Goal: Task Accomplishment & Management: Manage account settings

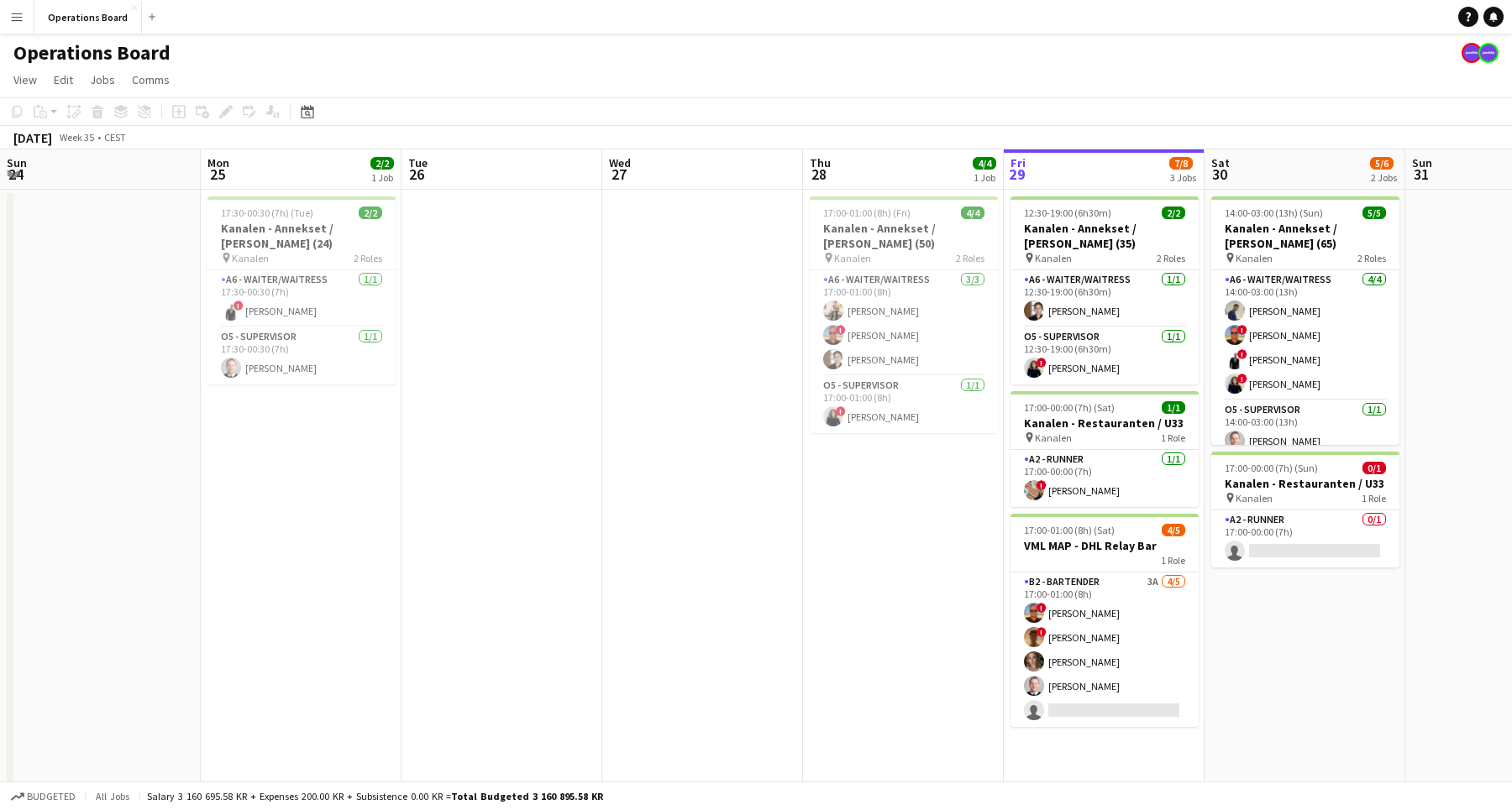
scroll to position [0, 531]
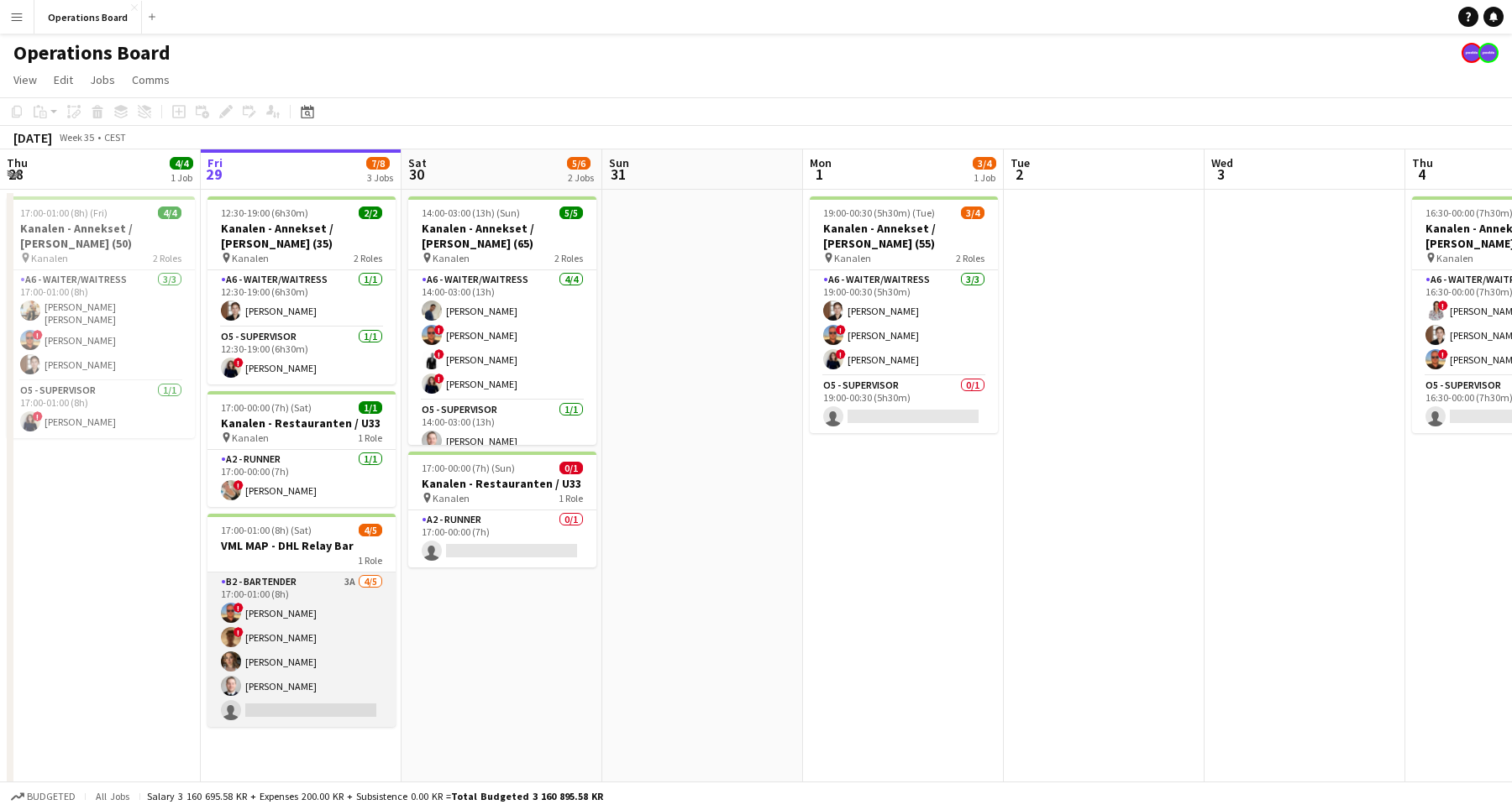
click at [266, 620] on app-card-role "B2 - BARTENDER 3A [DATE] 17:00-01:00 (8h) ! [PERSON_NAME] ! [PERSON_NAME] [PERS…" at bounding box center [301, 649] width 188 height 154
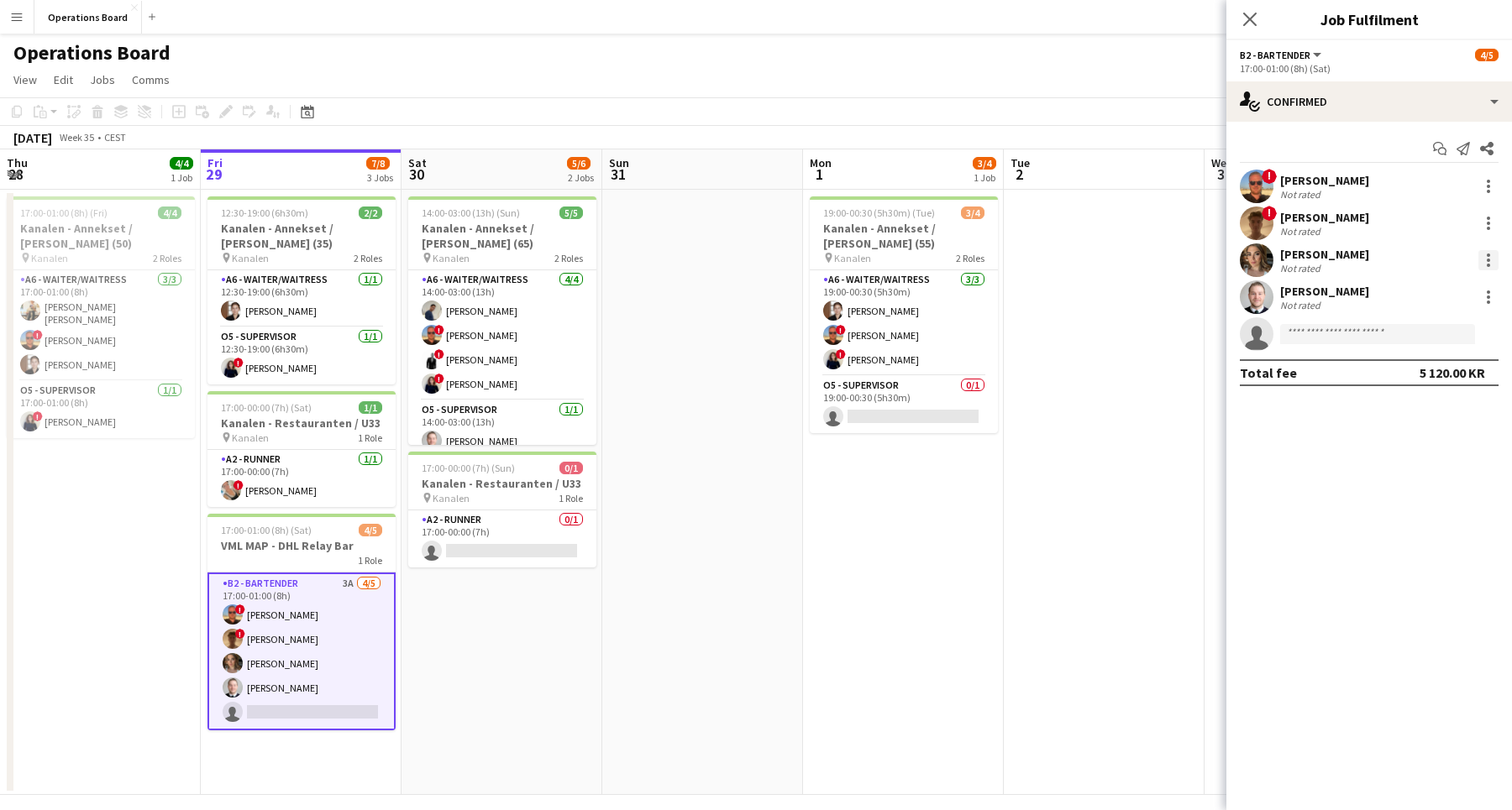
click at [1491, 266] on div at bounding box center [1488, 260] width 20 height 20
click at [1373, 457] on button "Remove" at bounding box center [1432, 451] width 131 height 40
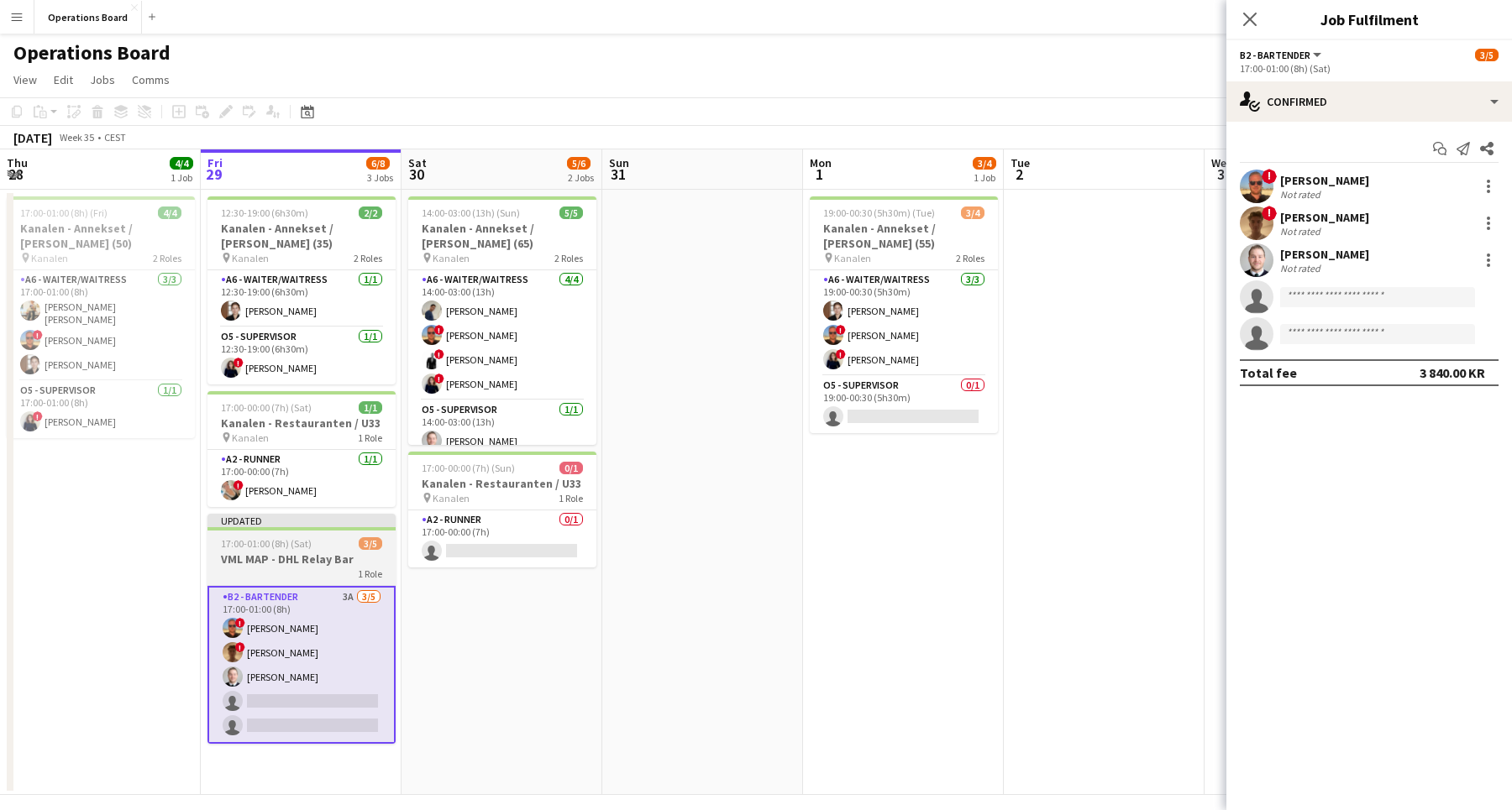
click at [311, 570] on div "1 Role" at bounding box center [301, 573] width 188 height 13
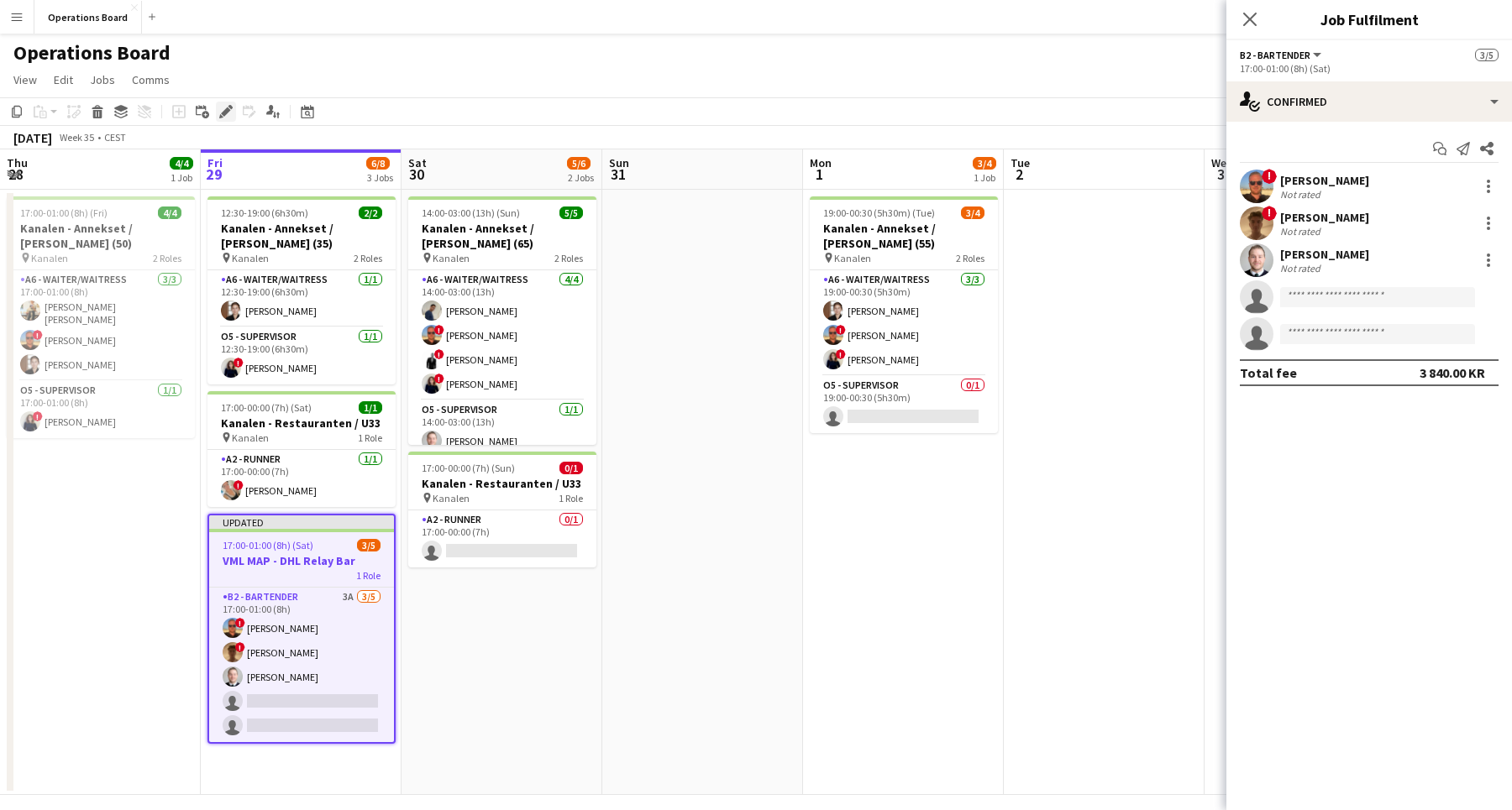
click at [222, 114] on icon at bounding box center [226, 112] width 9 height 9
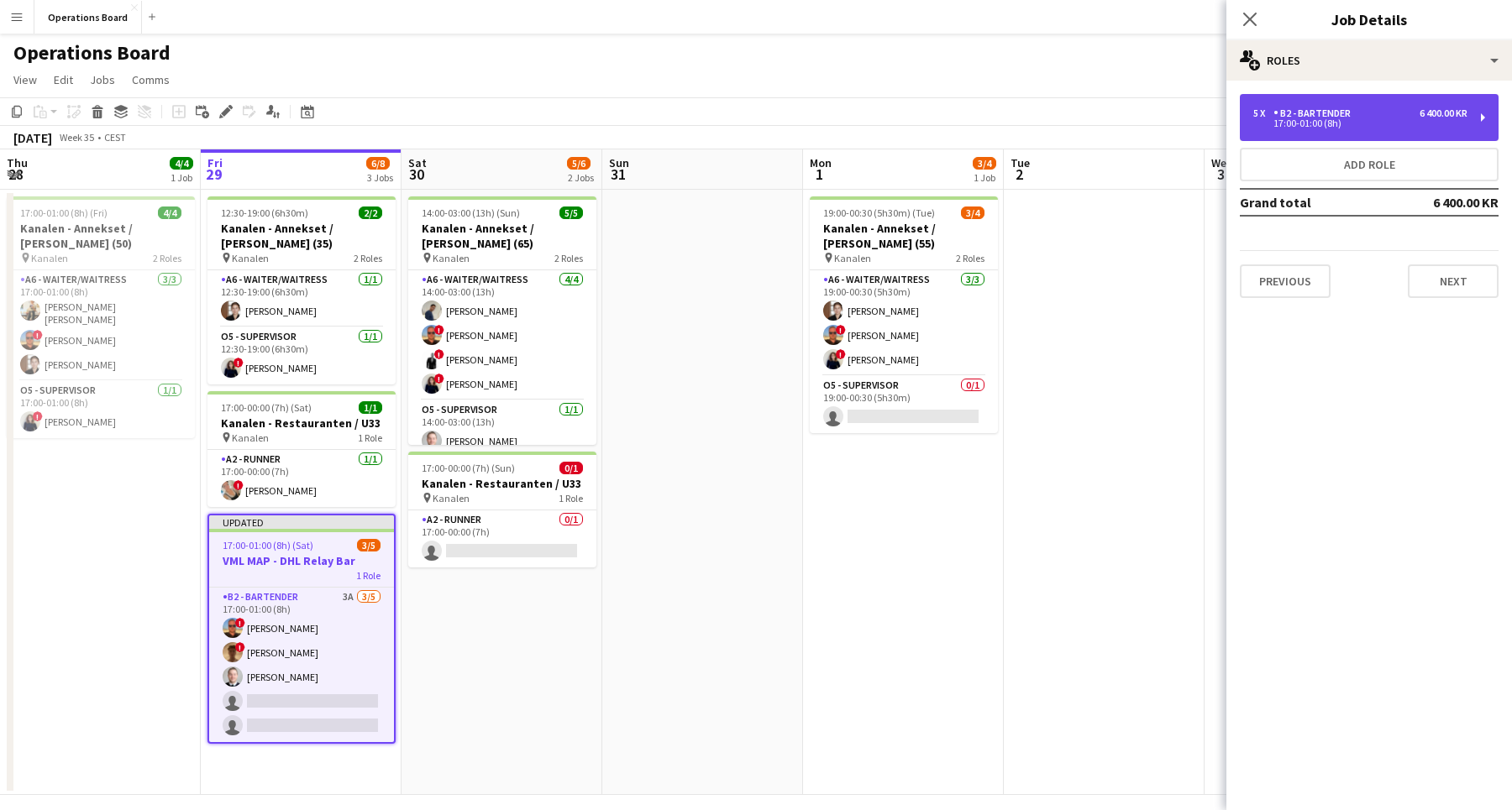
click at [1263, 118] on div "5 x" at bounding box center [1263, 113] width 20 height 12
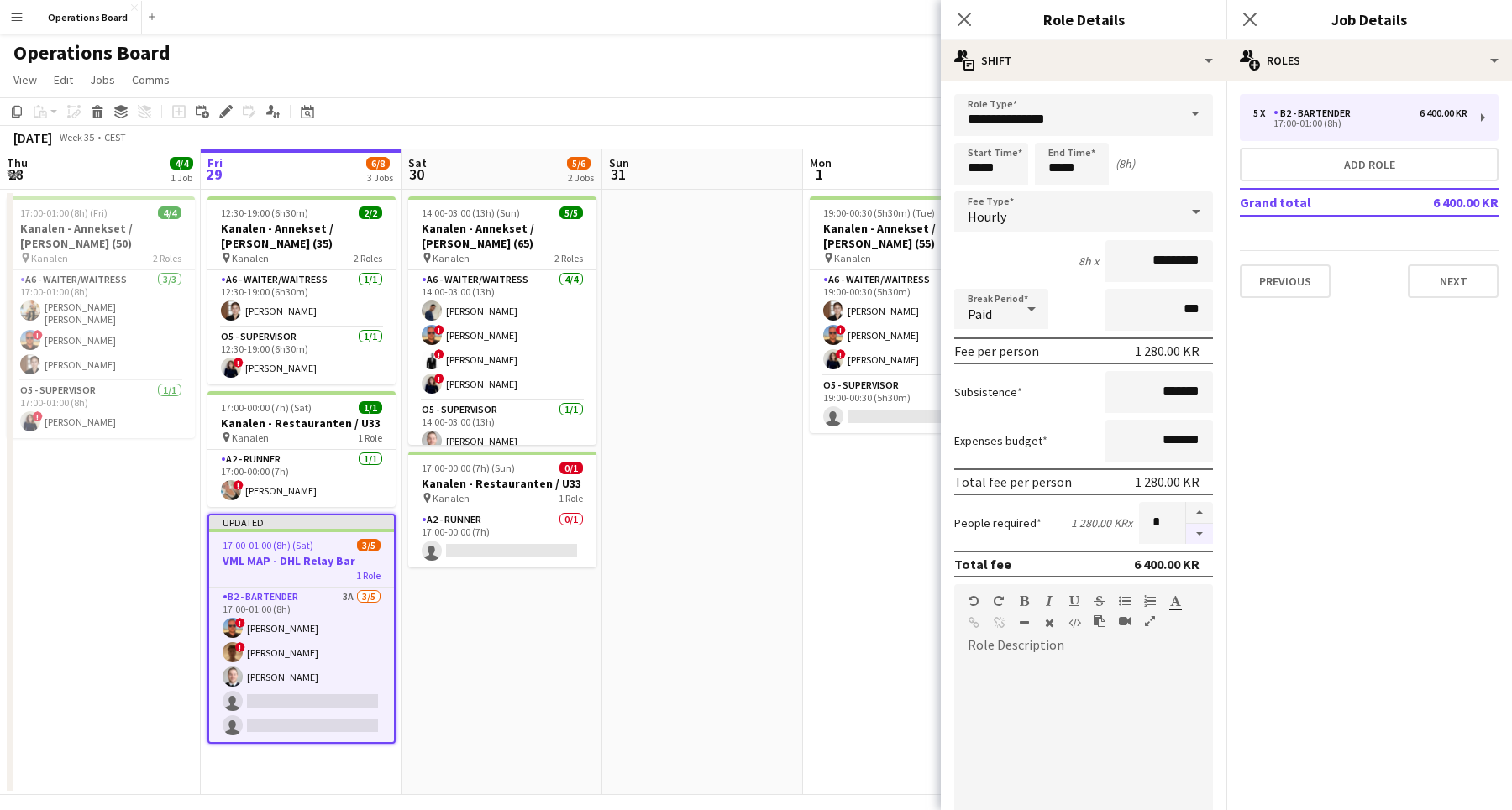
click at [1198, 536] on button "button" at bounding box center [1199, 534] width 27 height 21
type input "*"
click at [1251, 21] on icon at bounding box center [1249, 19] width 16 height 16
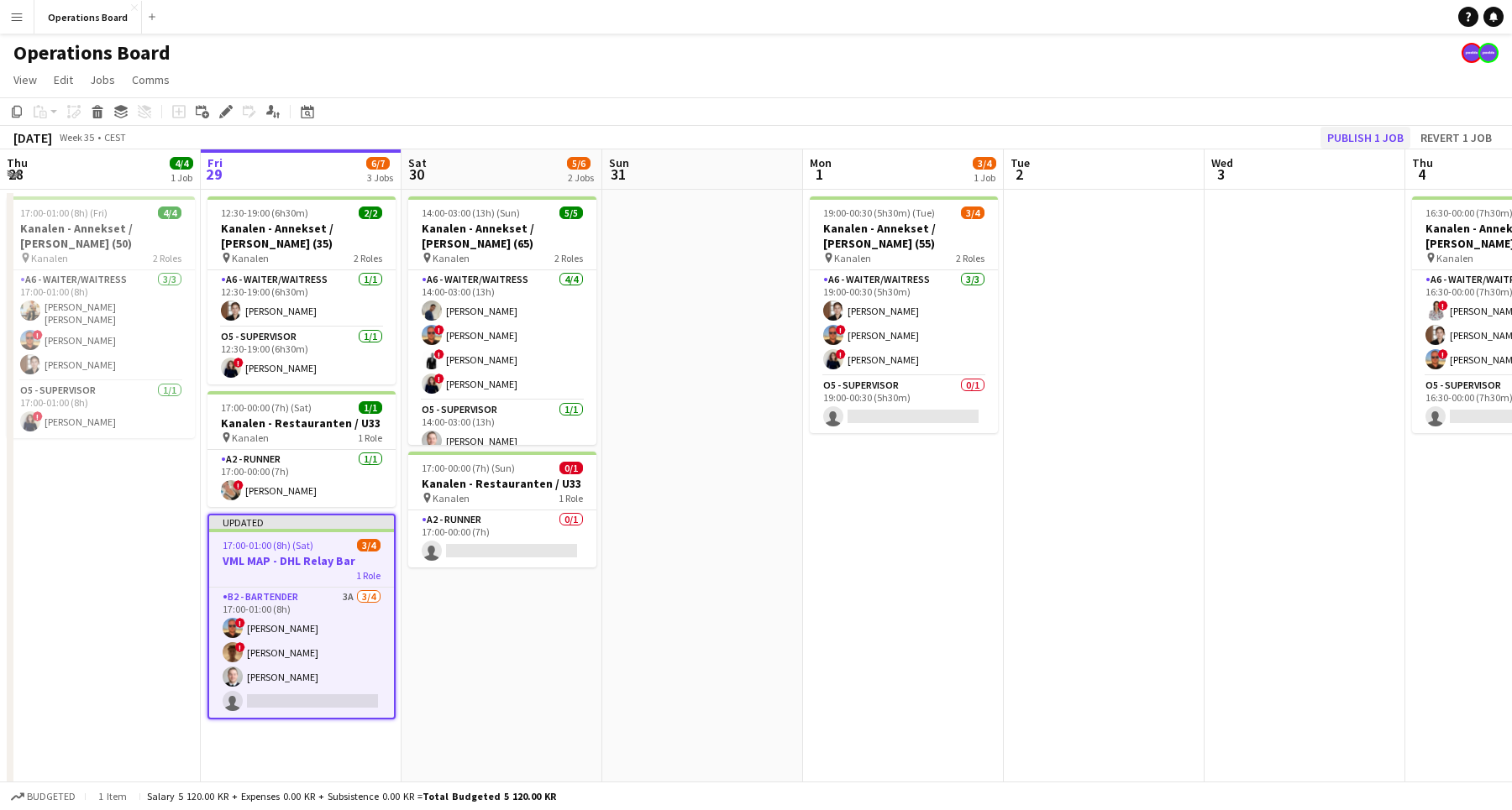
click at [1347, 136] on button "Publish 1 job" at bounding box center [1365, 137] width 90 height 21
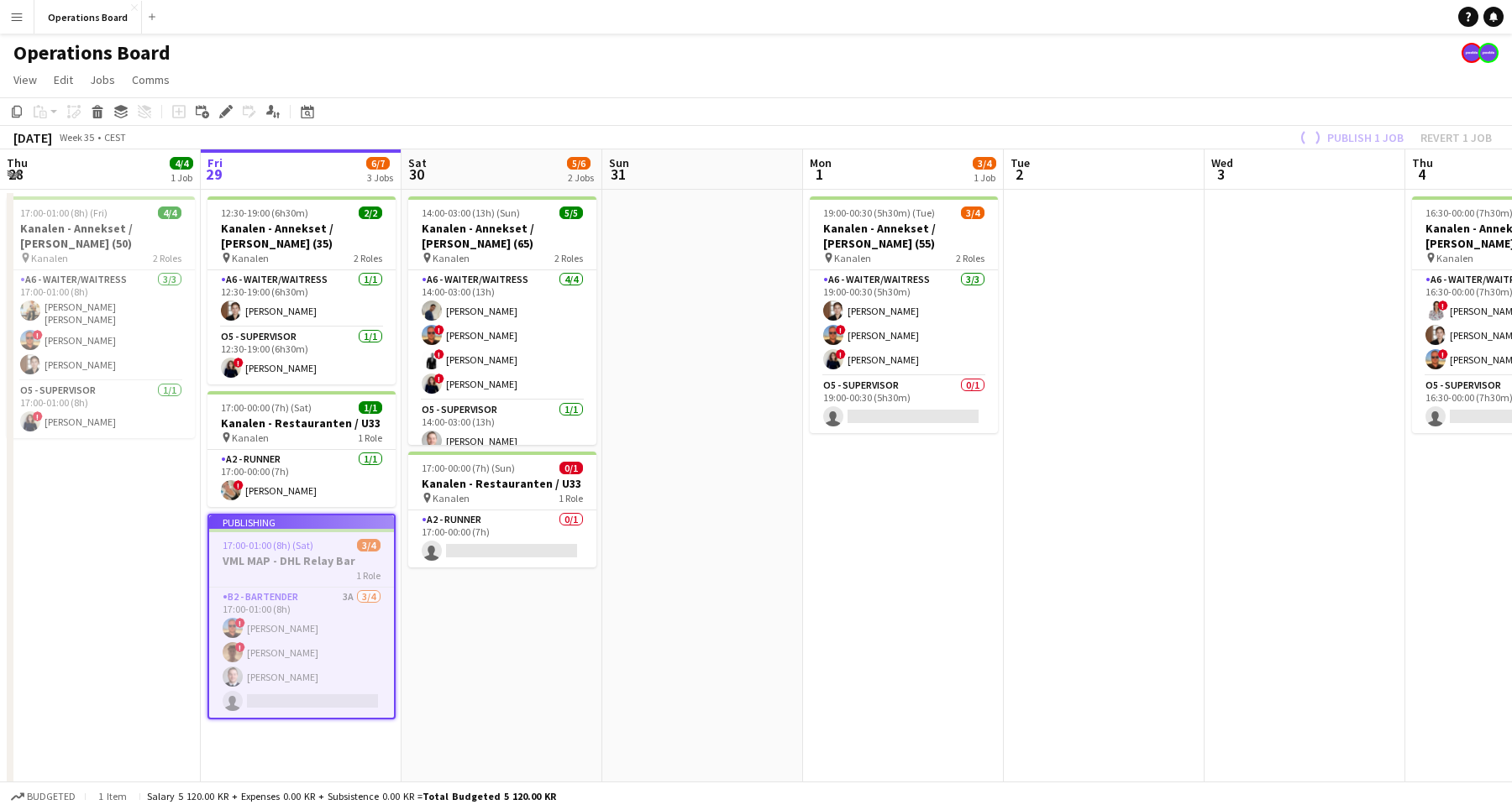
click at [1346, 98] on app-toolbar "Copy Paste Paste Command V Paste with crew Command Shift V Paste linked Job [GE…" at bounding box center [756, 111] width 1512 height 29
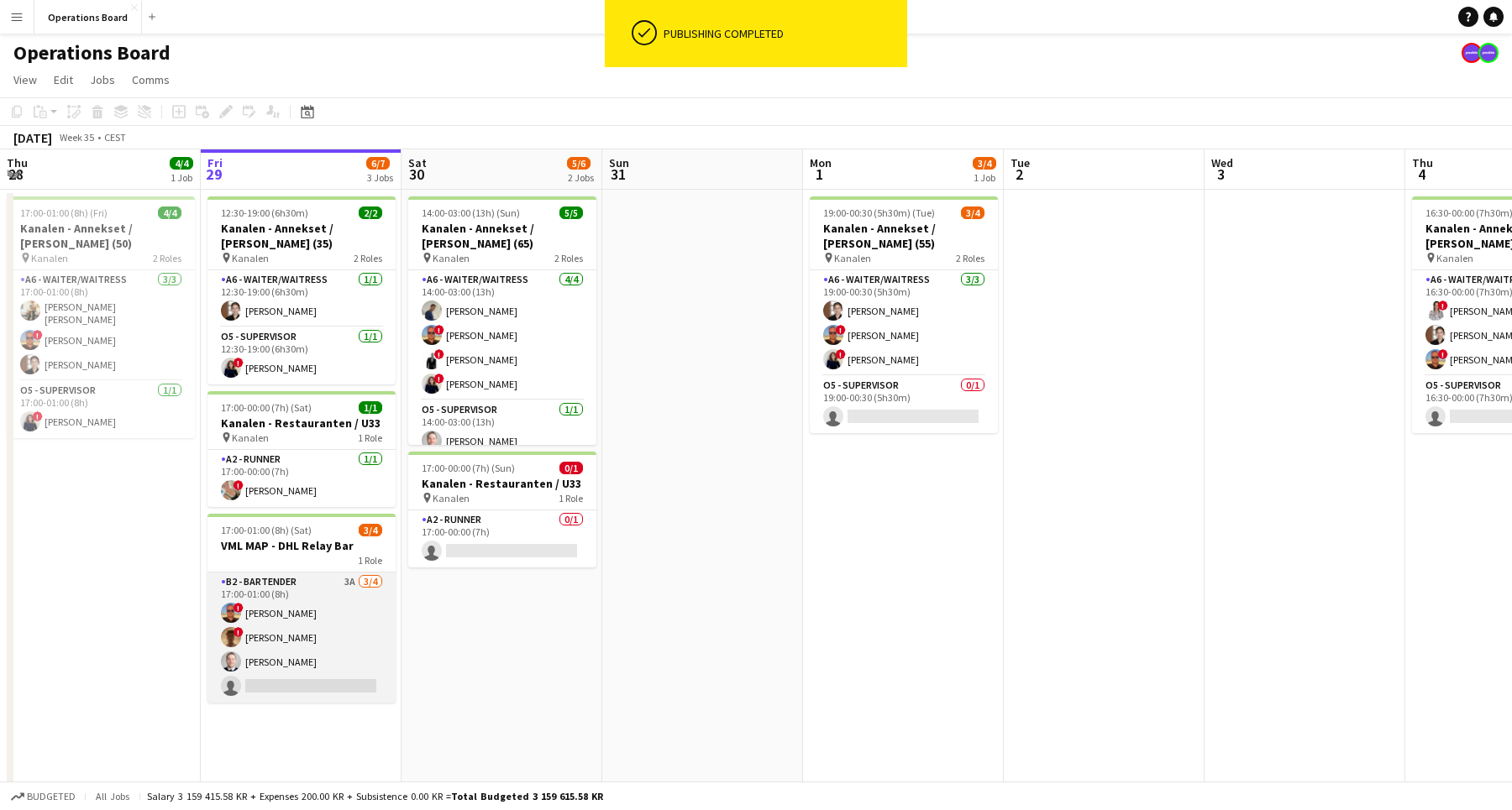
click at [227, 663] on app-user-avatar at bounding box center [231, 661] width 20 height 20
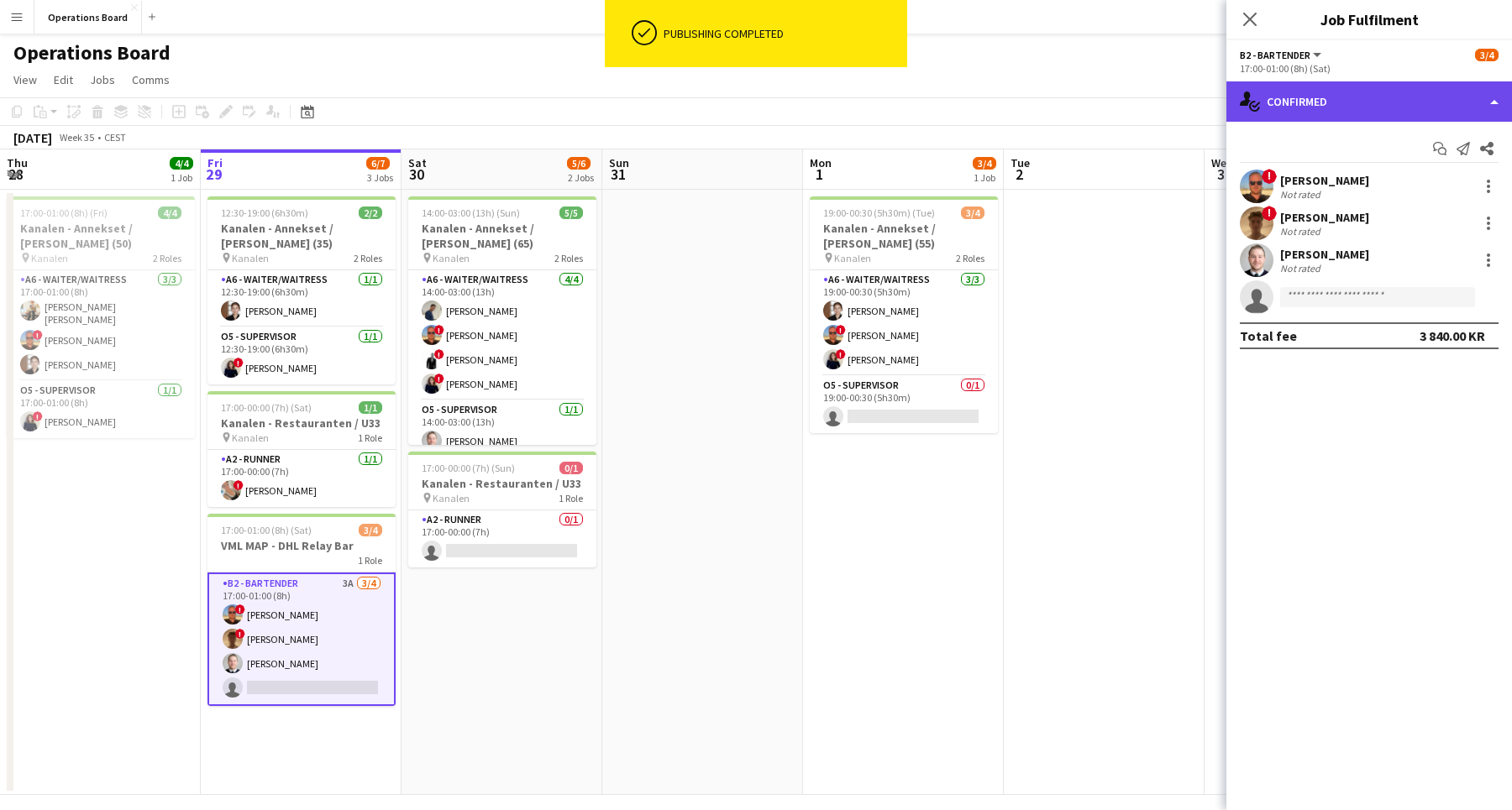
click at [1364, 91] on div "single-neutral-actions-check-2 Confirmed" at bounding box center [1368, 101] width 285 height 40
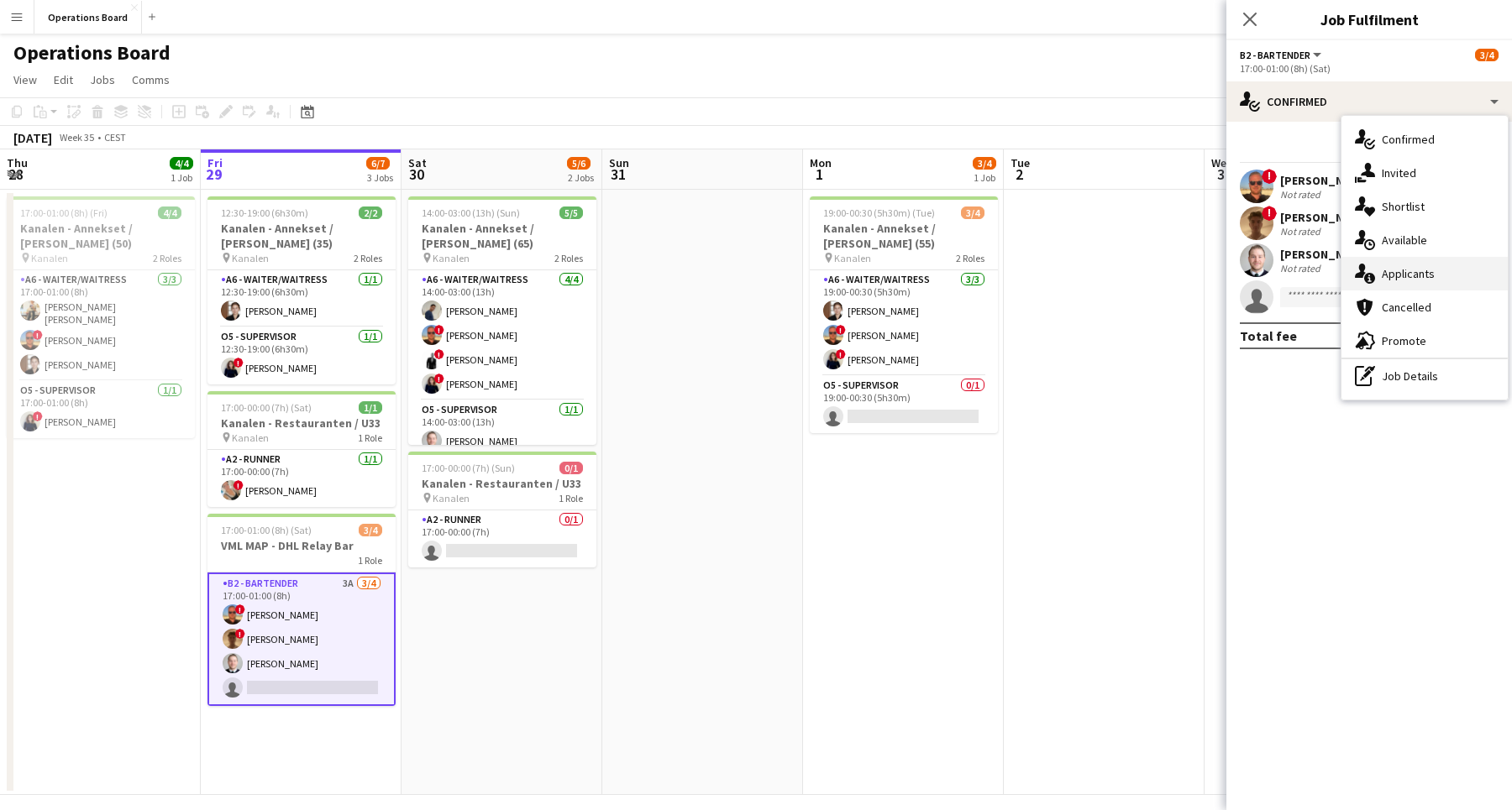
click at [1433, 279] on div "single-neutral-actions-information Applicants" at bounding box center [1424, 274] width 166 height 33
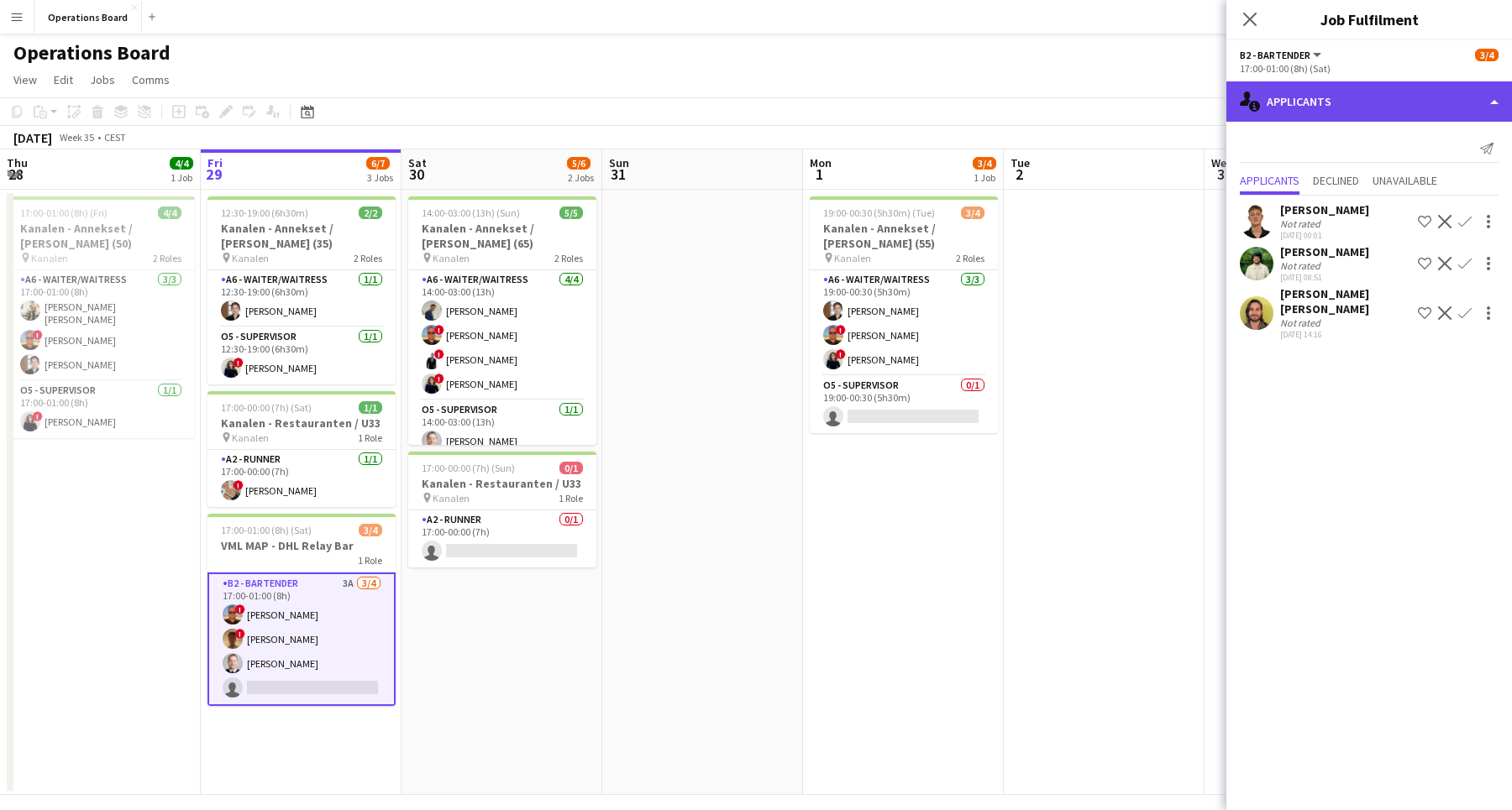
click at [1348, 111] on div "single-neutral-actions-information Applicants" at bounding box center [1368, 101] width 285 height 40
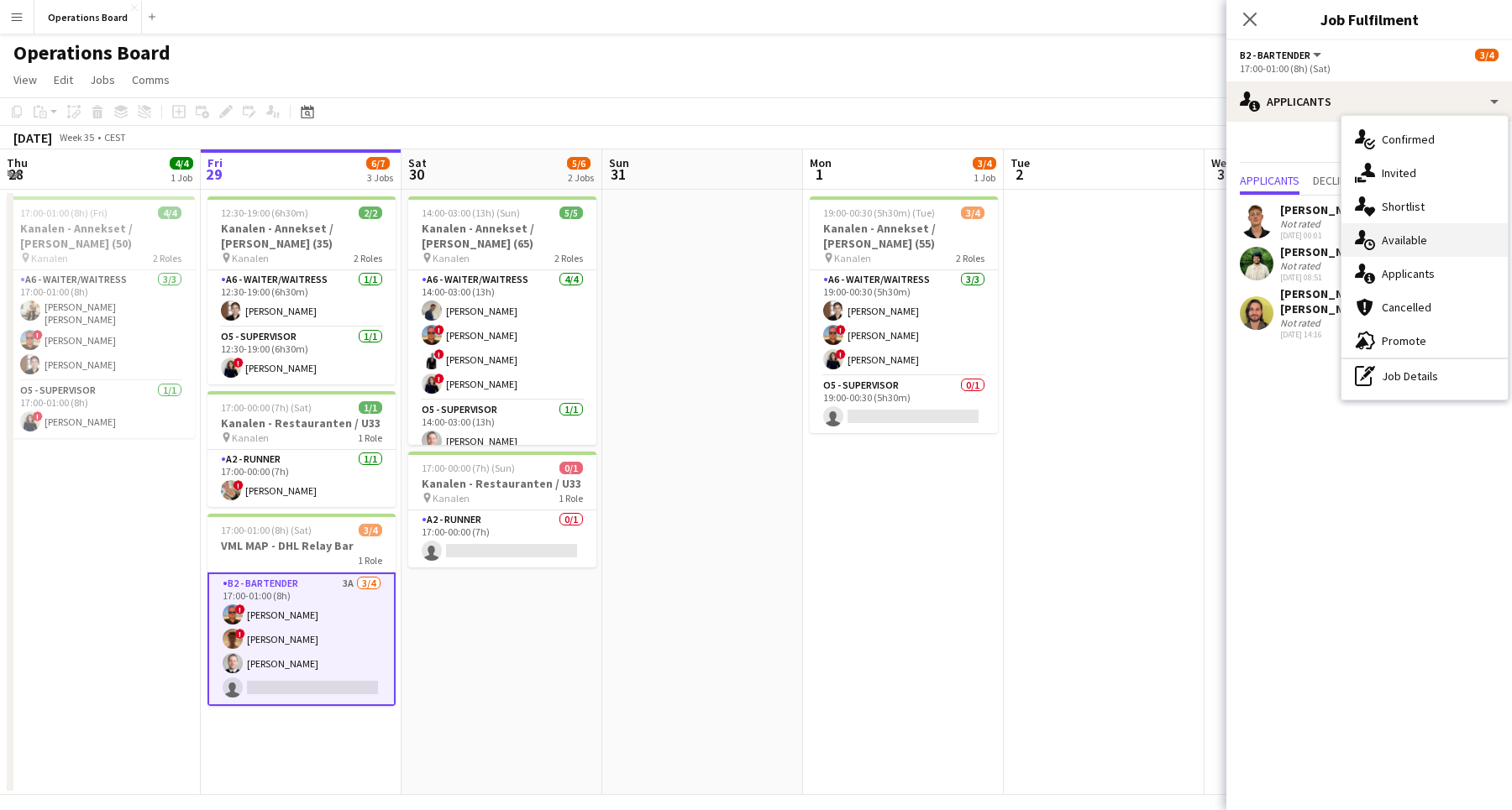
click at [1374, 228] on div "single-neutral-actions-upload Available" at bounding box center [1424, 240] width 166 height 33
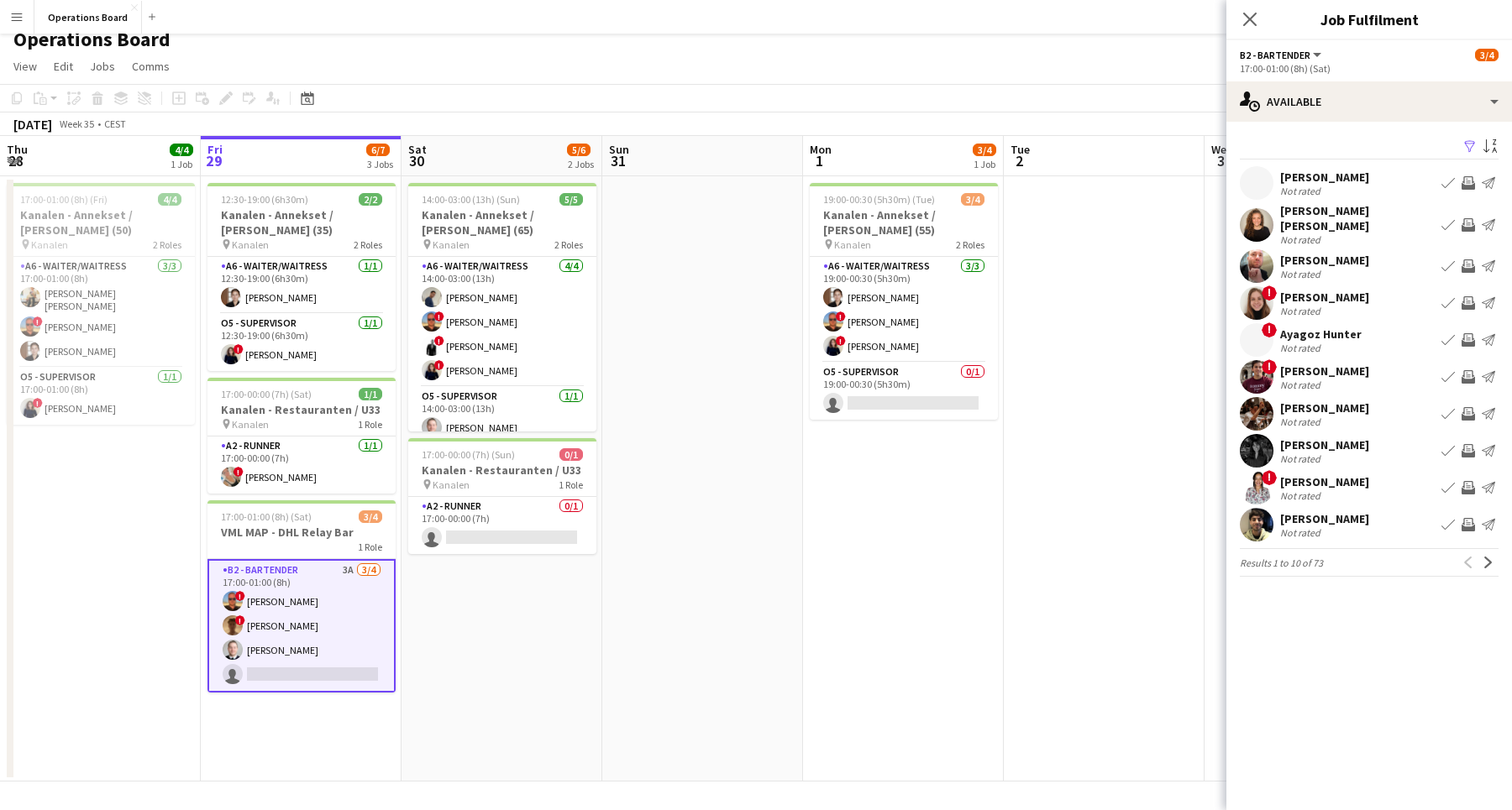
scroll to position [7, 0]
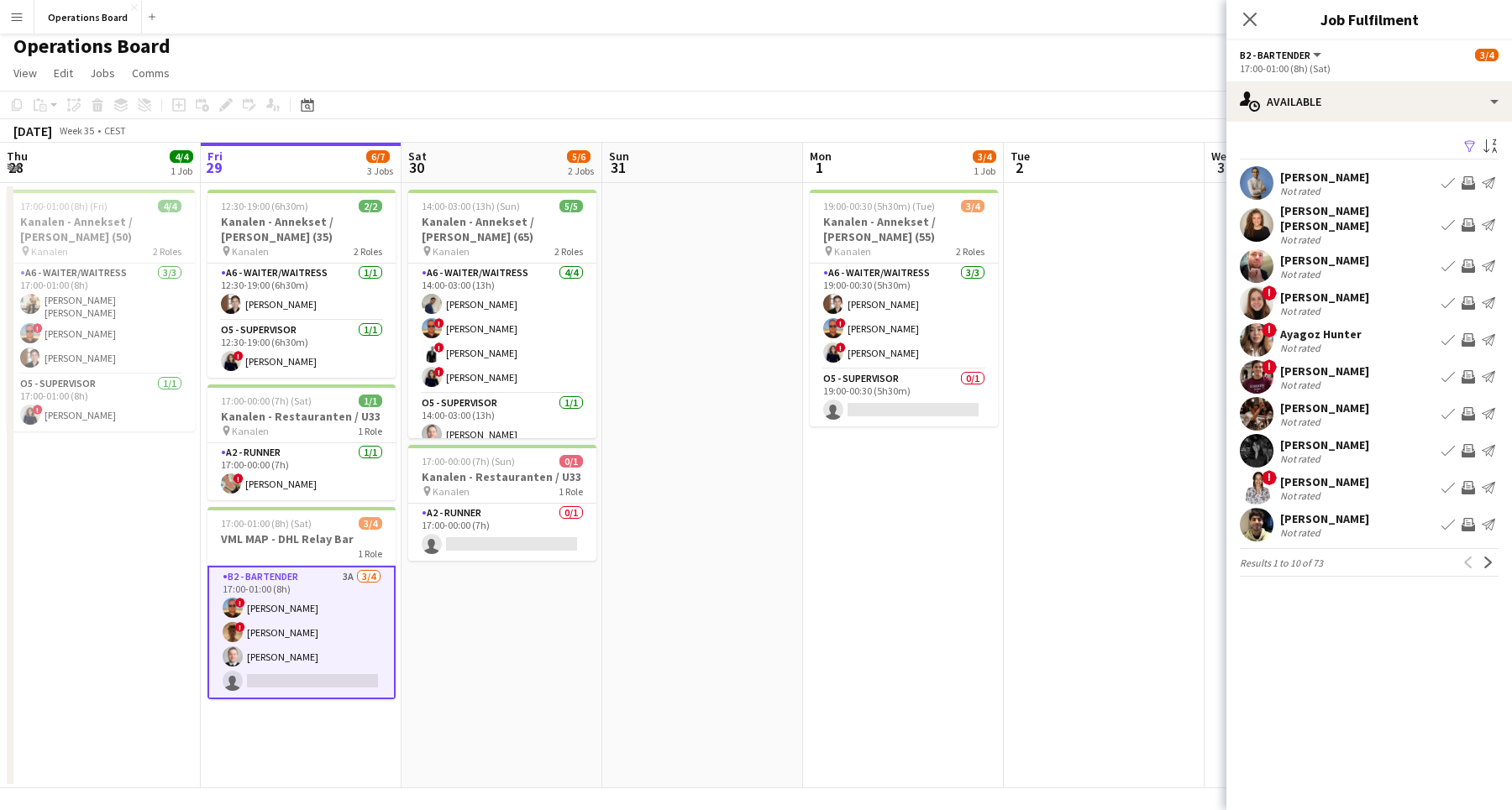
click at [21, 28] on button "Menu" at bounding box center [17, 17] width 33 height 33
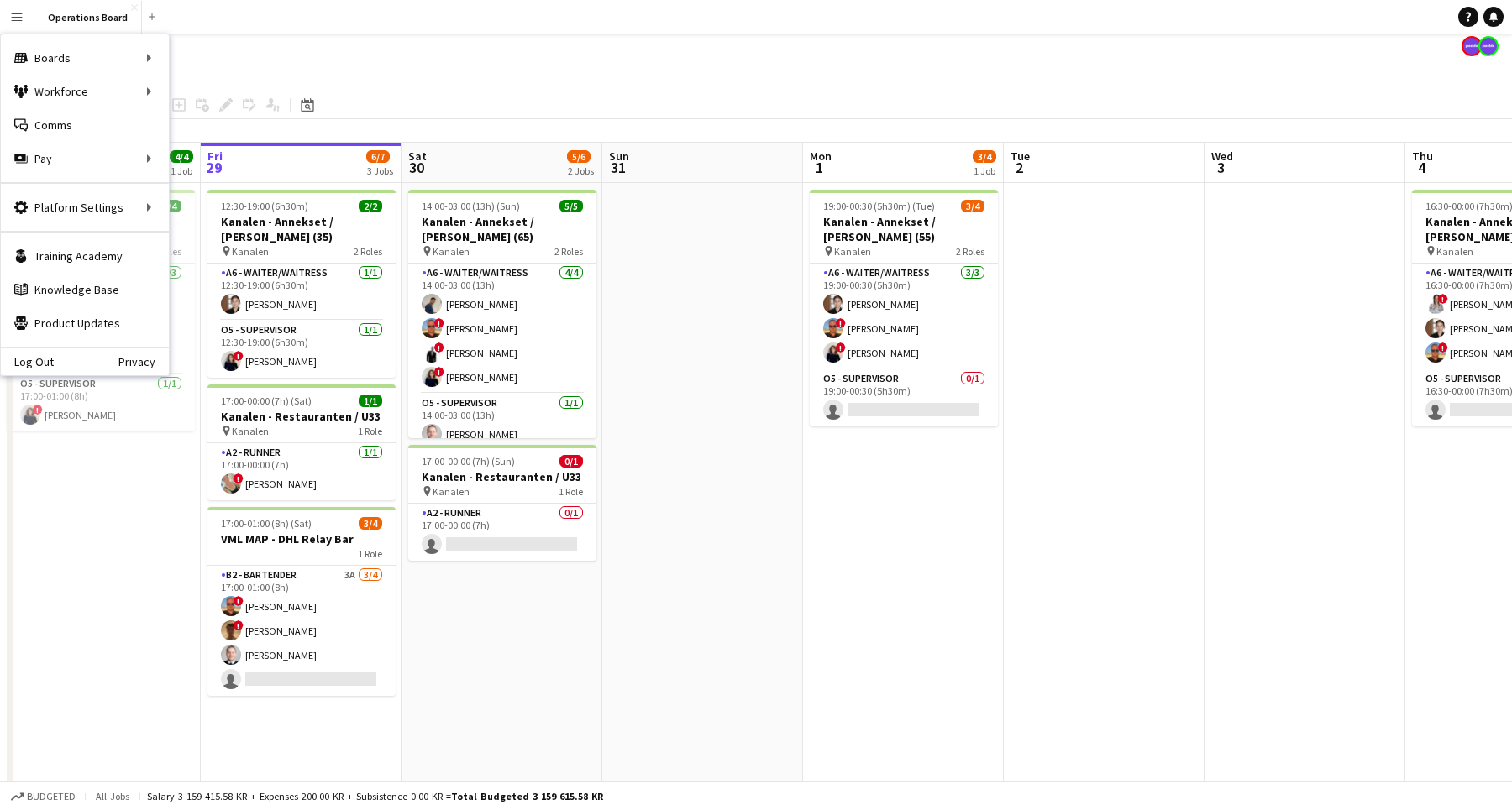
click at [375, 70] on app-page-menu "View Day view expanded Day view collapsed Month view Date picker Jump to [DATE]…" at bounding box center [756, 74] width 1512 height 32
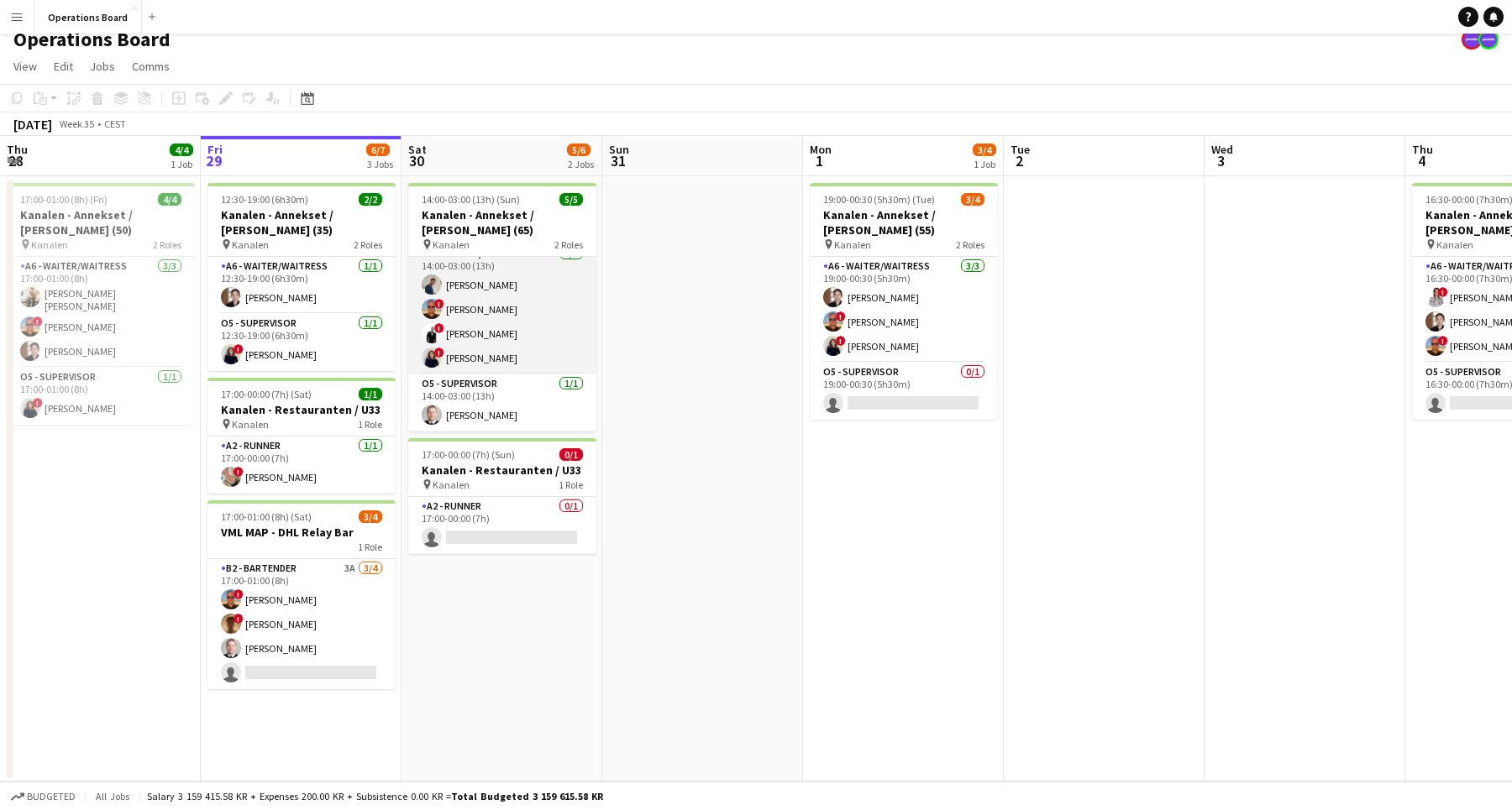
scroll to position [13, 0]
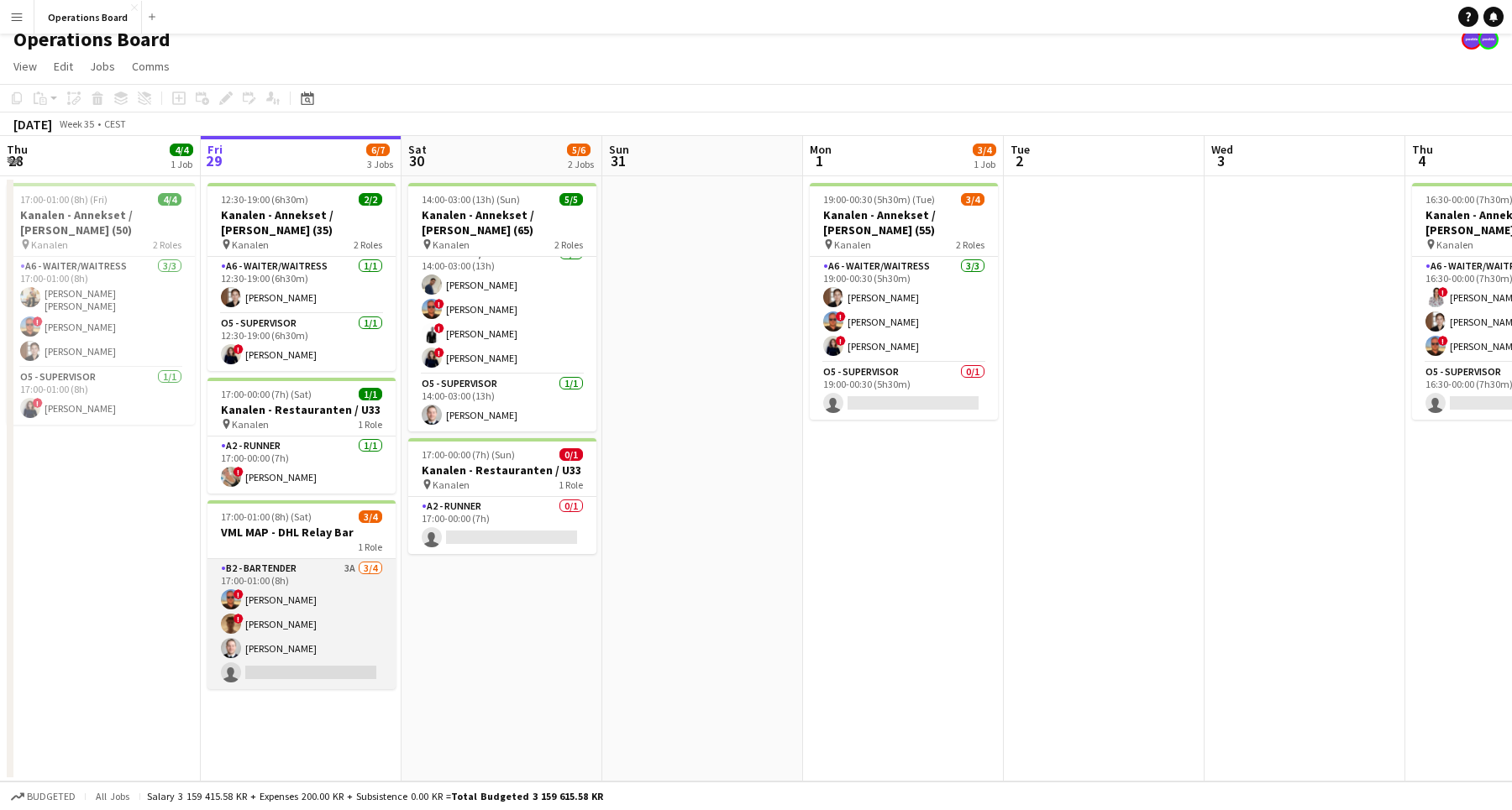
click at [292, 603] on app-card-role "B2 - BARTENDER 3A [DATE] 17:00-01:00 (8h) ! [PERSON_NAME] ! [PERSON_NAME] [PERS…" at bounding box center [301, 624] width 188 height 130
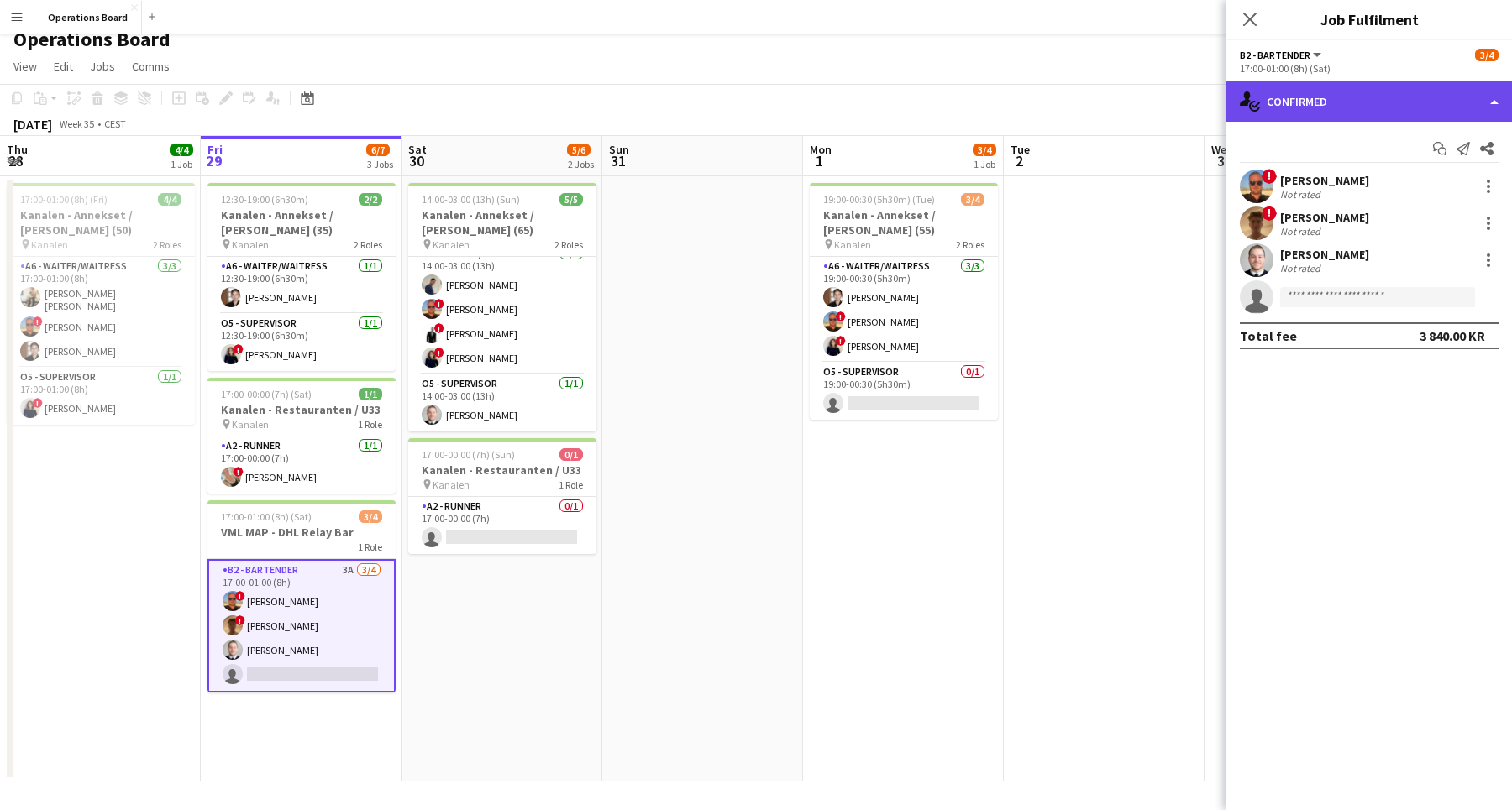
click at [1363, 120] on div "single-neutral-actions-check-2 Confirmed" at bounding box center [1368, 101] width 285 height 40
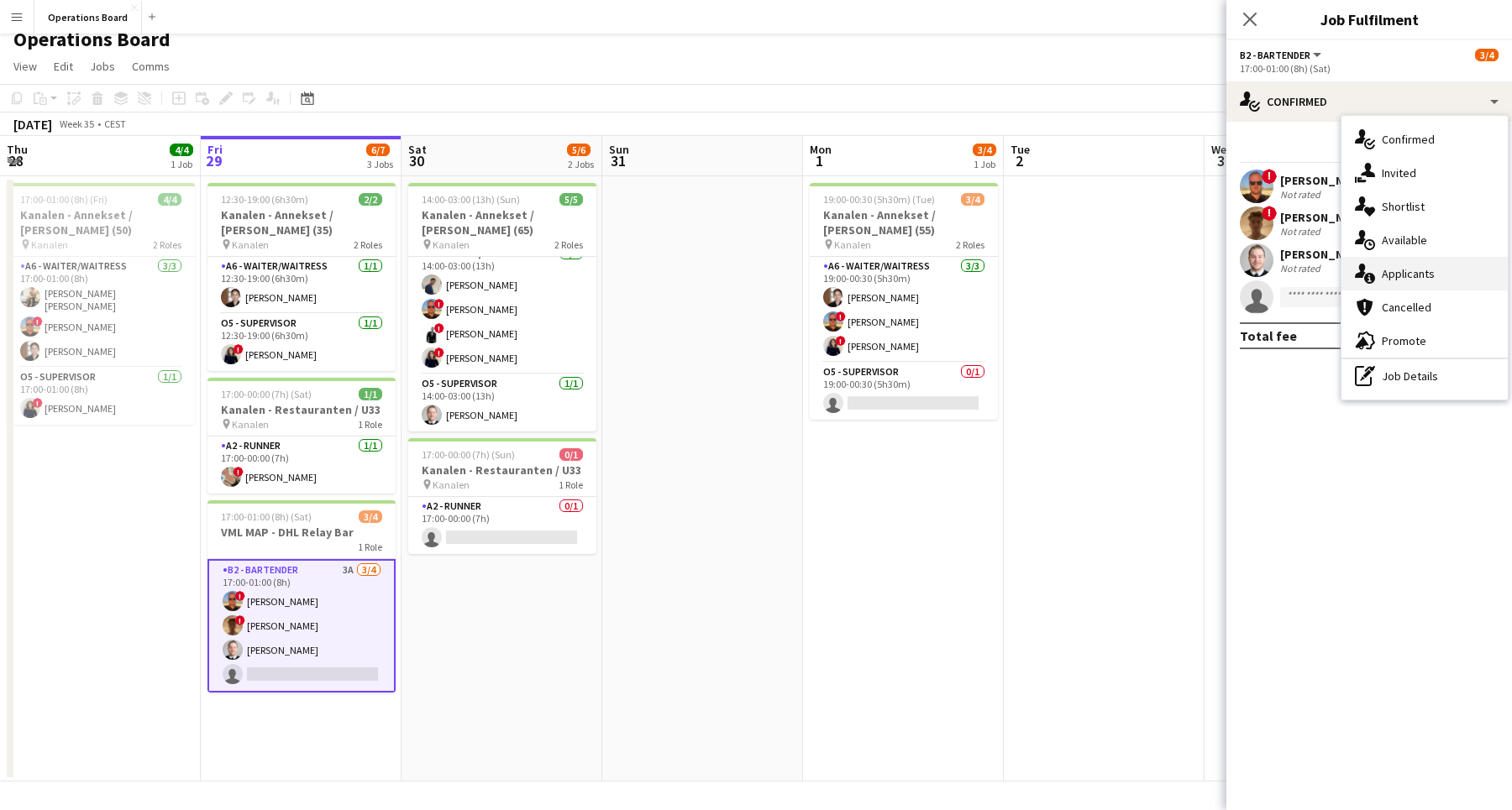
click at [1383, 269] on div "single-neutral-actions-information Applicants" at bounding box center [1424, 274] width 166 height 33
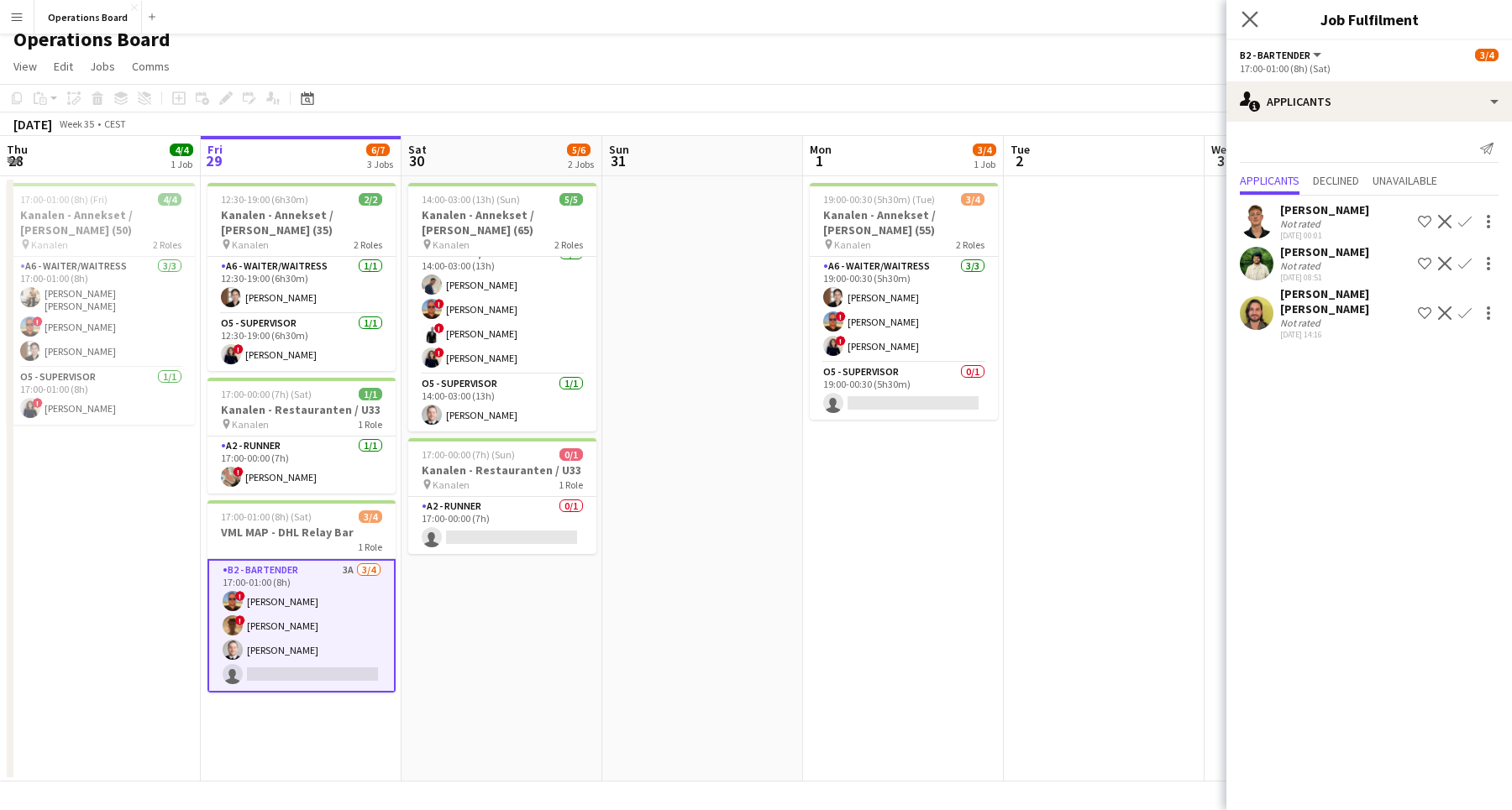
click at [1243, 10] on app-icon "Close pop-in" at bounding box center [1250, 20] width 24 height 24
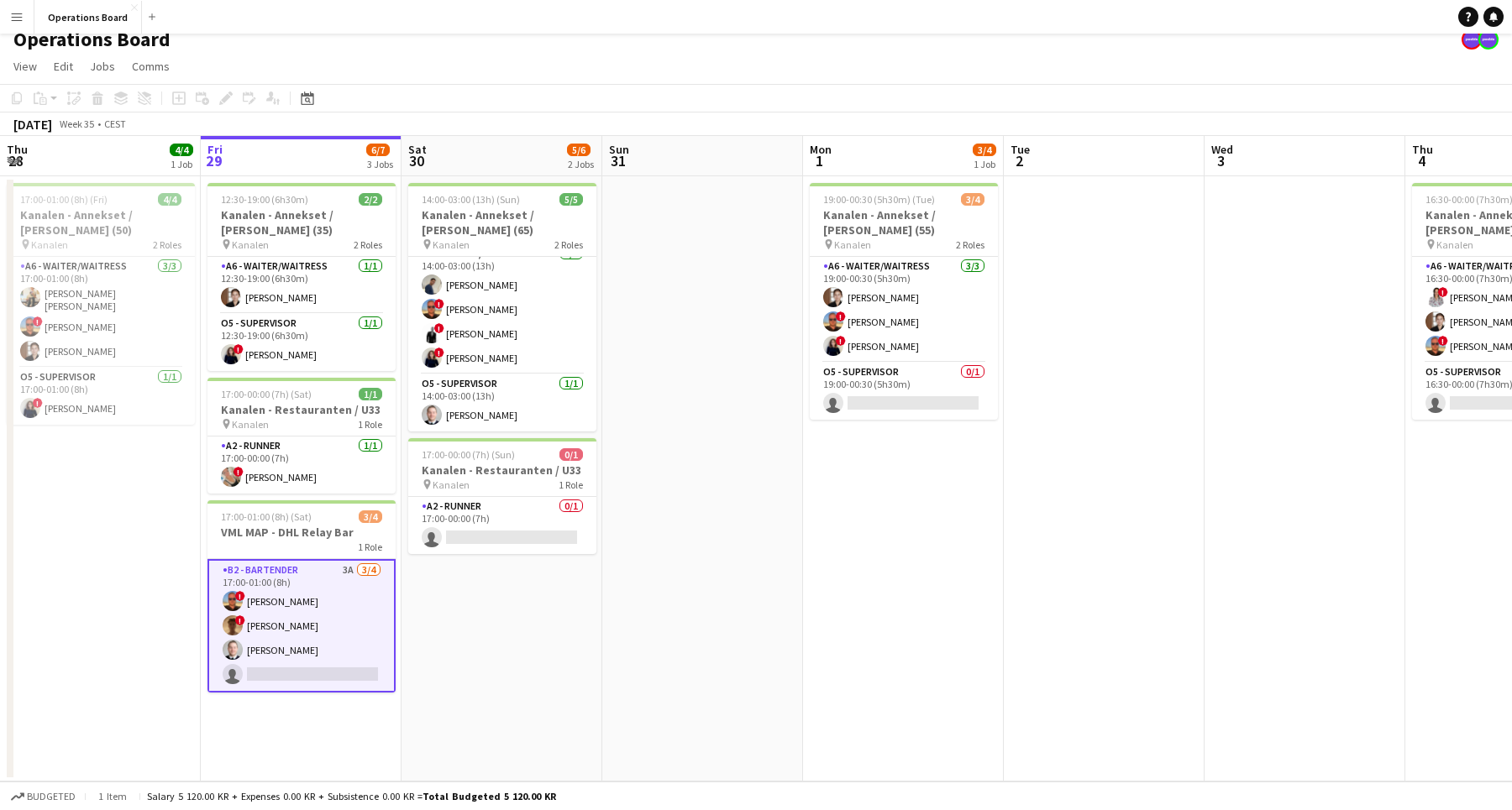
click at [1198, 46] on div "Operations Board" at bounding box center [756, 36] width 1512 height 32
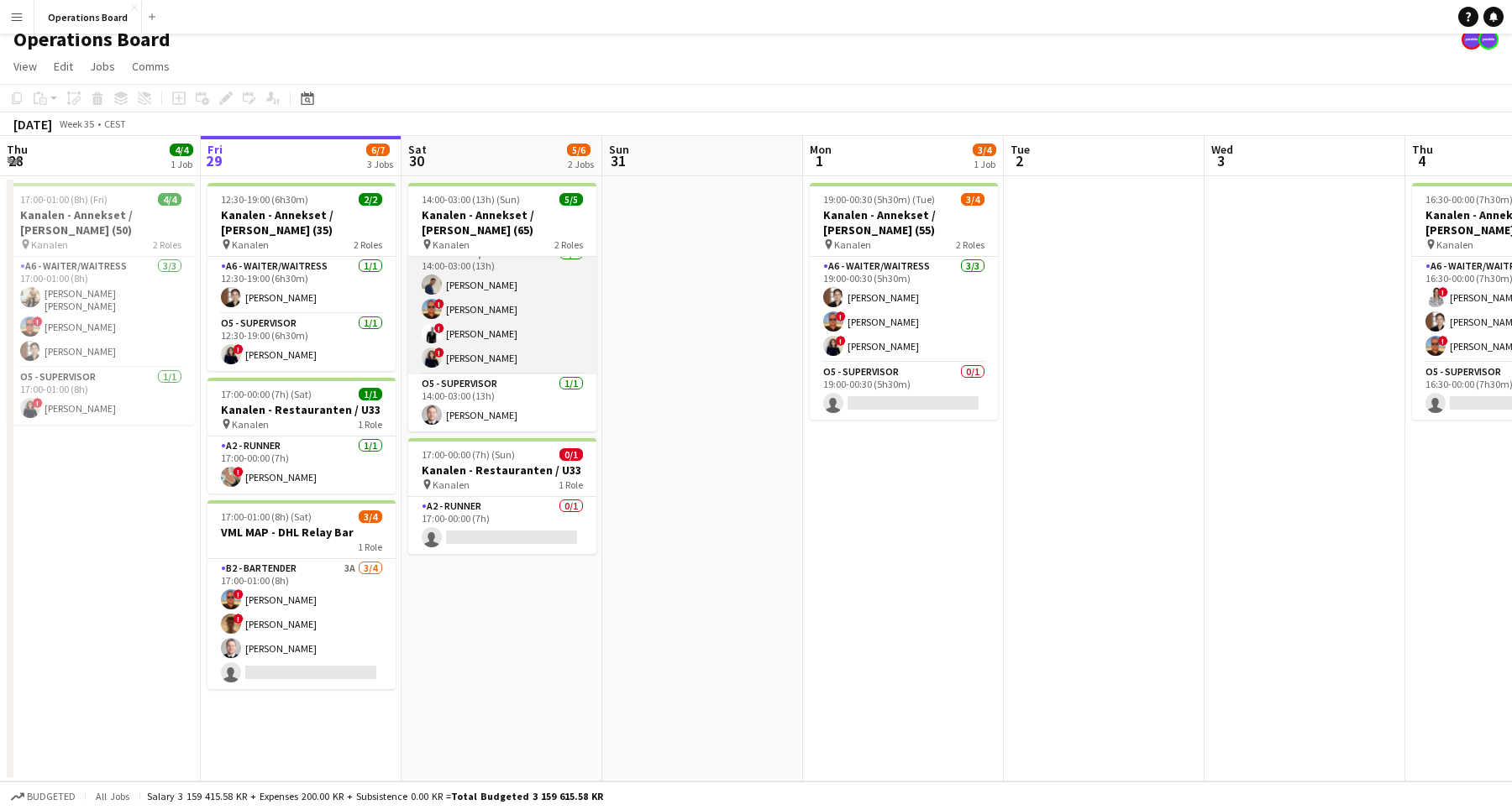
scroll to position [13, 0]
click at [842, 46] on div "Operations Board" at bounding box center [756, 36] width 1512 height 32
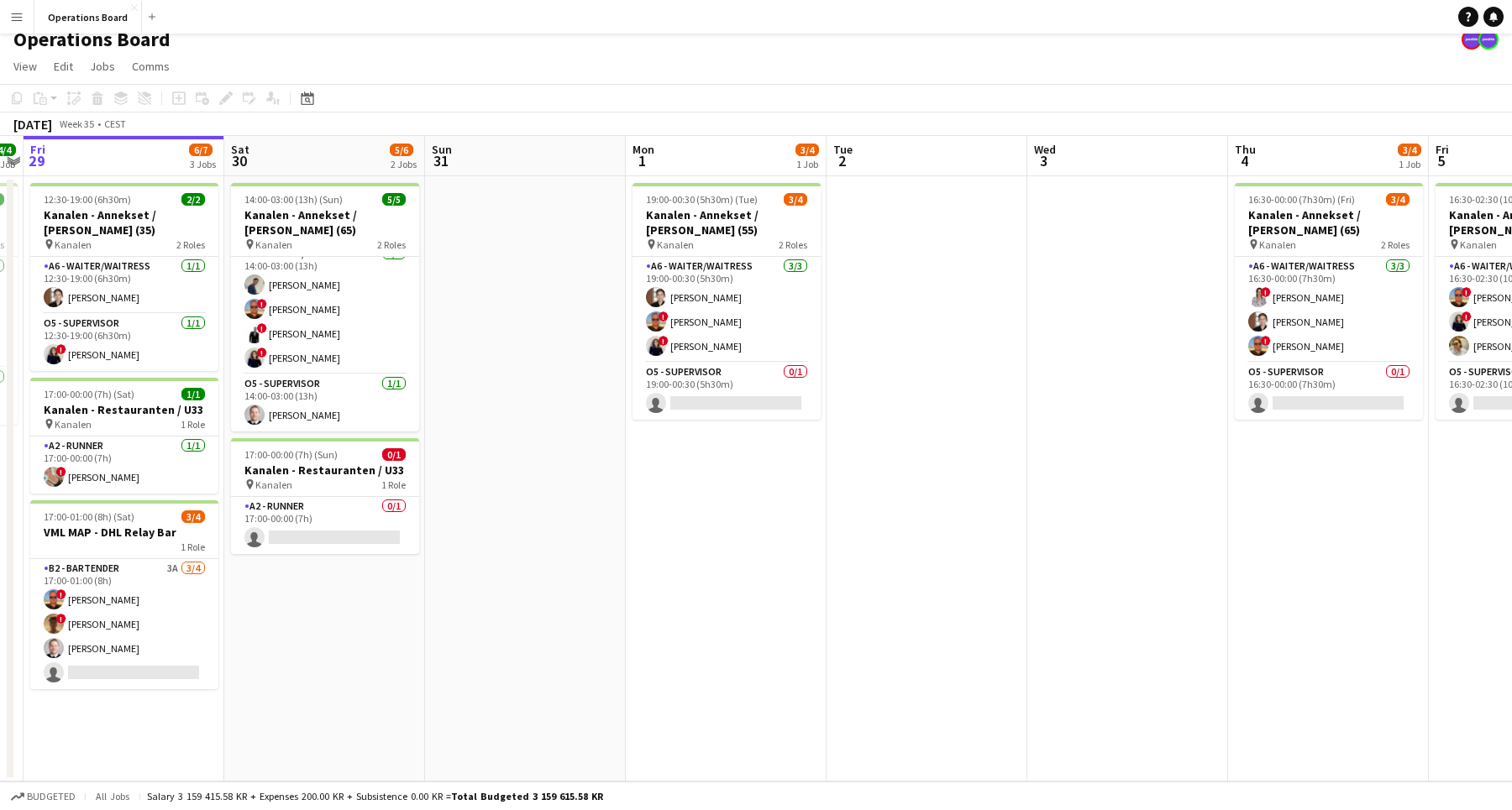
scroll to position [0, 585]
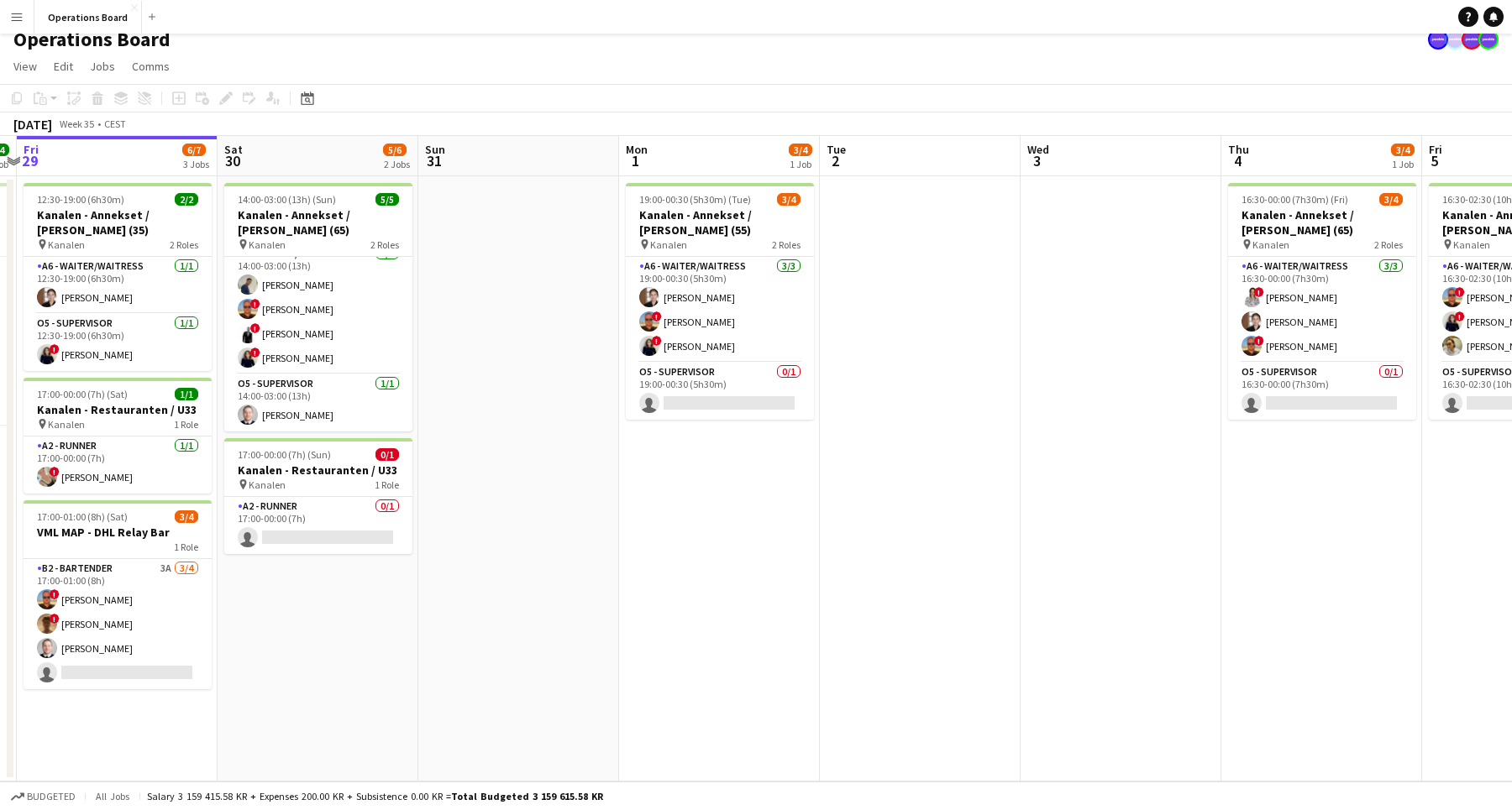
click at [18, 20] on app-icon "Menu" at bounding box center [17, 17] width 13 height 13
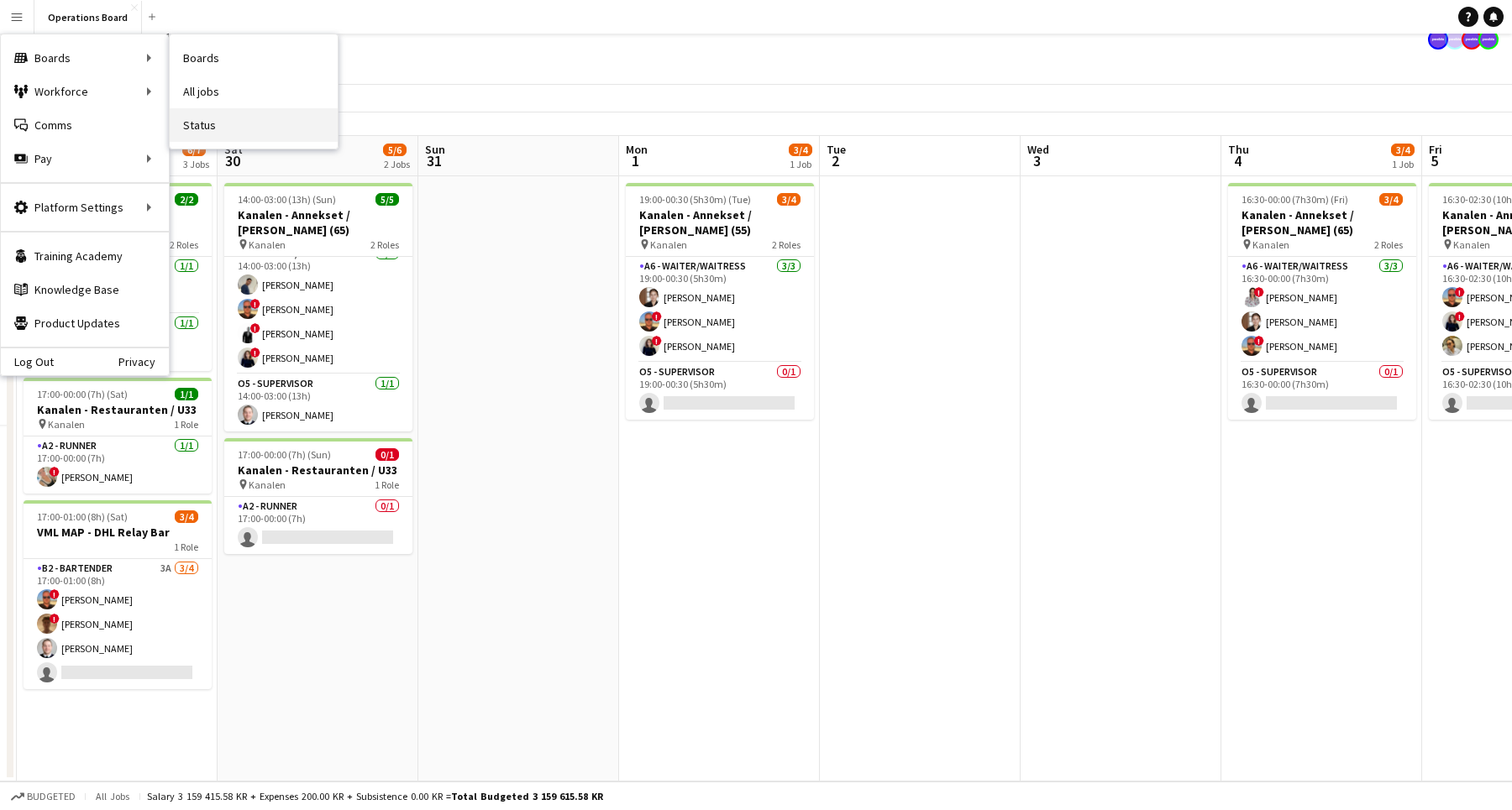
click at [260, 121] on link "Status" at bounding box center [254, 125] width 168 height 33
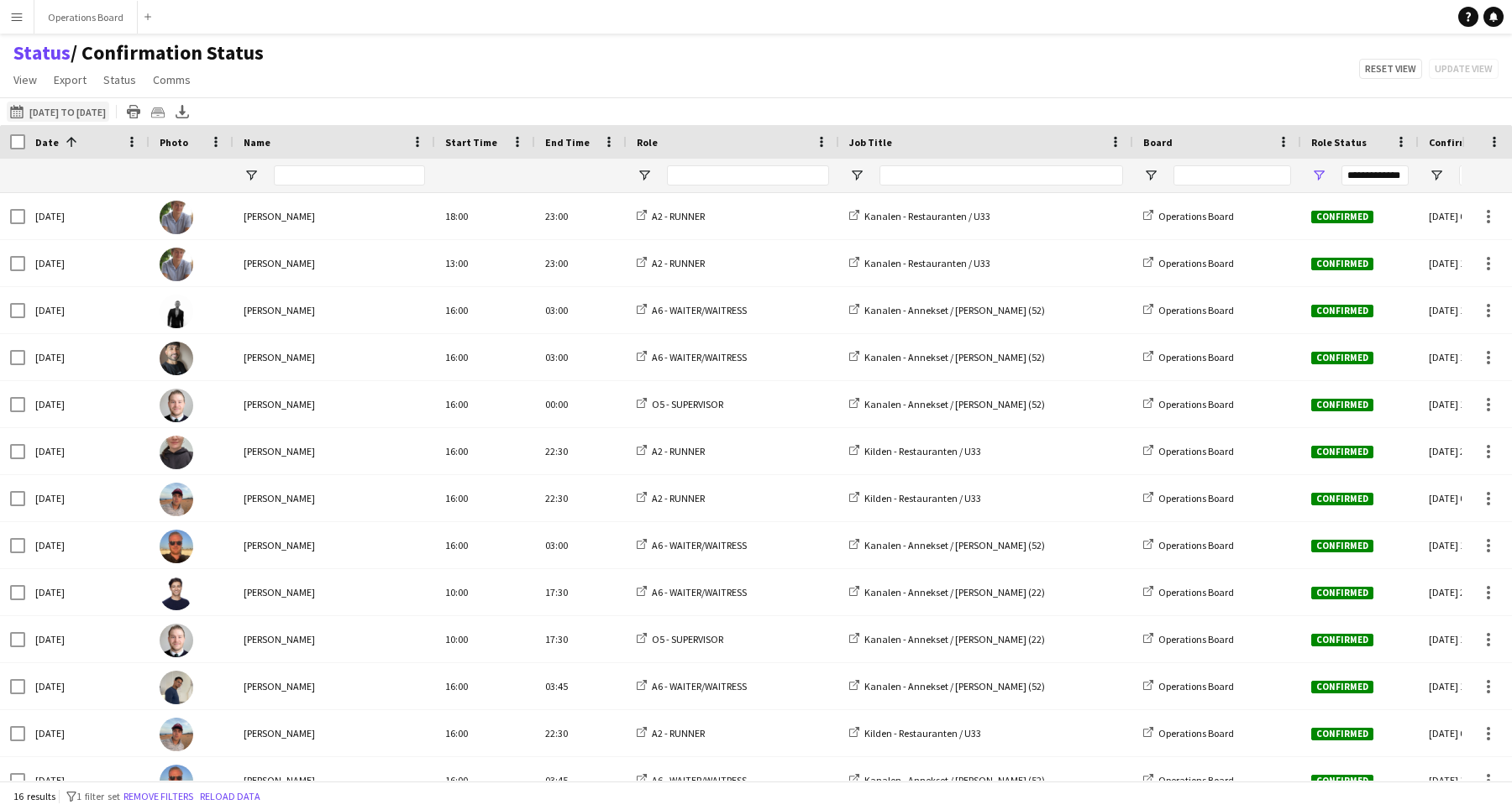
click at [109, 112] on button "[DATE] to [DATE] [DATE] to [DATE]" at bounding box center [58, 111] width 102 height 20
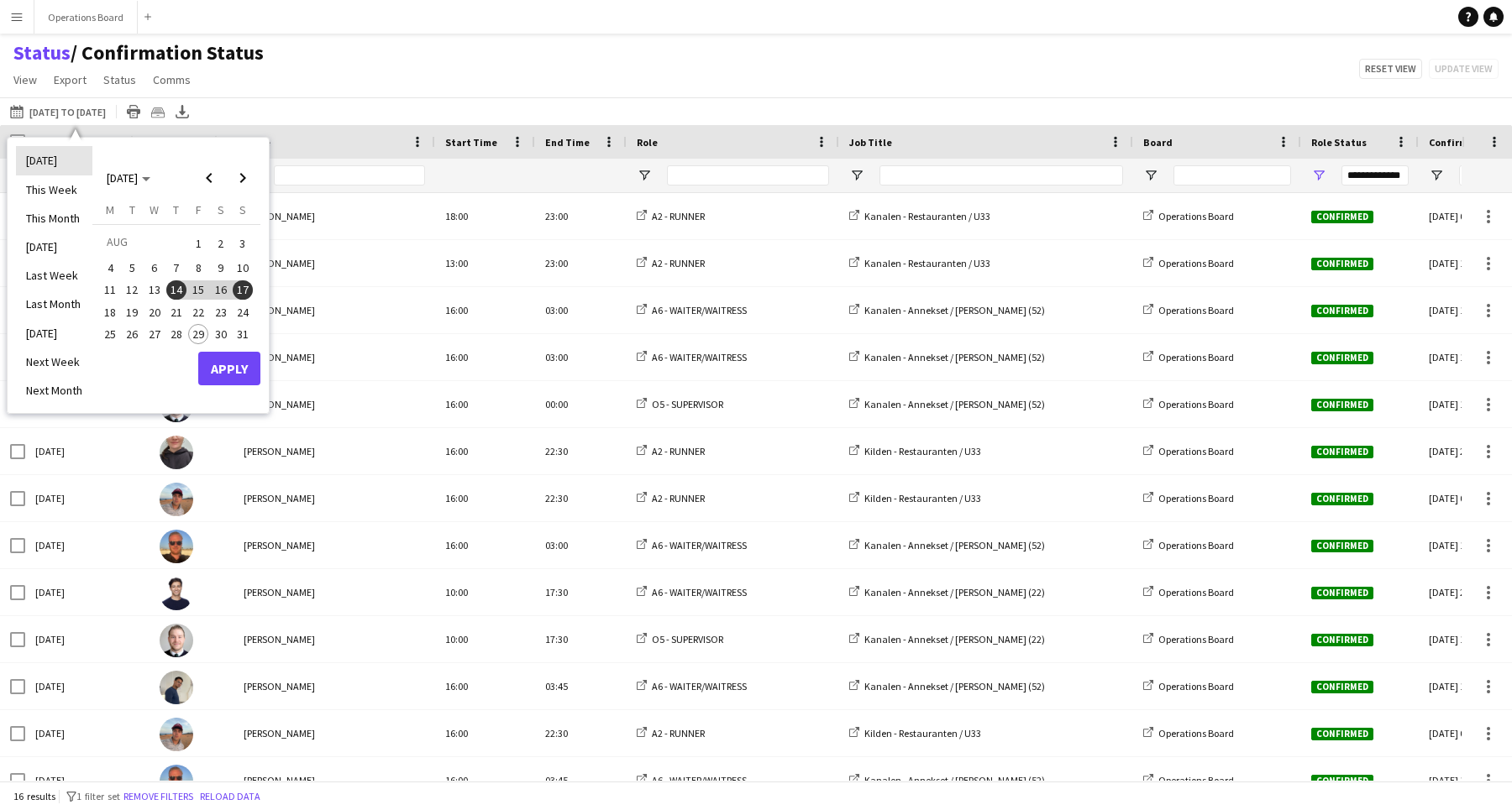
click at [65, 155] on li "[DATE]" at bounding box center [54, 160] width 76 height 29
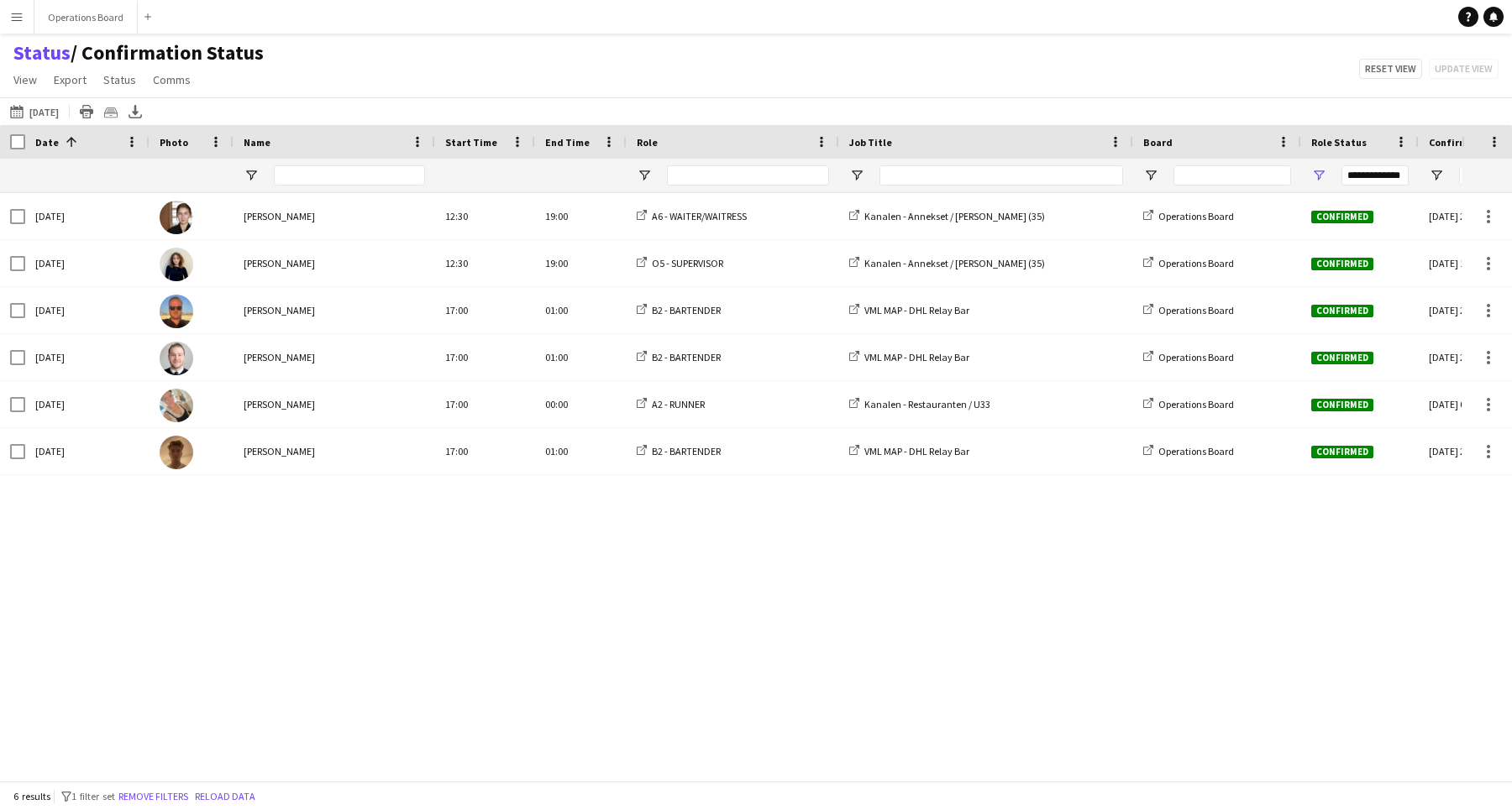
click at [3, 83] on app-page-menu "View Views Default view Client Namelist Confirmation Status Internal Timesheet …" at bounding box center [138, 81] width 277 height 32
click at [12, 83] on link "View" at bounding box center [25, 79] width 37 height 21
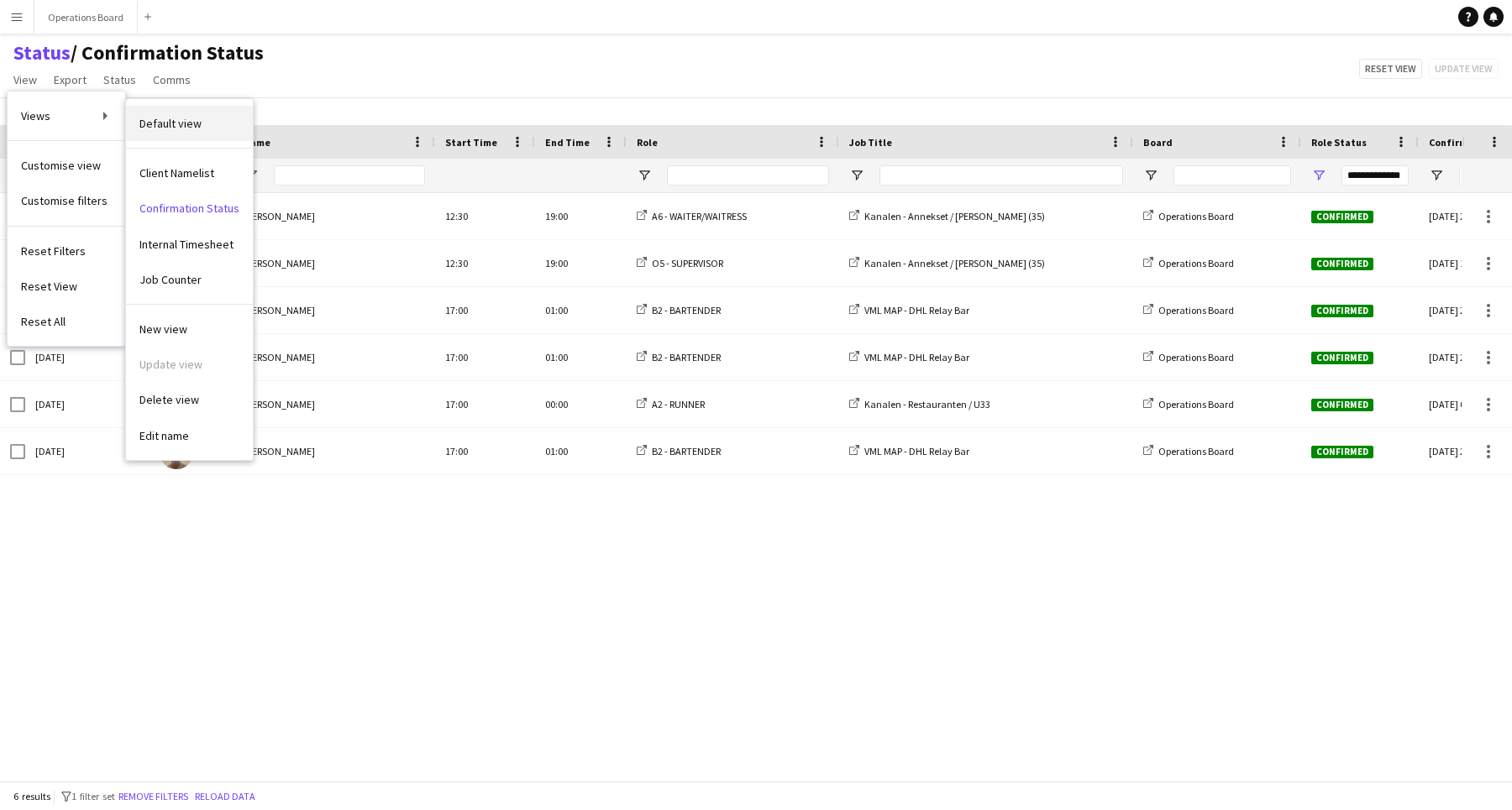
click at [127, 124] on link "Default view" at bounding box center [190, 124] width 126 height 35
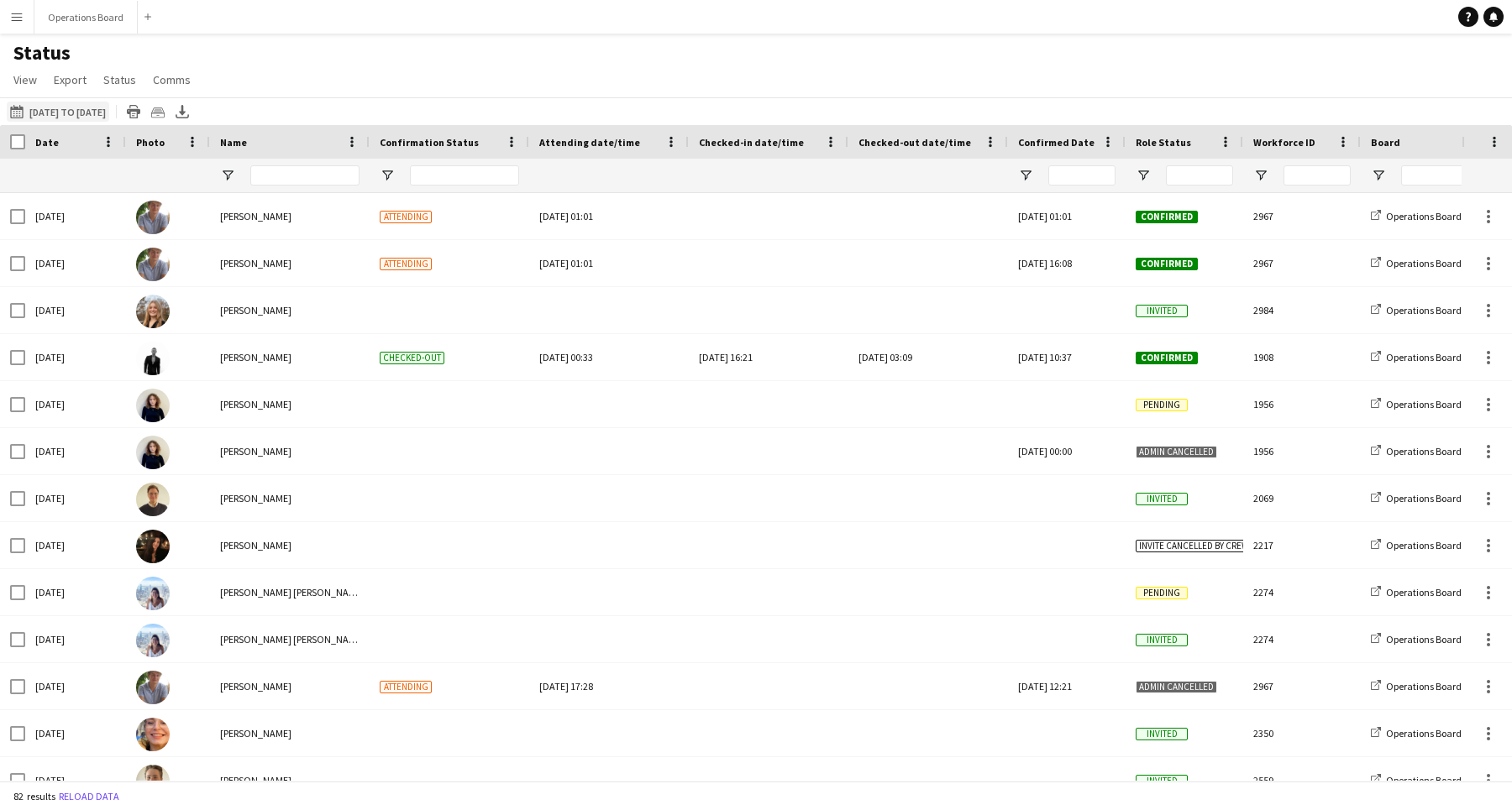
click at [77, 111] on button "[DATE] to [DATE] [DATE] to [DATE]" at bounding box center [58, 111] width 102 height 20
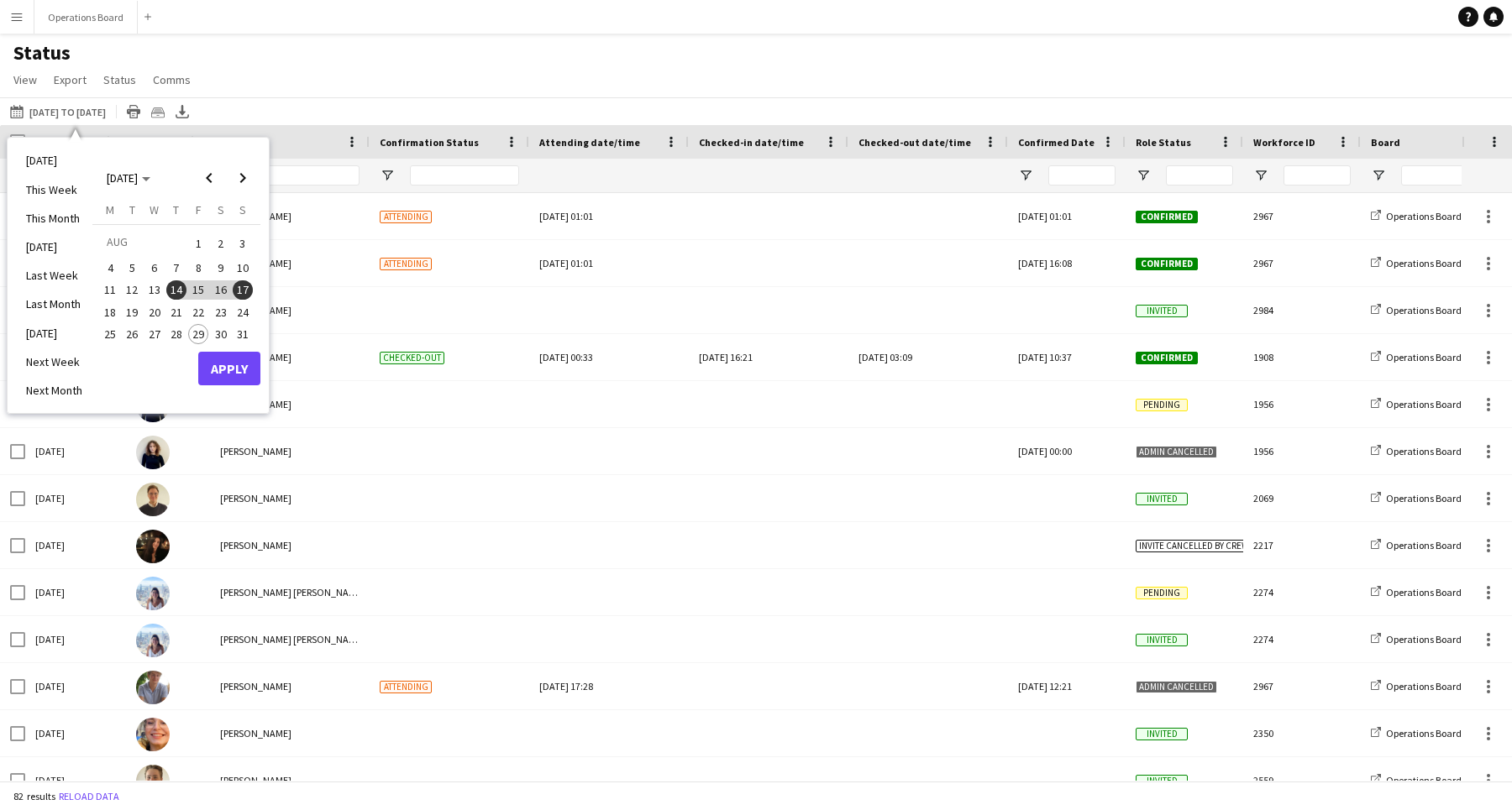
click at [204, 327] on span "29" at bounding box center [198, 334] width 20 height 20
click at [239, 327] on span "31" at bounding box center [243, 334] width 20 height 20
click at [239, 346] on div "[DATE] M [DATE] T [DATE] W [DATE] T [DATE] F [DATE] S [DATE] S [DATE] 2 3 4 5 6…" at bounding box center [176, 277] width 168 height 150
click at [230, 363] on button "Apply" at bounding box center [229, 369] width 62 height 33
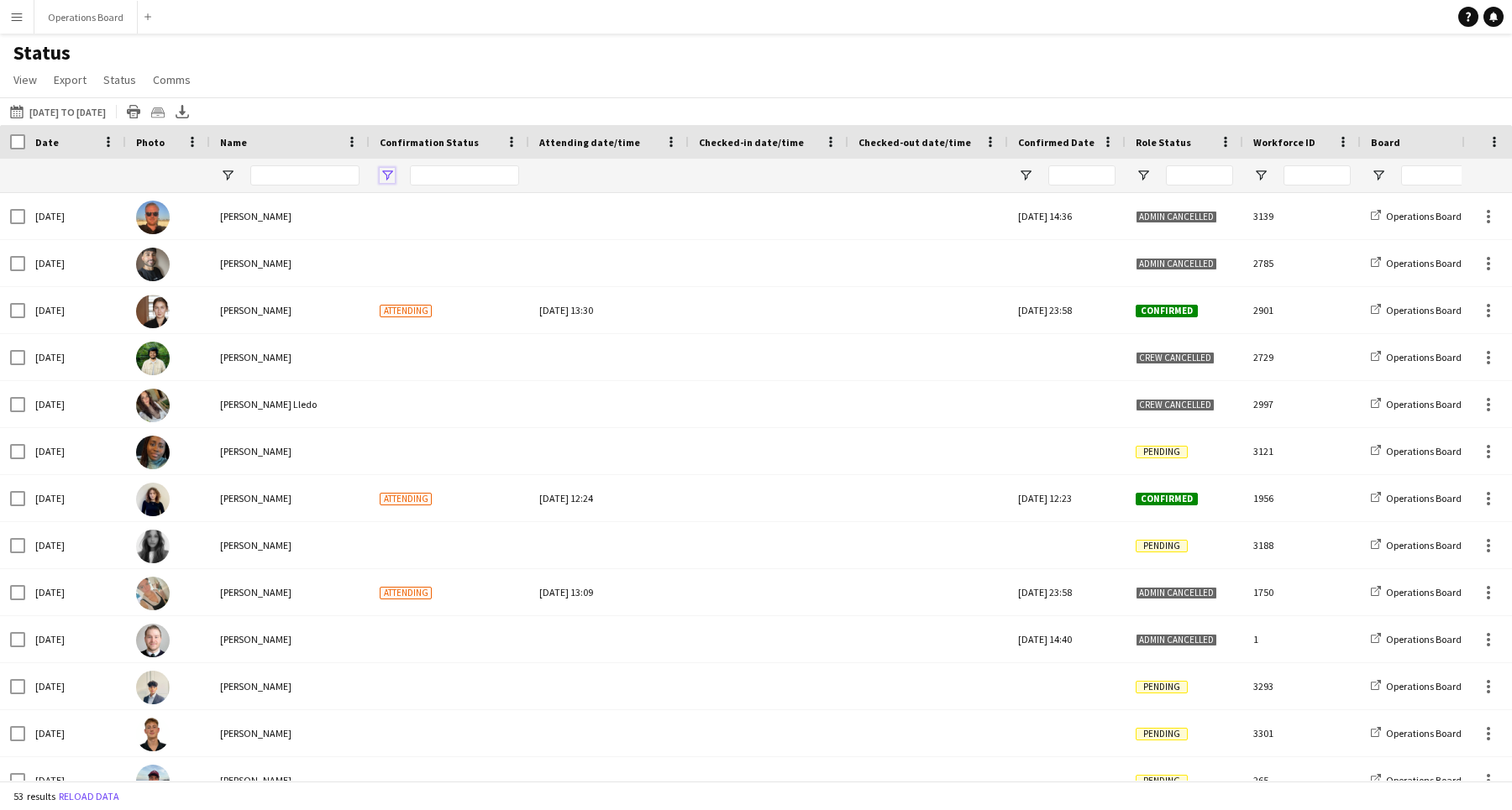
click at [386, 174] on span "Open Filter Menu" at bounding box center [387, 176] width 15 height 15
click at [484, 56] on div "Status View Views Default view Client Namelist Confirmation Status Internal Tim…" at bounding box center [756, 68] width 1512 height 57
click at [387, 175] on span "Open Filter Menu" at bounding box center [387, 176] width 15 height 15
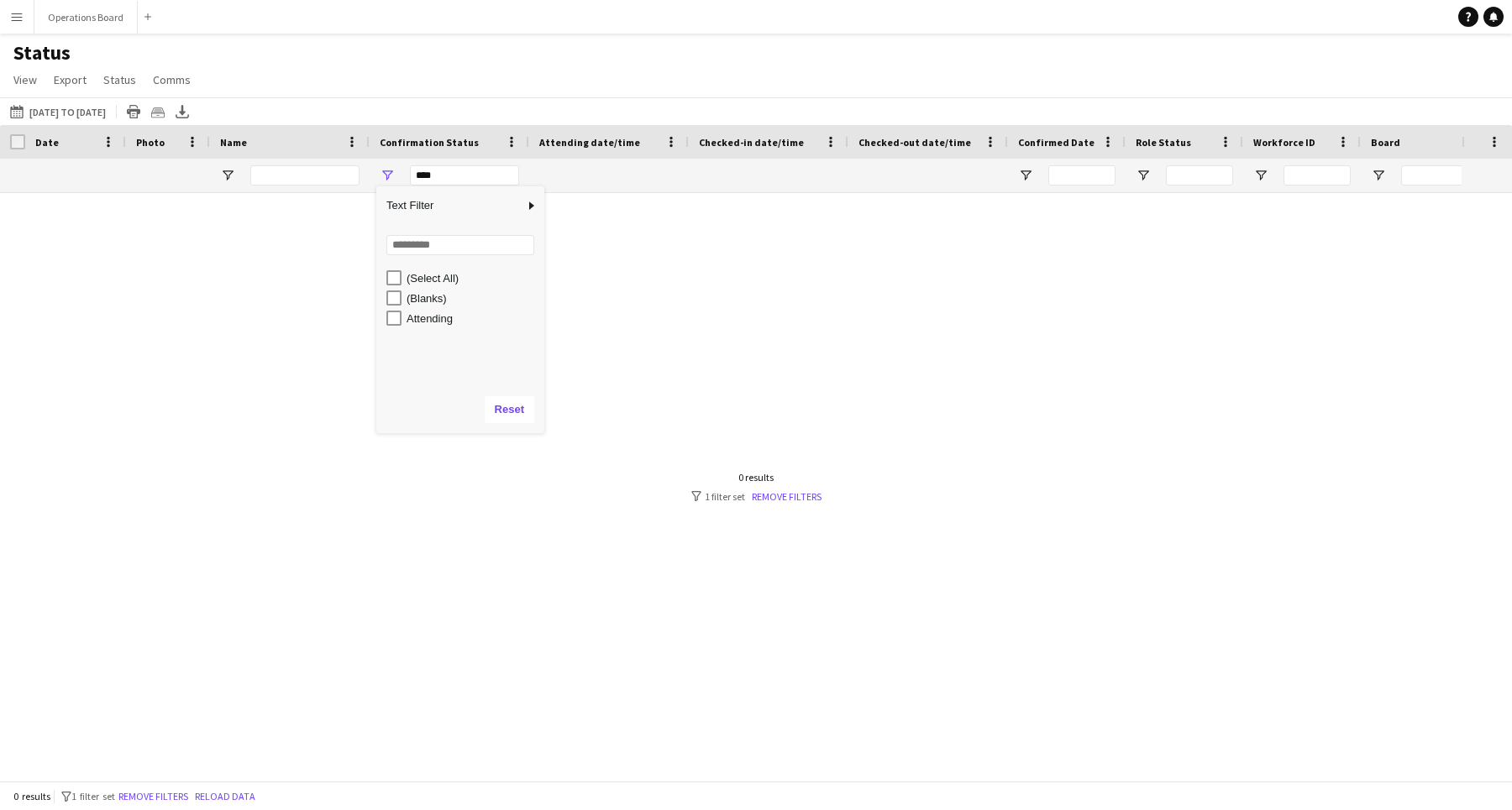
click at [391, 326] on div "Attending" at bounding box center [466, 319] width 158 height 20
type input "**********"
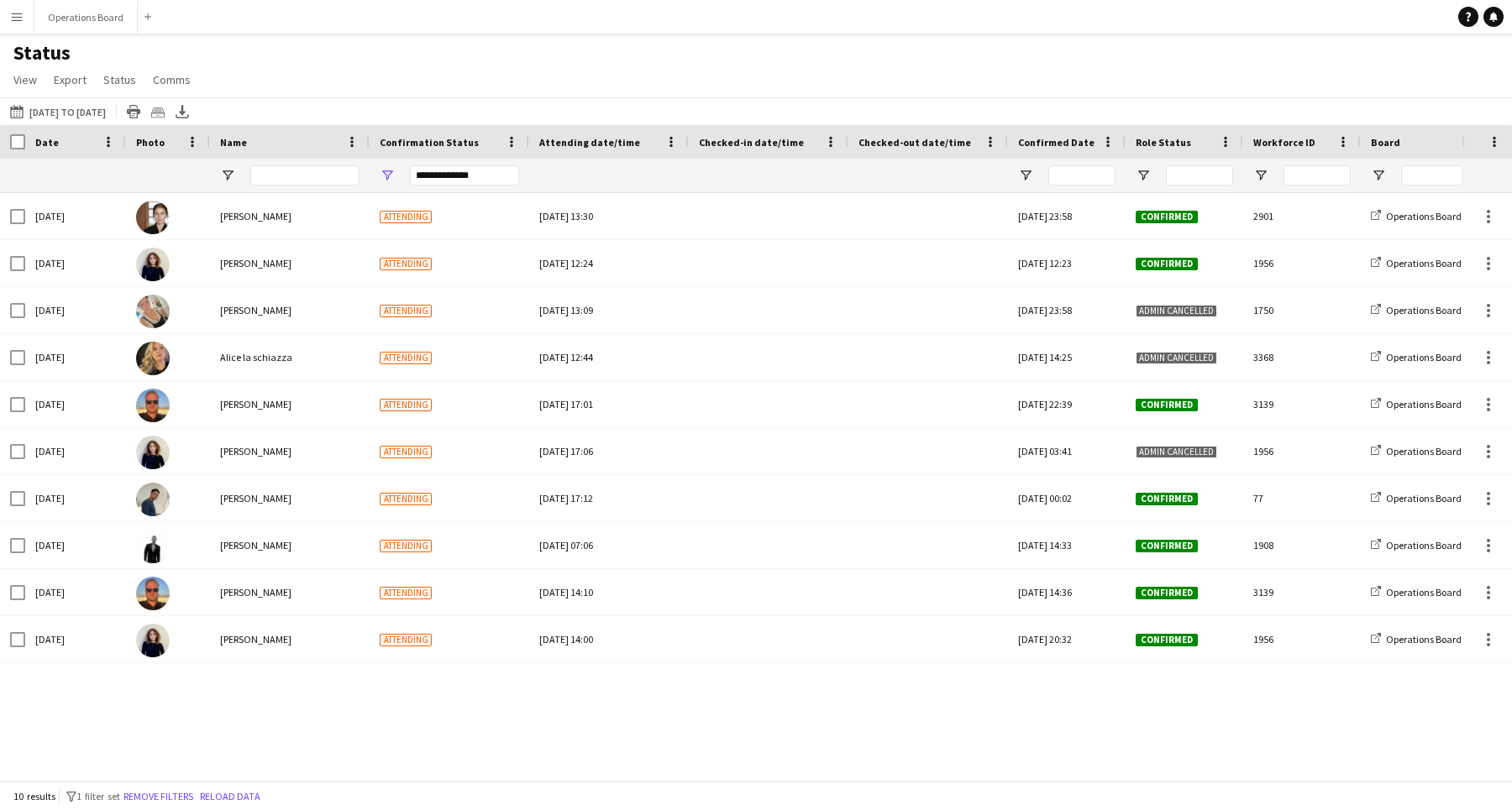
click at [402, 70] on div "Status View Views Default view Client Namelist Confirmation Status Internal Tim…" at bounding box center [756, 68] width 1512 height 57
click at [465, 92] on div "Status View Views Default view Client Namelist Confirmation Status Internal Tim…" at bounding box center [756, 68] width 1512 height 57
click at [83, 21] on button "Operations Board Close" at bounding box center [85, 17] width 103 height 33
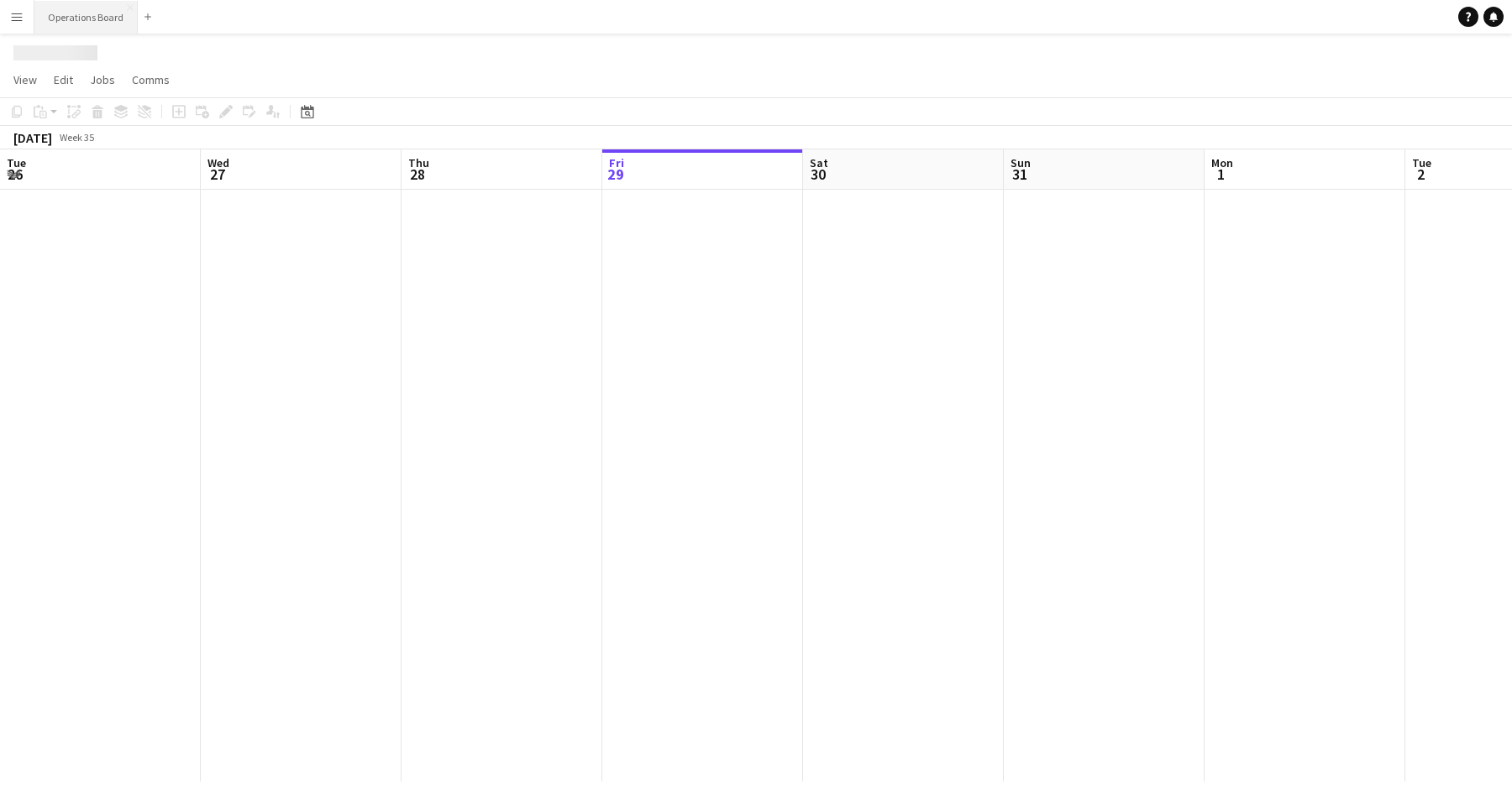
scroll to position [0, 401]
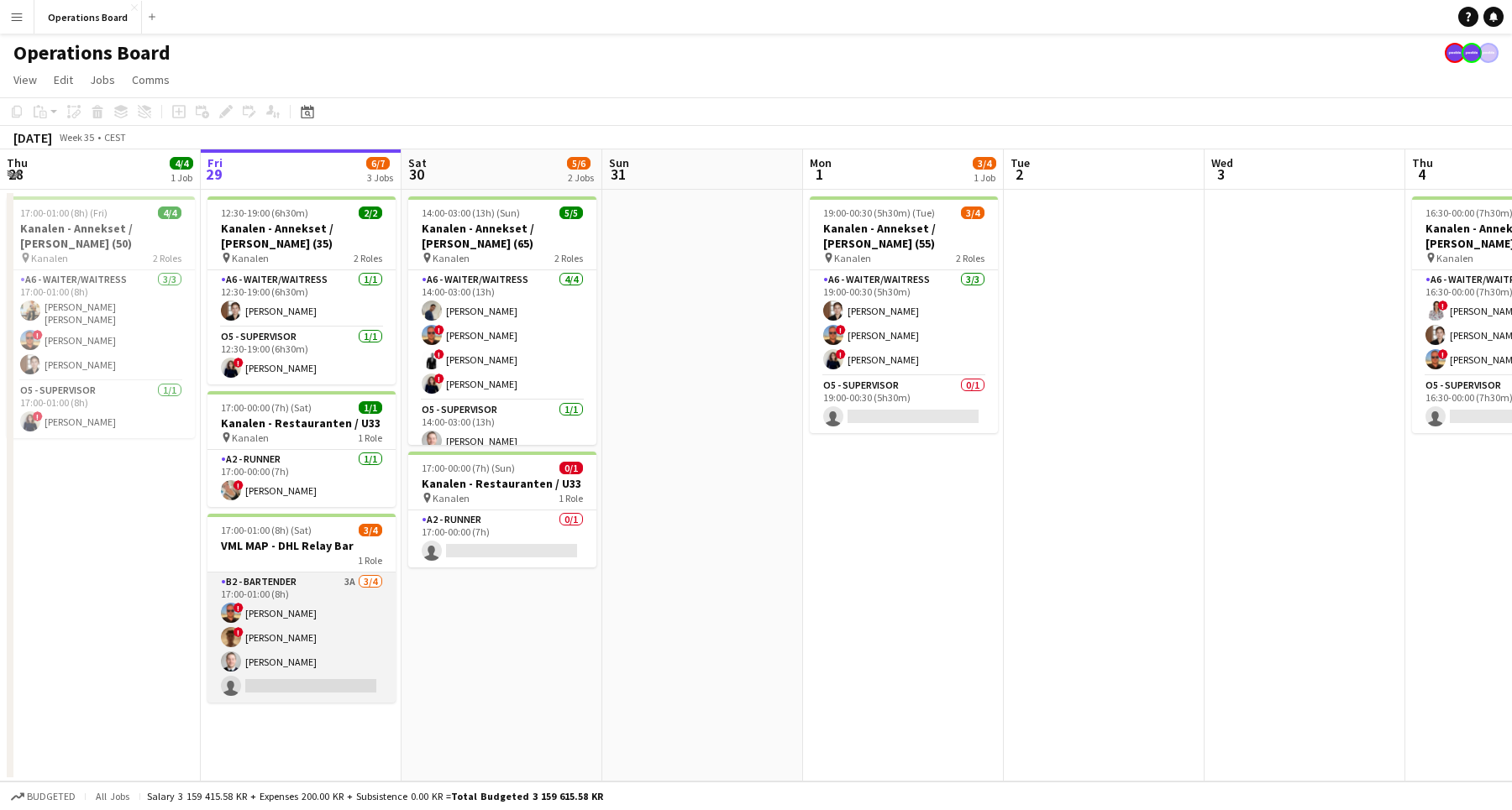
click at [284, 597] on app-card-role "B2 - BARTENDER 3A [DATE] 17:00-01:00 (8h) ! [PERSON_NAME] ! [PERSON_NAME] [PERS…" at bounding box center [301, 637] width 188 height 130
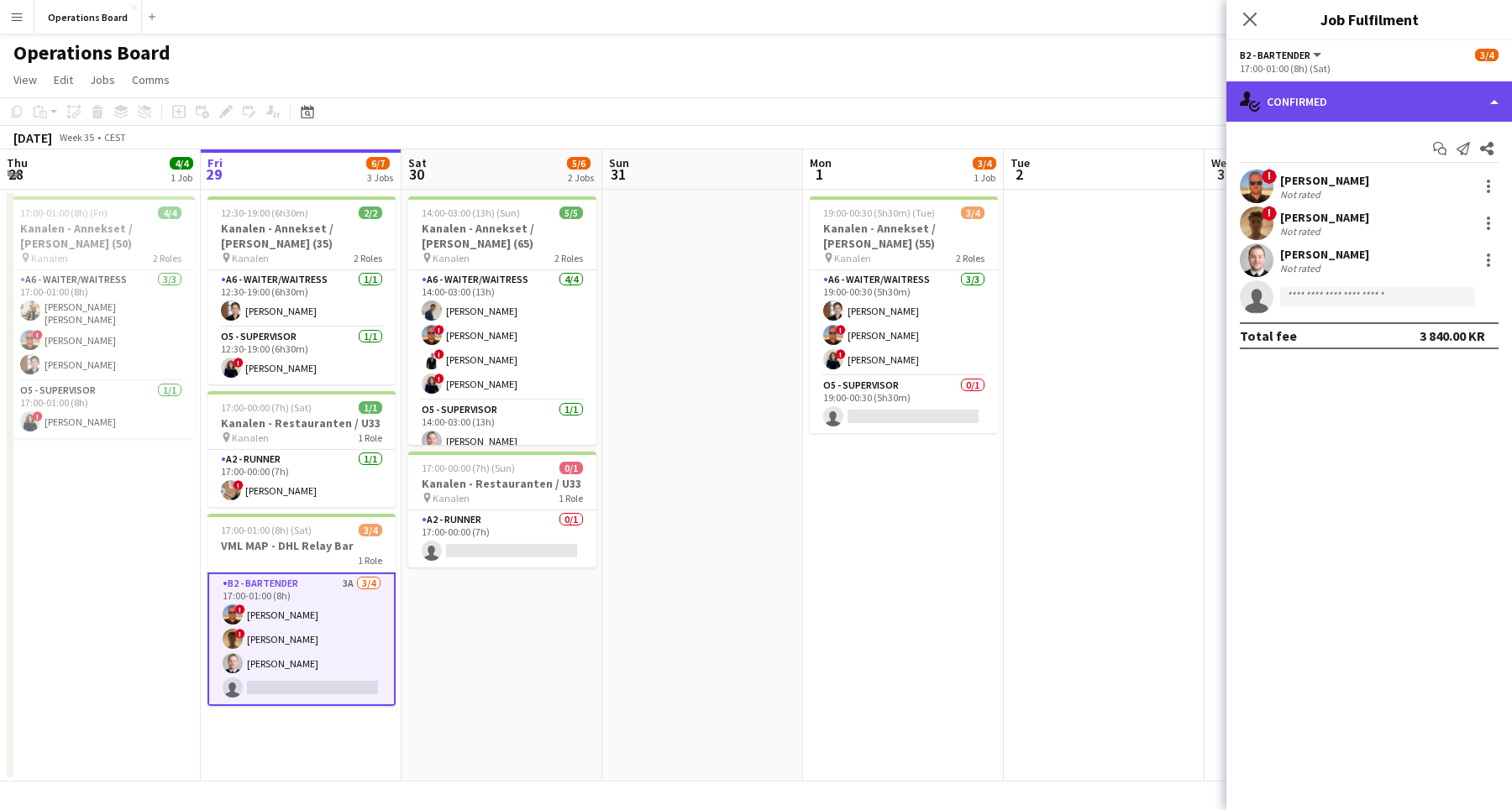
click at [1357, 93] on div "single-neutral-actions-check-2 Confirmed" at bounding box center [1368, 101] width 285 height 40
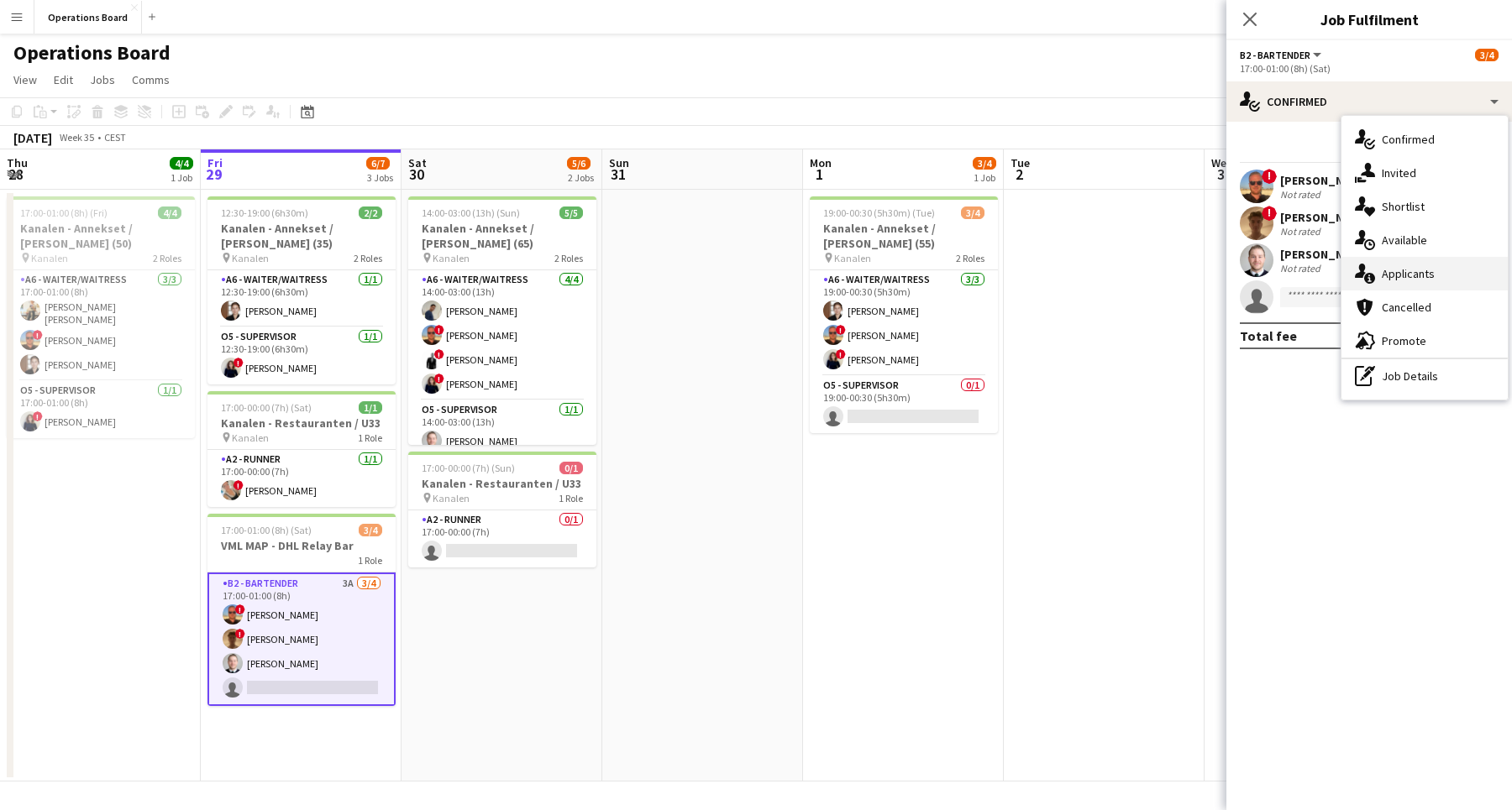
click at [1409, 272] on div "single-neutral-actions-information Applicants" at bounding box center [1424, 274] width 166 height 33
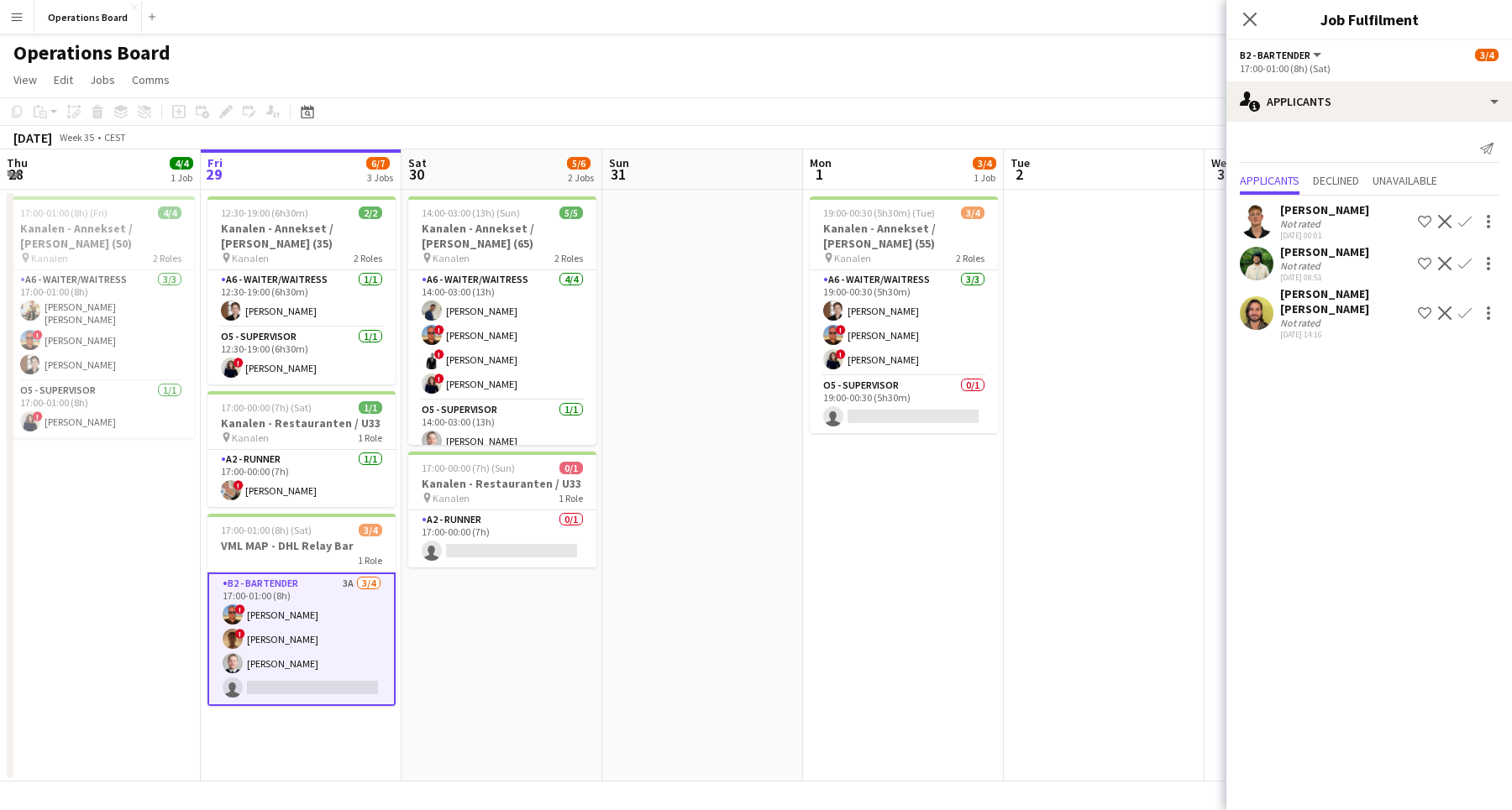
click at [1347, 226] on div "Not rated" at bounding box center [1324, 224] width 89 height 13
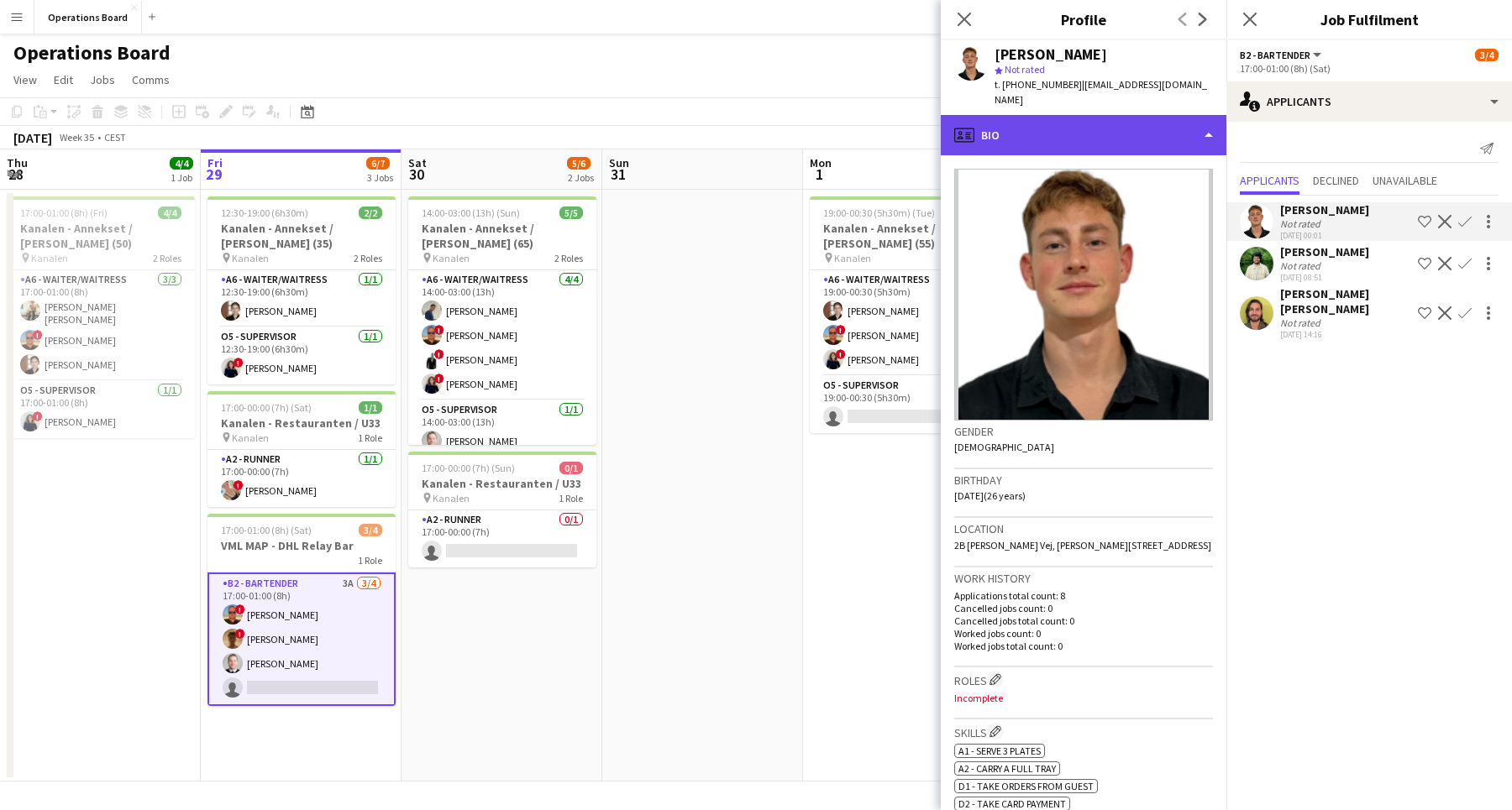
click at [1110, 126] on div "profile Bio" at bounding box center [1083, 135] width 285 height 40
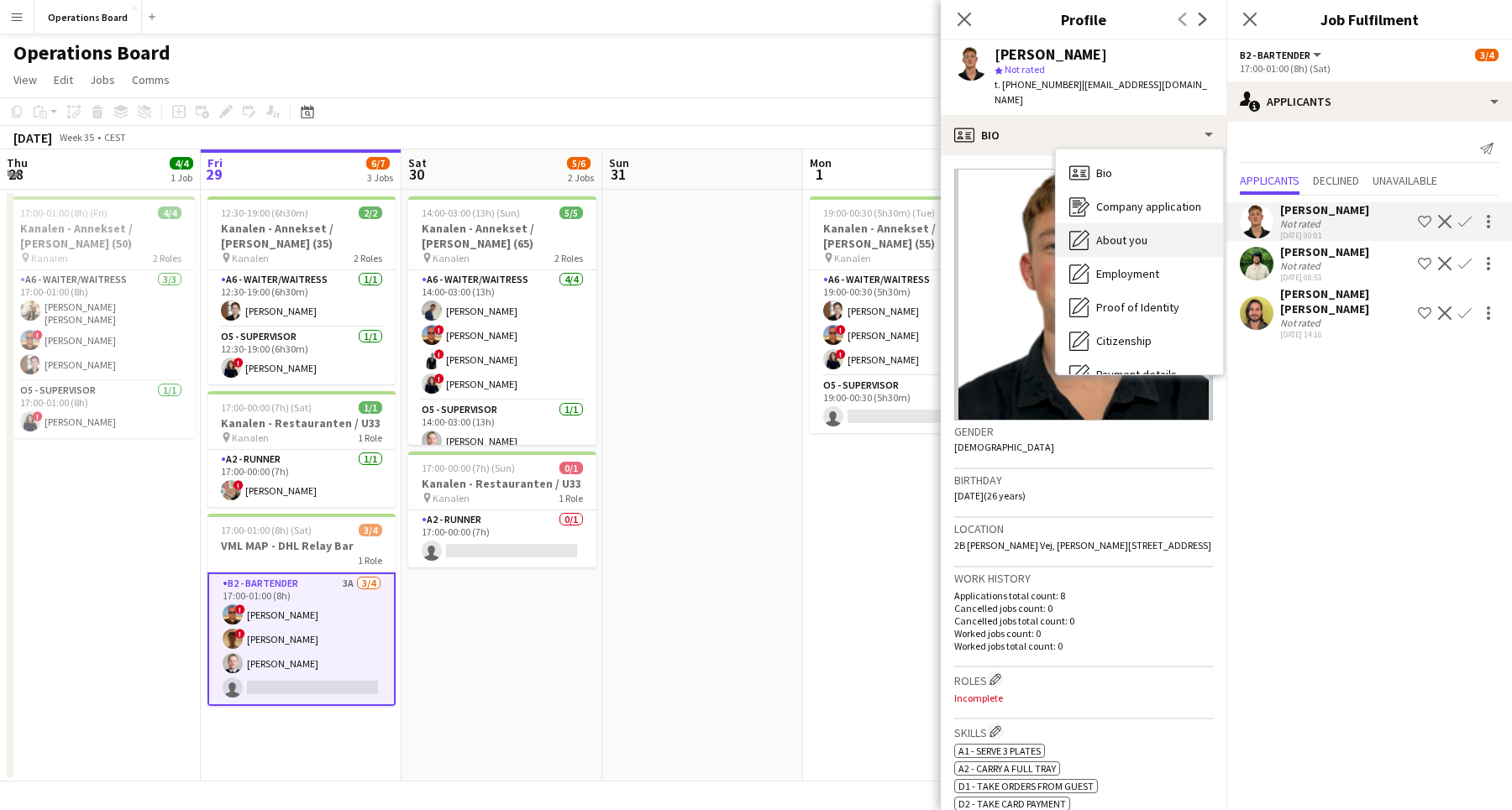
click at [1121, 237] on div "About you About you" at bounding box center [1139, 240] width 167 height 33
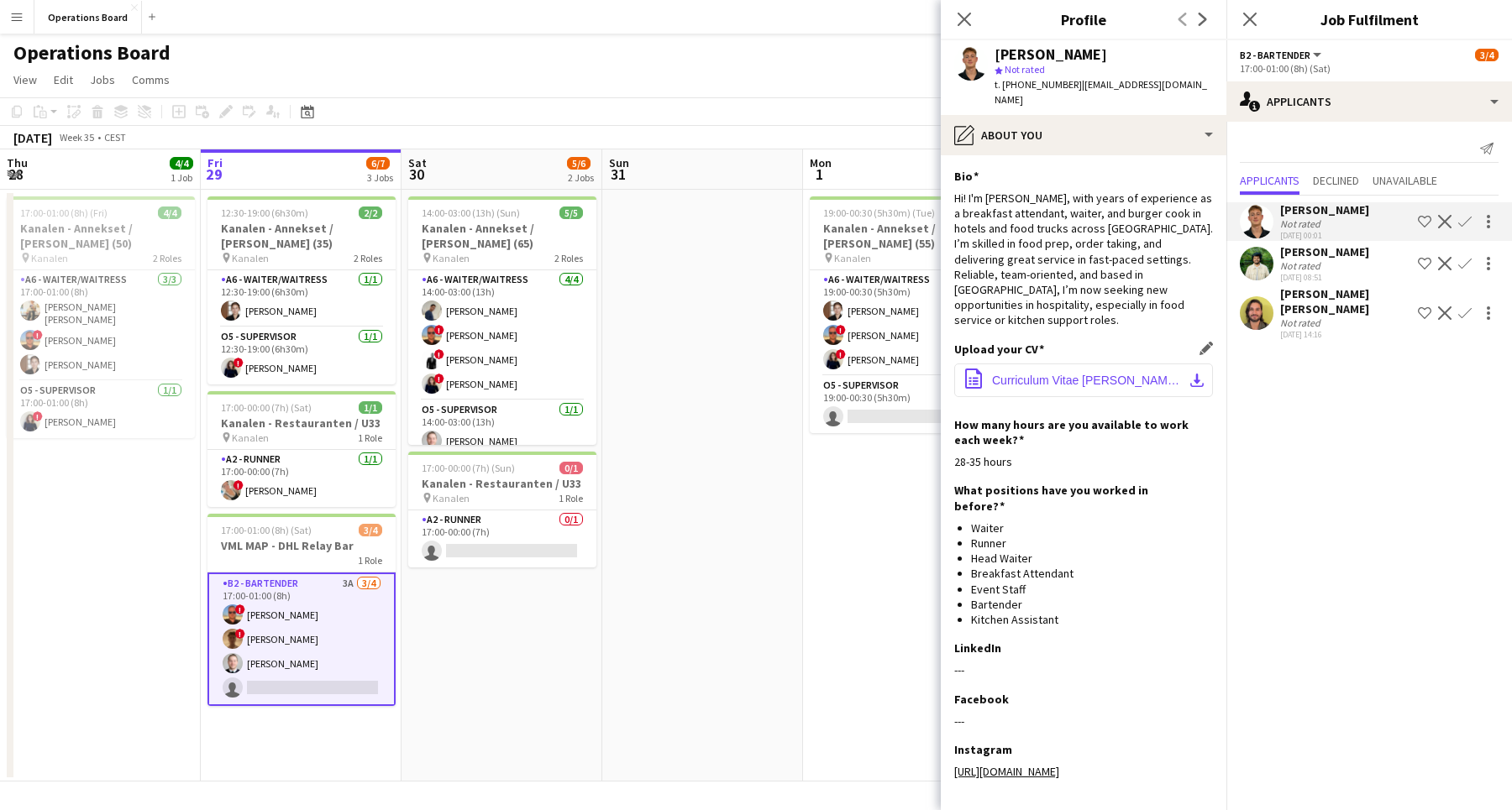
click at [1113, 363] on button "office-file-sheet Curriculum Vitae [PERSON_NAME].pdf download-bottom" at bounding box center [1084, 380] width 258 height 33
click at [1252, 20] on icon "Close pop-in" at bounding box center [1249, 19] width 16 height 16
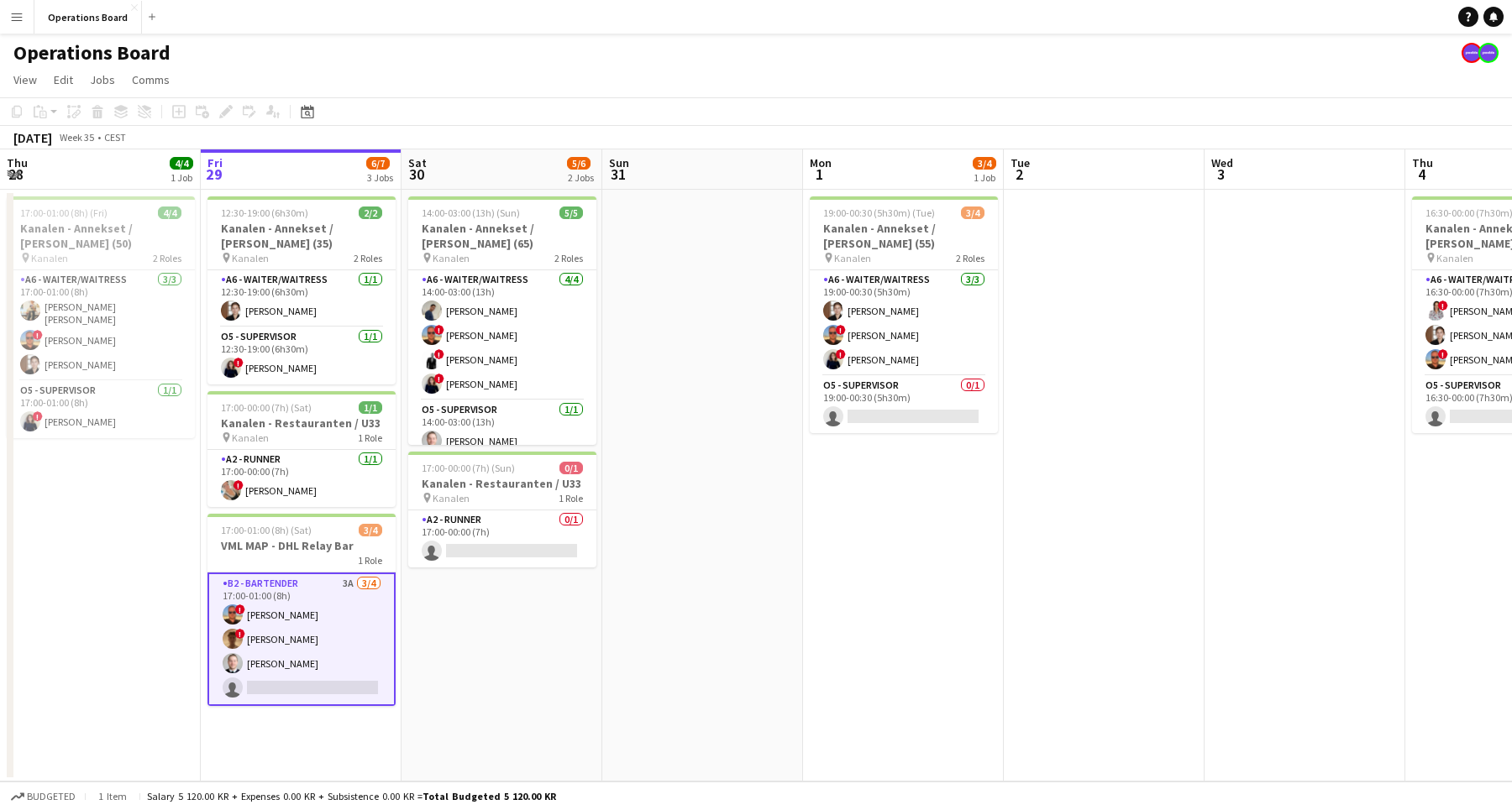
click at [1237, 55] on div "Operations Board" at bounding box center [756, 49] width 1512 height 32
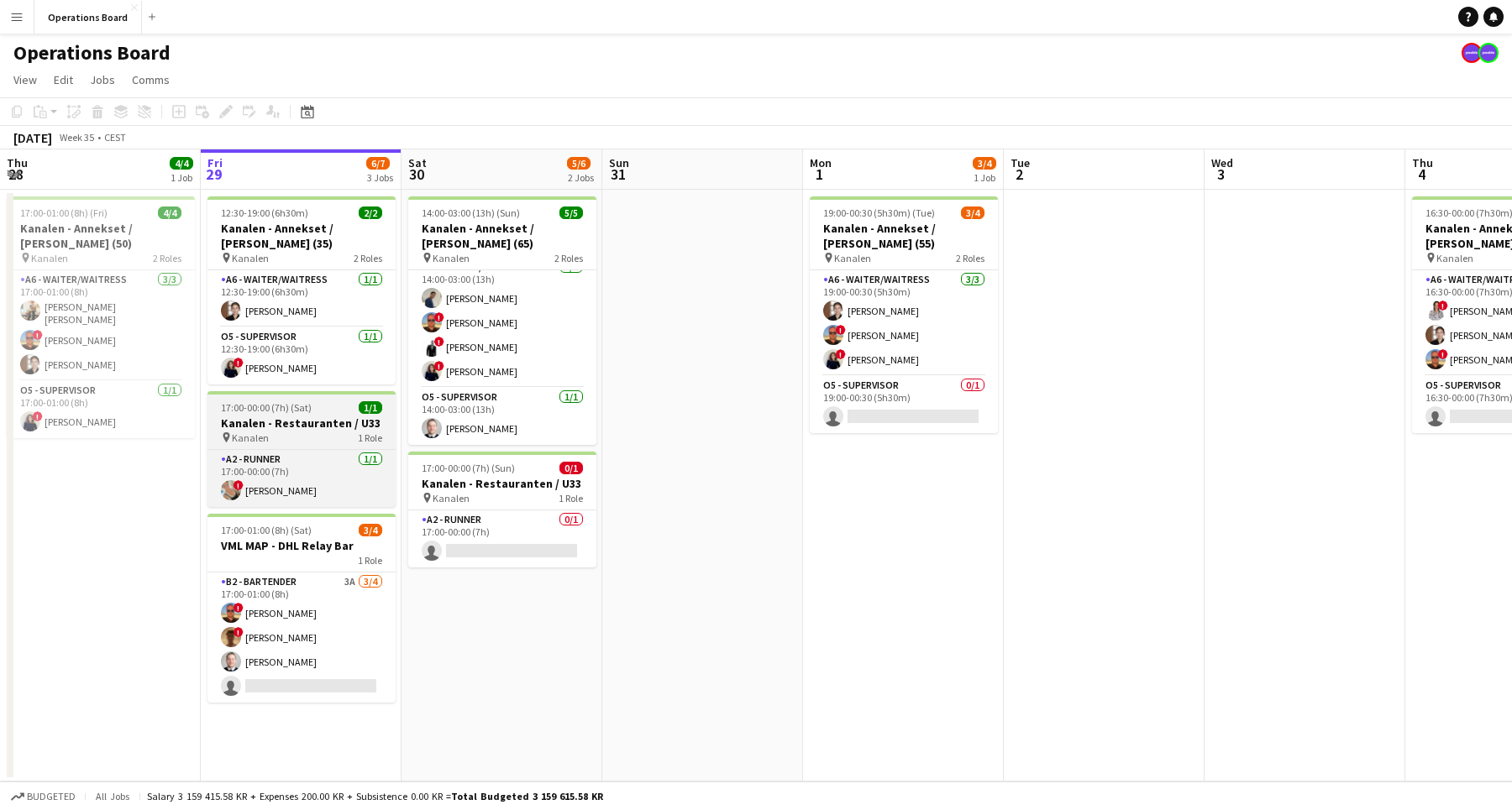
scroll to position [0, 0]
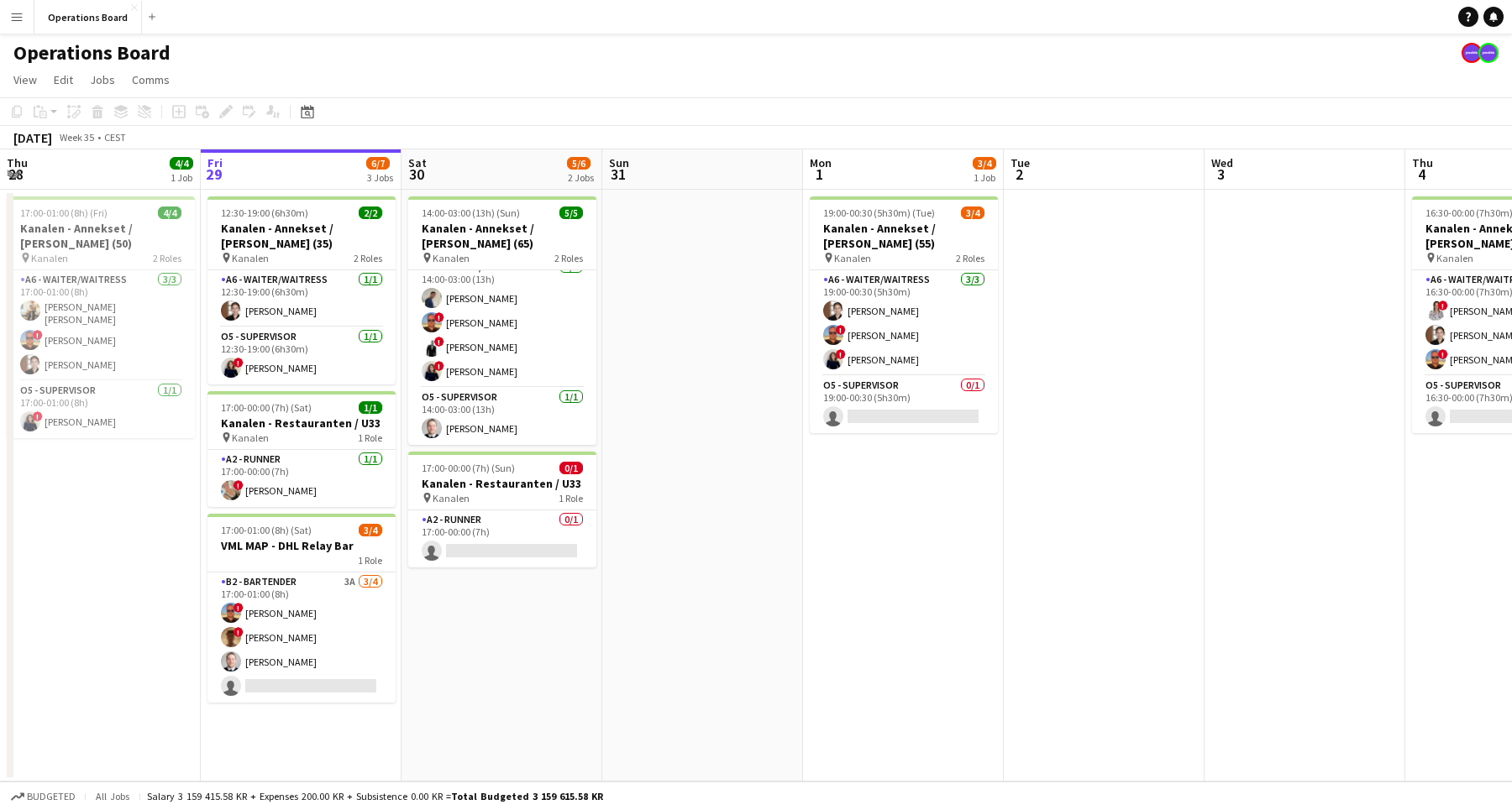
click at [9, 22] on button "Menu" at bounding box center [17, 17] width 33 height 33
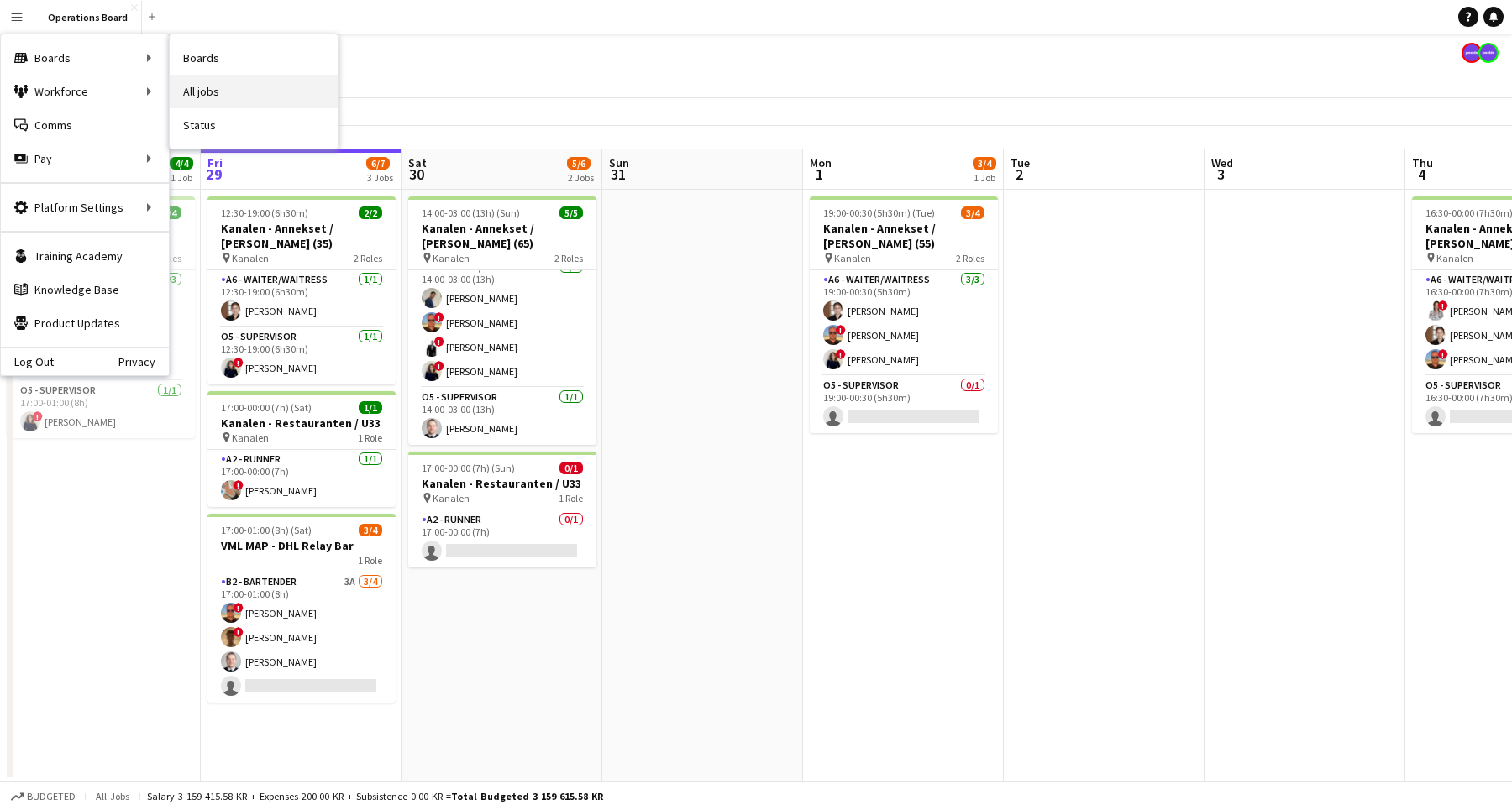
click at [235, 88] on link "All jobs" at bounding box center [254, 91] width 168 height 33
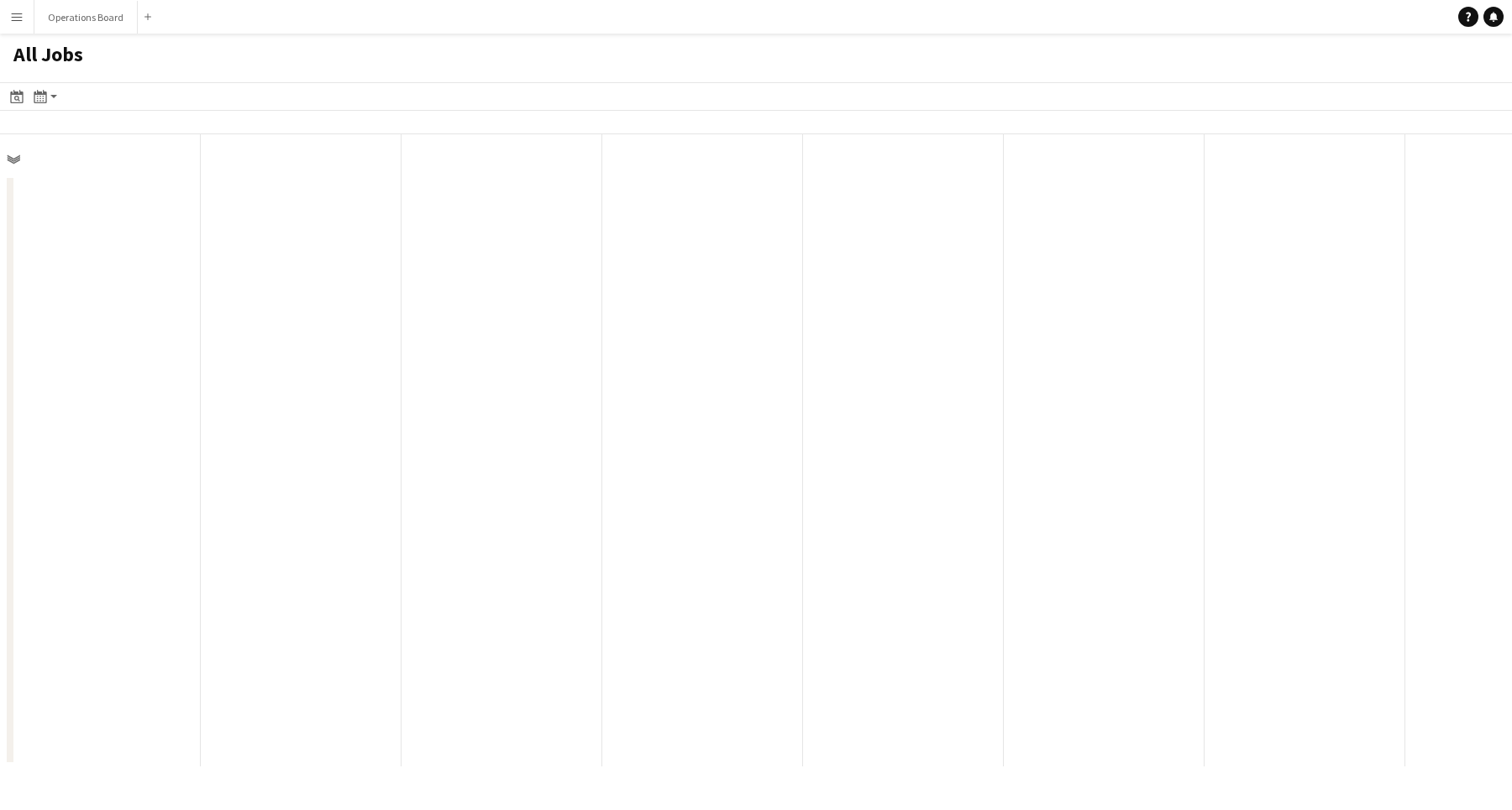
scroll to position [0, 401]
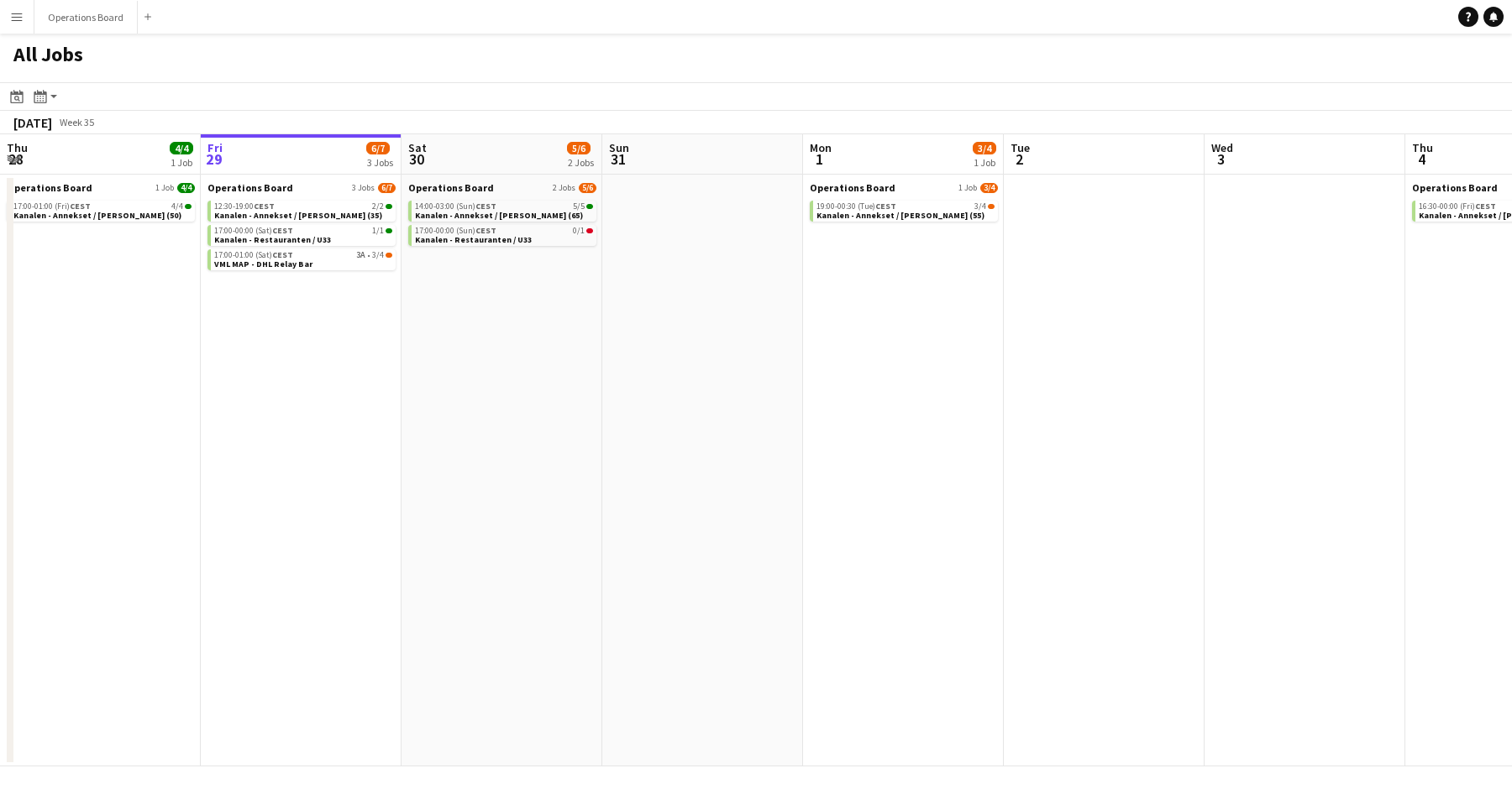
click at [13, 14] on app-icon "Menu" at bounding box center [17, 17] width 13 height 13
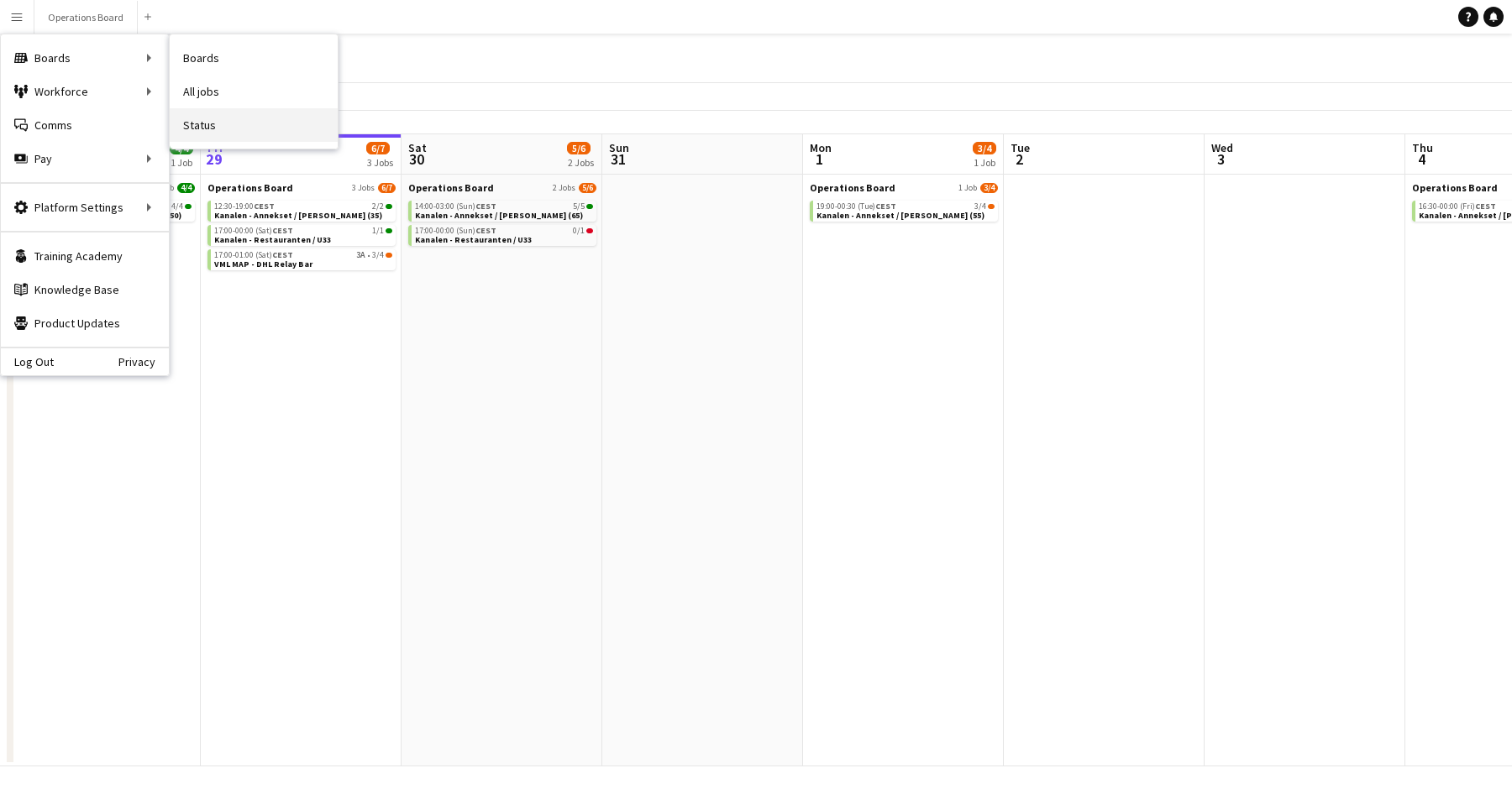
click at [231, 126] on link "Status" at bounding box center [254, 125] width 168 height 33
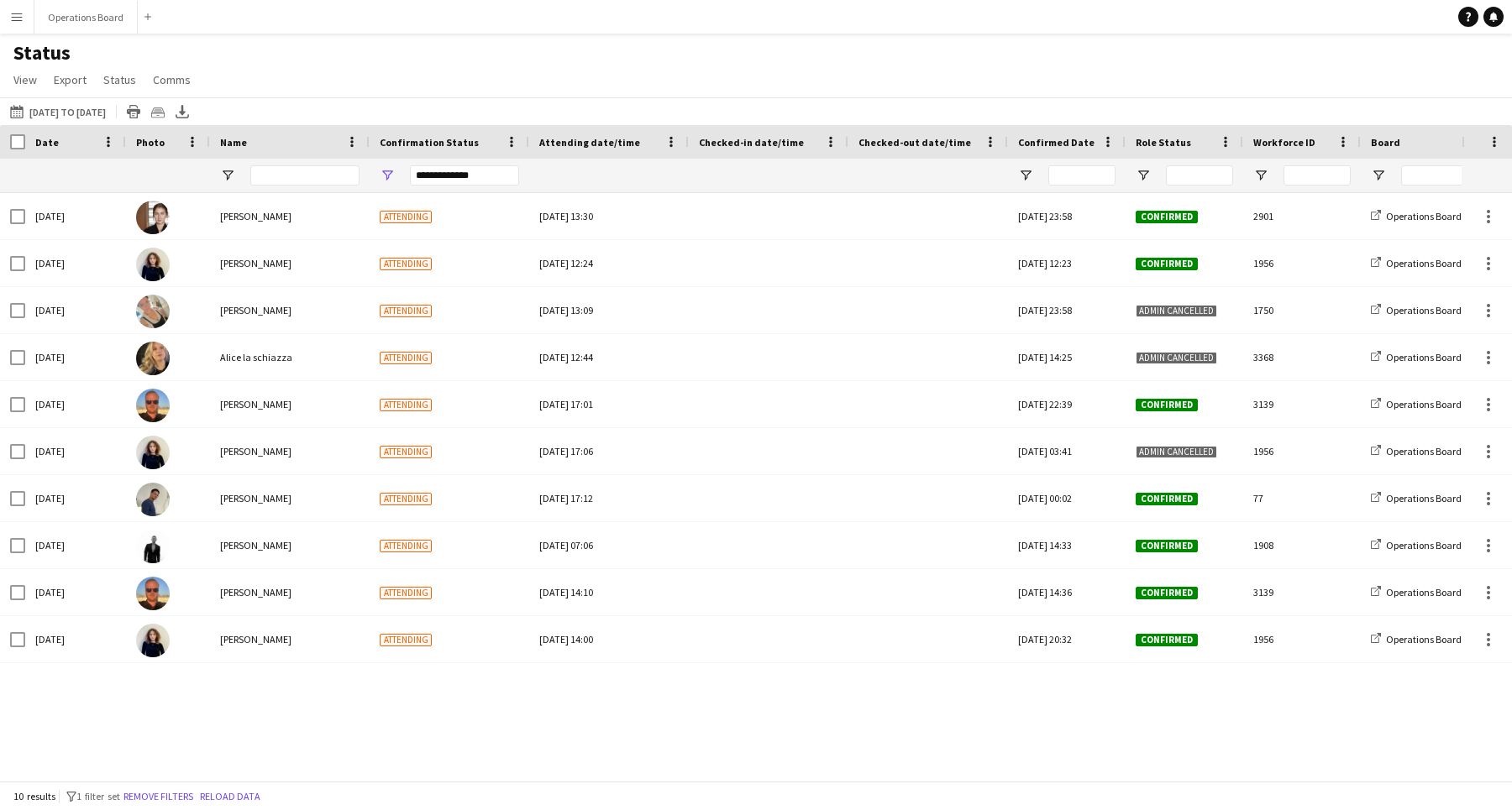
click at [465, 172] on div "**********" at bounding box center [464, 176] width 109 height 20
click at [440, 298] on div "(Blanks)" at bounding box center [472, 298] width 133 height 13
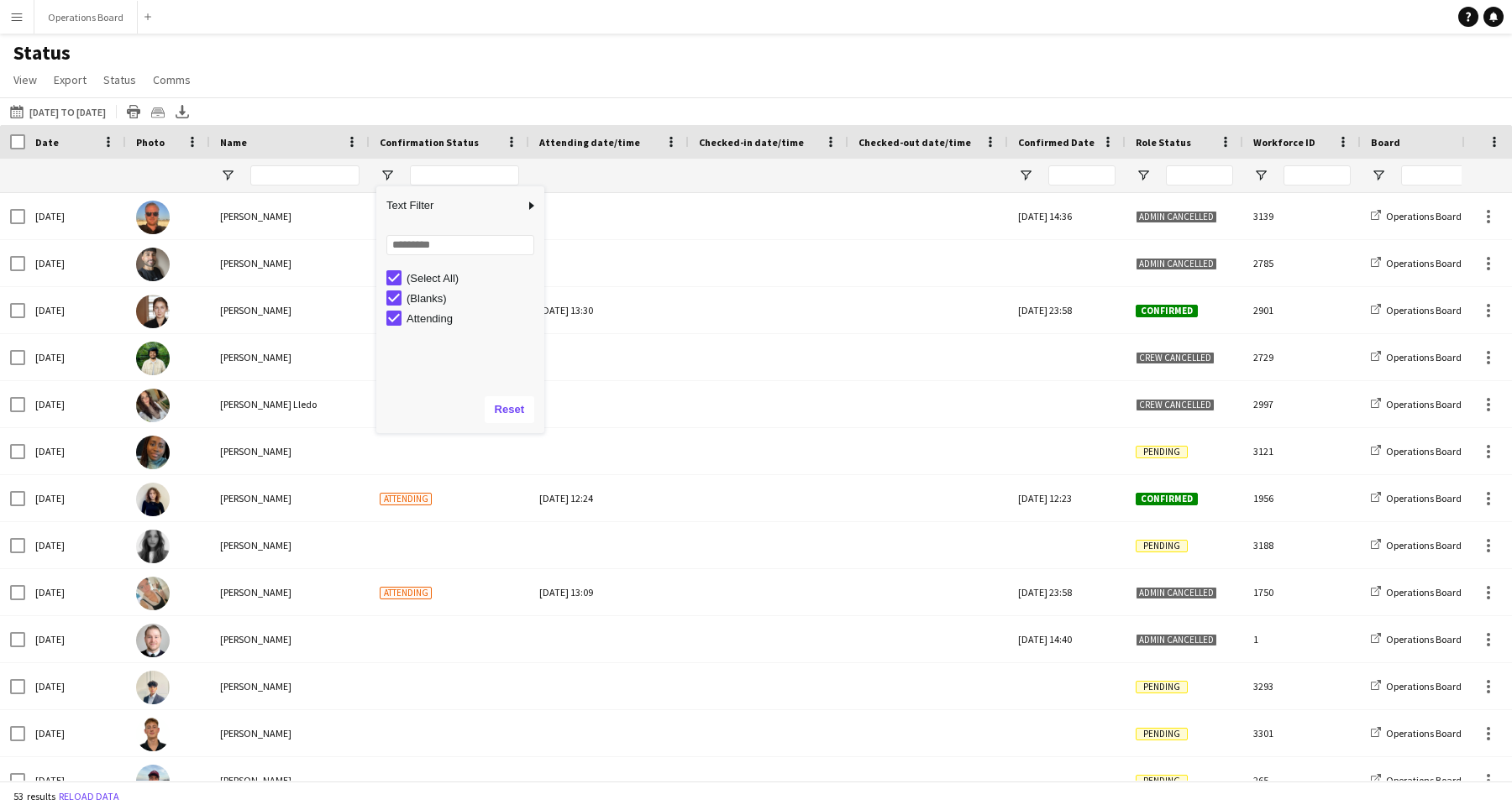
click at [545, 96] on div "Status View Views Default view Client Namelist Confirmation Status Internal Tim…" at bounding box center [756, 68] width 1512 height 57
click at [1134, 174] on div at bounding box center [1184, 176] width 118 height 33
click at [1140, 174] on span "Open Filter Menu" at bounding box center [1143, 176] width 15 height 15
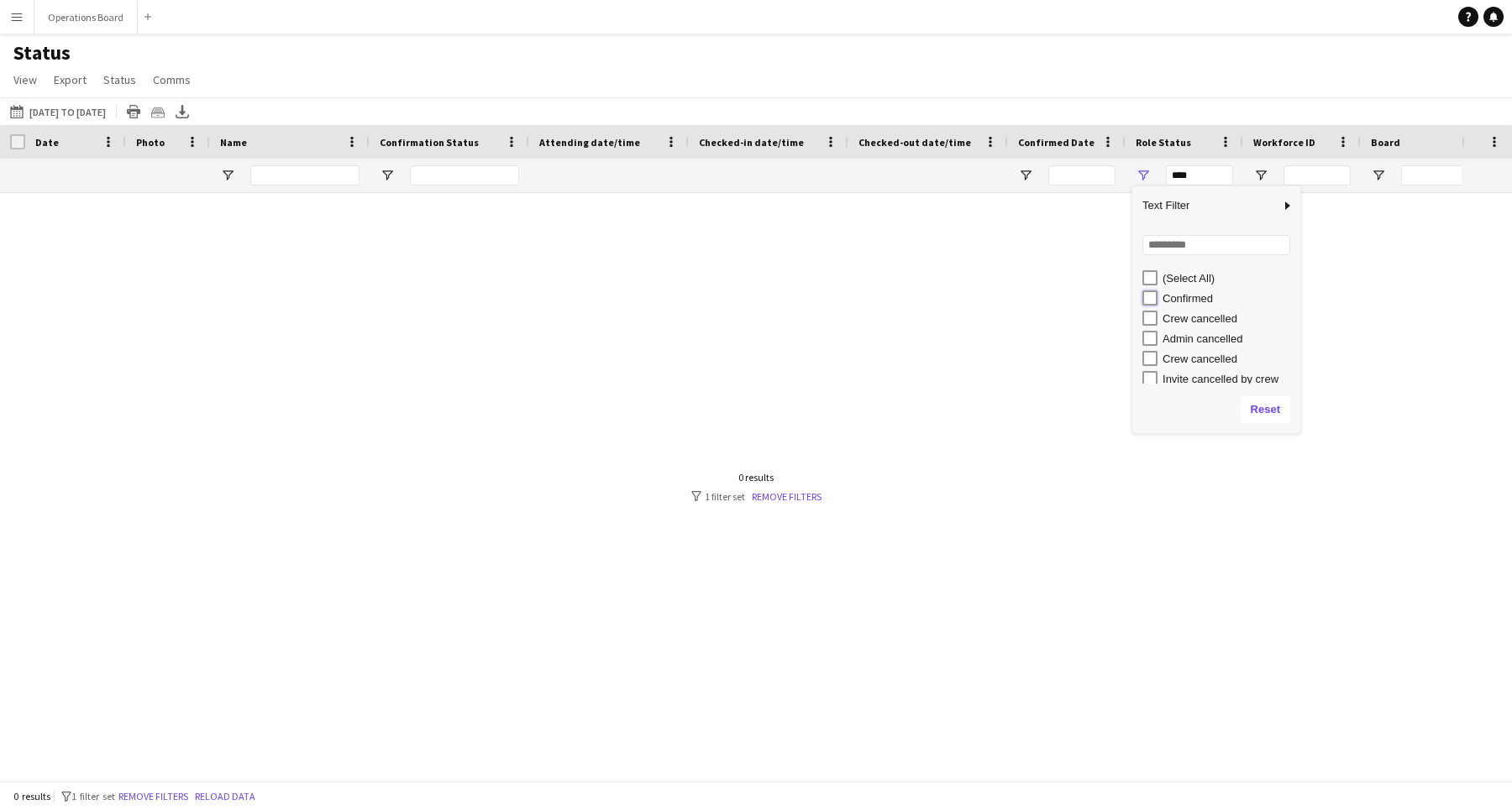
type input "**********"
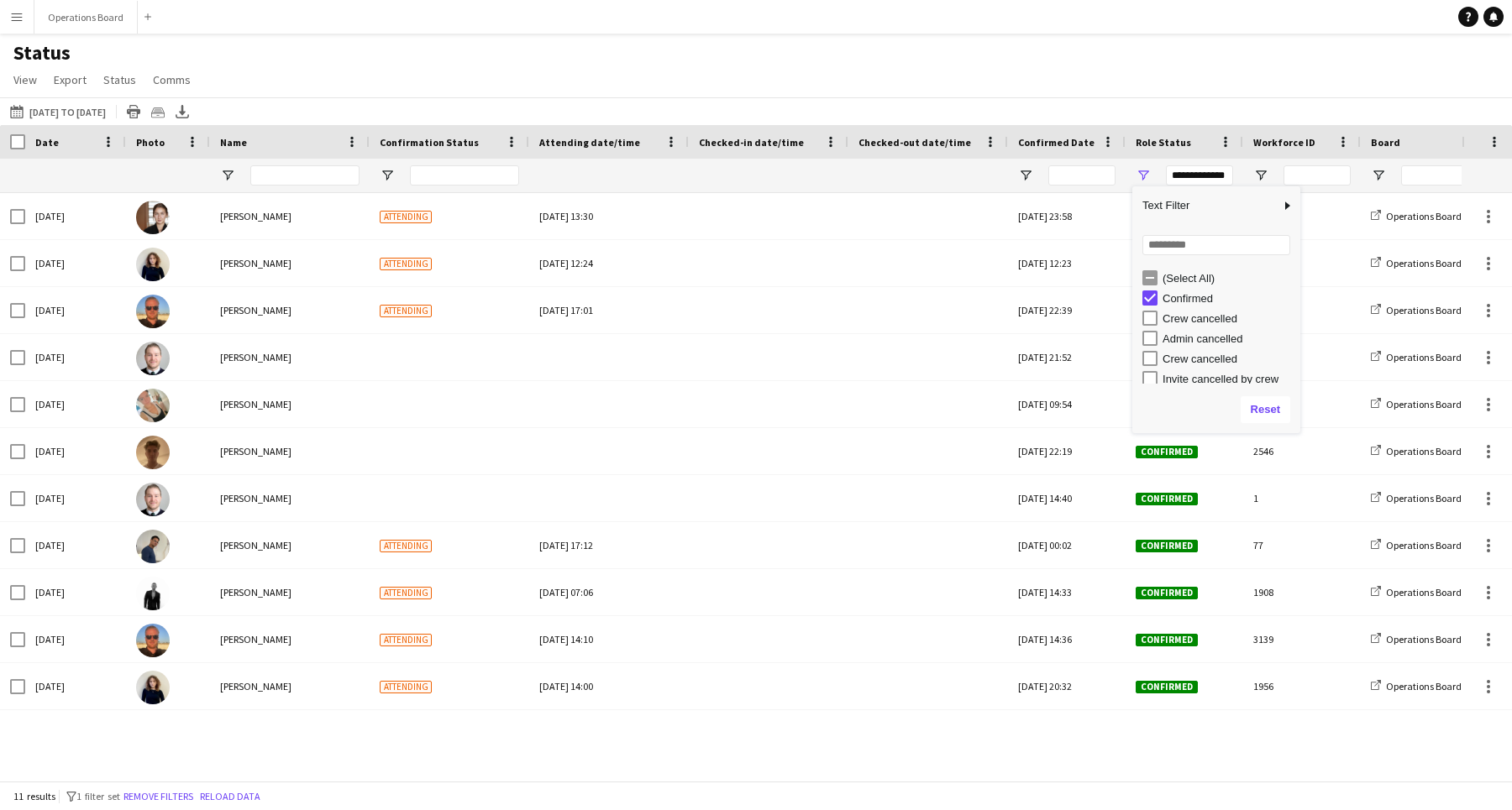
click at [1138, 70] on div "Status View Views Default view Client Namelist Confirmation Status Internal Tim…" at bounding box center [756, 68] width 1512 height 57
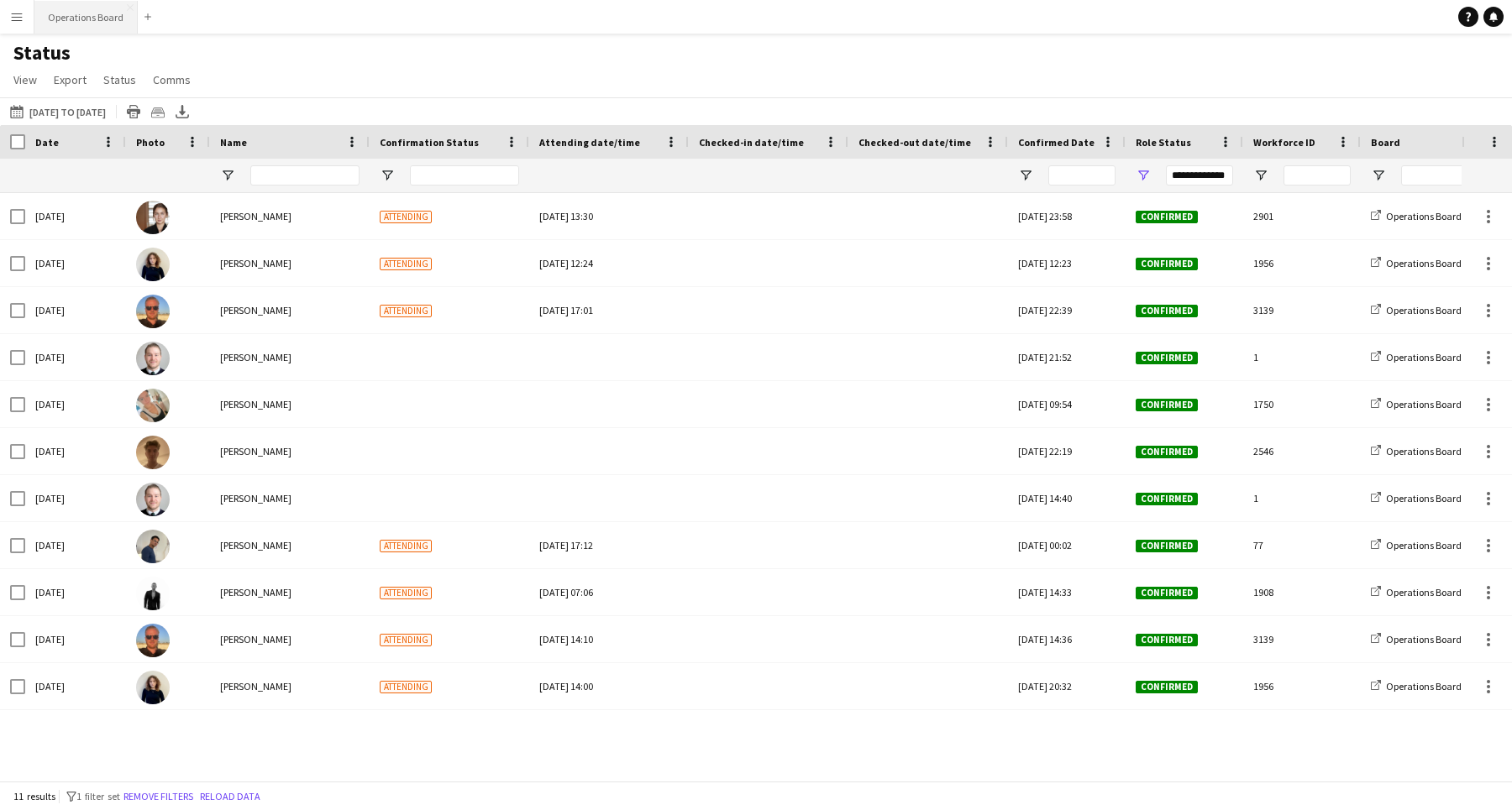
click at [78, 17] on button "Operations Board Close" at bounding box center [85, 17] width 103 height 33
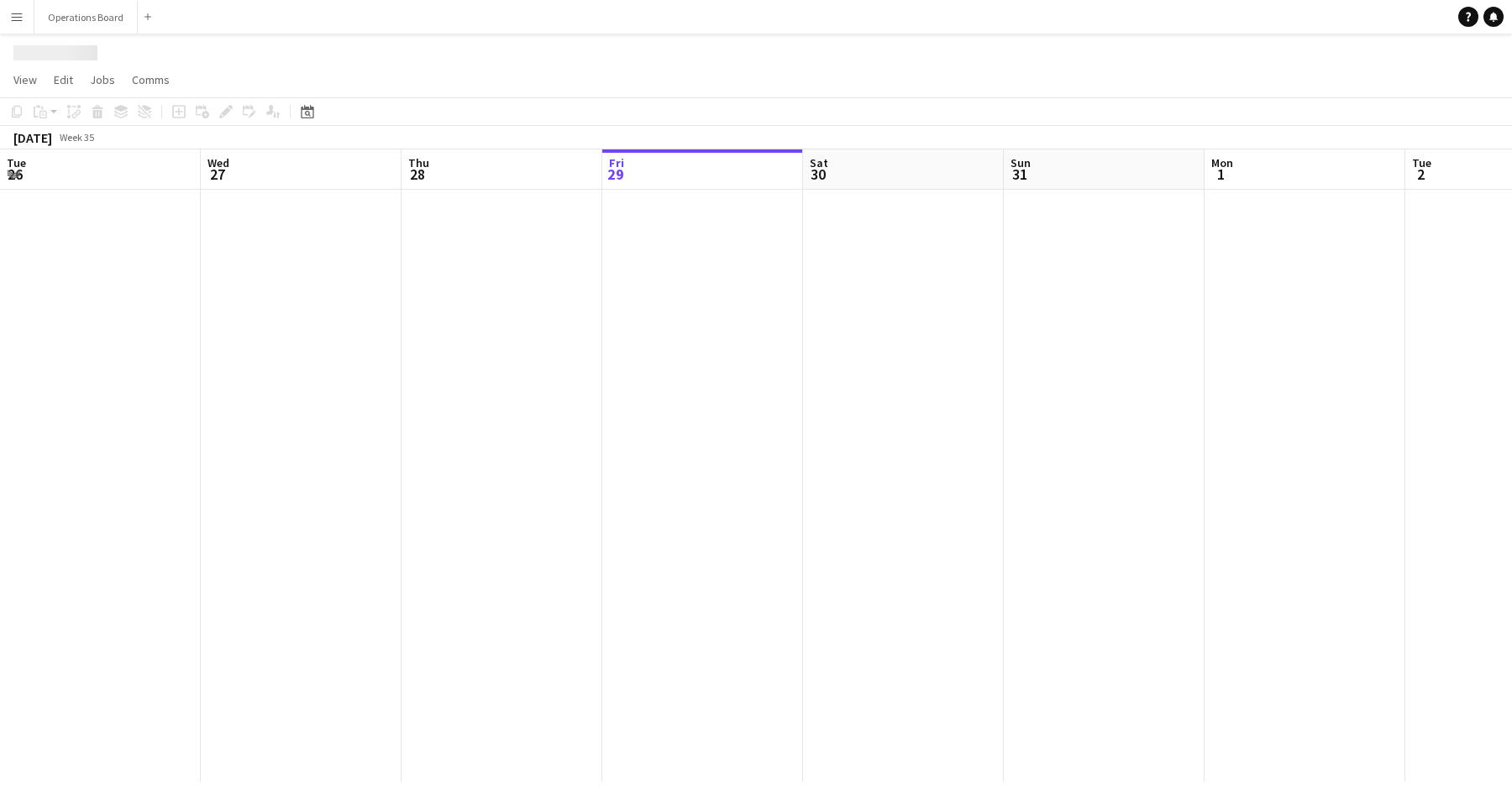
scroll to position [0, 401]
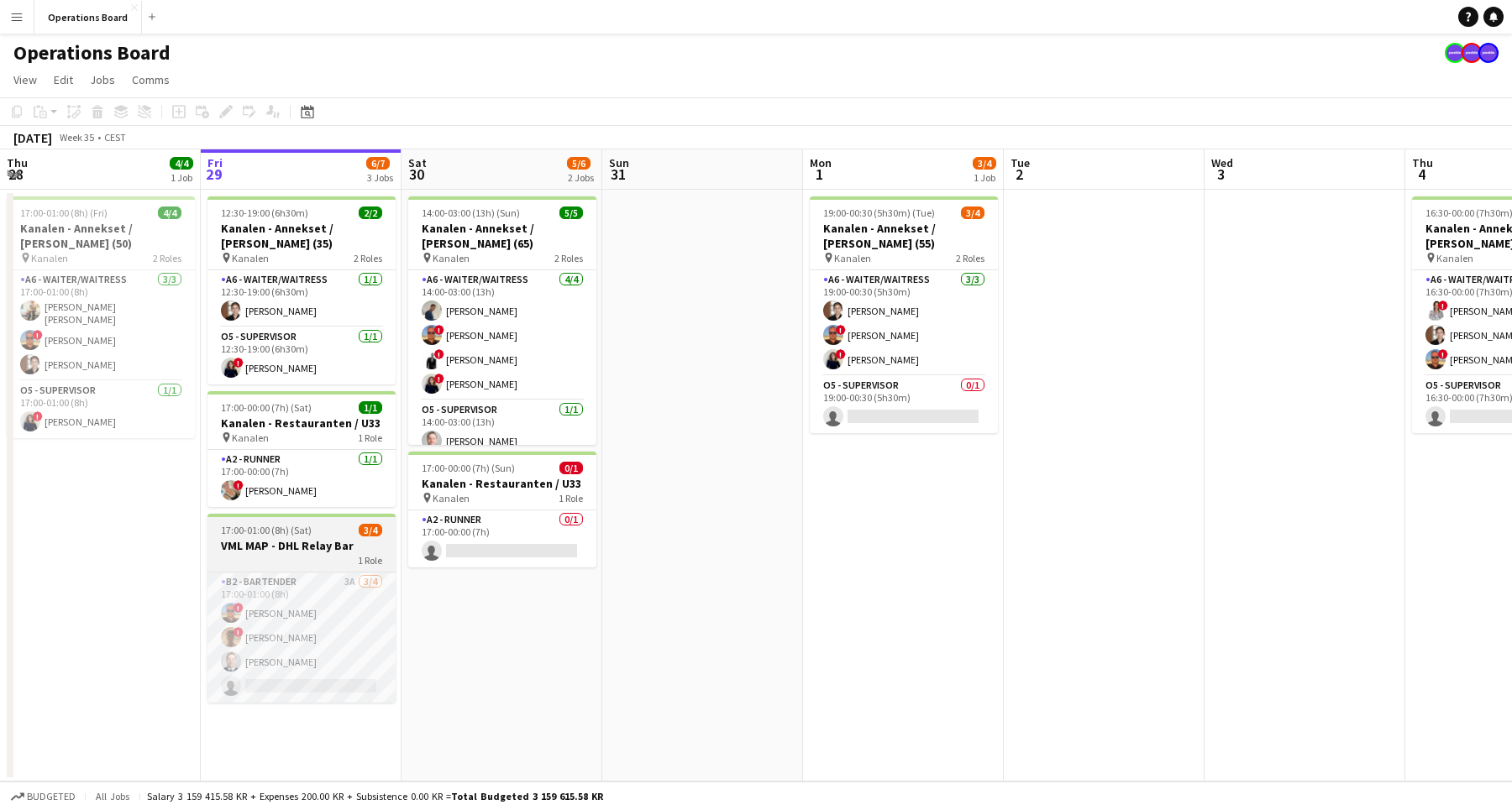
click at [310, 540] on h3 "VML MAP - DHL Relay Bar" at bounding box center [301, 545] width 188 height 15
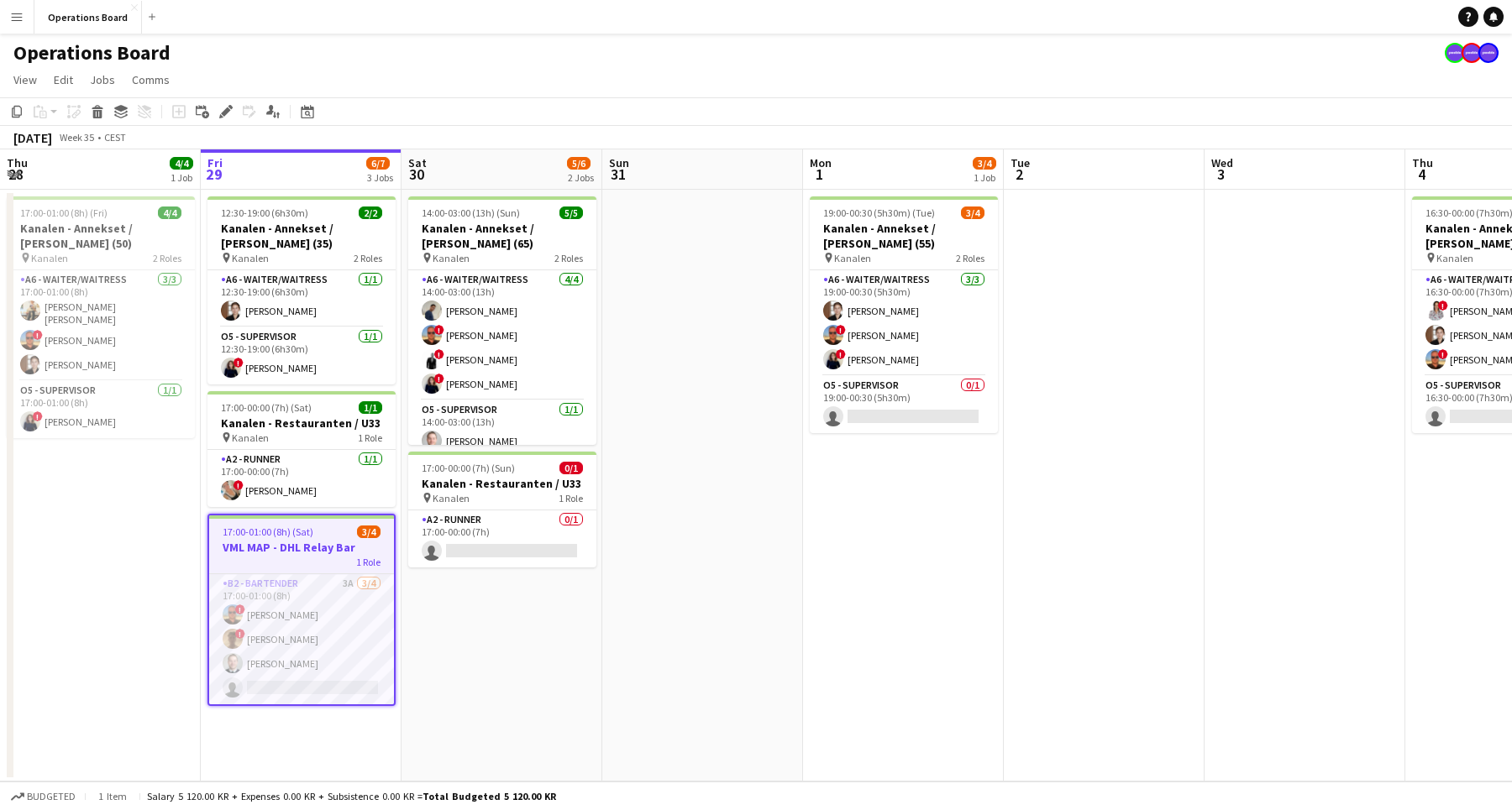
scroll to position [0, 0]
click at [1132, 51] on div "Operations Board" at bounding box center [756, 49] width 1512 height 32
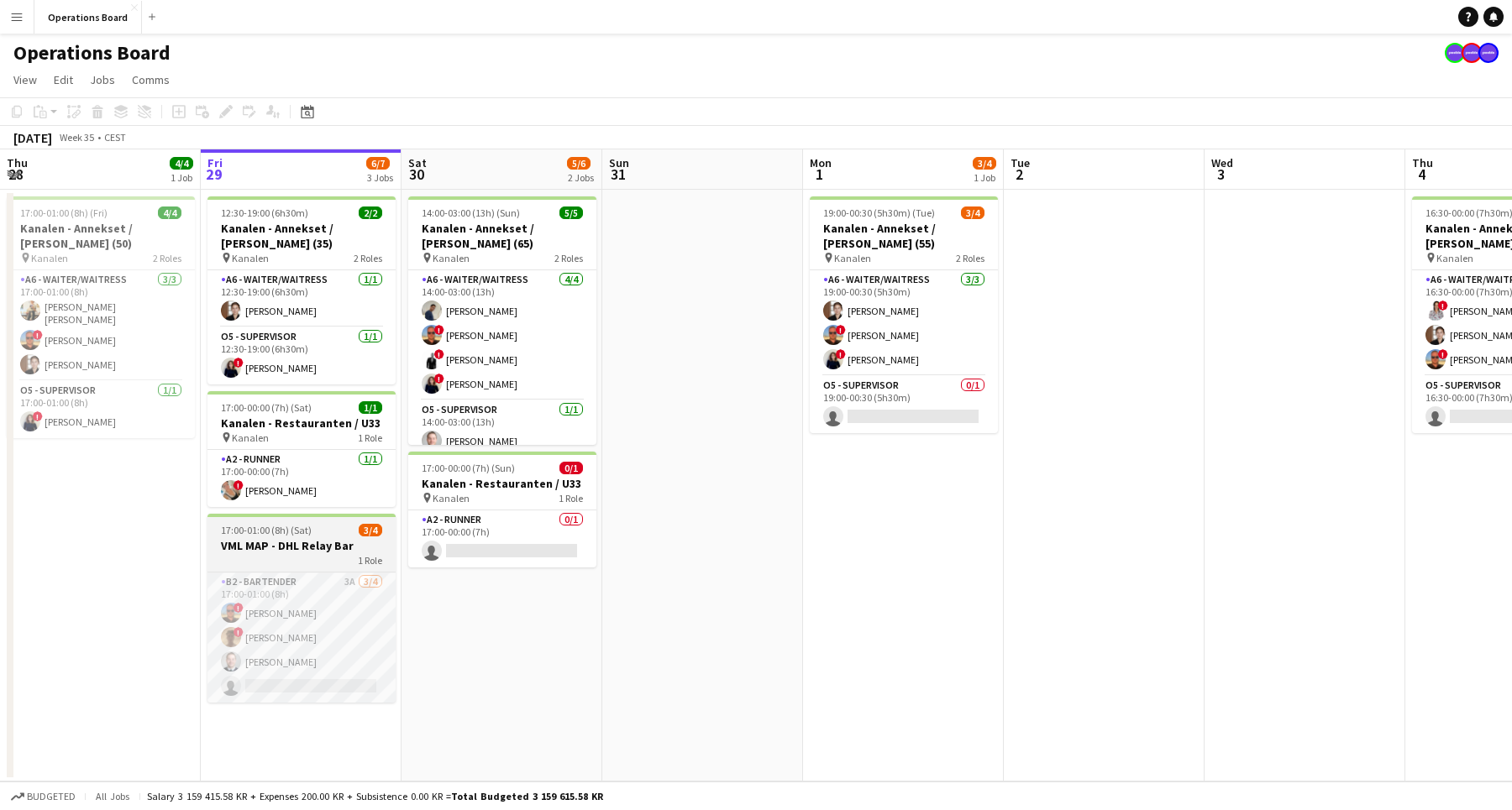
click at [318, 545] on h3 "VML MAP - DHL Relay Bar" at bounding box center [301, 545] width 188 height 15
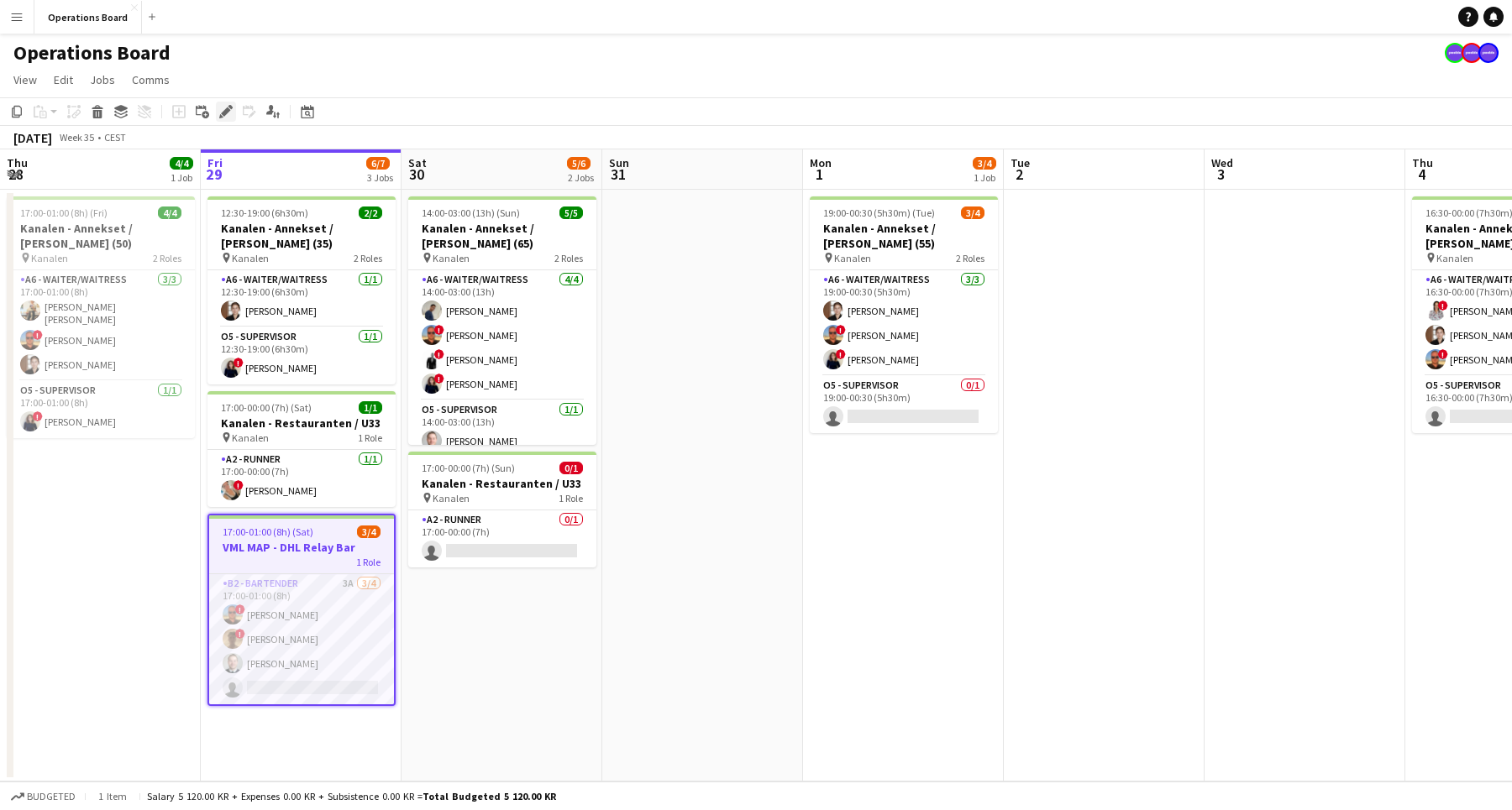
click at [230, 108] on icon at bounding box center [230, 107] width 5 height 5
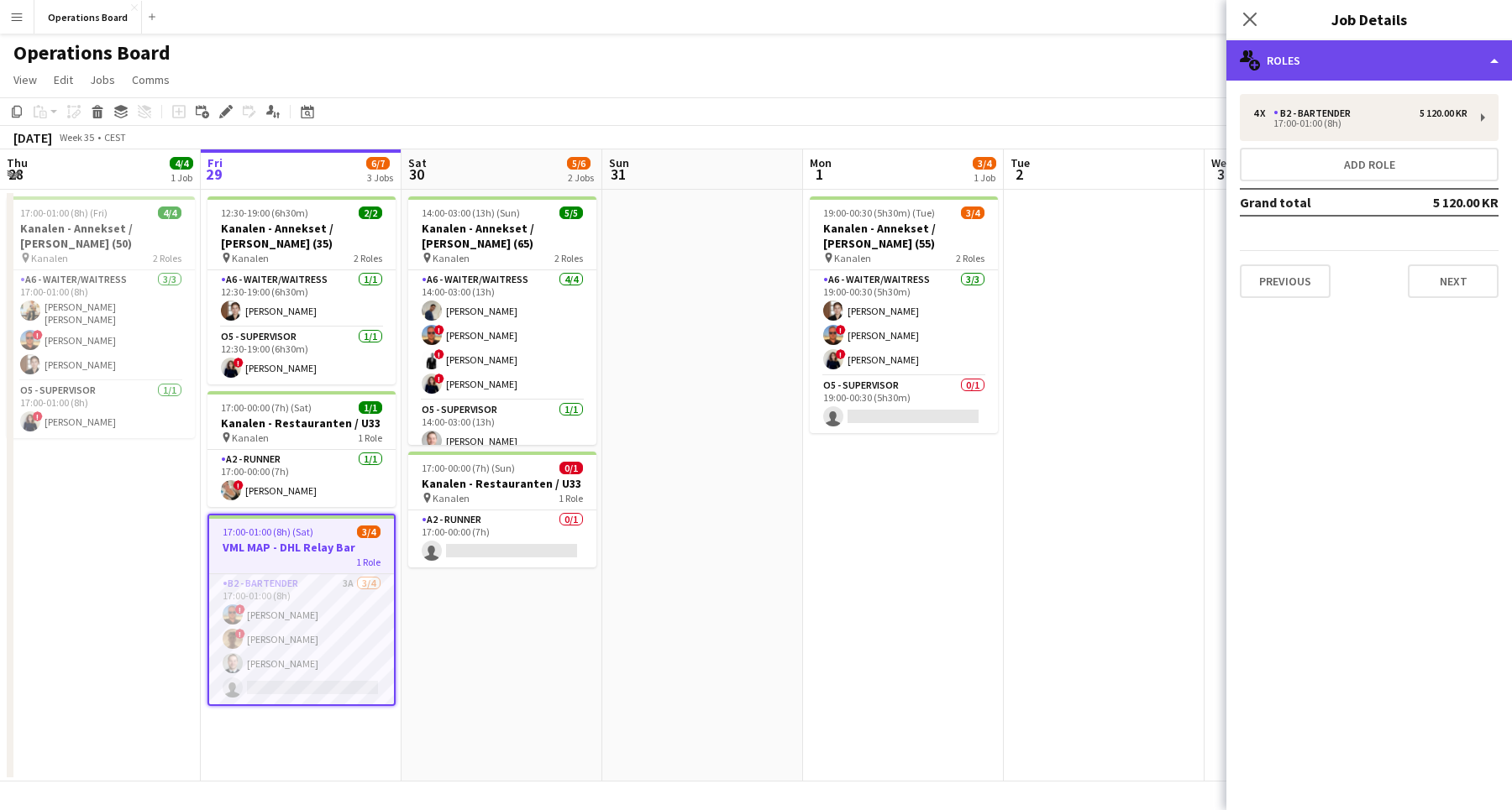
click at [1338, 59] on div "multiple-users-add Roles" at bounding box center [1368, 59] width 285 height 40
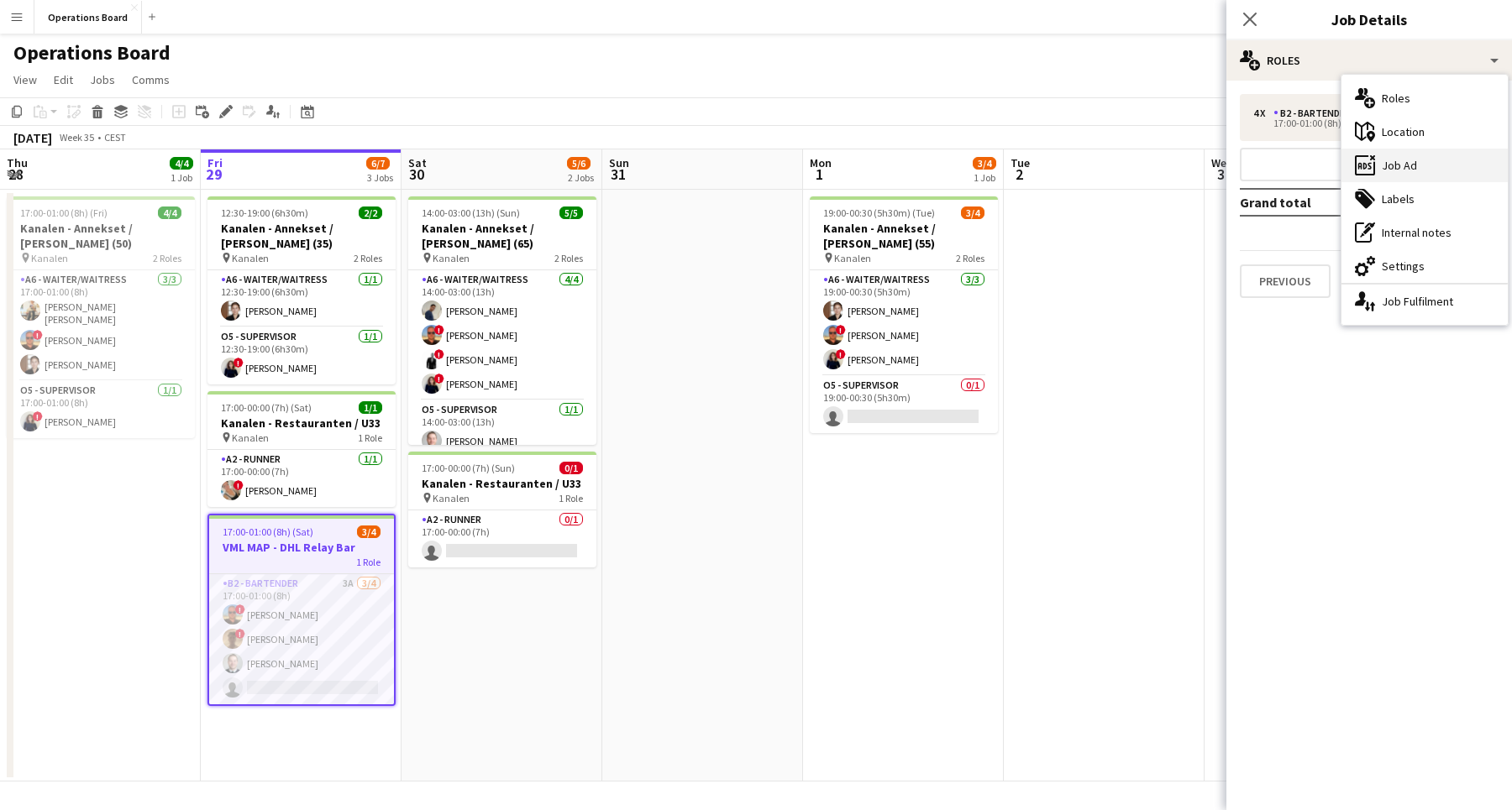
click at [1379, 174] on div "ads-window Job Ad" at bounding box center [1424, 165] width 166 height 33
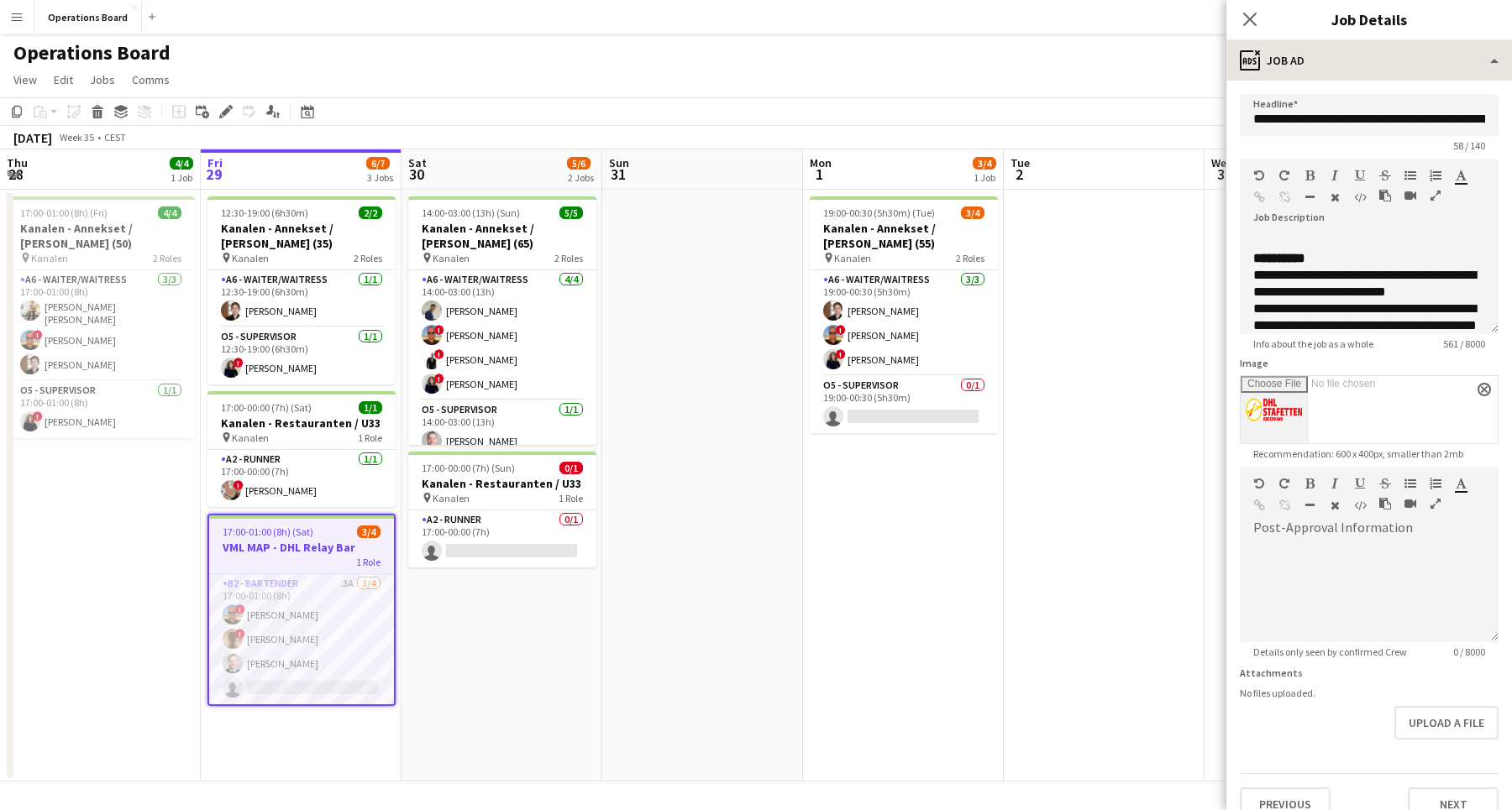
scroll to position [-1, 0]
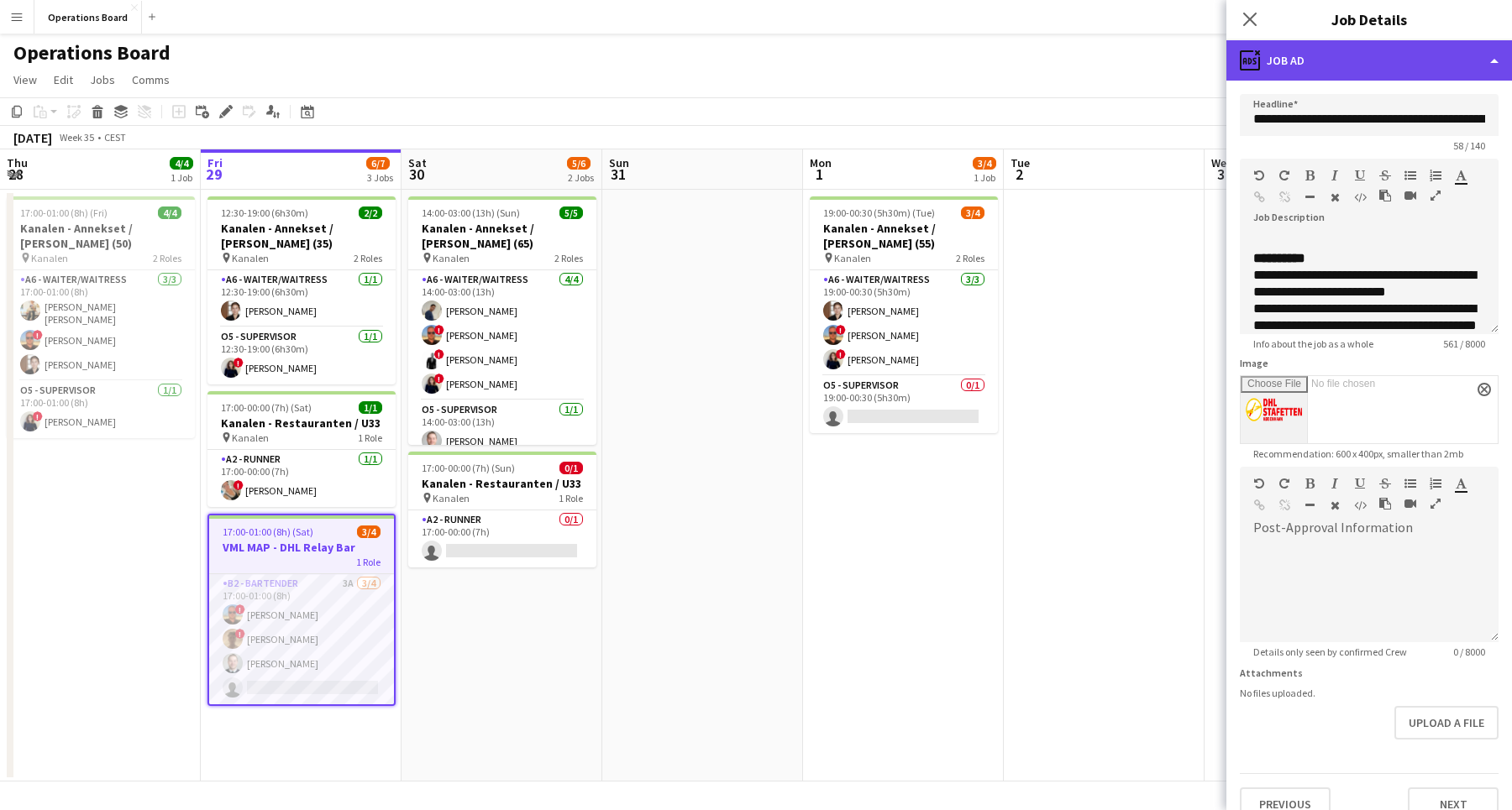
click at [1329, 62] on div "ads-window Job Ad" at bounding box center [1368, 59] width 285 height 40
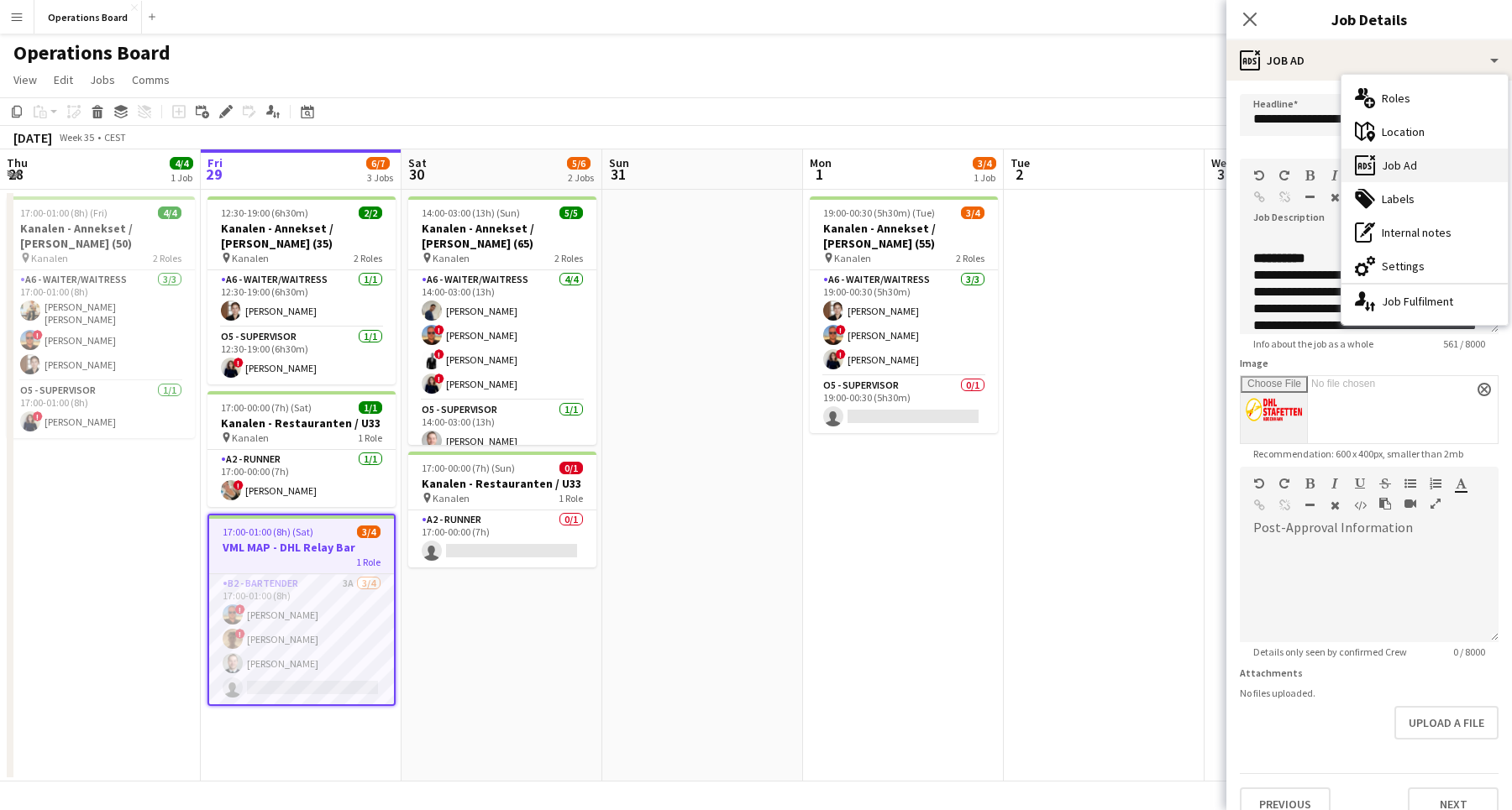
click at [1408, 156] on div "ads-window Job Ad" at bounding box center [1424, 165] width 166 height 33
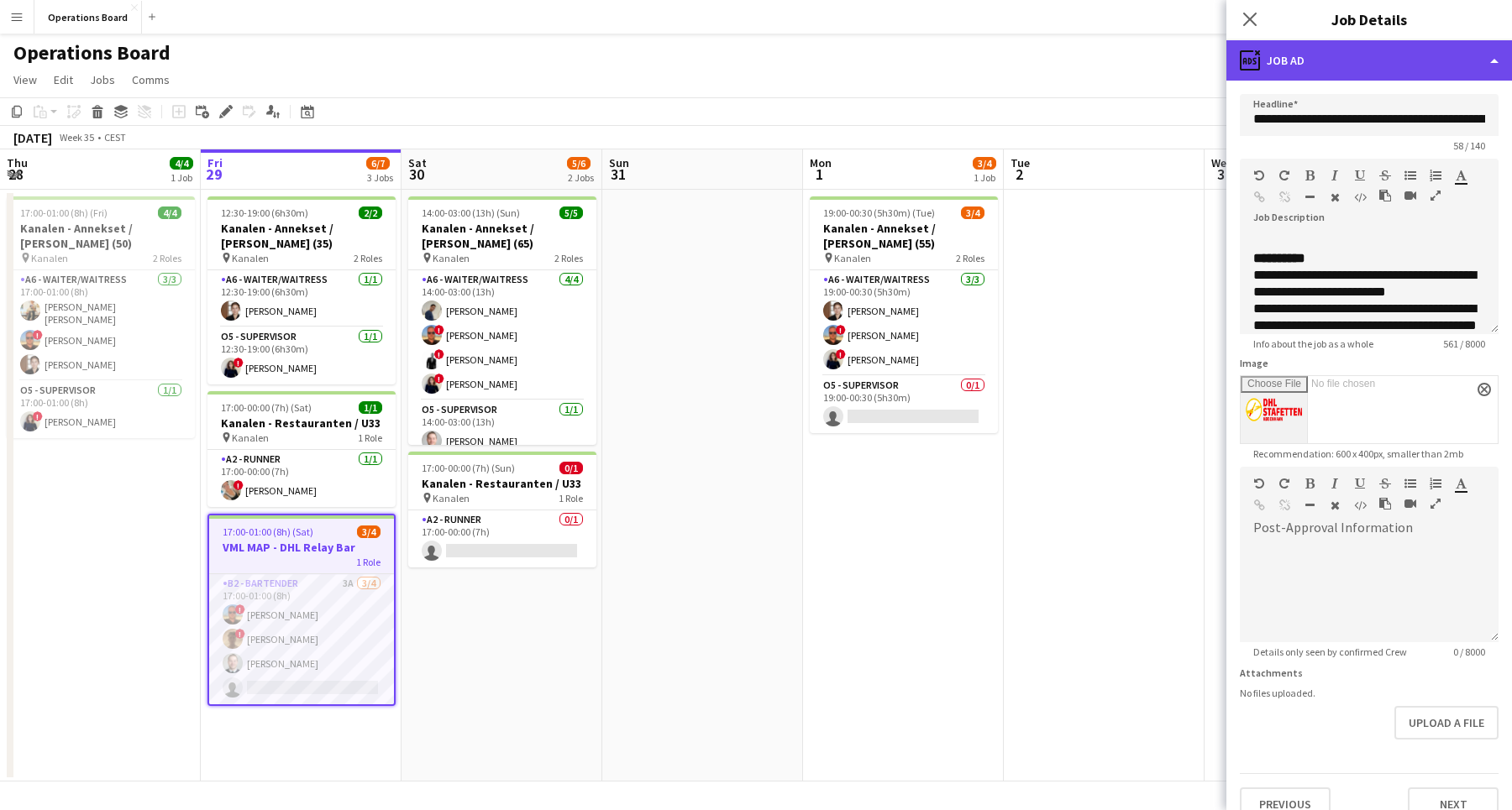
click at [1363, 77] on div "ads-window Job Ad" at bounding box center [1368, 59] width 285 height 40
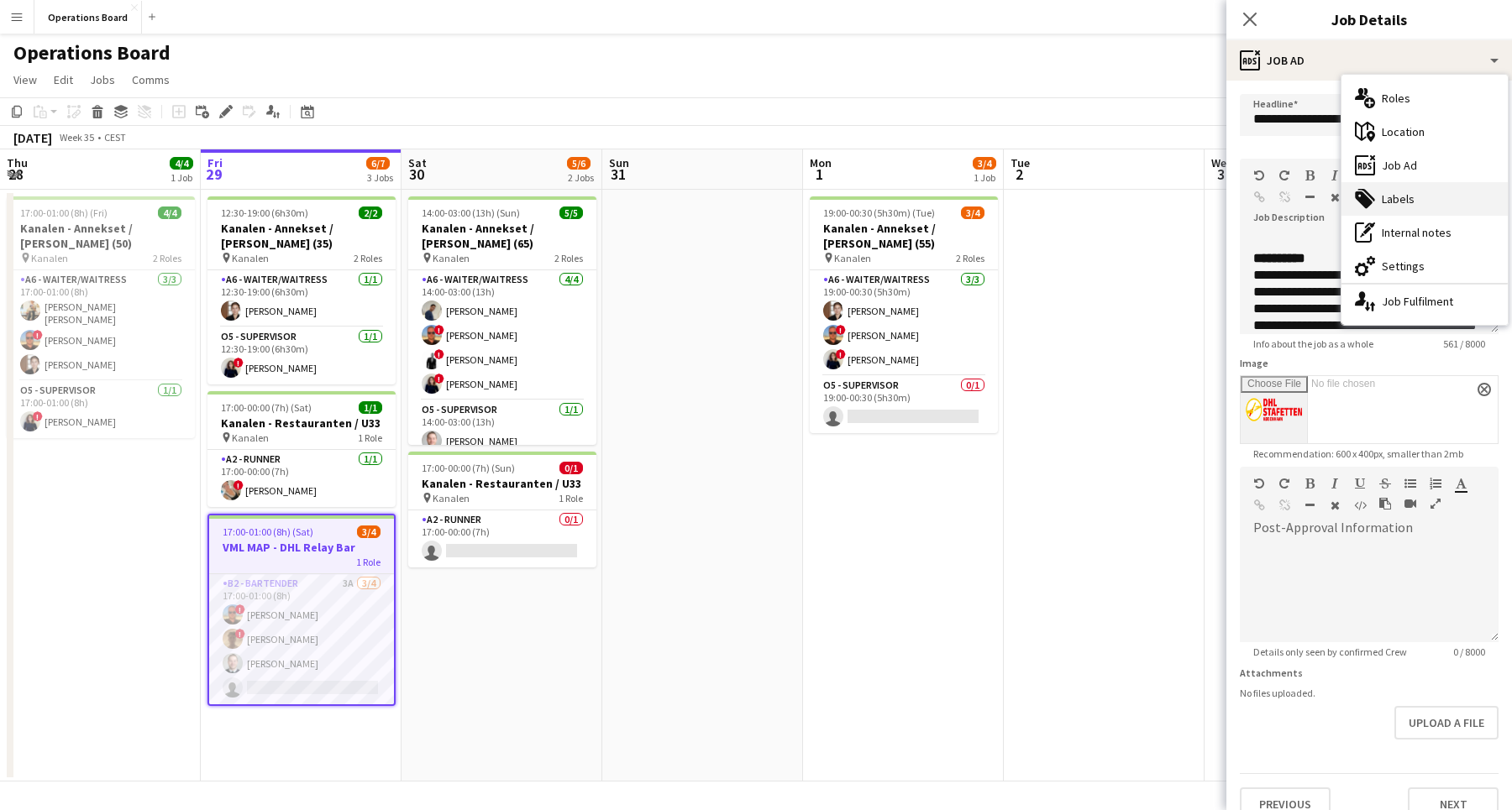
click at [1428, 188] on div "tags-double Labels" at bounding box center [1424, 199] width 166 height 33
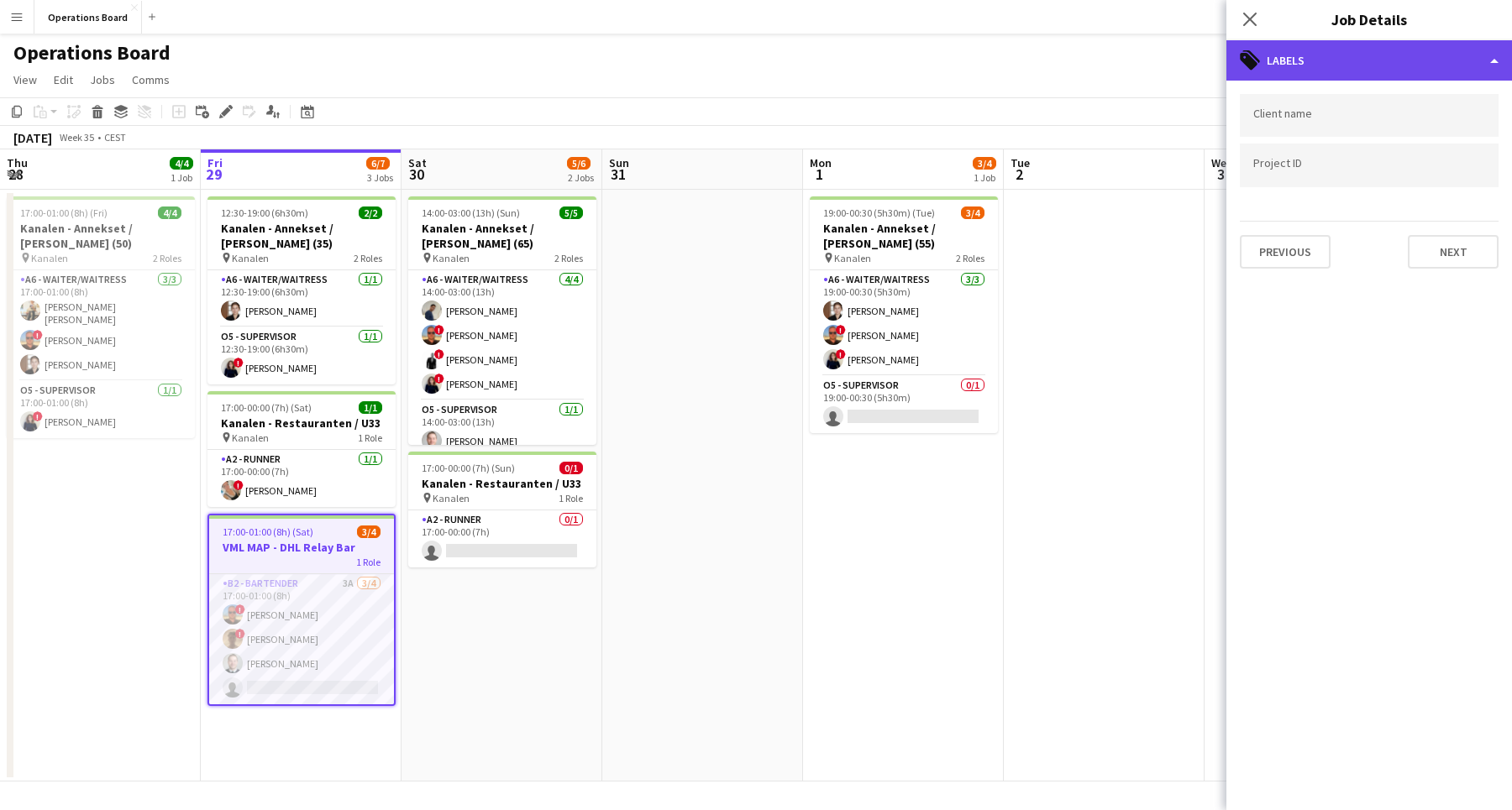
click at [1374, 62] on div "tags-double Labels" at bounding box center [1368, 59] width 285 height 40
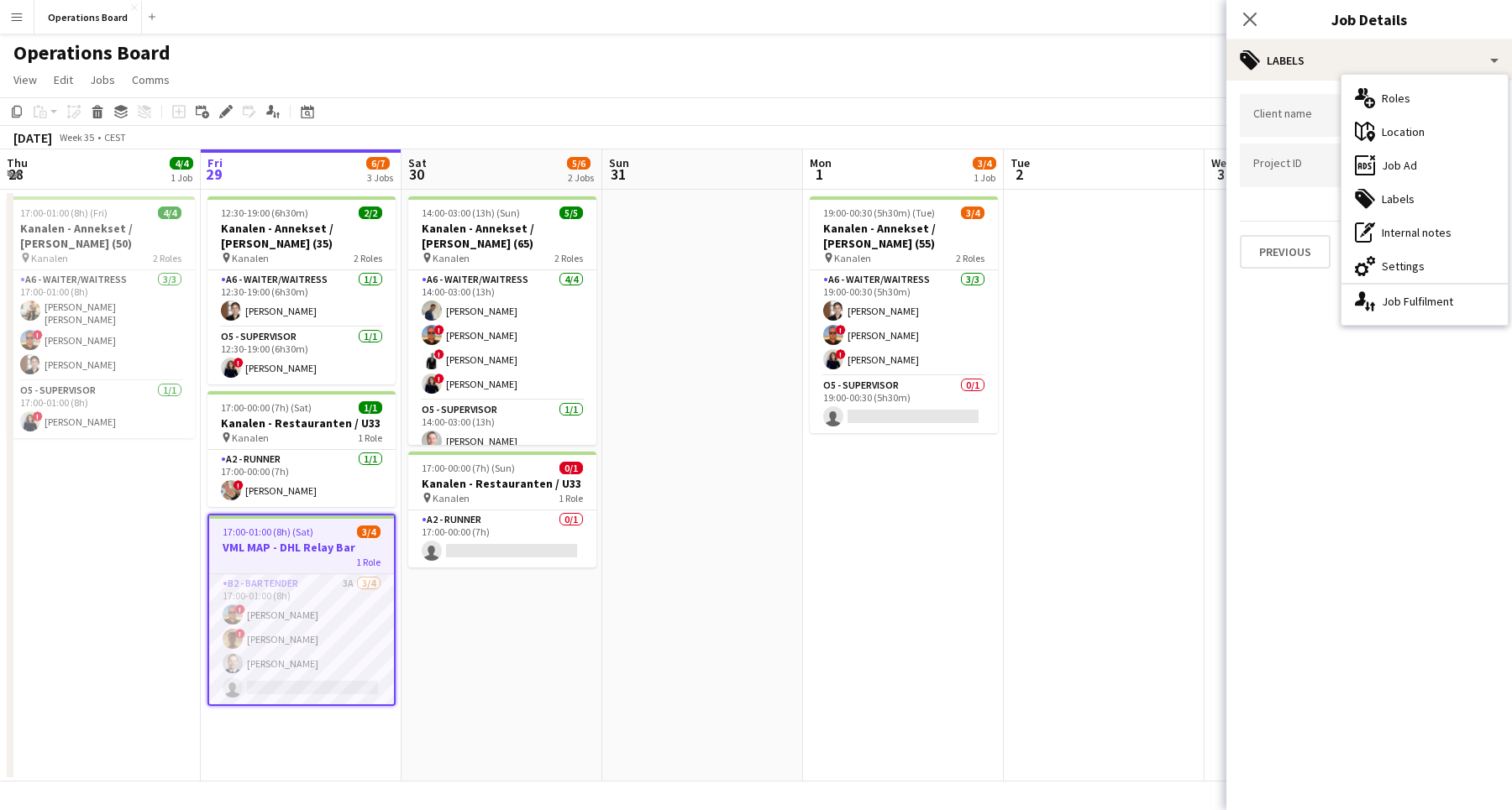
click at [1263, 126] on div at bounding box center [1369, 115] width 258 height 43
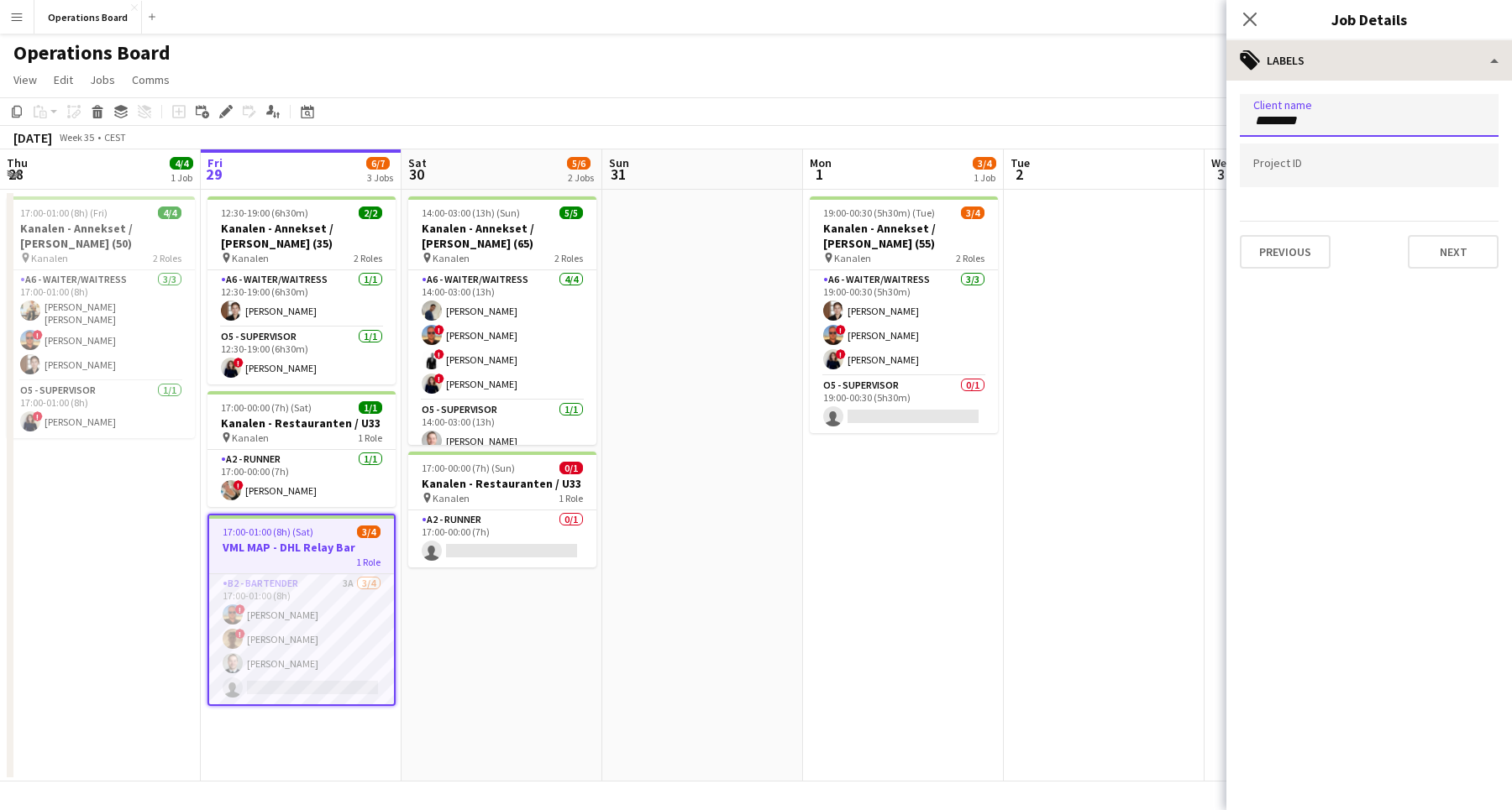
type input "*******"
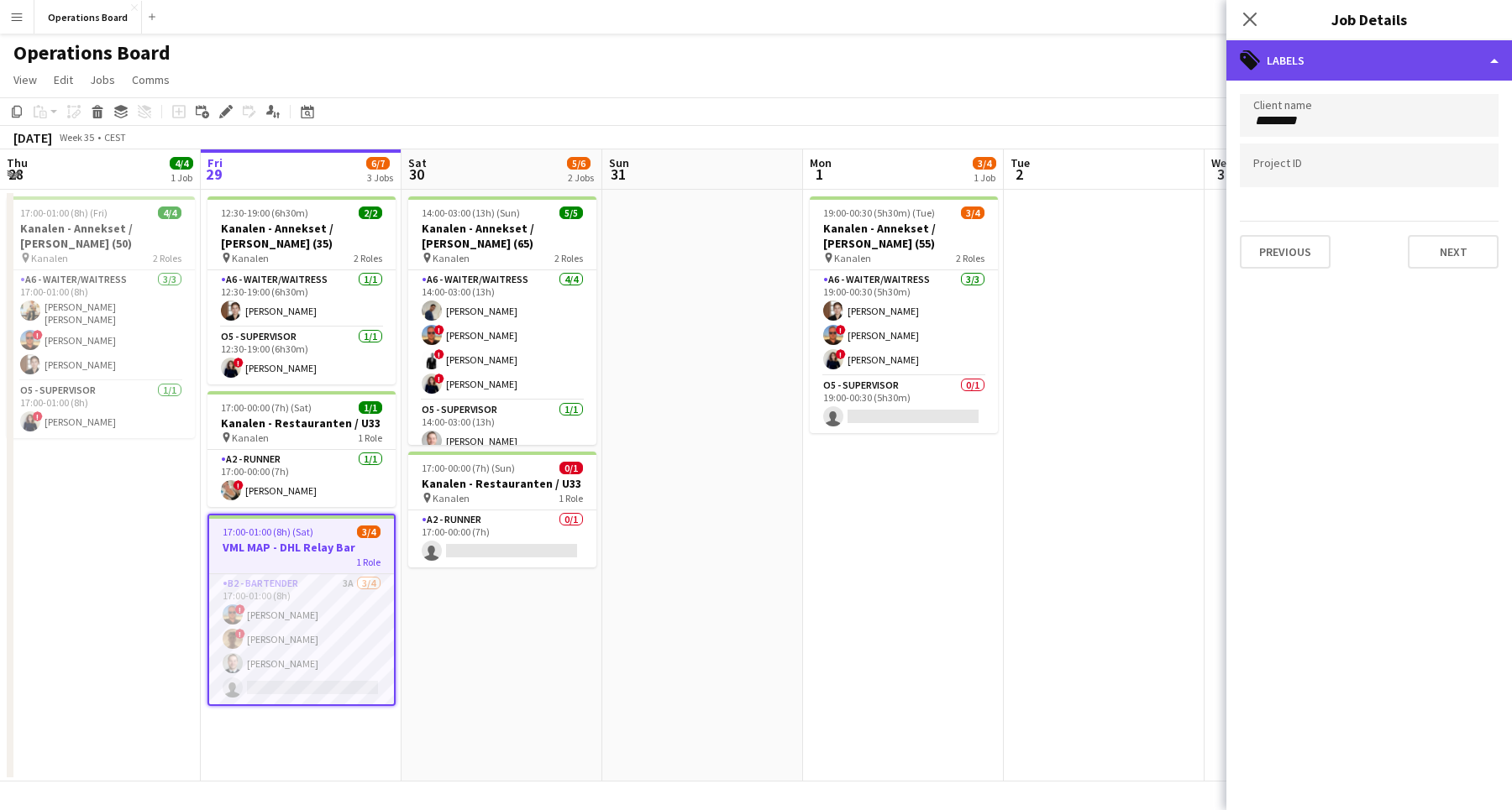
click at [1321, 66] on div "tags-double Labels" at bounding box center [1368, 59] width 285 height 40
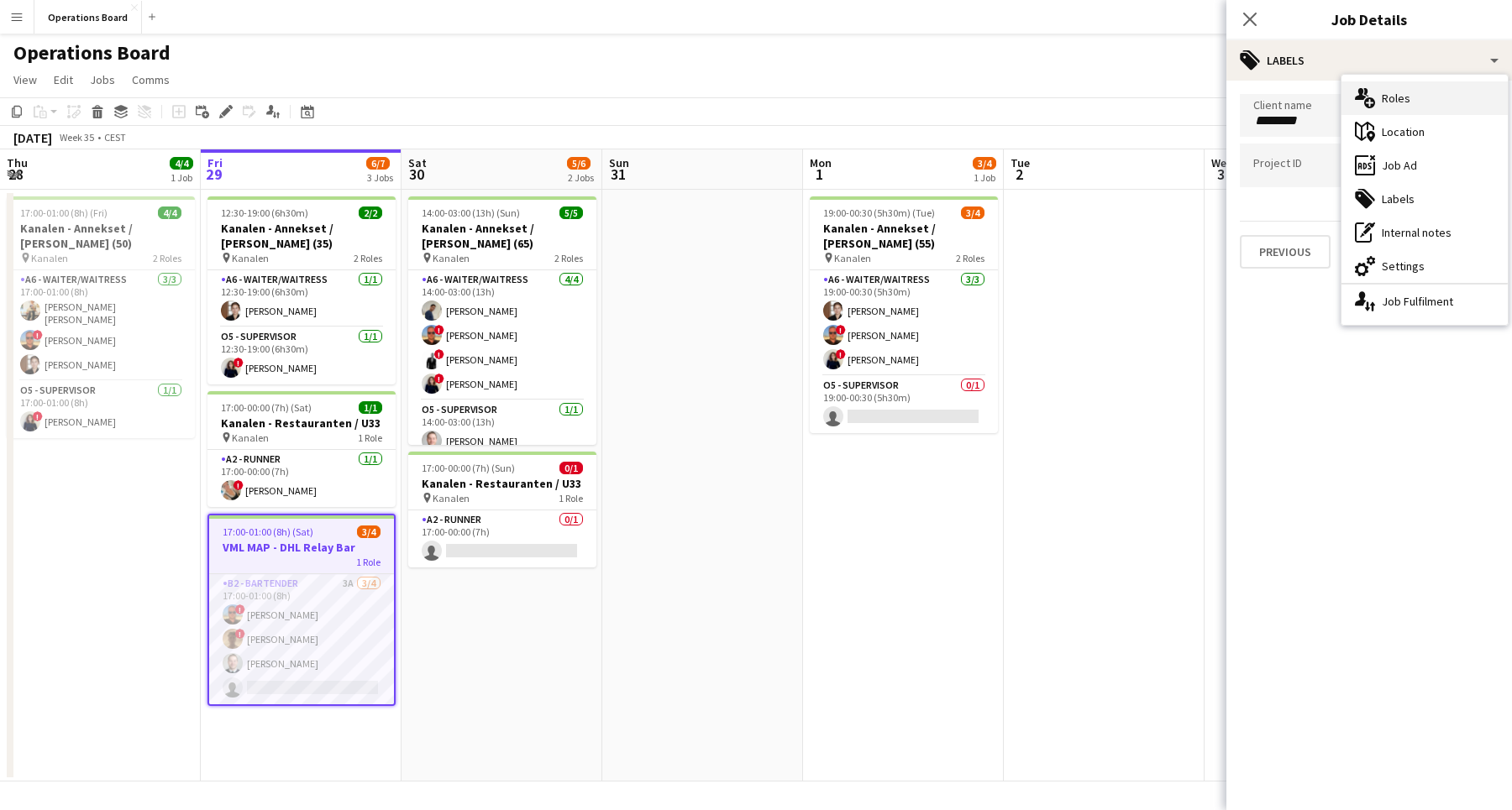
click at [1411, 103] on div "multiple-users-add Roles" at bounding box center [1424, 98] width 166 height 33
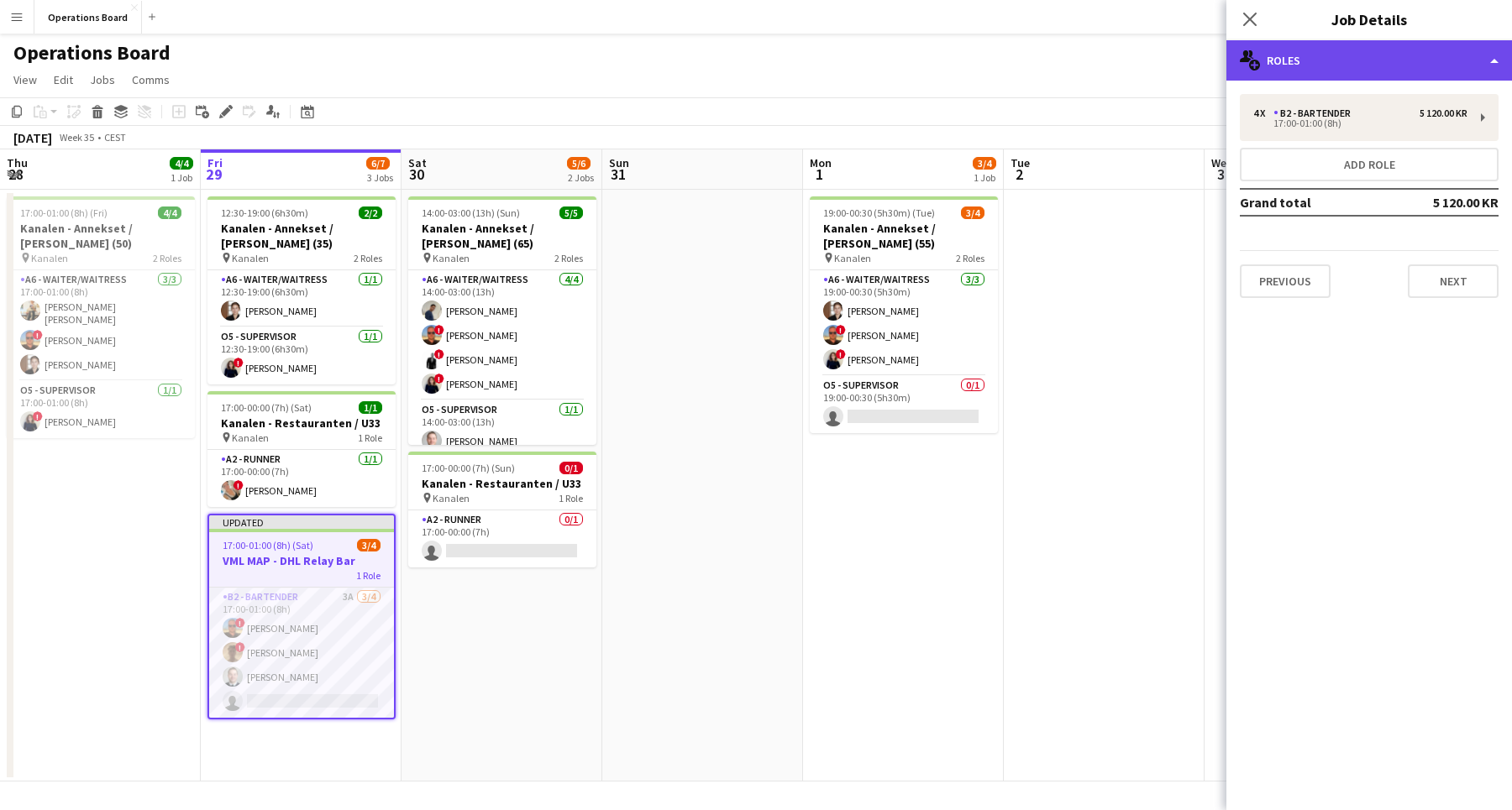
click at [1282, 48] on div "multiple-users-add Roles" at bounding box center [1368, 59] width 285 height 40
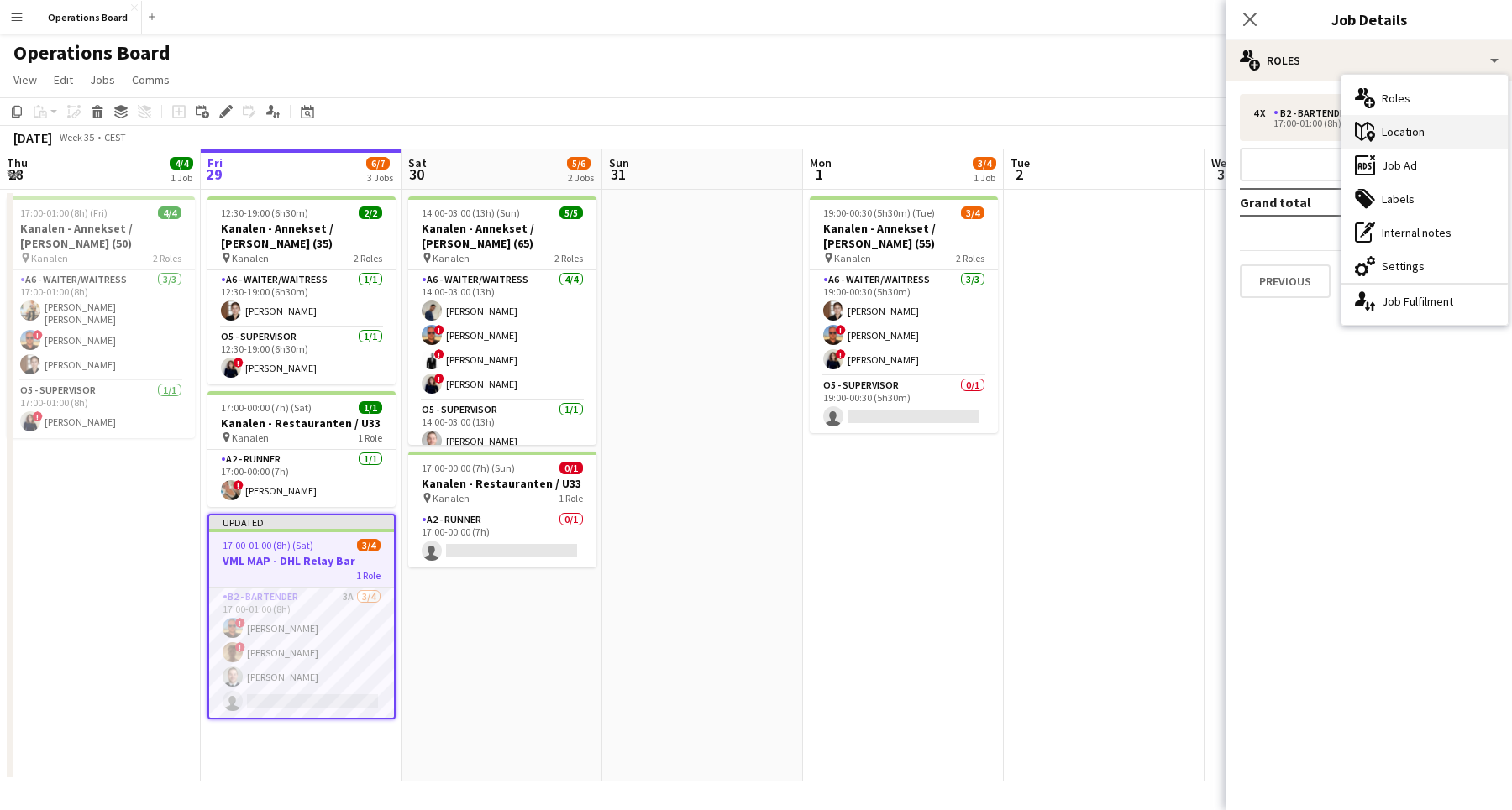
click at [1390, 123] on div "maps-pin-1 Location" at bounding box center [1424, 132] width 166 height 33
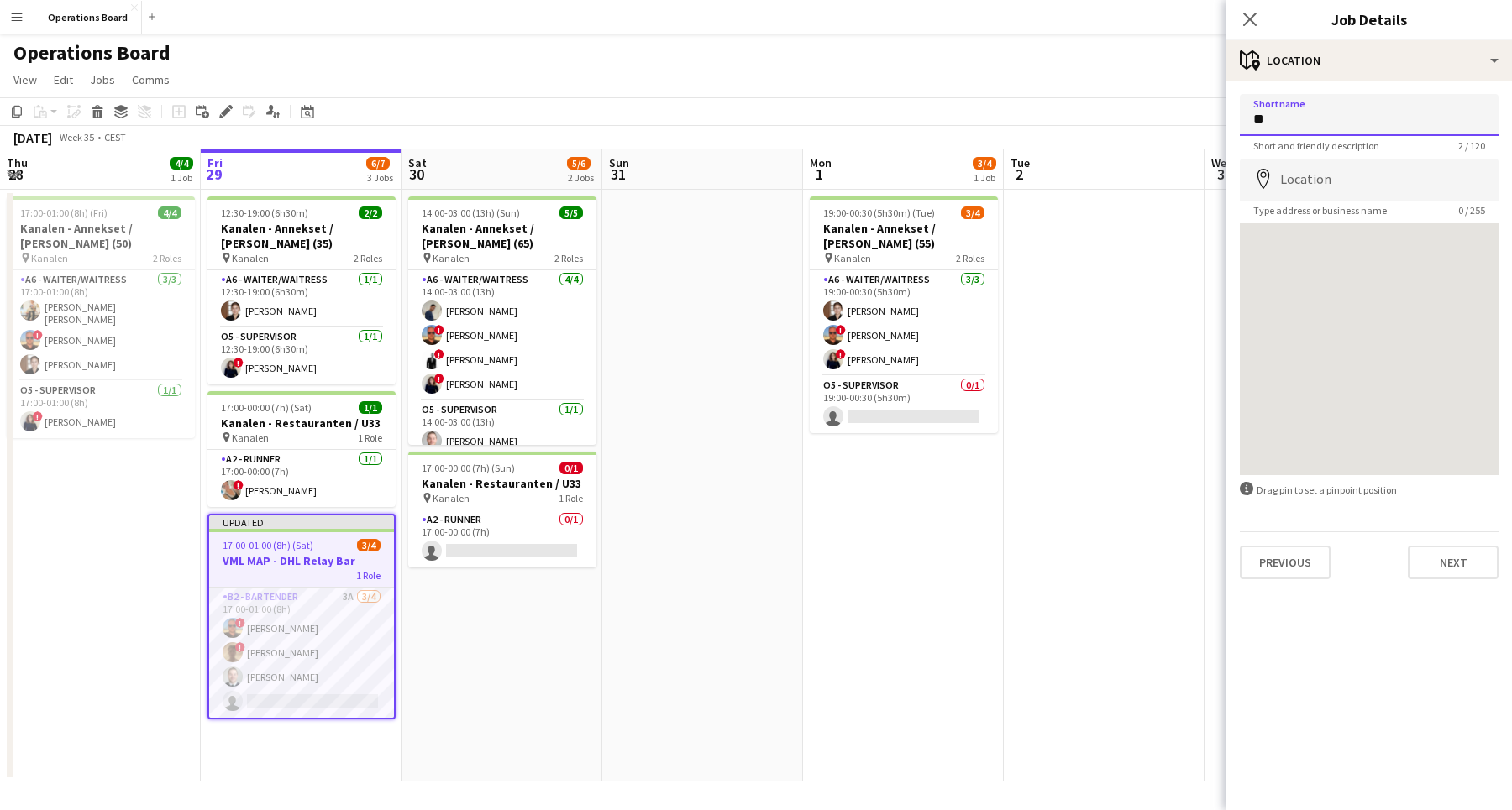
type input "*"
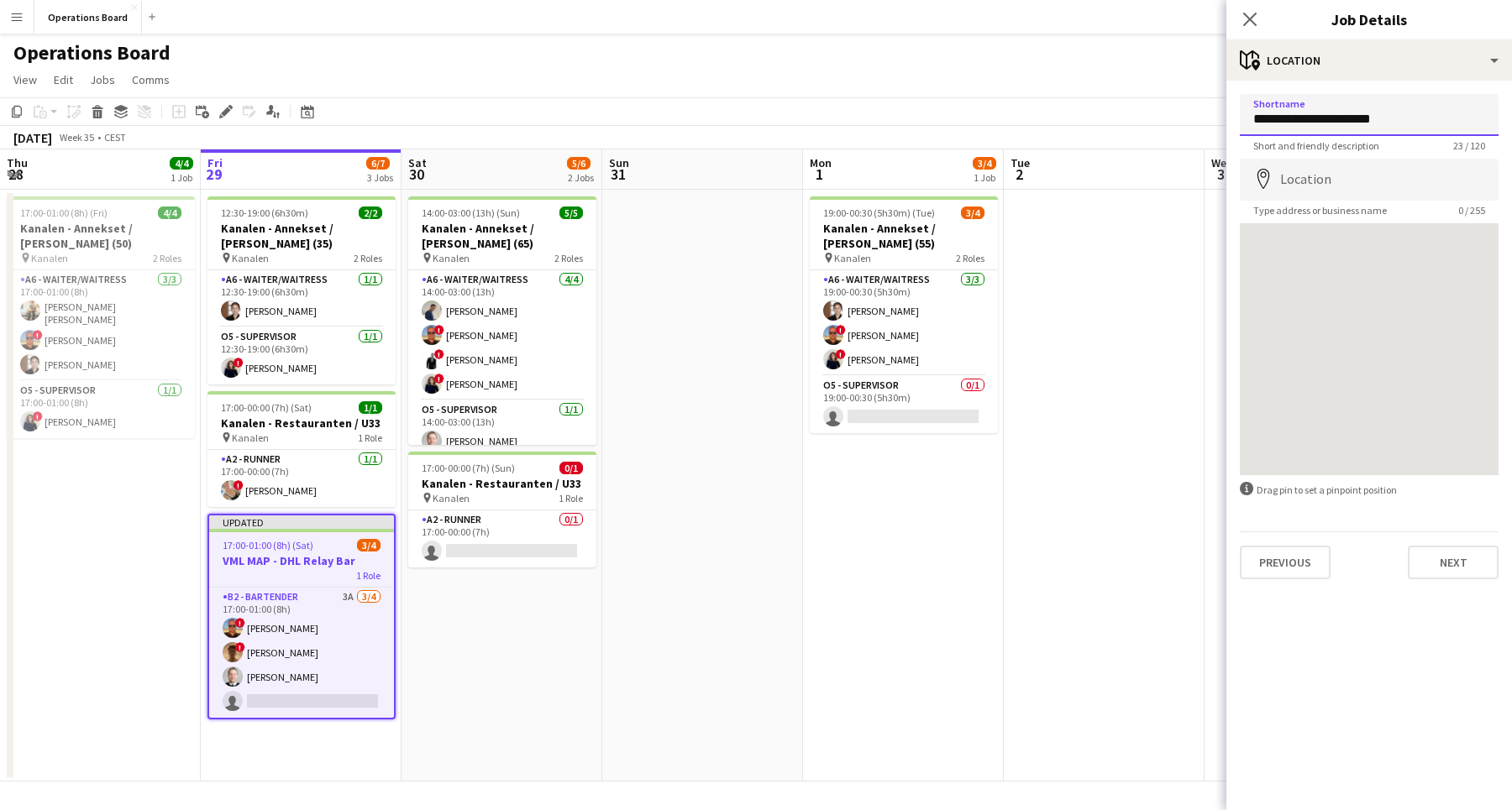
type input "**********"
paste input "**********"
type input "**********"
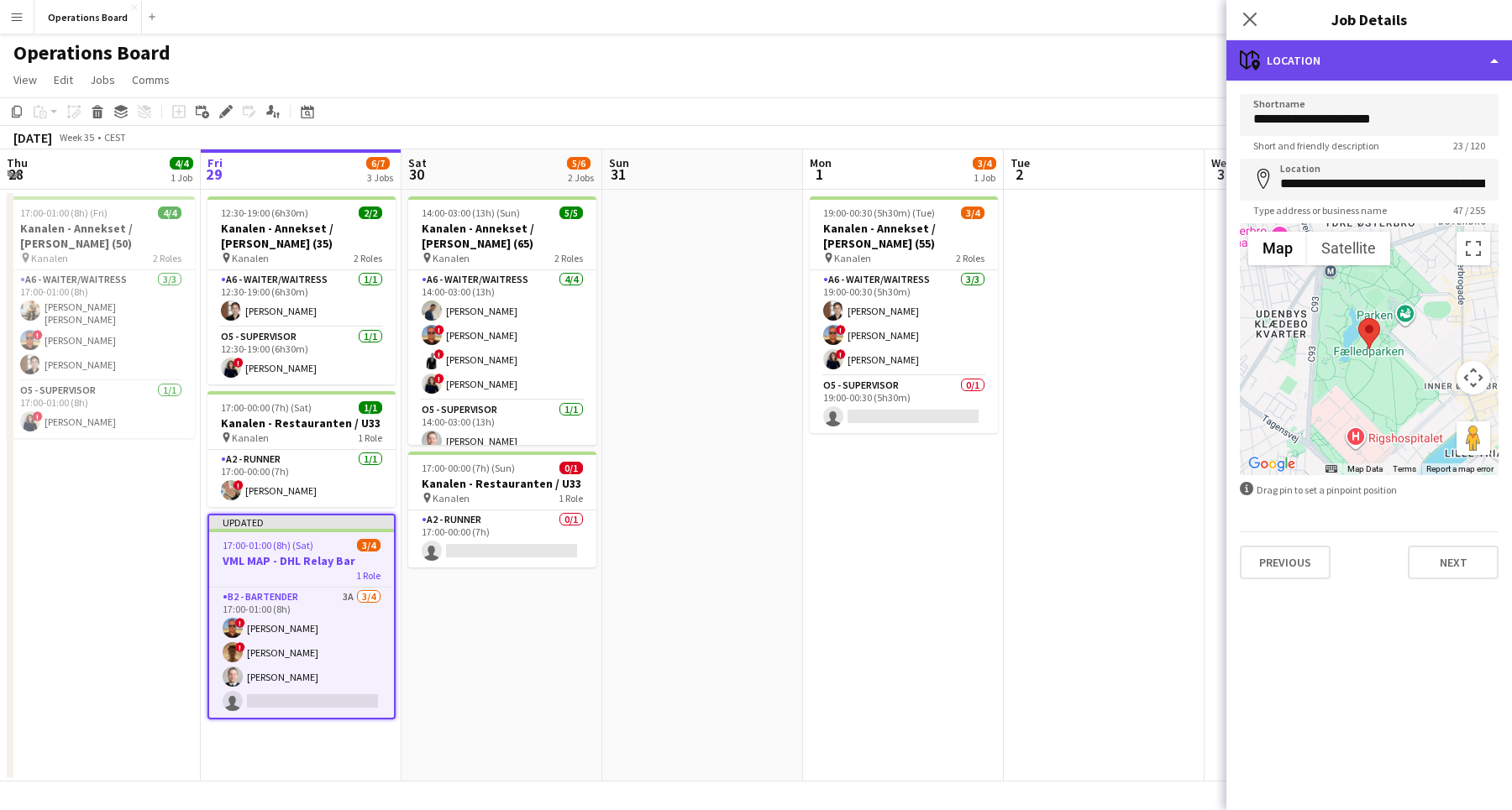
click at [1288, 56] on div "maps-pin-1 Location" at bounding box center [1368, 59] width 285 height 40
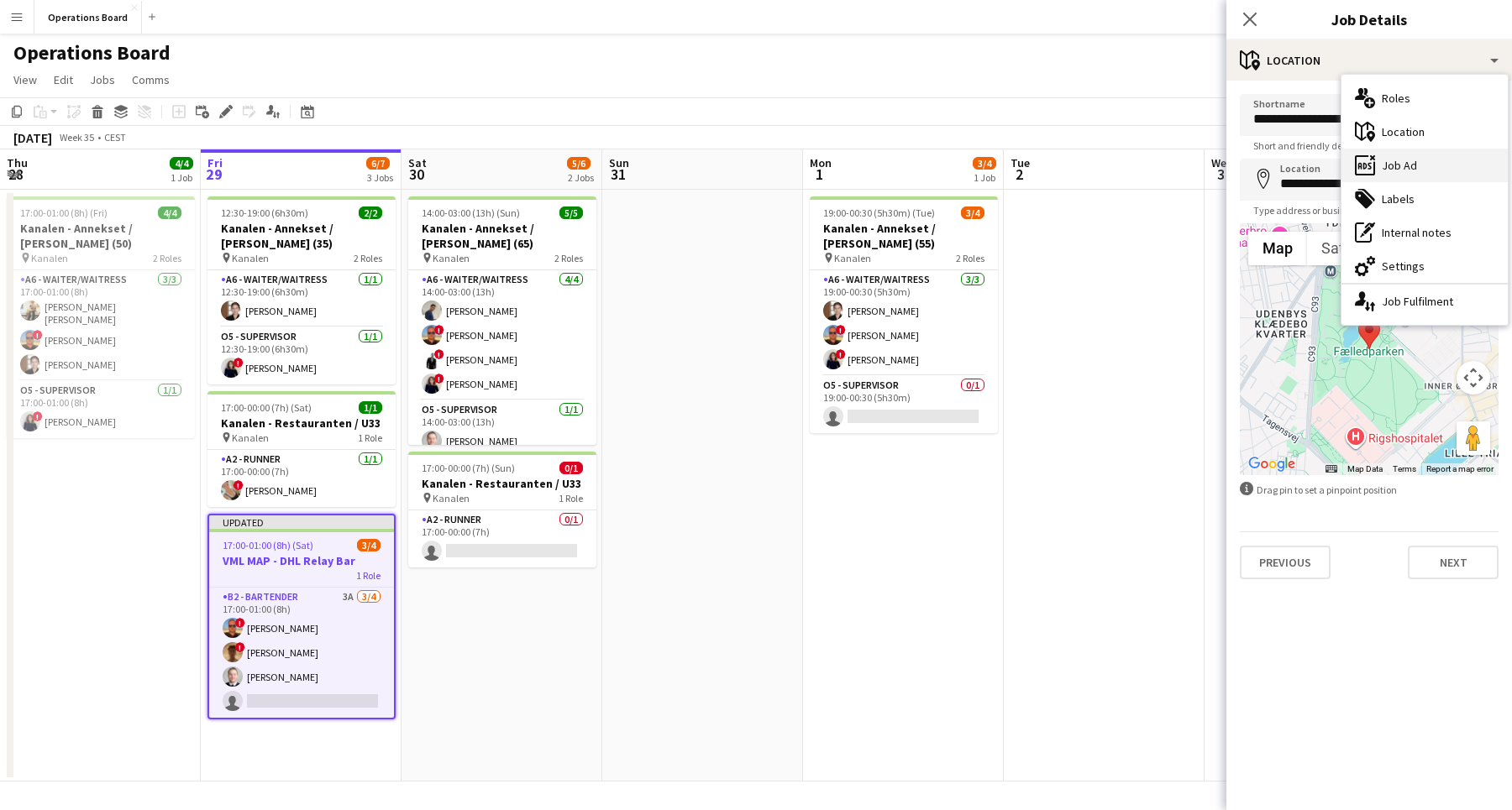
click at [1384, 163] on div "ads-window Job Ad" at bounding box center [1424, 165] width 166 height 33
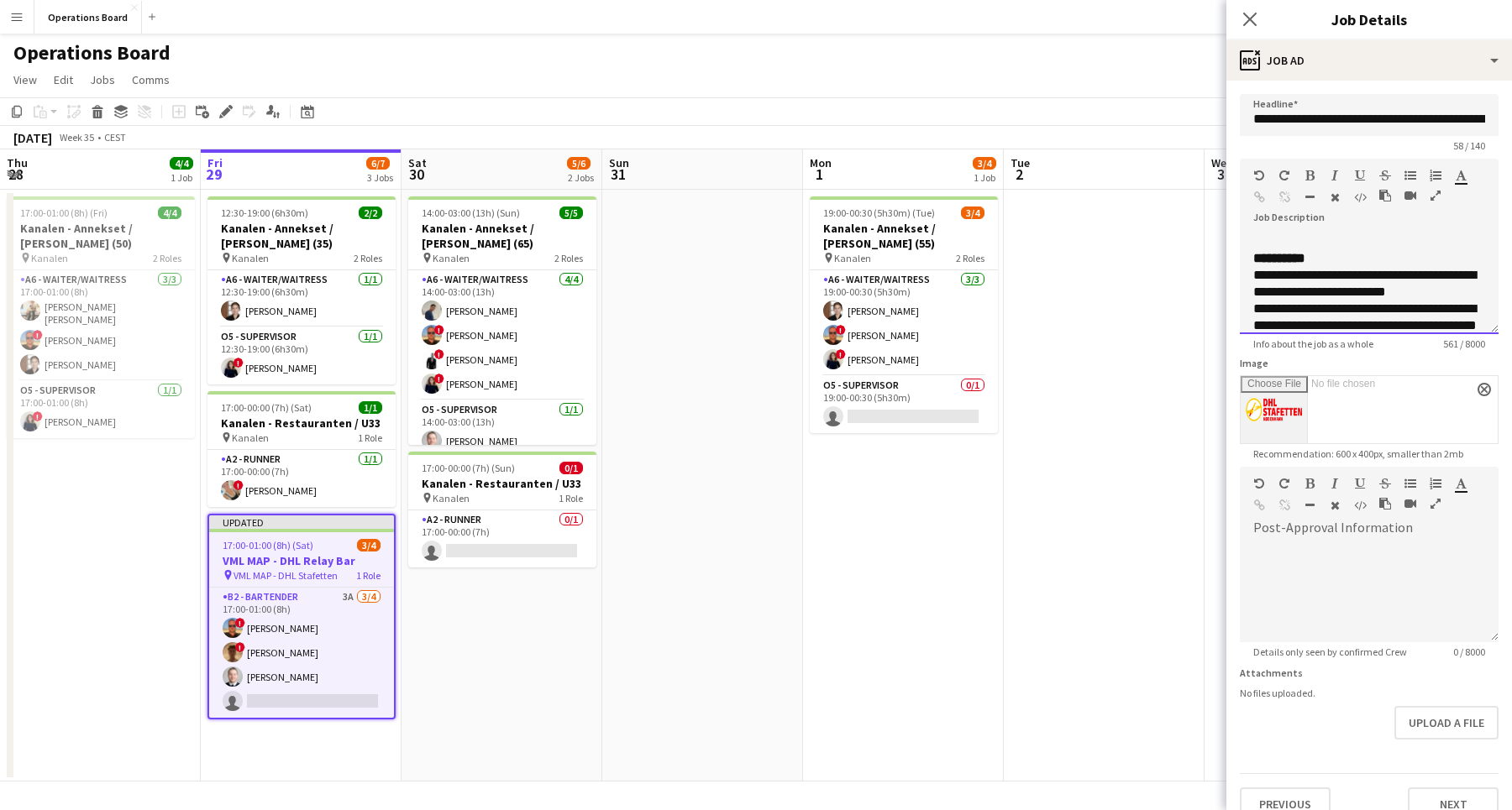
click at [1363, 255] on p "**********" at bounding box center [1368, 258] width 231 height 17
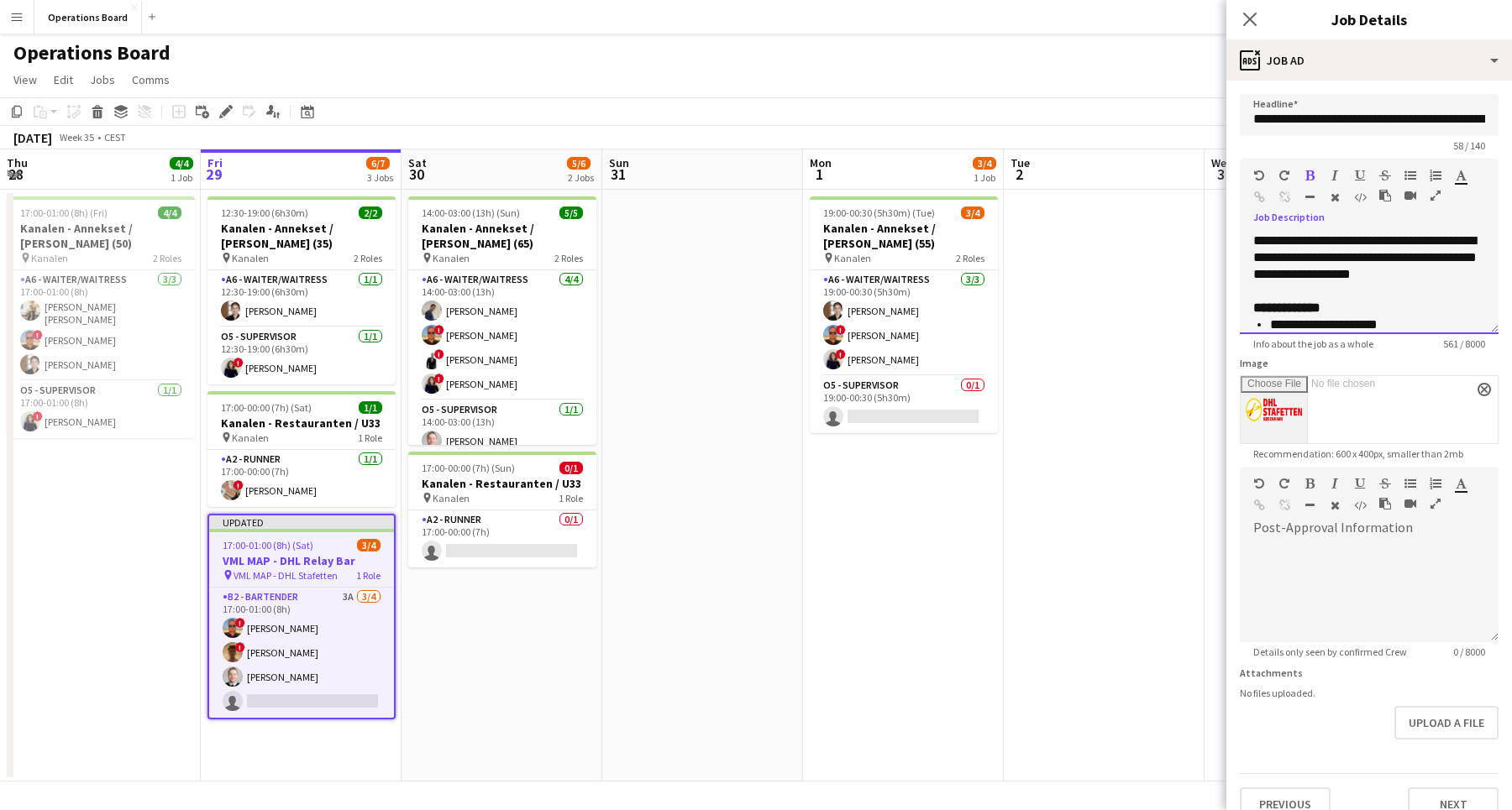
scroll to position [222, 0]
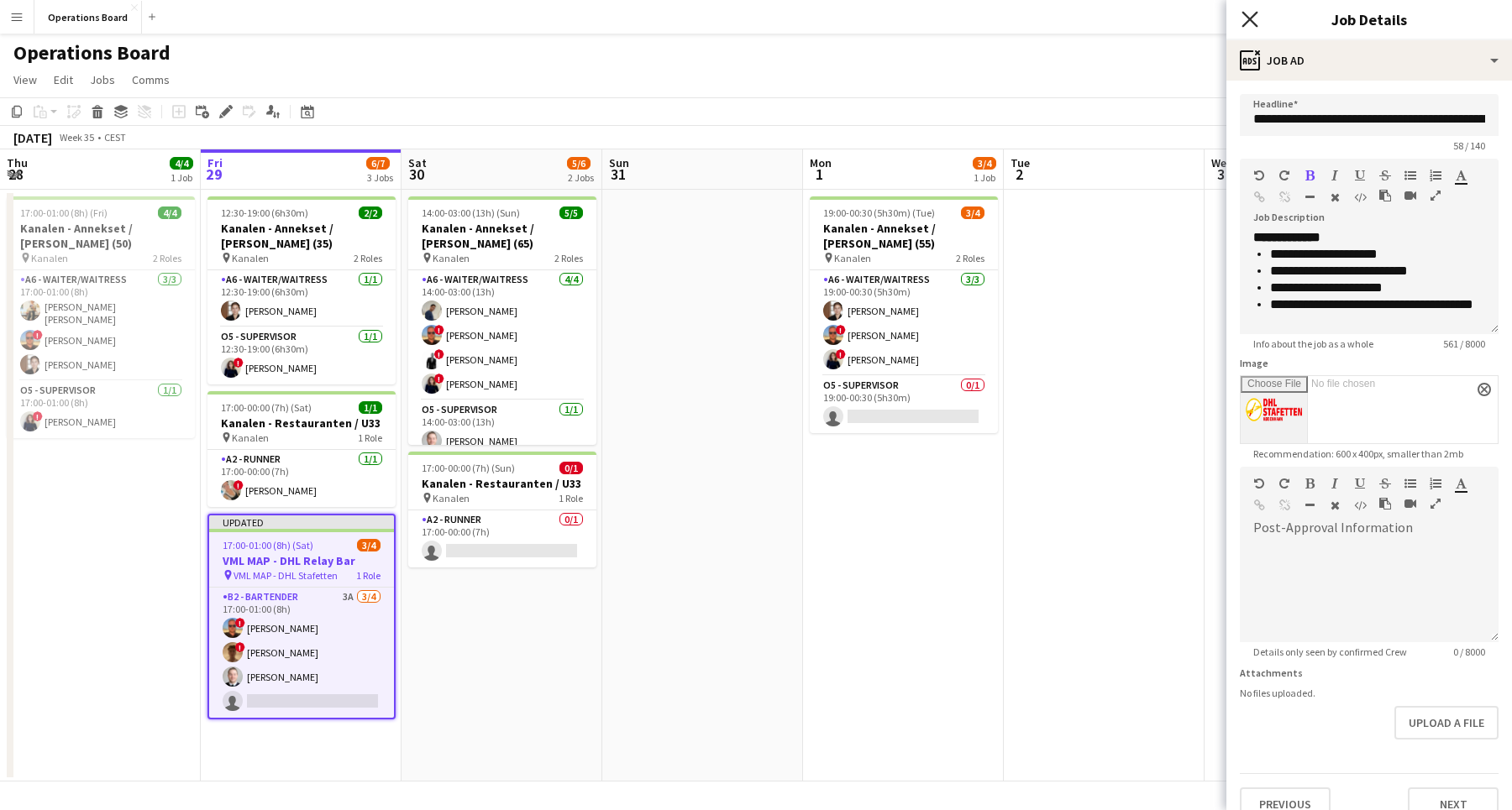
click at [1251, 21] on icon at bounding box center [1249, 19] width 16 height 16
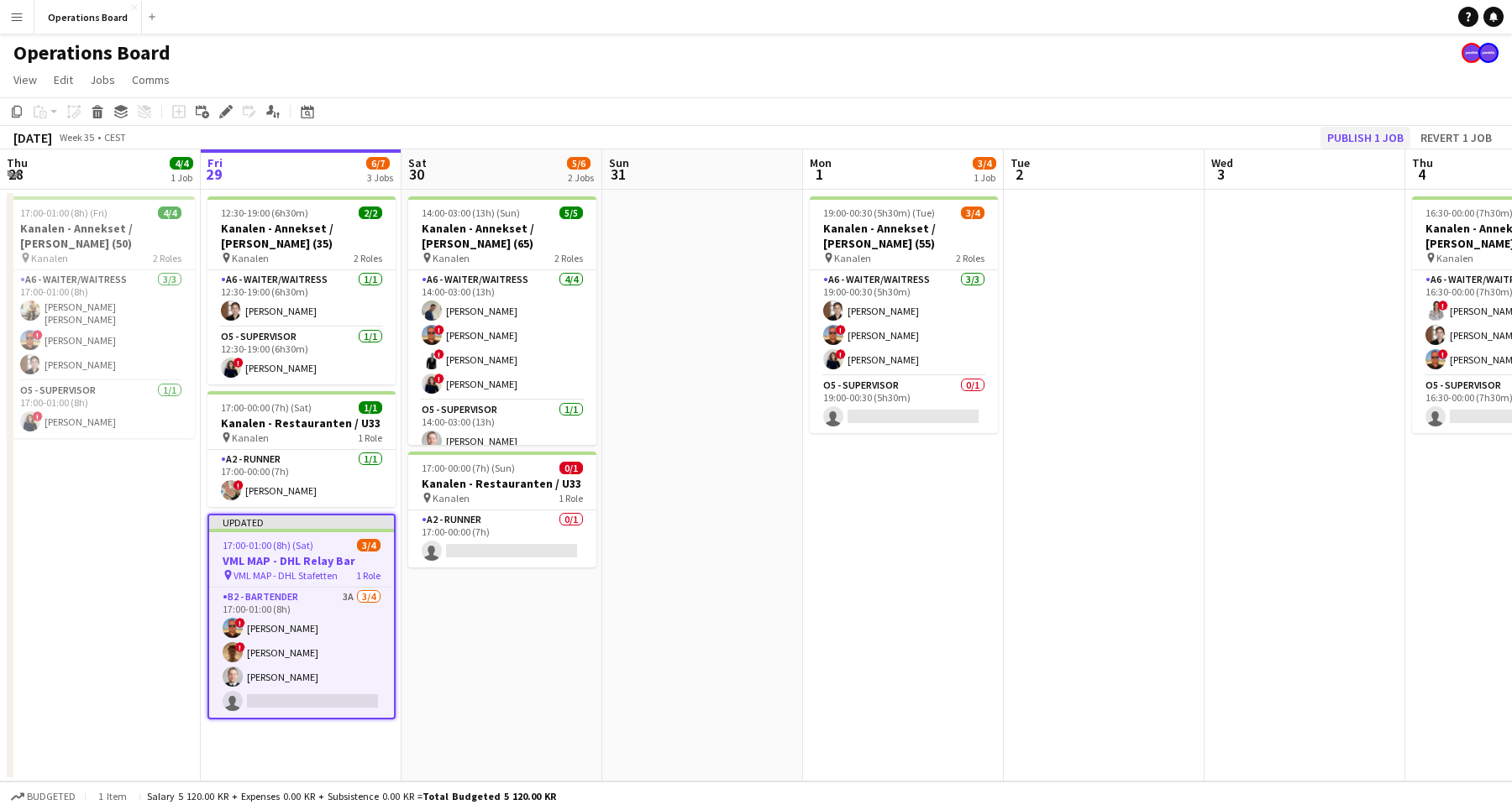
click at [1348, 127] on button "Publish 1 job" at bounding box center [1365, 137] width 90 height 21
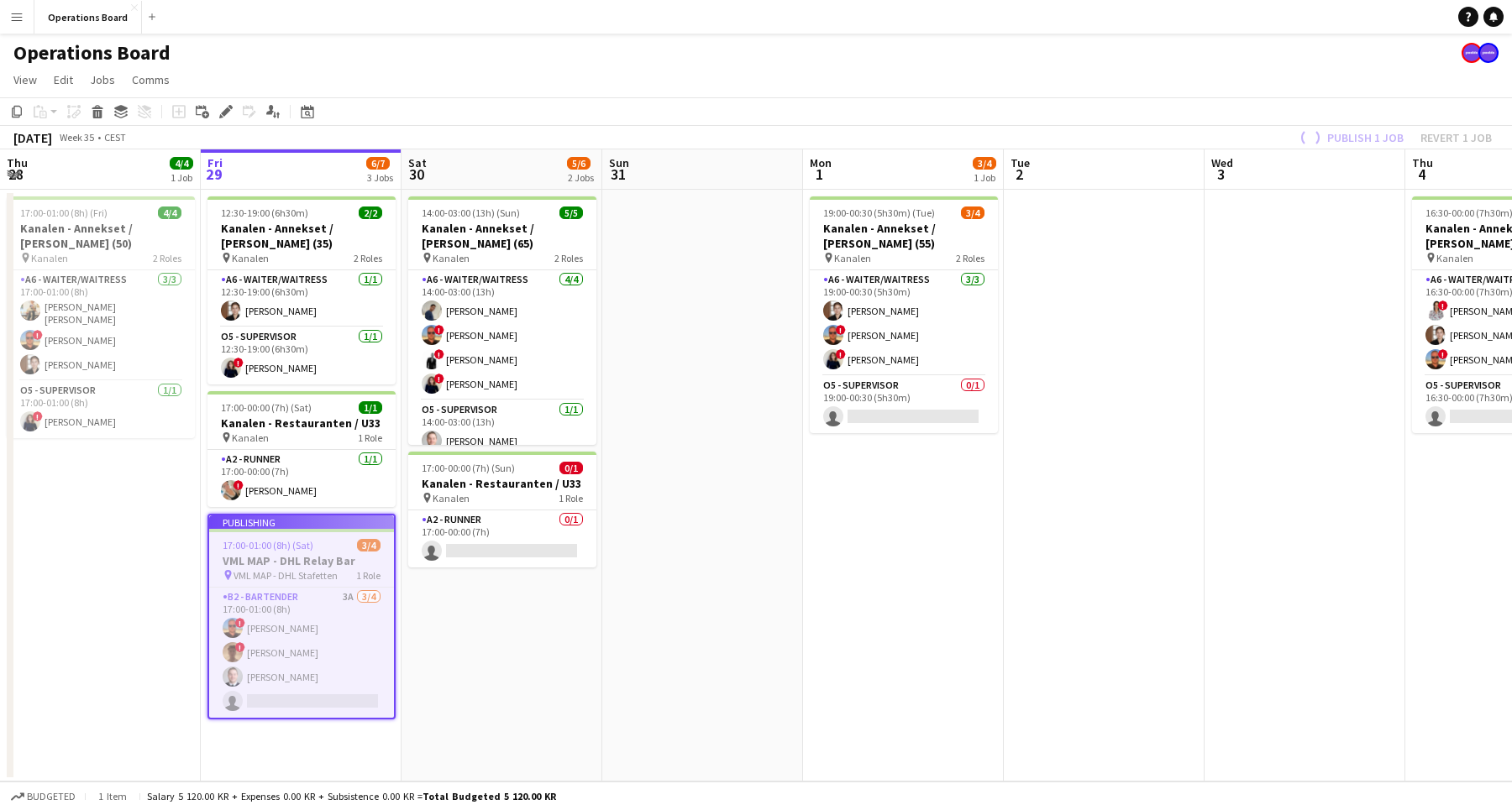
click at [1331, 89] on app-page-menu "View Day view expanded Day view collapsed Month view Date picker Jump to [DATE]…" at bounding box center [756, 81] width 1512 height 32
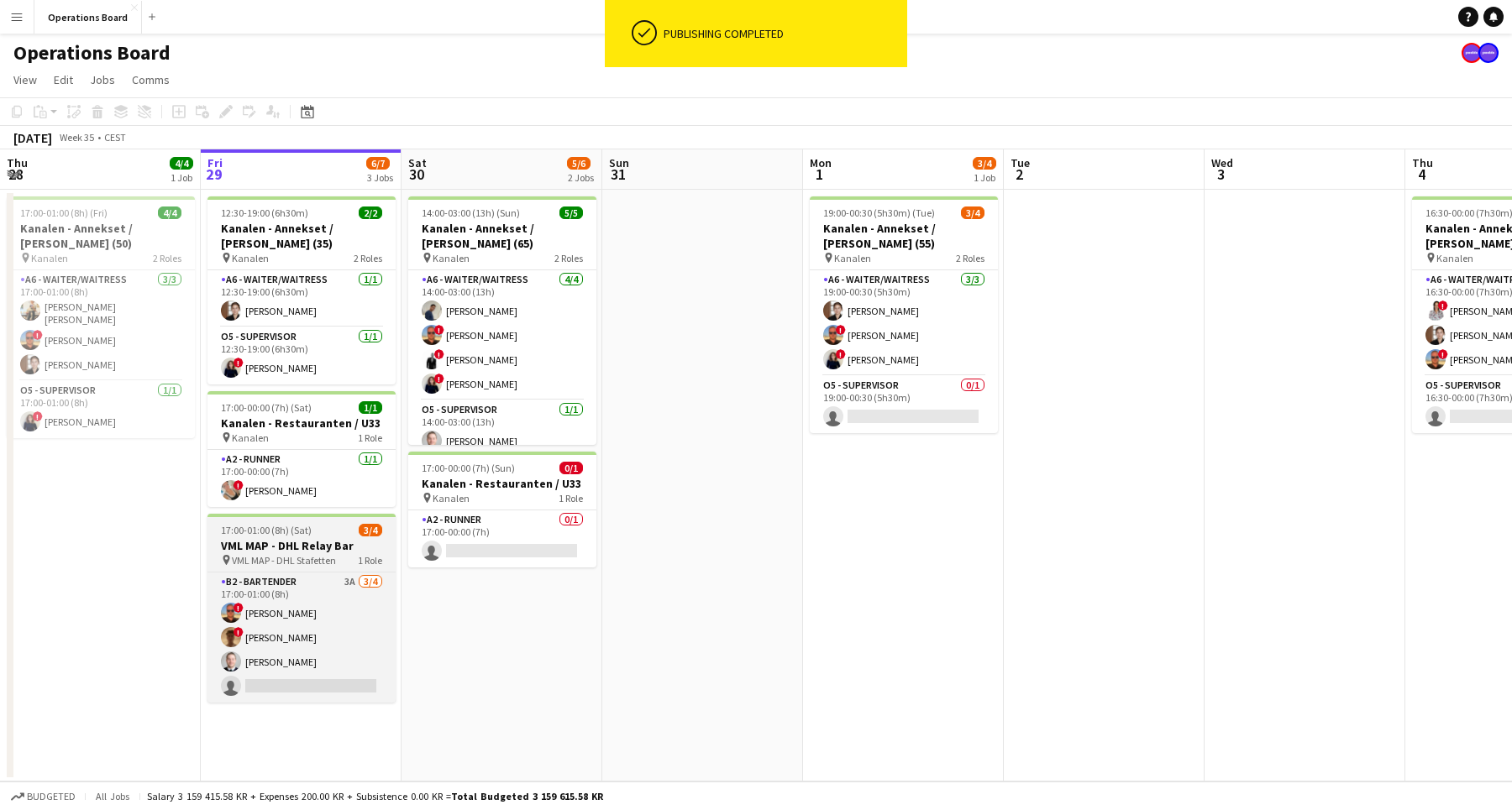
click at [318, 561] on span "VML MAP - DHL Stafetten" at bounding box center [283, 560] width 104 height 13
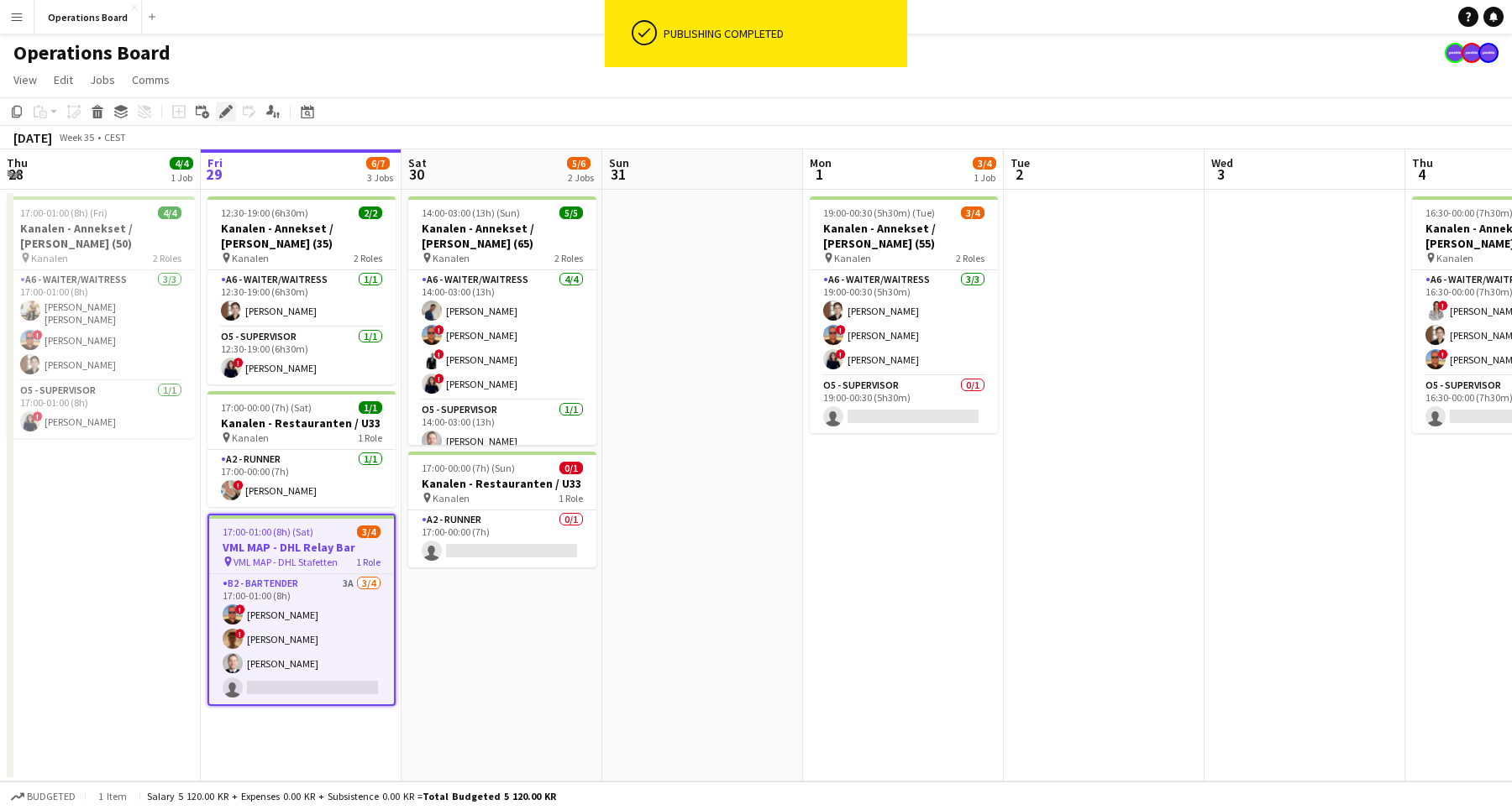
click at [224, 115] on icon at bounding box center [226, 112] width 9 height 9
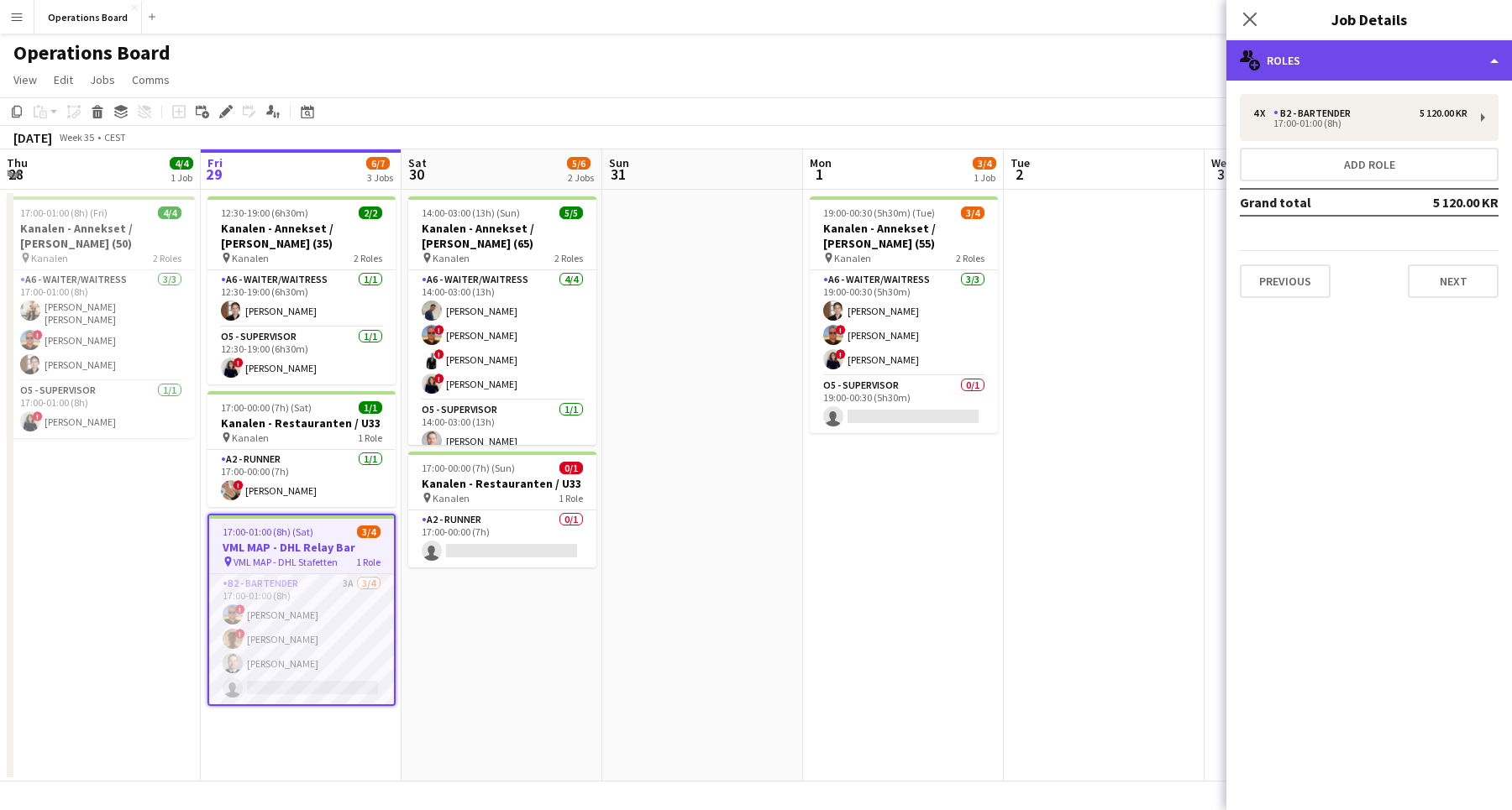
click at [1420, 49] on div "multiple-users-add Roles" at bounding box center [1368, 59] width 285 height 40
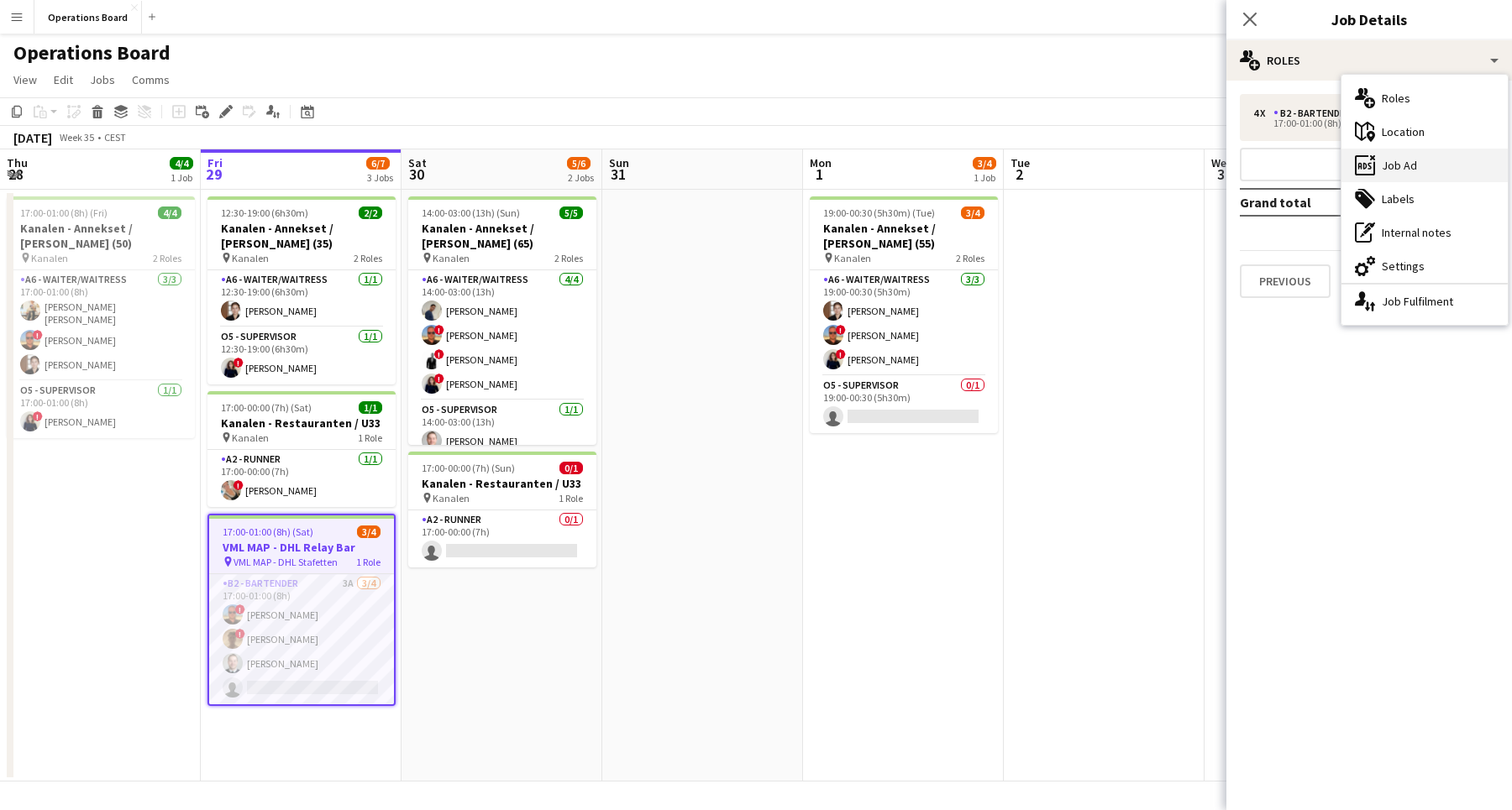
click at [1413, 163] on div "ads-window Job Ad" at bounding box center [1424, 165] width 166 height 33
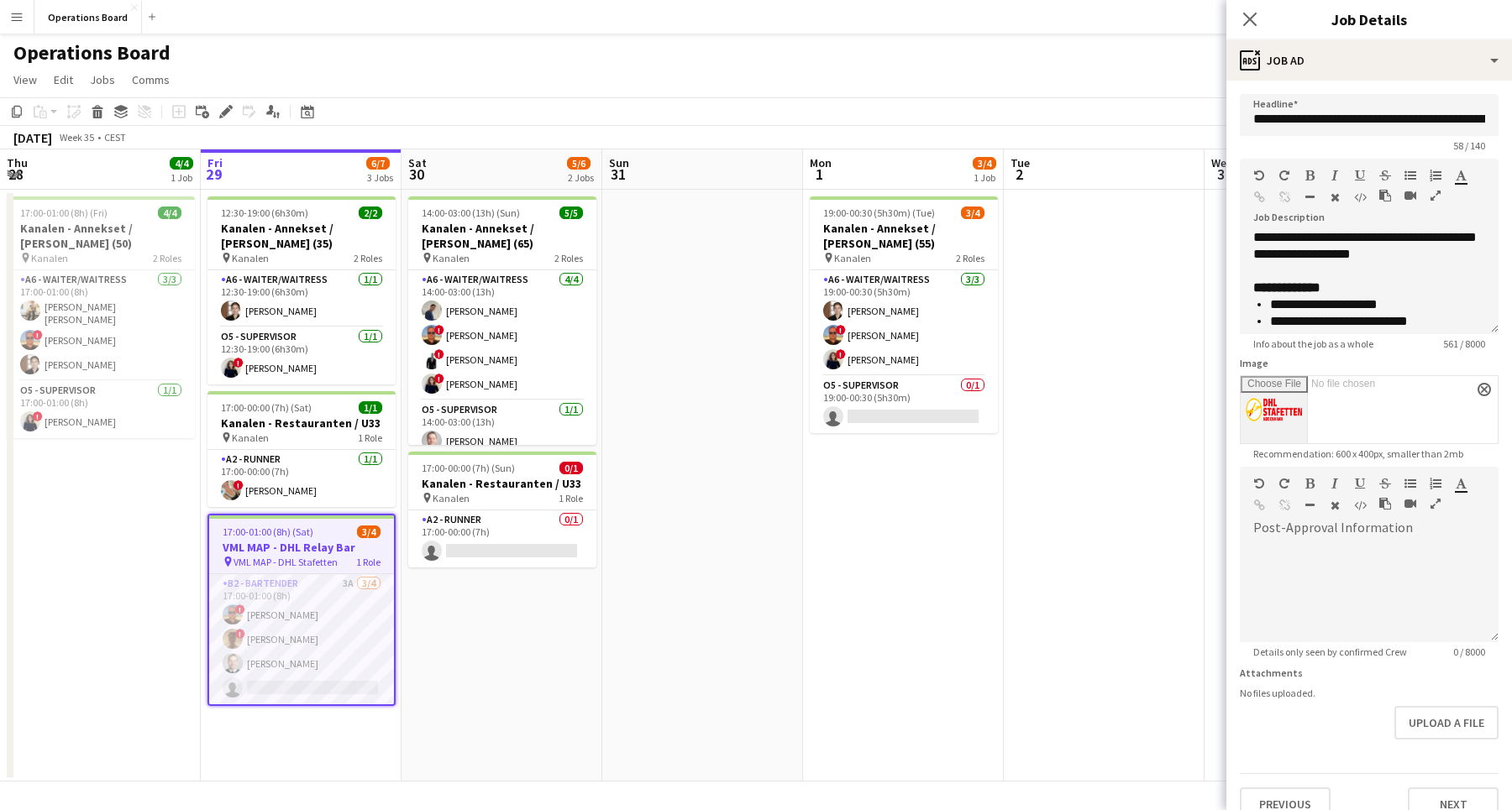
scroll to position [229, 0]
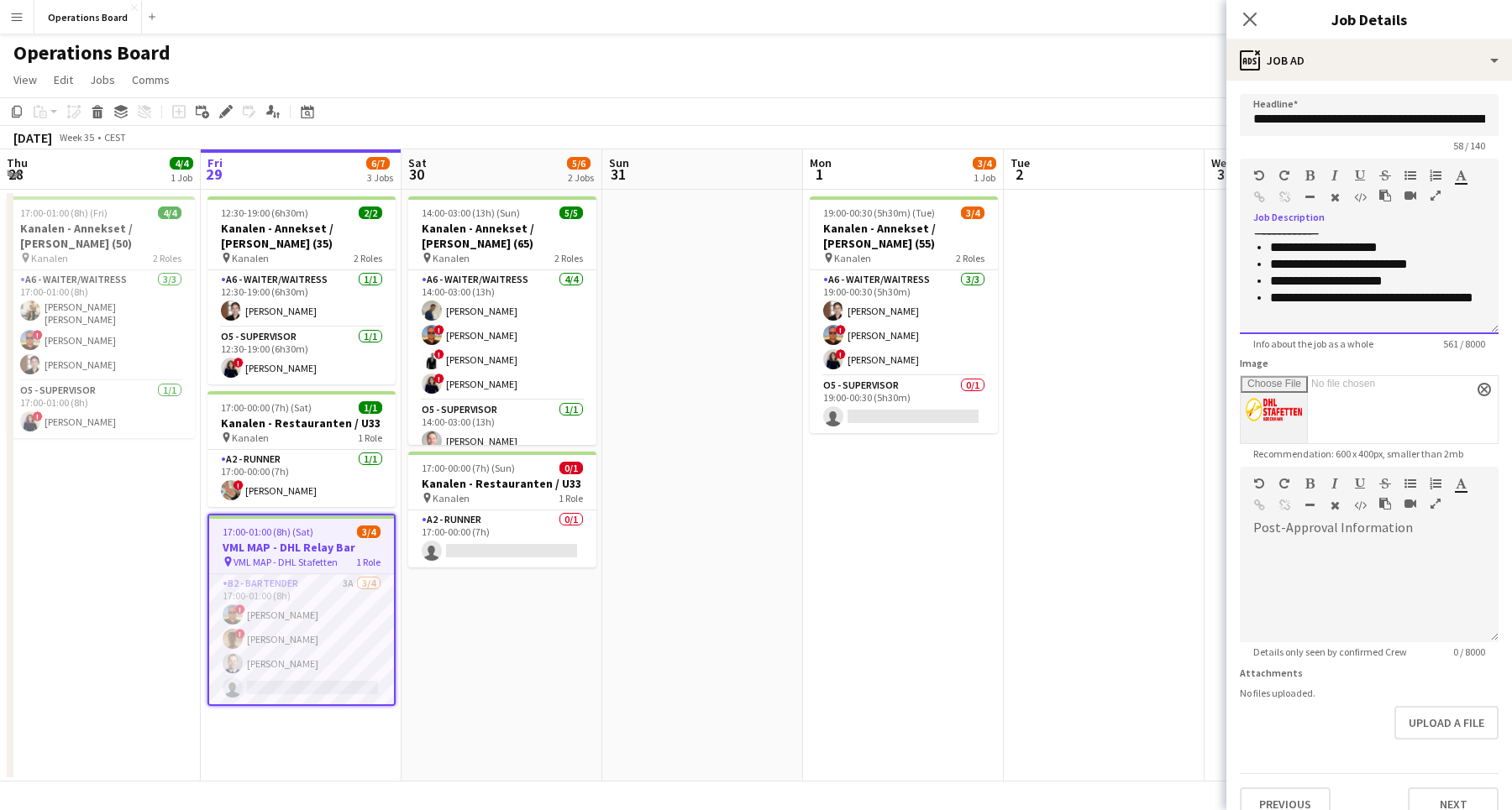
drag, startPoint x: 1336, startPoint y: 251, endPoint x: 1307, endPoint y: 251, distance: 29.0
click at [1307, 251] on p "**********" at bounding box center [1376, 248] width 215 height 17
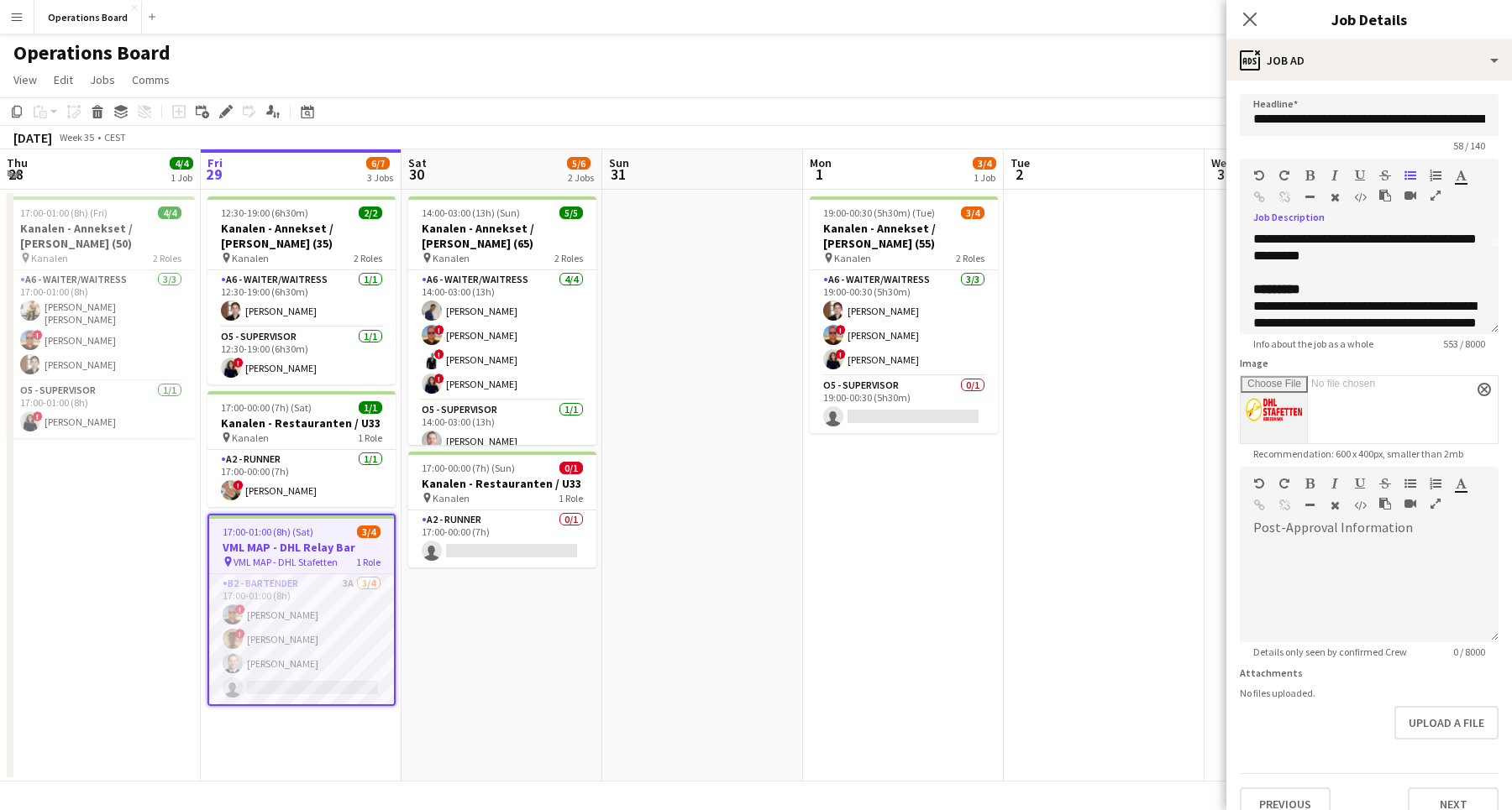
click at [1239, 19] on div "Close pop-in" at bounding box center [1249, 20] width 47 height 39
click at [1246, 19] on icon "Close pop-in" at bounding box center [1249, 19] width 16 height 16
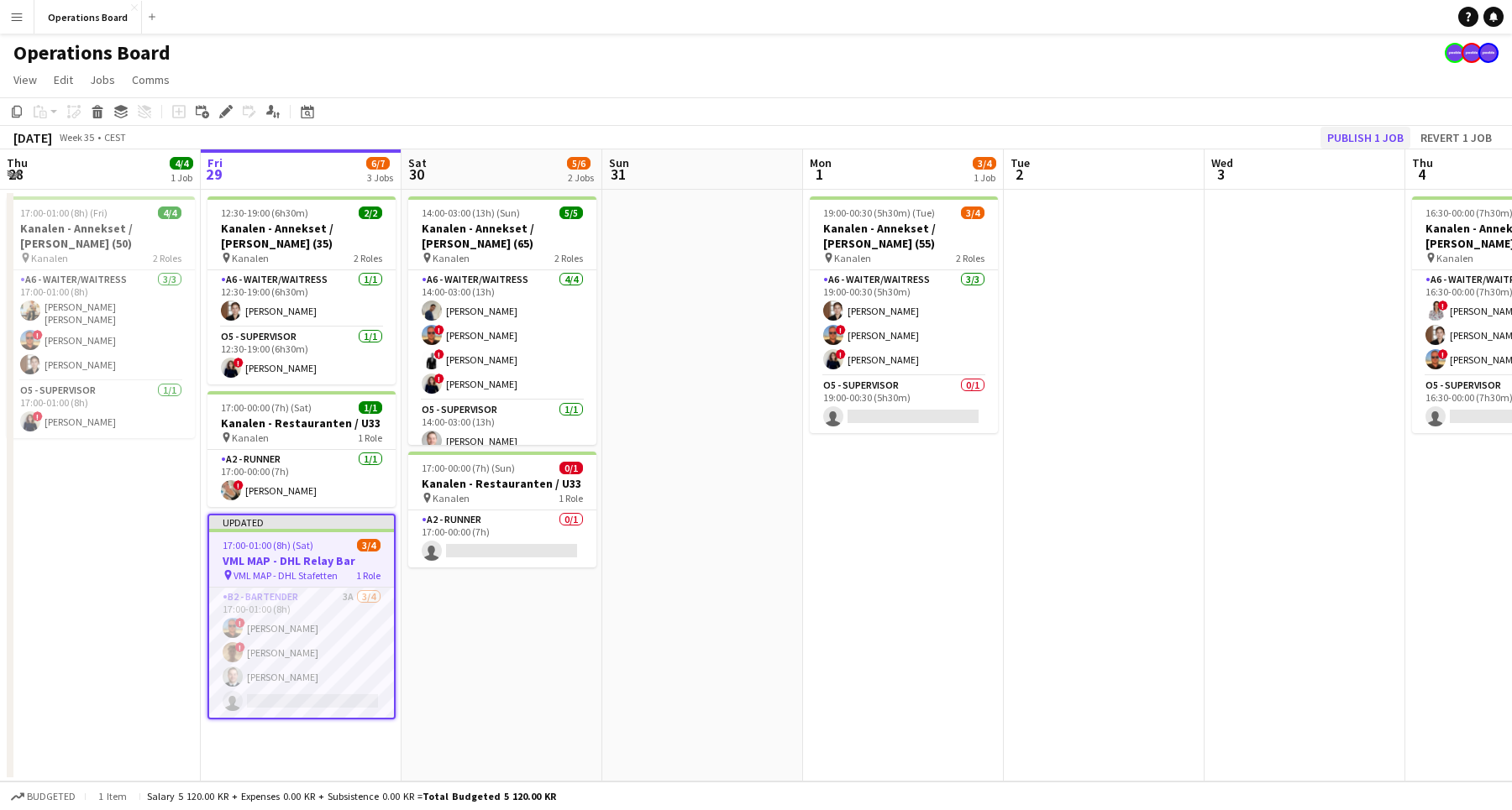
click at [1353, 141] on button "Publish 1 job" at bounding box center [1365, 137] width 90 height 21
click at [1347, 109] on app-toolbar "Copy Paste Paste Command V Paste with crew Command Shift V Paste linked Job [GE…" at bounding box center [756, 111] width 1512 height 29
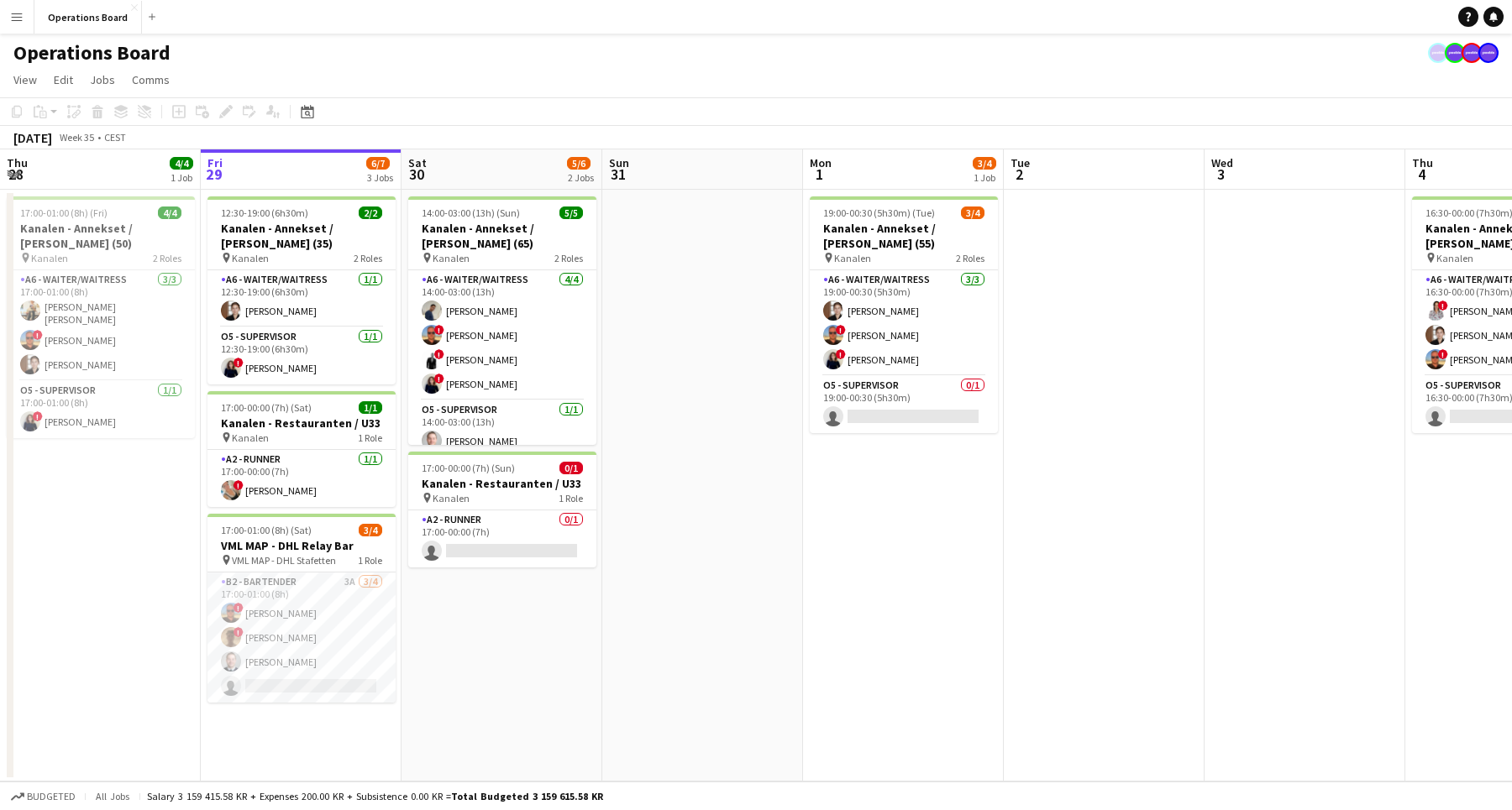
click at [758, 410] on app-date-cell at bounding box center [703, 485] width 201 height 592
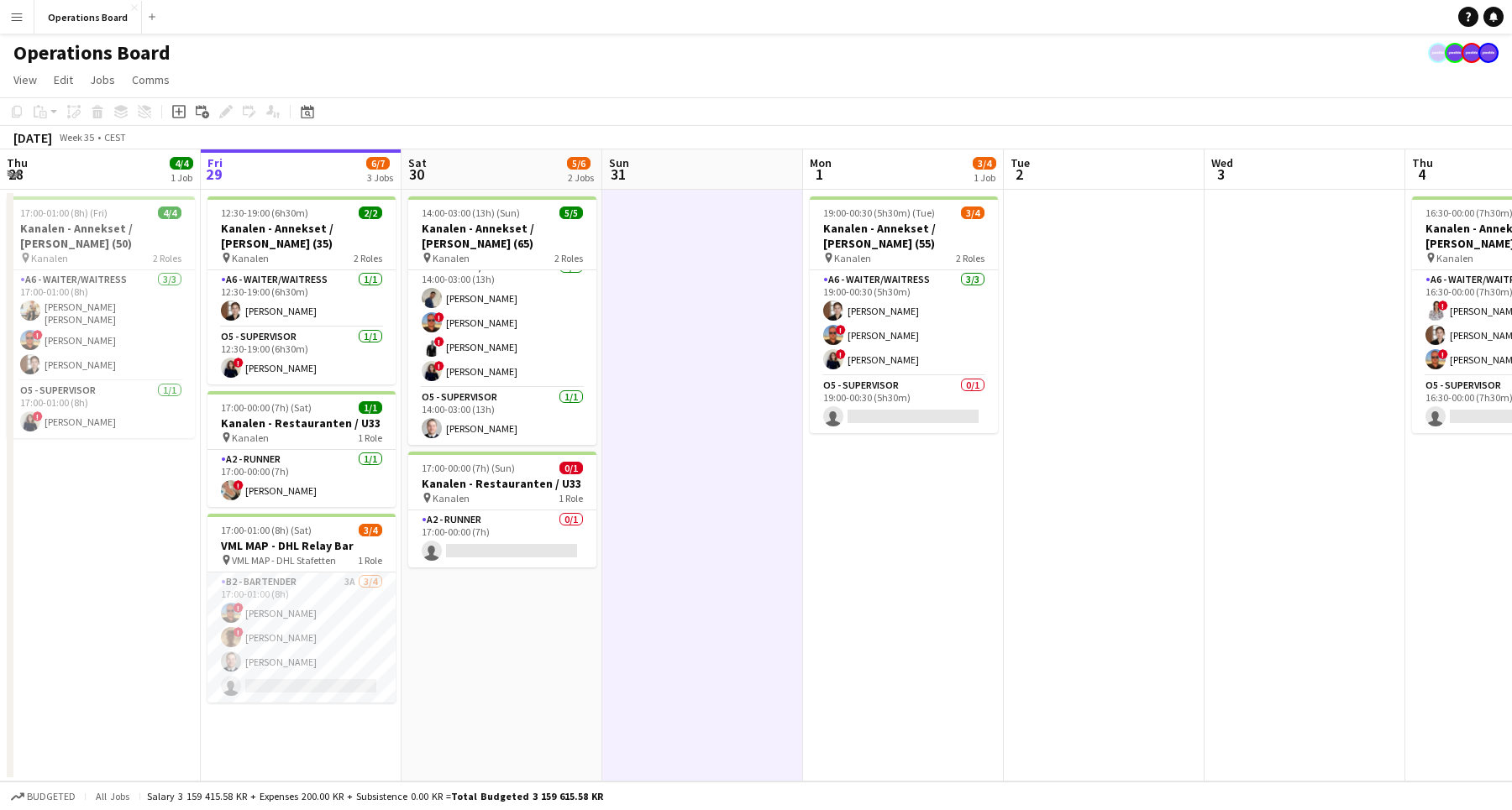
scroll to position [13, 0]
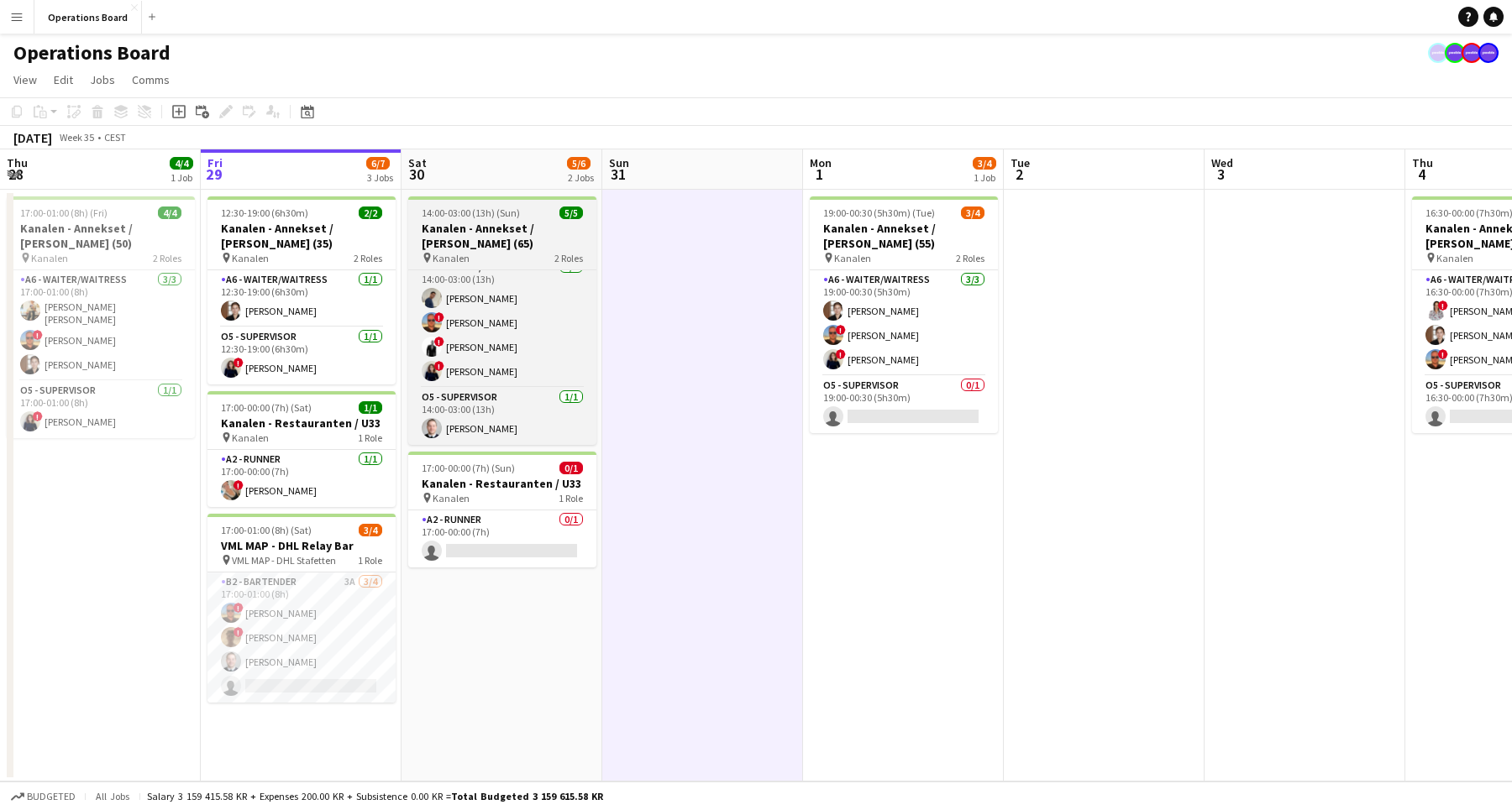
click at [499, 236] on h3 "Kanalen - Annekset / [PERSON_NAME] (65)" at bounding box center [502, 236] width 188 height 31
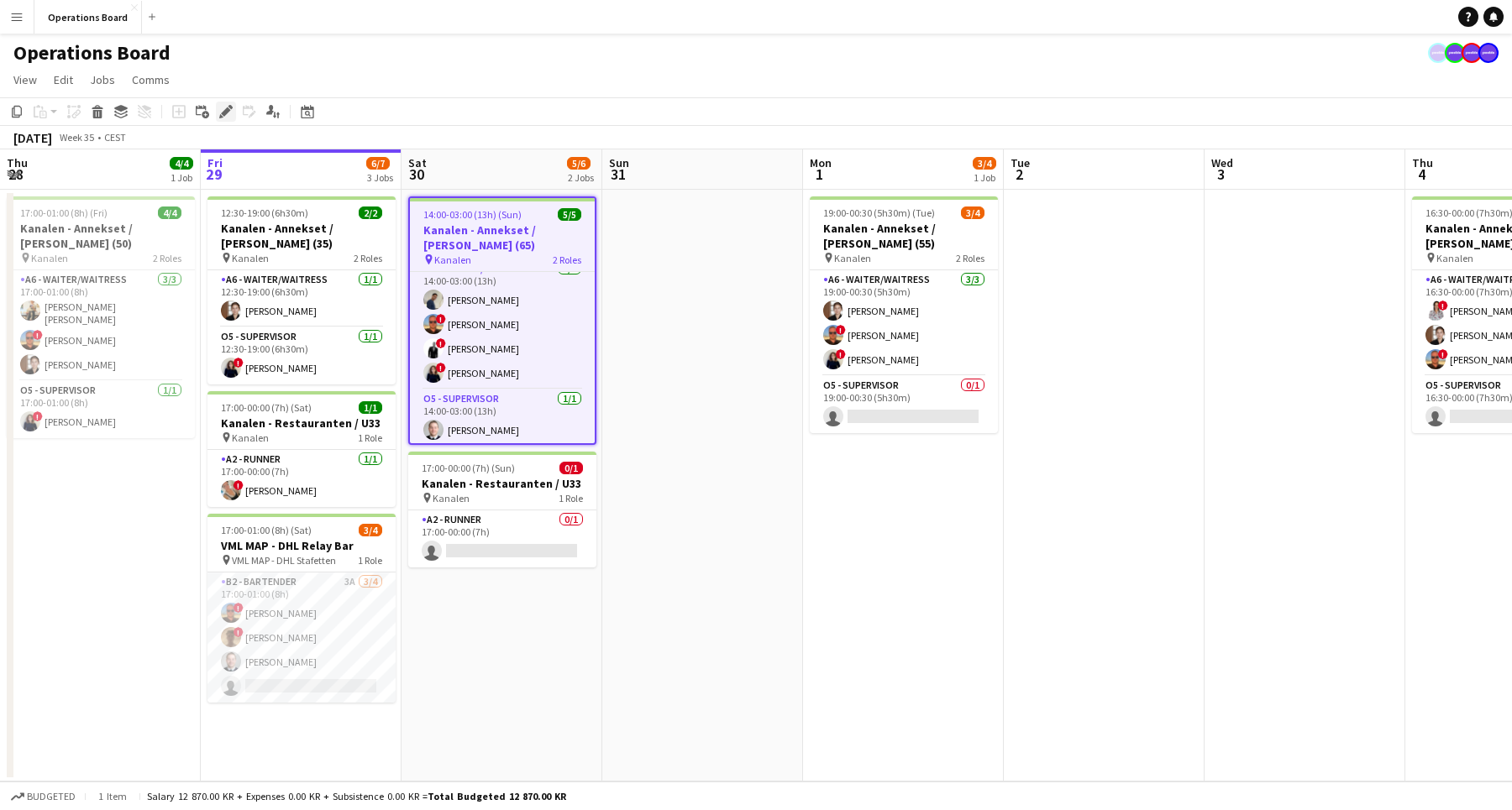
click at [224, 109] on icon "Edit" at bounding box center [226, 111] width 13 height 13
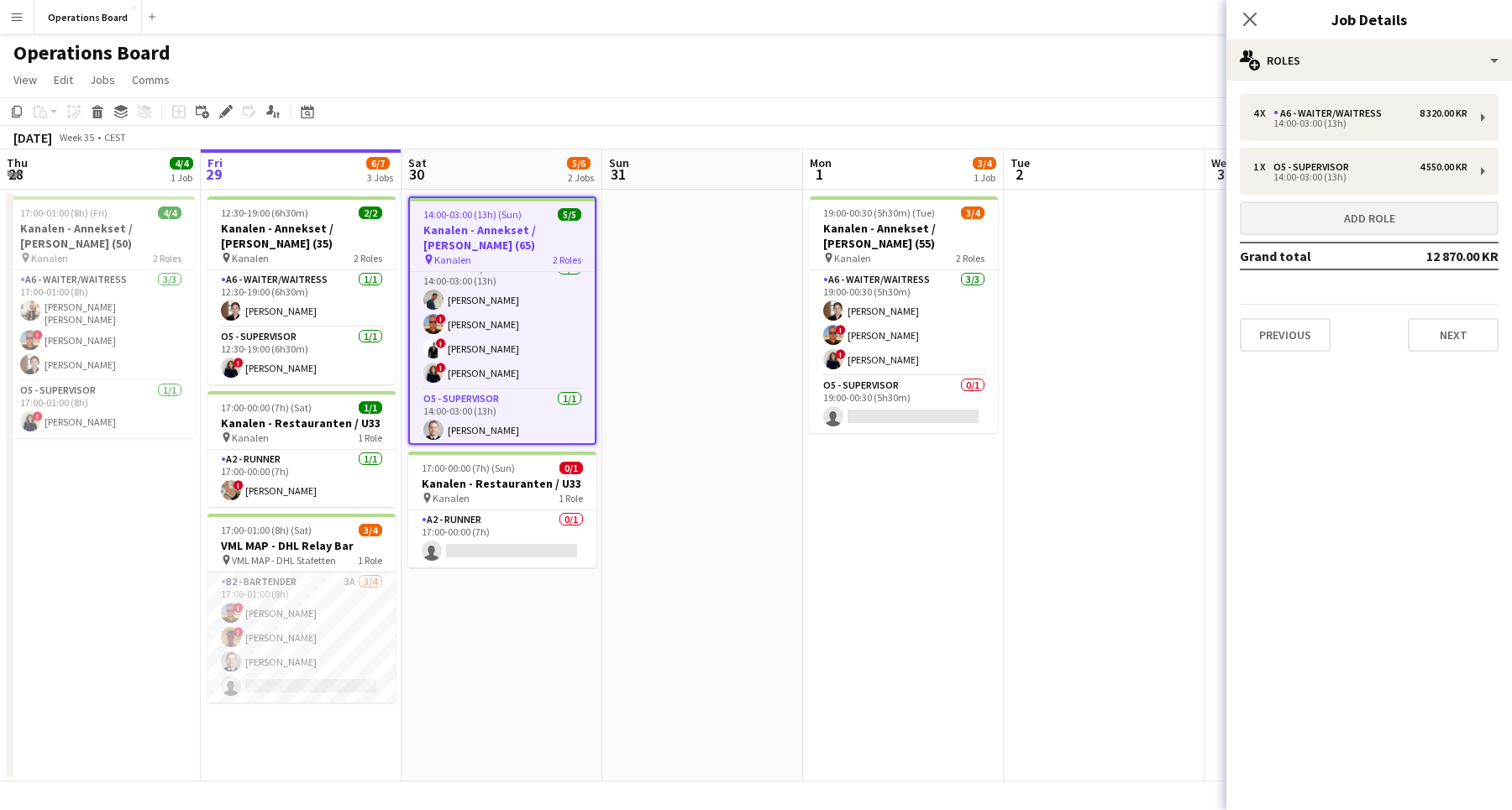
click at [1335, 212] on button "Add role" at bounding box center [1369, 218] width 258 height 33
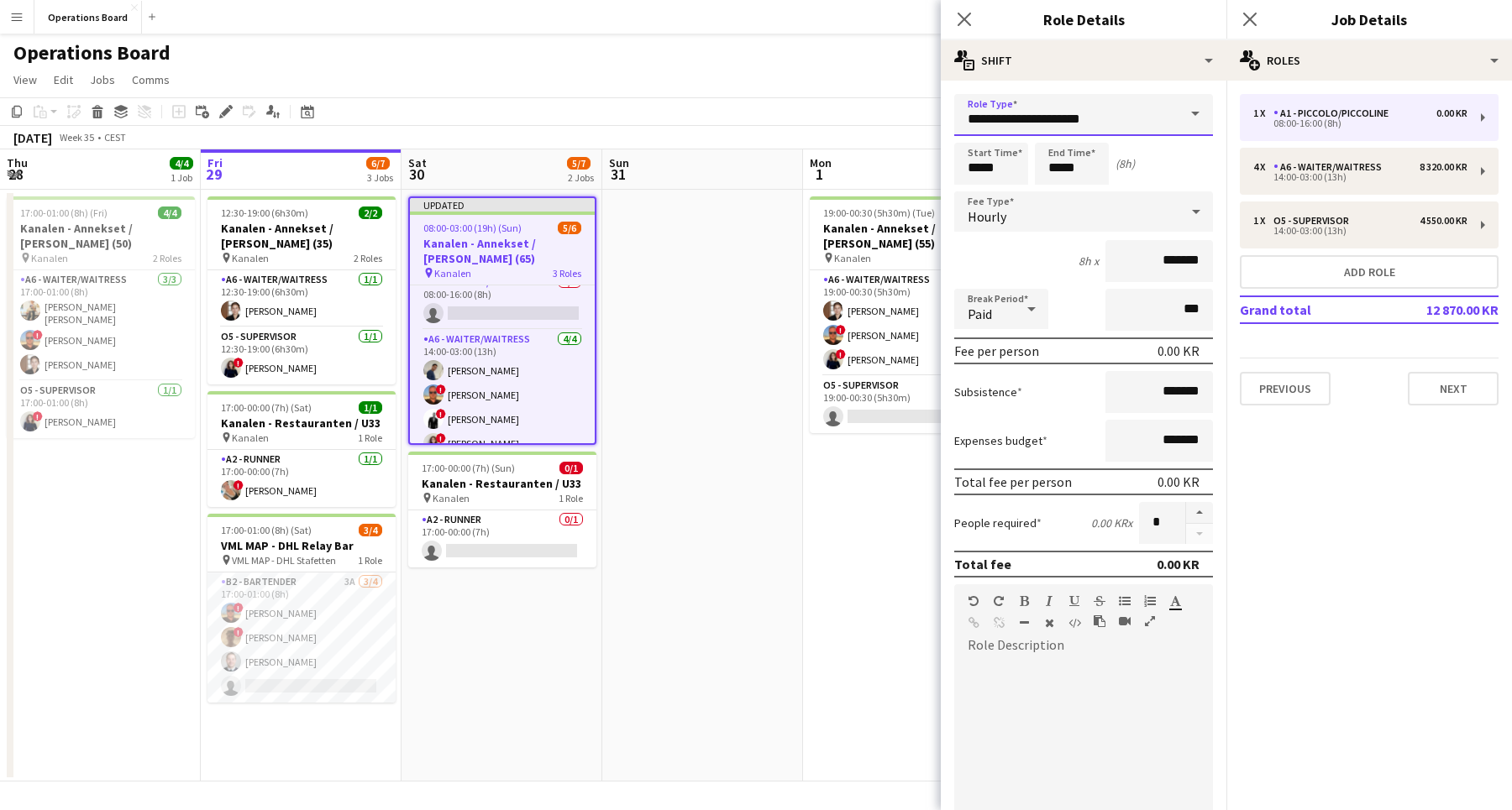
click at [1011, 122] on input "**********" at bounding box center [1084, 114] width 258 height 42
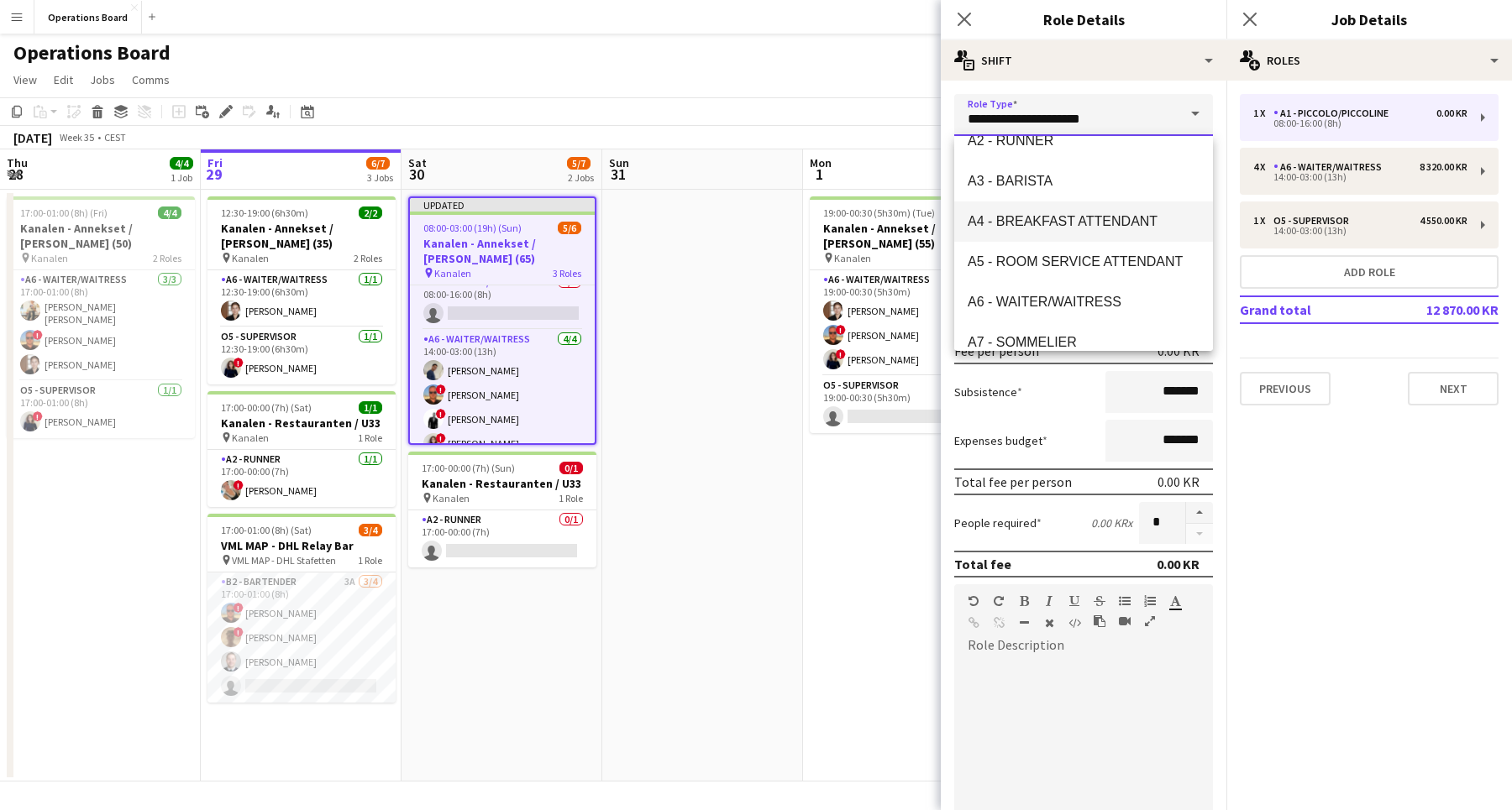
scroll to position [86, 0]
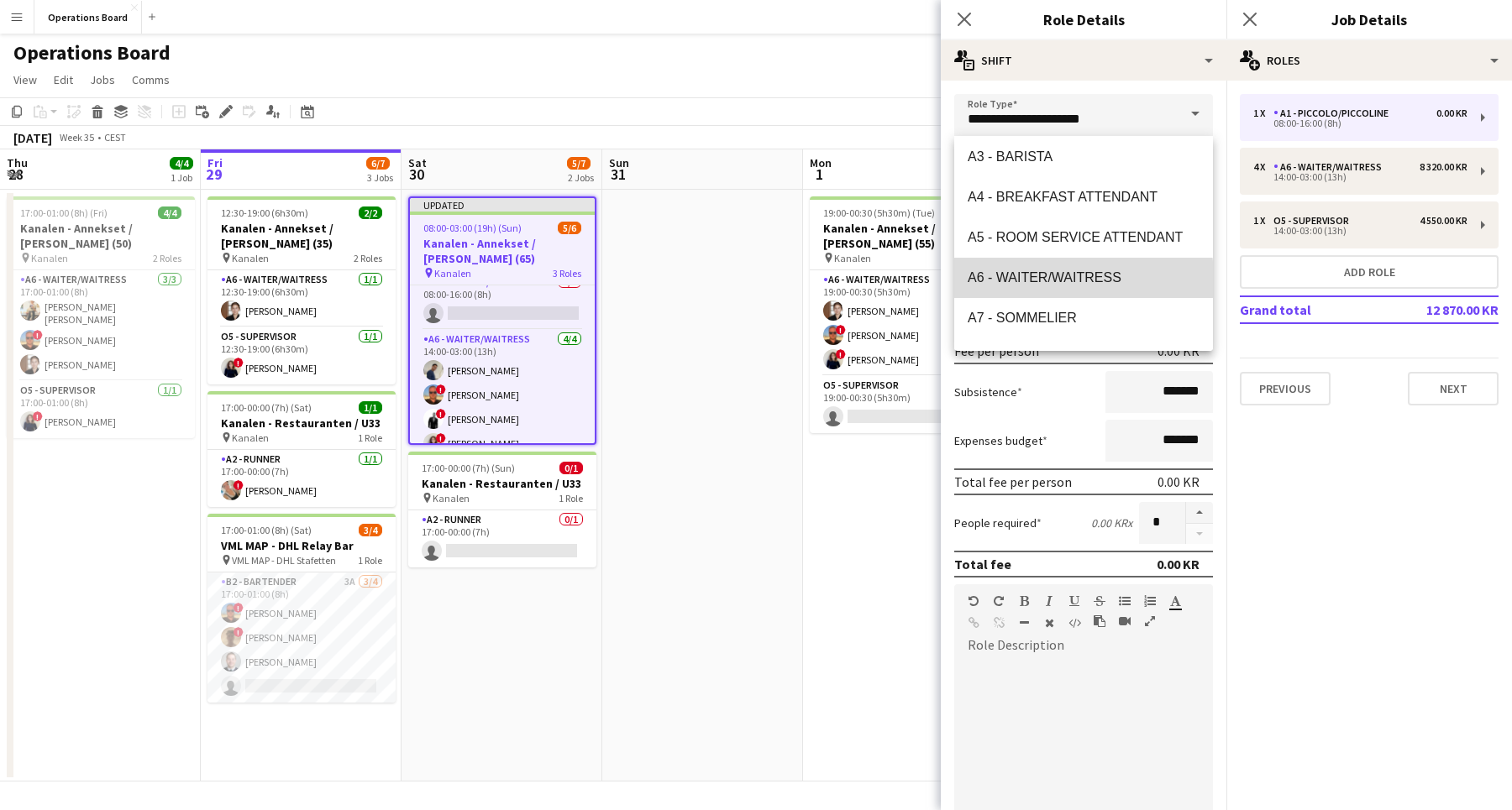
click at [1021, 280] on span "A6 - WAITER/WAITRESS" at bounding box center [1083, 277] width 231 height 16
type input "**********"
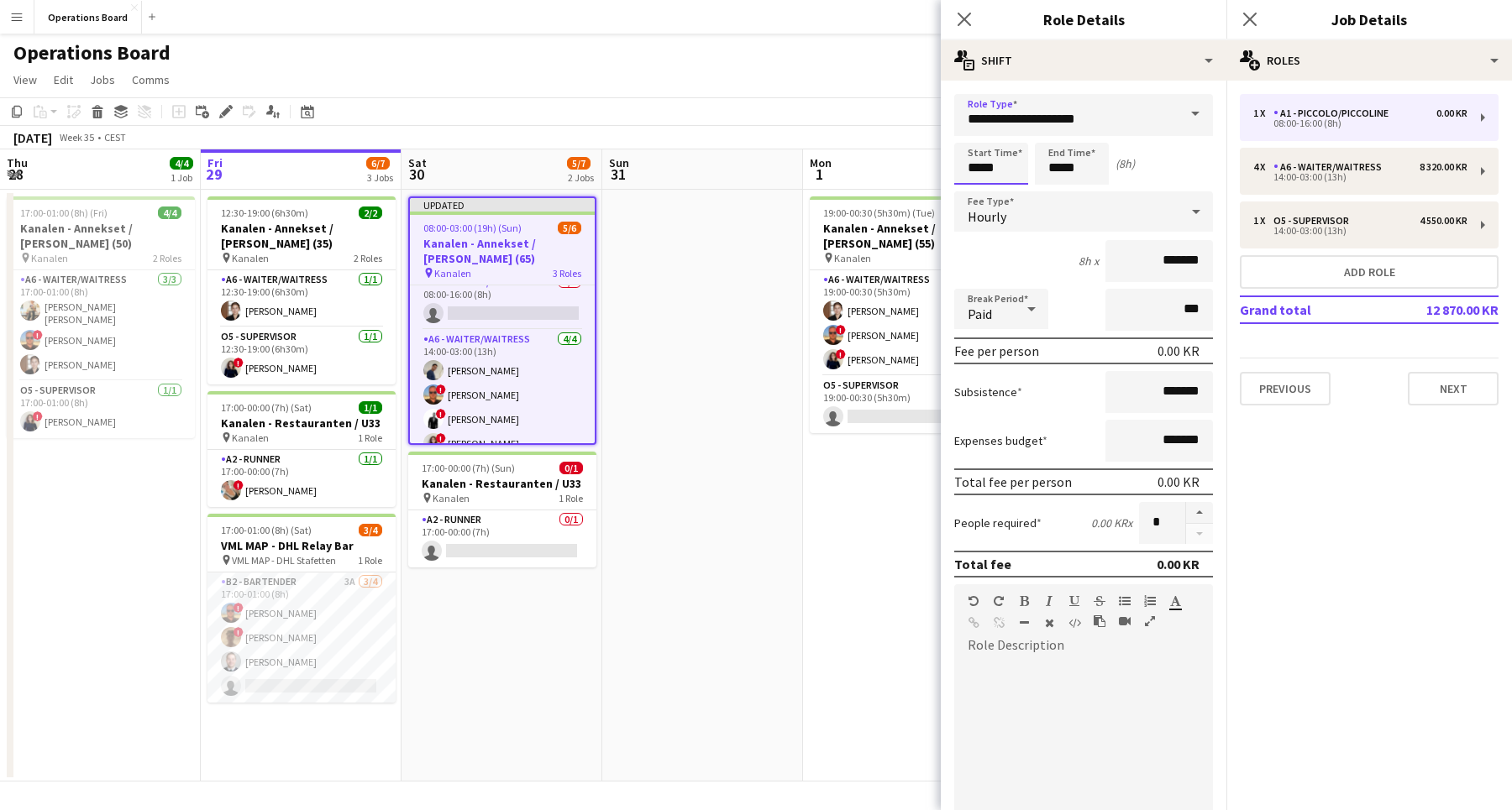
click at [996, 144] on input "*****" at bounding box center [992, 163] width 74 height 42
click at [989, 158] on input "*****" at bounding box center [992, 163] width 74 height 42
type input "*****"
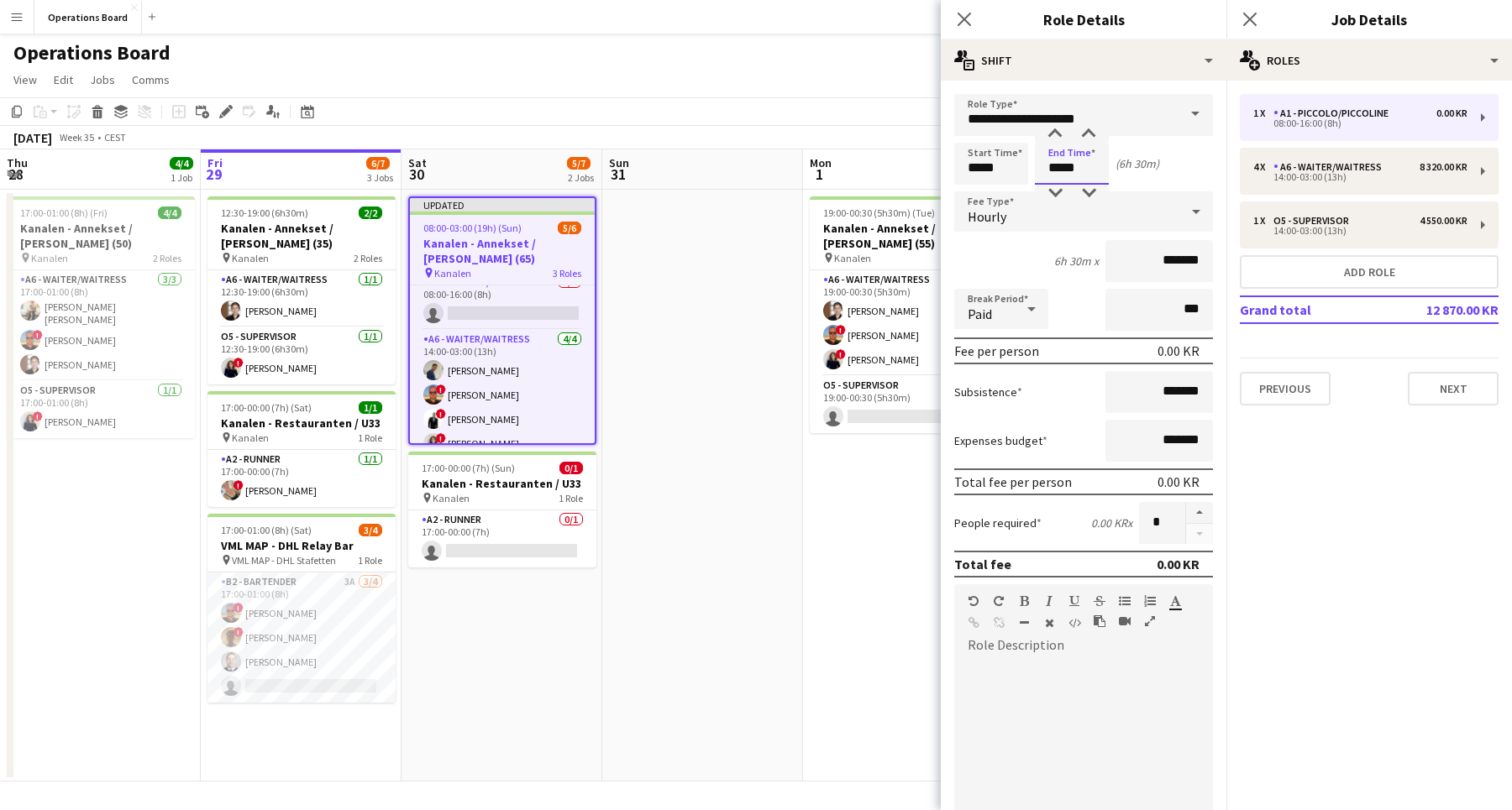
type input "*****"
click at [1139, 251] on input "*******" at bounding box center [1159, 260] width 108 height 42
type input "****"
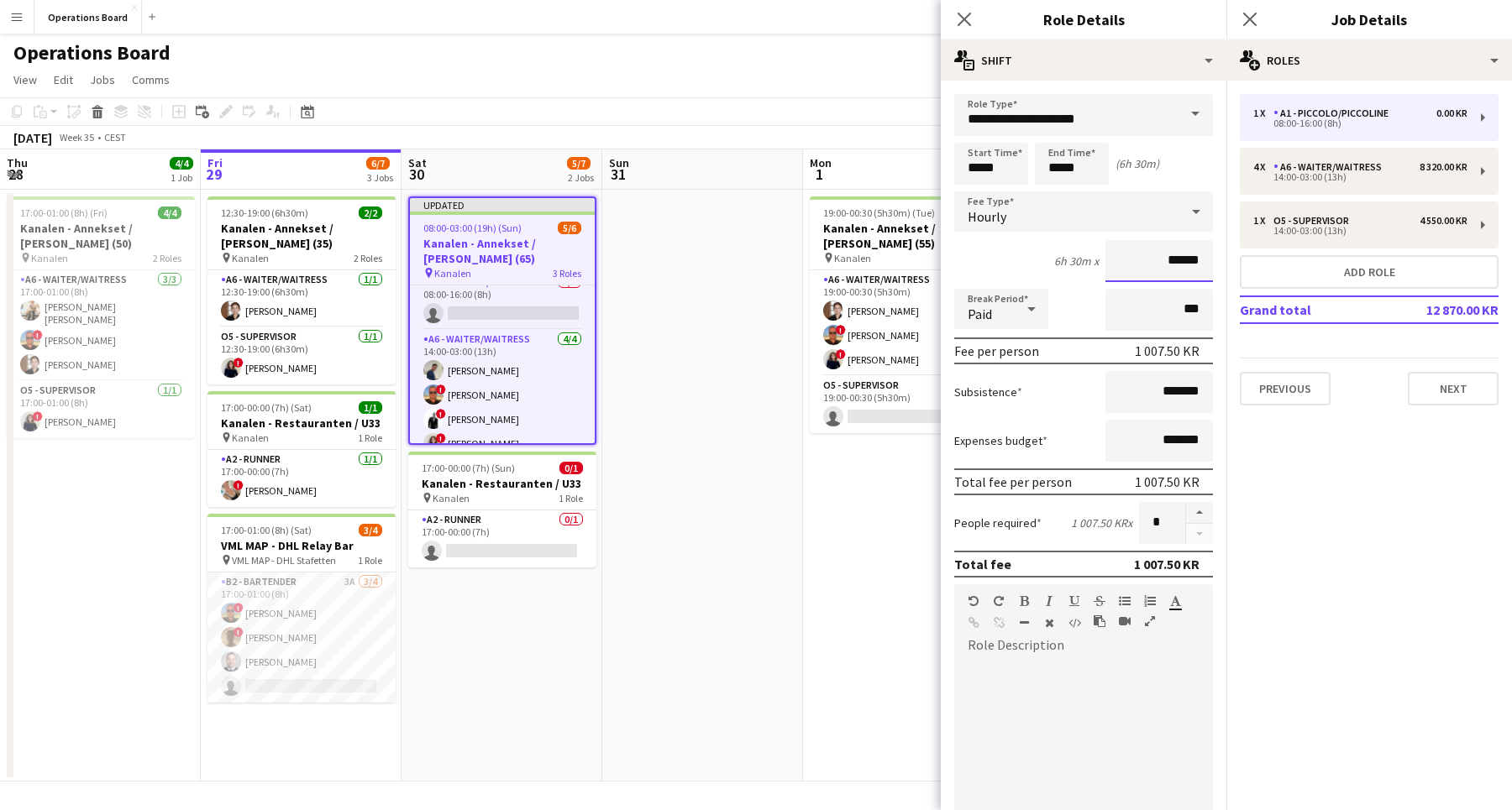
type input "******"
click at [1304, 562] on mat-expansion-panel "pencil3 General details 1 x A1 - PICCOLO/PICCOLINE 0.00 KR 08:00-16:00 (8h) 4 x…" at bounding box center [1368, 445] width 285 height 729
click at [1004, 322] on div "Paid" at bounding box center [984, 308] width 60 height 40
click at [994, 404] on span "Unpaid" at bounding box center [1001, 398] width 67 height 16
click at [1259, 5] on div "Close pop-in" at bounding box center [1249, 20] width 47 height 39
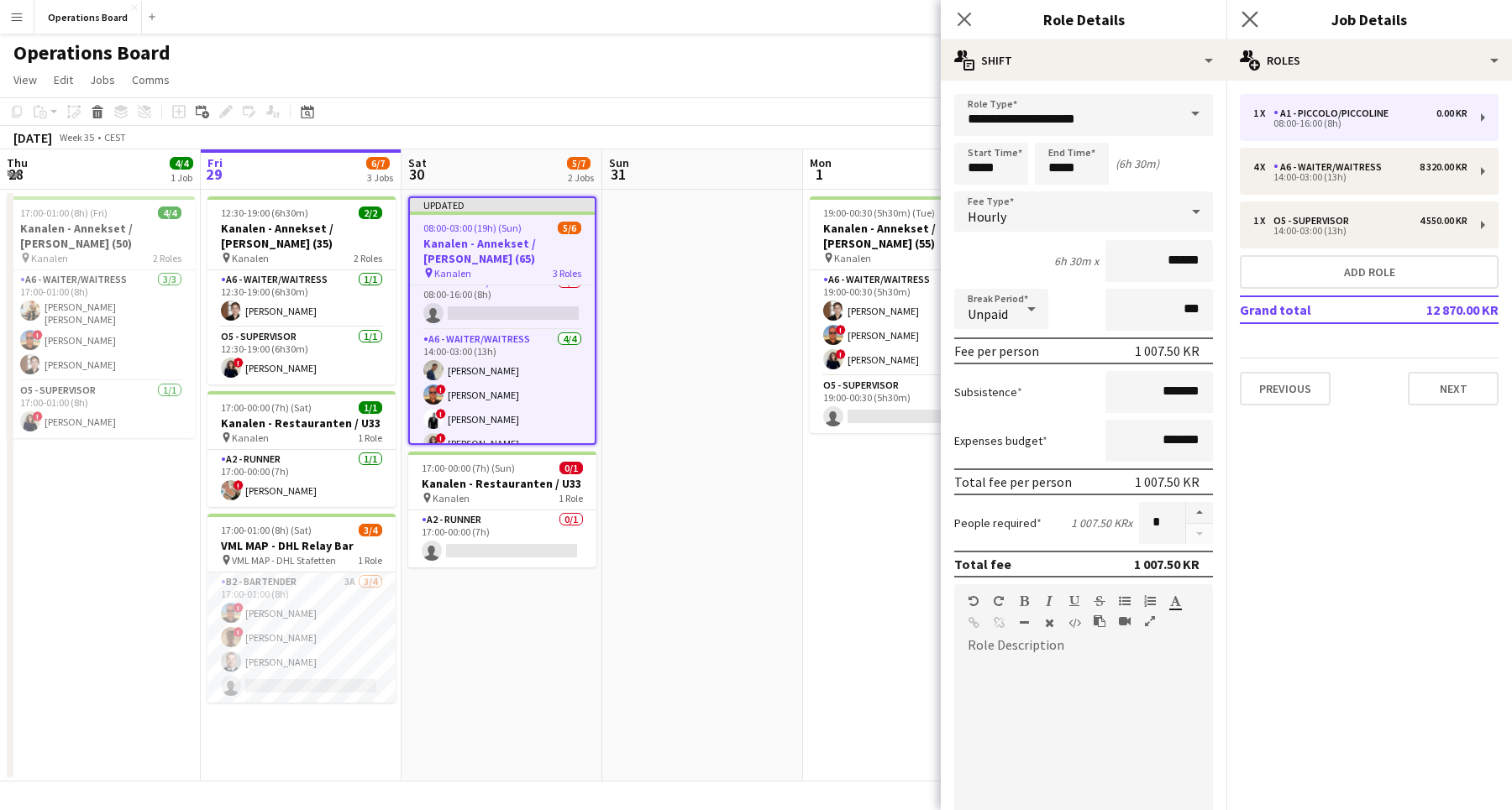
click at [1257, 12] on app-icon "Close pop-in" at bounding box center [1250, 20] width 24 height 24
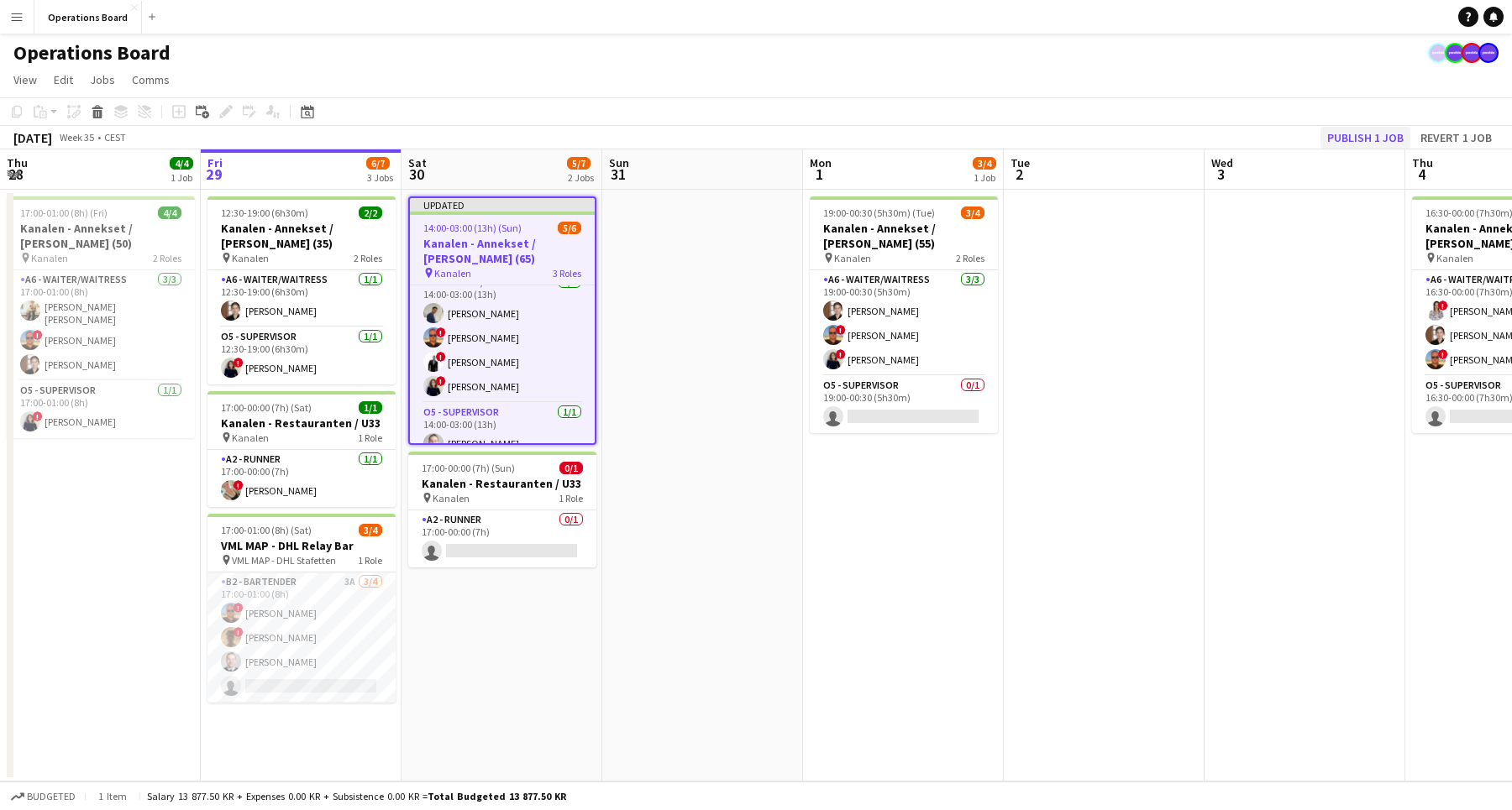
click at [1360, 137] on button "Publish 1 job" at bounding box center [1365, 137] width 90 height 21
click at [1347, 85] on app-page-menu "View Day view expanded Day view collapsed Month view Date picker Jump to [DATE]…" at bounding box center [756, 81] width 1512 height 32
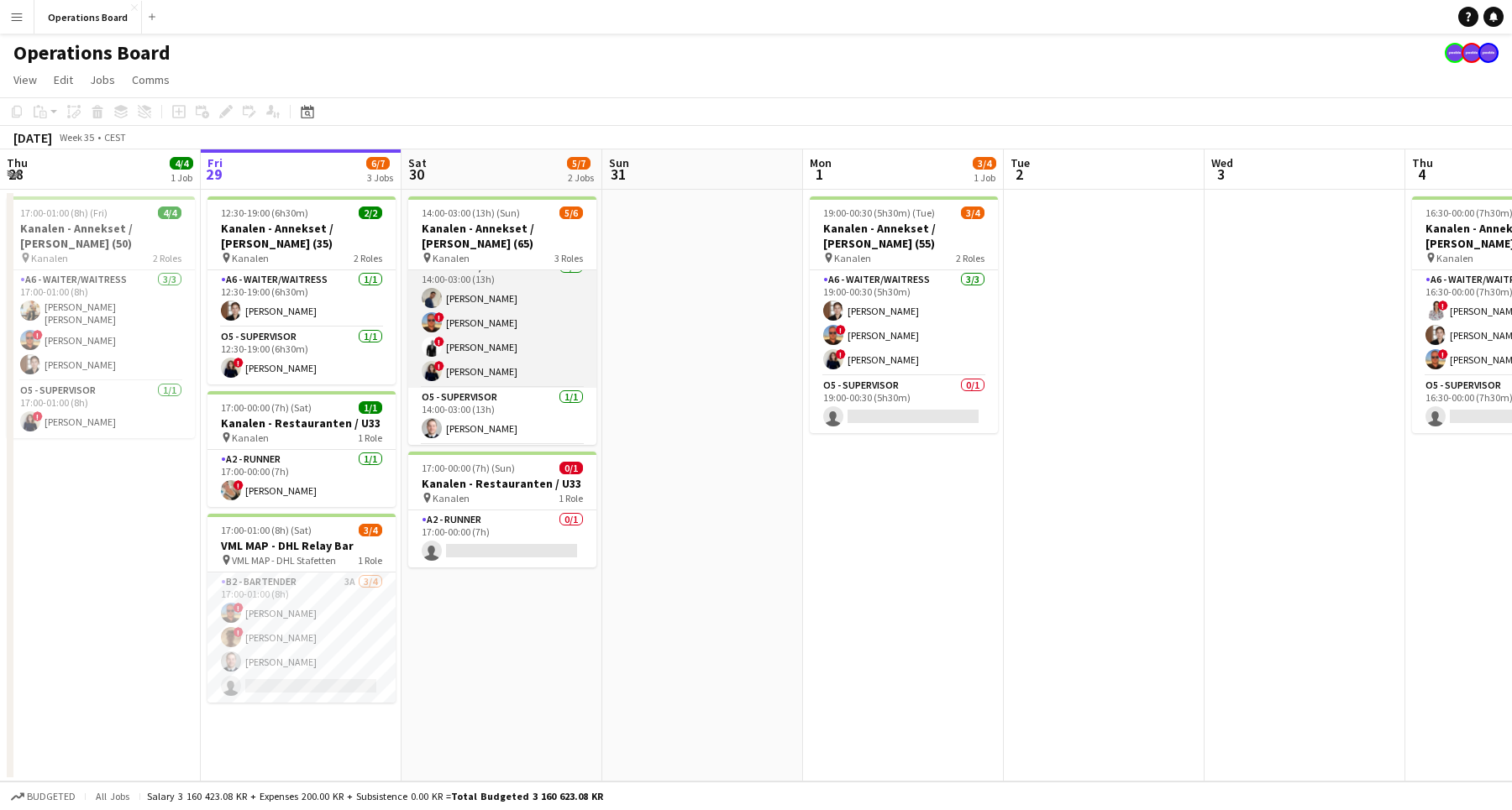
scroll to position [0, 375]
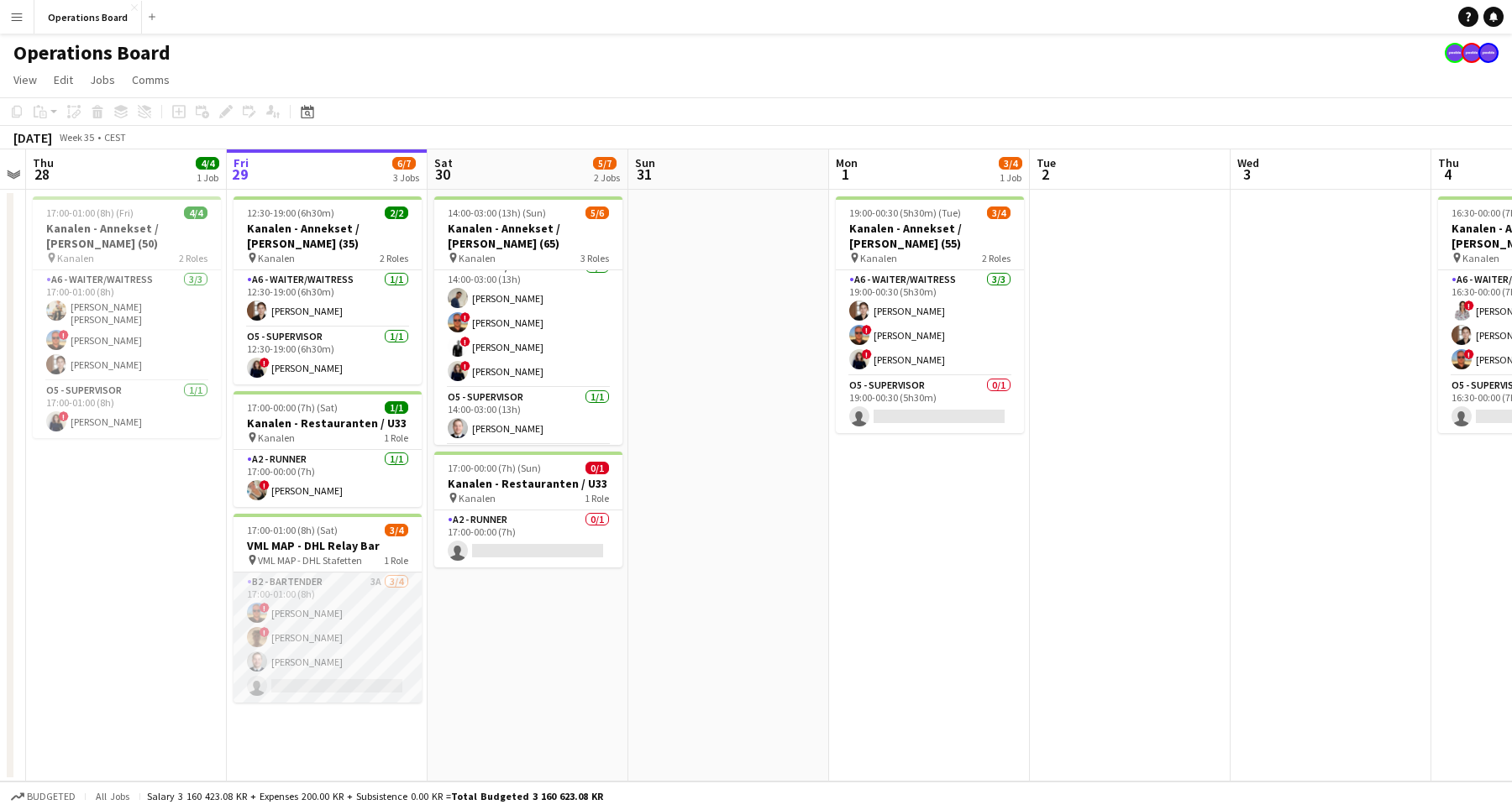
click at [375, 588] on app-card-role "B2 - BARTENDER 3A [DATE] 17:00-01:00 (8h) ! [PERSON_NAME] ! [PERSON_NAME] [PERS…" at bounding box center [327, 637] width 188 height 130
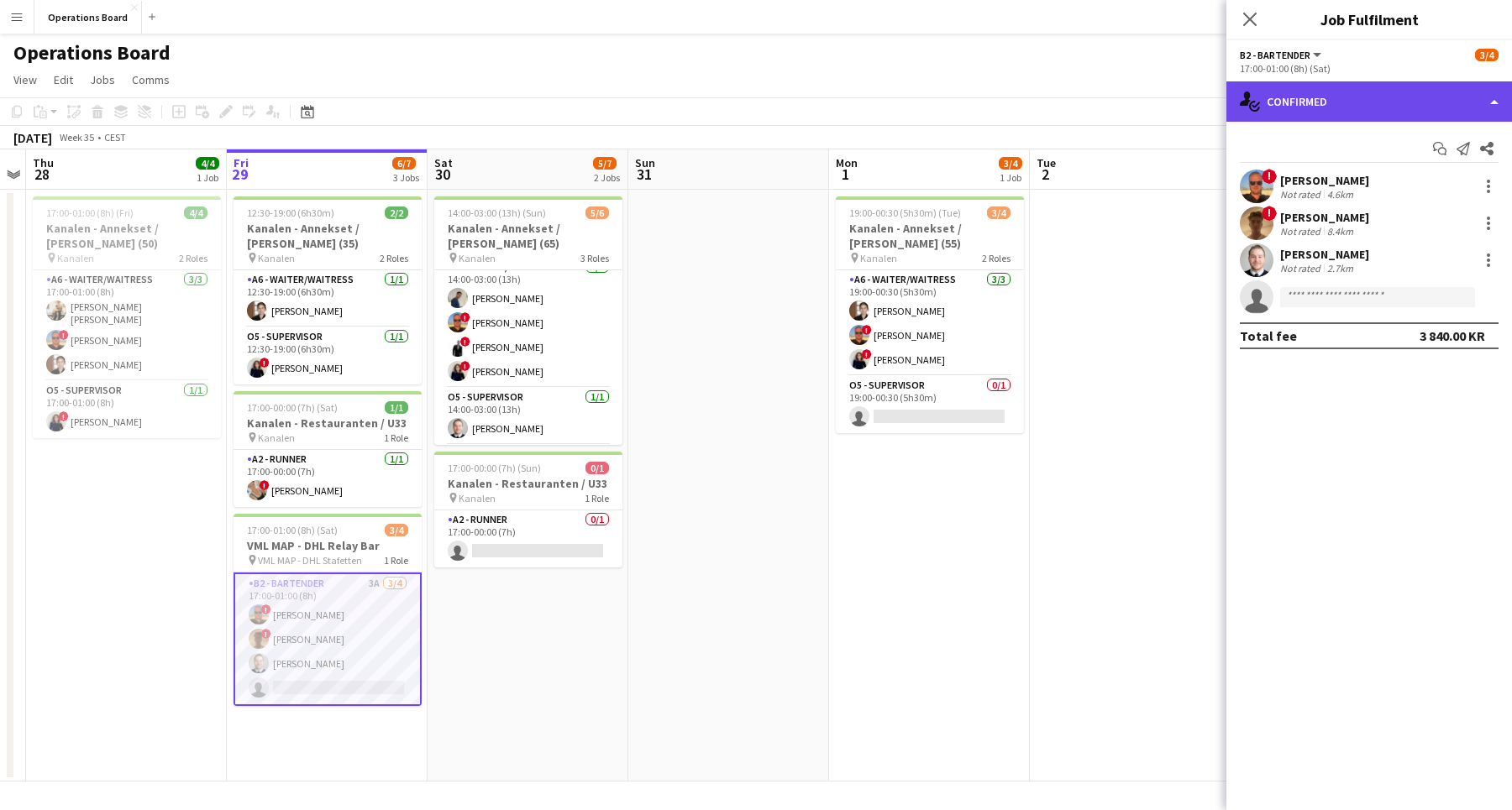
click at [1321, 105] on div "single-neutral-actions-check-2 Confirmed" at bounding box center [1368, 101] width 285 height 40
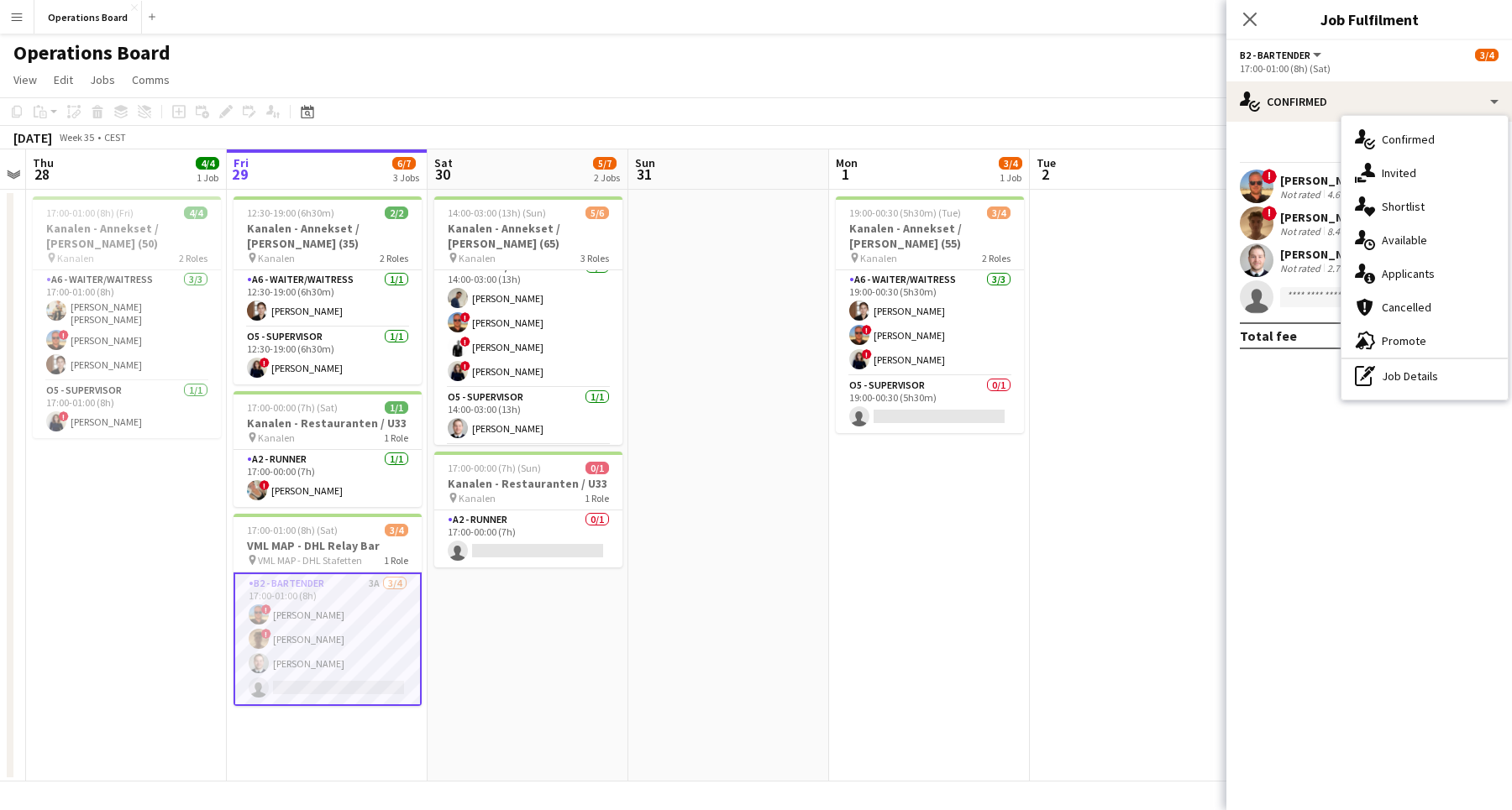
click at [293, 599] on app-card-role "B2 - BARTENDER 3A [DATE] 17:00-01:00 (8h) ! [PERSON_NAME] ! [PERSON_NAME] [PERS…" at bounding box center [327, 639] width 188 height 134
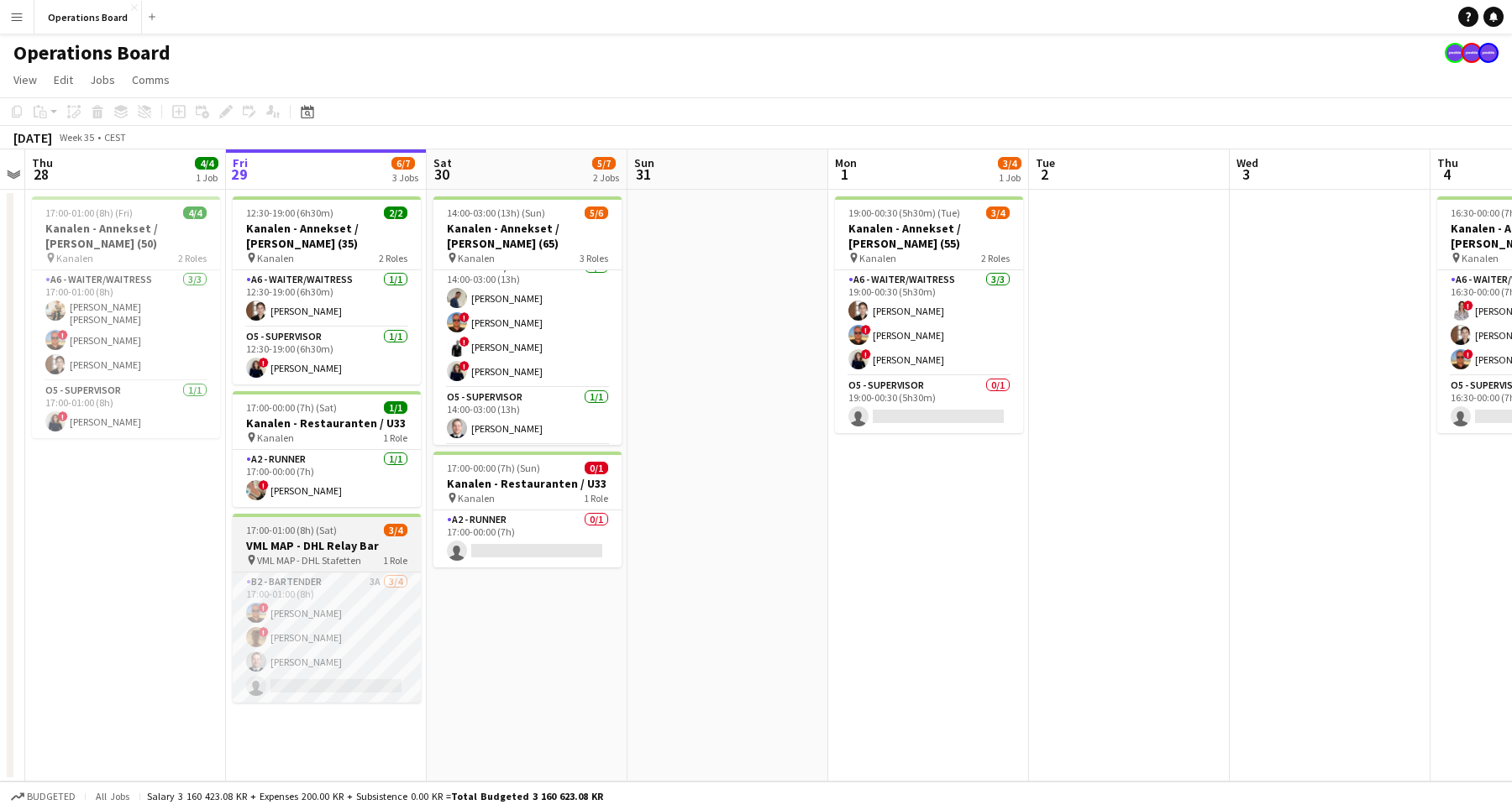
click at [295, 562] on span "VML MAP - DHL Stafetten" at bounding box center [309, 560] width 104 height 13
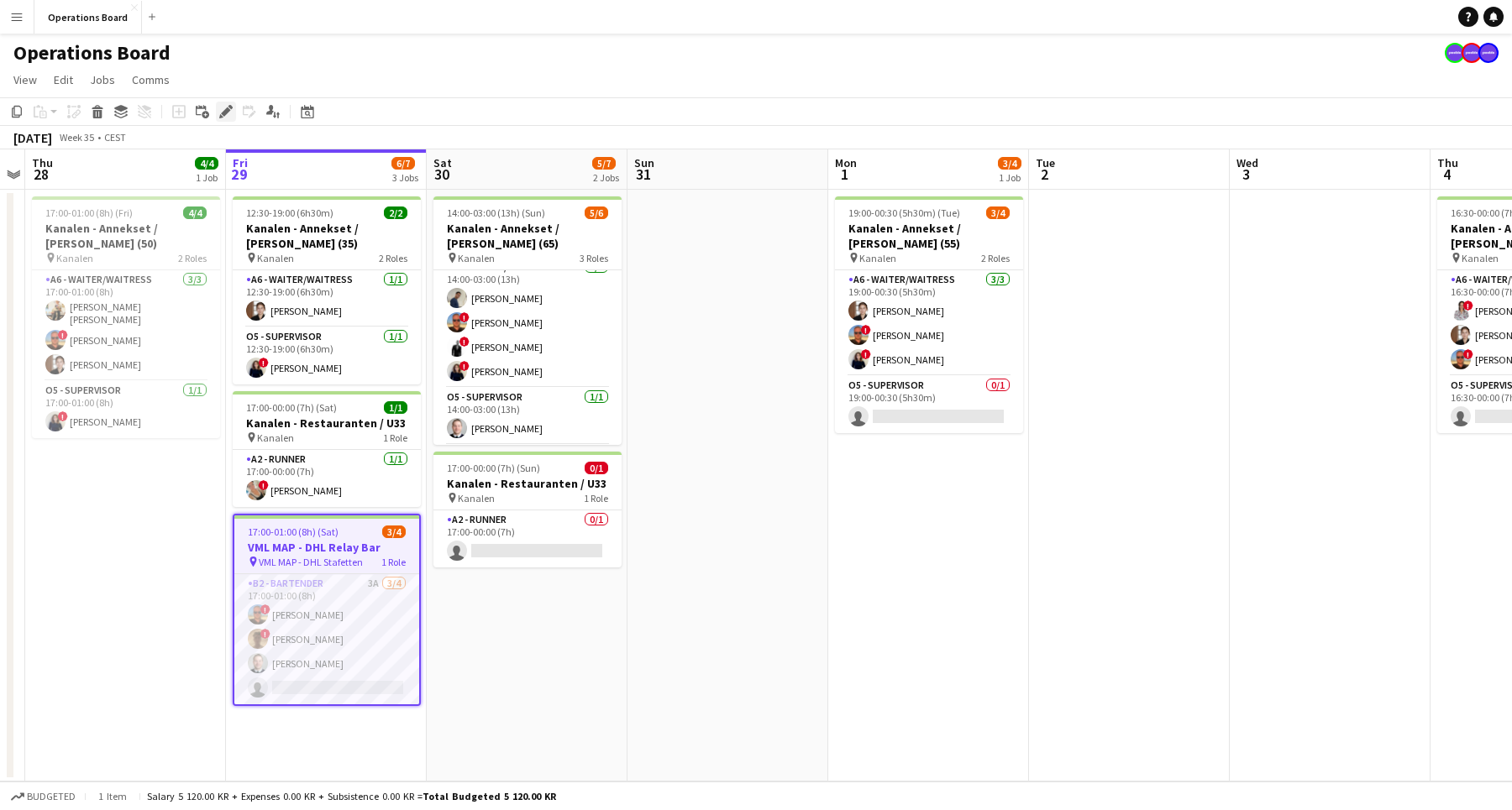
click at [219, 108] on icon "Edit" at bounding box center [226, 111] width 13 height 13
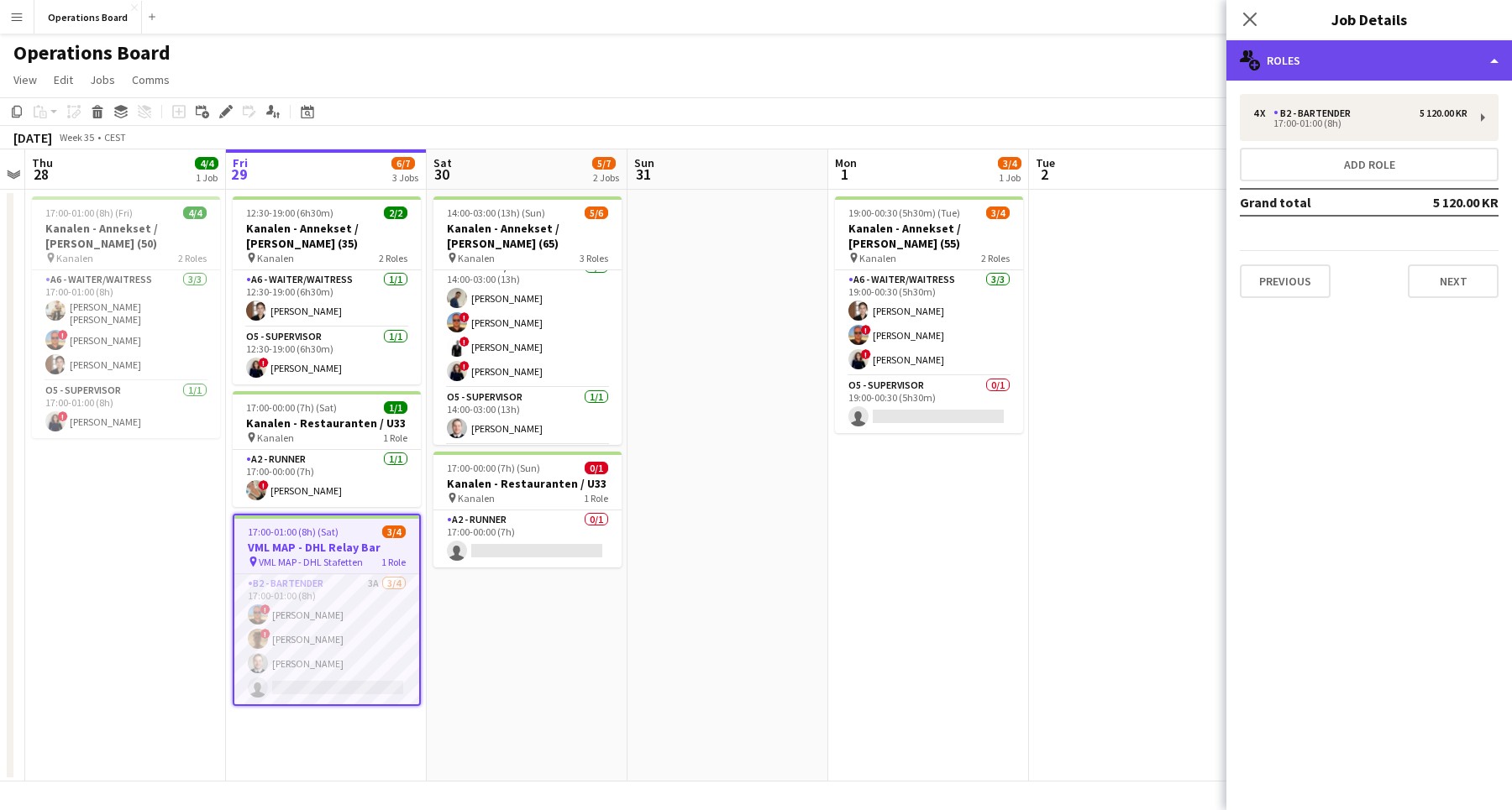
click at [1324, 72] on div "multiple-users-add Roles" at bounding box center [1368, 59] width 285 height 40
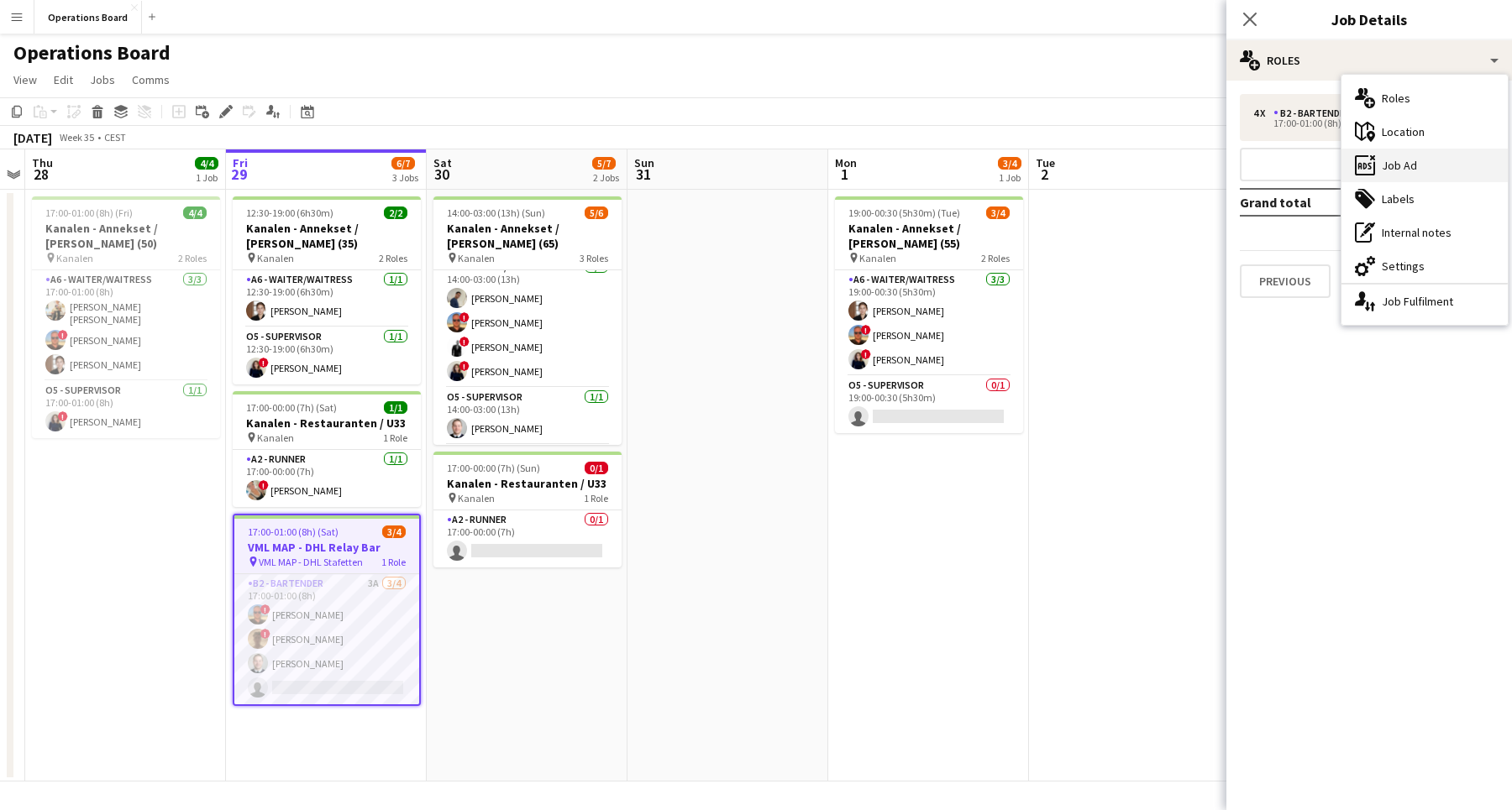
click at [1367, 167] on icon "ads-window" at bounding box center [1365, 165] width 20 height 20
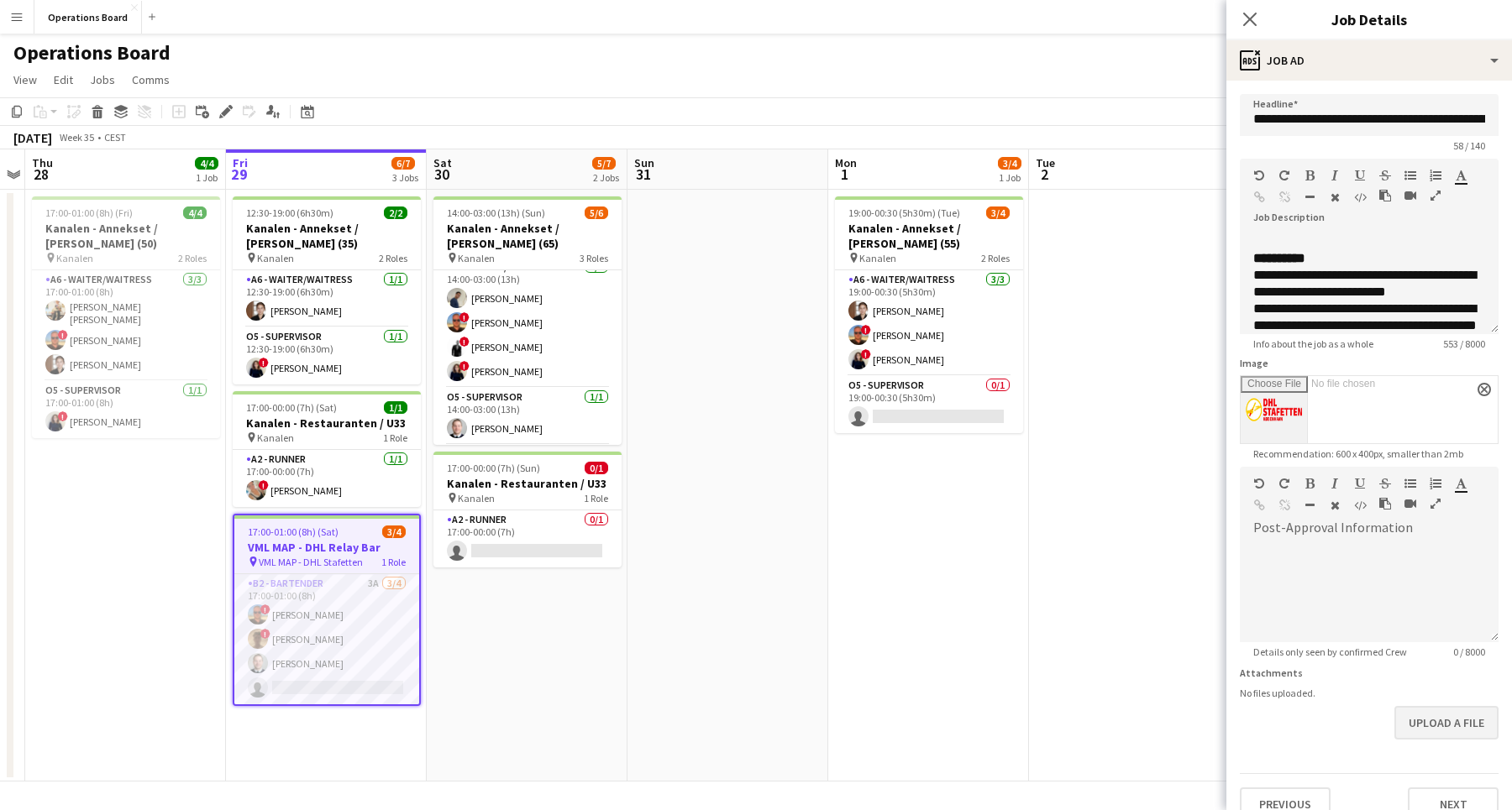
click at [1439, 726] on button "Upload a file" at bounding box center [1446, 723] width 104 height 33
click at [1416, 726] on button "Upload a file" at bounding box center [1446, 723] width 104 height 33
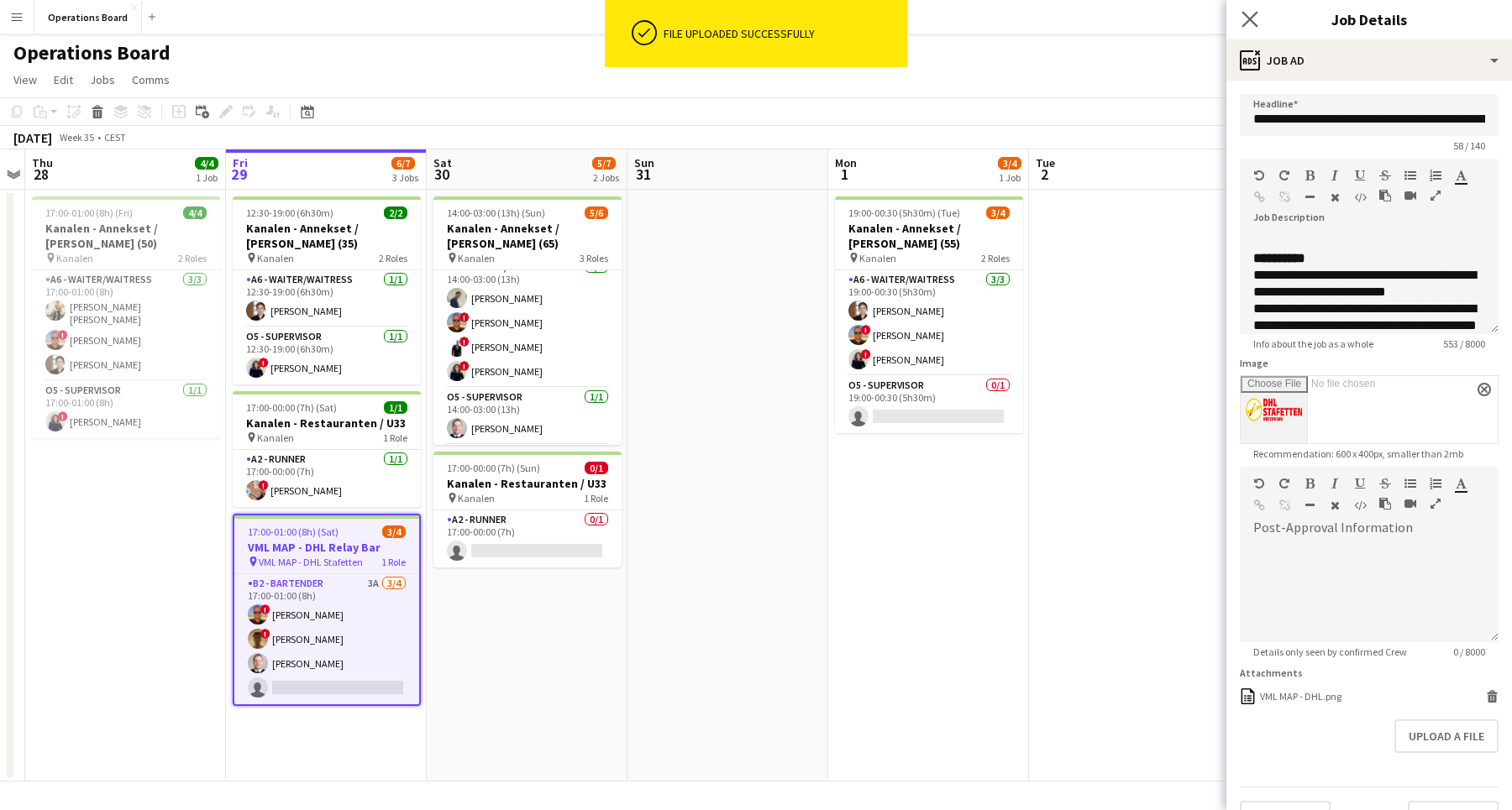
click at [1249, 12] on icon "Close pop-in" at bounding box center [1249, 19] width 16 height 16
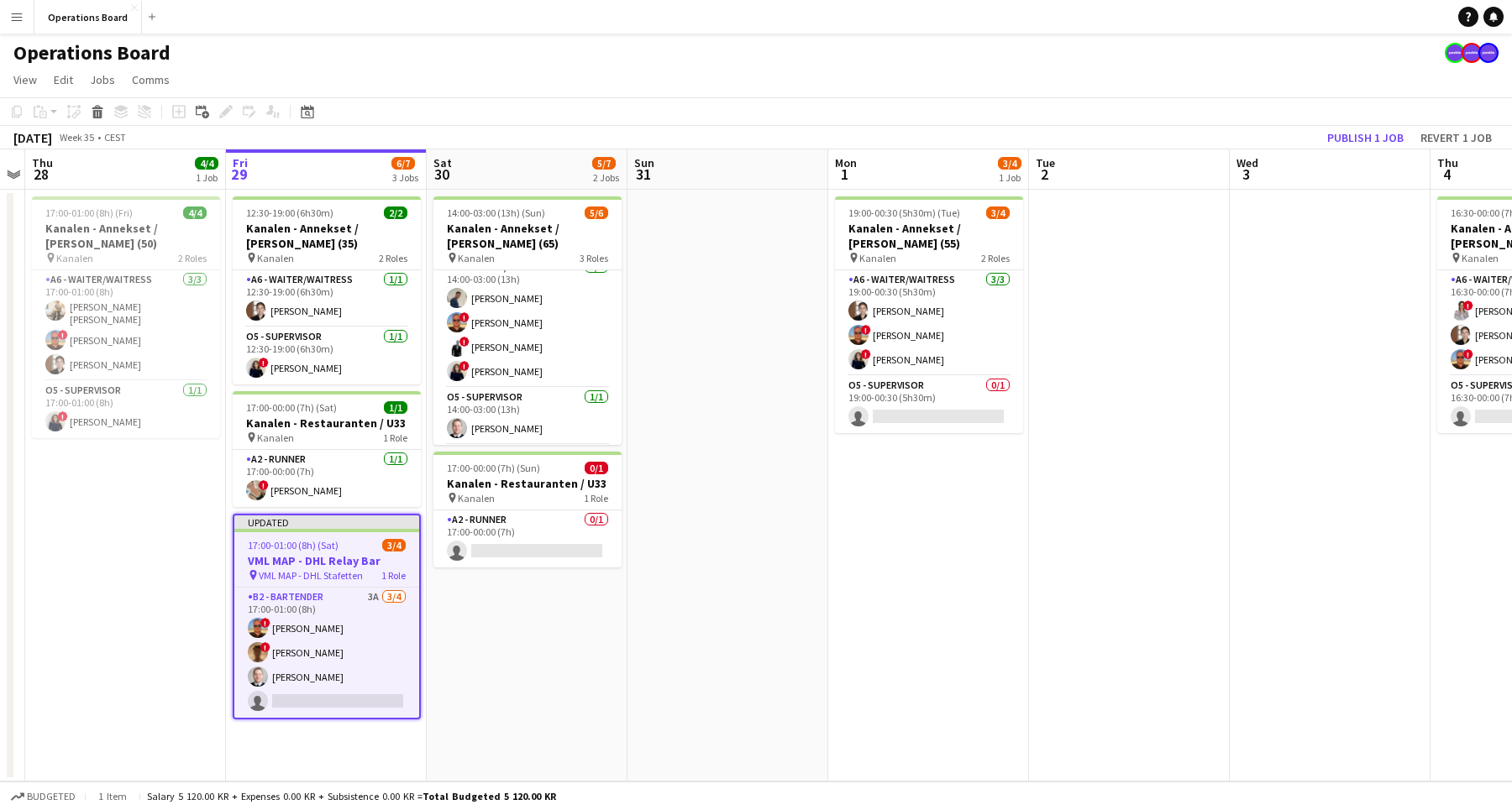
click at [1196, 69] on app-page-menu "View Day view expanded Day view collapsed Month view Date picker Jump to [DATE]…" at bounding box center [756, 81] width 1512 height 32
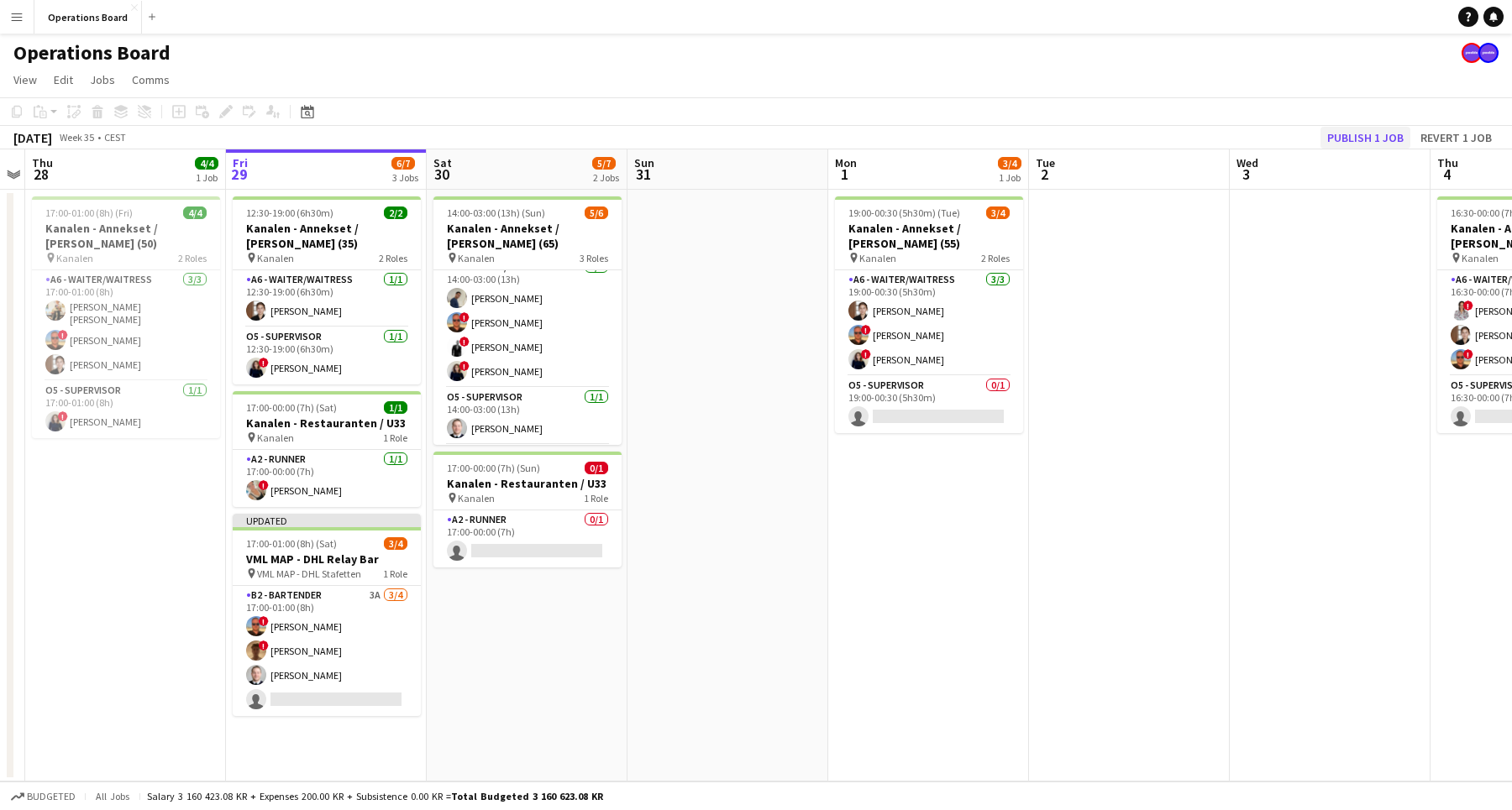
click at [1343, 135] on button "Publish 1 job" at bounding box center [1365, 137] width 90 height 21
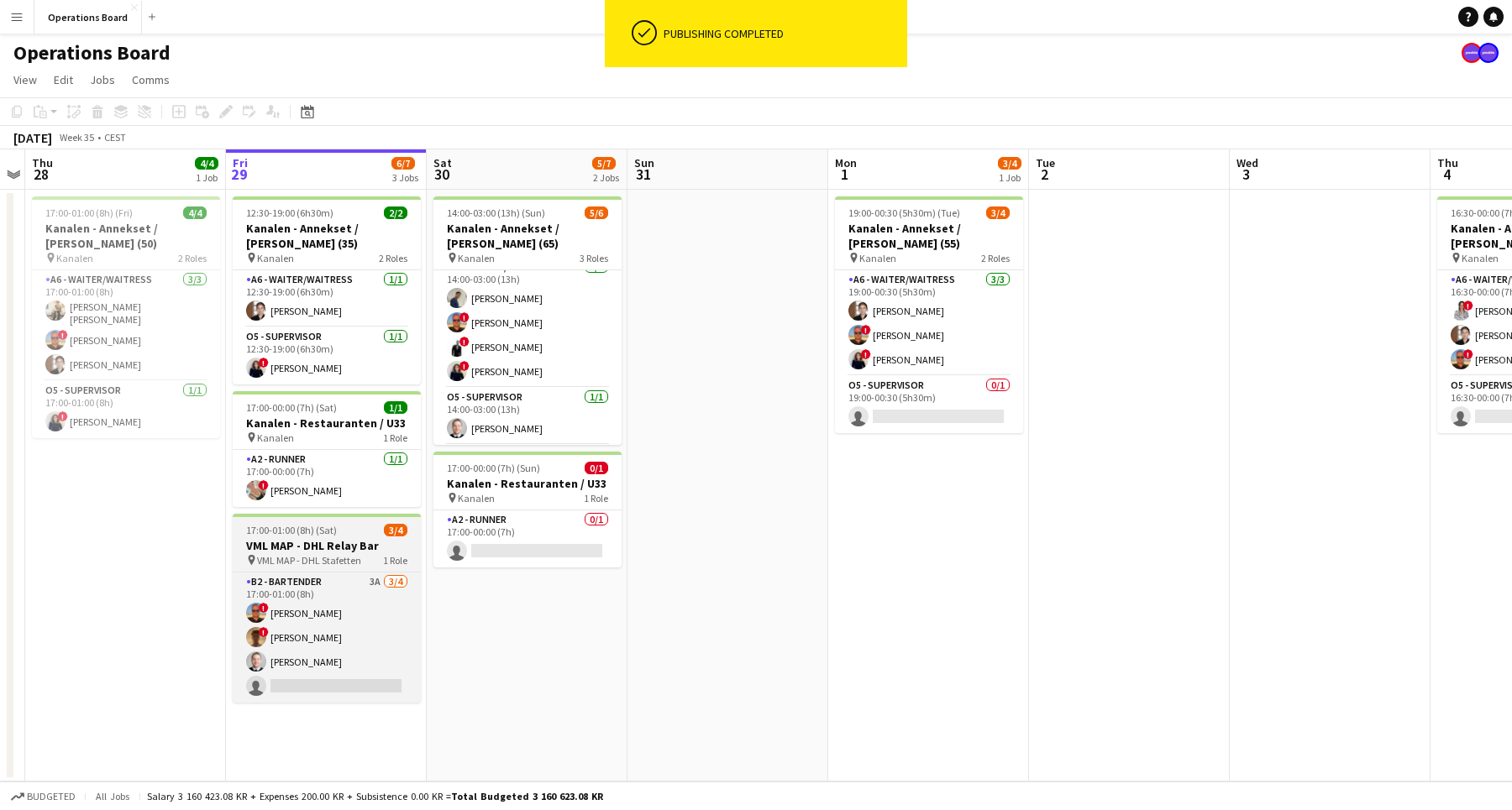
click at [333, 557] on span "VML MAP - DHL Stafetten" at bounding box center [309, 560] width 104 height 13
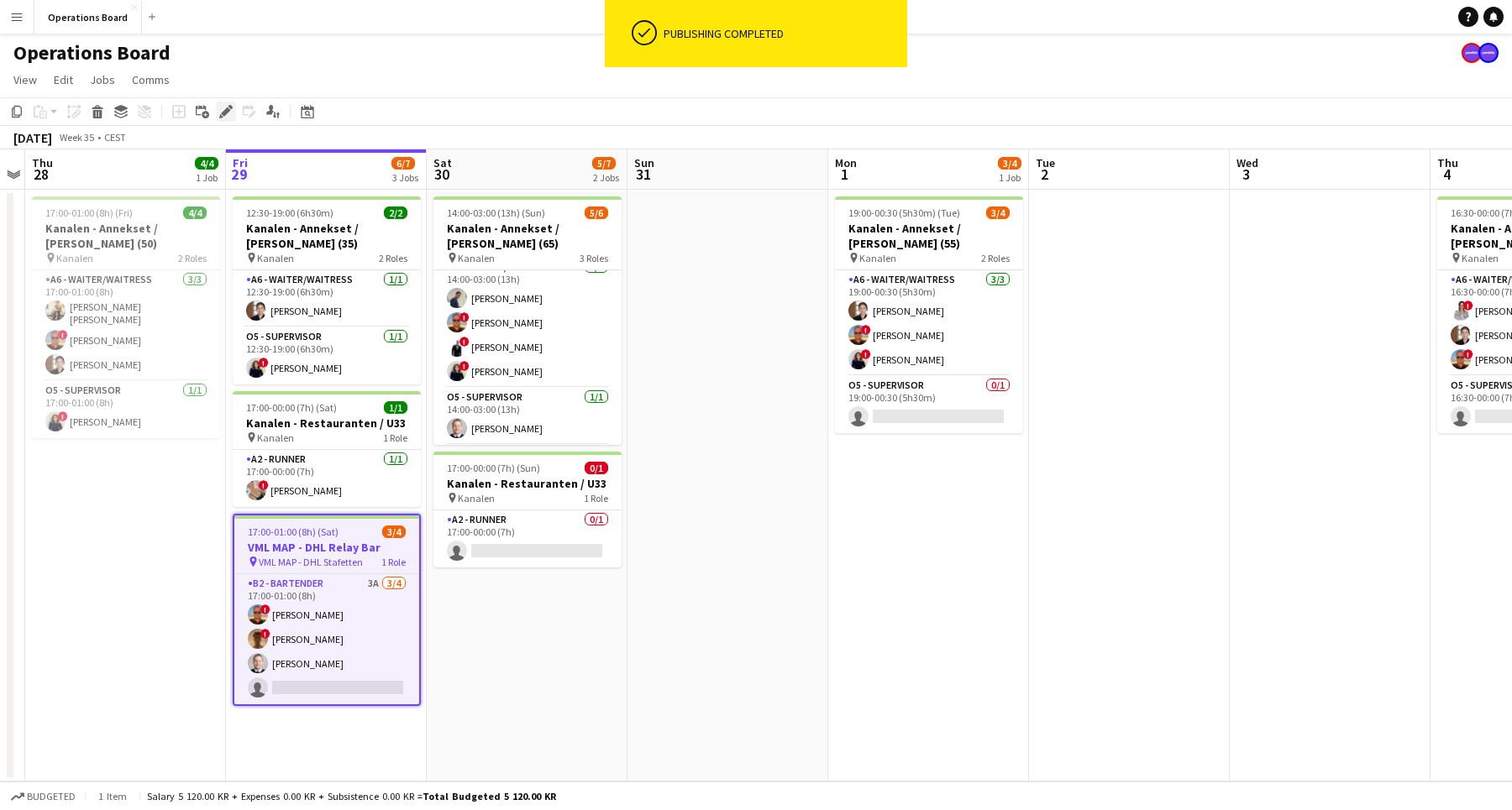
click at [228, 118] on div "Edit" at bounding box center [226, 111] width 20 height 20
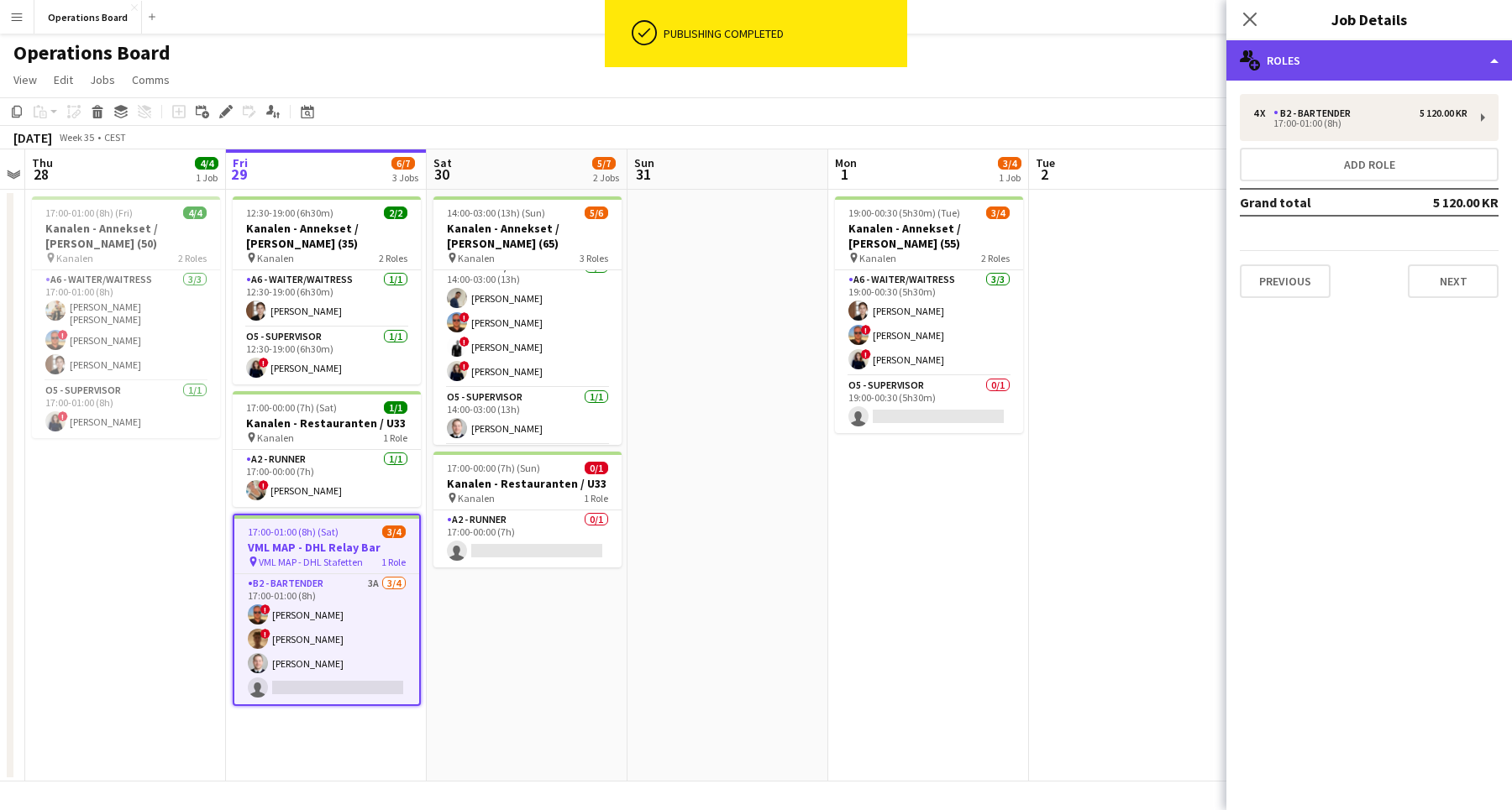
click at [1402, 45] on div "multiple-users-add Roles" at bounding box center [1368, 59] width 285 height 40
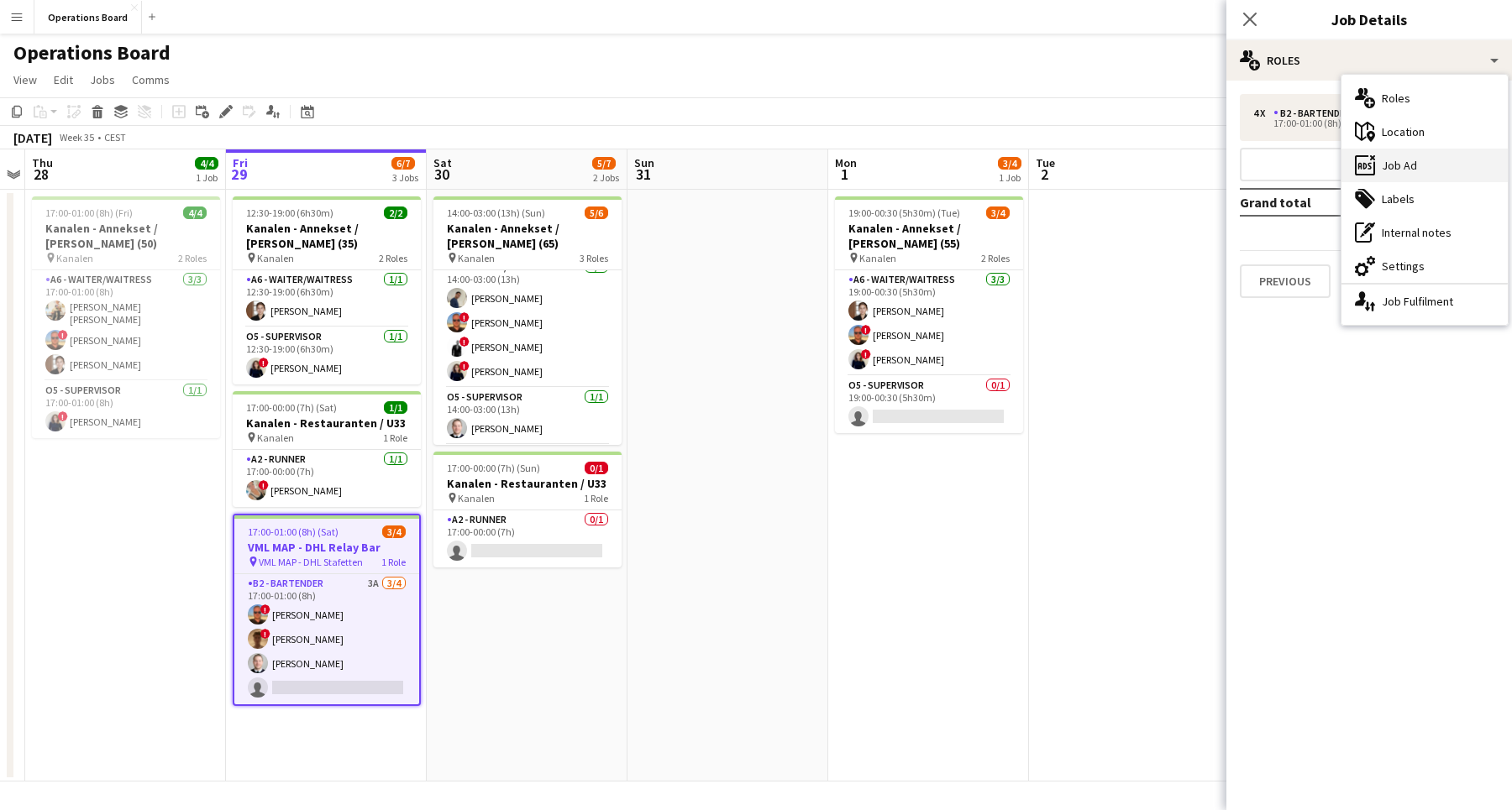
click at [1401, 167] on div "ads-window Job Ad" at bounding box center [1424, 165] width 166 height 33
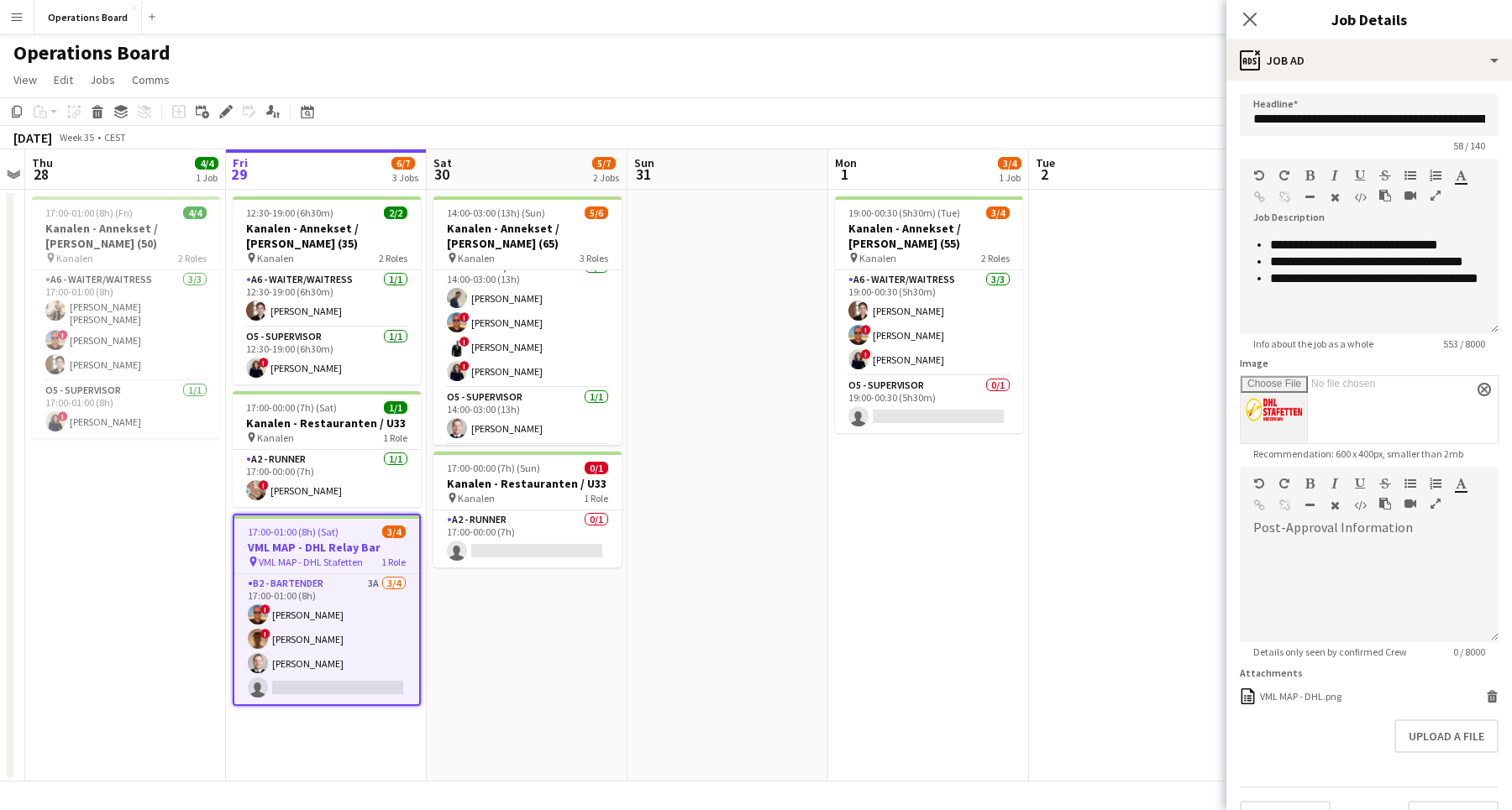
scroll to position [349, 0]
click at [1391, 320] on div "**********" at bounding box center [1369, 283] width 258 height 100
click at [1374, 296] on p "**********" at bounding box center [1376, 287] width 215 height 33
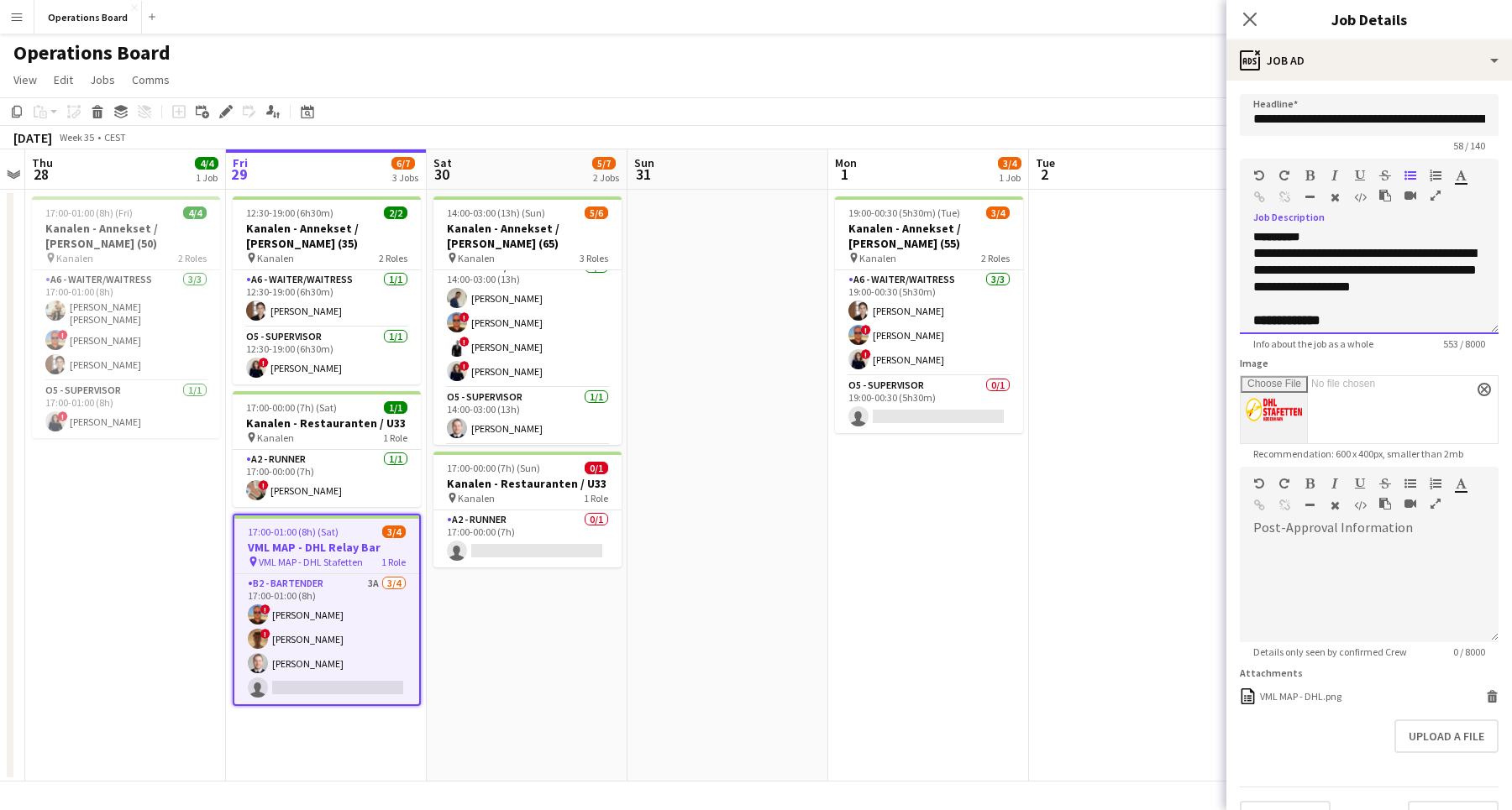
scroll to position [149, 0]
drag, startPoint x: 1335, startPoint y: 309, endPoint x: 1179, endPoint y: 314, distance: 156.1
click at [1179, 314] on body "Menu Boards Boards Boards All jobs Status Workforce Workforce My Workforce Recr…" at bounding box center [756, 405] width 1512 height 810
copy b "**********"
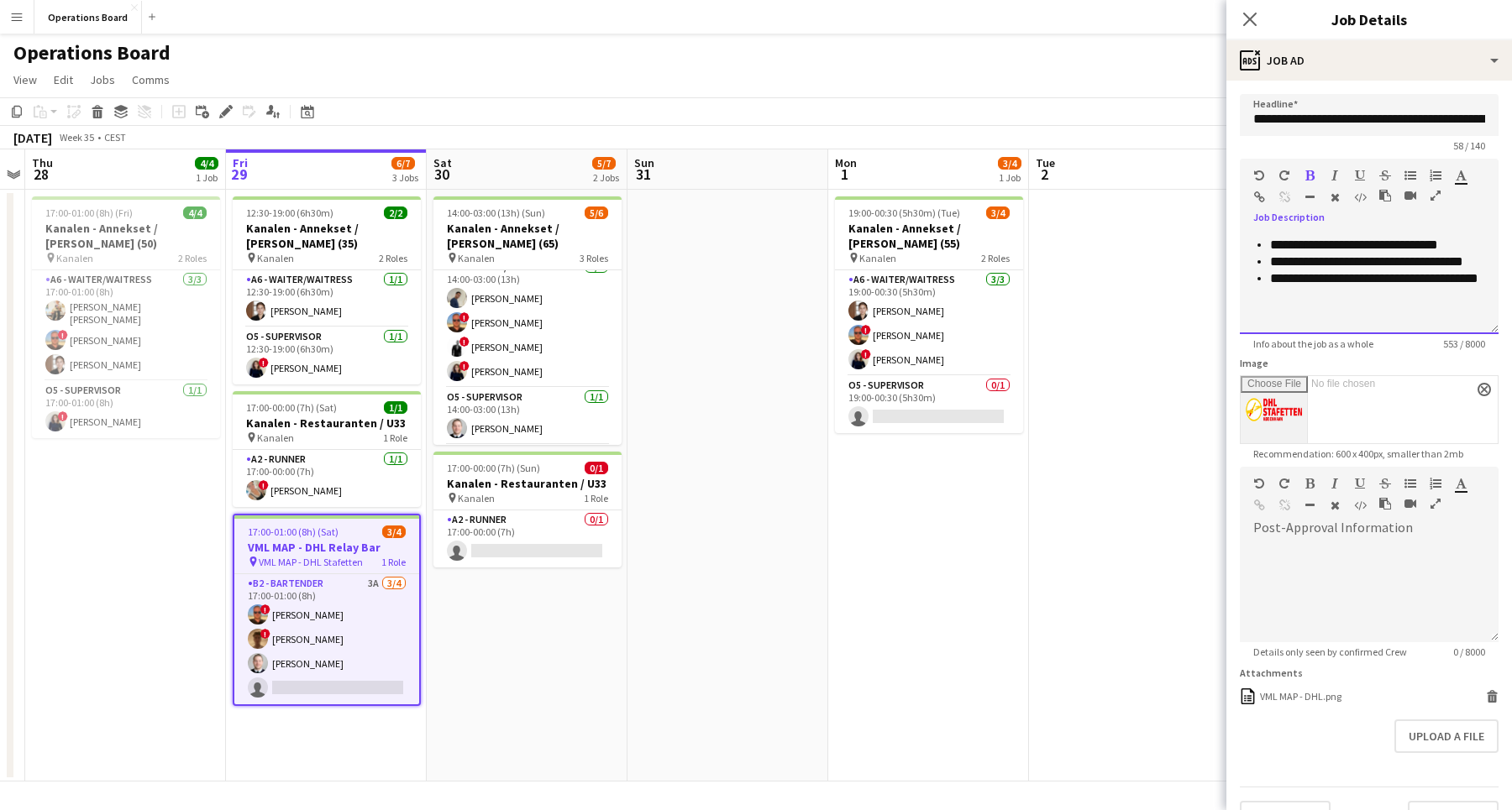
click at [1286, 316] on p at bounding box center [1376, 312] width 215 height 17
click at [1273, 328] on span "**********" at bounding box center [1303, 324] width 67 height 13
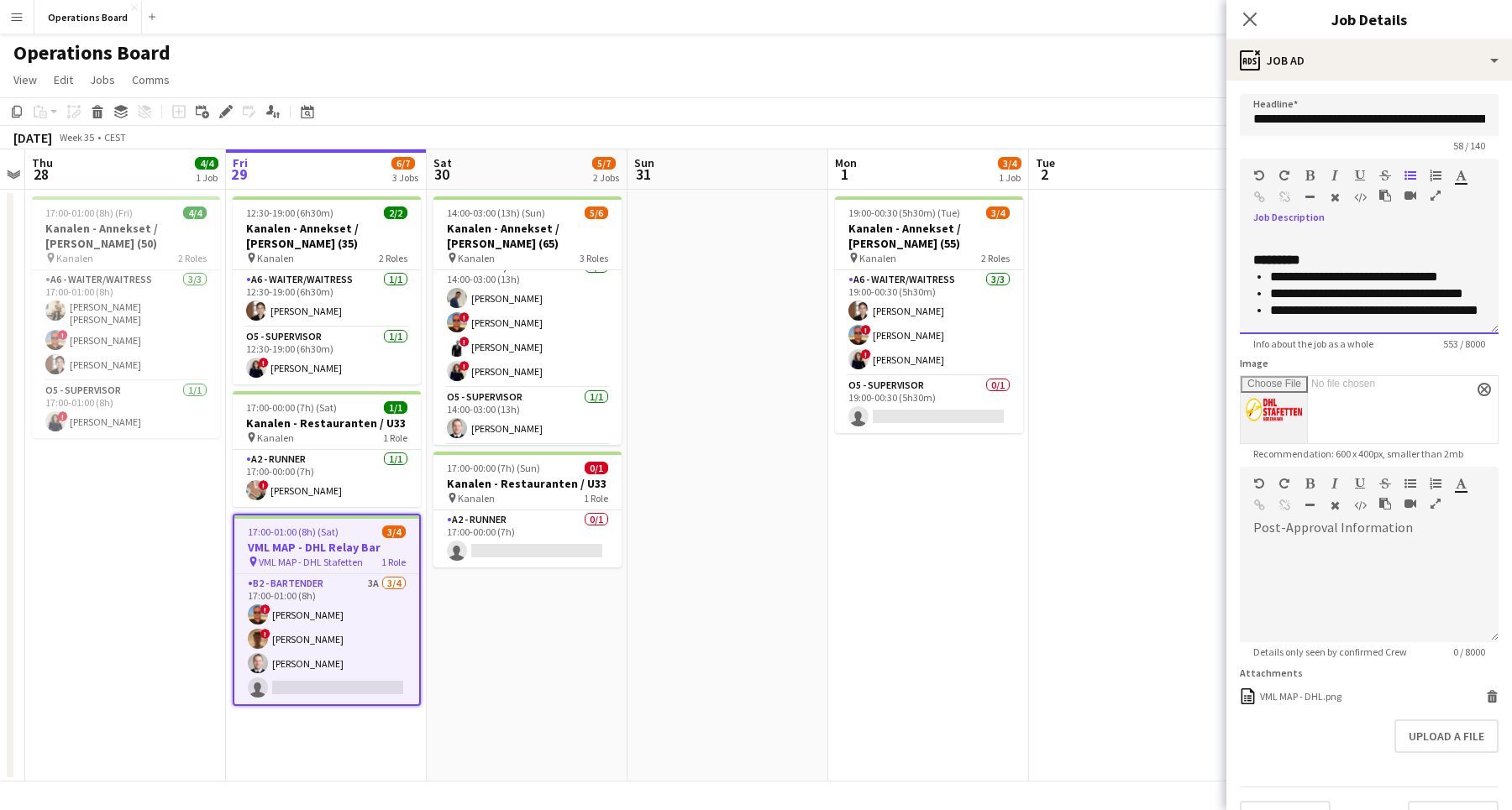
scroll to position [317, 0]
drag, startPoint x: 1255, startPoint y: 259, endPoint x: 1347, endPoint y: 338, distance: 121.3
click at [1347, 338] on app-form-group "**********" at bounding box center [1369, 255] width 258 height 191
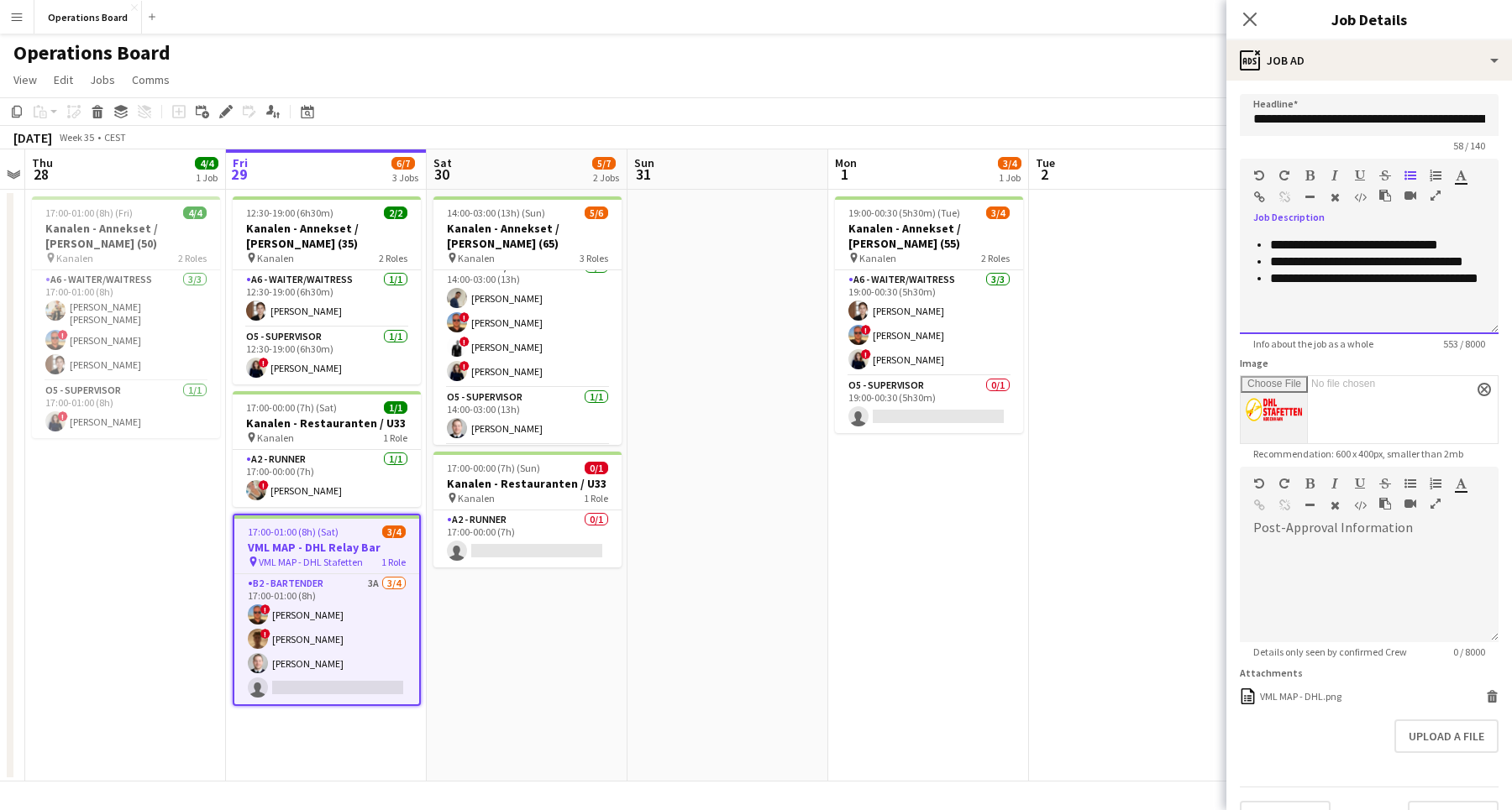
copy div "**********"
click at [1332, 295] on p "**********" at bounding box center [1376, 287] width 215 height 33
click at [1294, 319] on p at bounding box center [1376, 312] width 215 height 17
click at [1194, 360] on app-date-cell at bounding box center [1129, 485] width 201 height 592
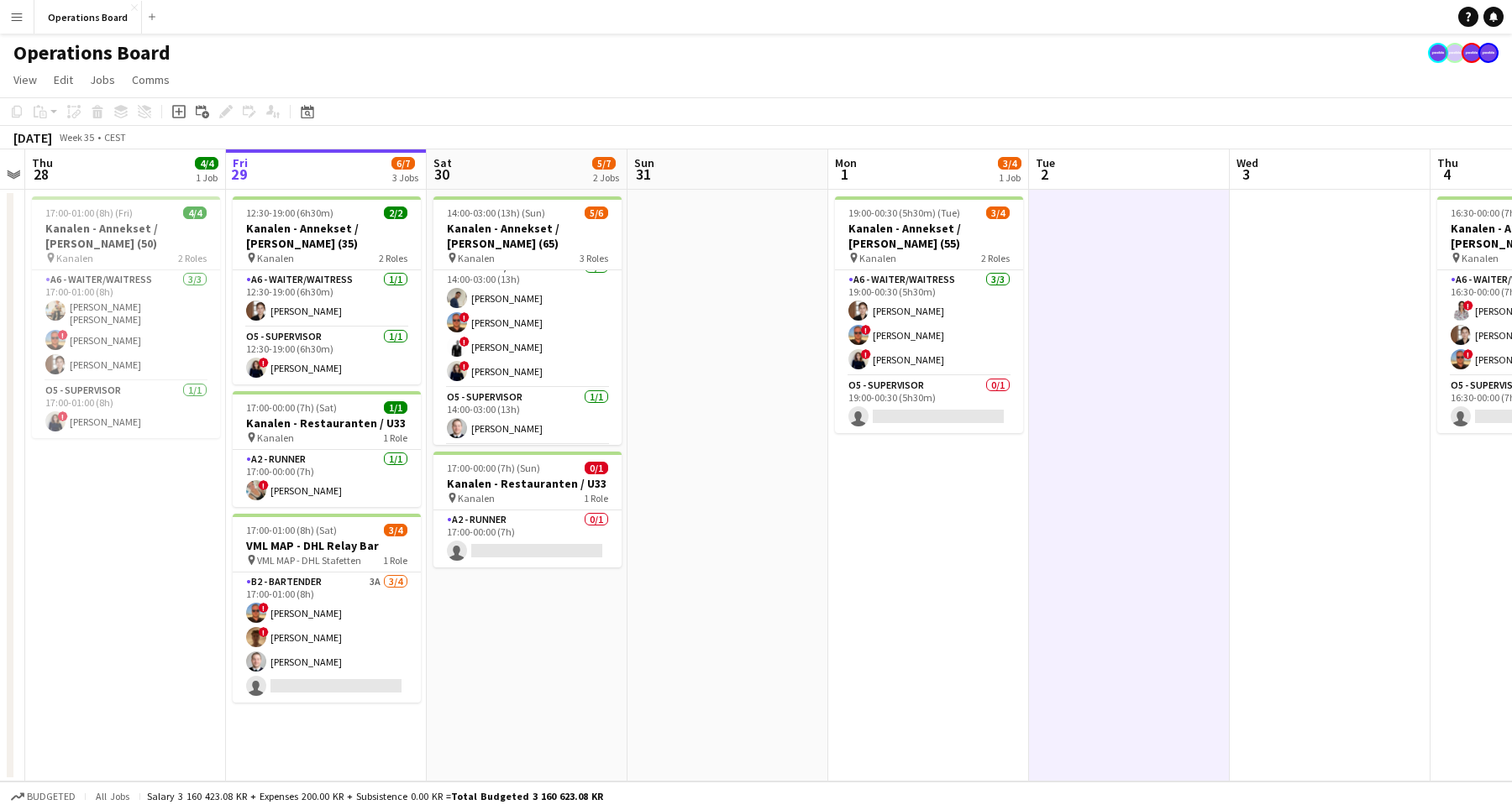
scroll to position [0, 402]
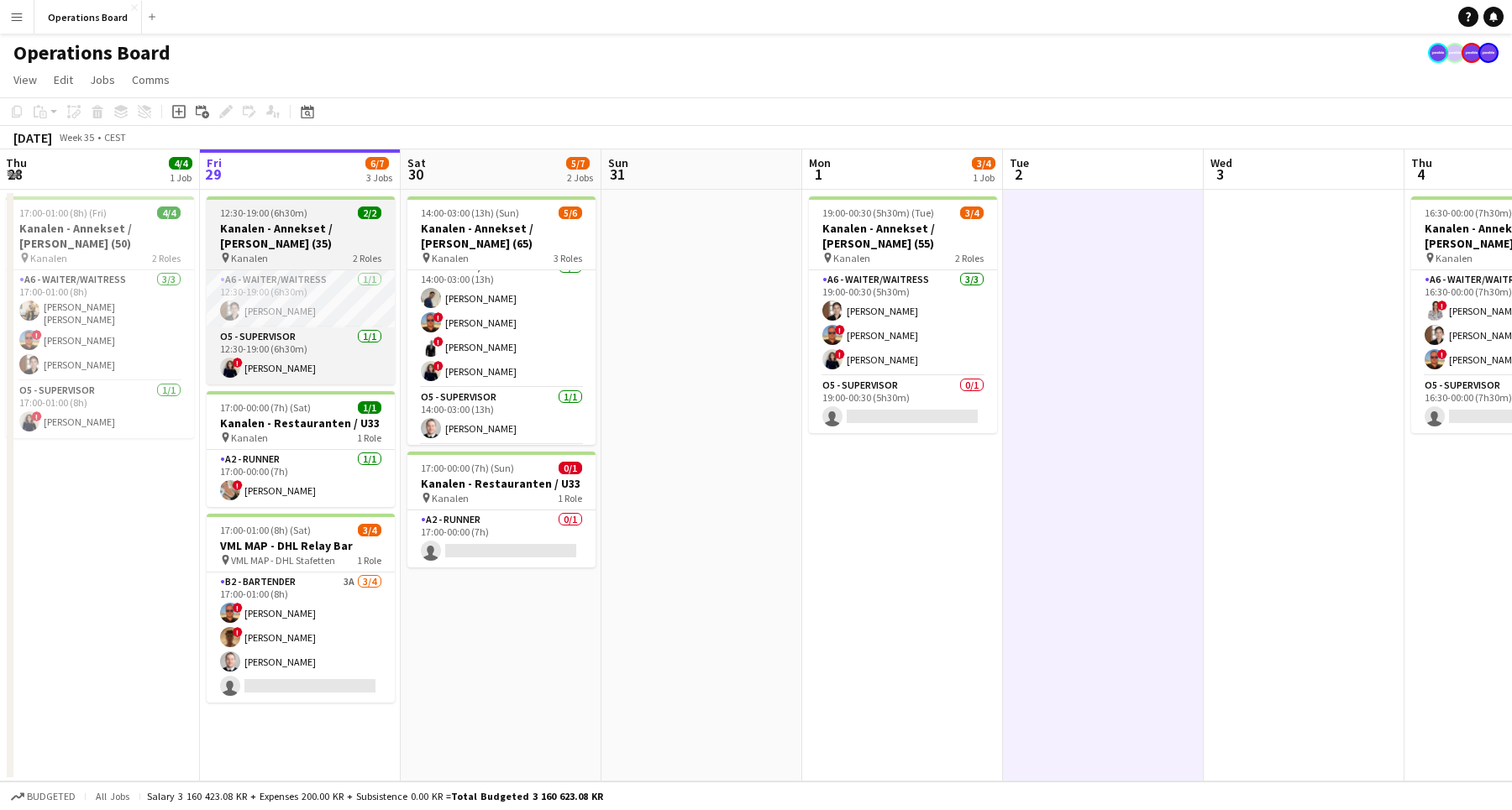
click at [329, 233] on h3 "Kanalen - Annekset / [PERSON_NAME] (35)" at bounding box center [300, 236] width 188 height 31
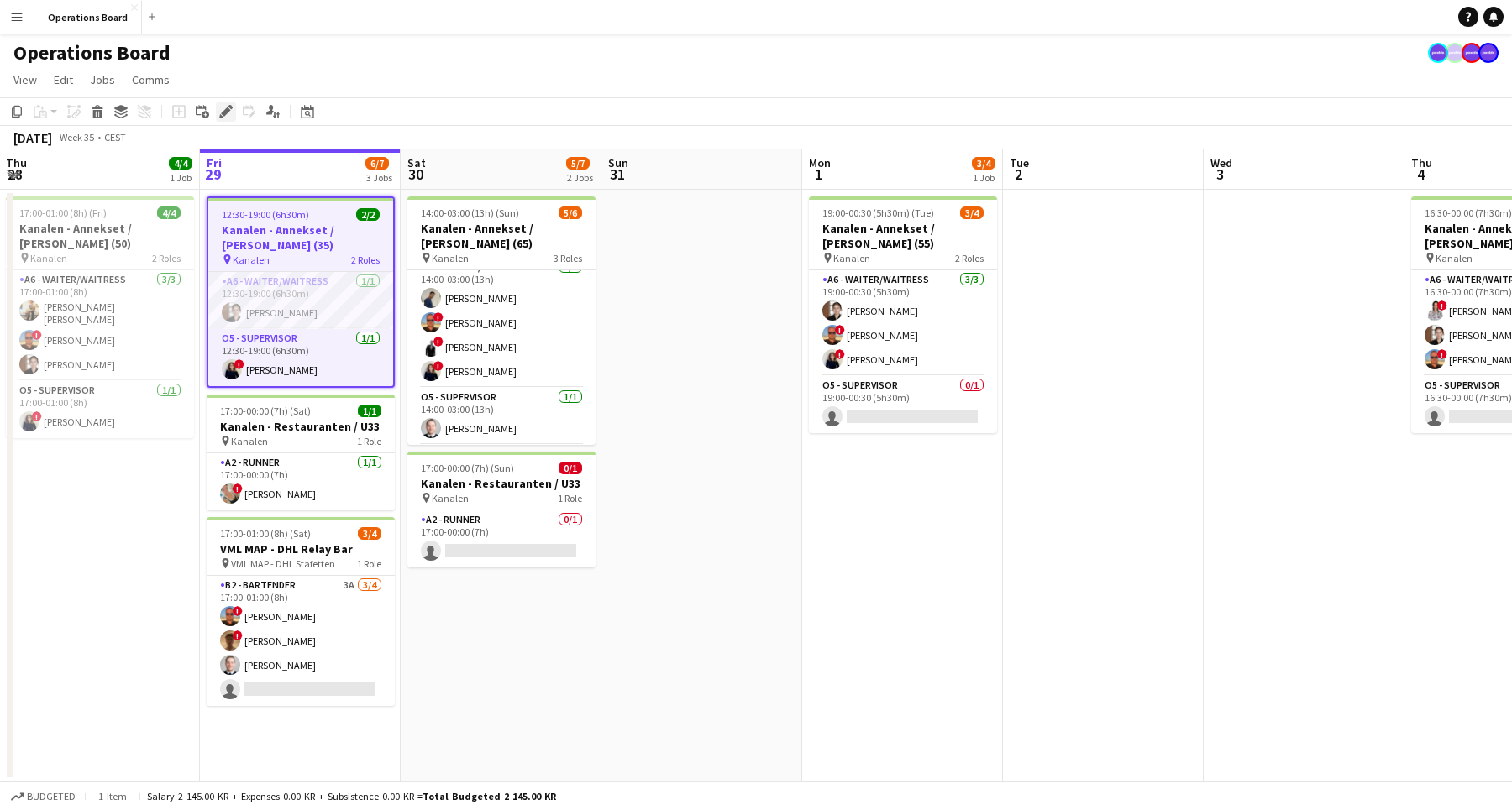
click at [225, 106] on icon "Edit" at bounding box center [226, 111] width 13 height 13
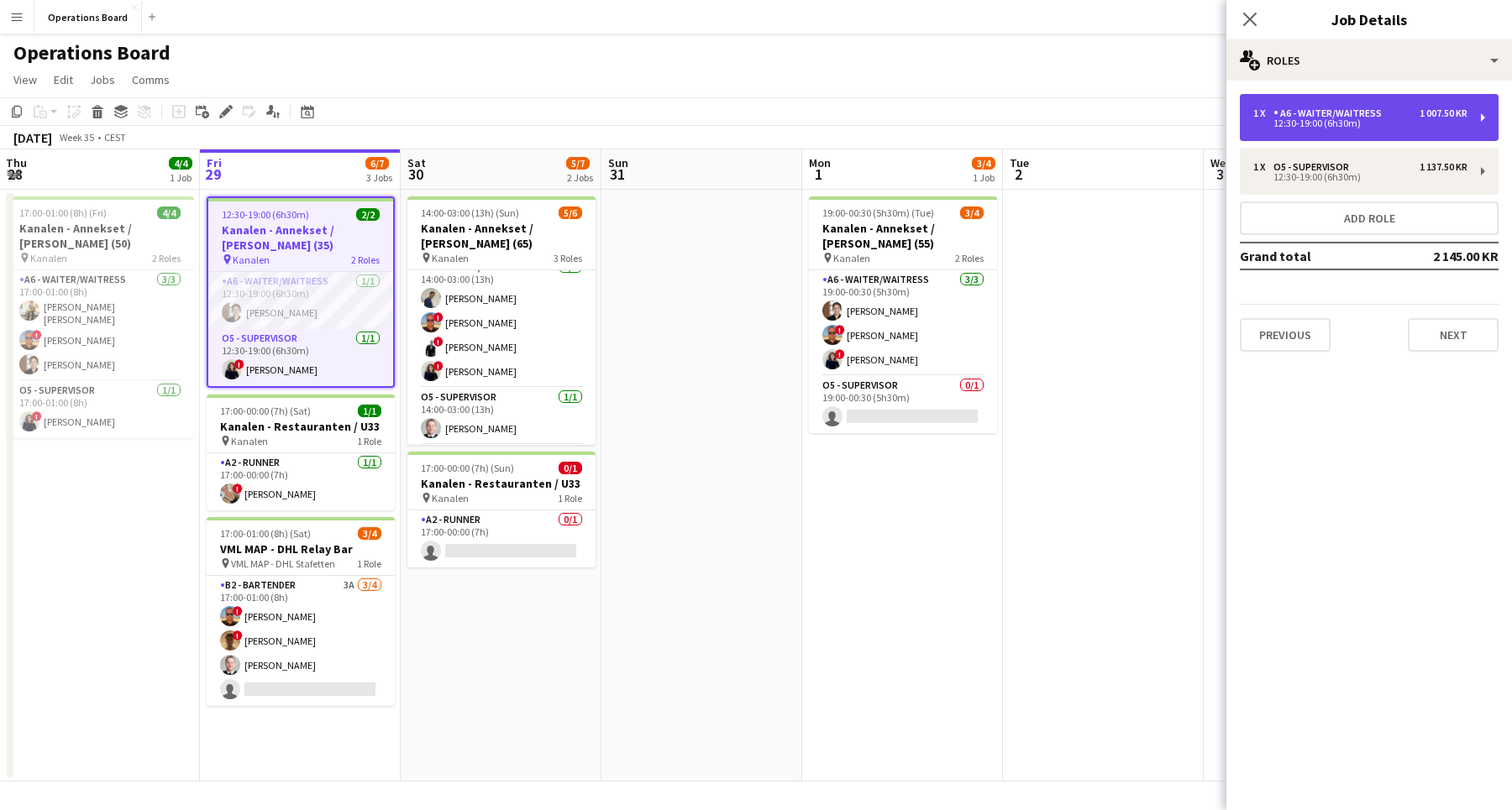
click at [1299, 117] on div "A6 - WAITER/WAITRESS" at bounding box center [1331, 113] width 115 height 12
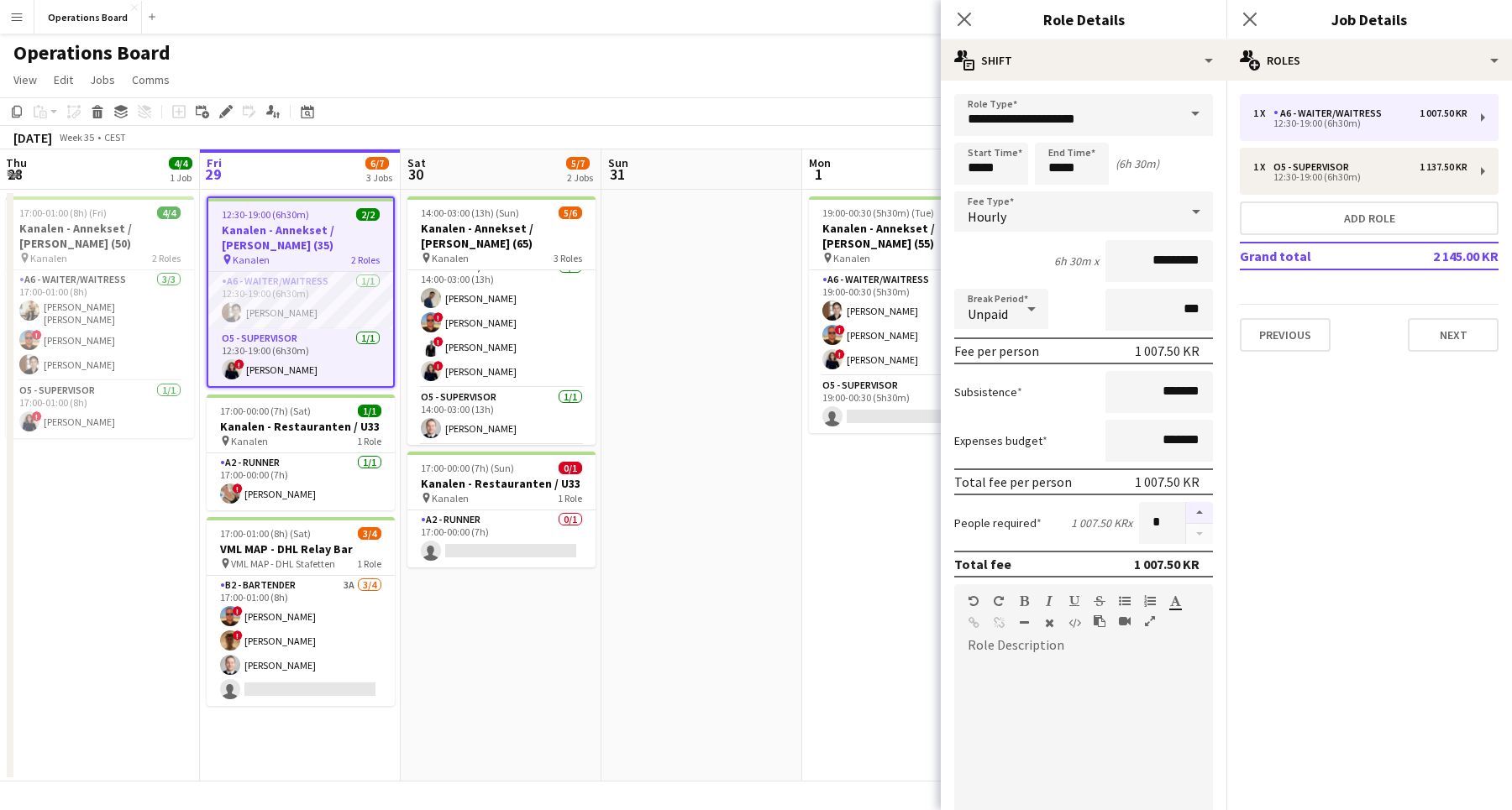
click at [1199, 516] on button "button" at bounding box center [1199, 512] width 27 height 21
type input "*"
click at [1255, 18] on icon "Close pop-in" at bounding box center [1249, 19] width 16 height 16
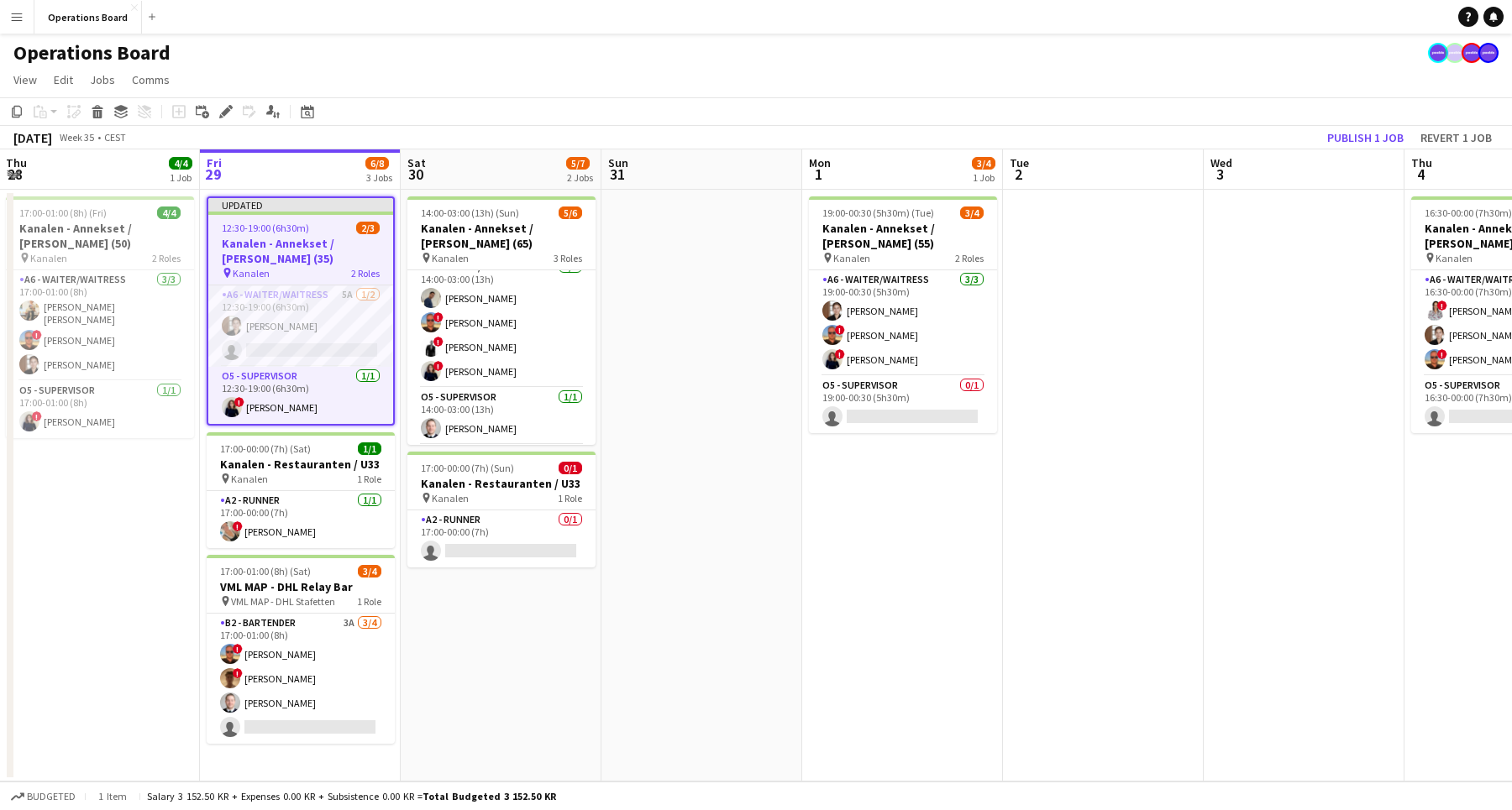
click at [1352, 116] on app-toolbar "Copy Paste Paste Command V Paste with crew Command Shift V Paste linked Job [GE…" at bounding box center [756, 111] width 1512 height 29
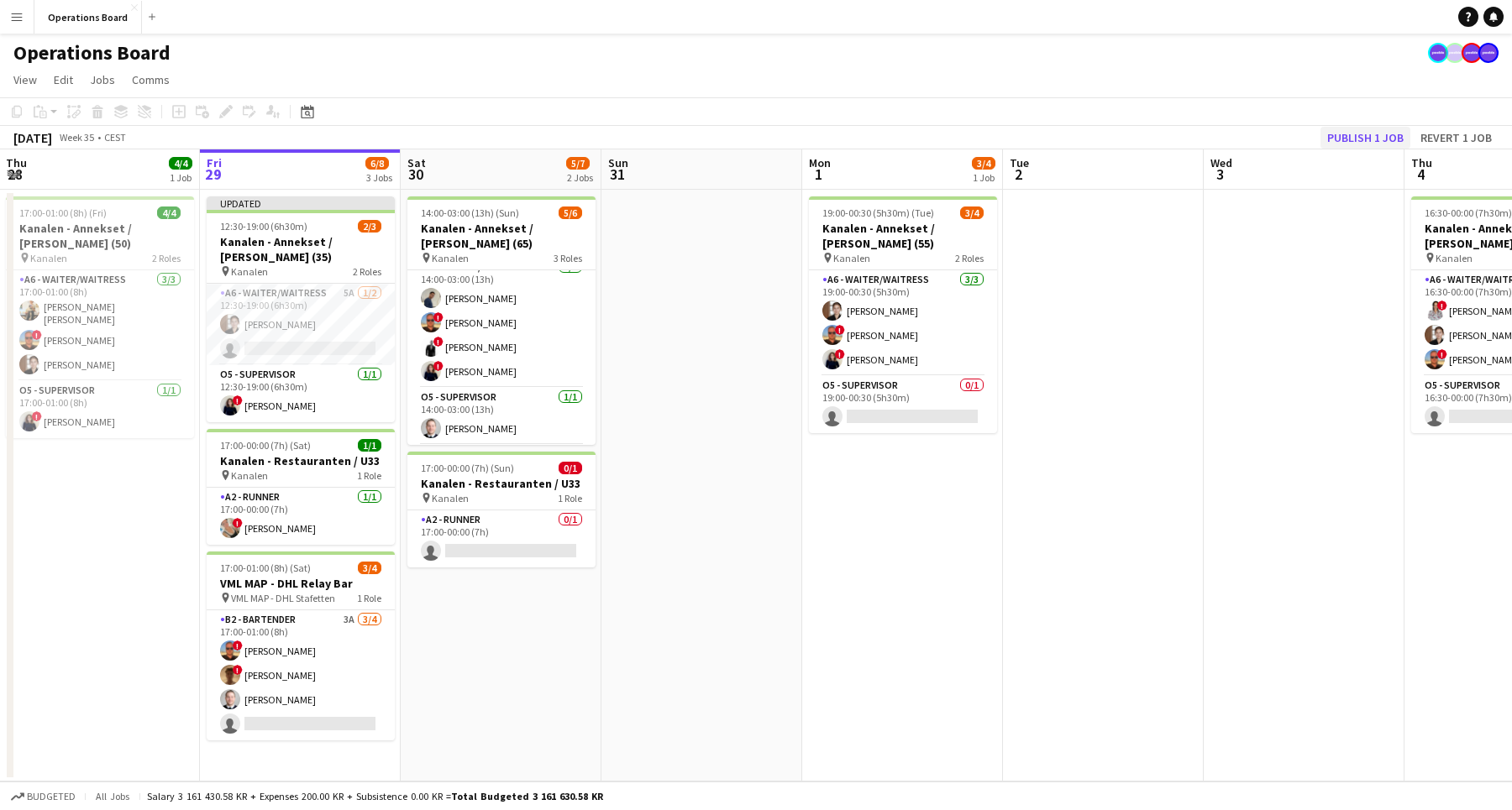
click at [1351, 128] on button "Publish 1 job" at bounding box center [1365, 137] width 90 height 21
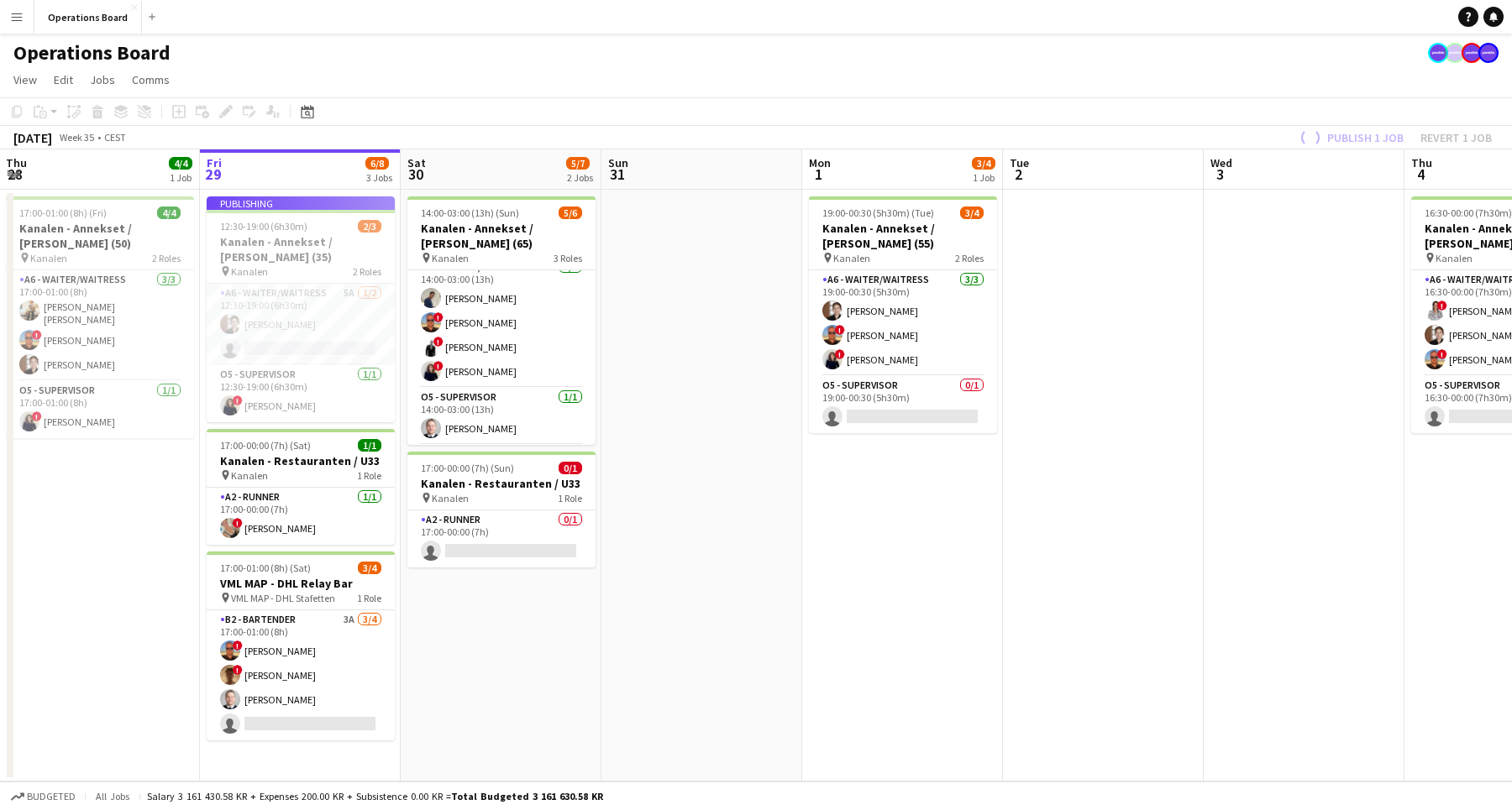
click at [1327, 97] on app-board "Operations Board View Day view expanded Day view collapsed Month view Date pick…" at bounding box center [756, 422] width 1512 height 777
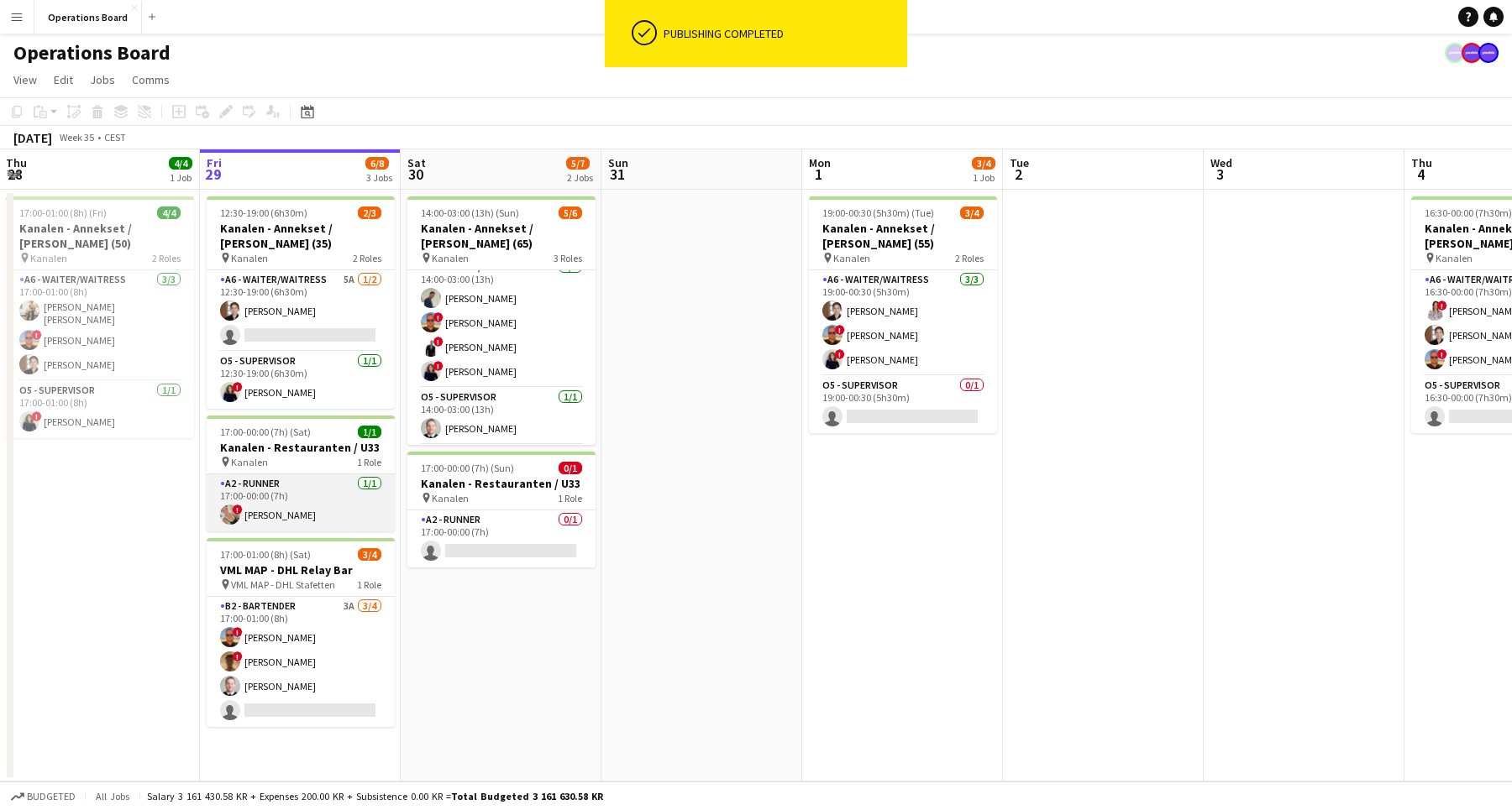
click at [335, 481] on app-card-role "A2 - RUNNER [DATE] 17:00-00:00 (7h) ! [PERSON_NAME]" at bounding box center [300, 503] width 188 height 57
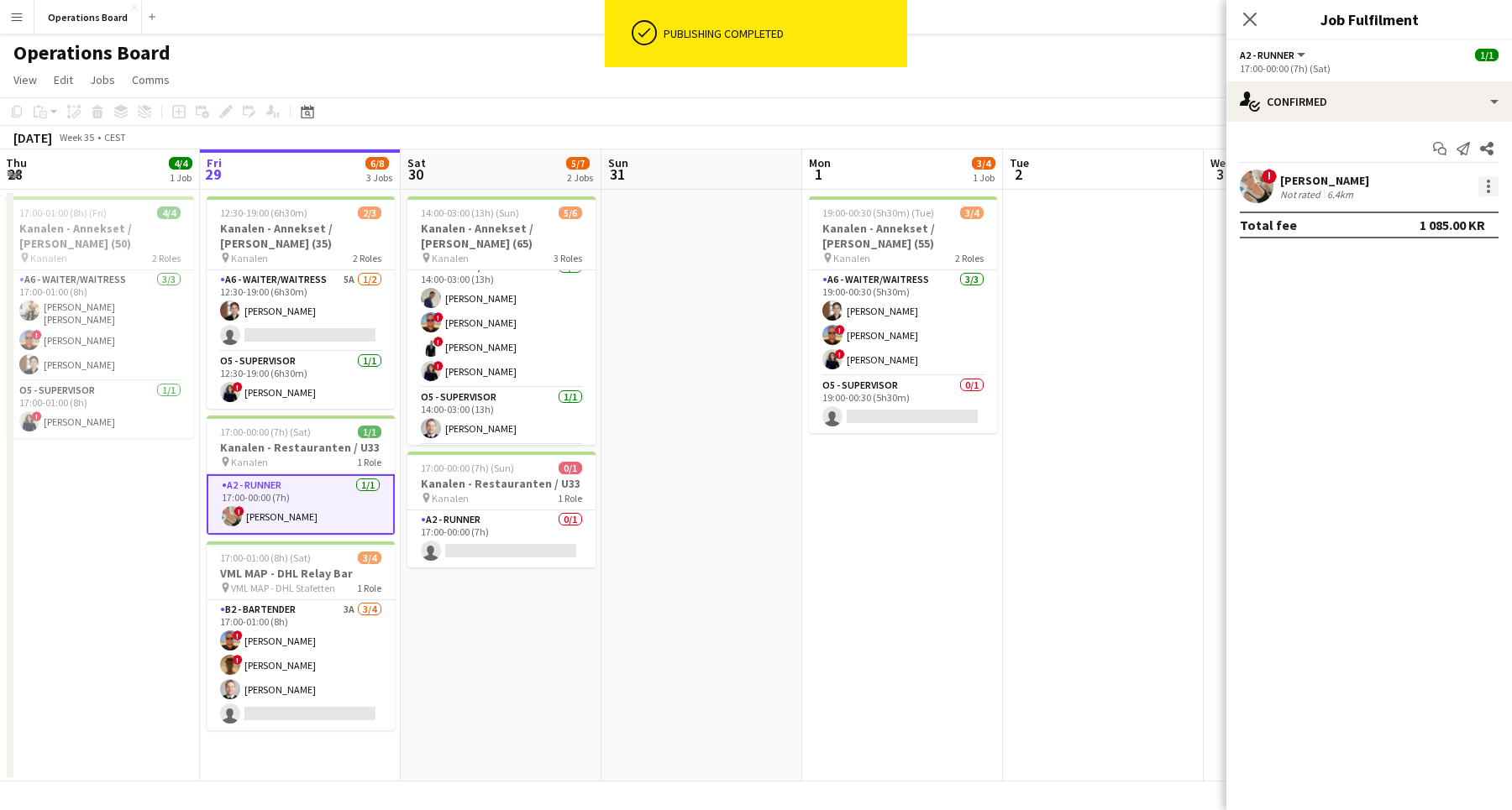
click at [1490, 180] on div at bounding box center [1488, 187] width 20 height 20
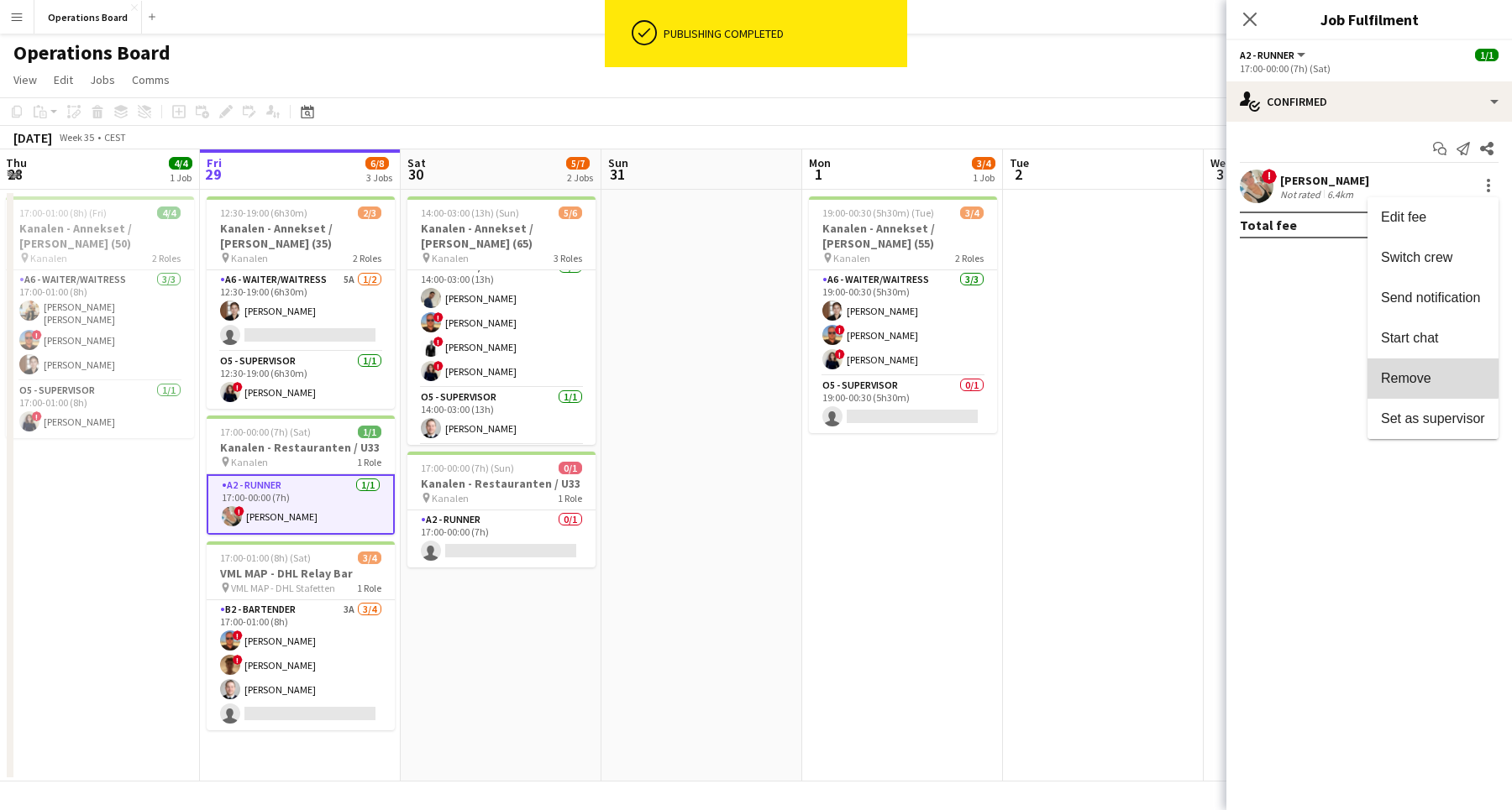
click at [1420, 367] on button "Remove" at bounding box center [1432, 378] width 131 height 40
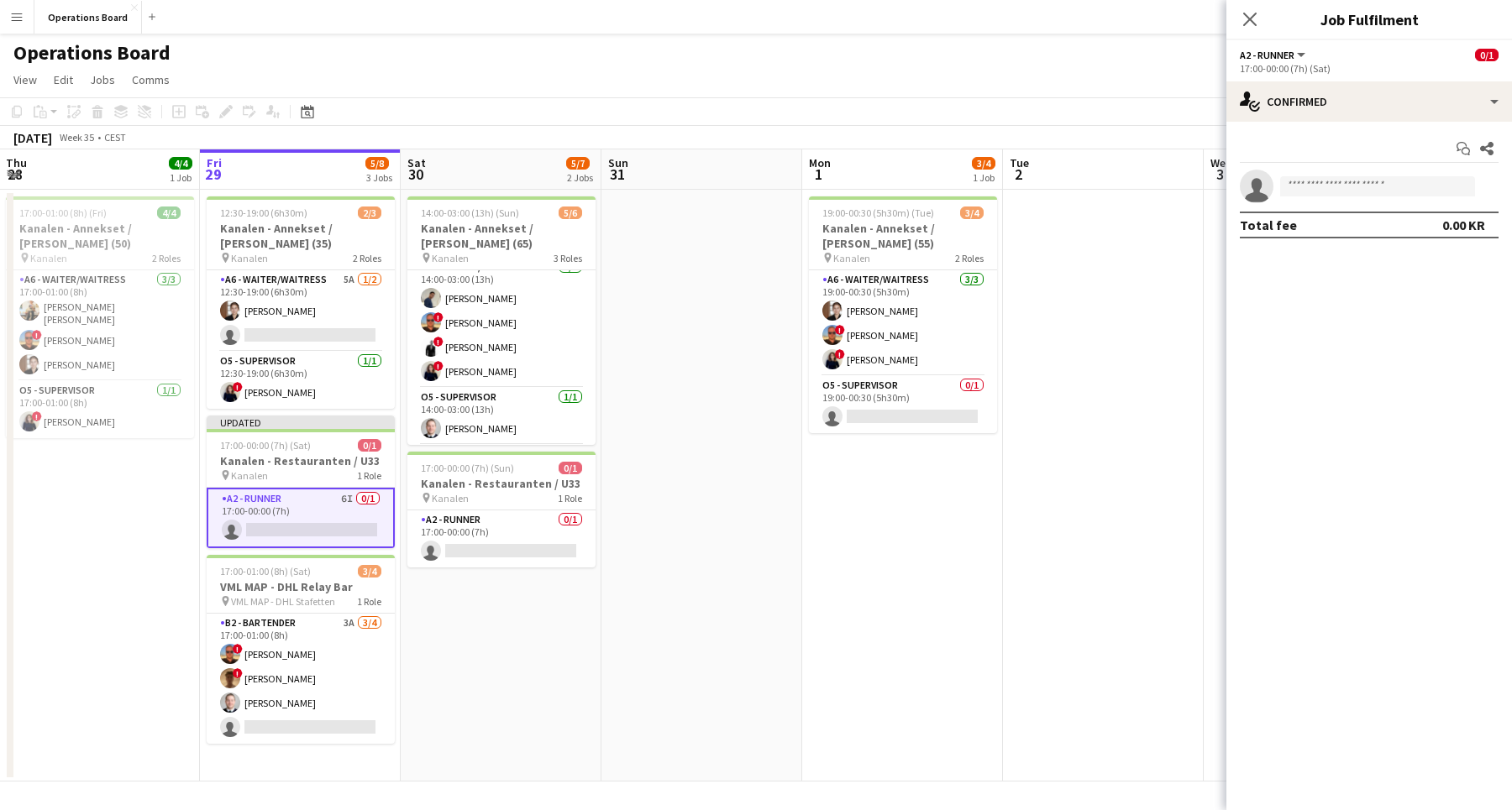
click at [1262, 25] on div "Close pop-in" at bounding box center [1249, 20] width 47 height 39
click at [1252, 25] on icon "Close pop-in" at bounding box center [1249, 19] width 16 height 16
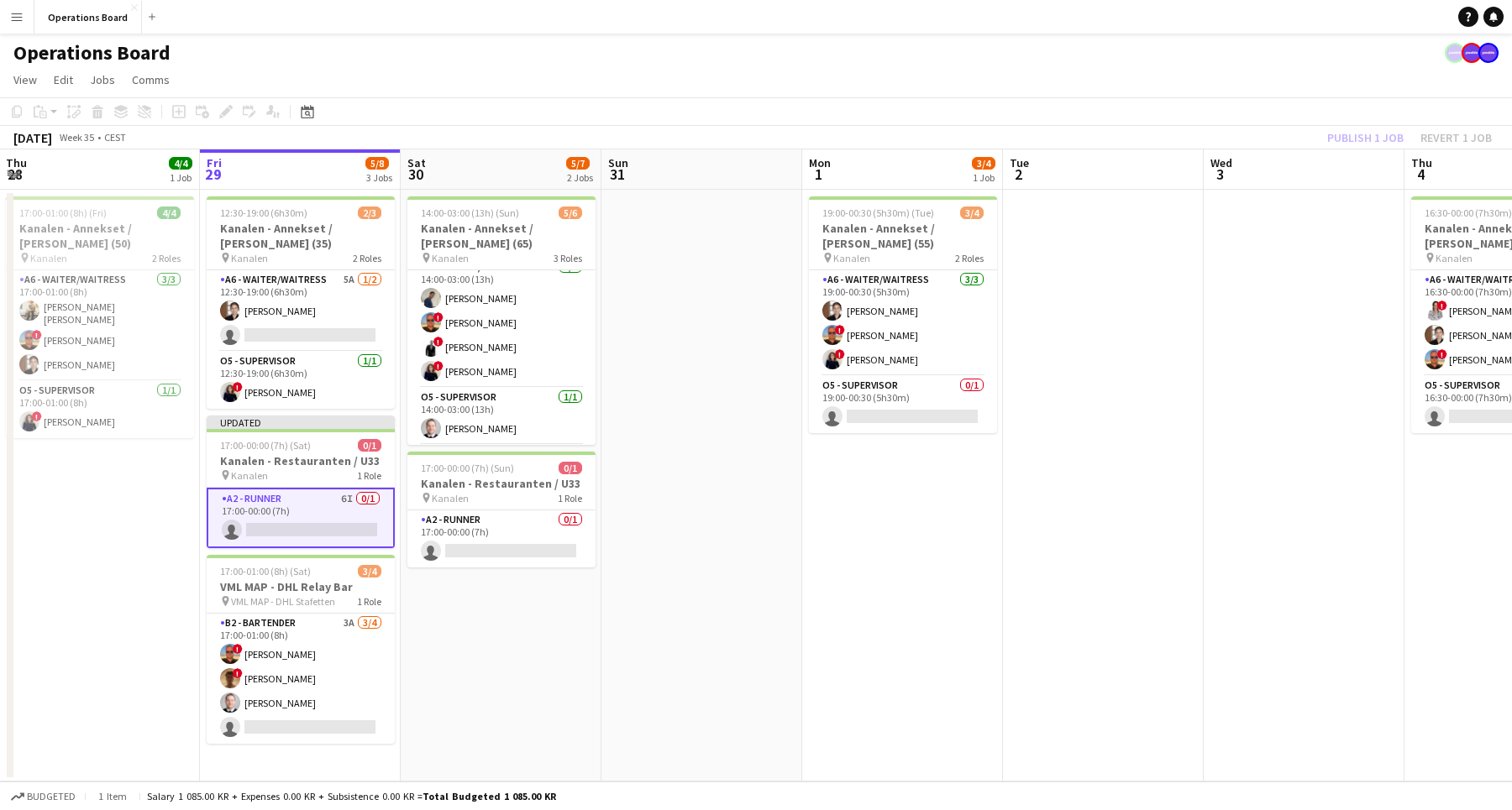
click at [1355, 140] on div "Publish 1 job Revert 1 job" at bounding box center [1409, 137] width 204 height 21
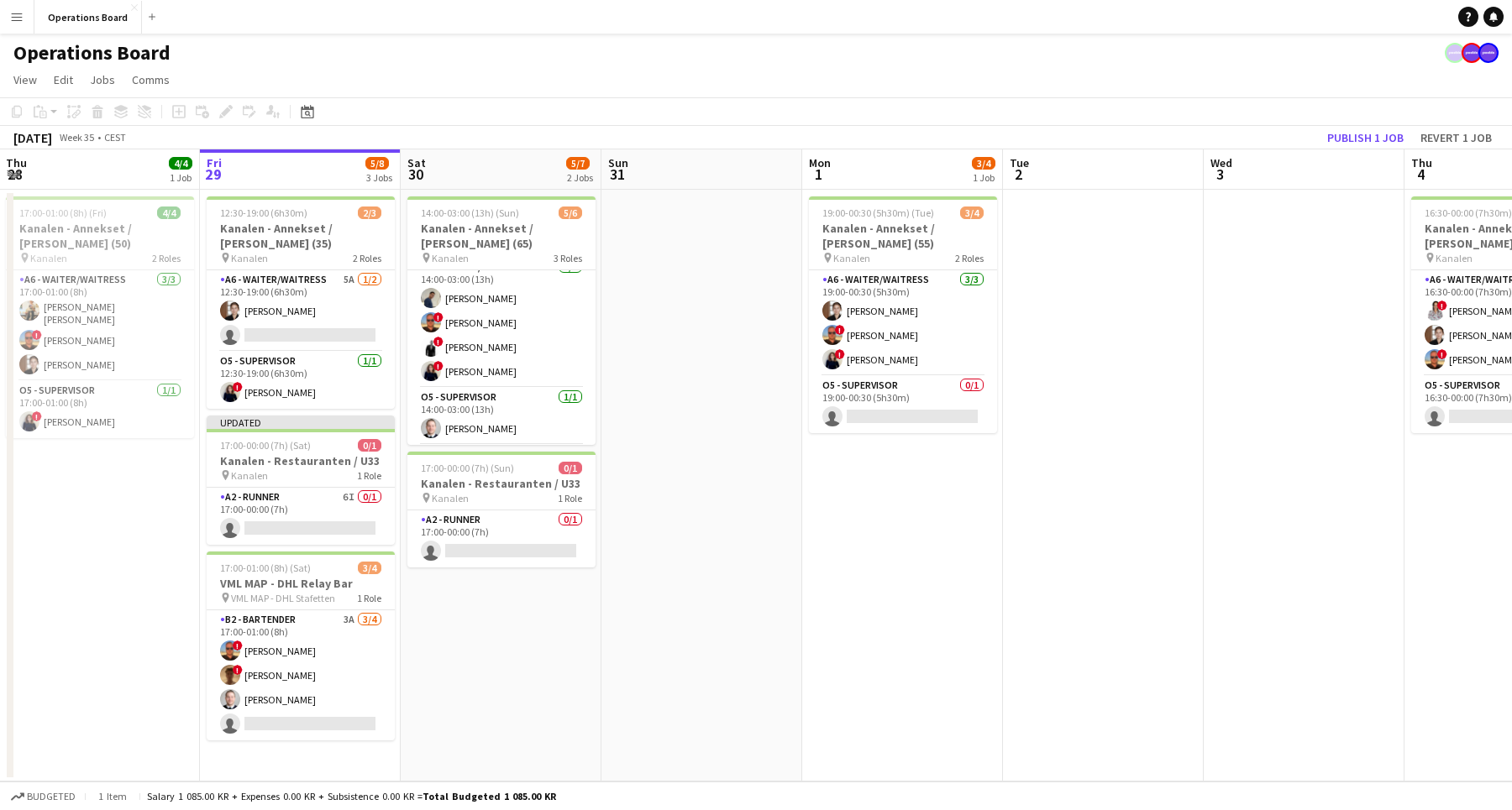
click at [1355, 140] on button "Publish 1 job" at bounding box center [1365, 137] width 90 height 21
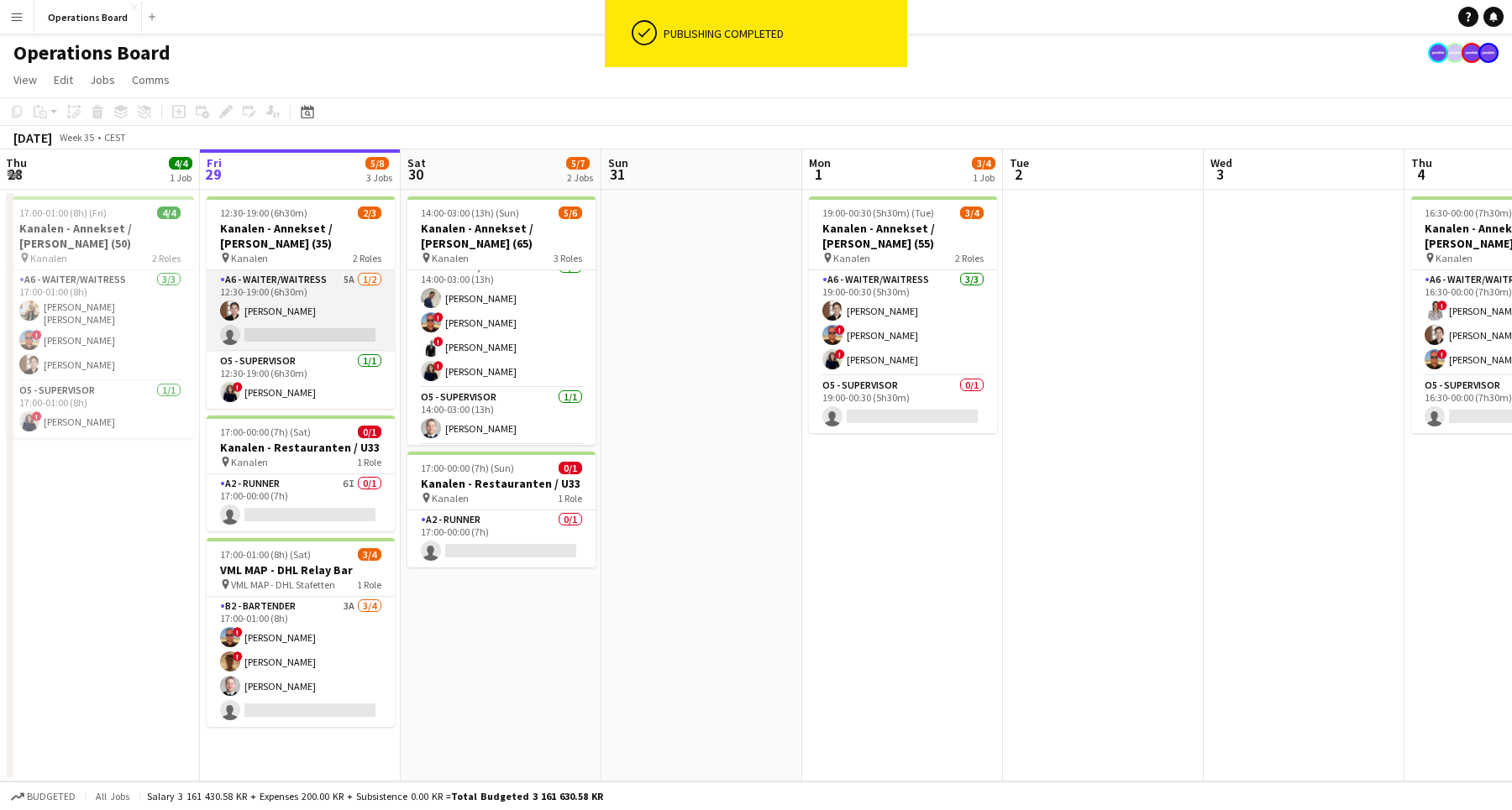
click at [266, 307] on app-card-role "A6 - WAITER/WAITRESS 5A [DATE] 12:30-19:00 (6h30m) [PERSON_NAME] single-neutral…" at bounding box center [300, 311] width 188 height 82
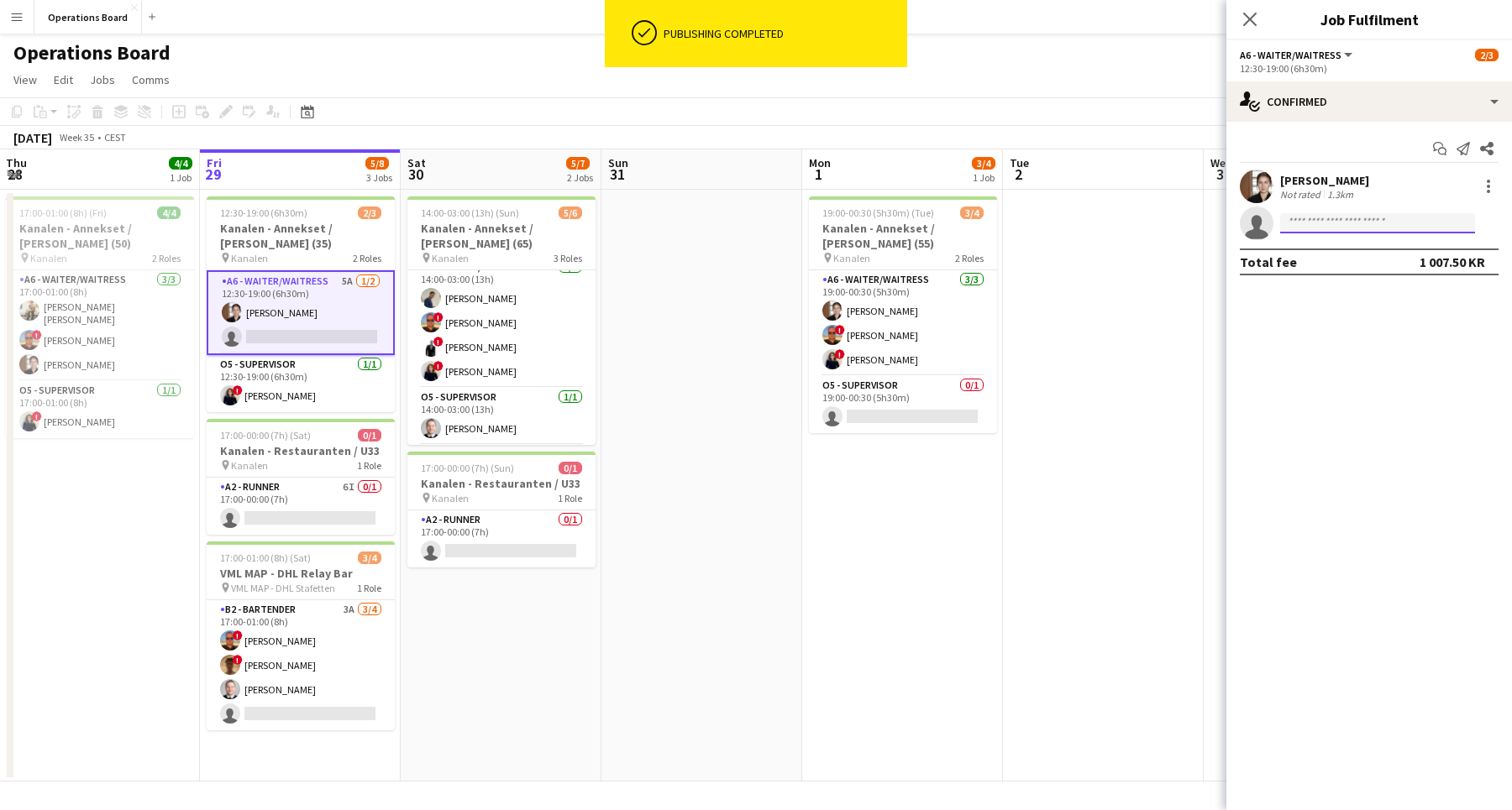
click at [1345, 223] on input at bounding box center [1377, 224] width 195 height 20
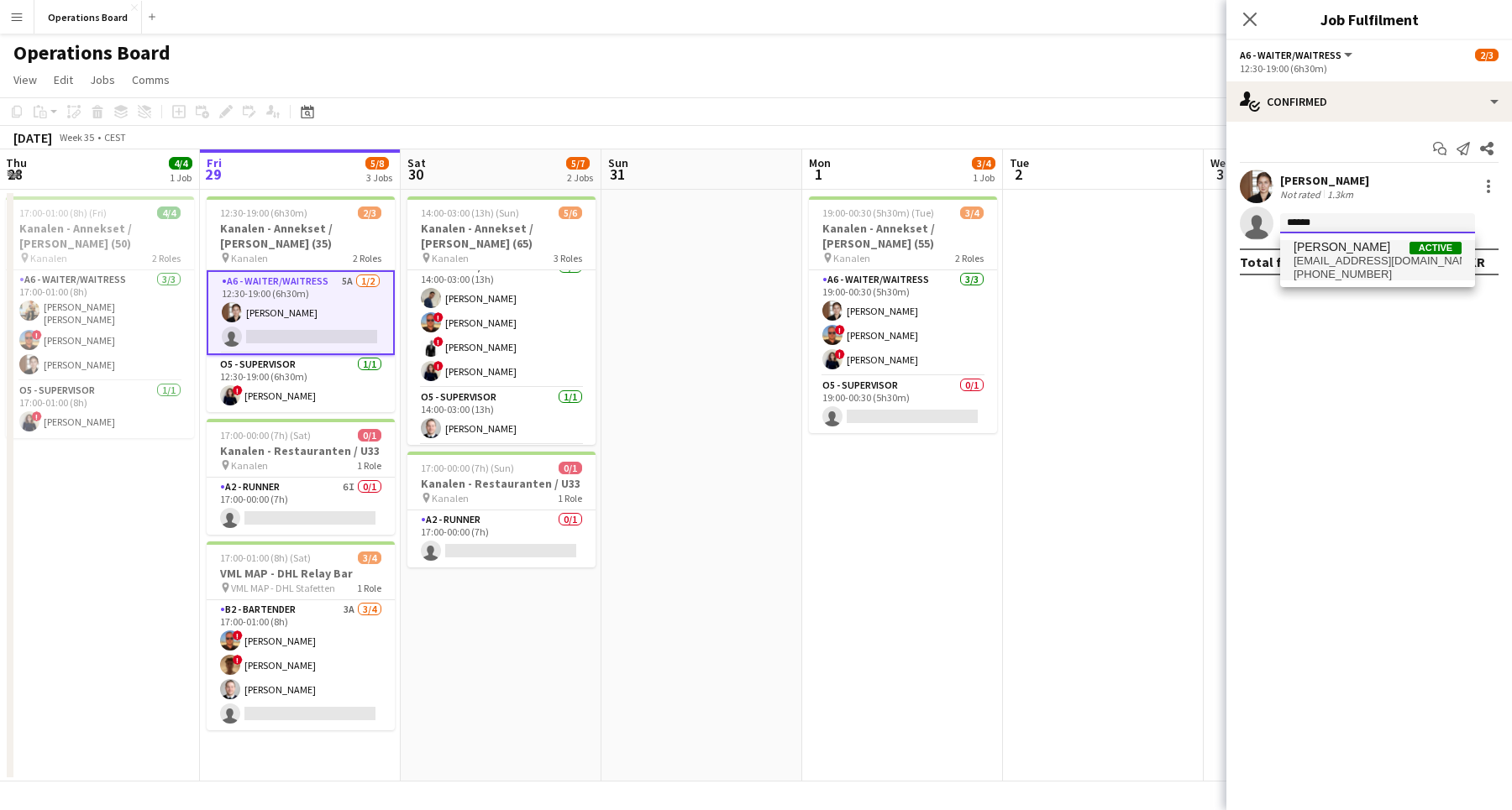
type input "******"
click at [1370, 261] on span "[EMAIL_ADDRESS][DOMAIN_NAME]" at bounding box center [1377, 261] width 168 height 13
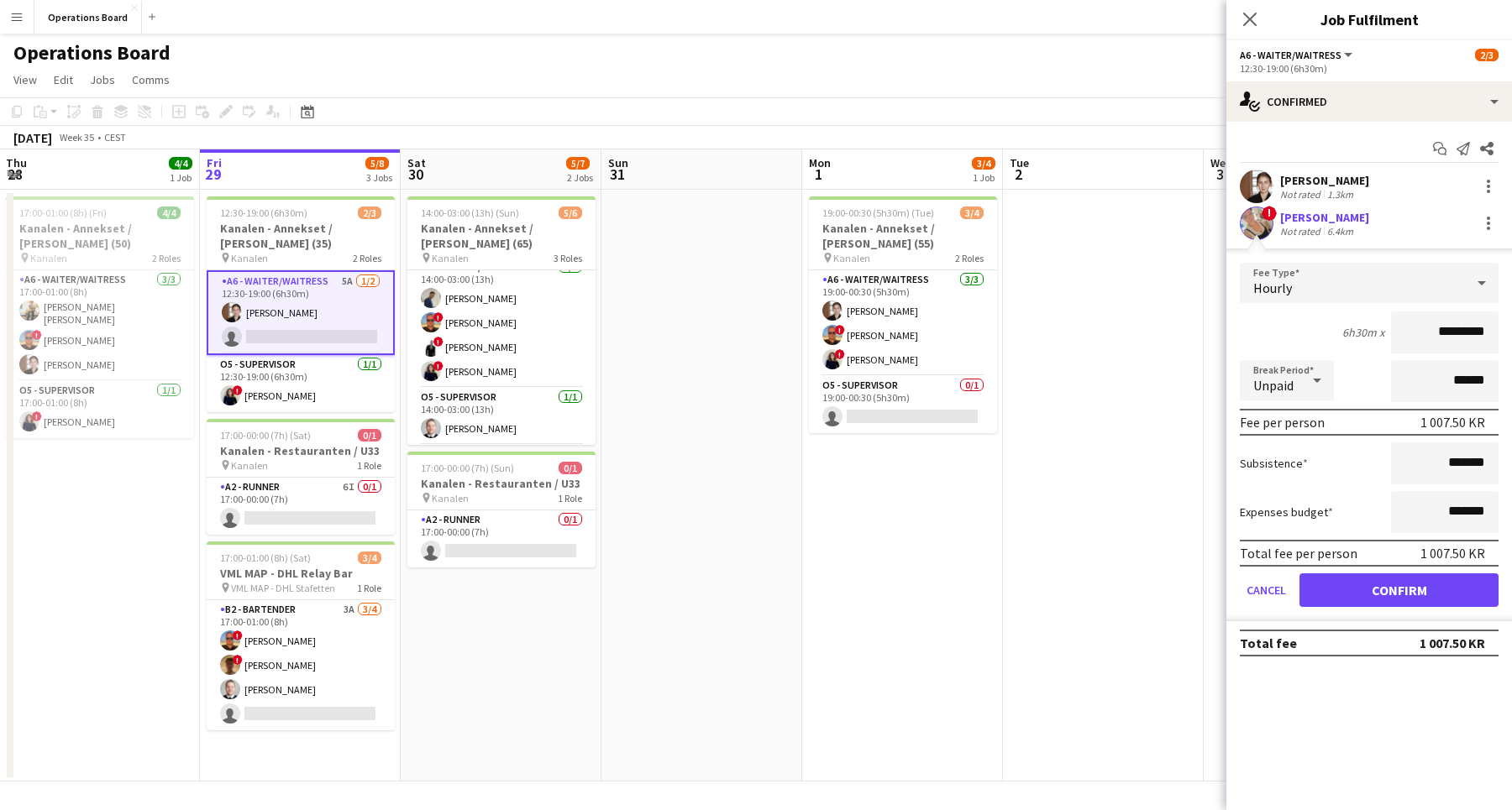
click at [1348, 594] on button "Confirm" at bounding box center [1399, 590] width 199 height 33
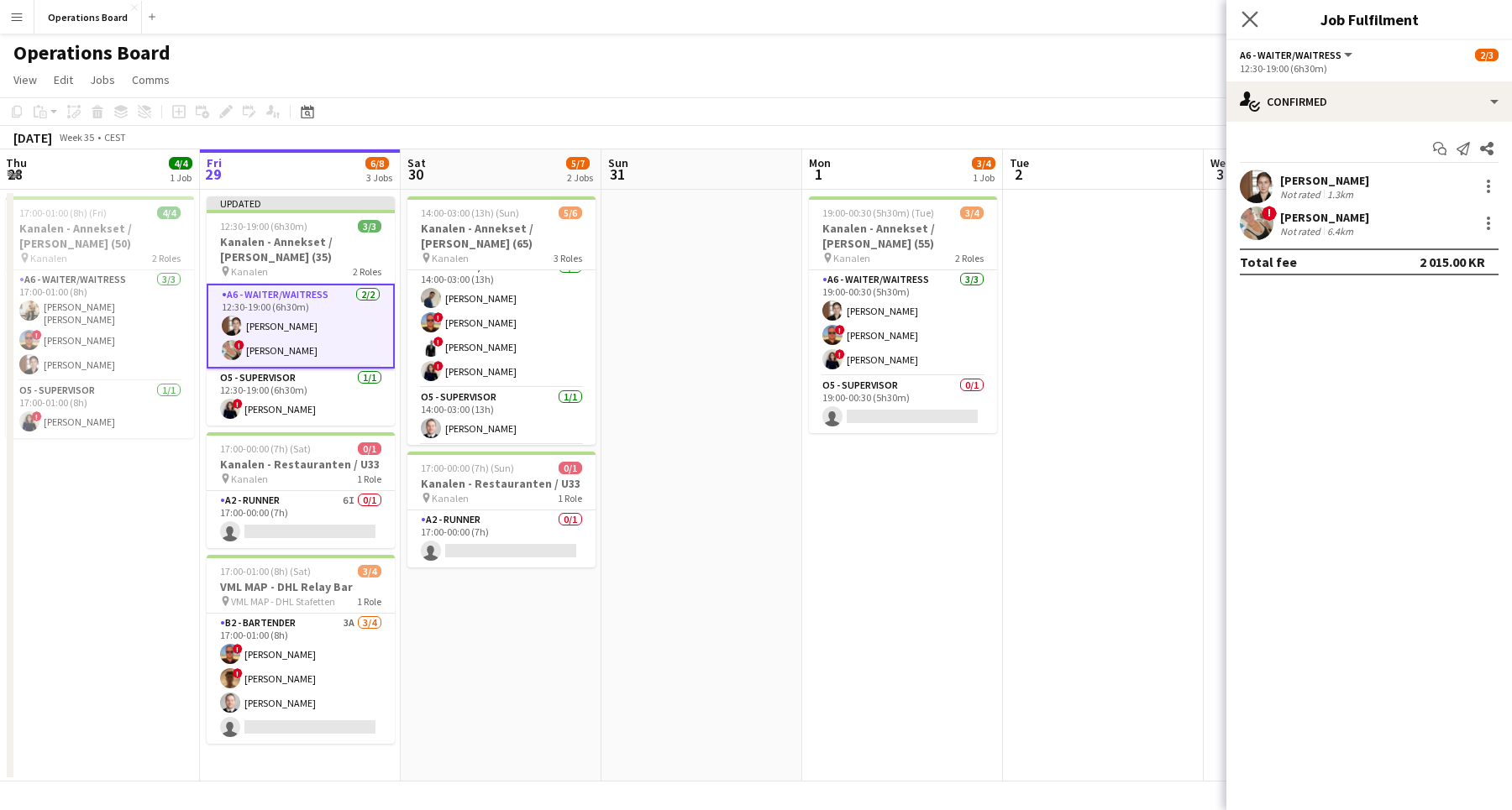
click at [1244, 31] on app-icon "Close pop-in" at bounding box center [1250, 20] width 24 height 24
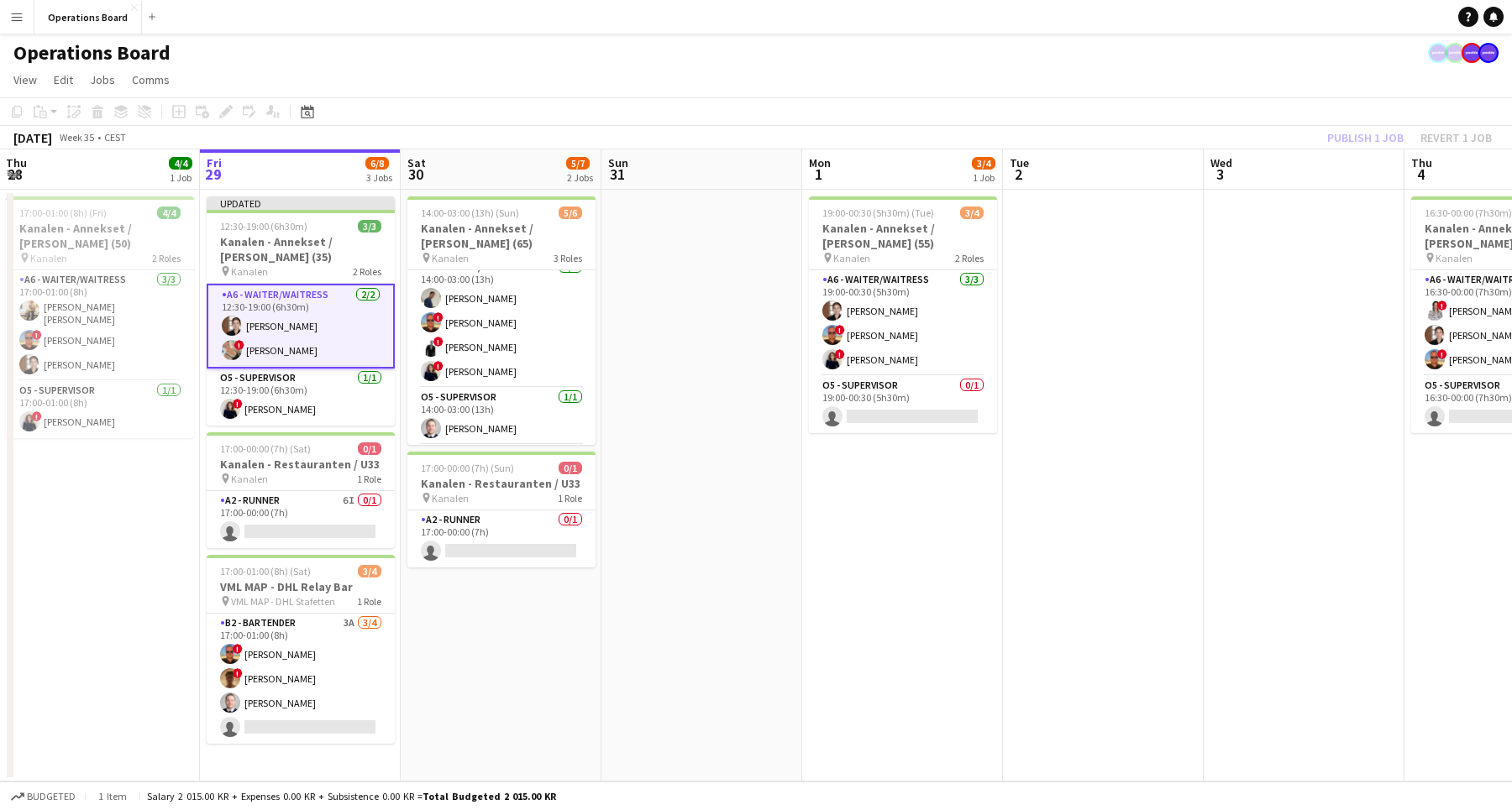
click at [1382, 137] on div "Publish 1 job Revert 1 job" at bounding box center [1409, 137] width 204 height 21
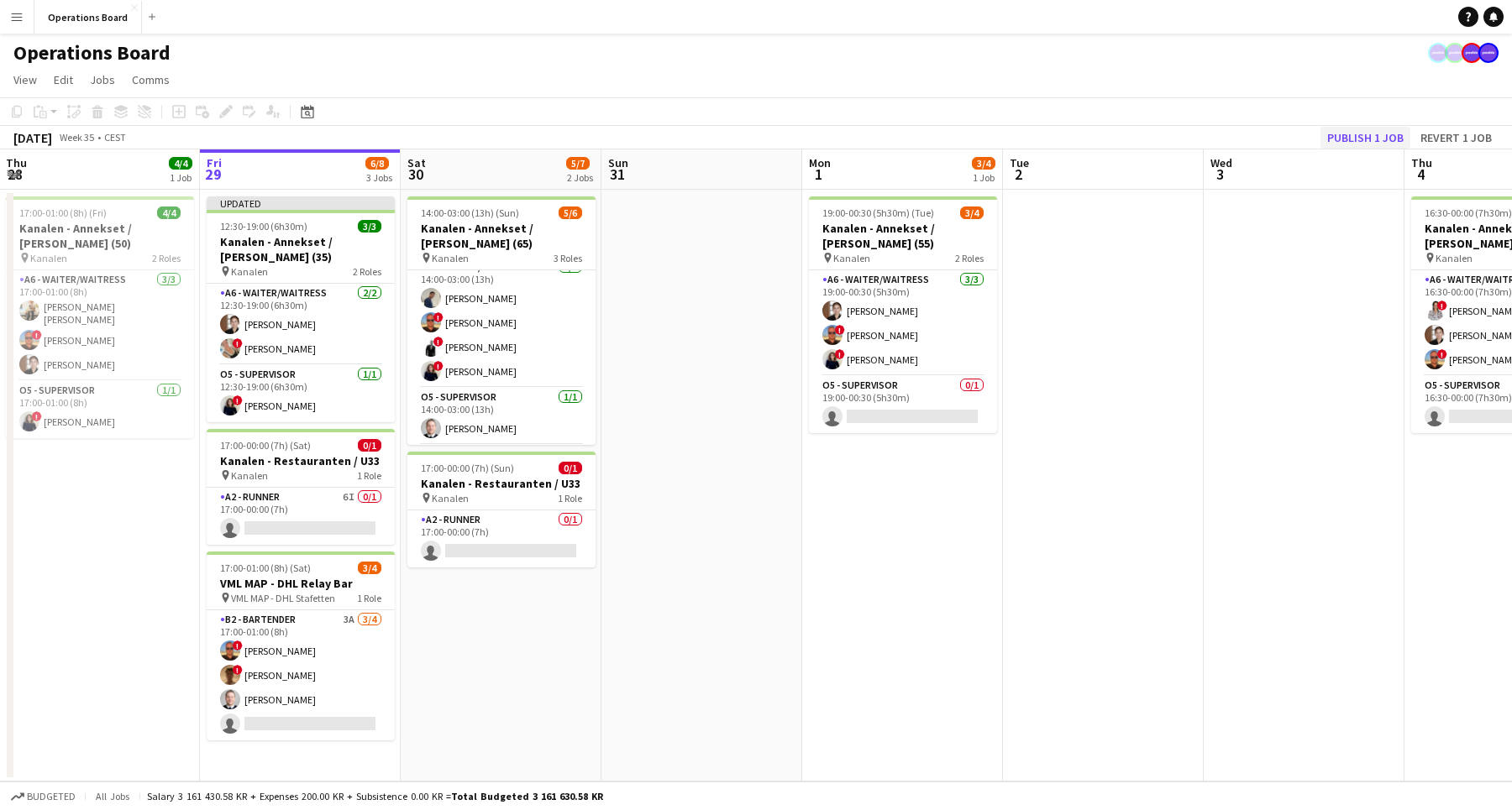
click at [1375, 137] on button "Publish 1 job" at bounding box center [1365, 137] width 90 height 21
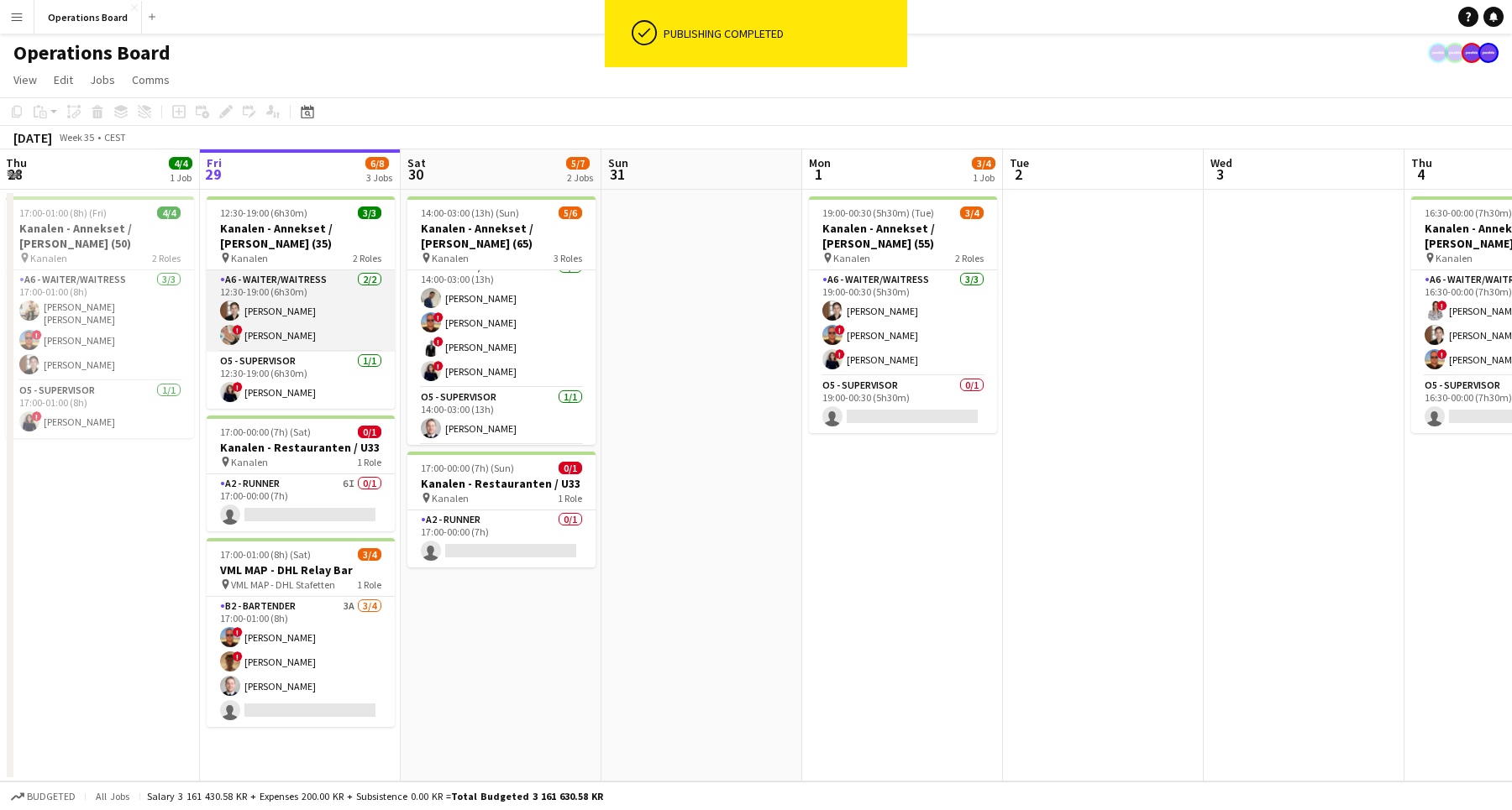
click at [335, 327] on app-card-role "A6 - WAITER/WAITRESS [DATE] 12:30-19:00 (6h30m) [PERSON_NAME] ! [PERSON_NAME]" at bounding box center [300, 311] width 188 height 82
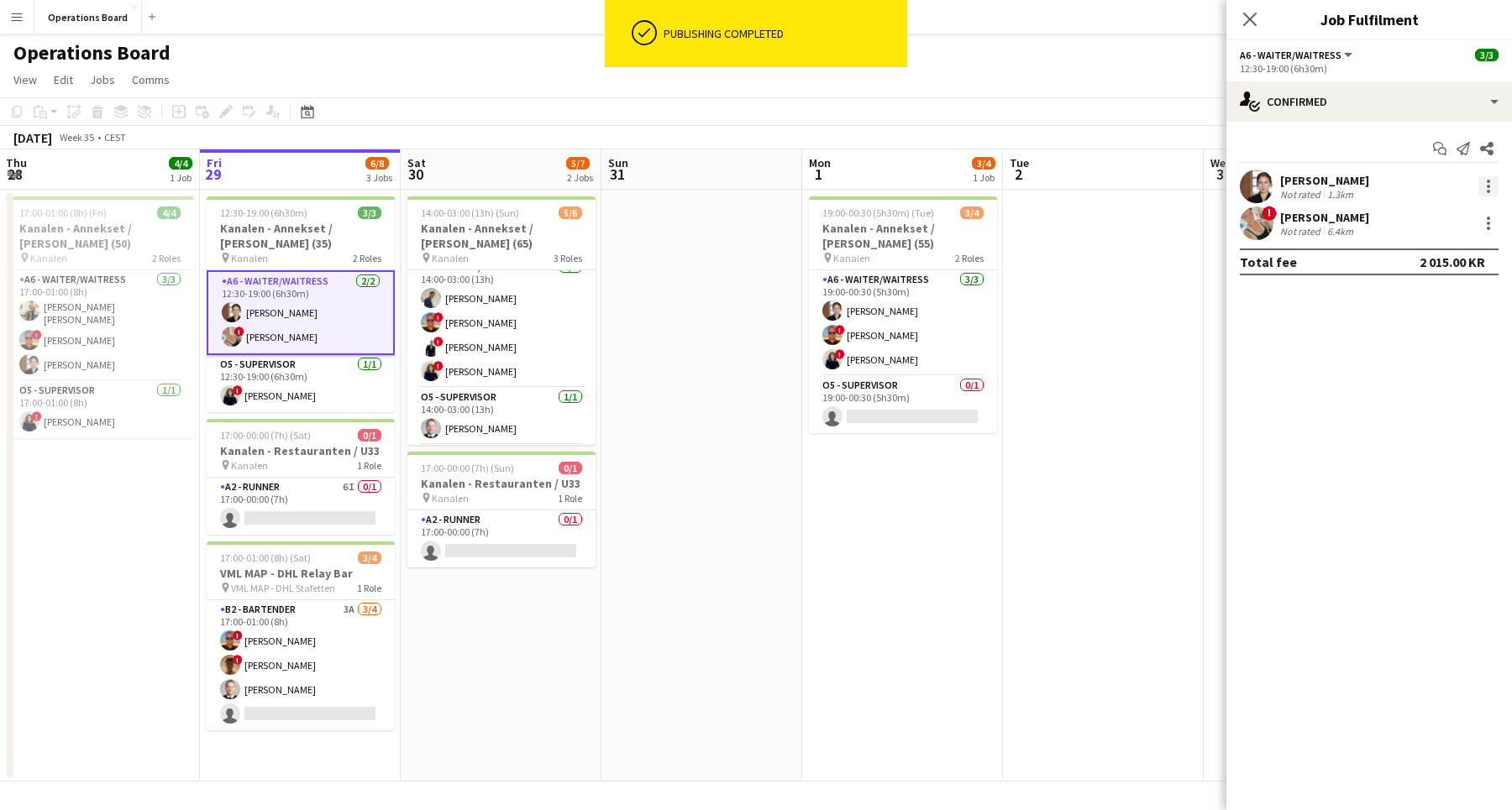
click at [1485, 184] on div at bounding box center [1488, 187] width 20 height 20
click at [1406, 377] on span "Remove" at bounding box center [1406, 377] width 50 height 14
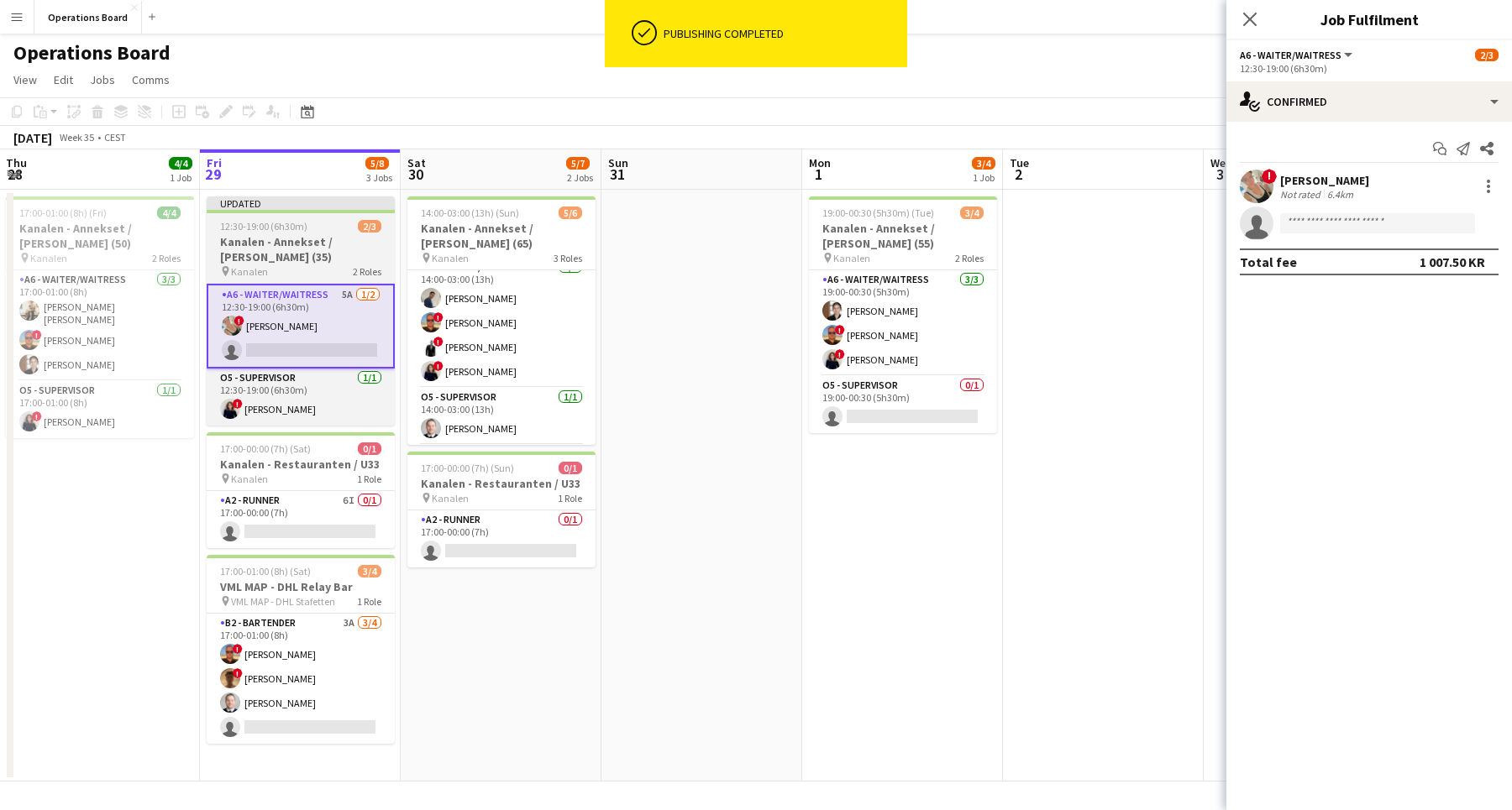
click at [309, 252] on h3 "Kanalen - Annekset / [PERSON_NAME] (35)" at bounding box center [300, 249] width 188 height 31
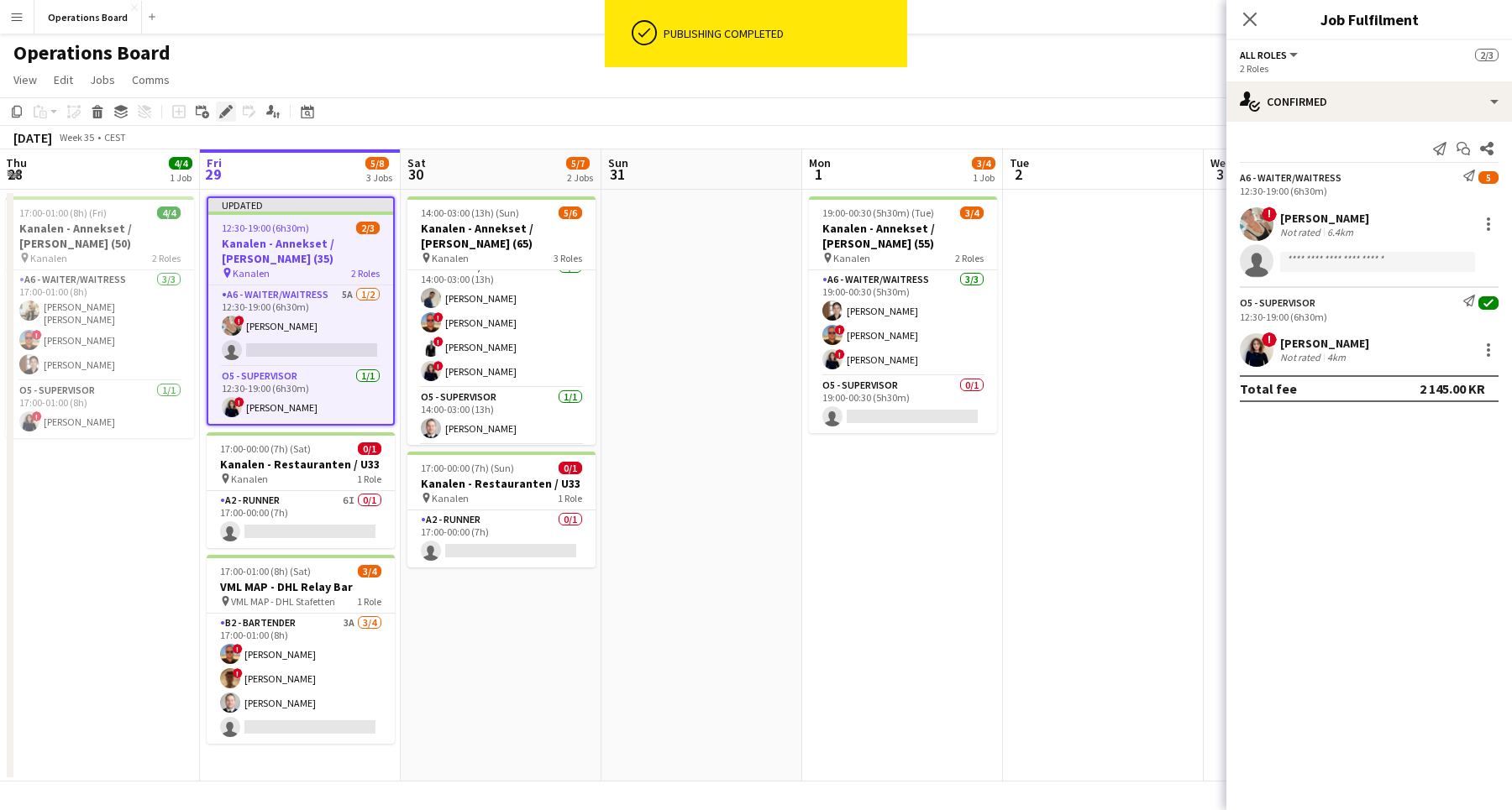
click at [218, 110] on div "Edit" at bounding box center [226, 111] width 20 height 20
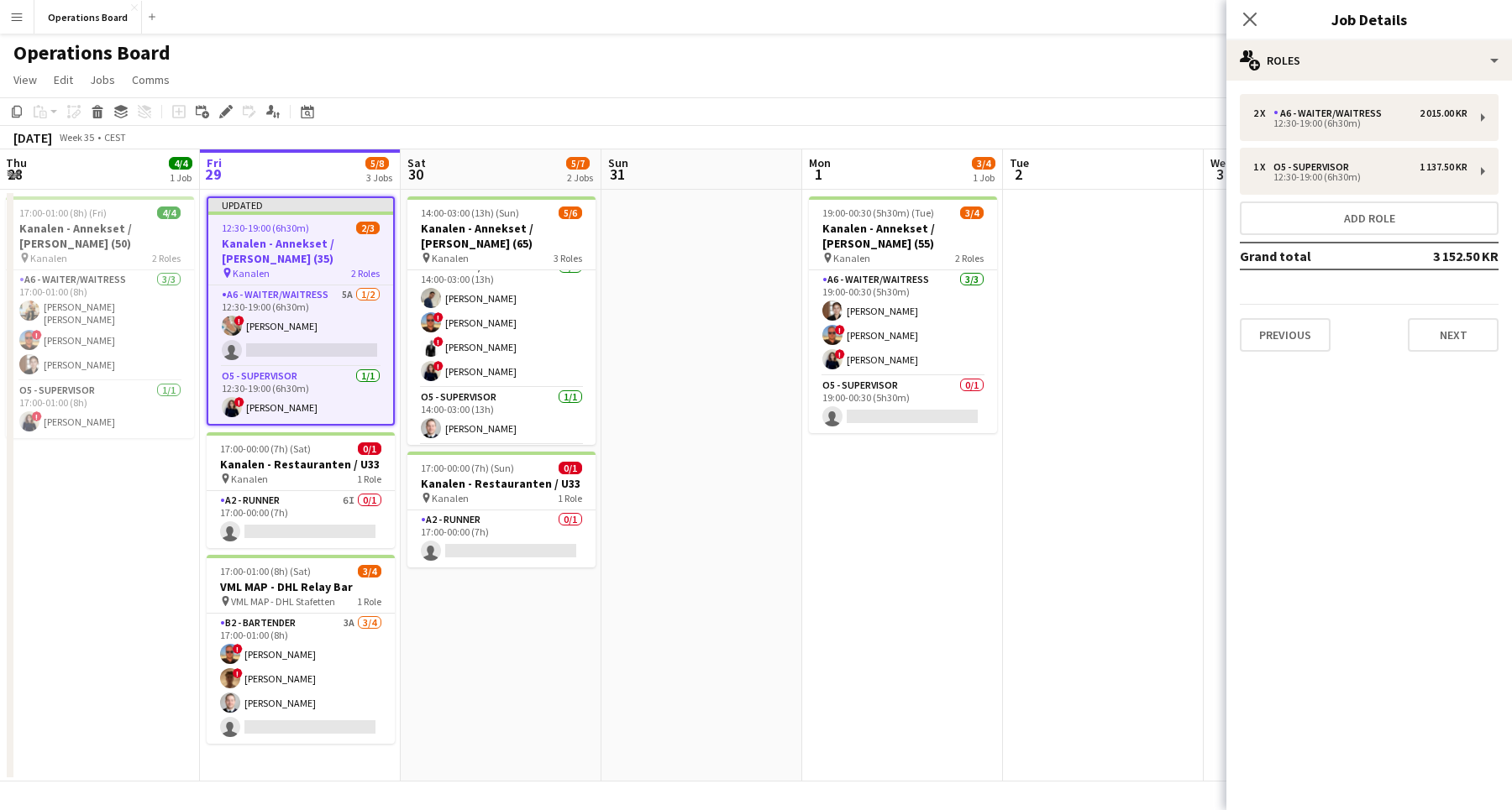
click at [1315, 89] on div "2 x A6 - WAITER/WAITRESS 2 015.00 KR 12:30-19:00 (6h30m) 1 x O5 - SUPERVISOR 1 …" at bounding box center [1368, 223] width 285 height 284
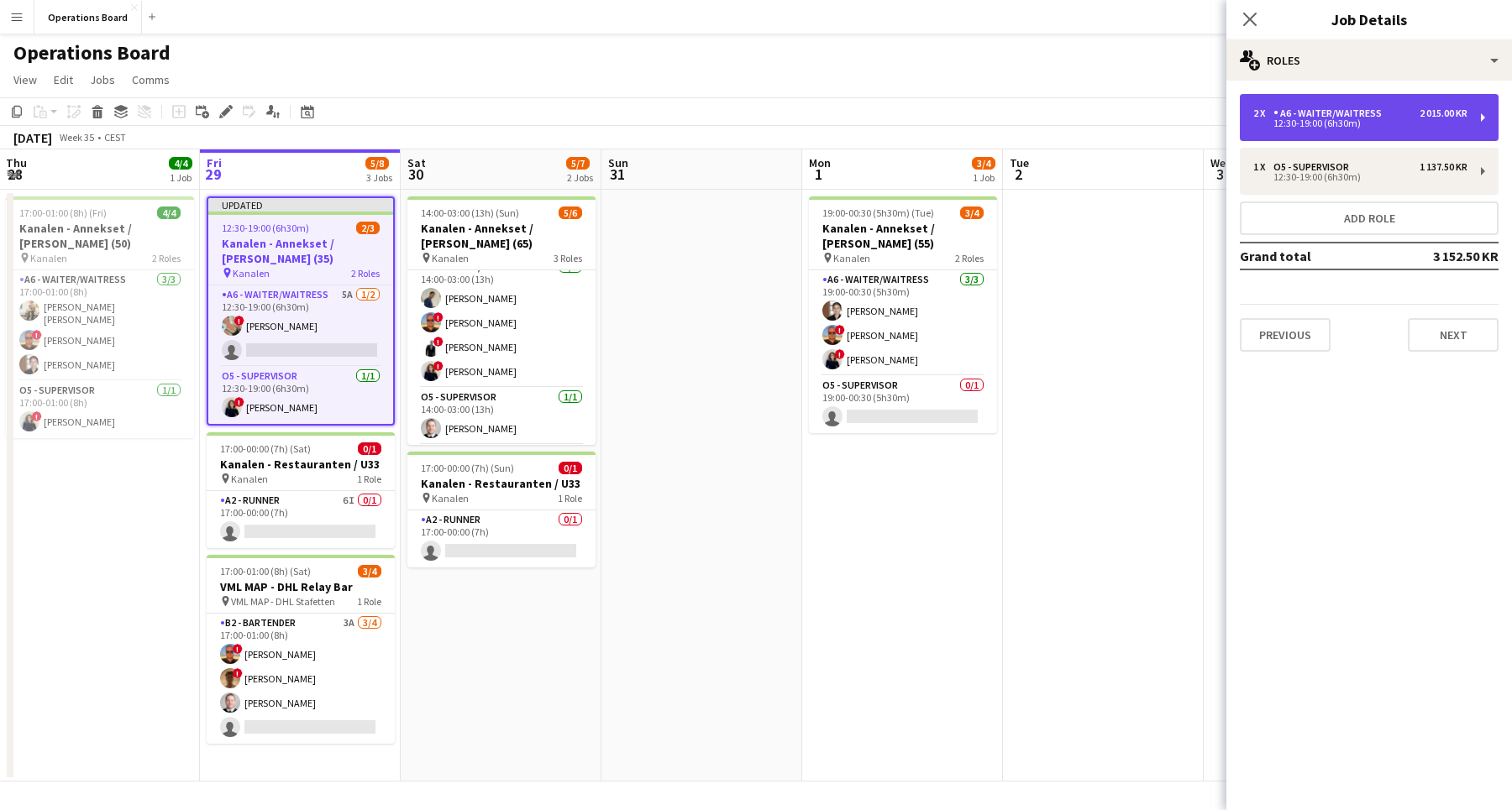
click at [1311, 117] on div "A6 - WAITER/WAITRESS" at bounding box center [1331, 113] width 115 height 12
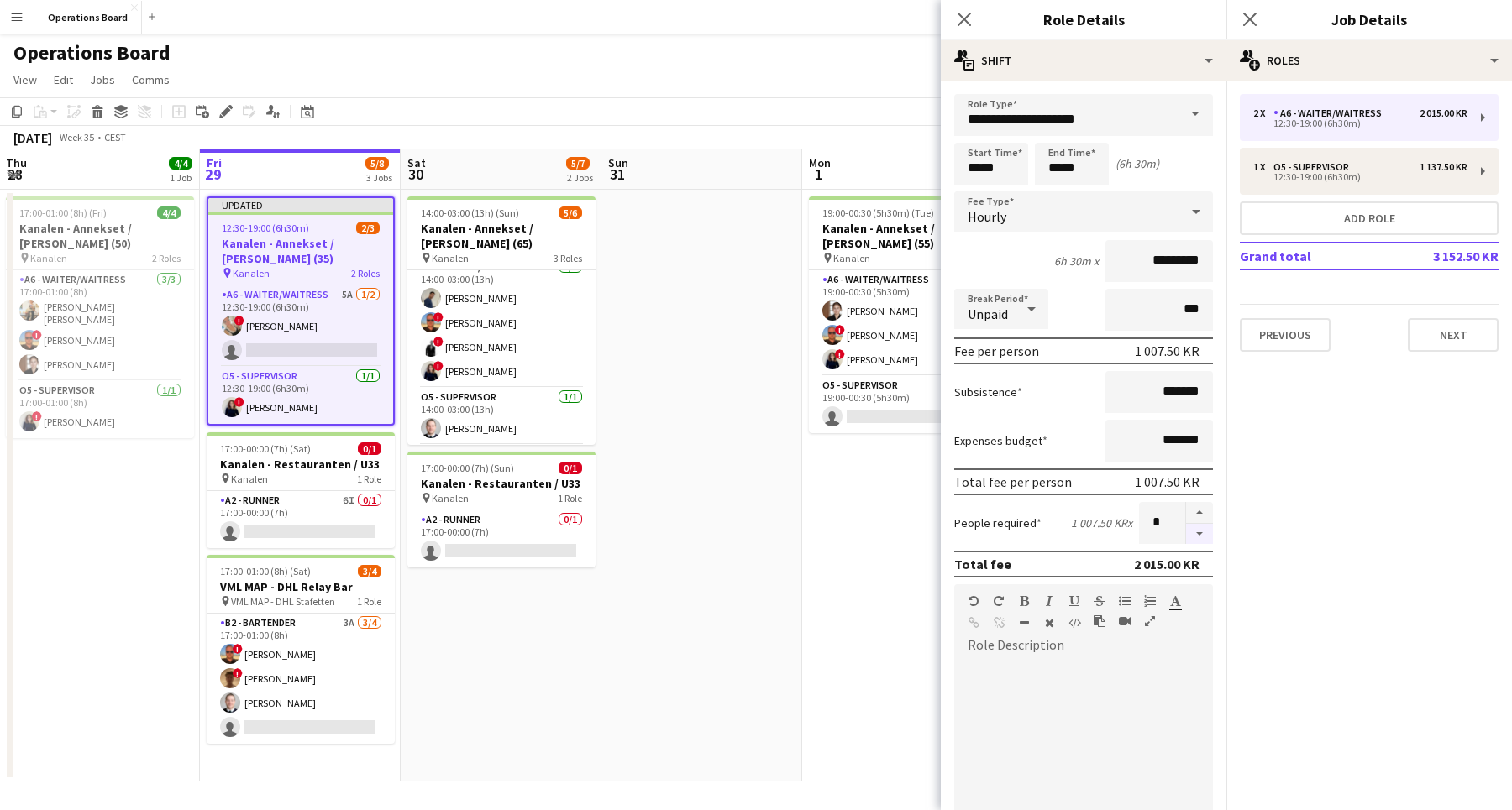
click at [1196, 538] on button "button" at bounding box center [1199, 534] width 27 height 21
type input "*"
click at [1248, 16] on icon "Close pop-in" at bounding box center [1249, 19] width 16 height 16
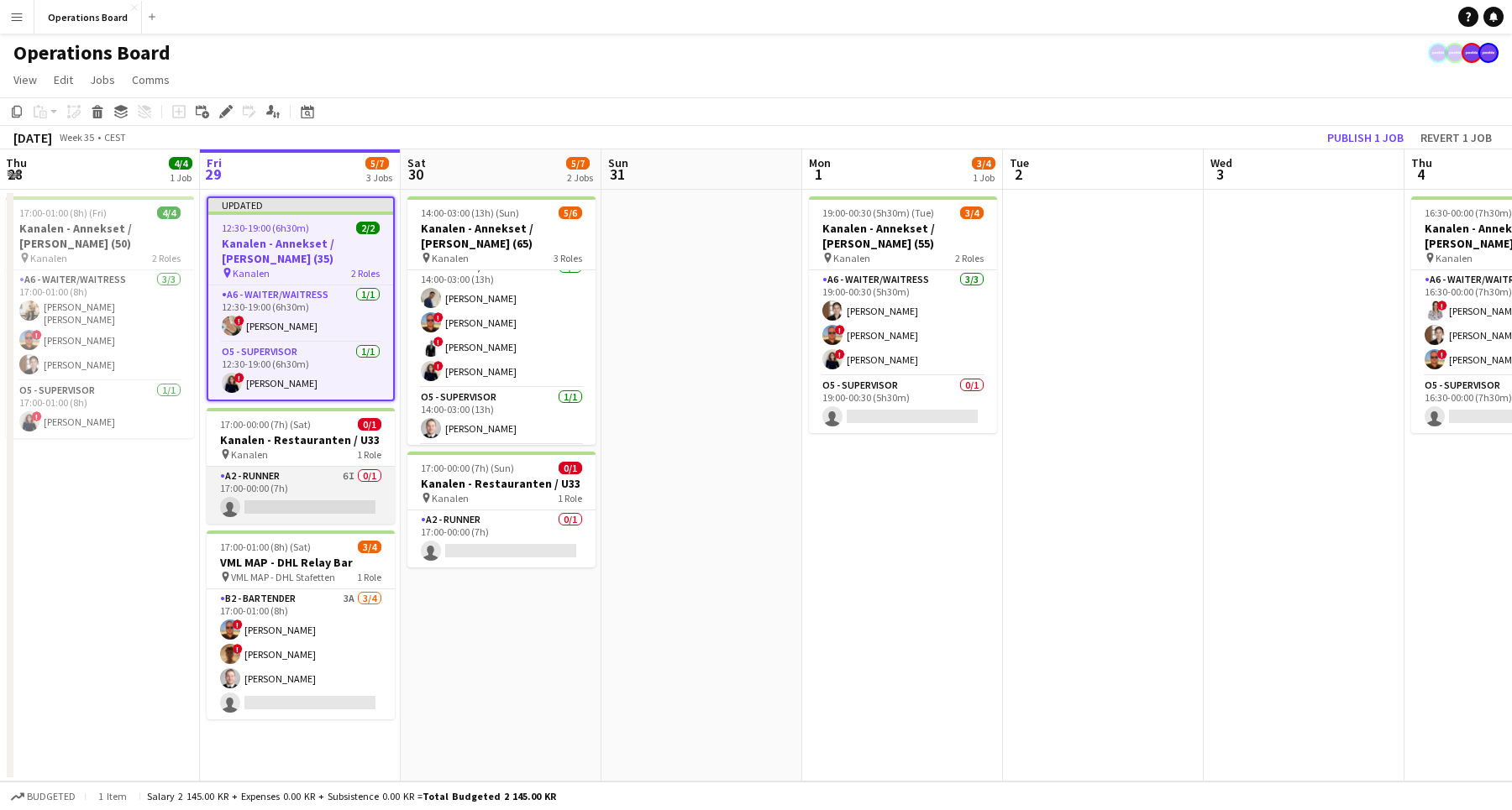
click at [309, 503] on app-card-role "A2 - RUNNER 6I 0/1 17:00-00:00 (7h) single-neutral-actions" at bounding box center [300, 494] width 188 height 57
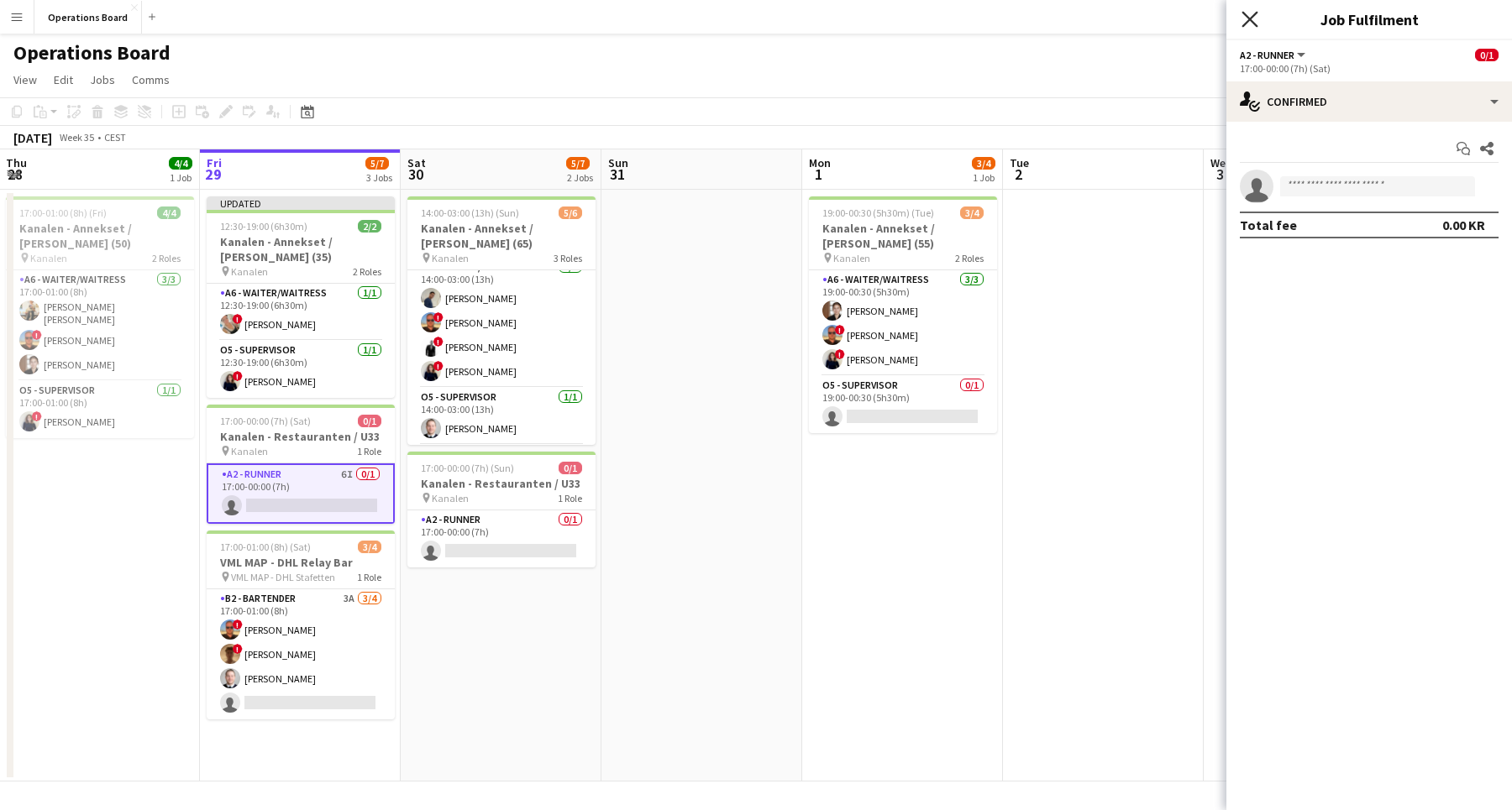
click at [1248, 20] on icon "Close pop-in" at bounding box center [1249, 19] width 16 height 16
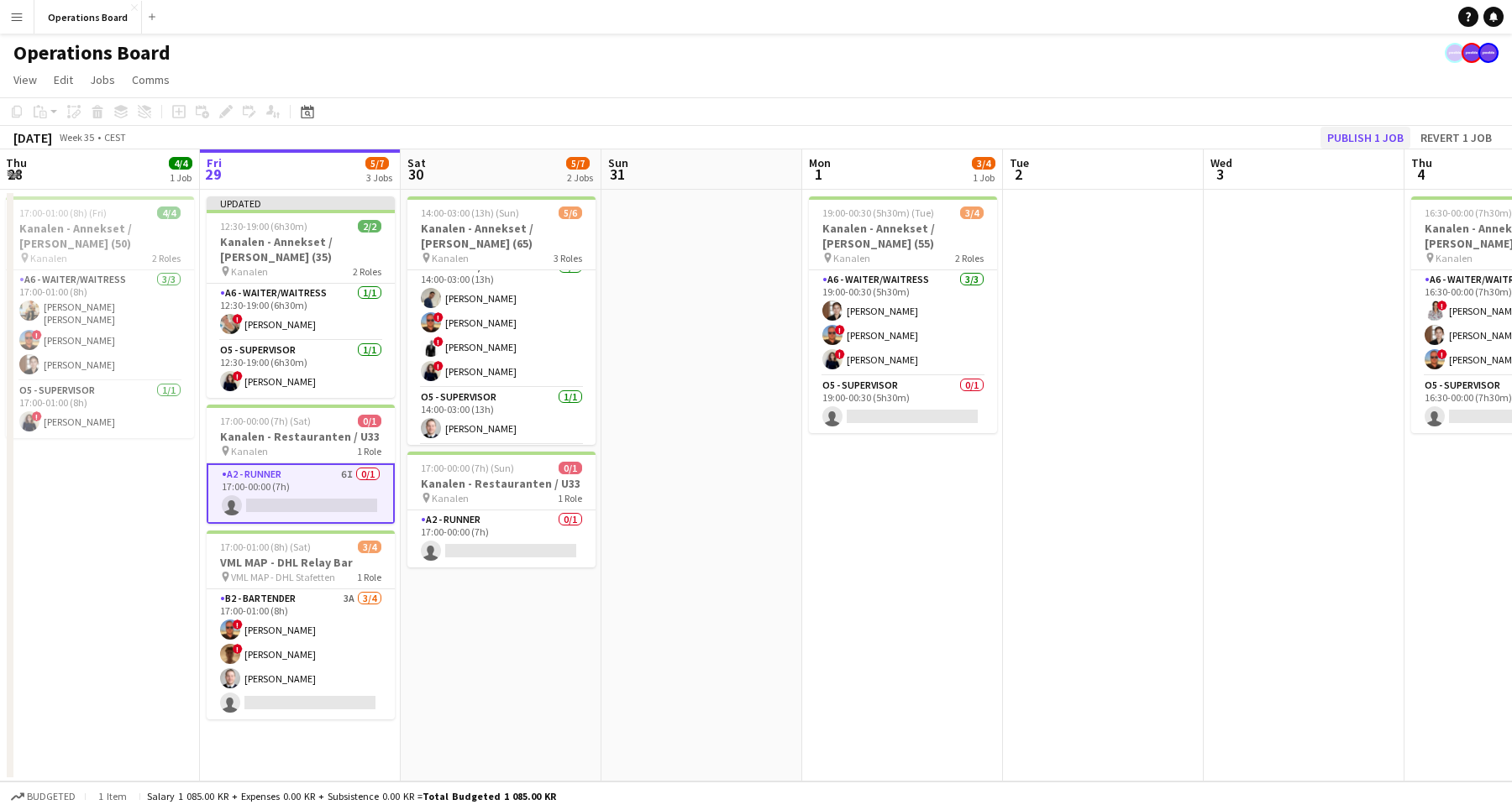
click at [1349, 142] on button "Publish 1 job" at bounding box center [1365, 137] width 90 height 21
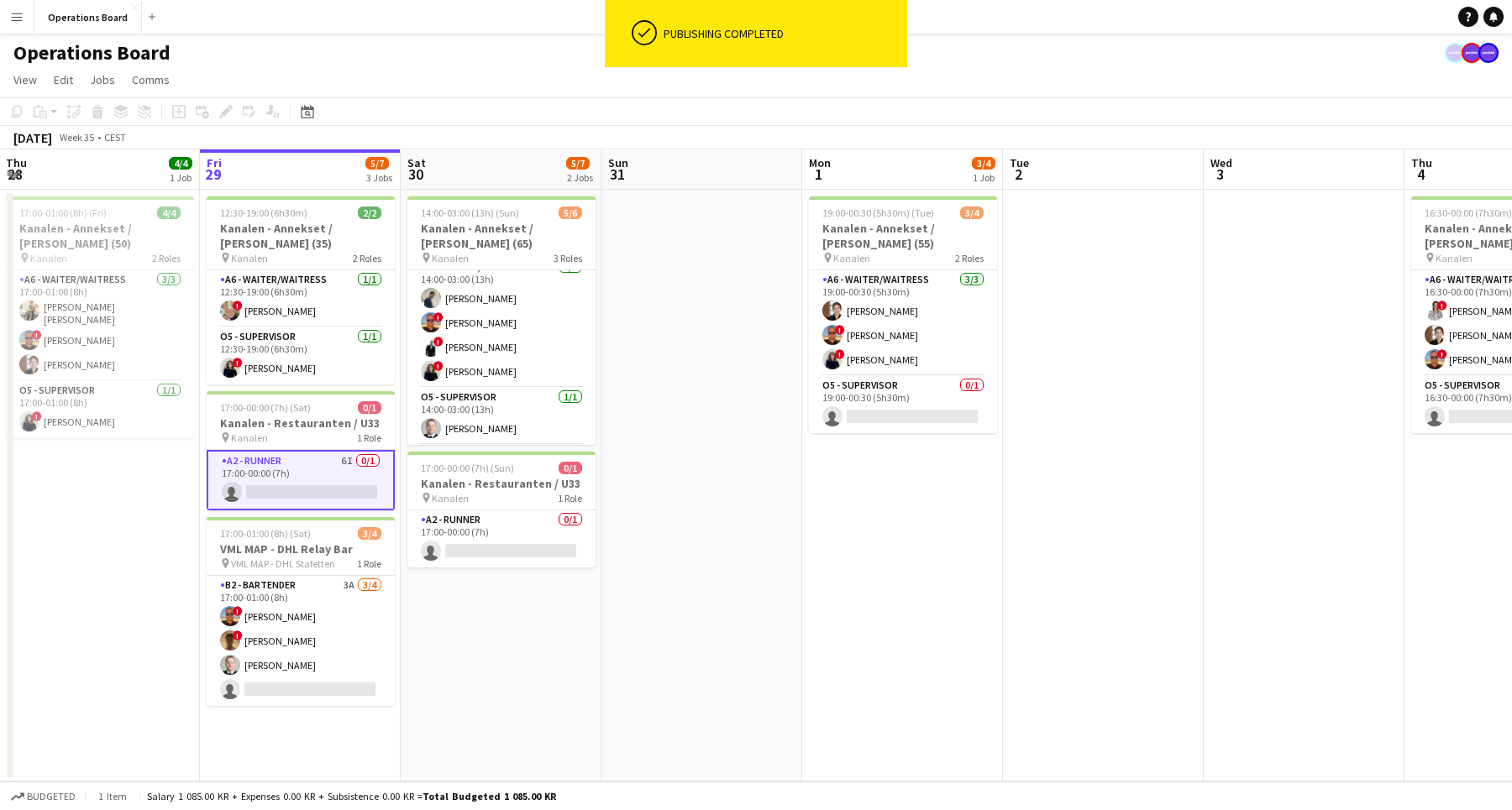
click at [330, 477] on app-card-role "A2 - RUNNER 6I 0/1 17:00-00:00 (7h) single-neutral-actions" at bounding box center [300, 479] width 188 height 60
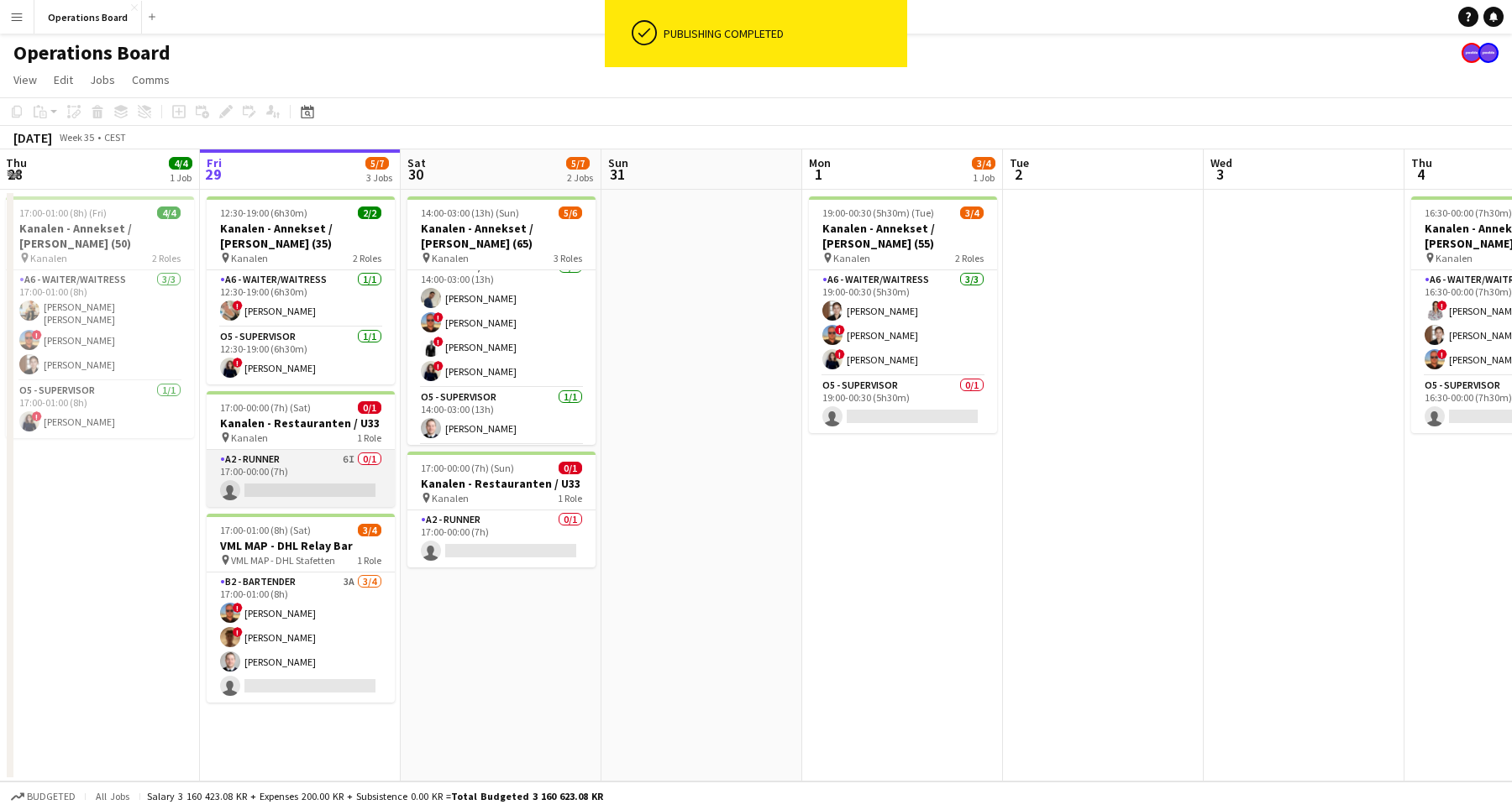
click at [307, 475] on app-card-role "A2 - RUNNER 6I 0/1 17:00-00:00 (7h) single-neutral-actions" at bounding box center [300, 477] width 188 height 57
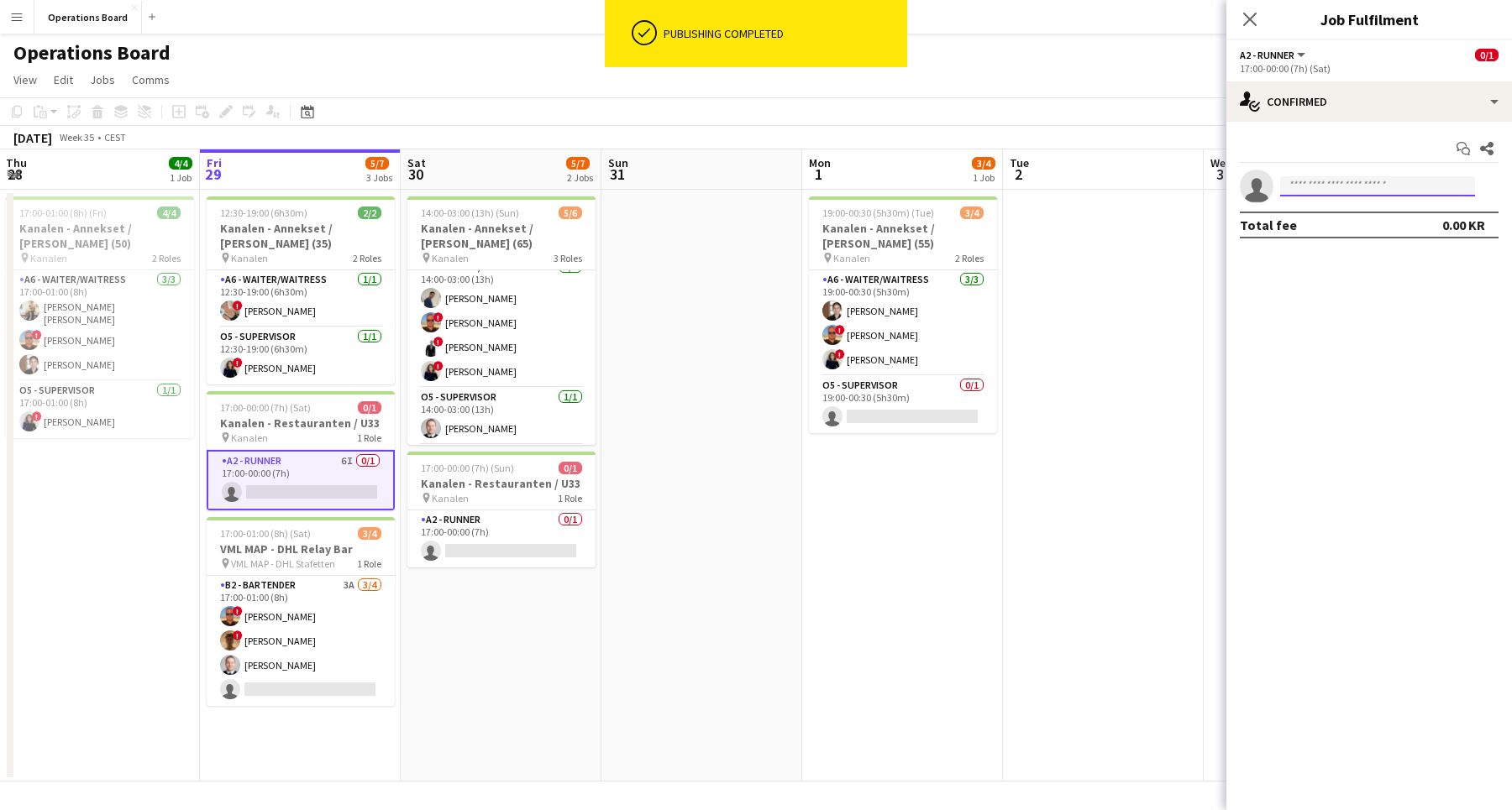
click at [1304, 181] on input at bounding box center [1377, 187] width 195 height 20
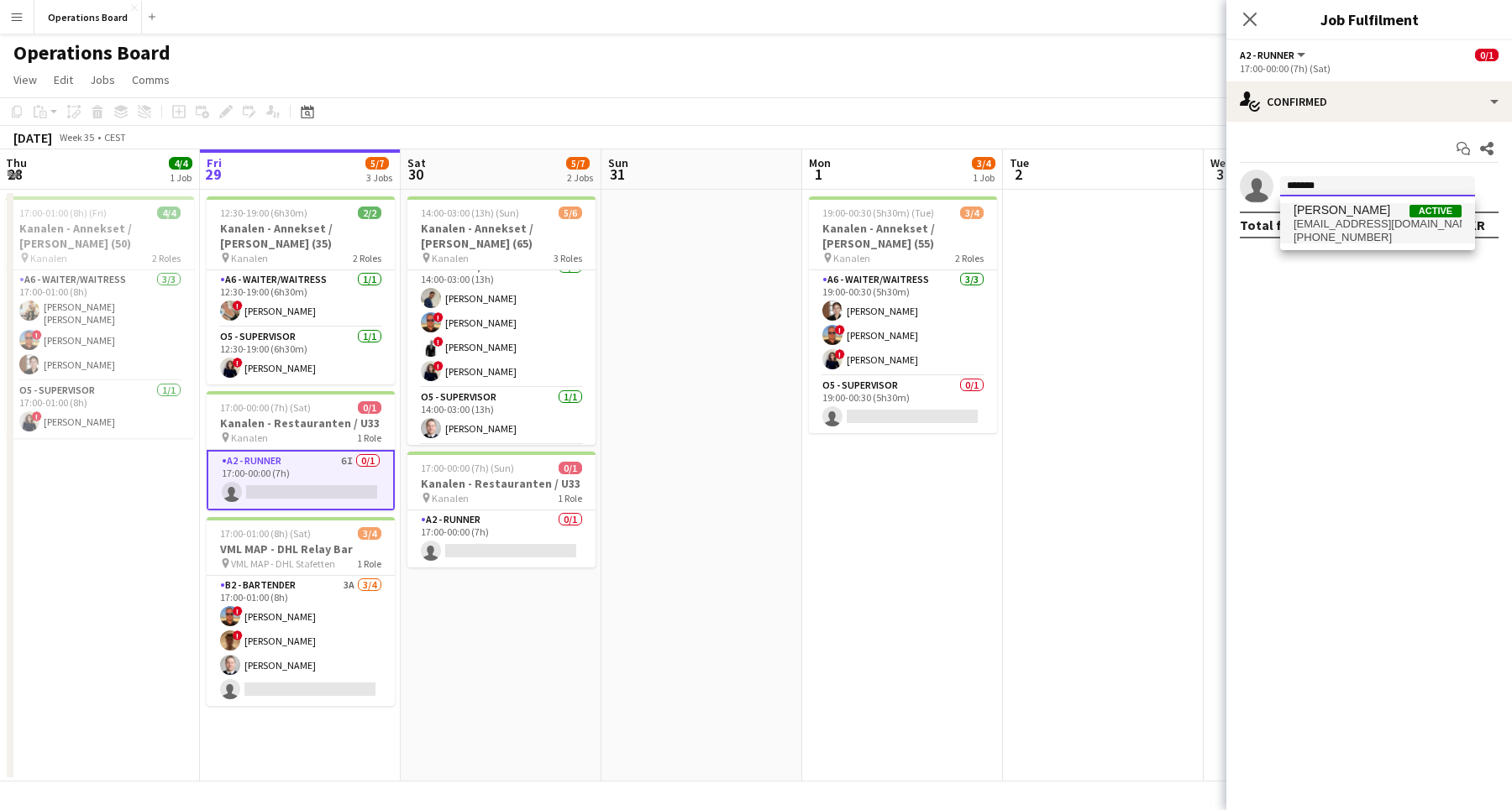
type input "*******"
click at [1323, 219] on span "[EMAIL_ADDRESS][DOMAIN_NAME]" at bounding box center [1377, 224] width 168 height 13
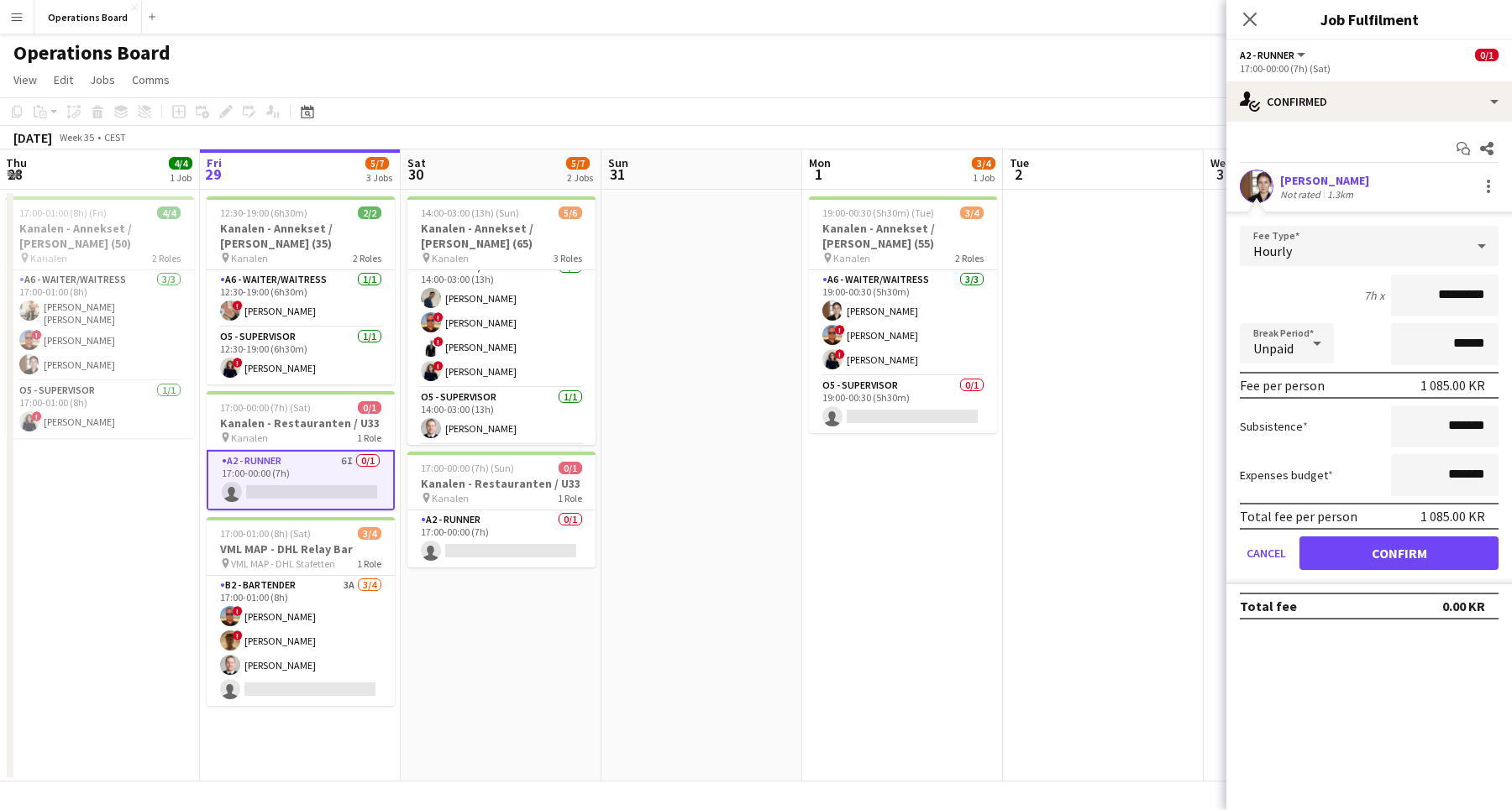
click at [1338, 554] on button "Confirm" at bounding box center [1399, 553] width 199 height 33
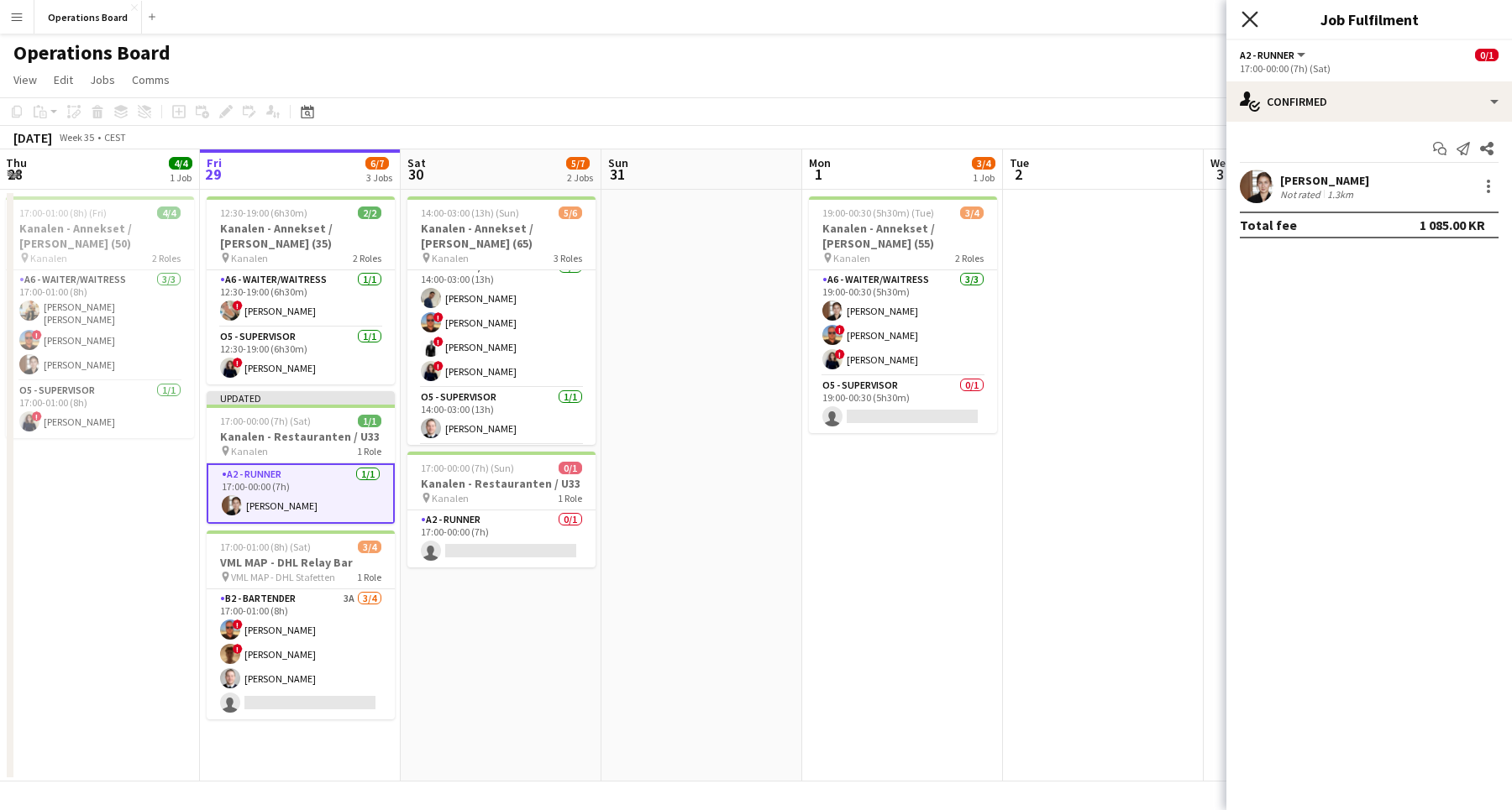
click at [1245, 21] on icon "Close pop-in" at bounding box center [1249, 19] width 16 height 16
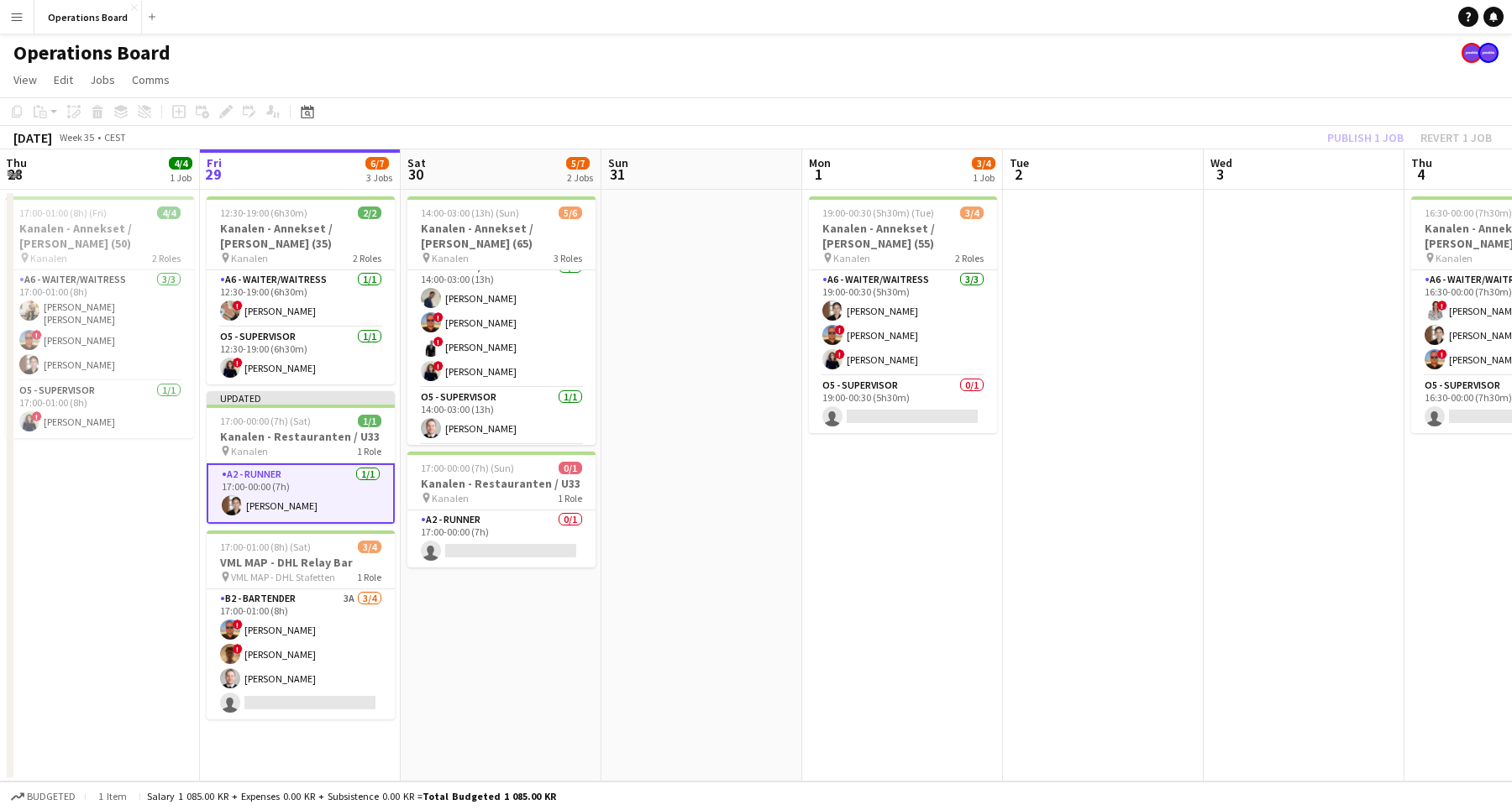
click at [1357, 160] on app-board-header-date "Wed 3" at bounding box center [1304, 169] width 201 height 40
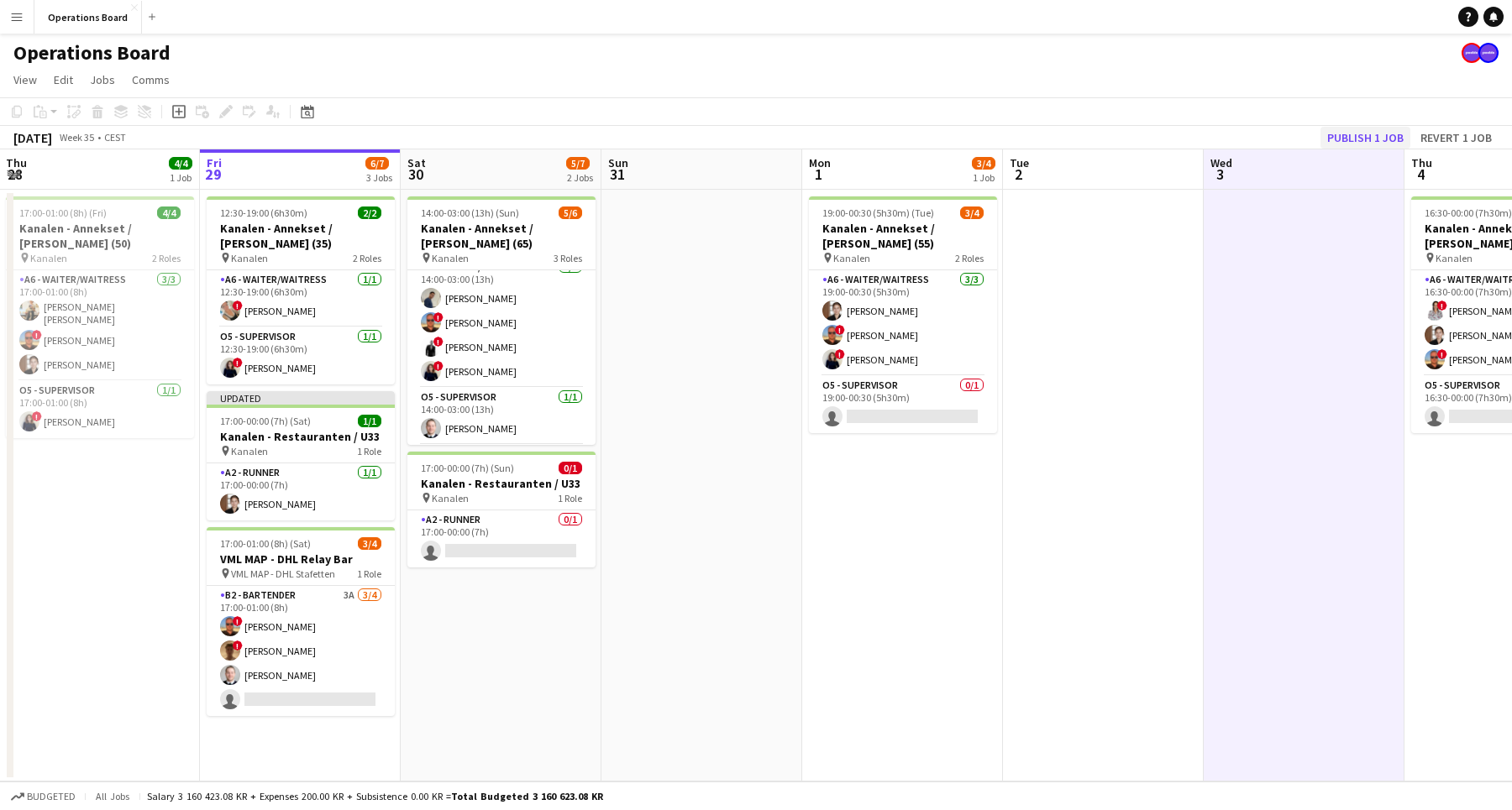
click at [1356, 140] on button "Publish 1 job" at bounding box center [1365, 137] width 90 height 21
click at [1321, 63] on div "Operations Board" at bounding box center [756, 49] width 1512 height 32
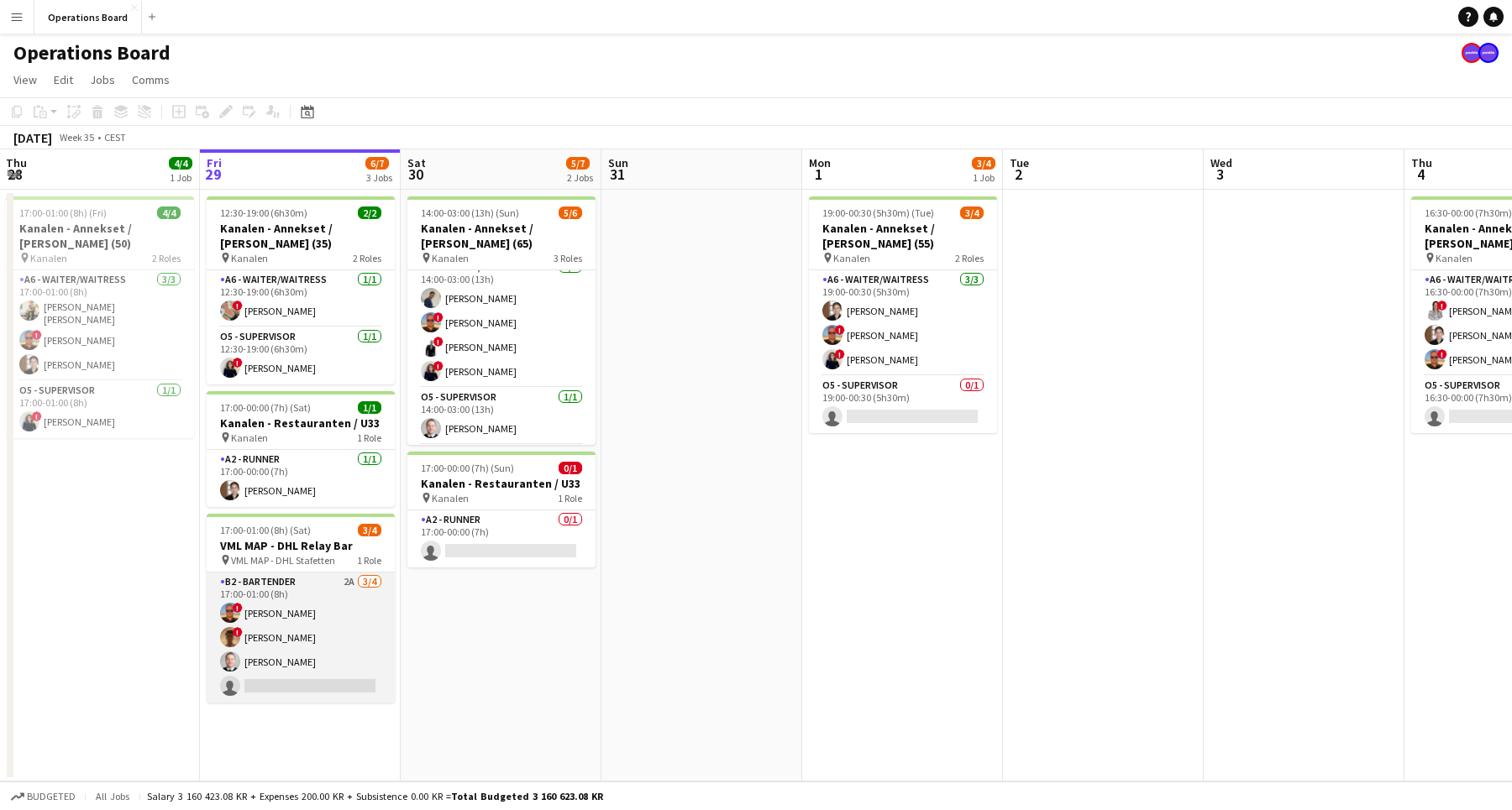
click at [357, 603] on app-card-role "B2 - BARTENDER 2A [DATE] 17:00-01:00 (8h) ! [PERSON_NAME] ! [PERSON_NAME] [PERS…" at bounding box center [300, 637] width 188 height 130
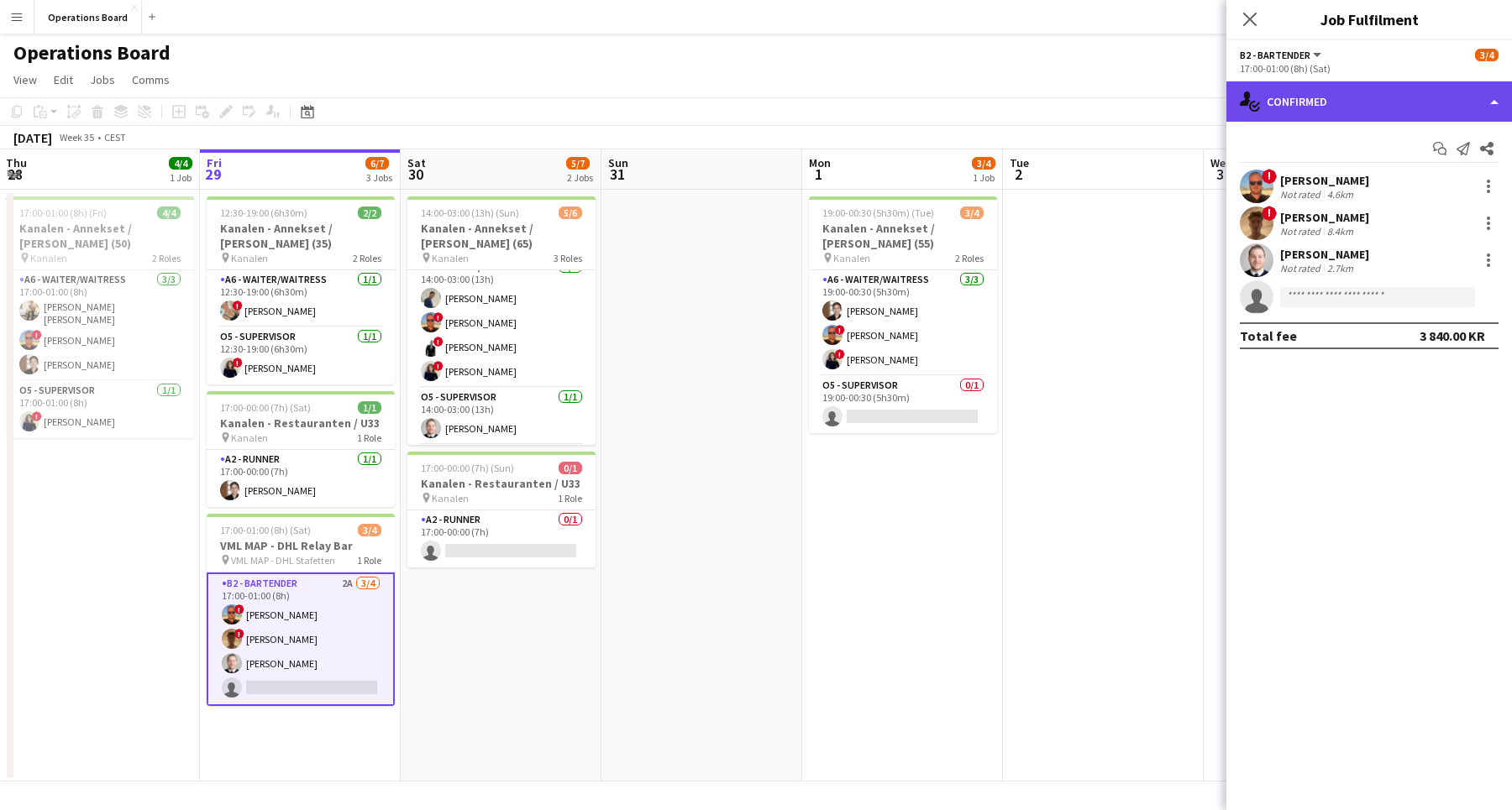
click at [1291, 99] on div "single-neutral-actions-check-2 Confirmed" at bounding box center [1368, 101] width 285 height 40
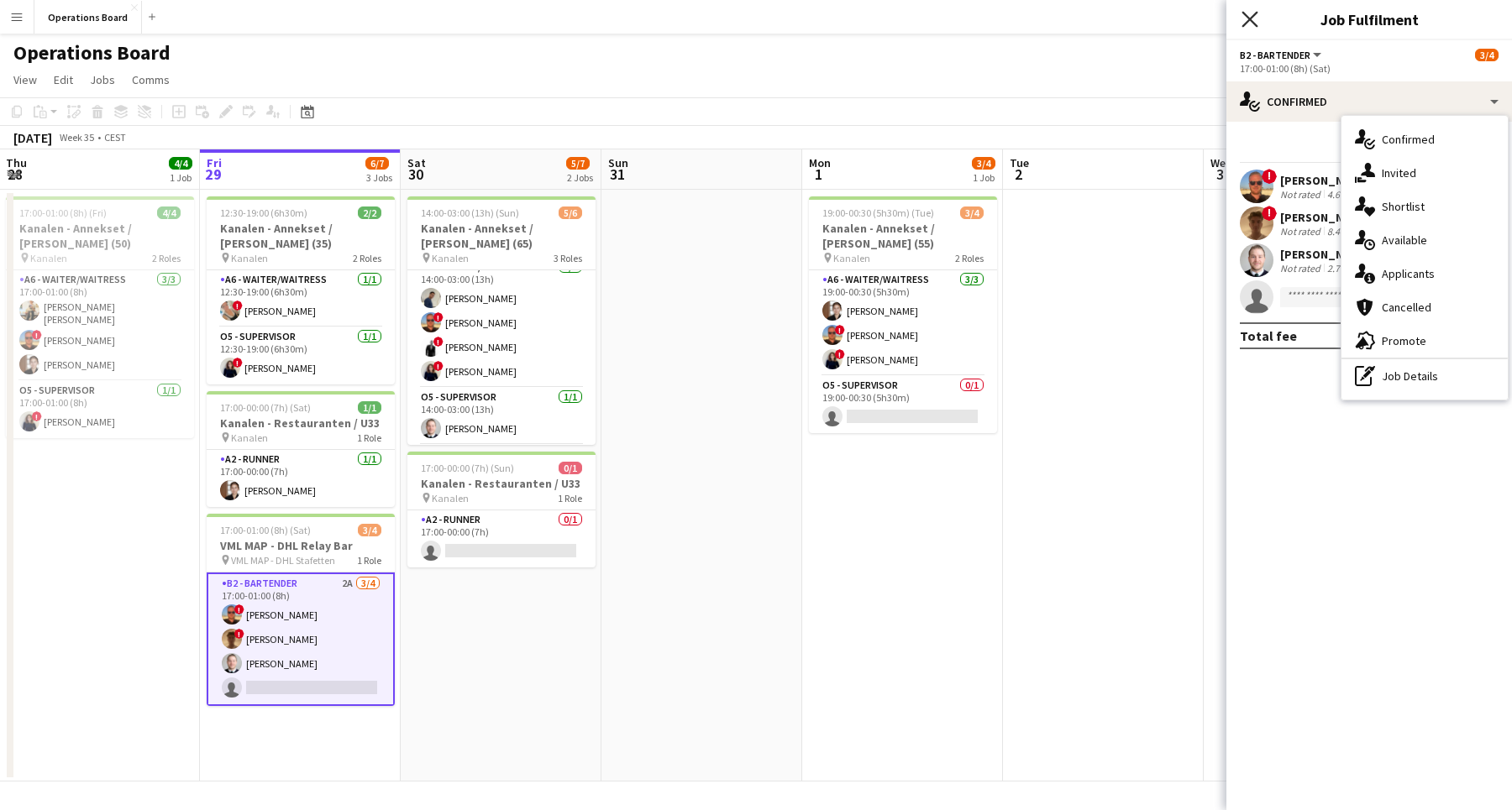
click at [1255, 20] on icon "Close pop-in" at bounding box center [1249, 19] width 16 height 16
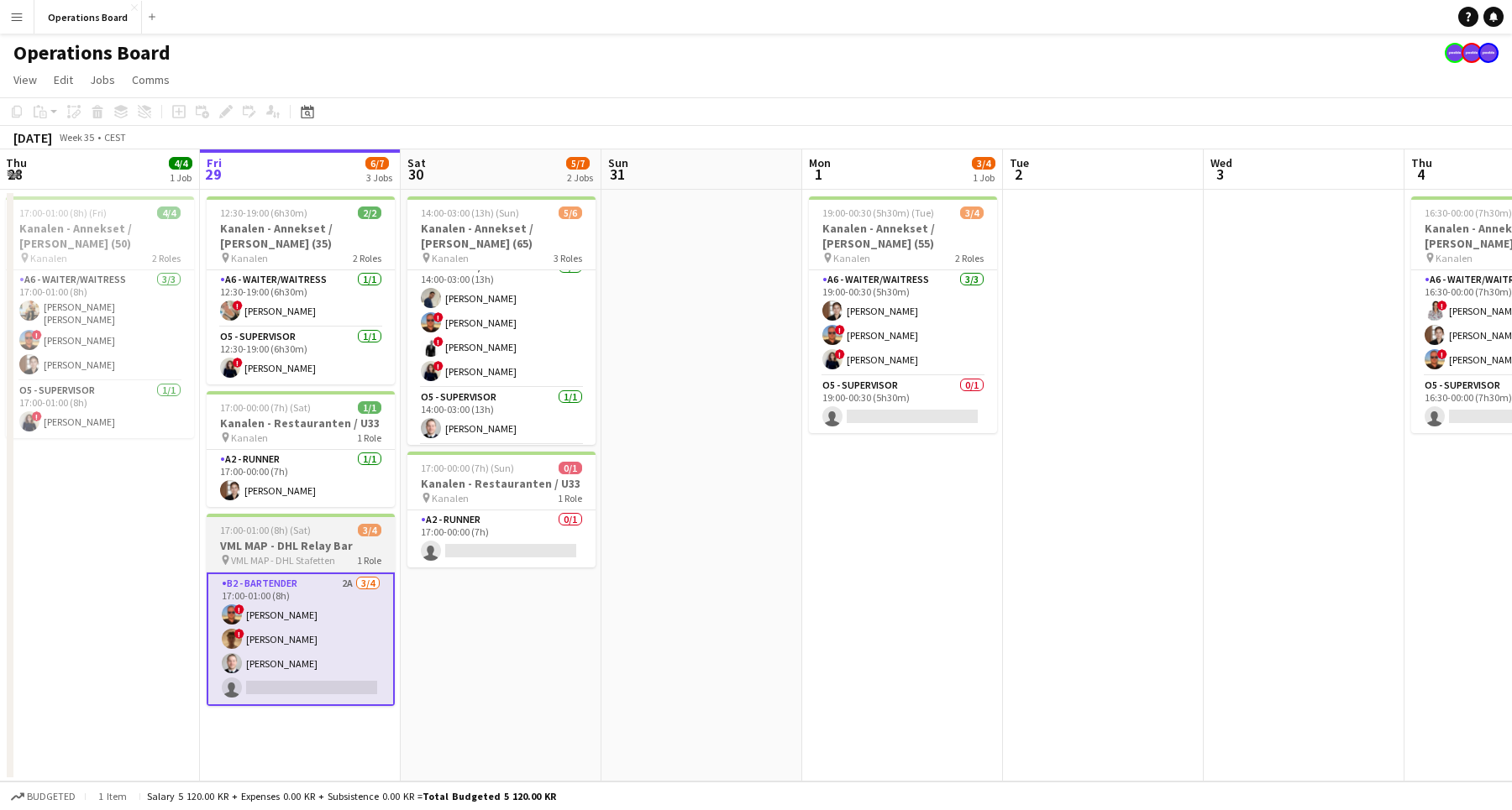
click at [314, 522] on app-job-card "17:00-01:00 (8h) (Sat) 3/4 VML MAP - DHL Relay Bar pin VML MAP - DHL Stafetten …" at bounding box center [300, 609] width 188 height 192
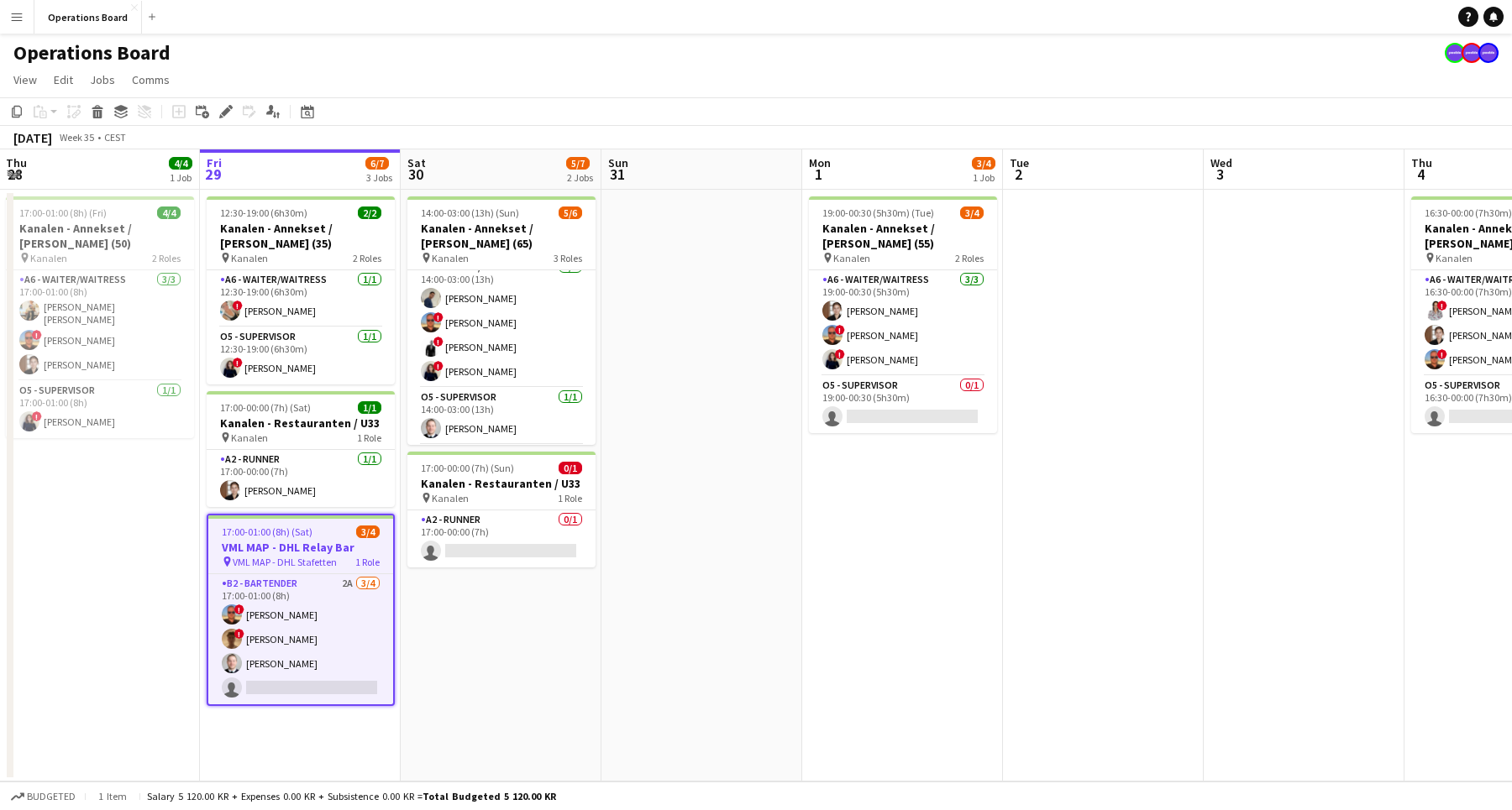
click at [648, 91] on app-page-menu "View Day view expanded Day view collapsed Month view Date picker Jump to [DATE]…" at bounding box center [756, 81] width 1512 height 32
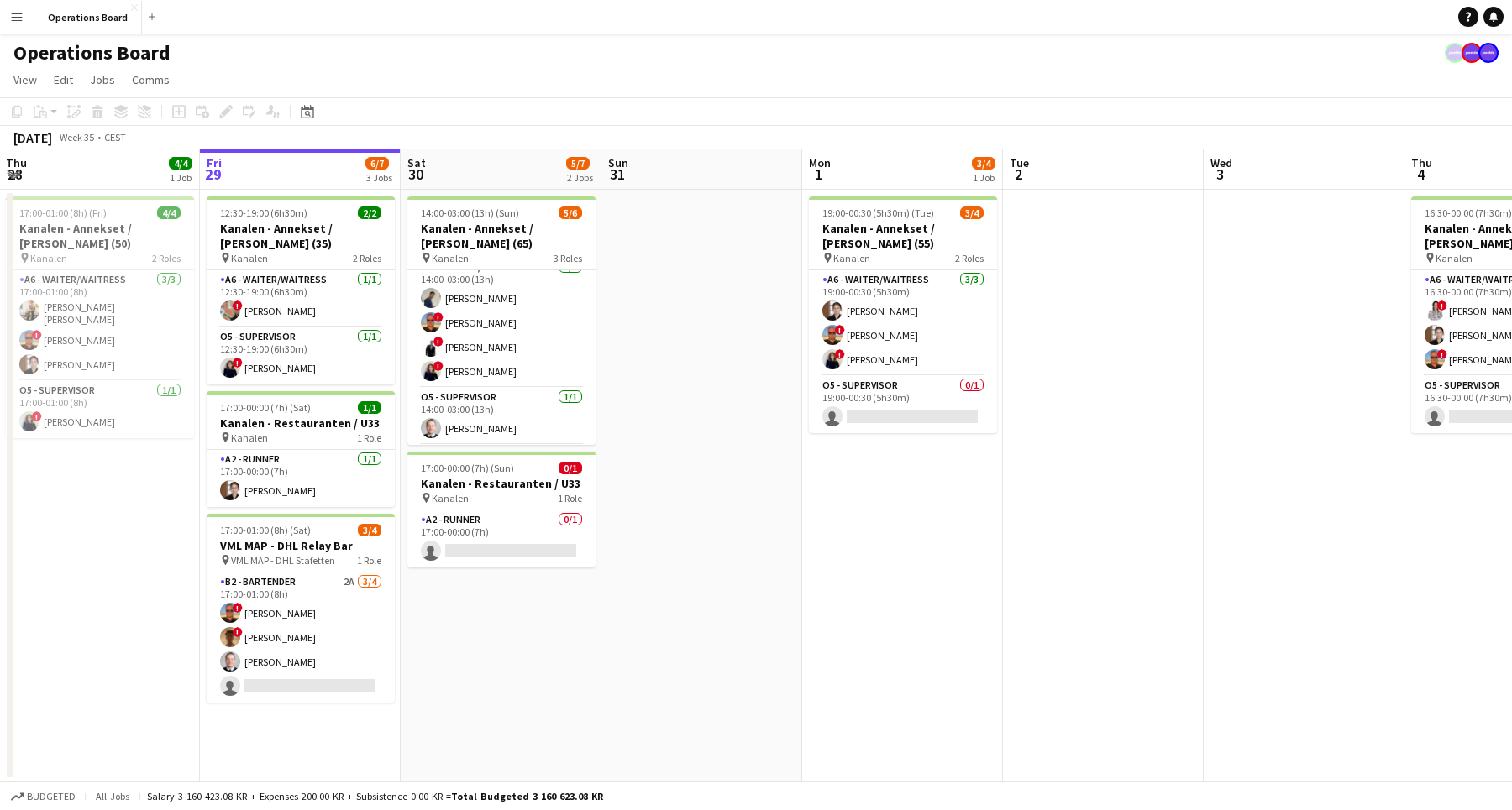
click at [677, 59] on div "Operations Board" at bounding box center [756, 49] width 1512 height 32
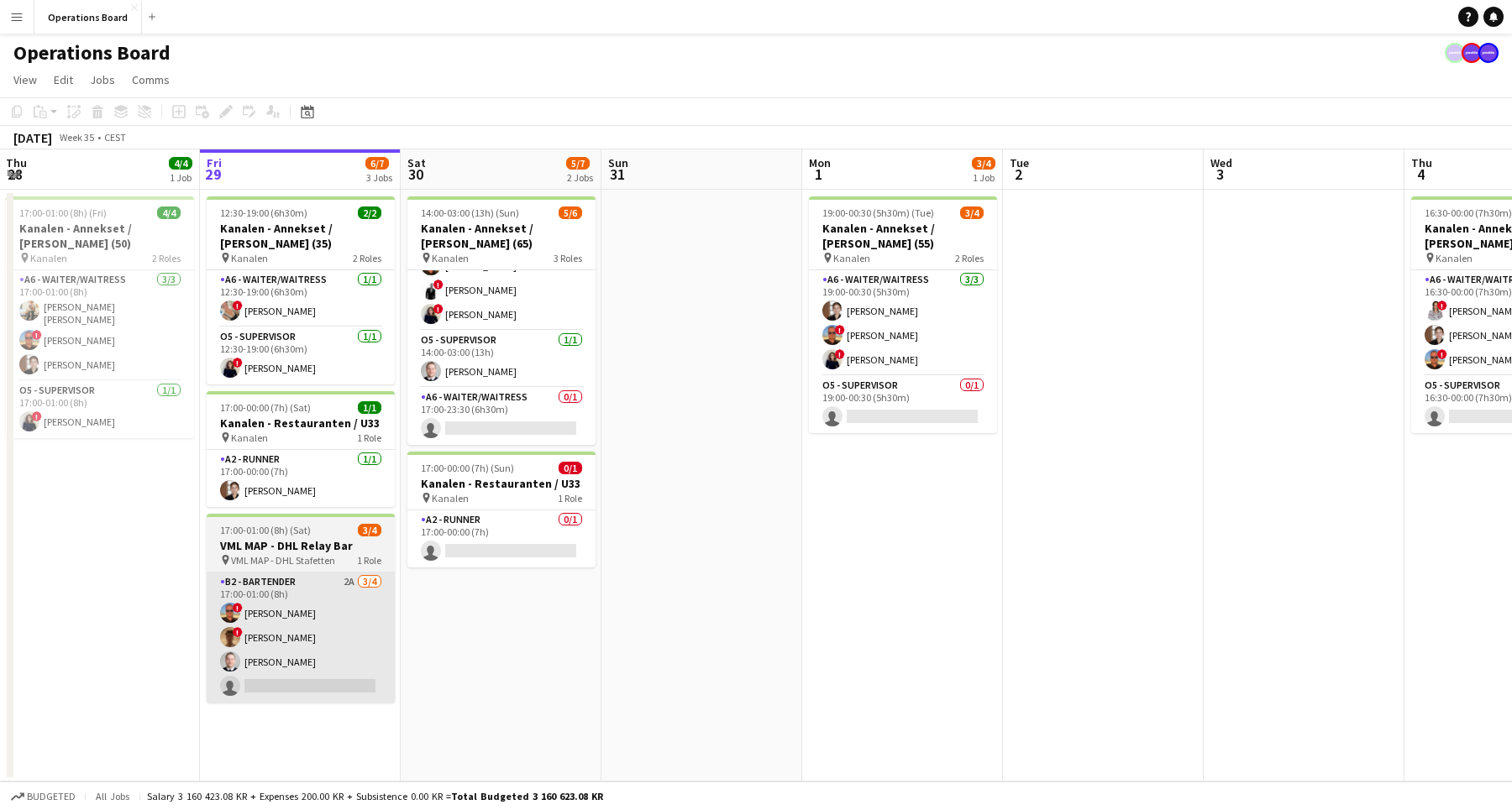
scroll to position [0, 0]
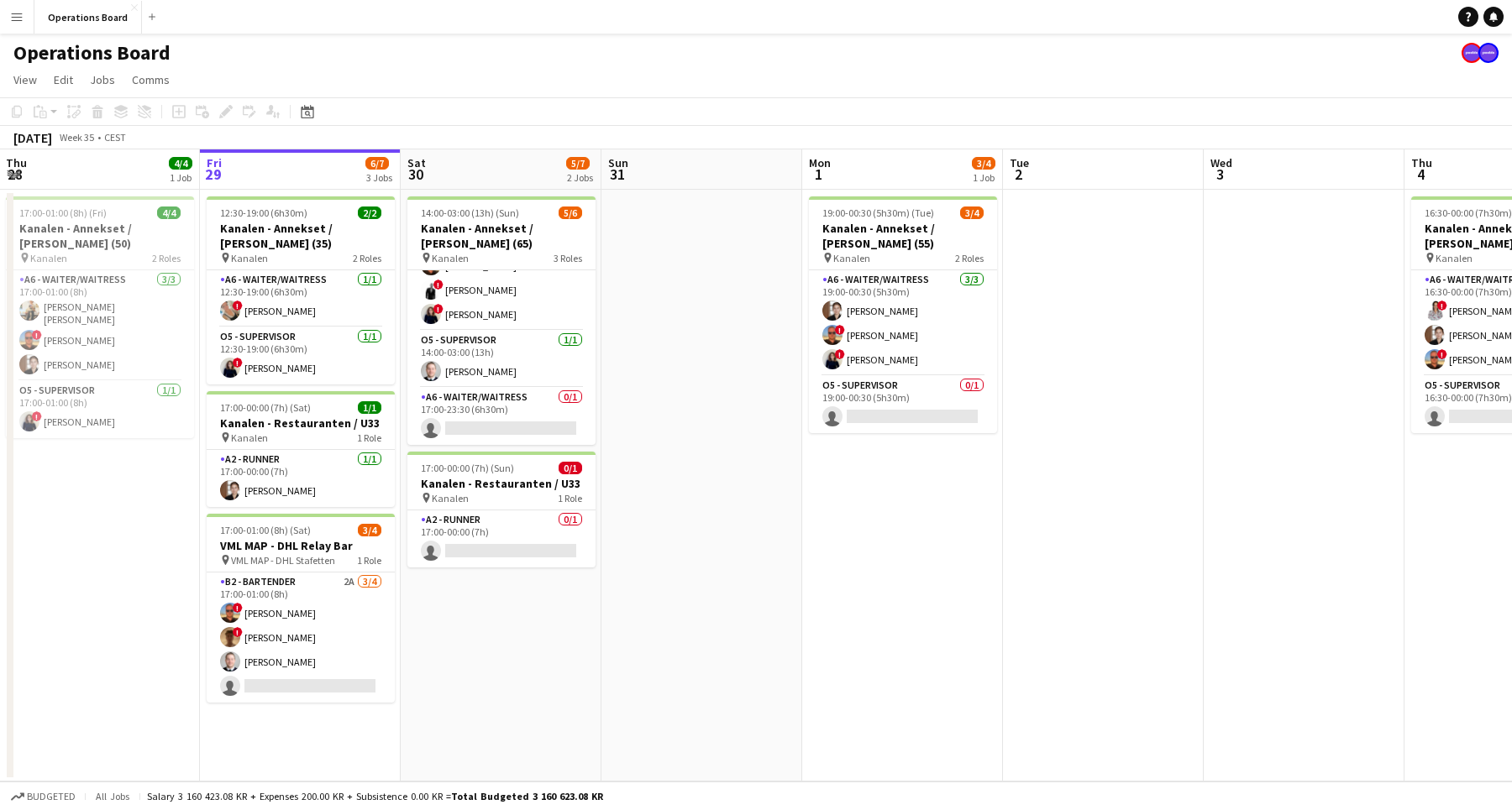
click at [20, 21] on app-icon "Menu" at bounding box center [17, 17] width 13 height 13
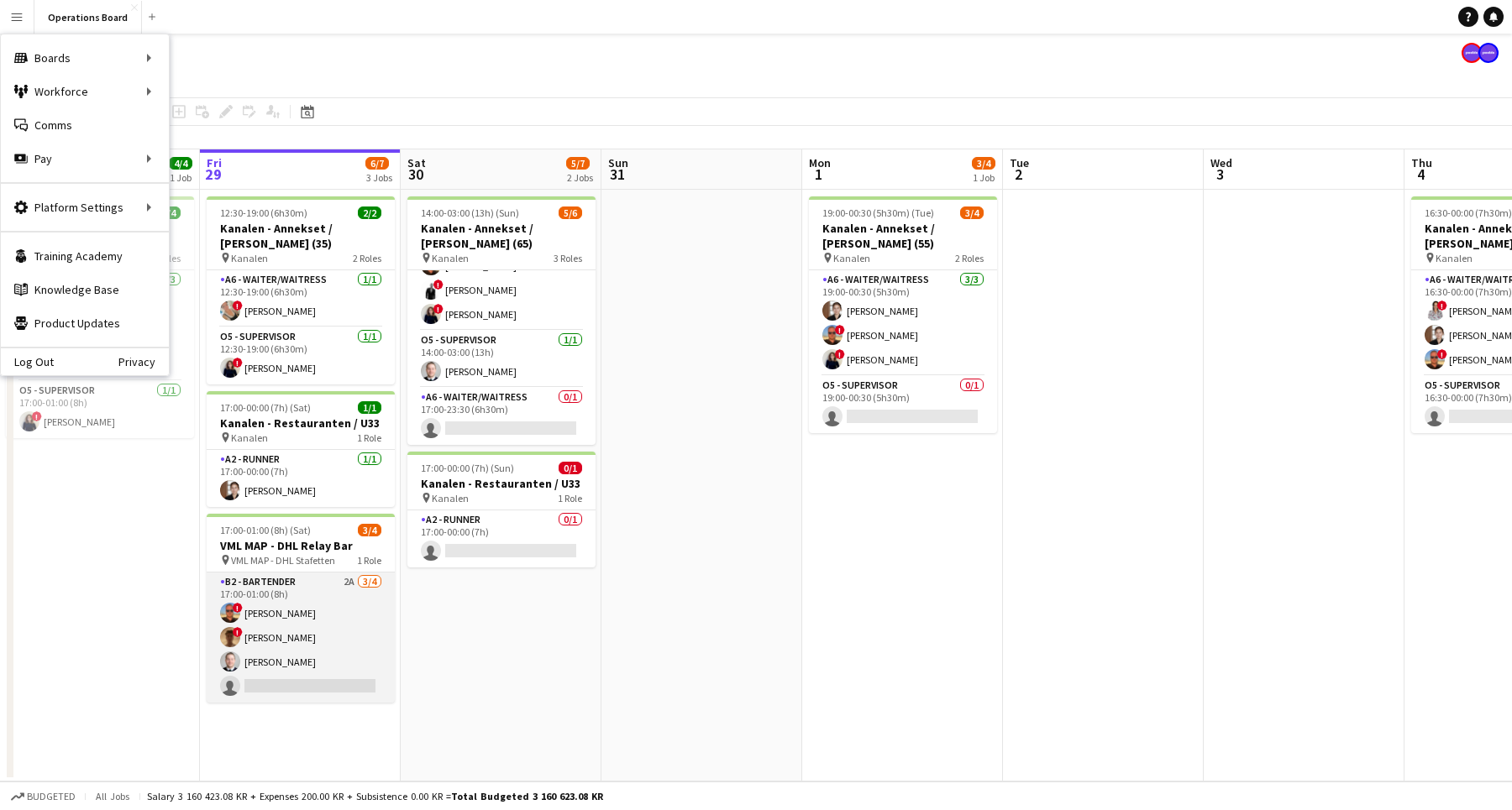
click at [309, 649] on app-card-role "B2 - BARTENDER 2A [DATE] 17:00-01:00 (8h) ! [PERSON_NAME] ! [PERSON_NAME] [PERS…" at bounding box center [300, 637] width 188 height 130
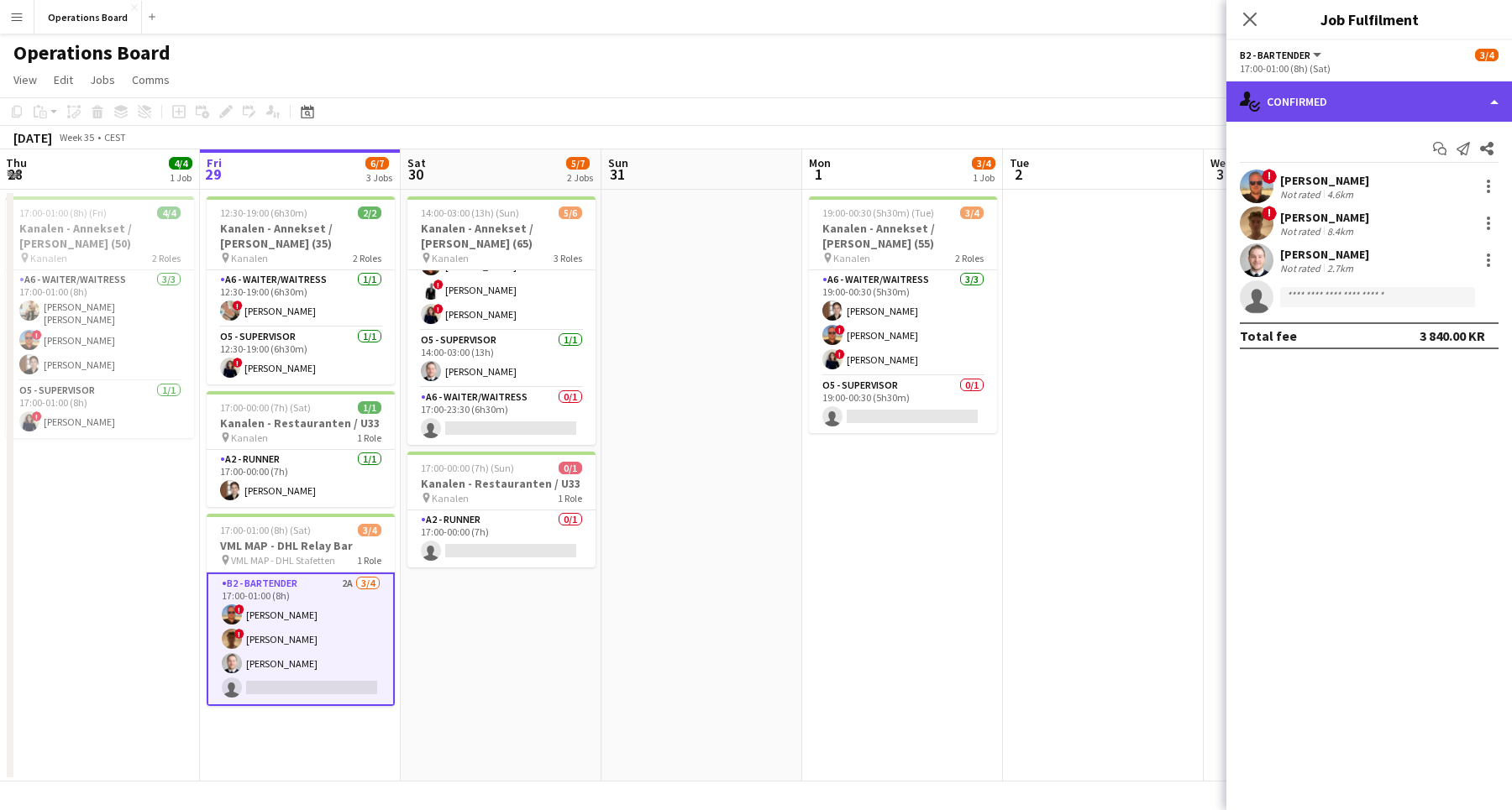
click at [1293, 113] on div "single-neutral-actions-check-2 Confirmed" at bounding box center [1368, 101] width 285 height 40
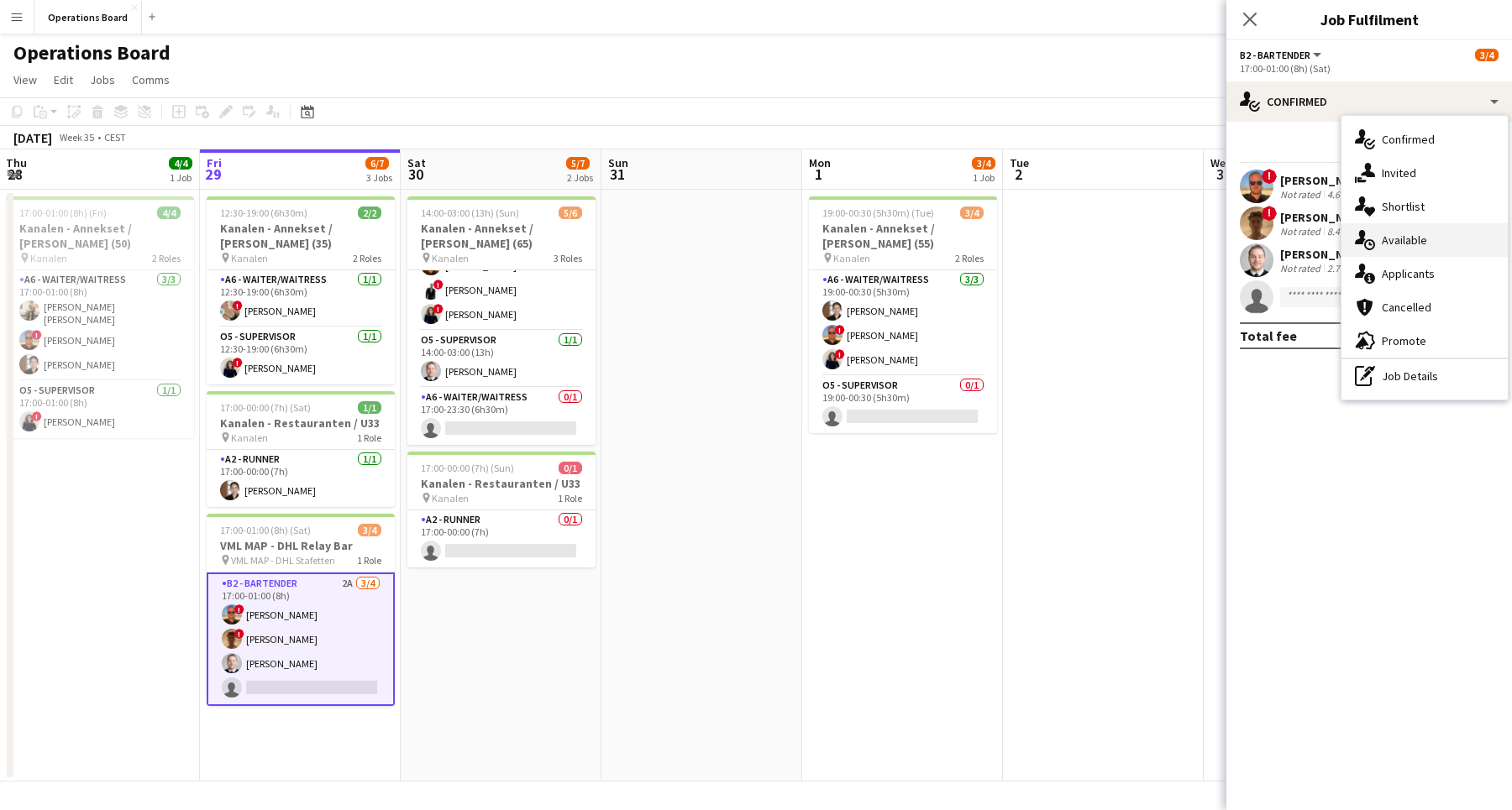
click at [1404, 246] on div "single-neutral-actions-upload Available" at bounding box center [1424, 240] width 166 height 33
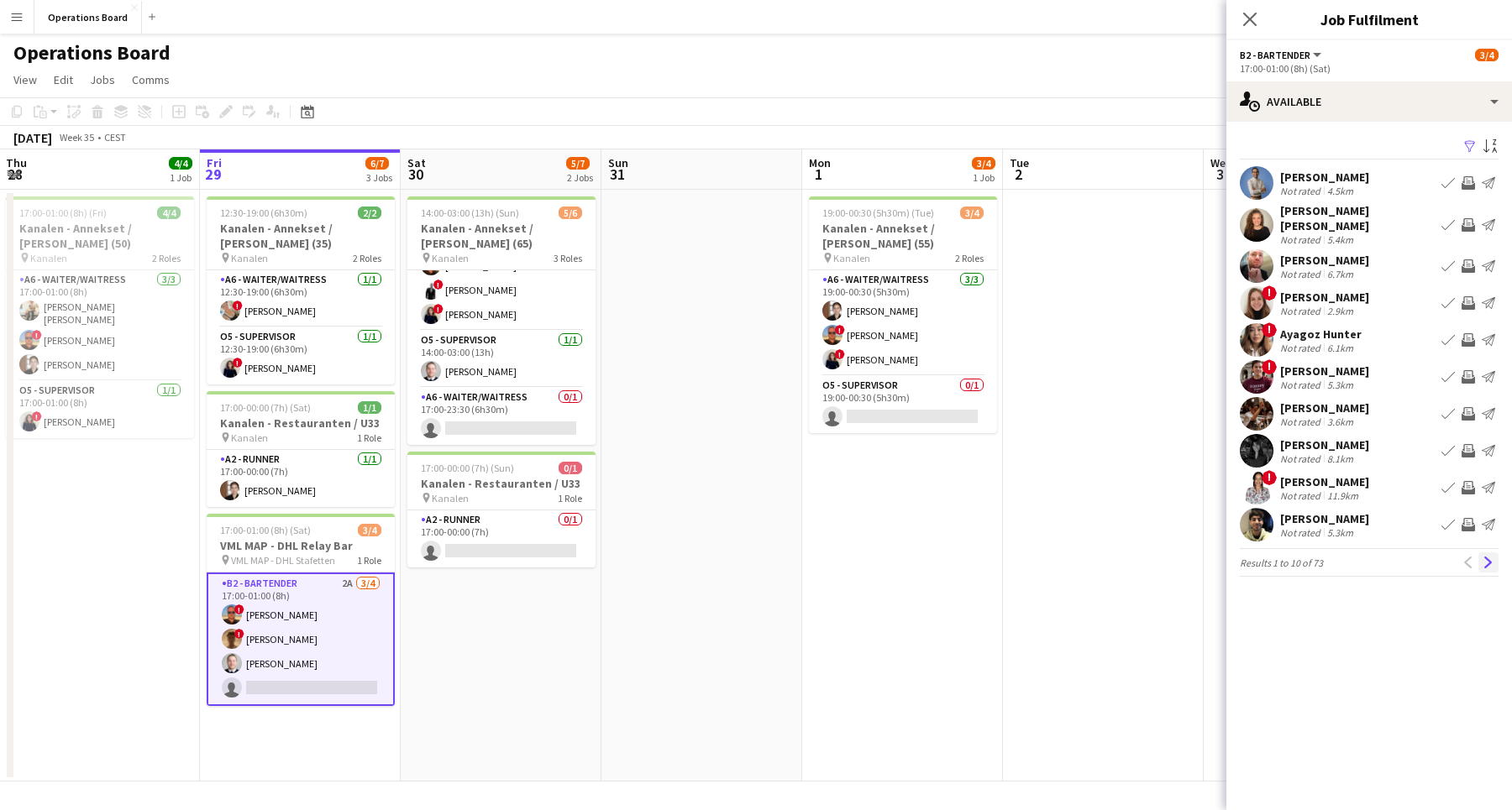
click at [1489, 556] on app-icon "Next" at bounding box center [1488, 562] width 12 height 12
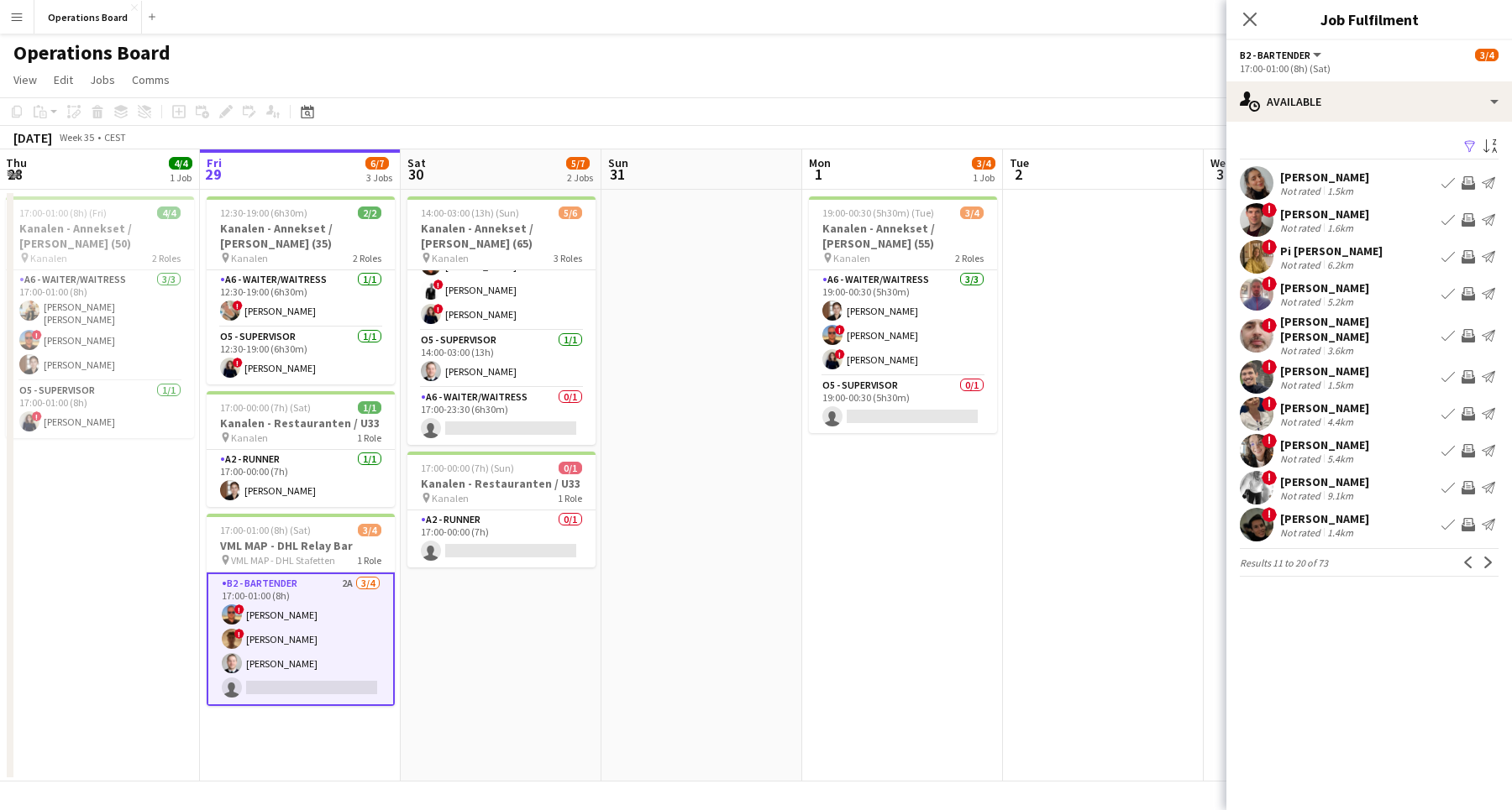
click at [1489, 556] on app-icon "Next" at bounding box center [1488, 562] width 12 height 12
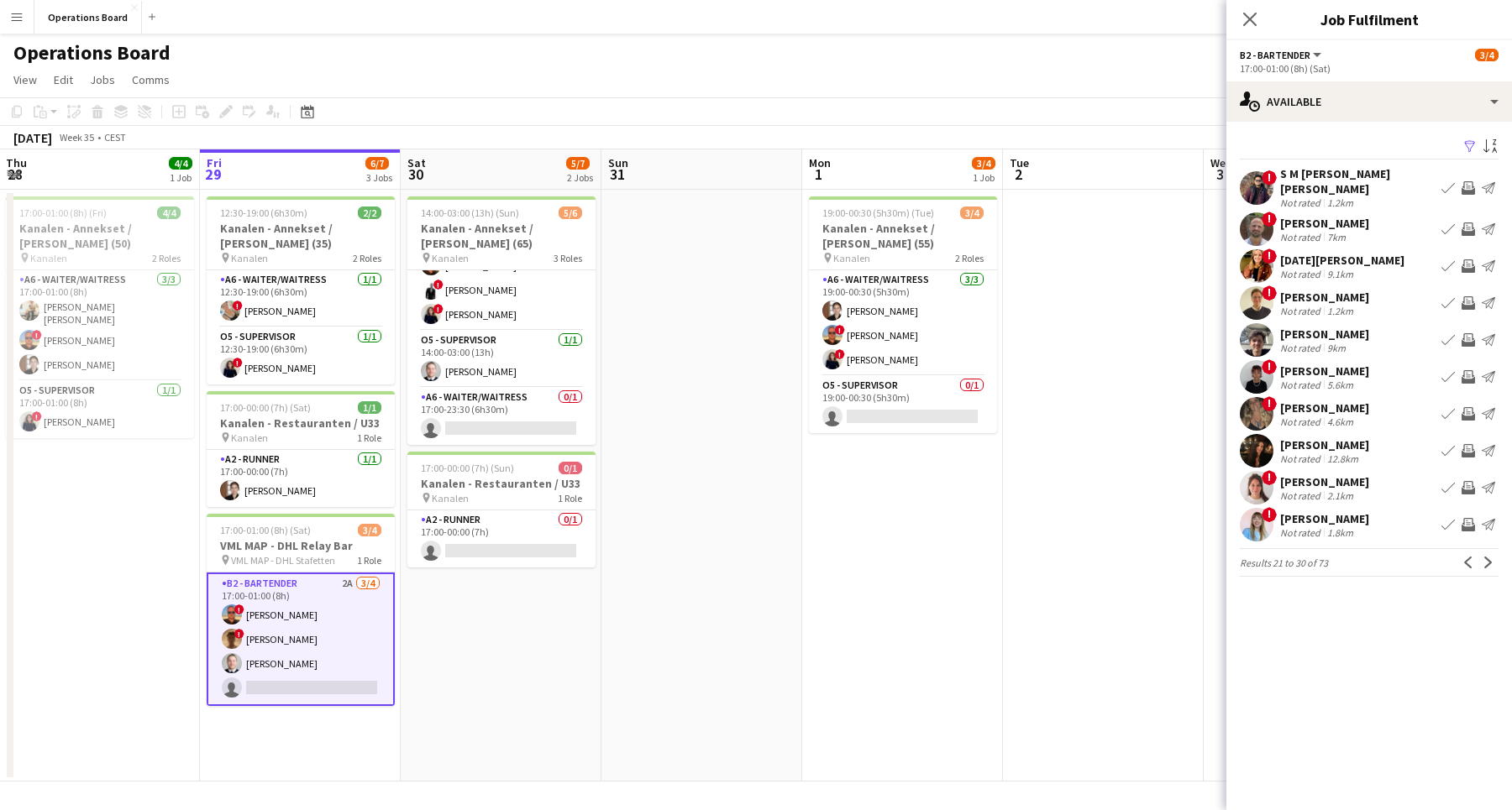
click at [1489, 556] on app-icon "Next" at bounding box center [1488, 562] width 12 height 12
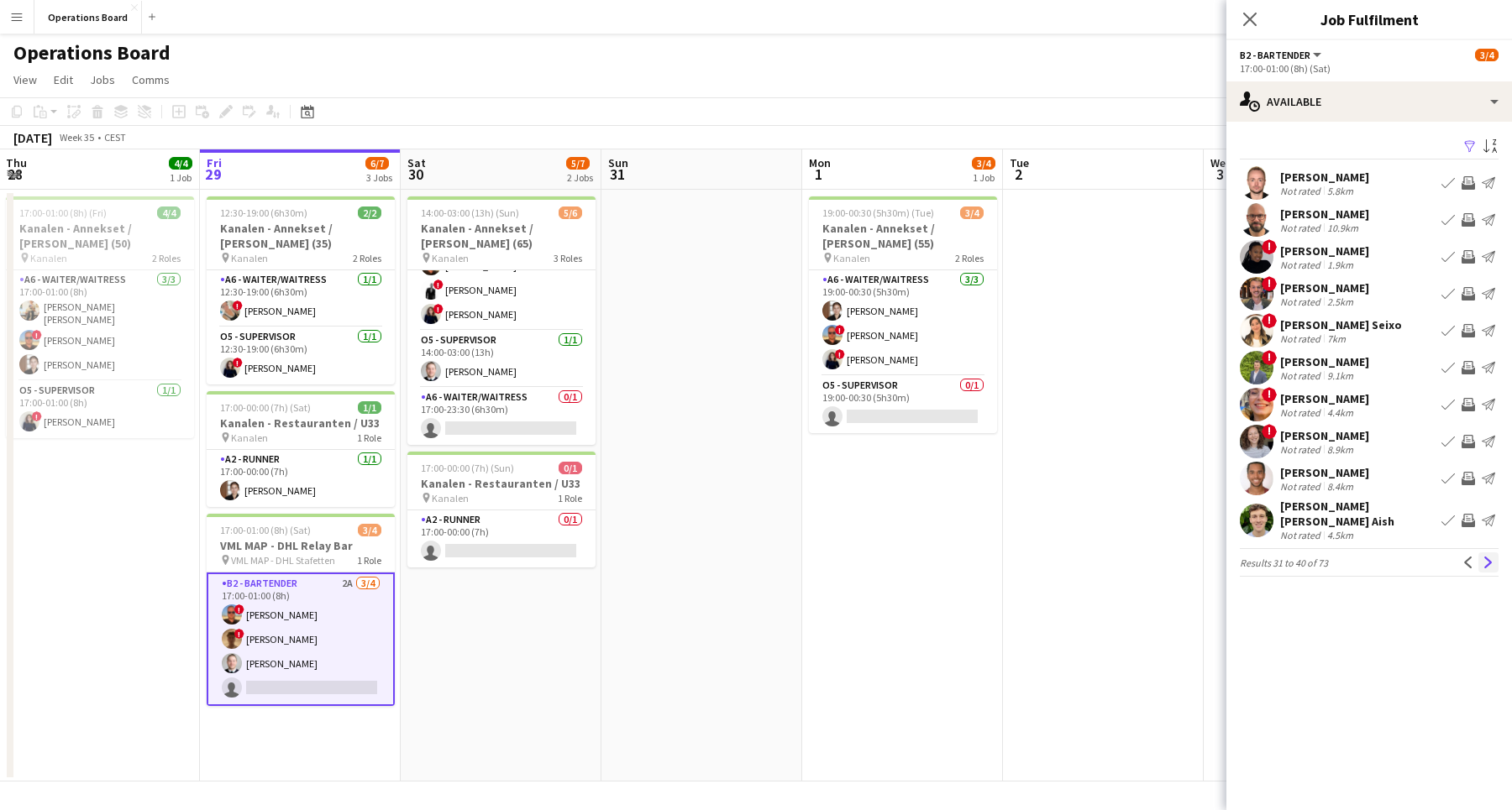
click at [1489, 556] on app-icon "Next" at bounding box center [1488, 562] width 12 height 12
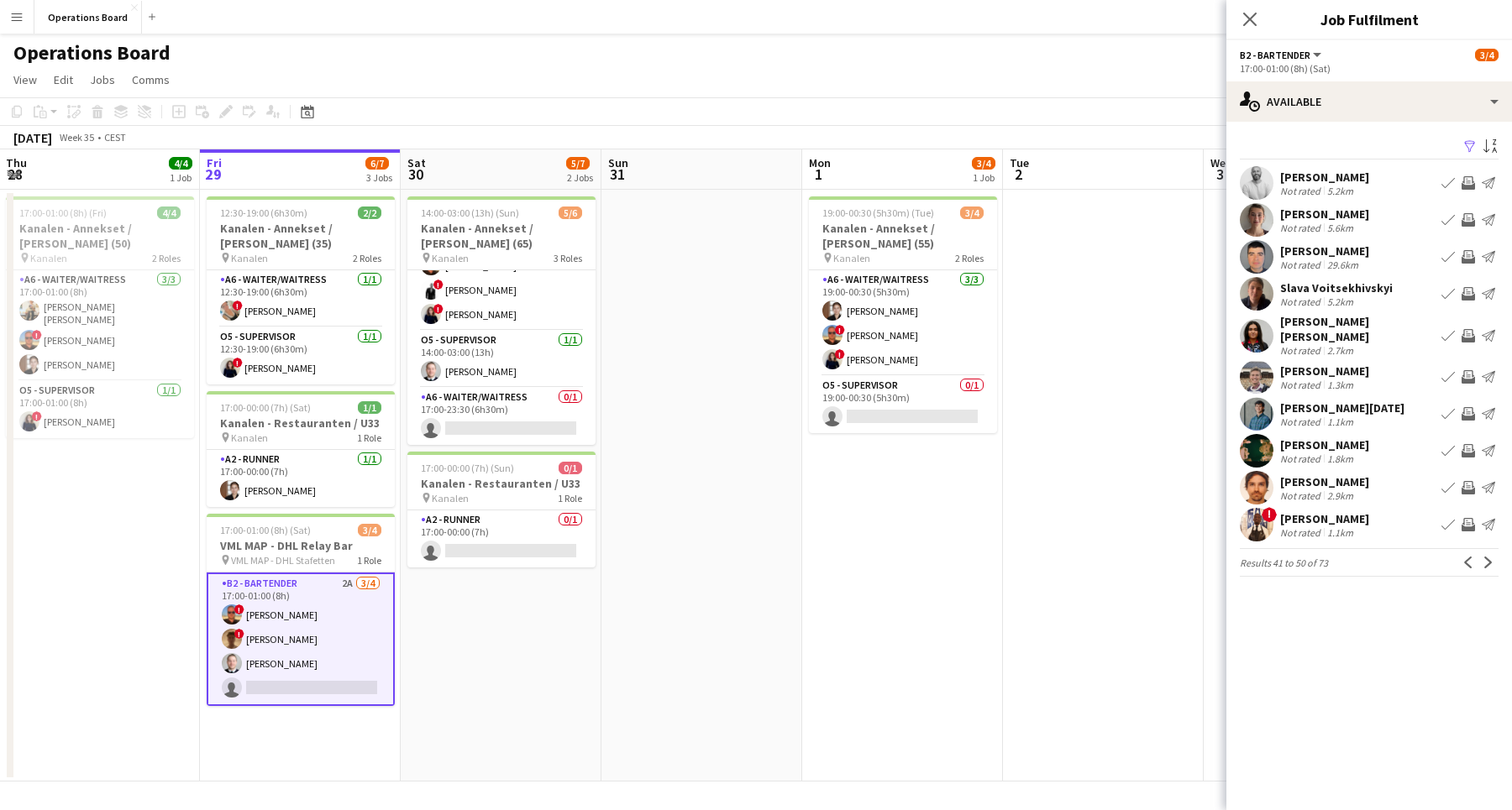
click at [1468, 298] on app-icon "Invite crew" at bounding box center [1467, 294] width 13 height 13
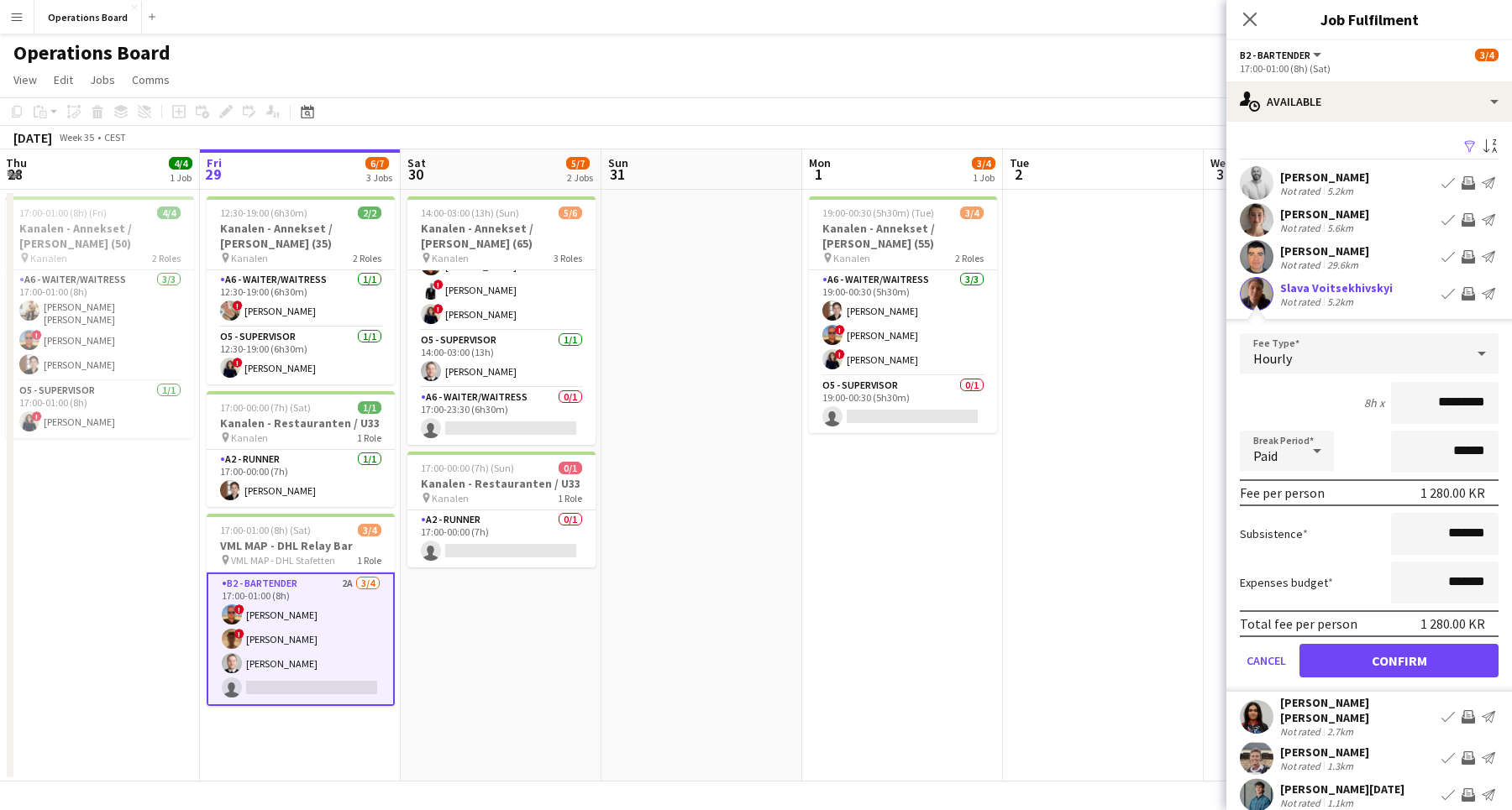
click at [1378, 668] on button "Confirm" at bounding box center [1399, 660] width 199 height 33
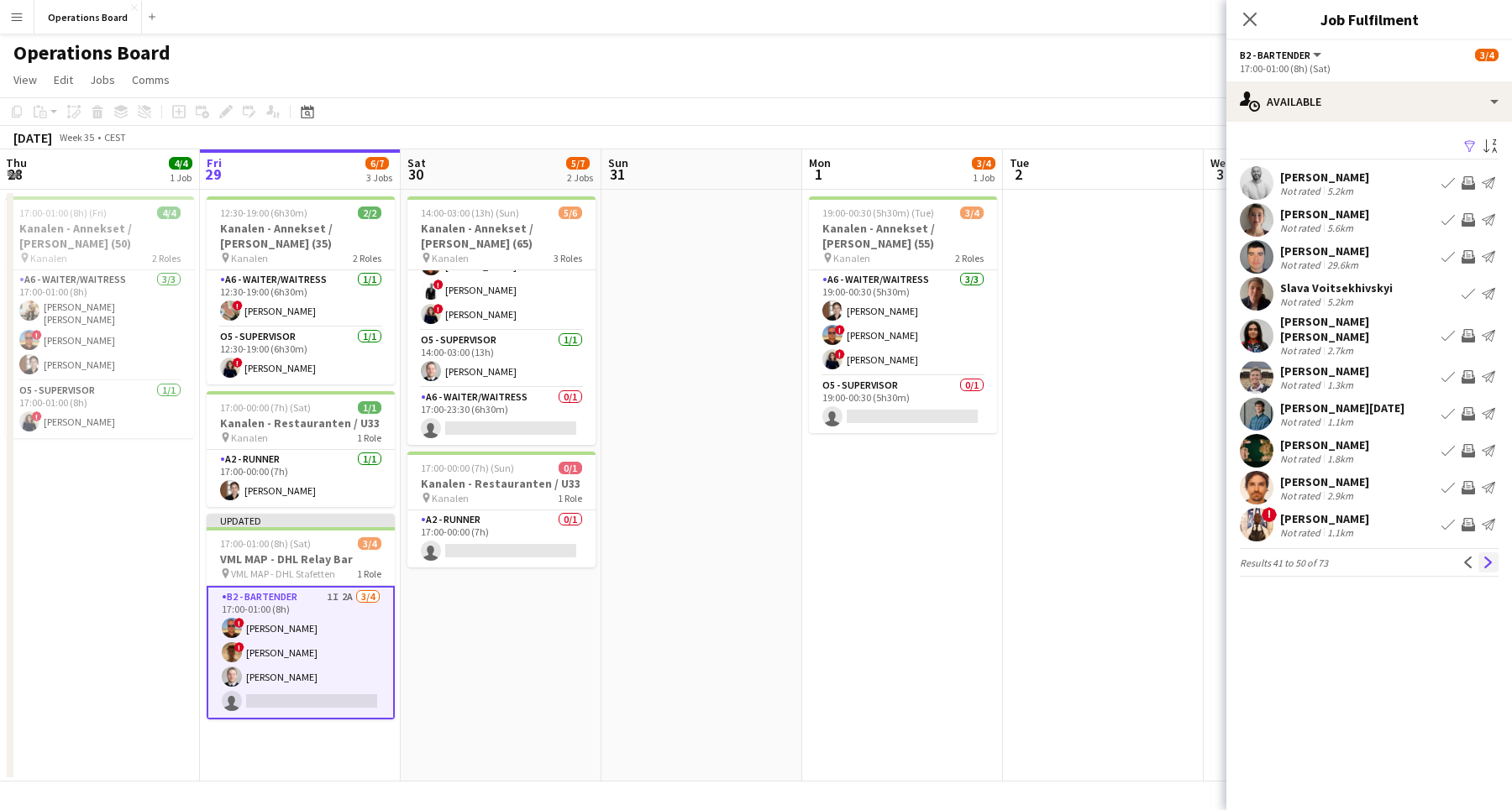
click at [1488, 556] on app-icon "Next" at bounding box center [1488, 562] width 12 height 12
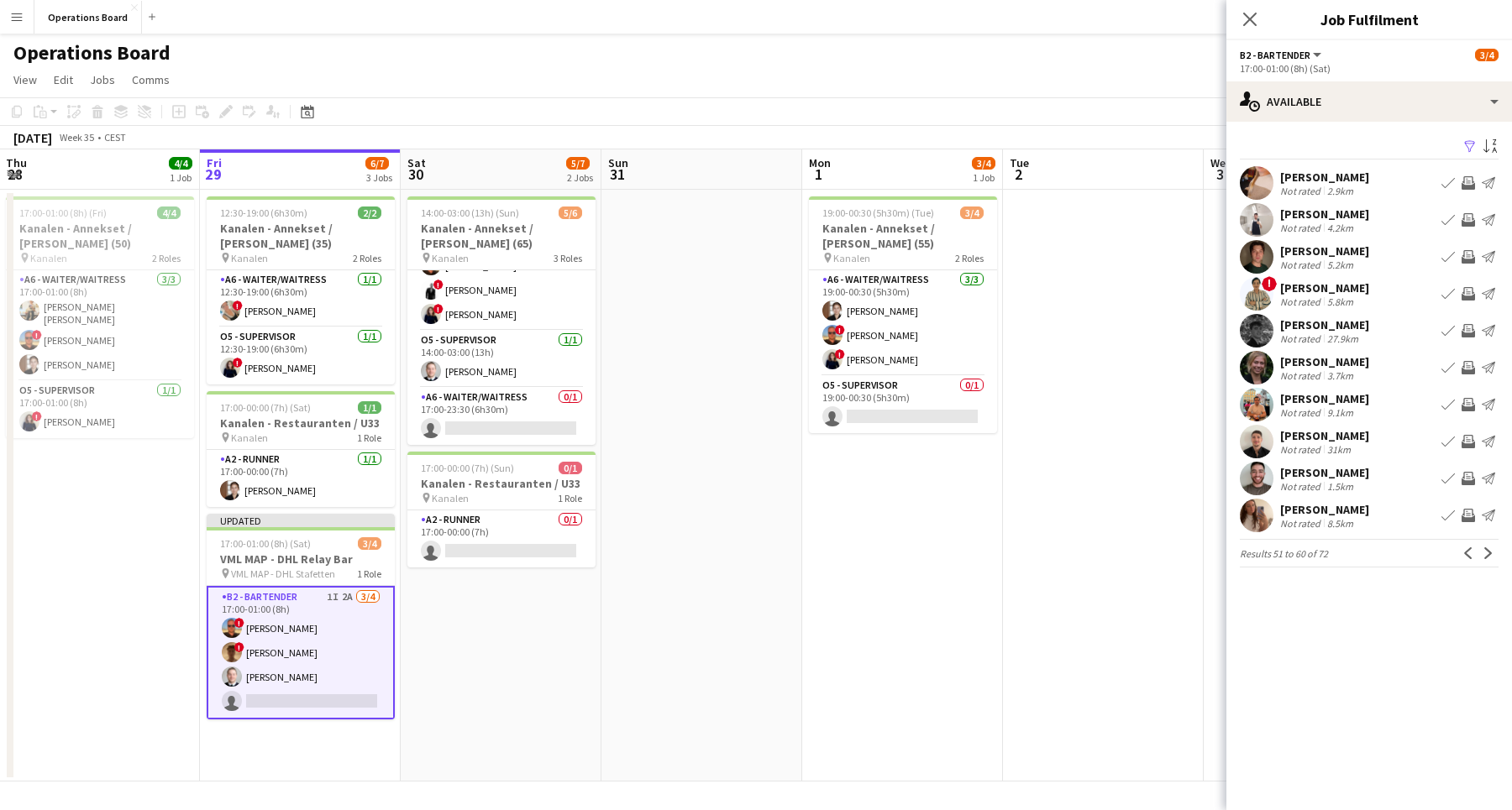
click at [1469, 178] on app-icon "Invite crew" at bounding box center [1467, 183] width 13 height 13
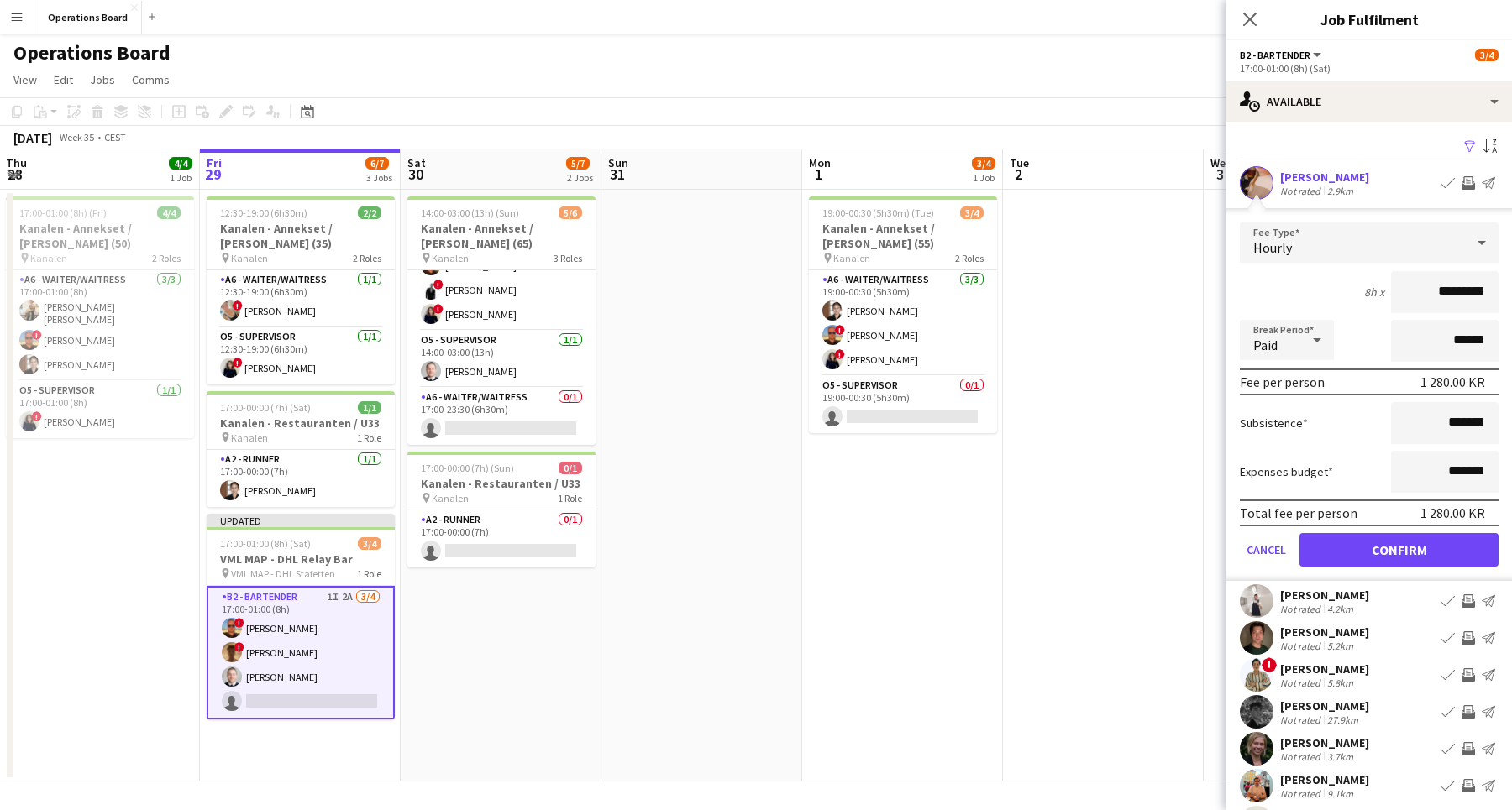
click at [1382, 536] on button "Confirm" at bounding box center [1399, 550] width 199 height 33
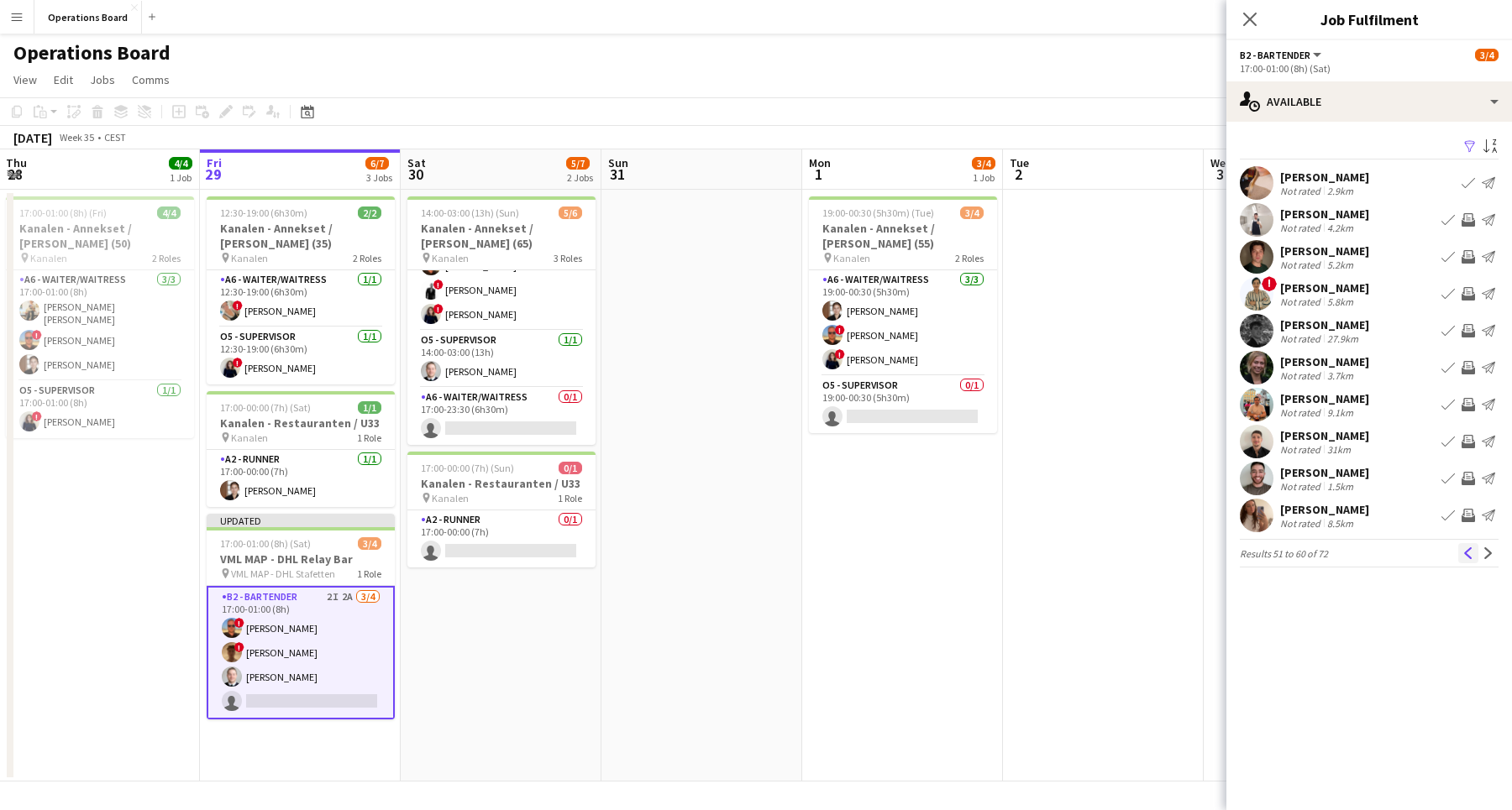
click at [1468, 549] on app-icon "Previous" at bounding box center [1467, 553] width 12 height 12
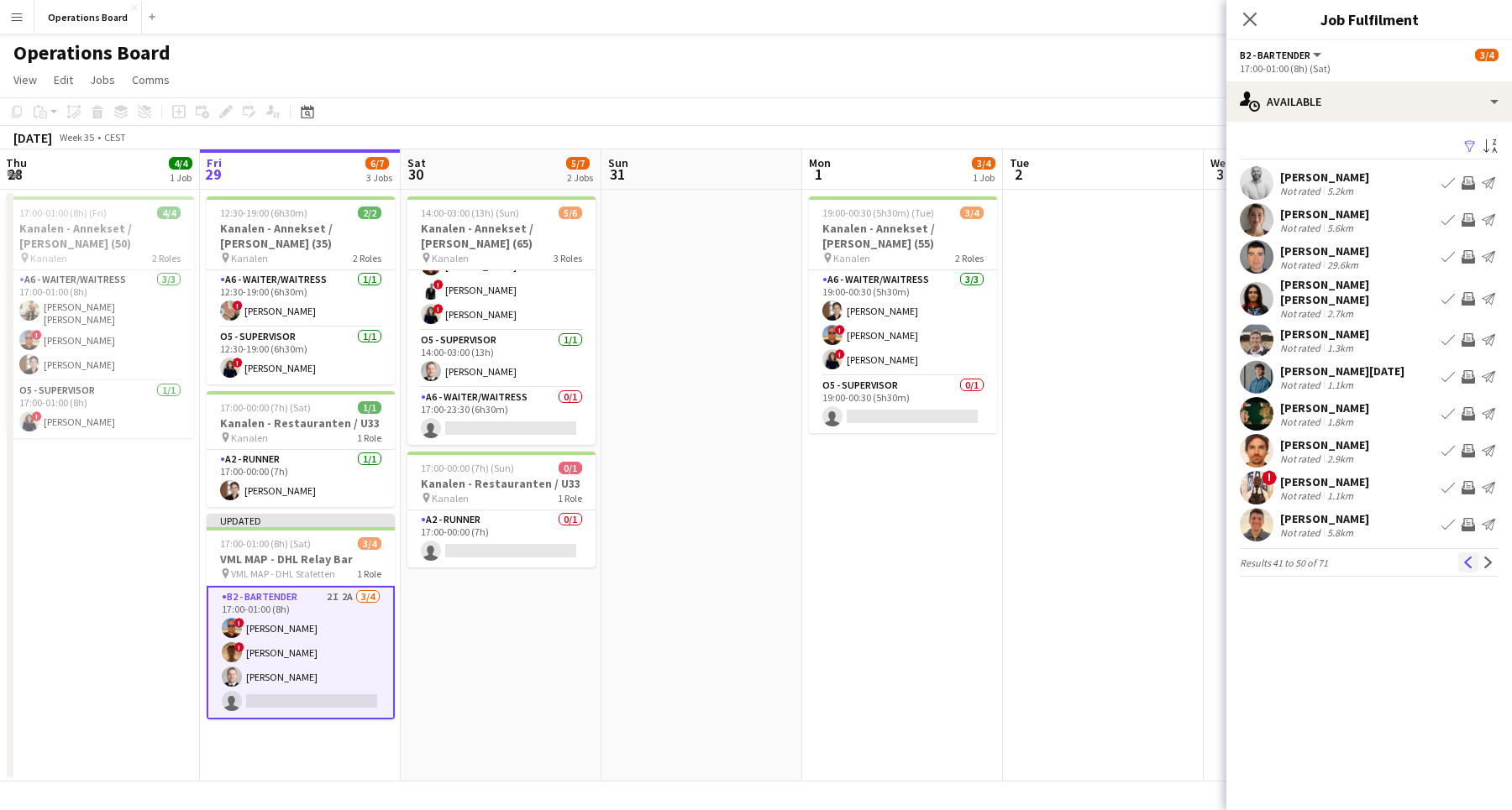
click at [1468, 560] on button "Previous" at bounding box center [1468, 563] width 20 height 20
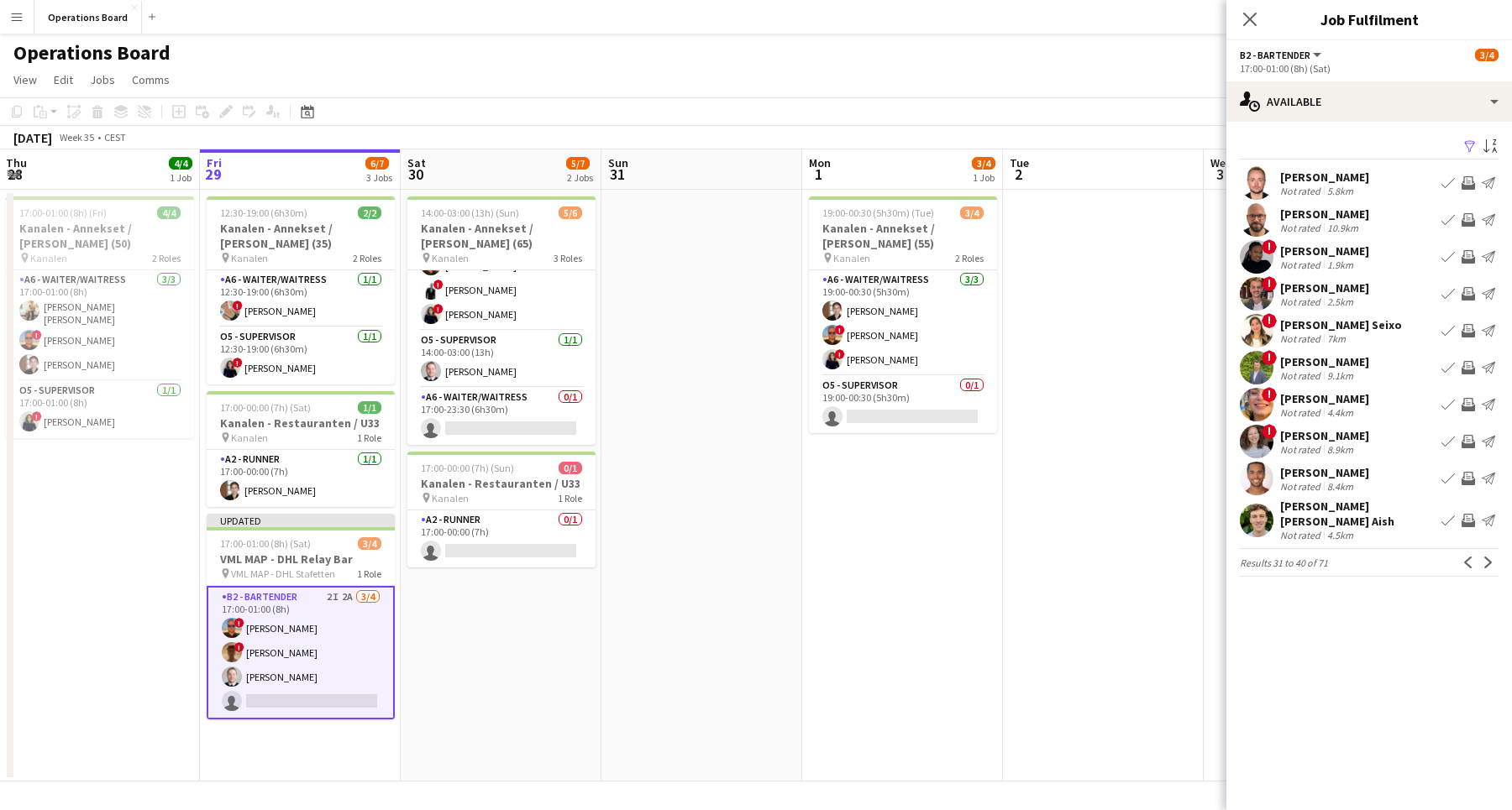
click at [1468, 560] on button "Previous" at bounding box center [1468, 563] width 20 height 20
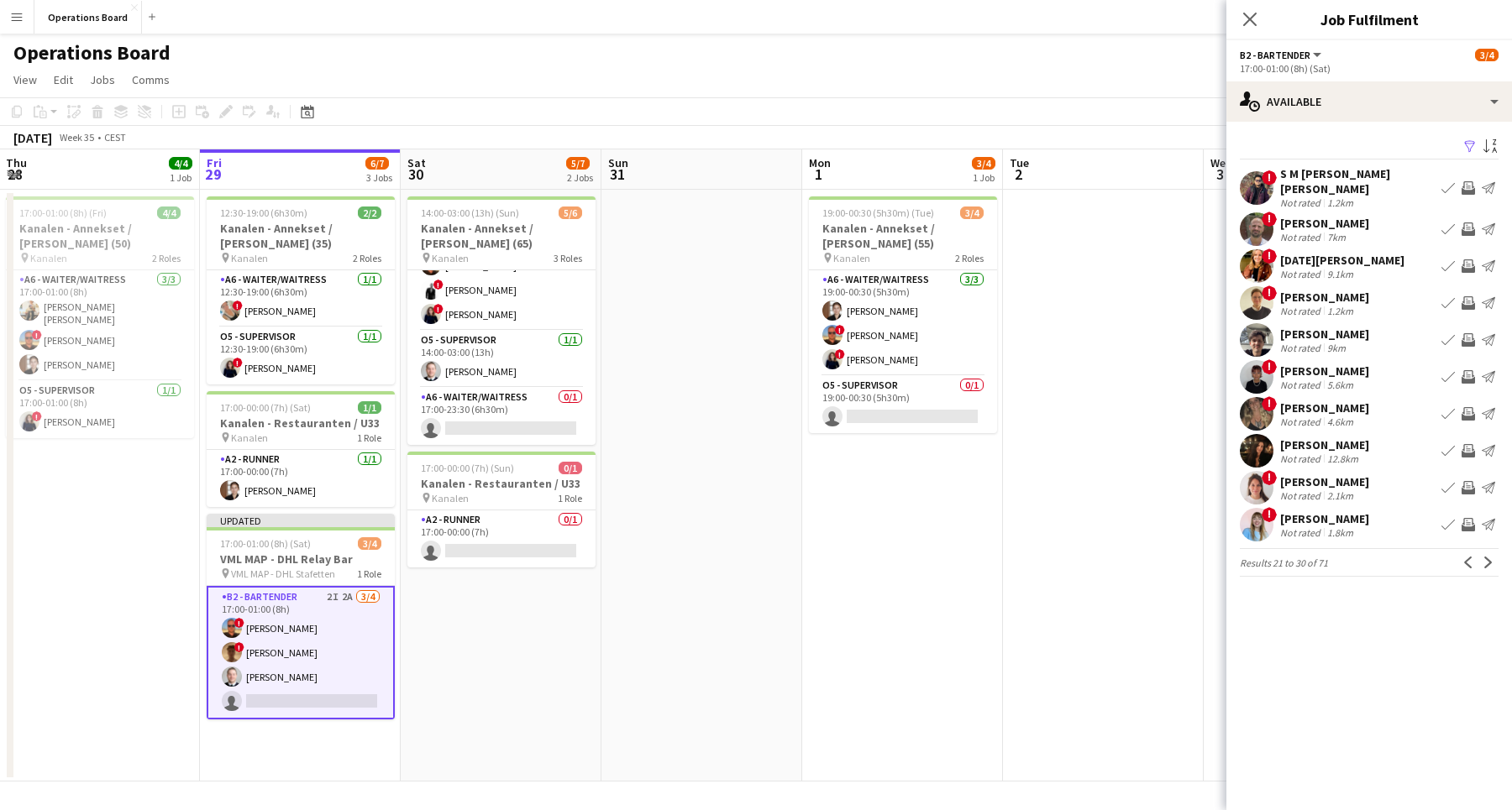
click at [1468, 560] on button "Previous" at bounding box center [1468, 563] width 20 height 20
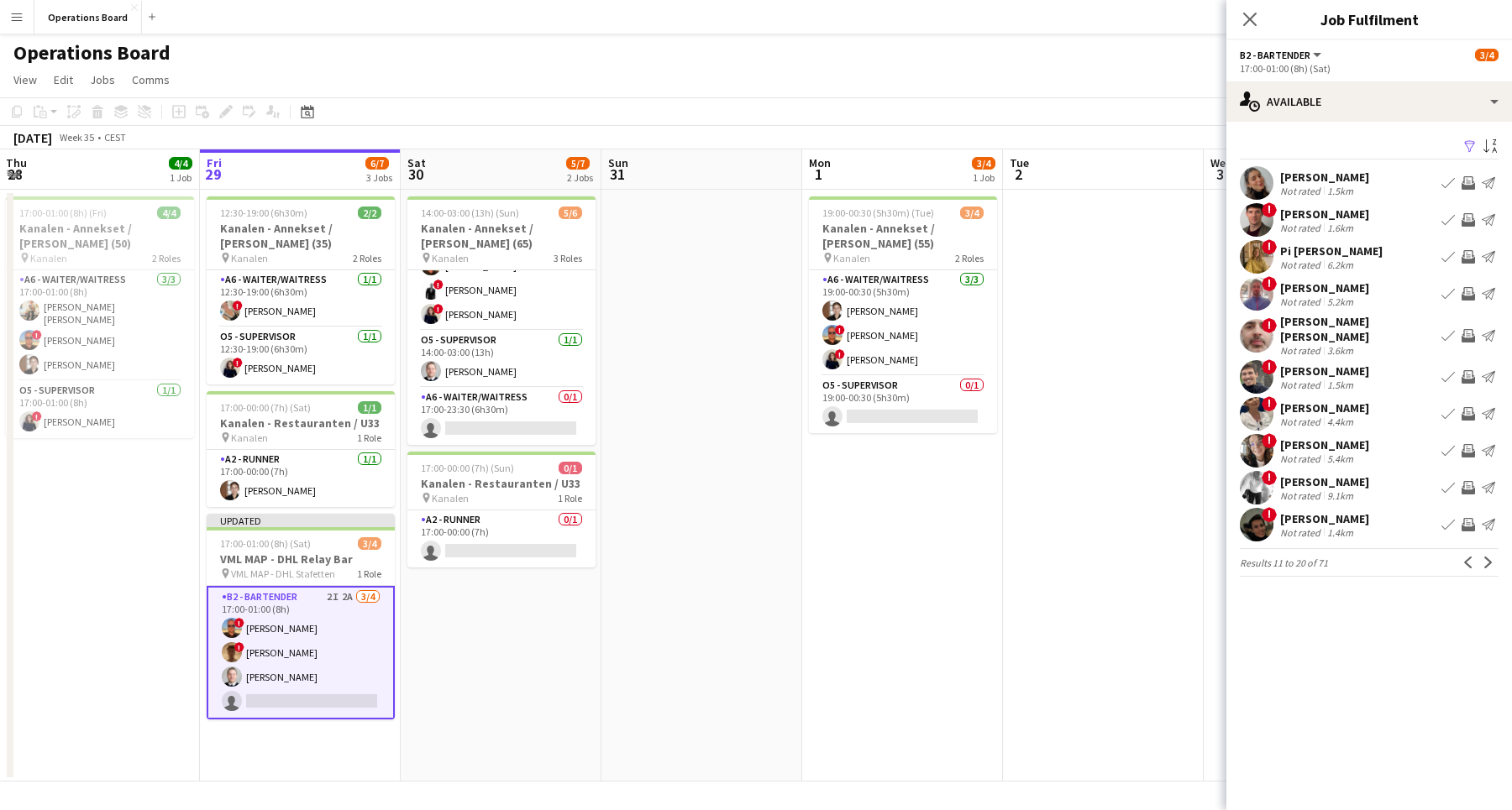
click at [1468, 560] on button "Previous" at bounding box center [1468, 563] width 20 height 20
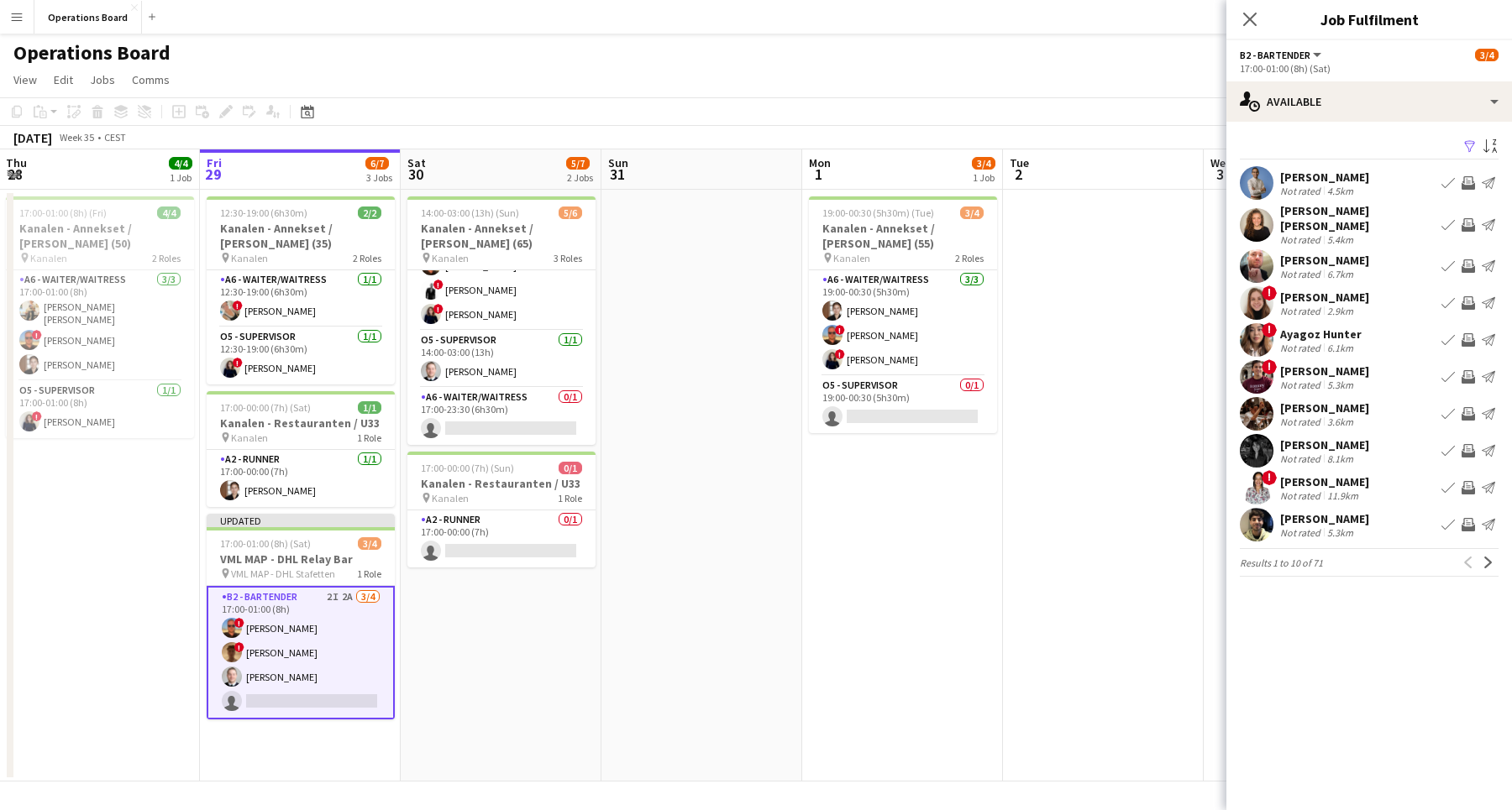
click at [893, 675] on app-date-cell "19:00-00:30 (5h30m) (Tue) 3/4 Kanalen - Annekset / [PERSON_NAME] (55) pin Kanal…" at bounding box center [902, 485] width 201 height 592
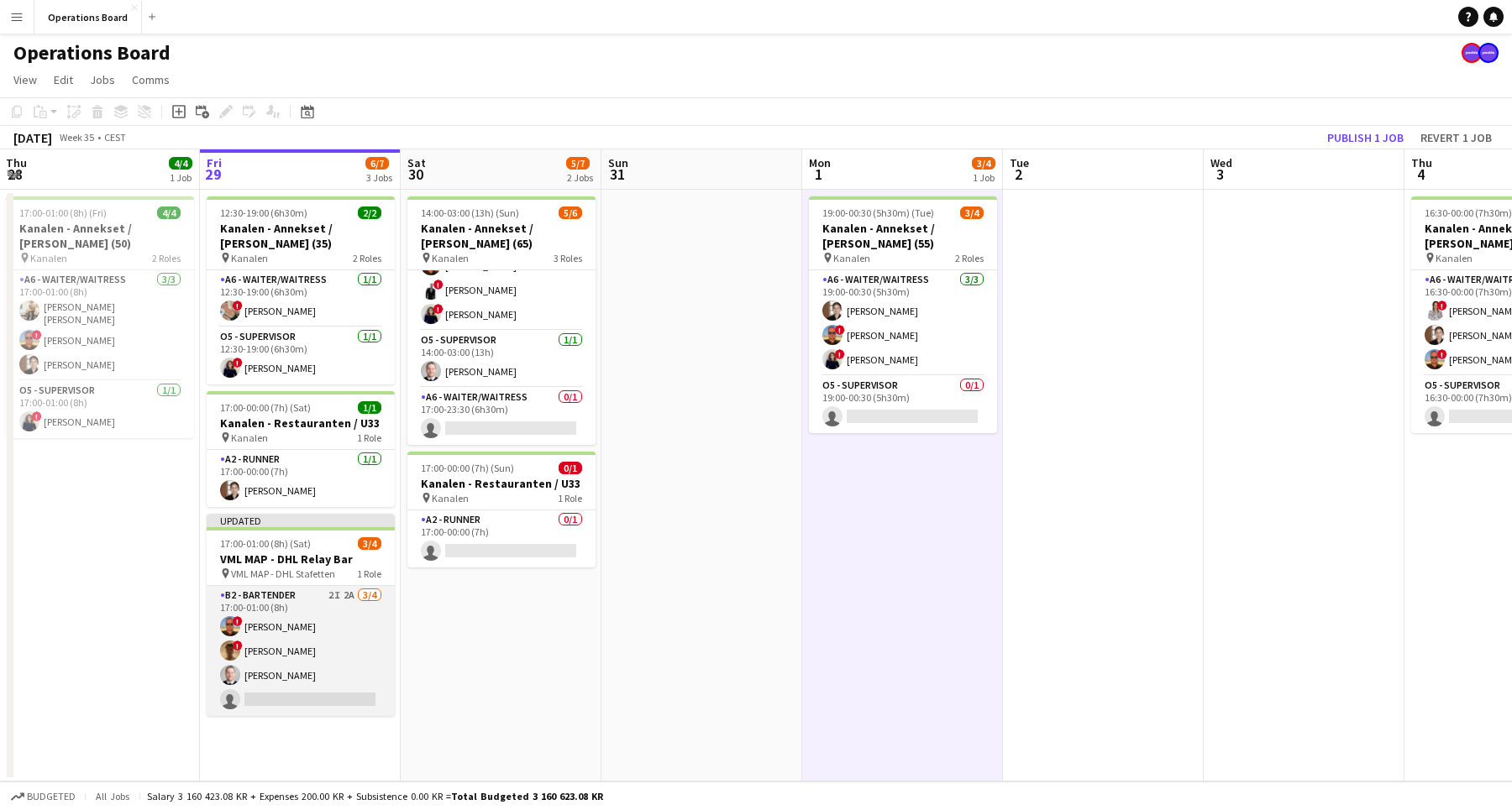
click at [251, 683] on app-card-role "B2 - BARTENDER 2I 2A [DATE] 17:00-01:00 (8h) ! [PERSON_NAME] ! [PERSON_NAME] [P…" at bounding box center [300, 651] width 188 height 130
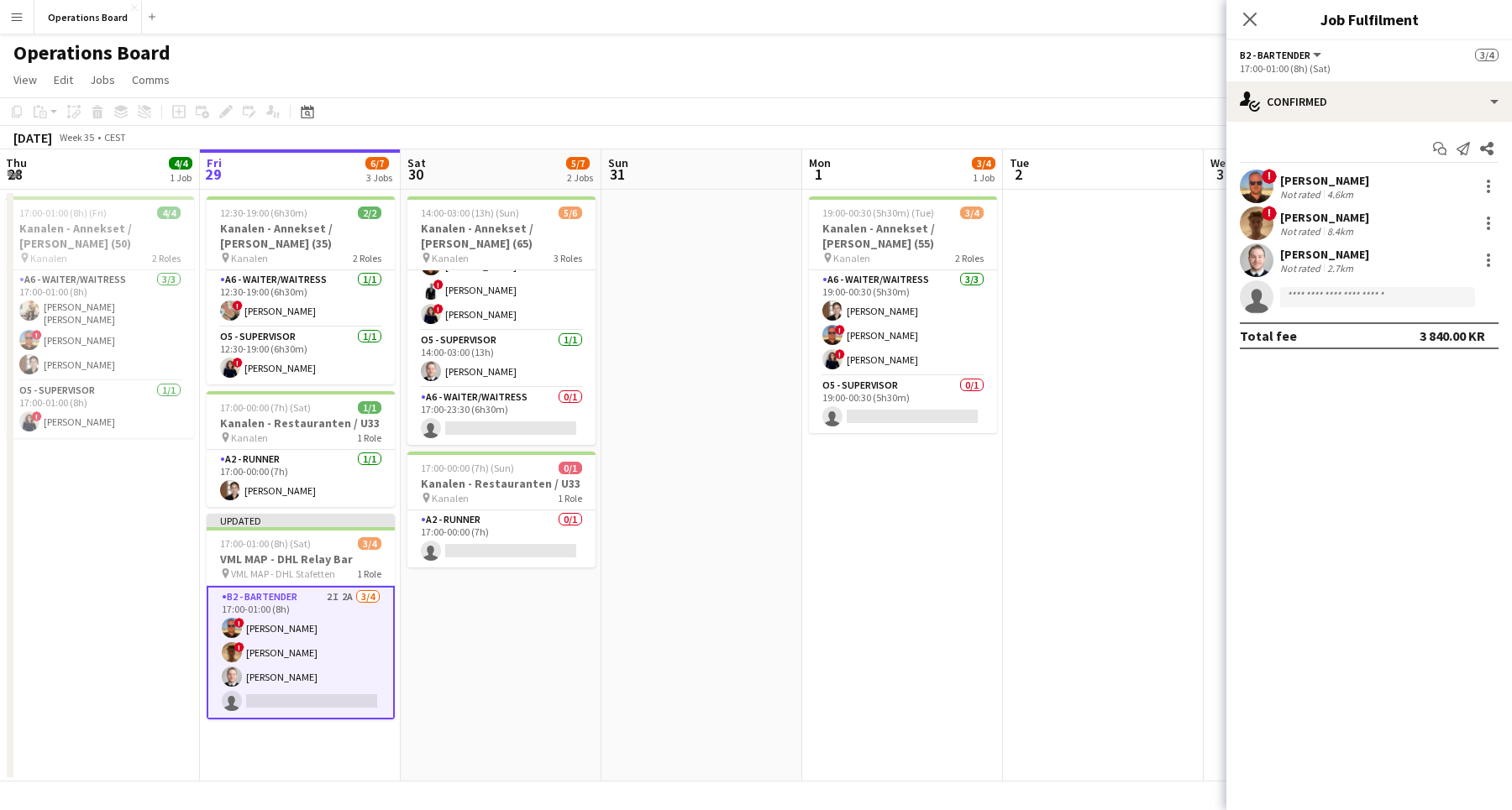
click at [1356, 70] on div "17:00-01:00 (8h) (Sat)" at bounding box center [1369, 69] width 258 height 13
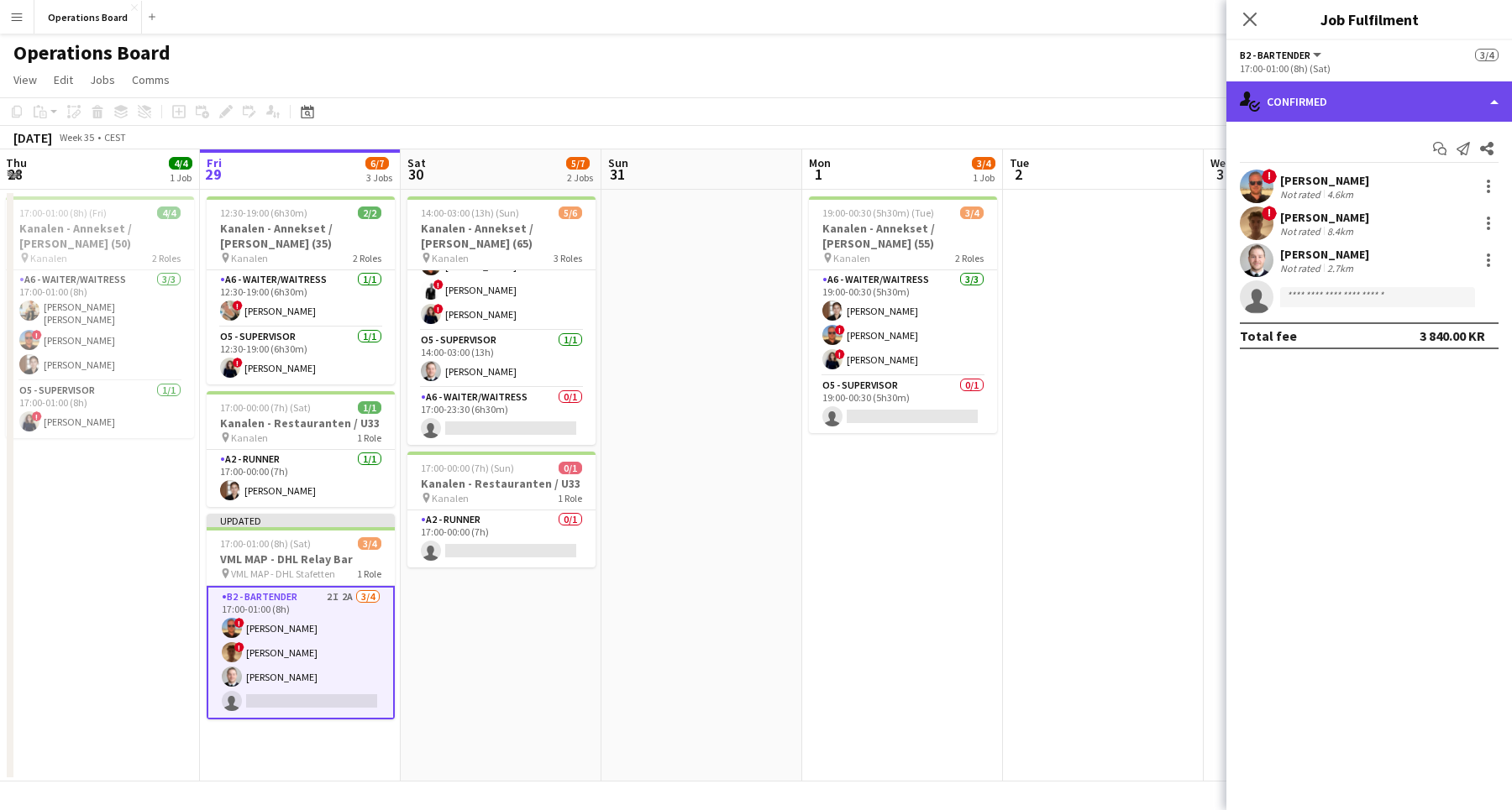
click at [1343, 100] on div "single-neutral-actions-check-2 Confirmed" at bounding box center [1368, 101] width 285 height 40
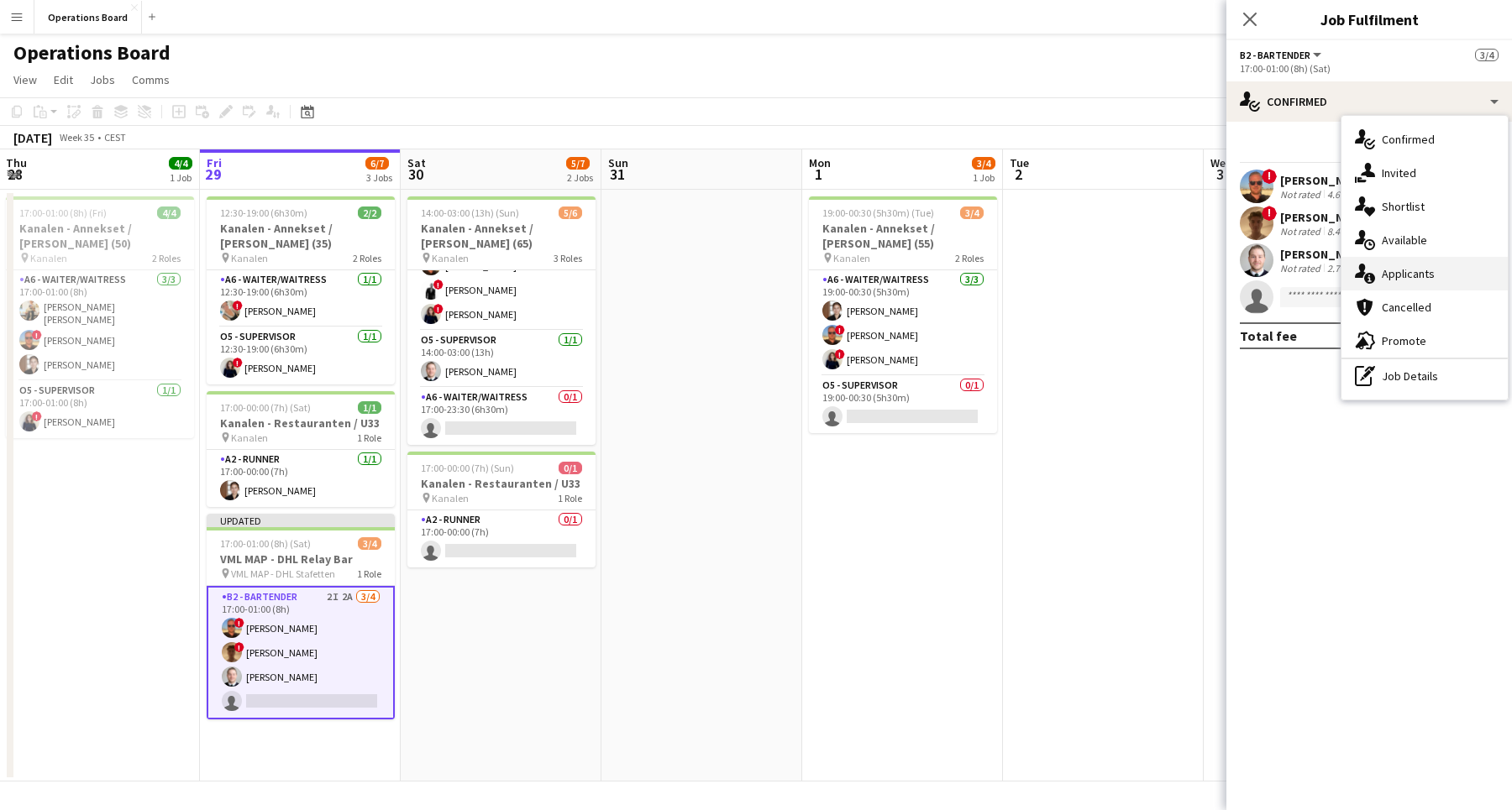
click at [1453, 280] on div "single-neutral-actions-information Applicants" at bounding box center [1424, 274] width 166 height 33
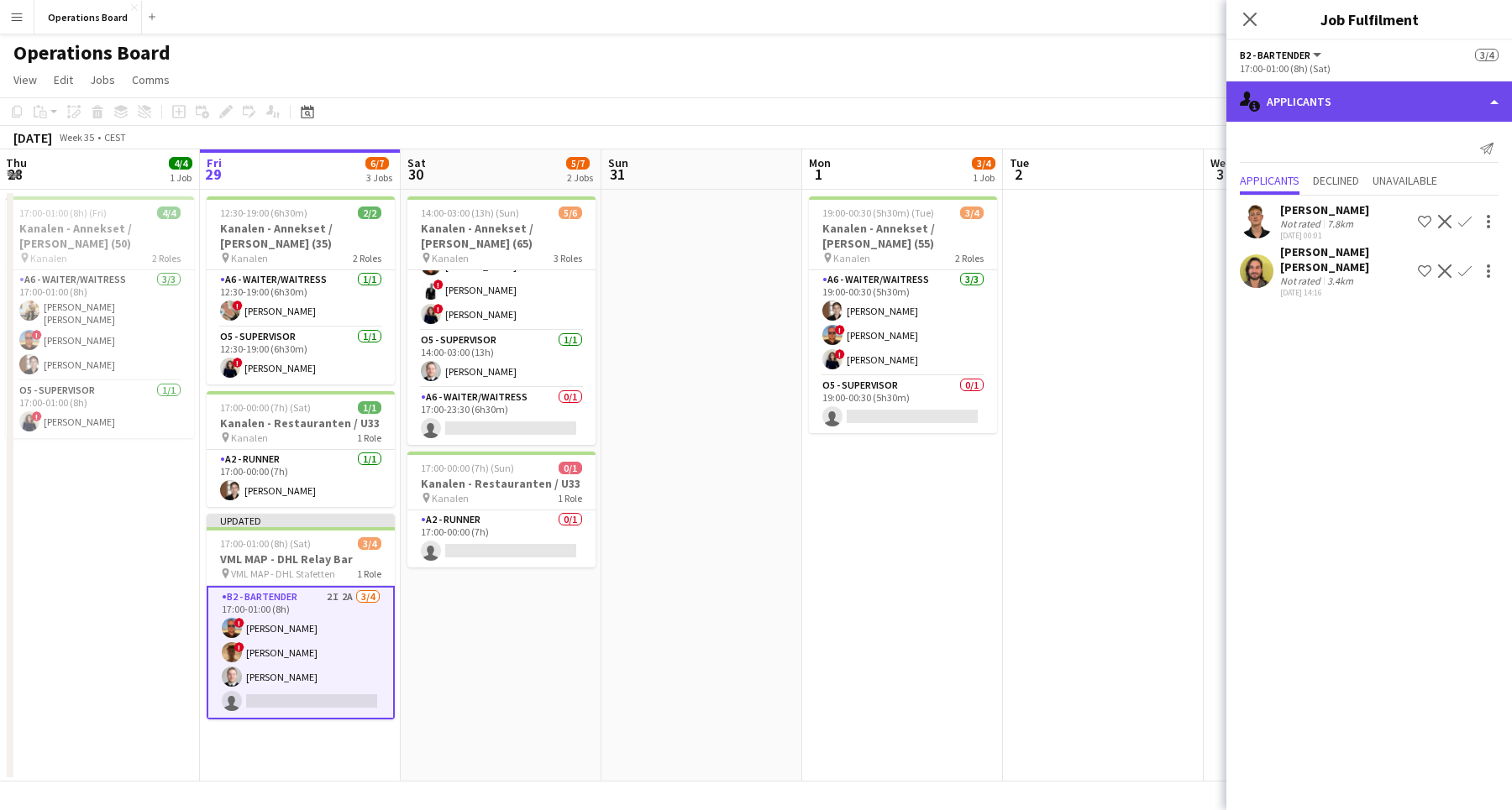
click at [1374, 99] on div "single-neutral-actions-information Applicants" at bounding box center [1368, 101] width 285 height 40
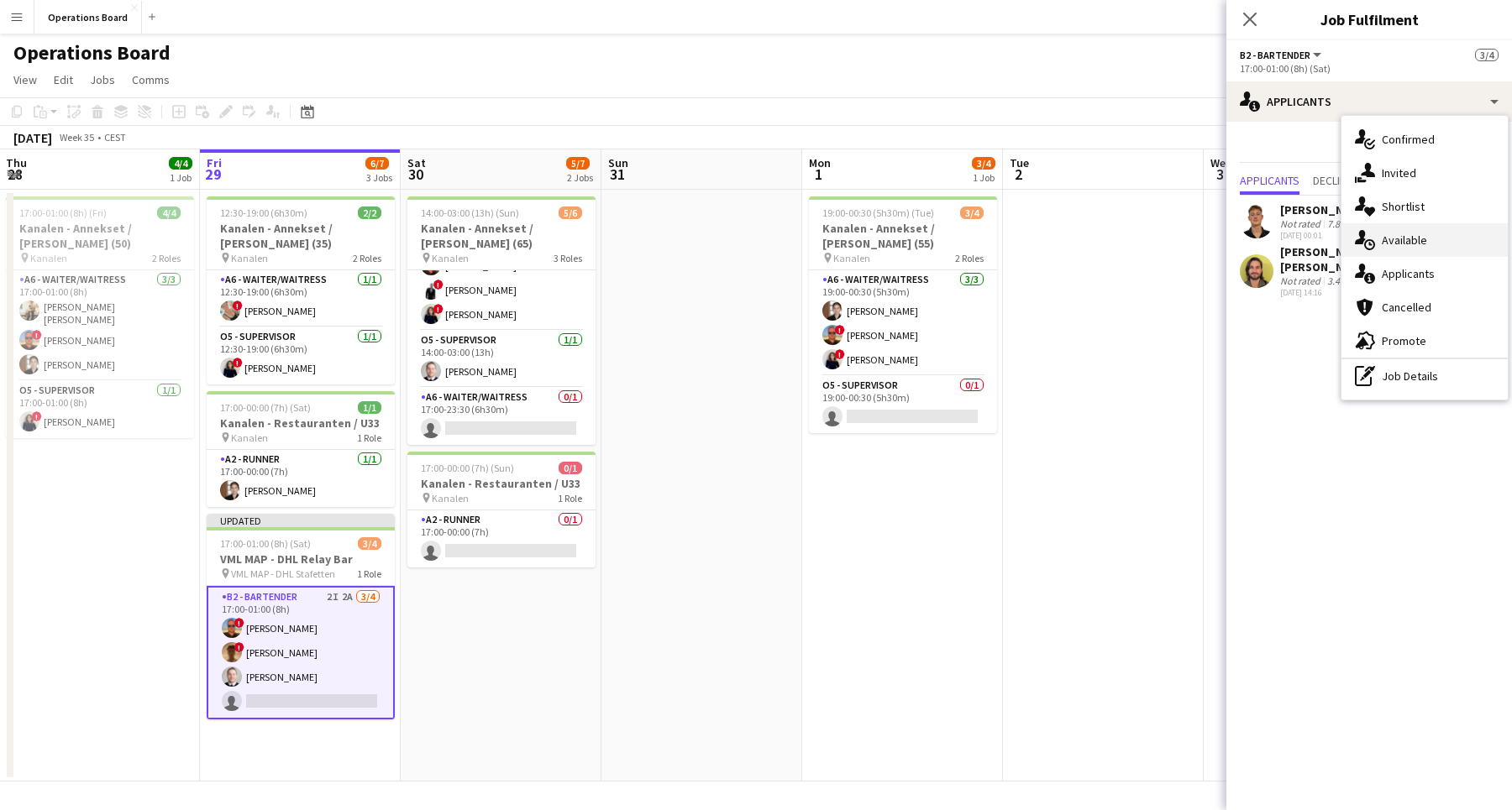
click at [1416, 233] on div "single-neutral-actions-upload Available" at bounding box center [1424, 240] width 166 height 33
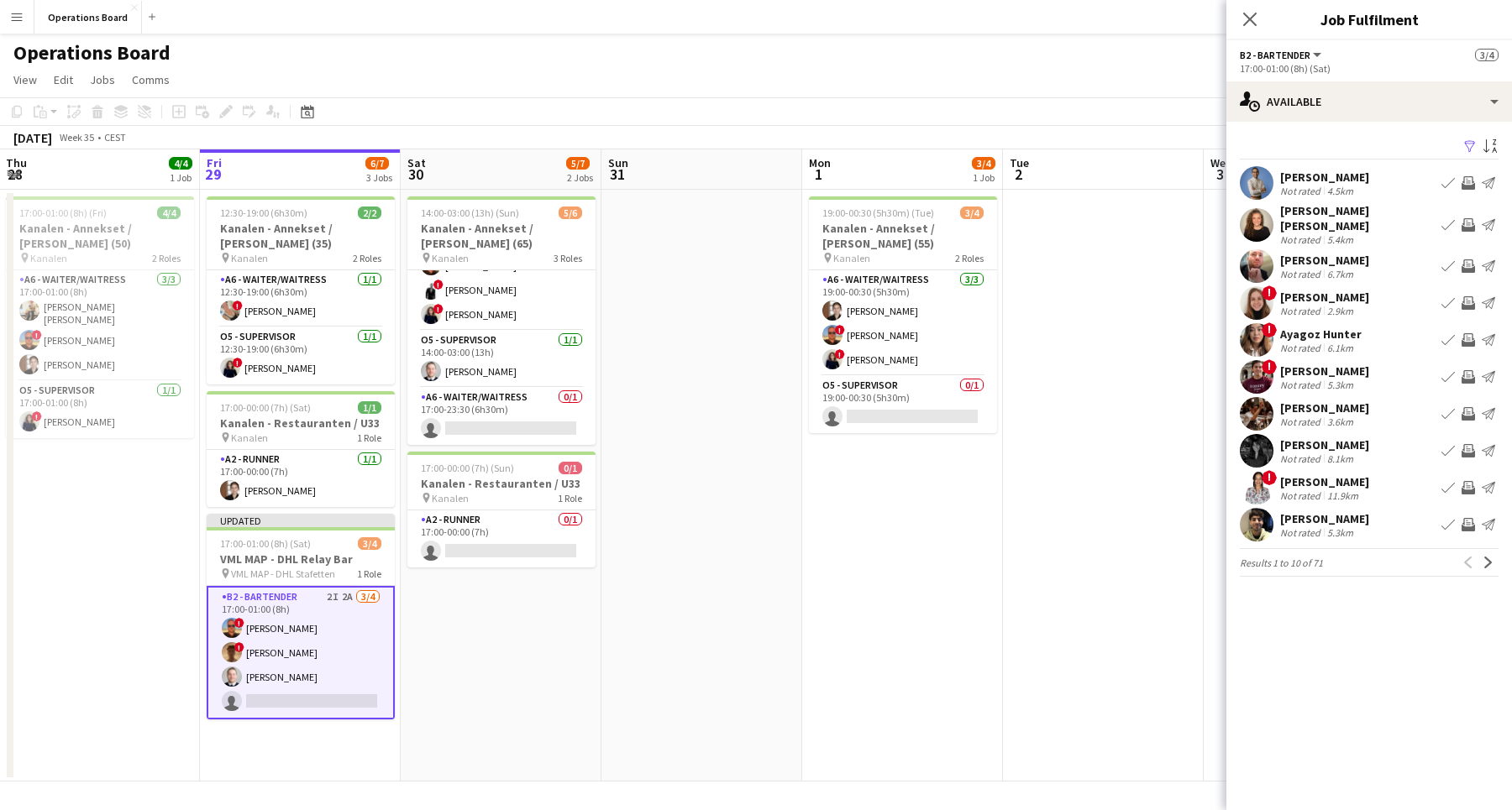
click at [1466, 296] on app-icon "Invite crew" at bounding box center [1467, 303] width 13 height 13
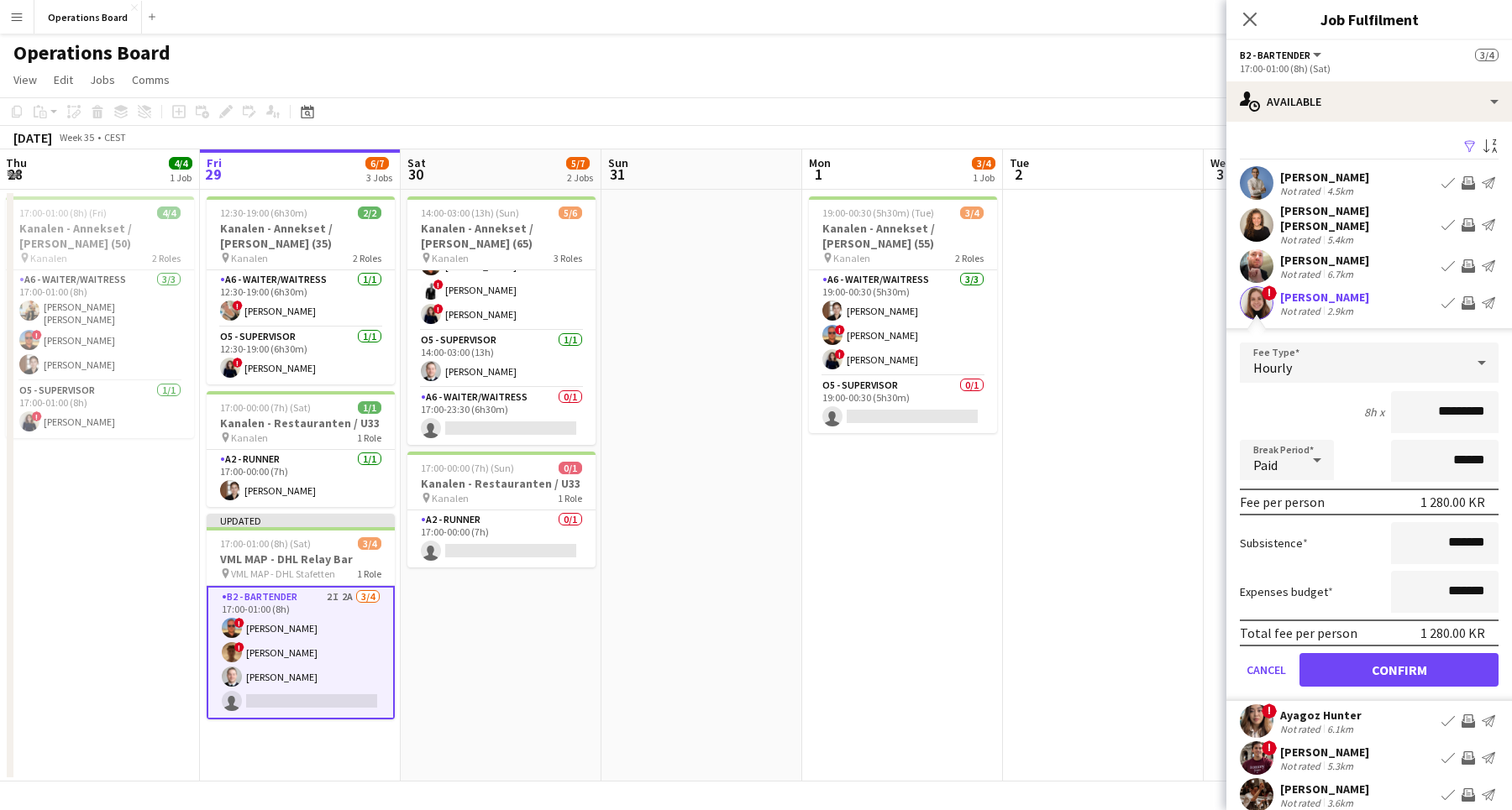
click at [1348, 670] on button "Confirm" at bounding box center [1399, 670] width 199 height 33
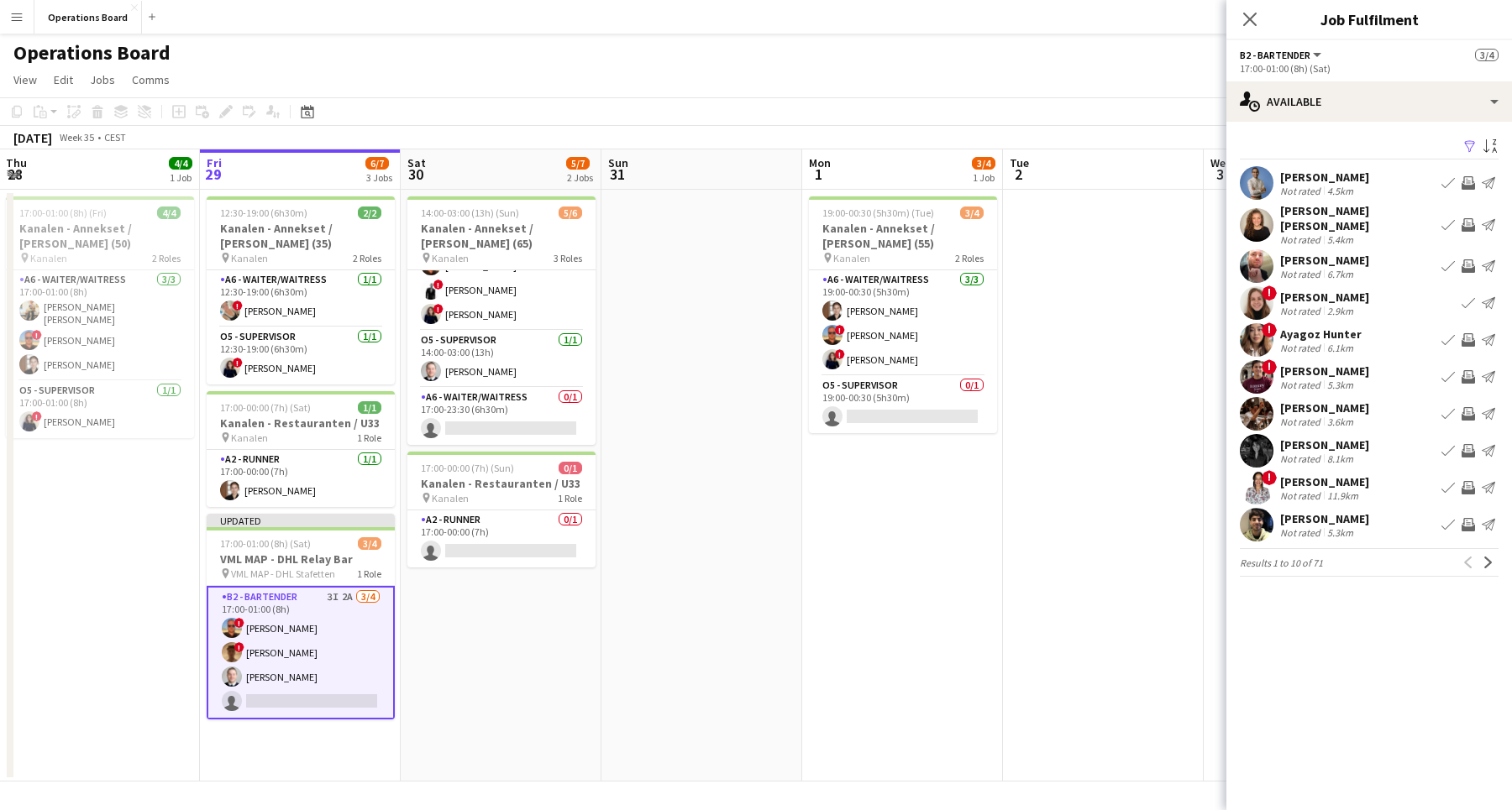
click at [1469, 481] on app-icon "Invite crew" at bounding box center [1467, 488] width 13 height 13
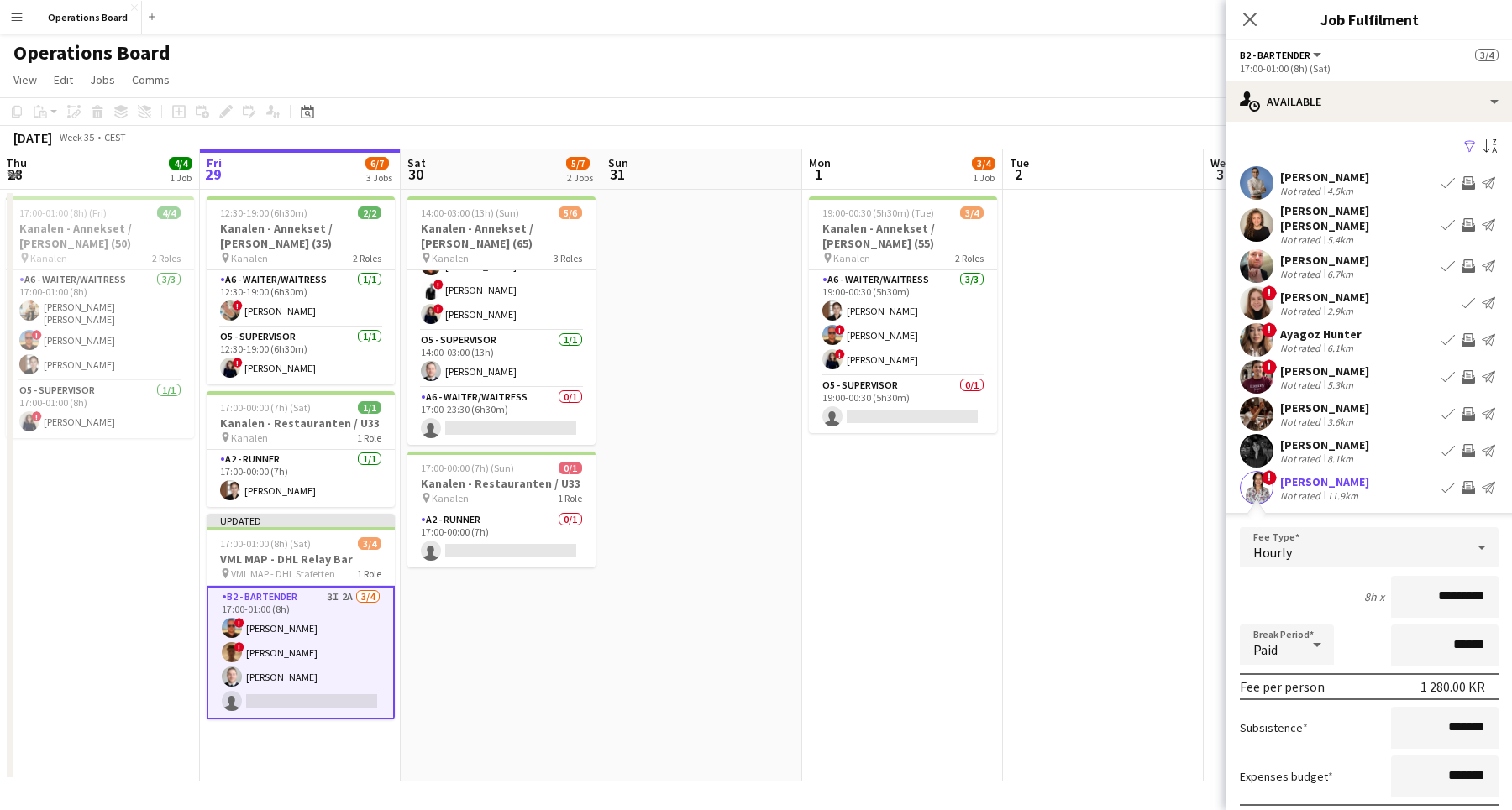
scroll to position [150, 0]
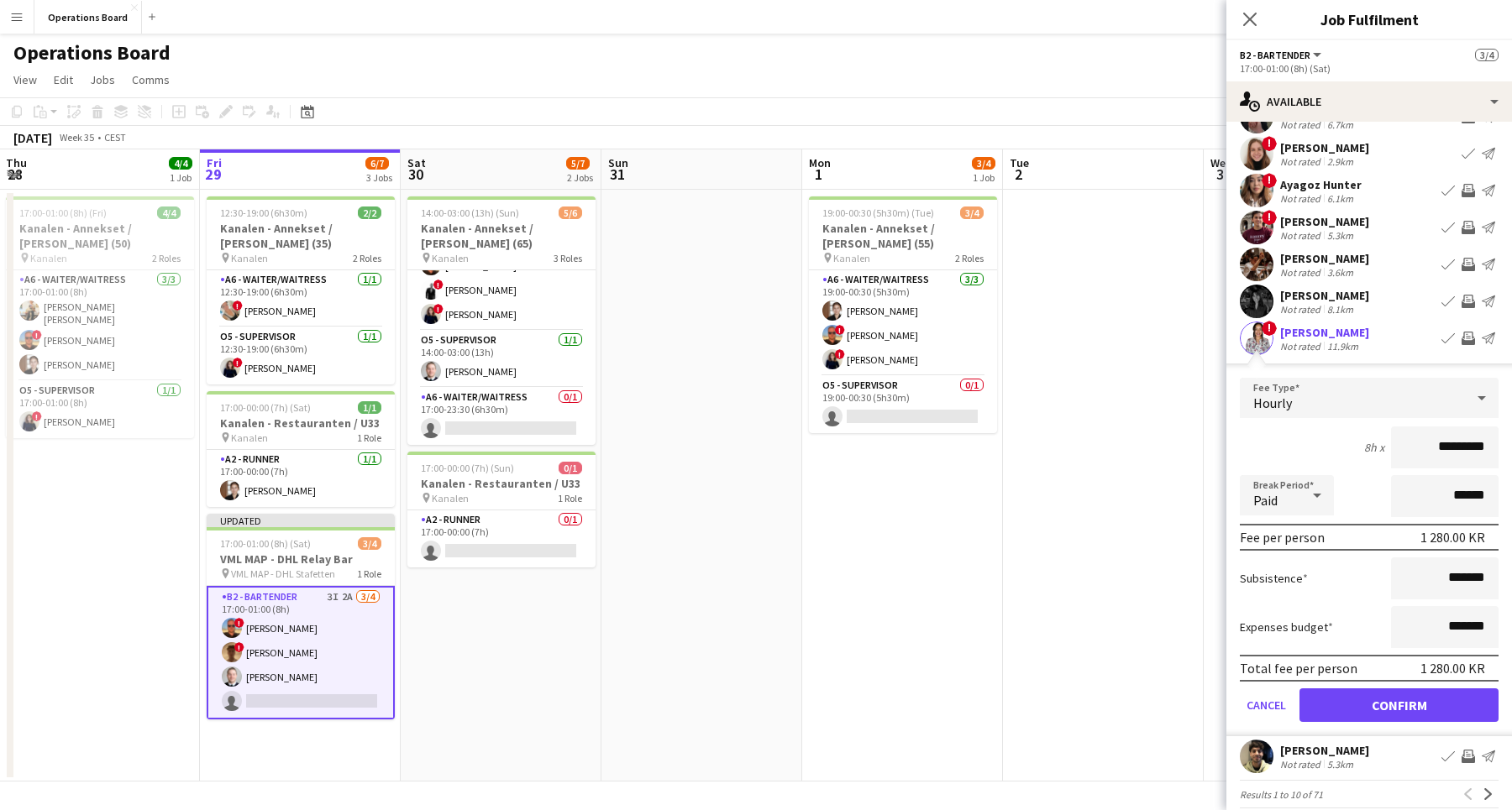
click at [1391, 699] on button "Confirm" at bounding box center [1399, 705] width 199 height 33
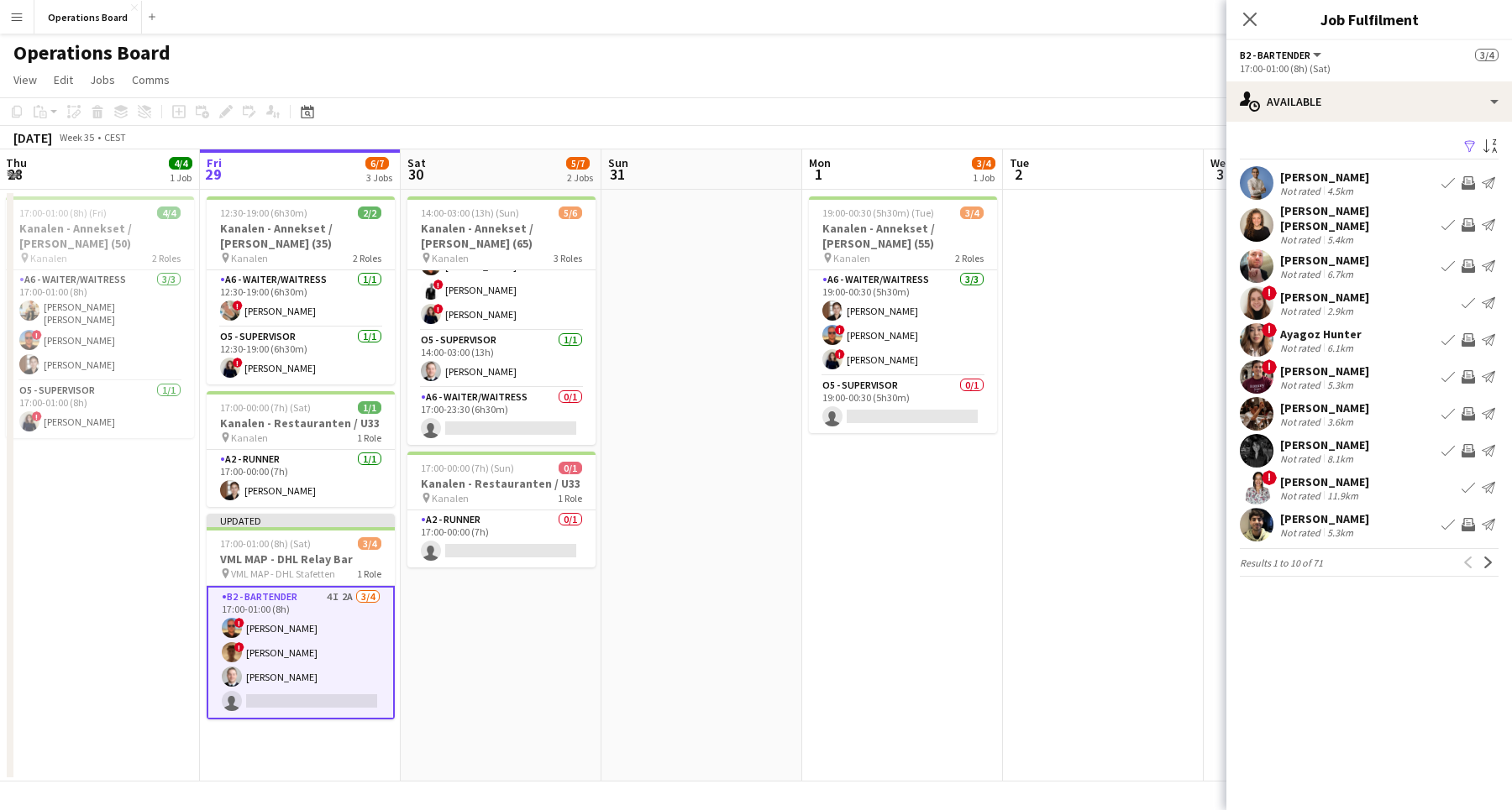
scroll to position [0, 0]
click at [1467, 228] on button "Invite crew" at bounding box center [1468, 225] width 20 height 20
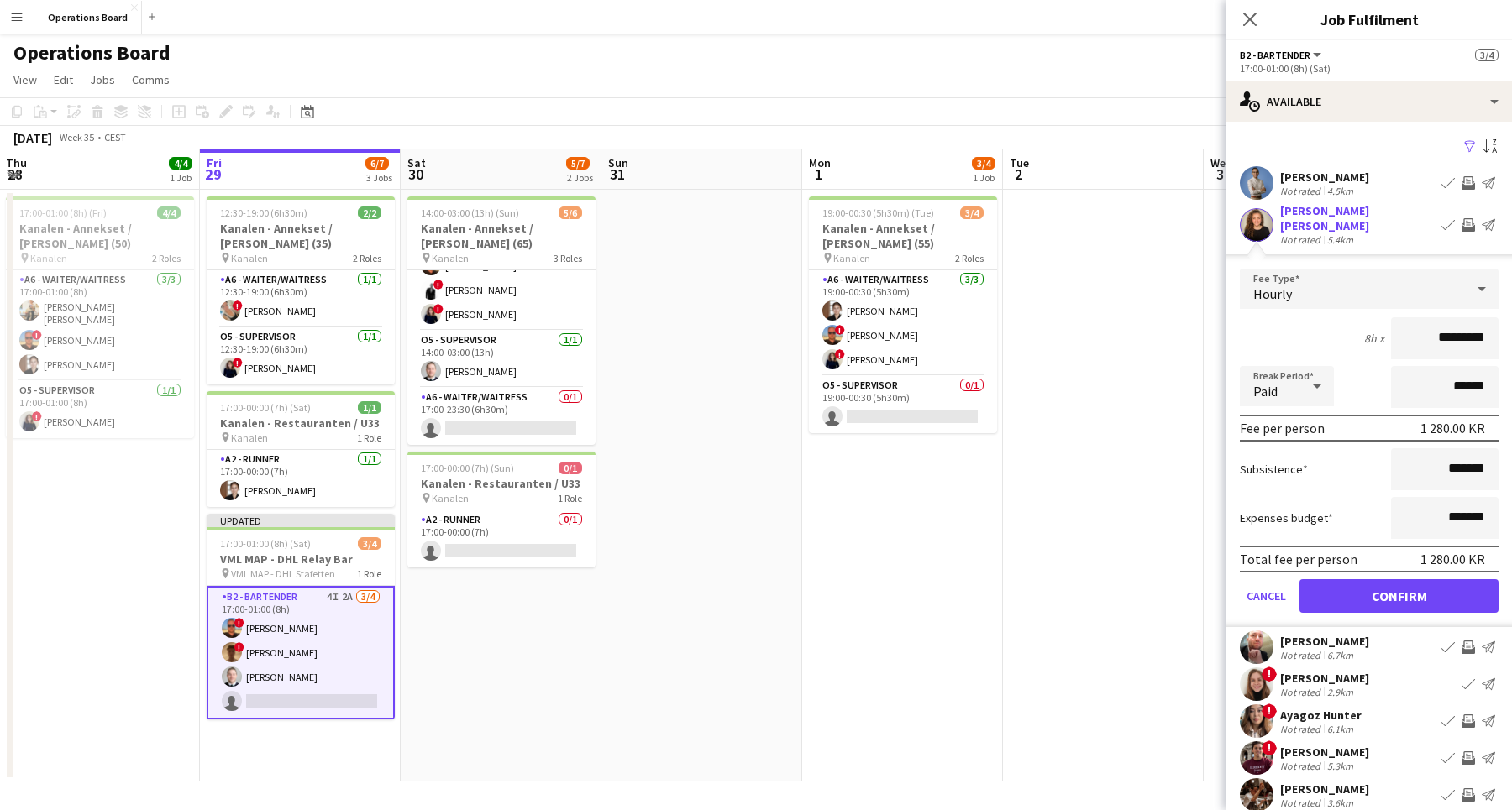
click at [1389, 584] on button "Confirm" at bounding box center [1399, 596] width 199 height 33
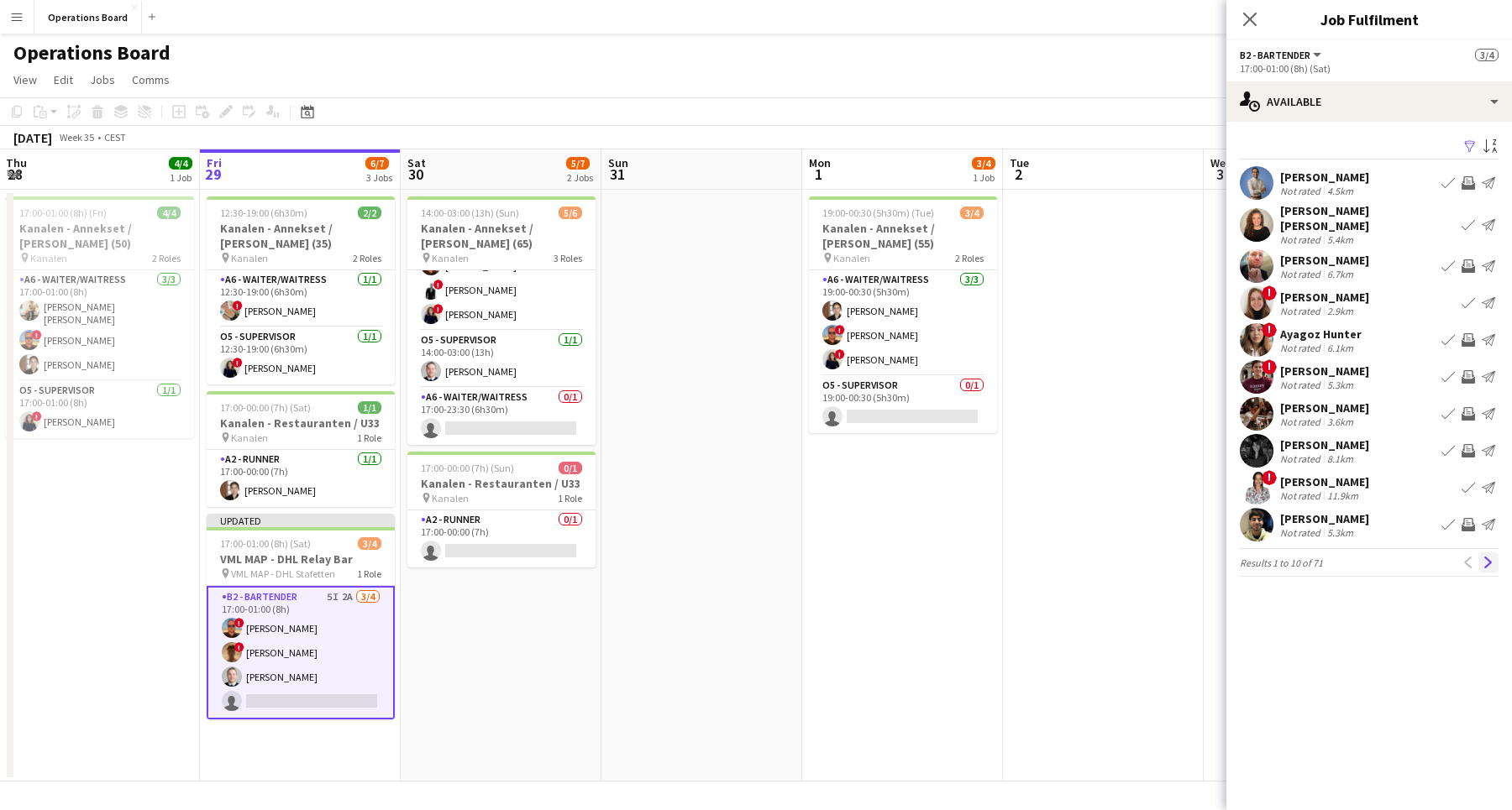
click at [1490, 556] on app-icon "Next" at bounding box center [1488, 562] width 12 height 12
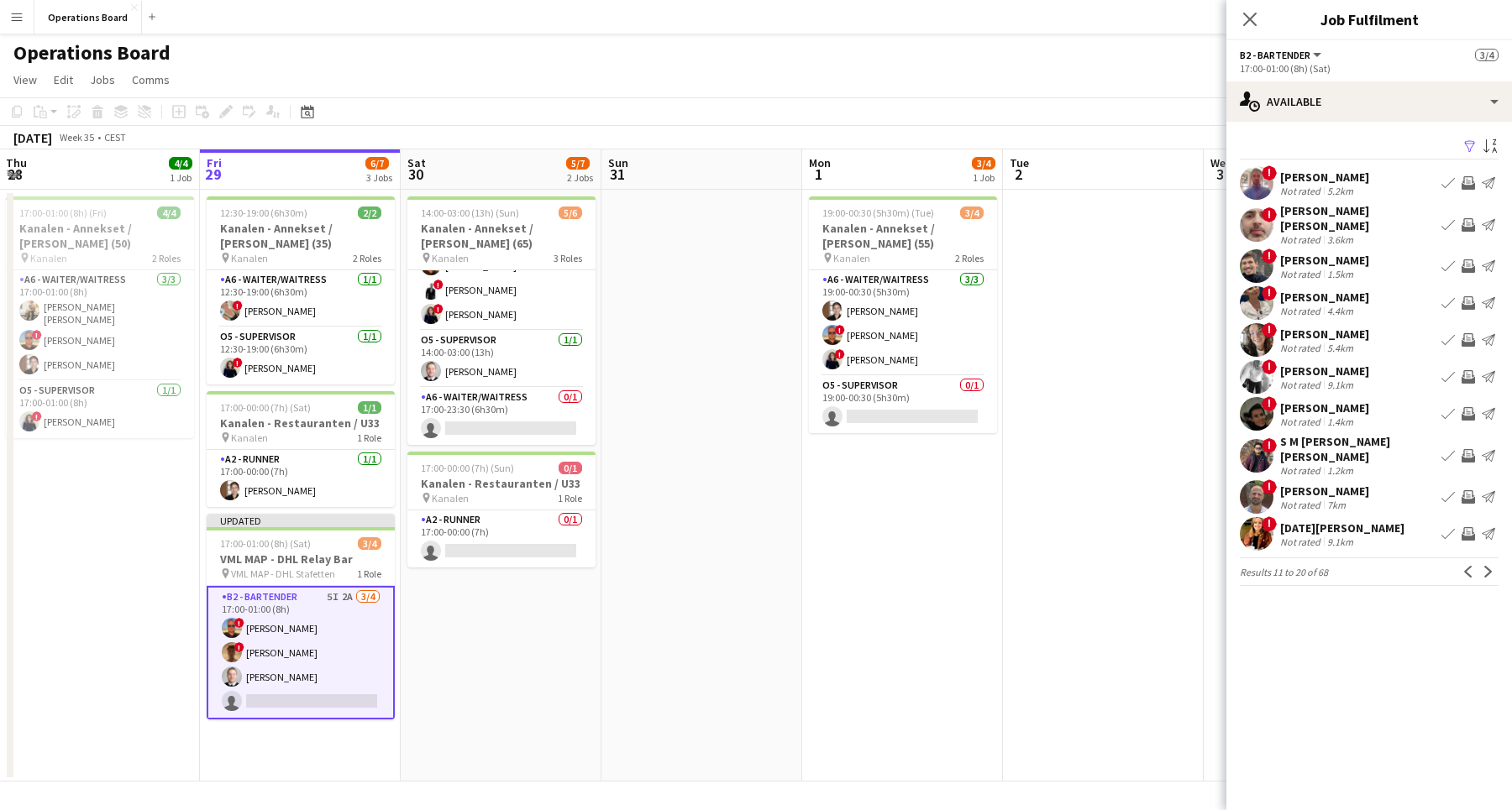
click at [1470, 259] on app-icon "Invite crew" at bounding box center [1467, 266] width 13 height 13
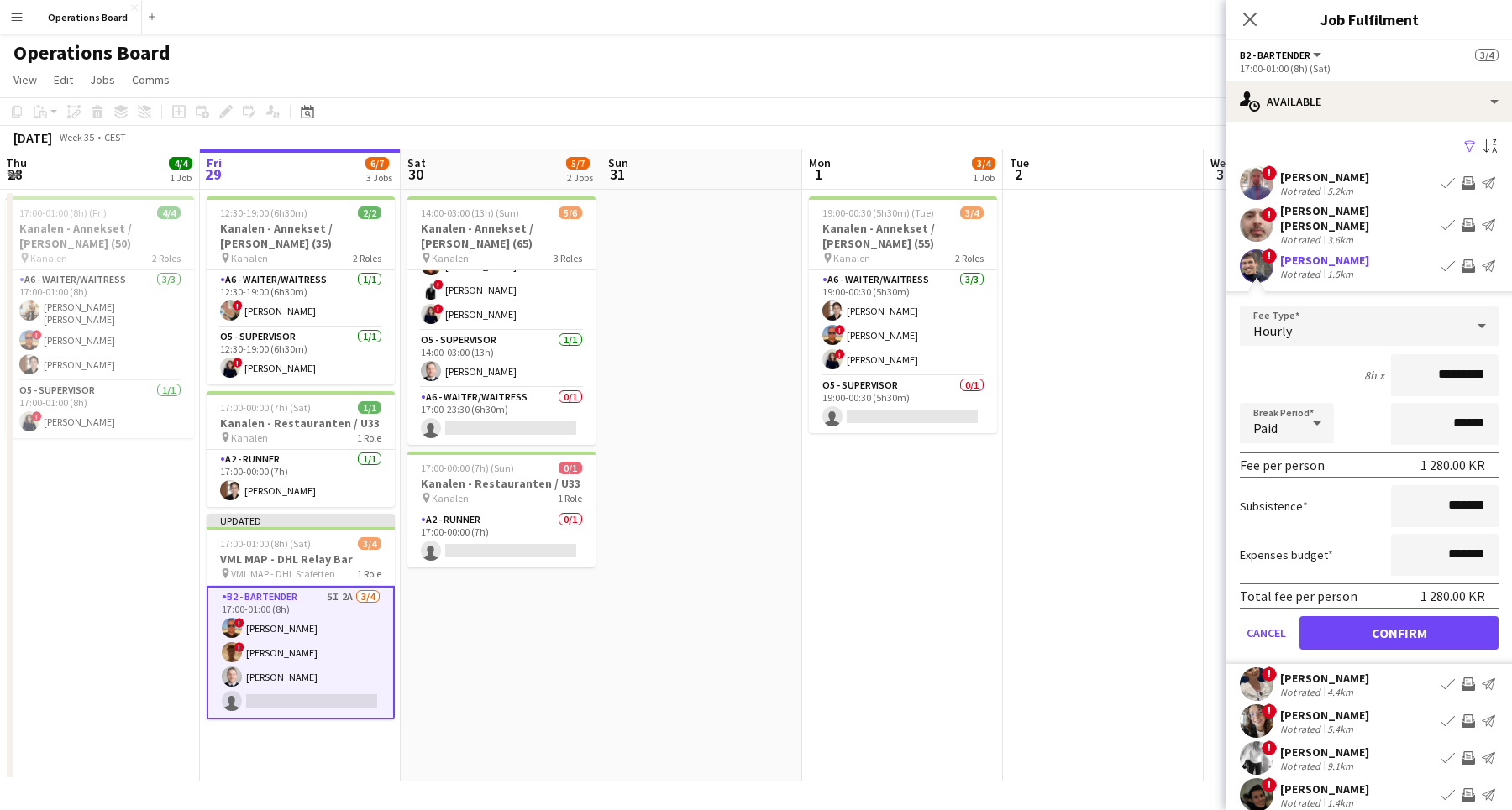
click at [1438, 630] on button "Confirm" at bounding box center [1399, 633] width 199 height 33
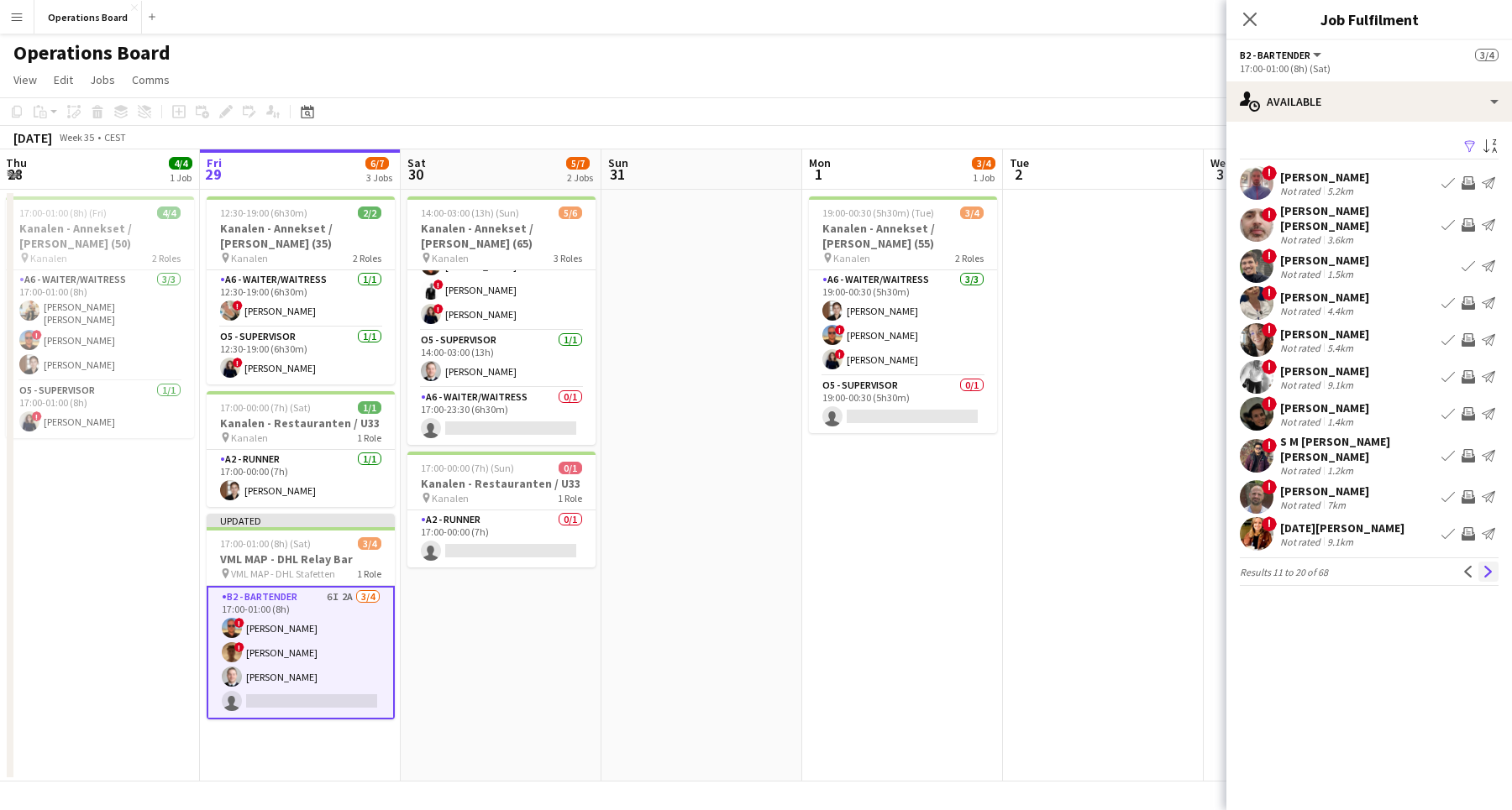
click at [1488, 566] on app-icon "Next" at bounding box center [1488, 571] width 12 height 12
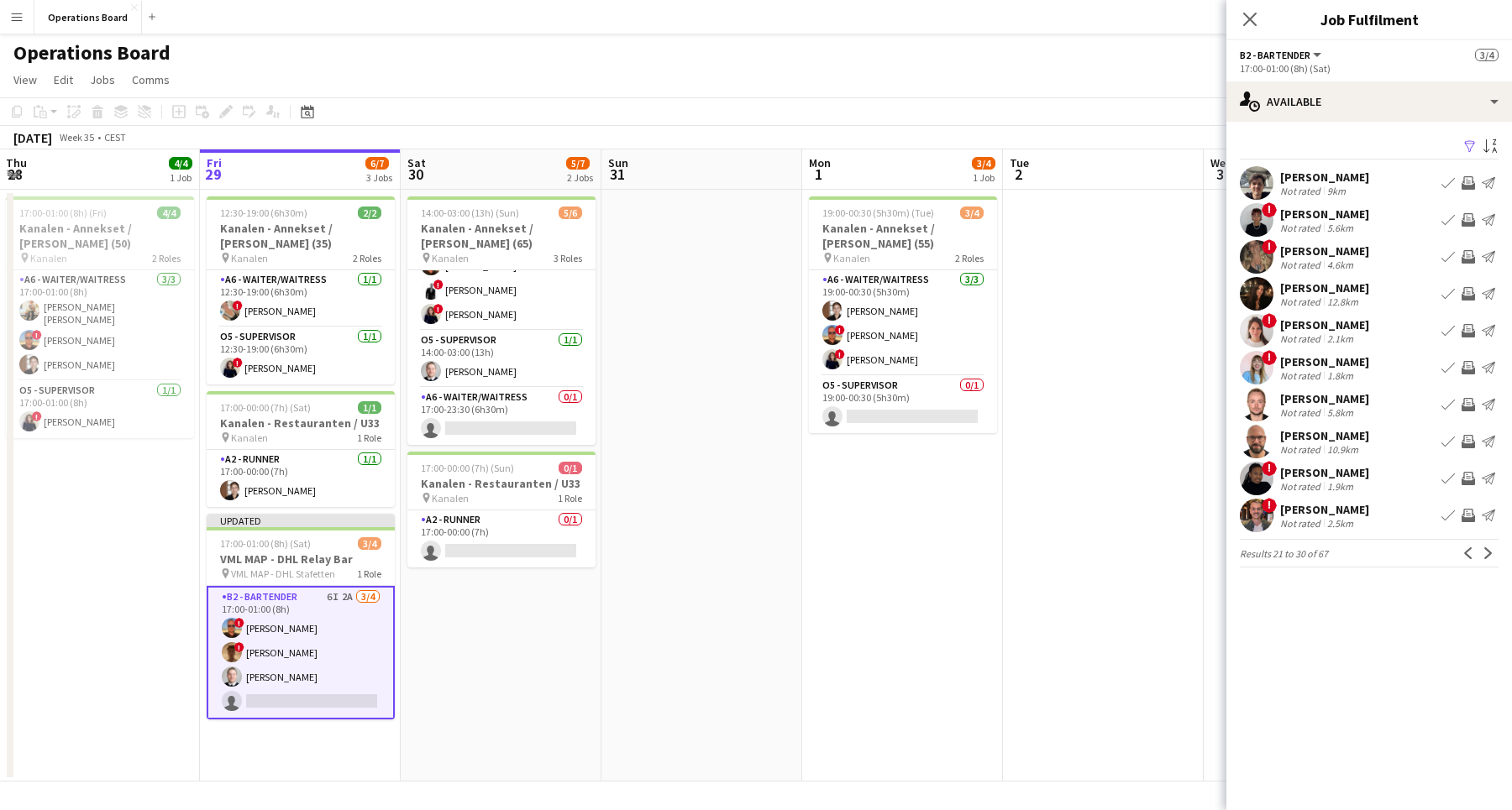
click at [1468, 371] on app-icon "Invite crew" at bounding box center [1467, 368] width 13 height 13
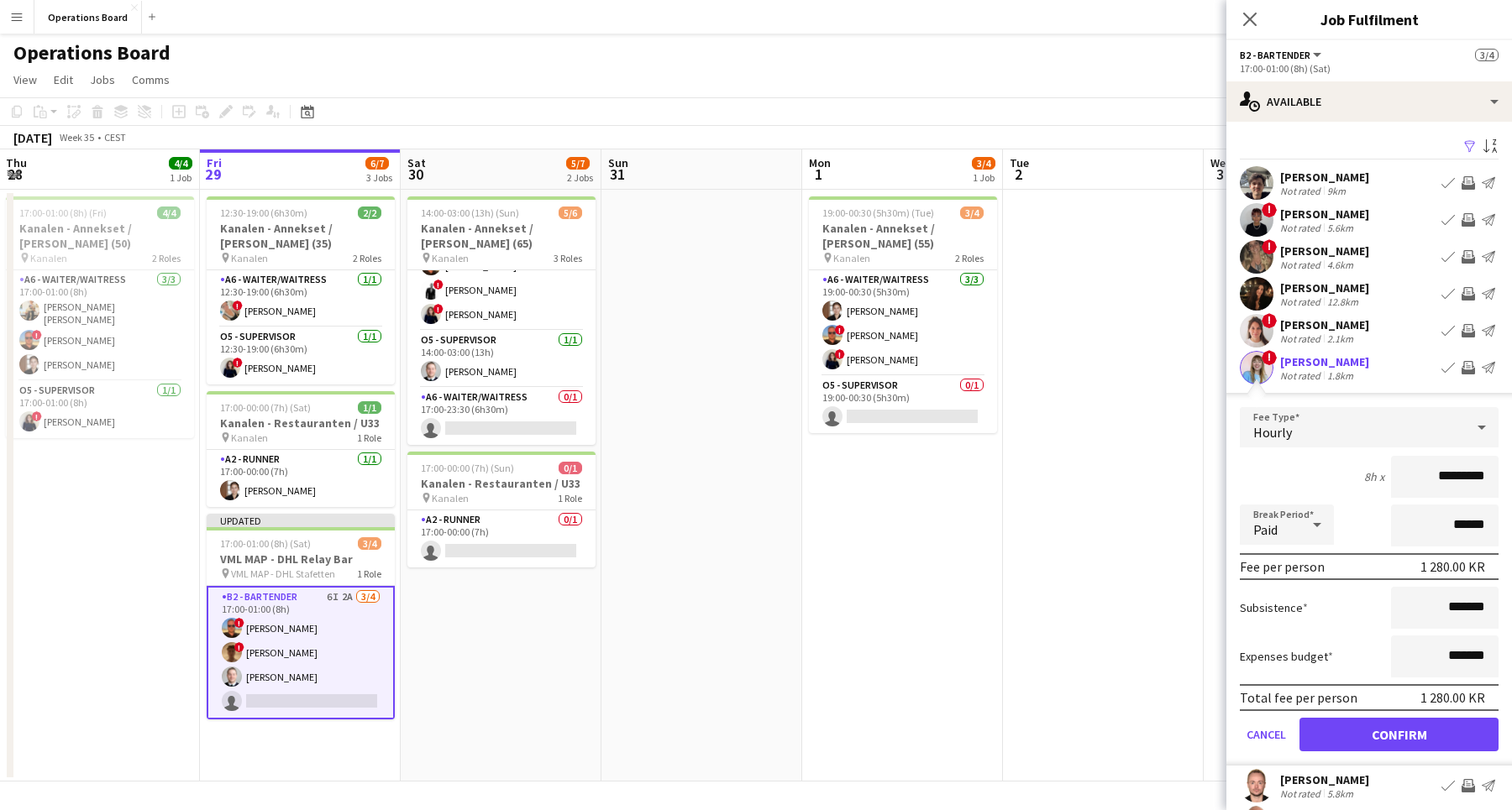
click at [1418, 719] on button "Confirm" at bounding box center [1399, 735] width 199 height 33
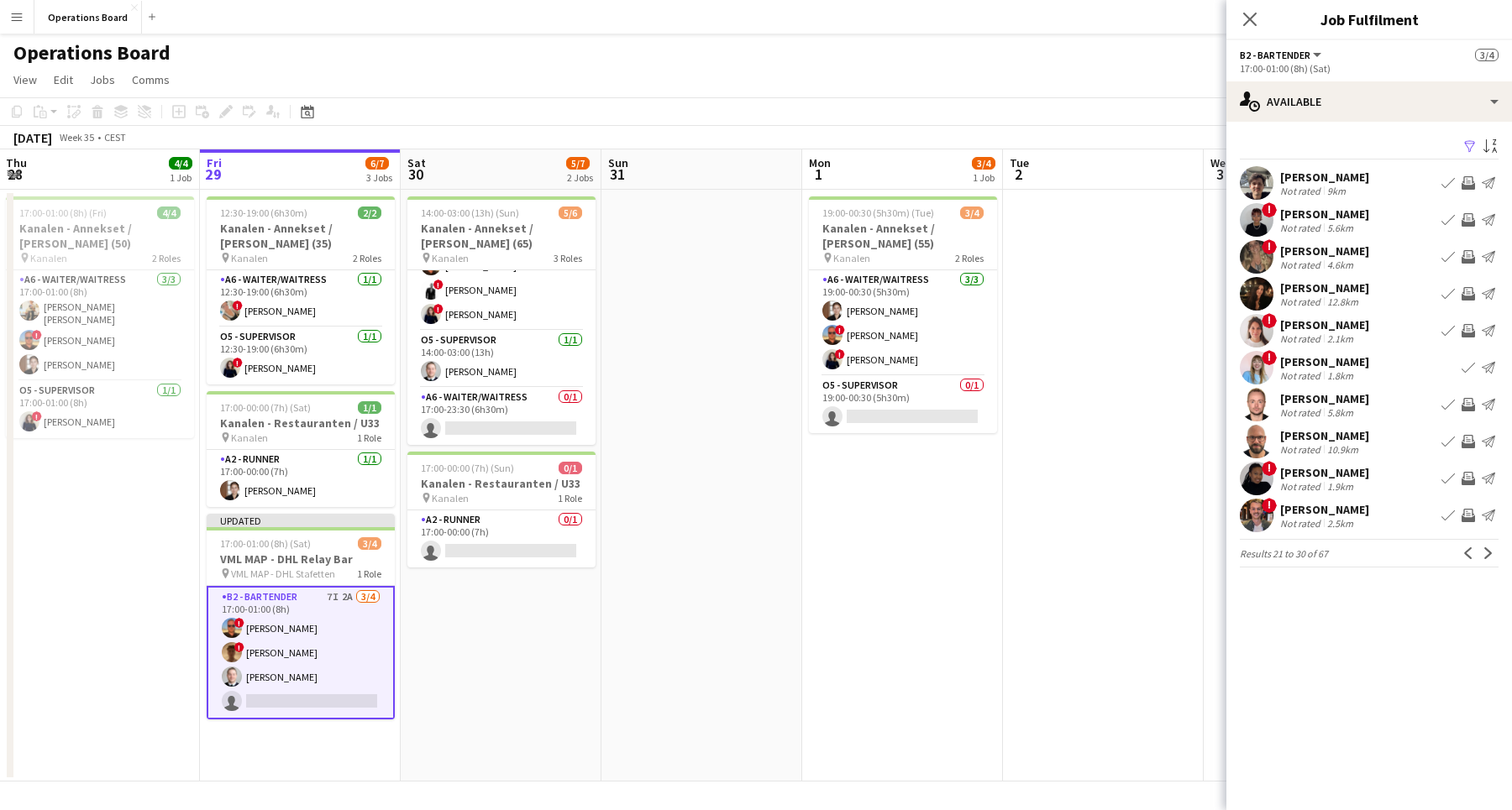
click at [1469, 517] on app-icon "Invite crew" at bounding box center [1467, 516] width 13 height 13
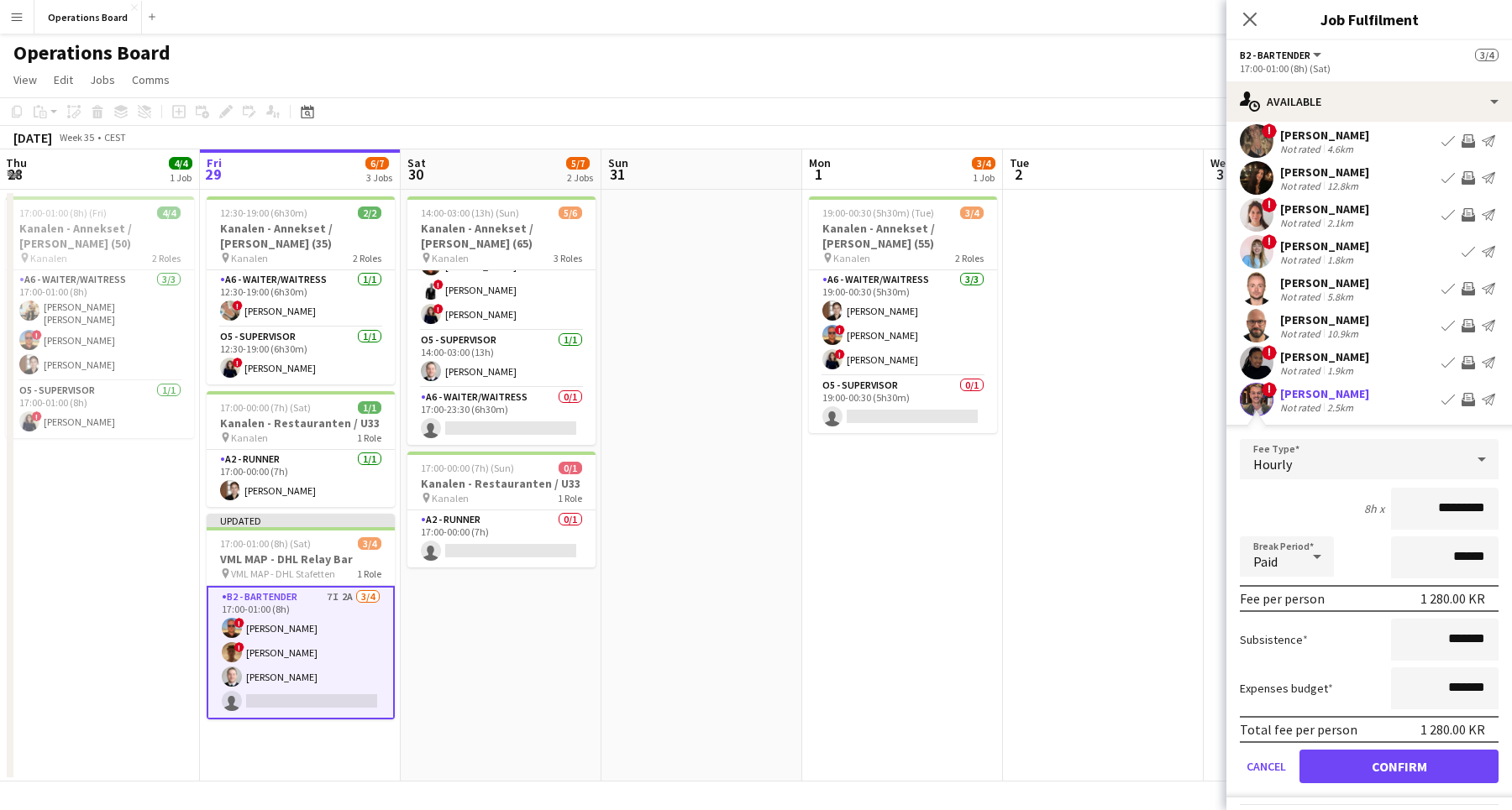
scroll to position [155, 0]
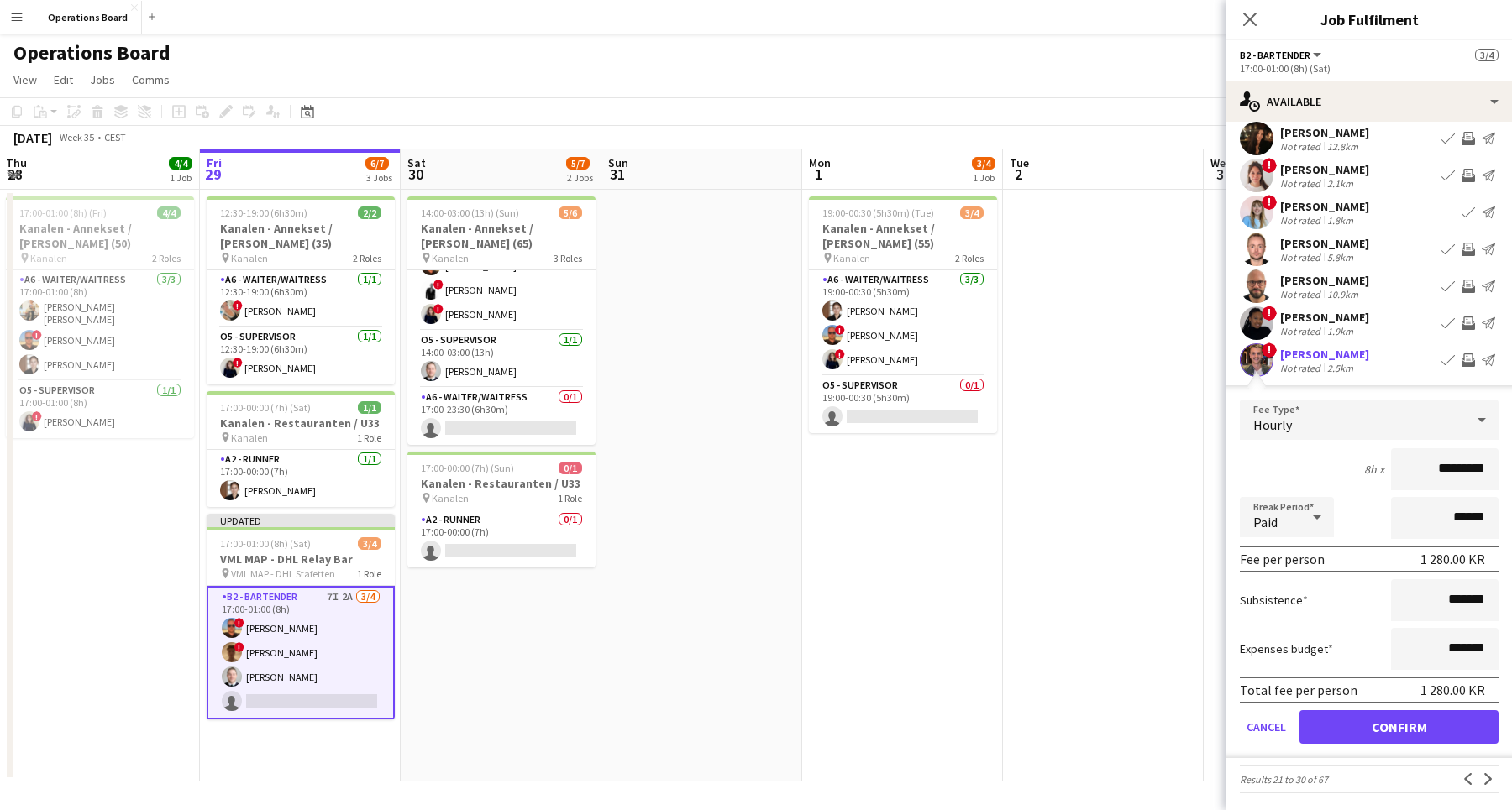
click at [1426, 722] on button "Confirm" at bounding box center [1399, 726] width 199 height 33
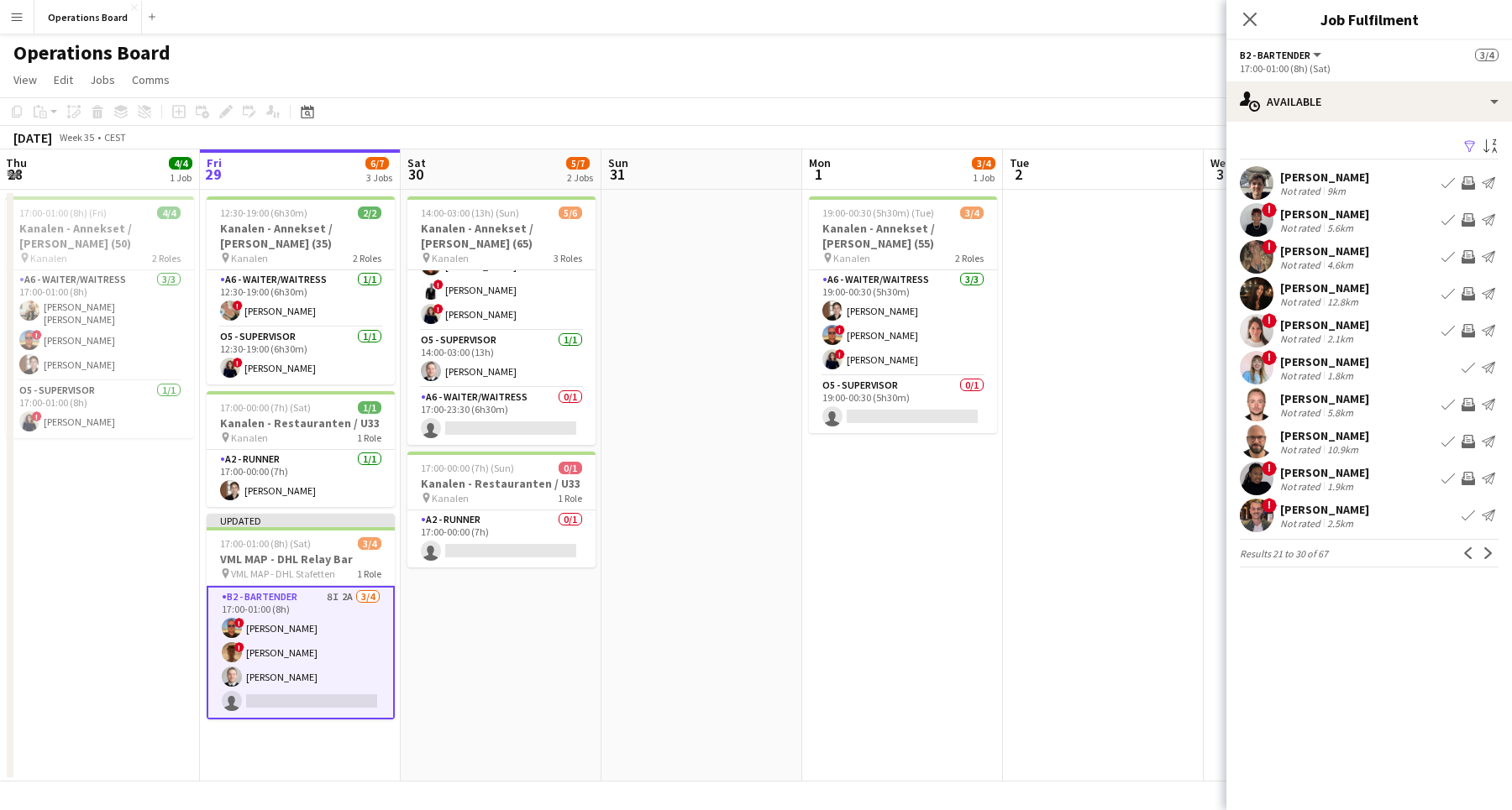
scroll to position [0, 0]
click at [1493, 554] on app-icon "Next" at bounding box center [1488, 553] width 12 height 12
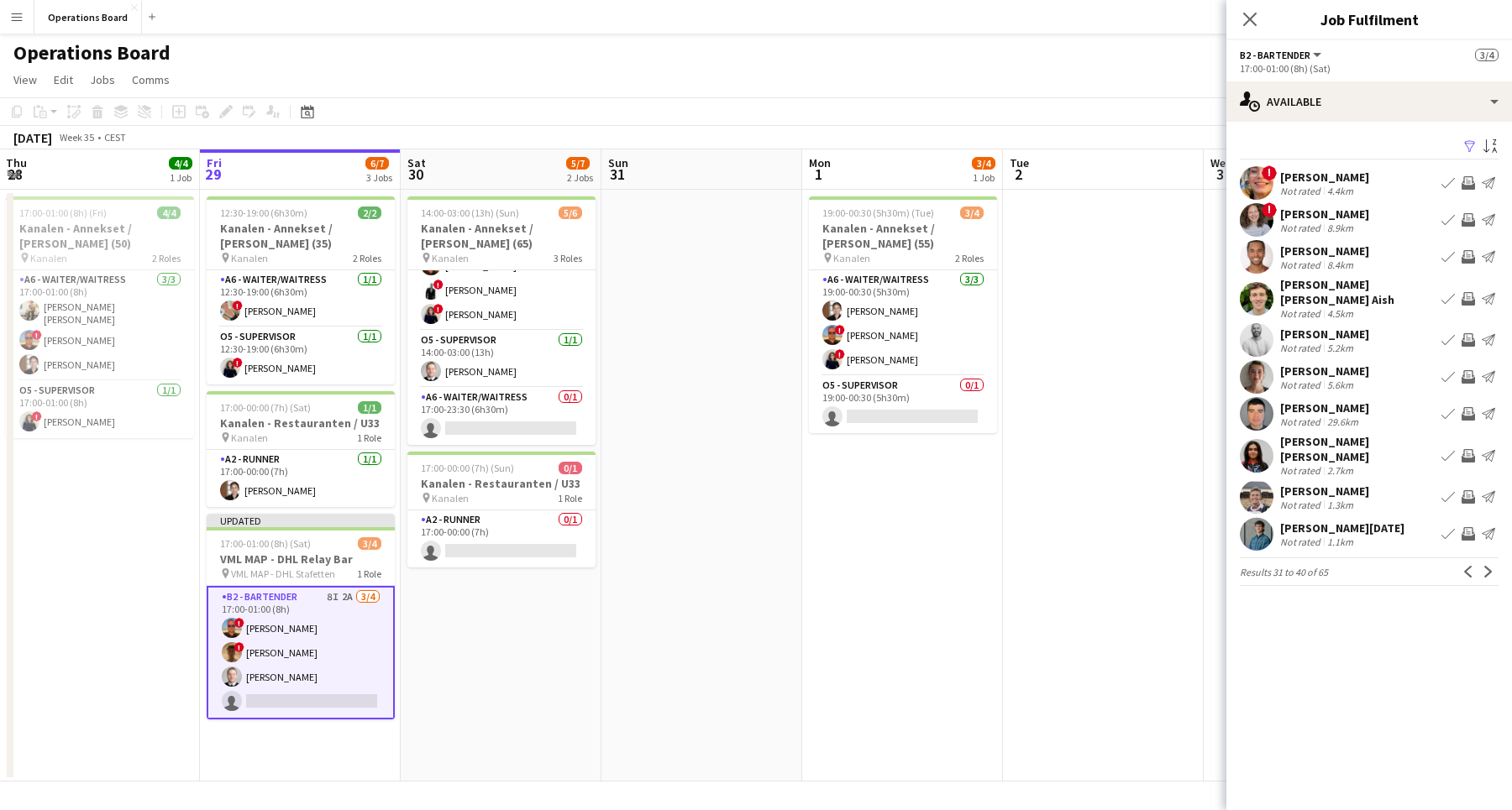
click at [1468, 178] on app-icon "Invite crew" at bounding box center [1467, 183] width 13 height 13
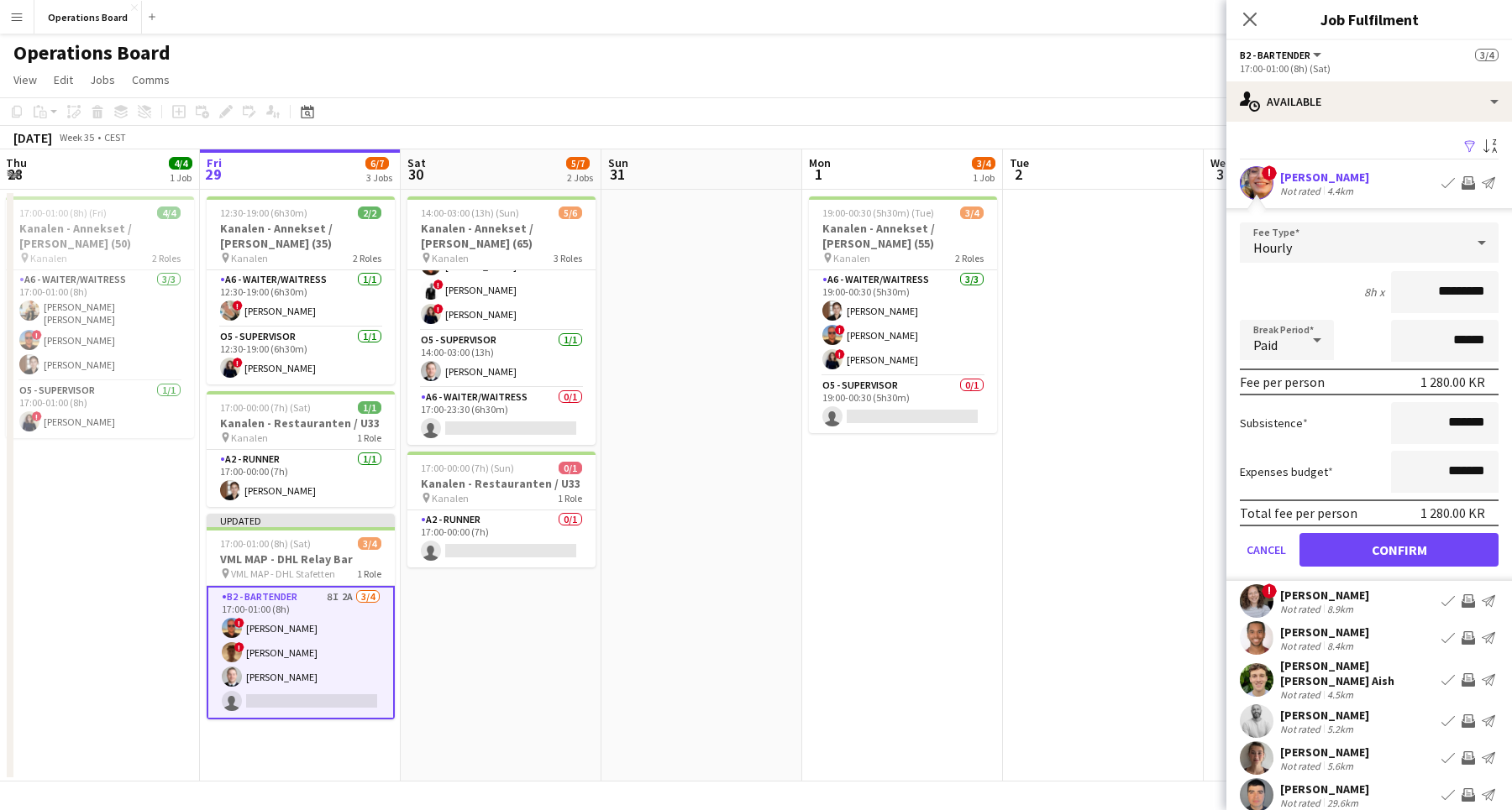
click at [1397, 549] on button "Confirm" at bounding box center [1399, 550] width 199 height 33
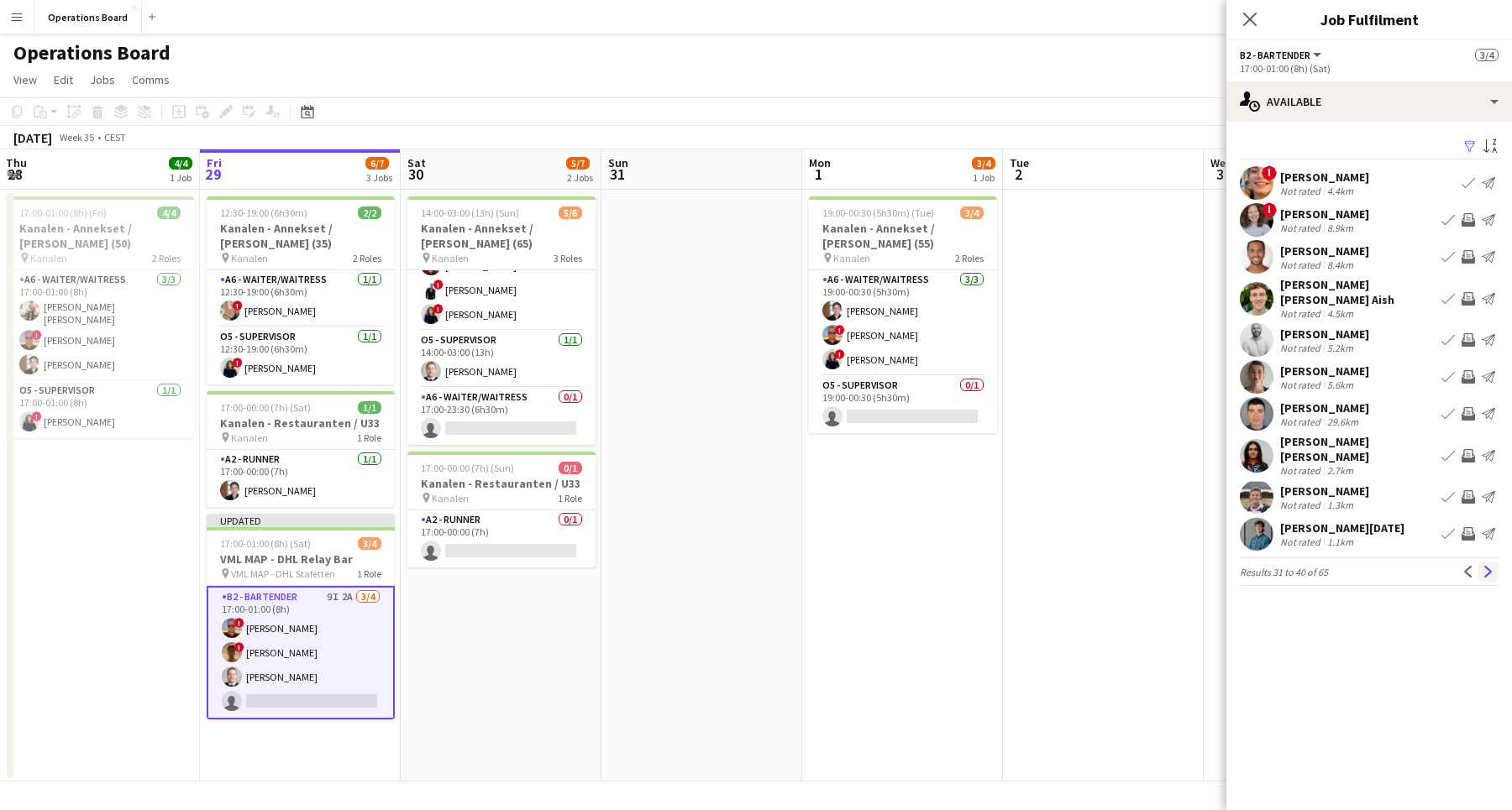
click at [1484, 566] on app-icon "Next" at bounding box center [1488, 571] width 12 height 12
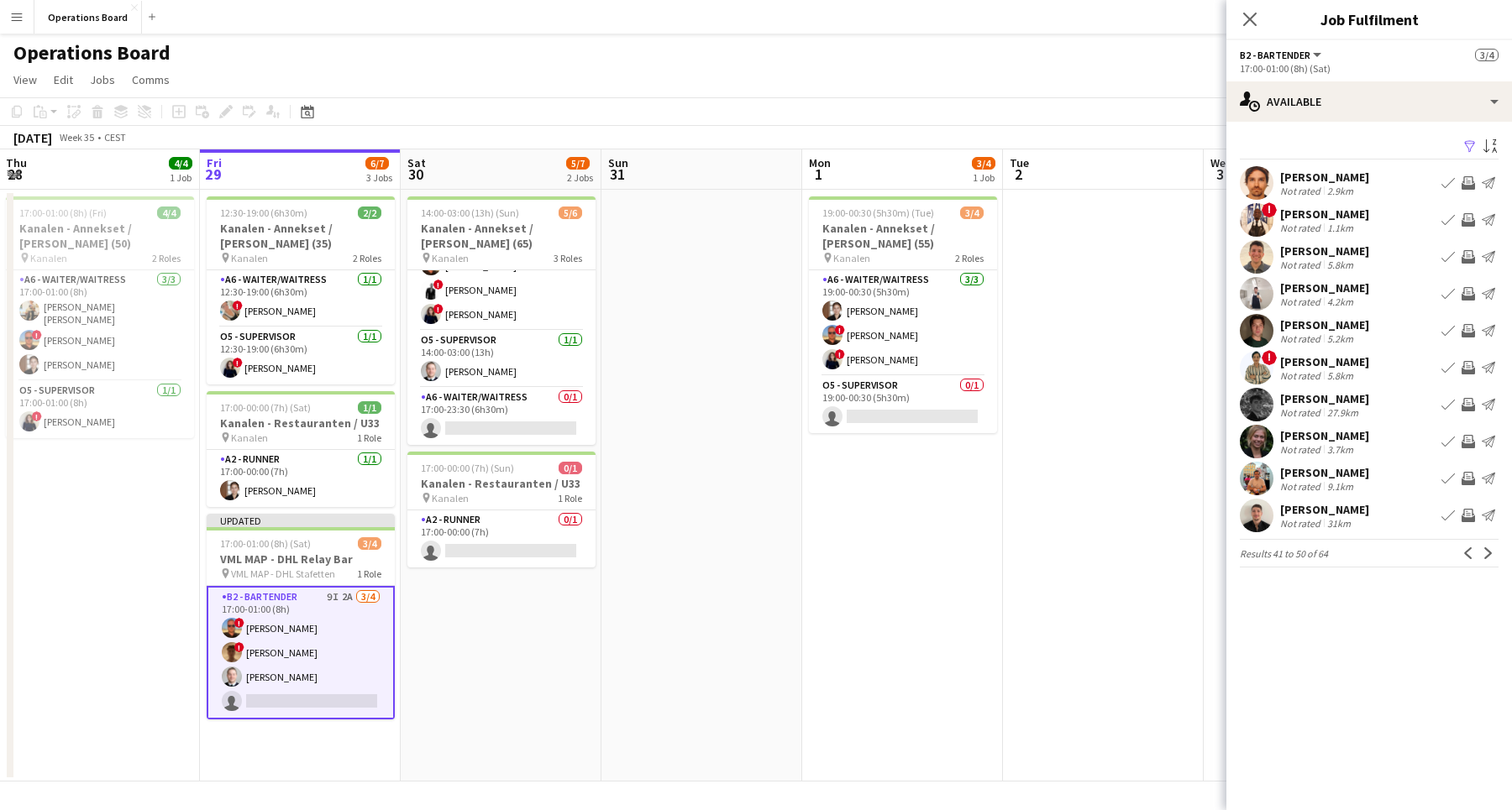
click at [1469, 446] on app-icon "Invite crew" at bounding box center [1467, 441] width 13 height 13
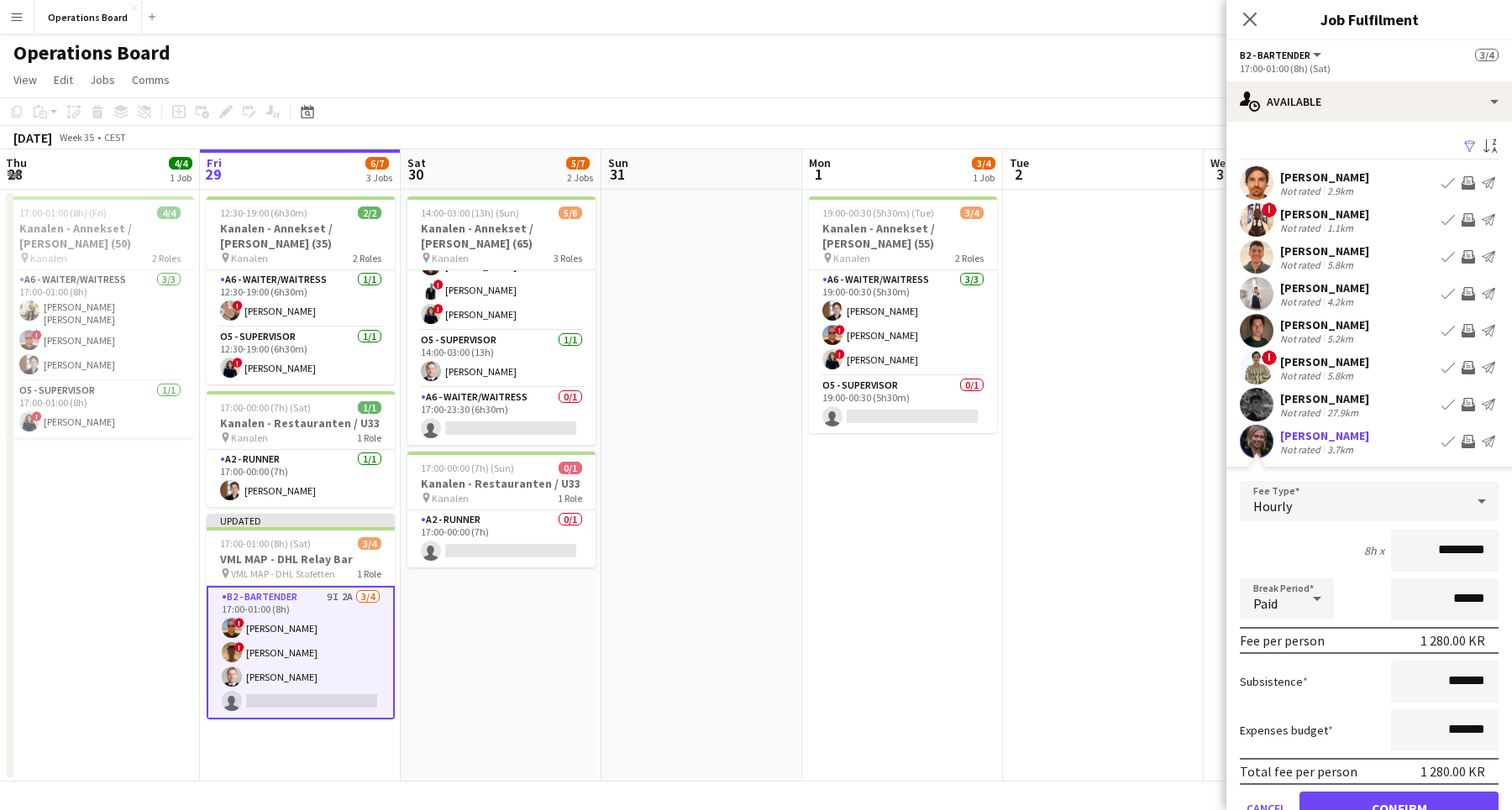
scroll to position [109, 0]
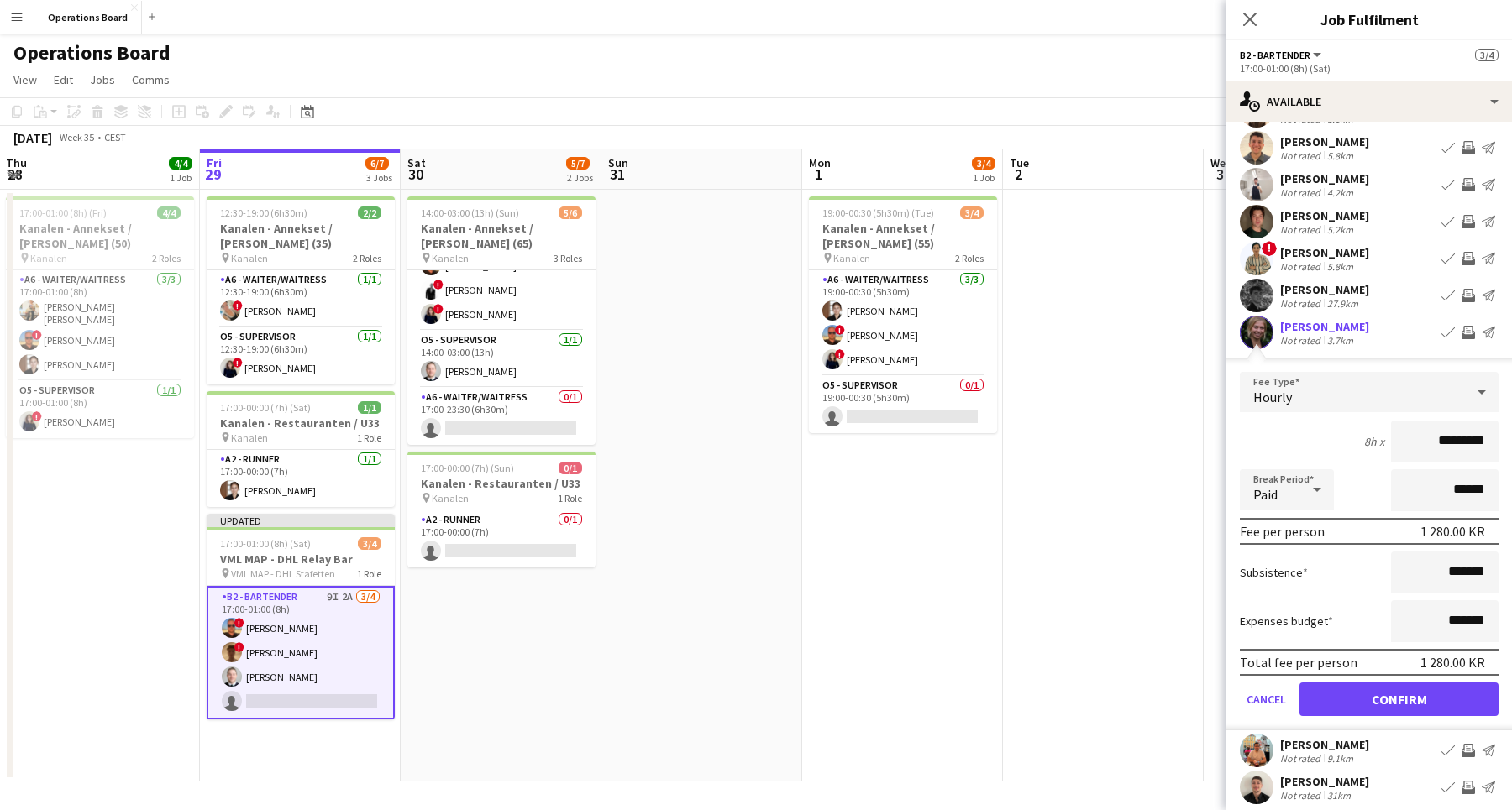
click at [1408, 707] on button "Confirm" at bounding box center [1399, 699] width 199 height 33
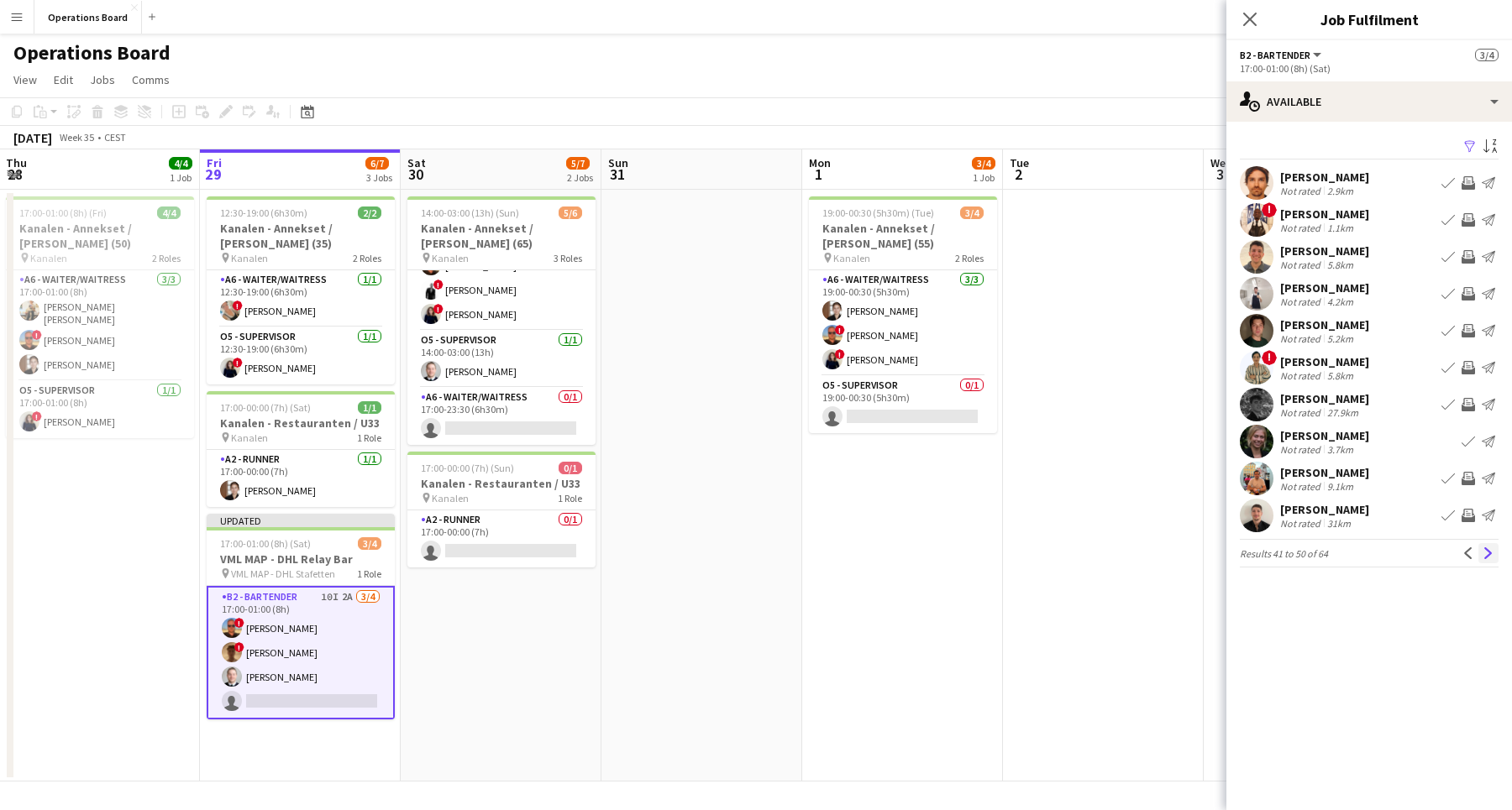
click at [1483, 553] on app-icon "Next" at bounding box center [1488, 553] width 12 height 12
click at [1469, 298] on app-icon "Invite crew" at bounding box center [1467, 294] width 13 height 13
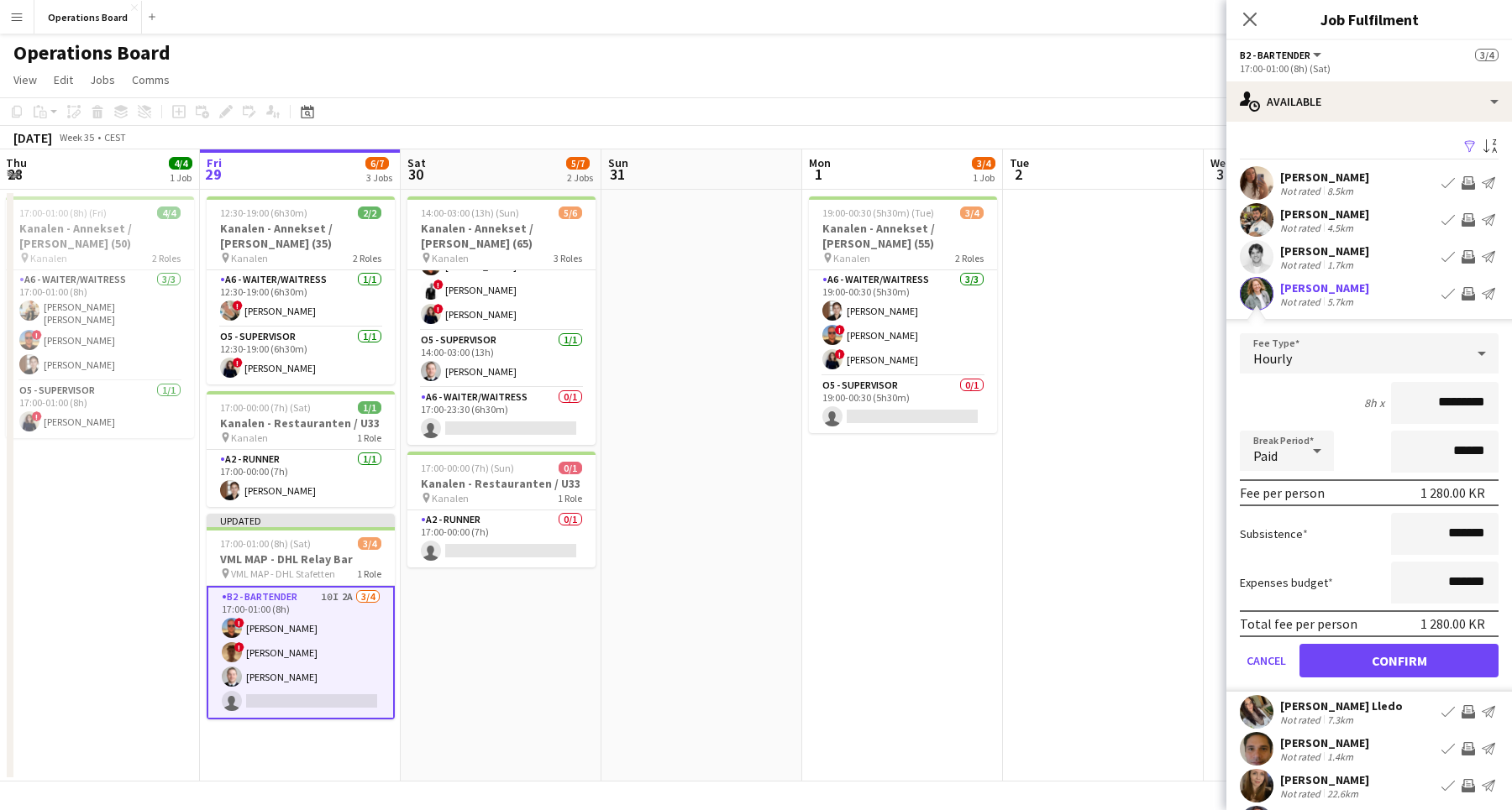
click at [1430, 660] on button "Confirm" at bounding box center [1399, 660] width 199 height 33
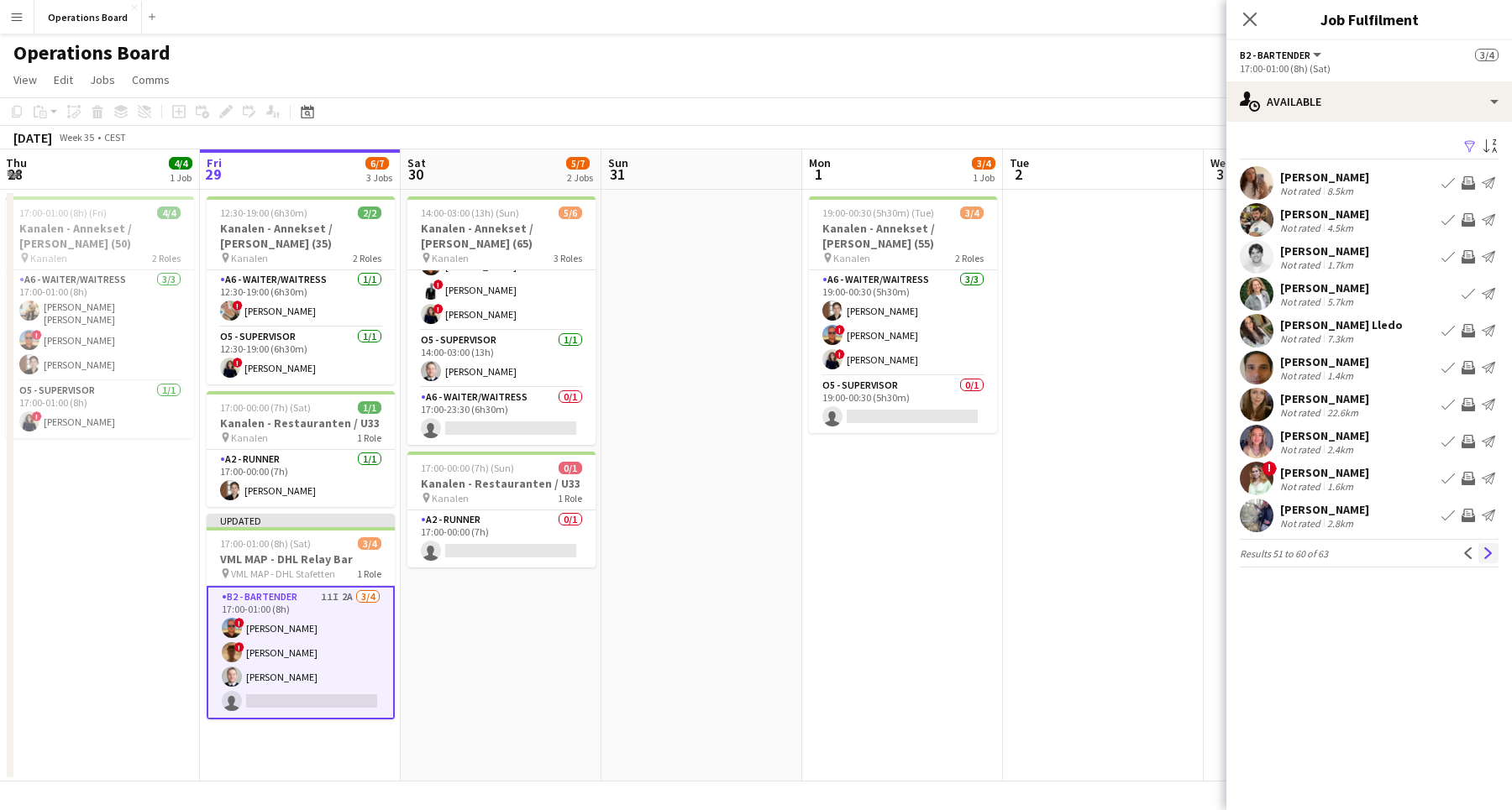
click at [1495, 554] on button "Next" at bounding box center [1488, 554] width 20 height 20
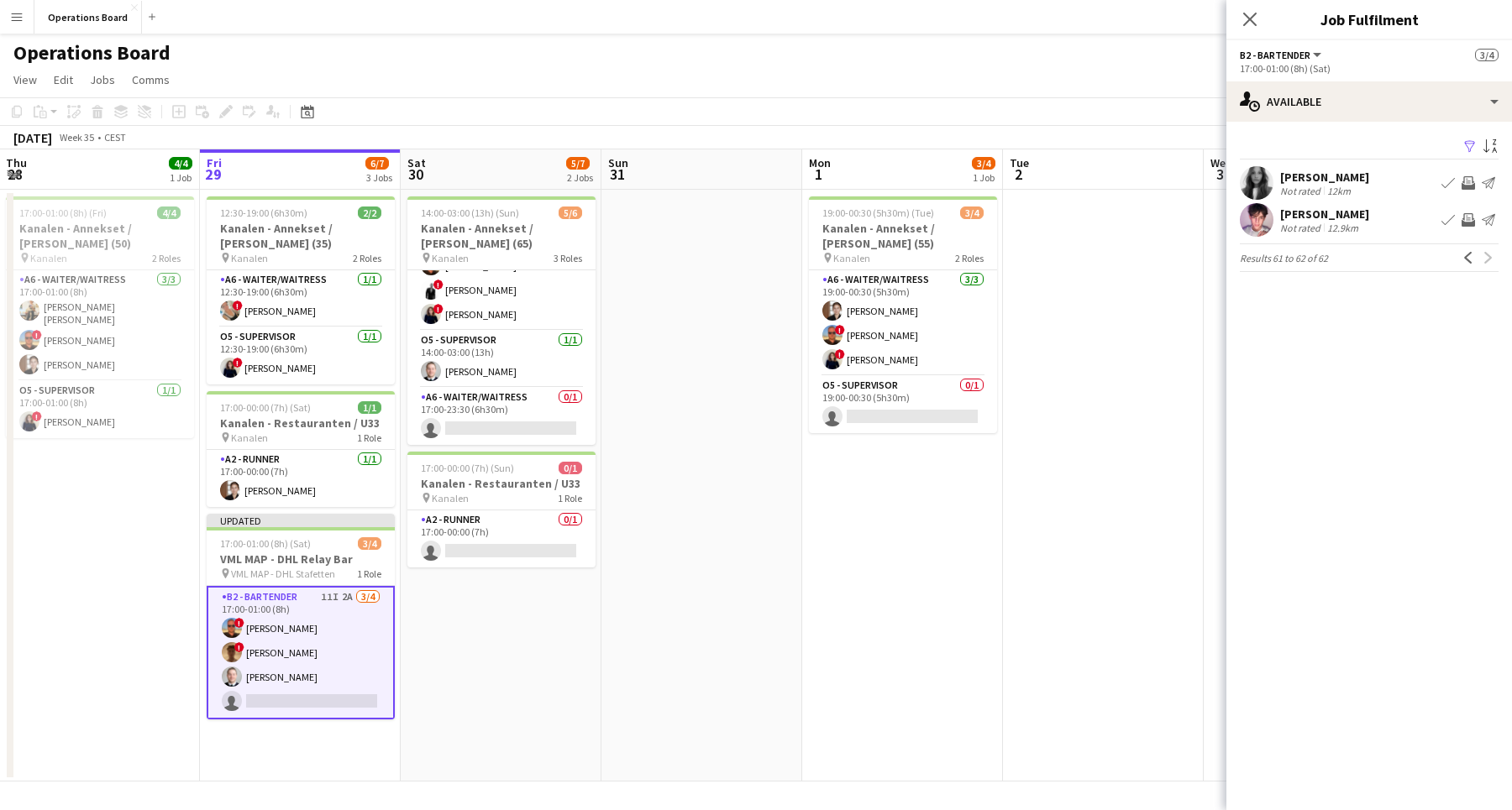
click at [1469, 225] on app-icon "Invite crew" at bounding box center [1467, 220] width 13 height 13
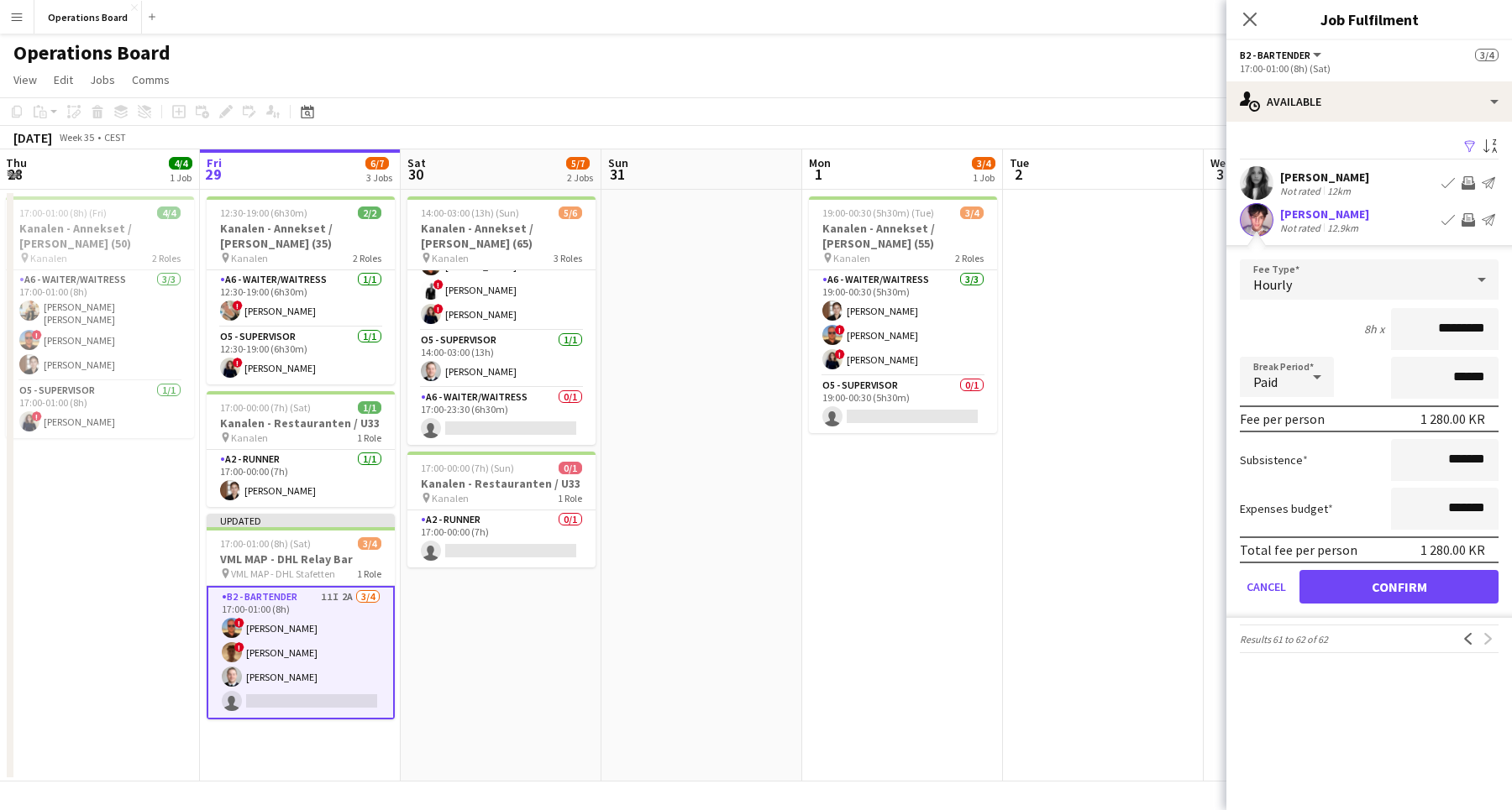
click at [1438, 599] on button "Confirm" at bounding box center [1399, 587] width 199 height 33
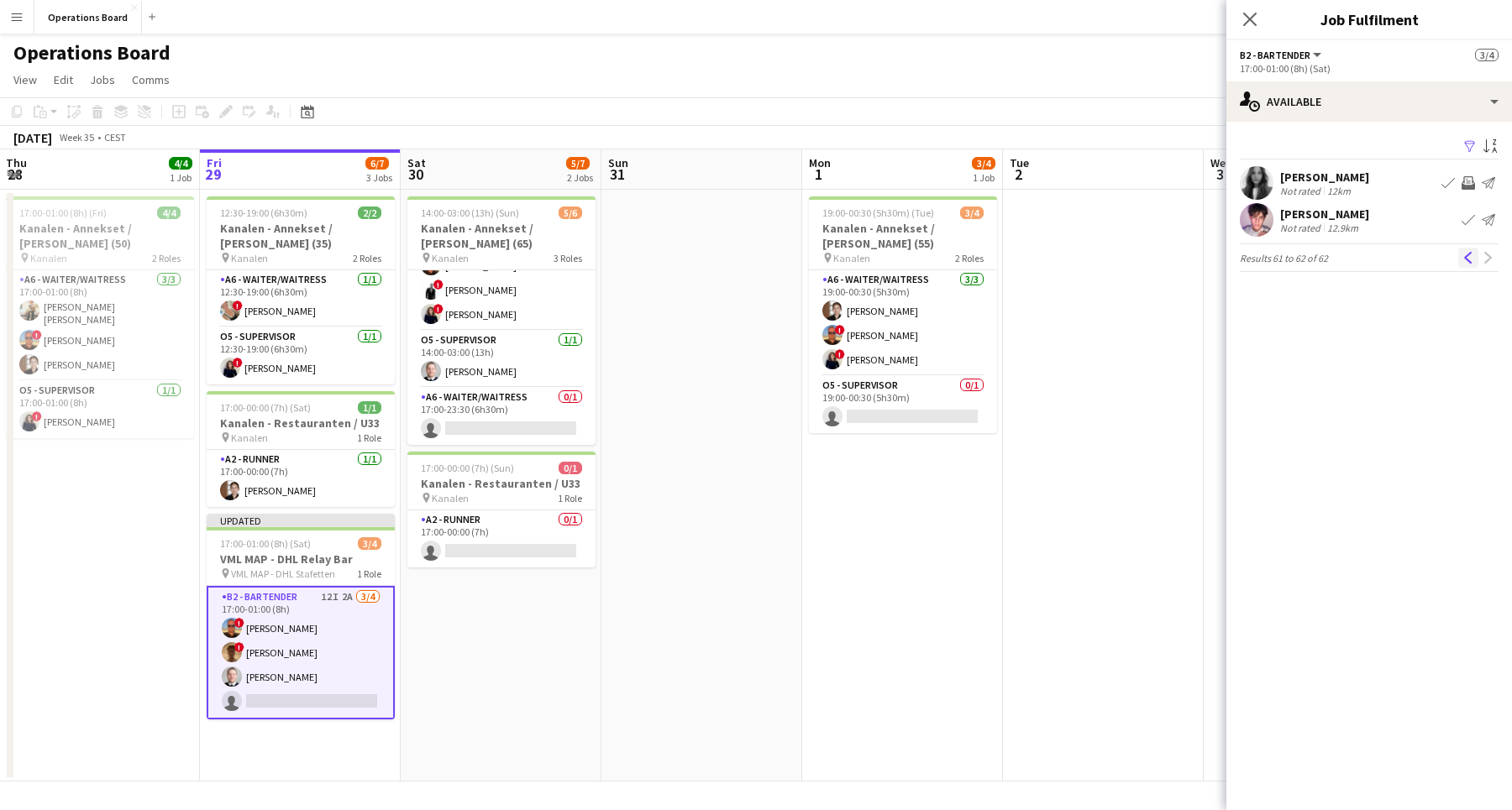
click at [1466, 254] on app-icon "Previous" at bounding box center [1467, 257] width 12 height 12
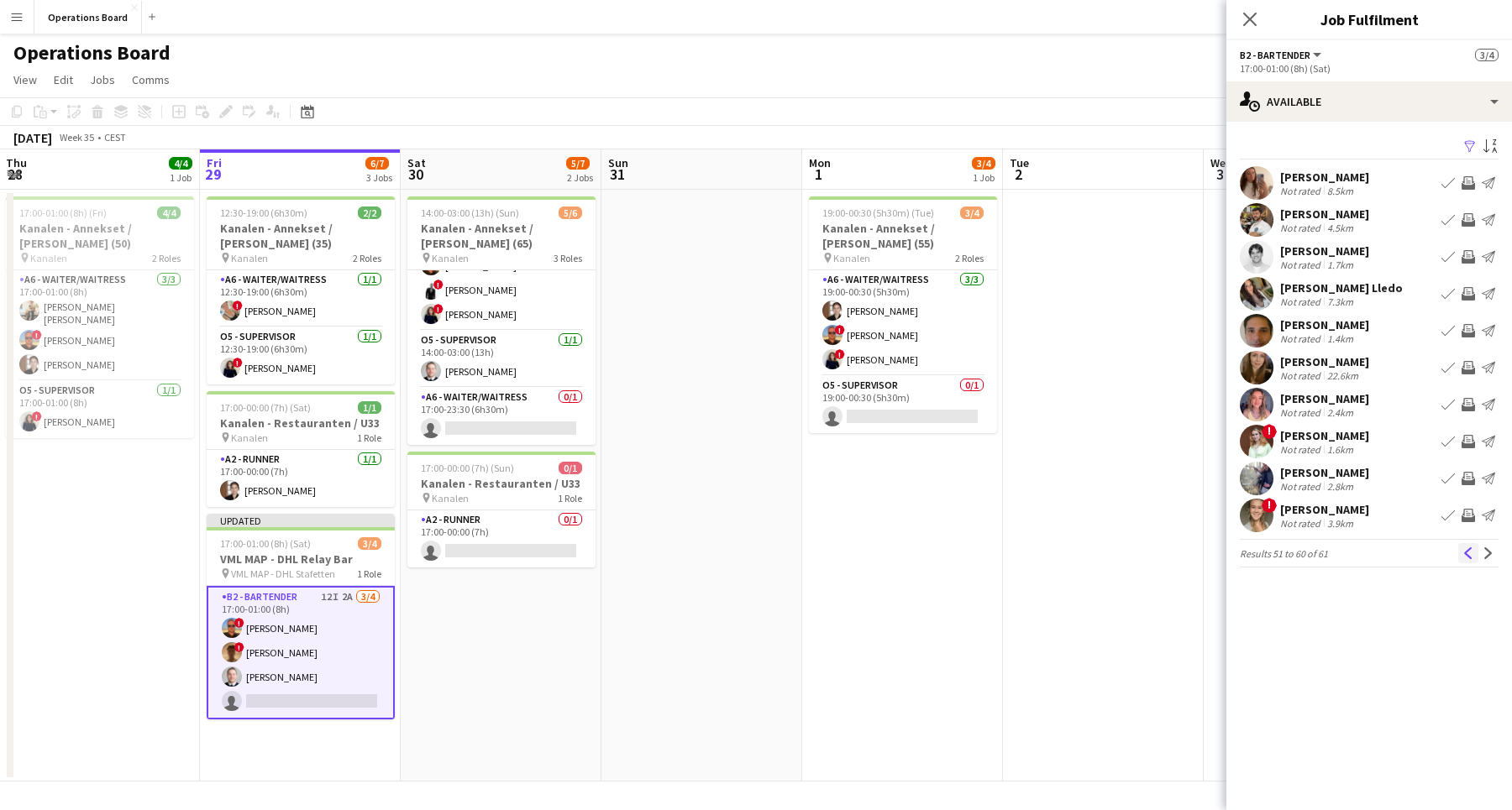
click at [1466, 553] on app-icon "Previous" at bounding box center [1467, 553] width 12 height 12
click at [1464, 547] on app-icon "Previous" at bounding box center [1467, 553] width 12 height 12
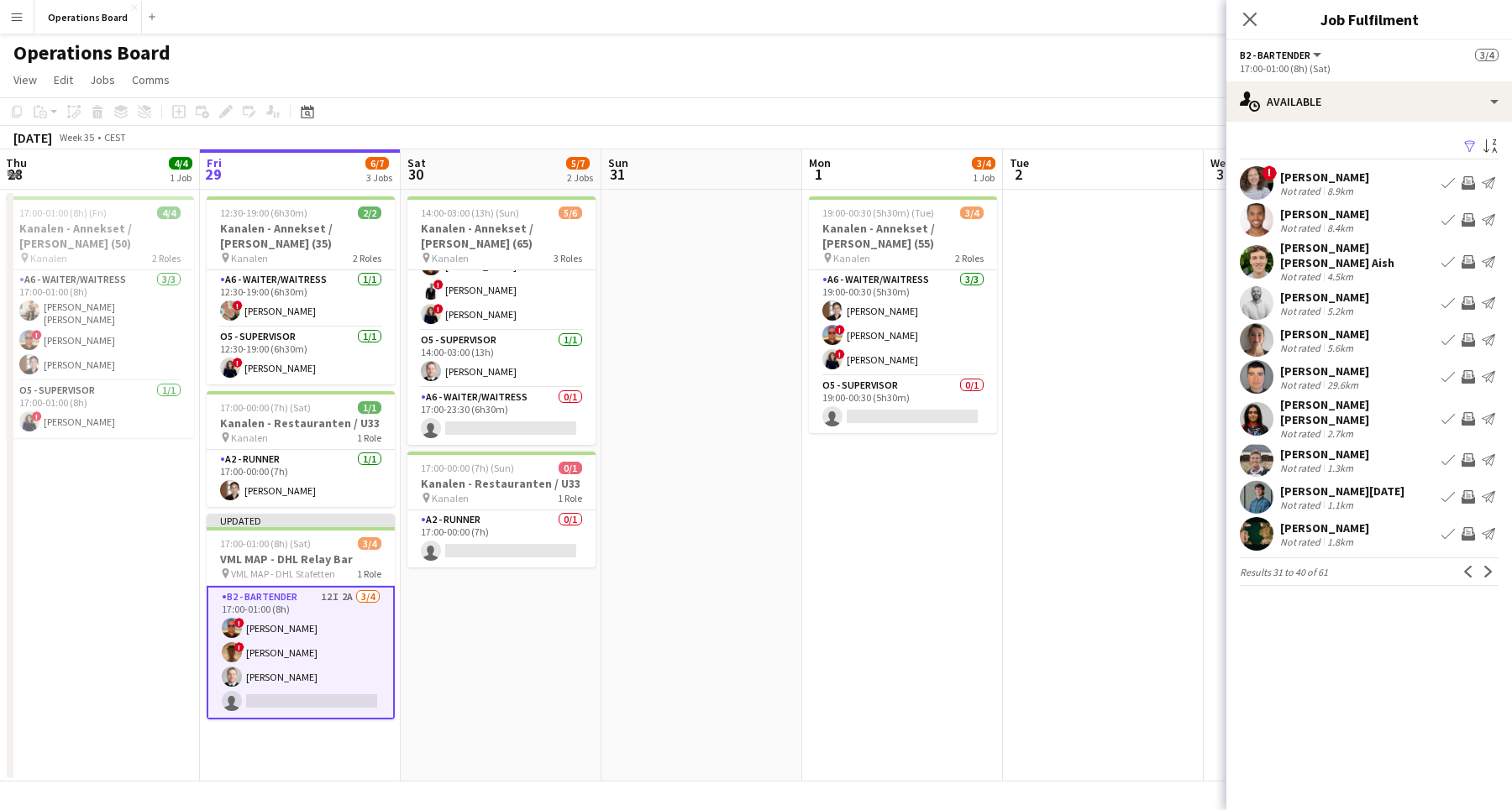
click at [1468, 296] on app-icon "Invite crew" at bounding box center [1467, 303] width 13 height 13
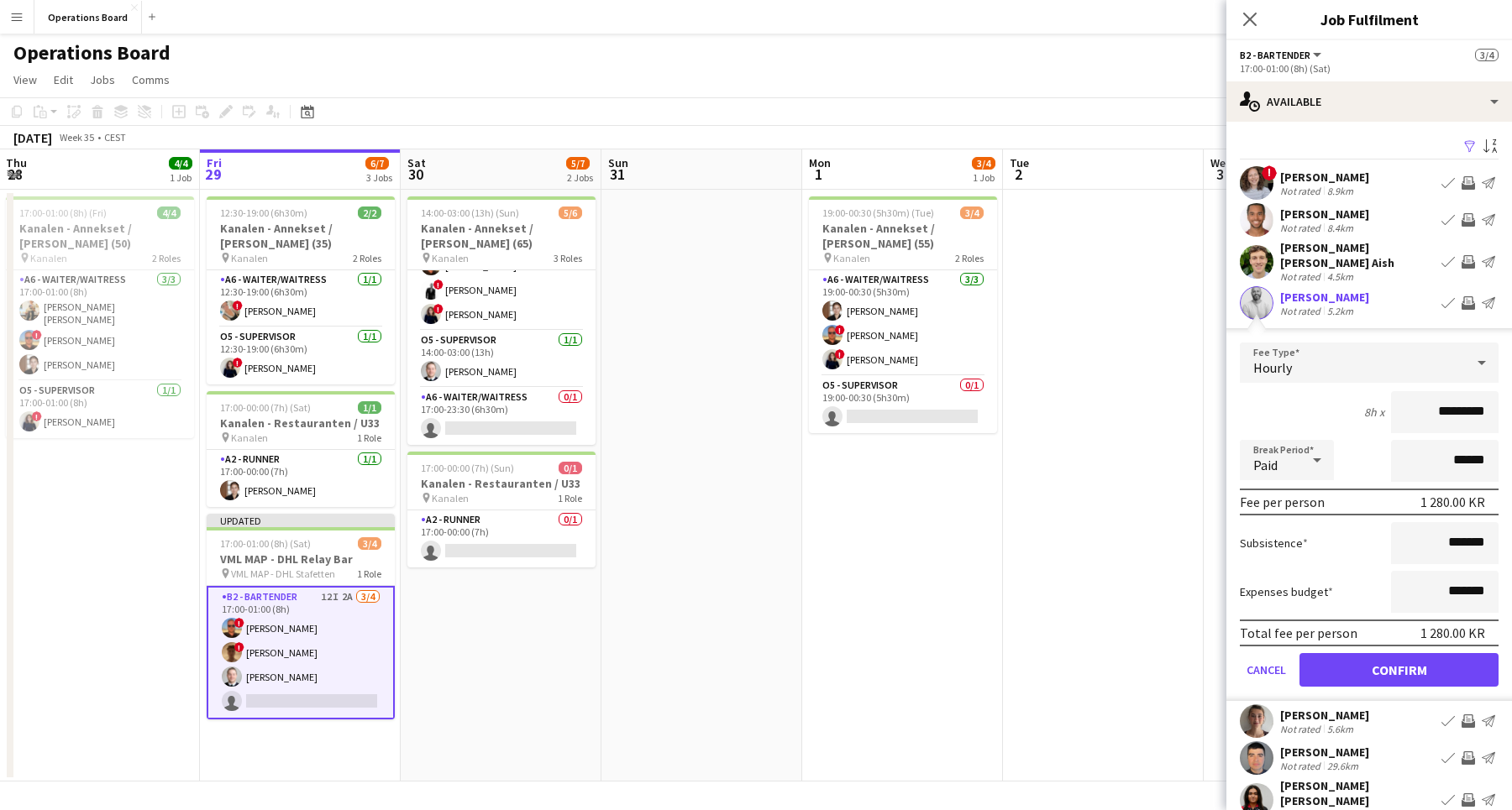
click at [1425, 655] on button "Confirm" at bounding box center [1399, 670] width 199 height 33
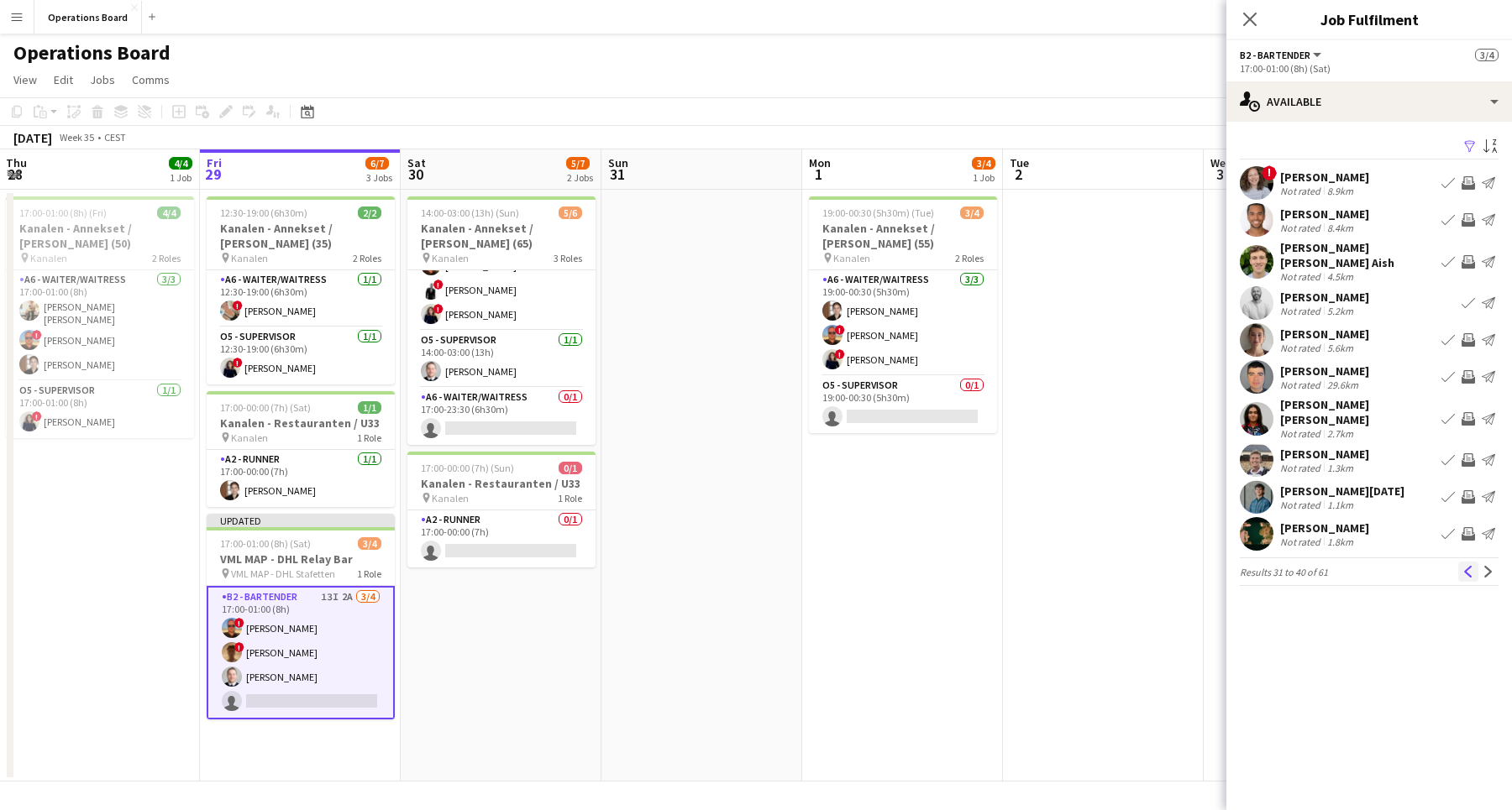
click at [1468, 566] on app-icon "Previous" at bounding box center [1467, 571] width 12 height 12
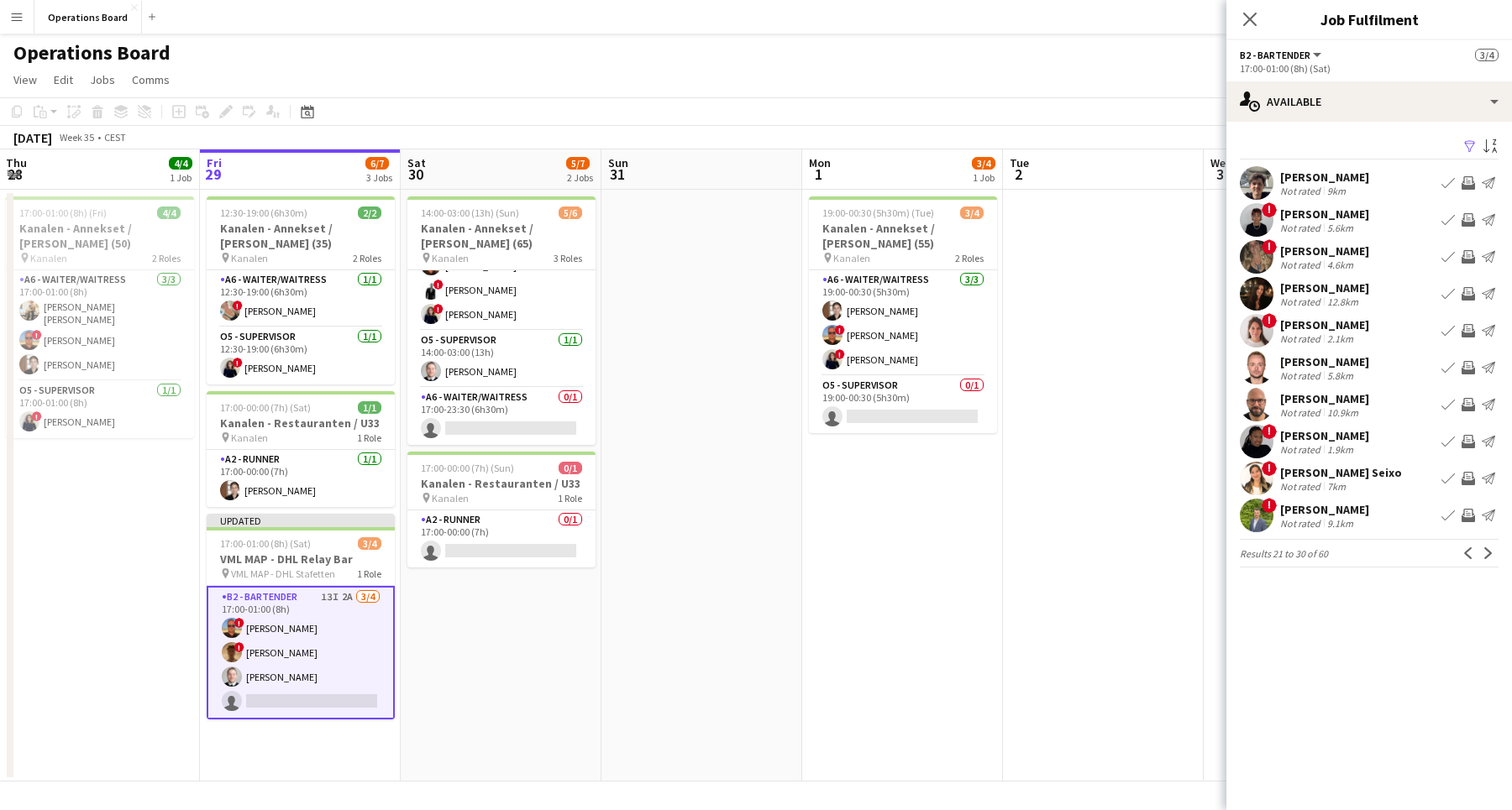
click at [1466, 438] on app-icon "Invite crew" at bounding box center [1467, 441] width 13 height 13
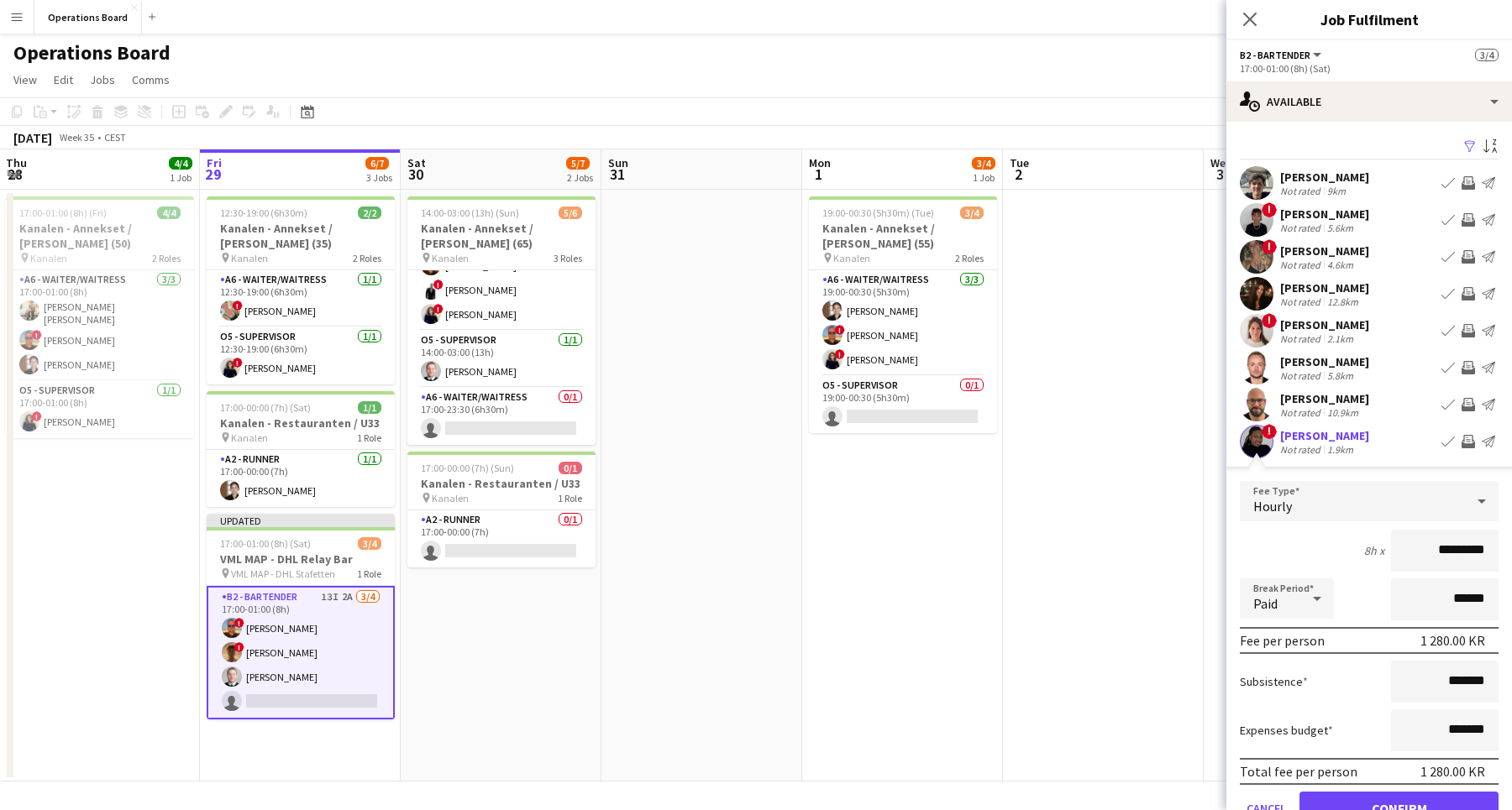
scroll to position [126, 0]
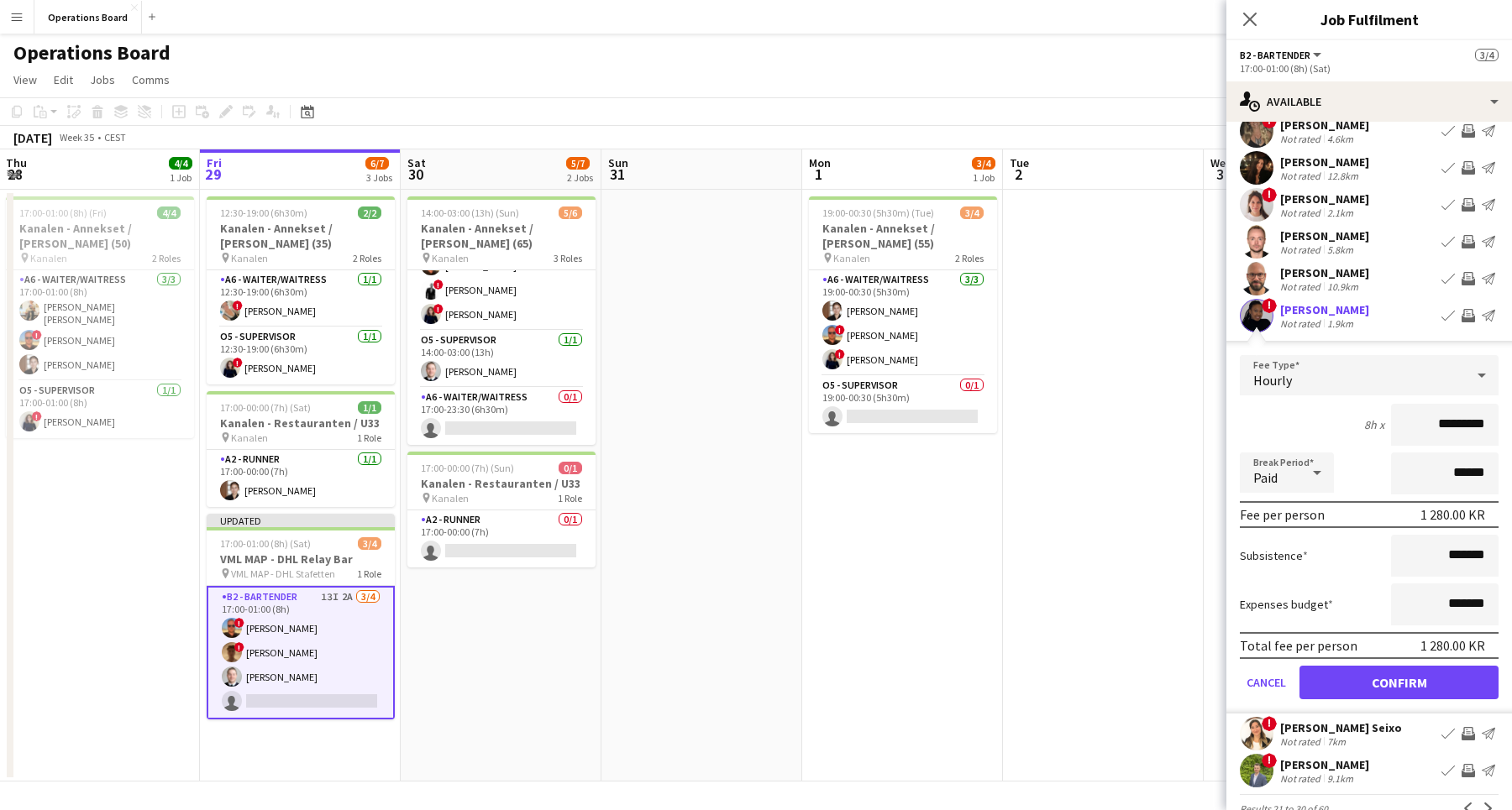
click at [1400, 682] on button "Confirm" at bounding box center [1399, 683] width 199 height 33
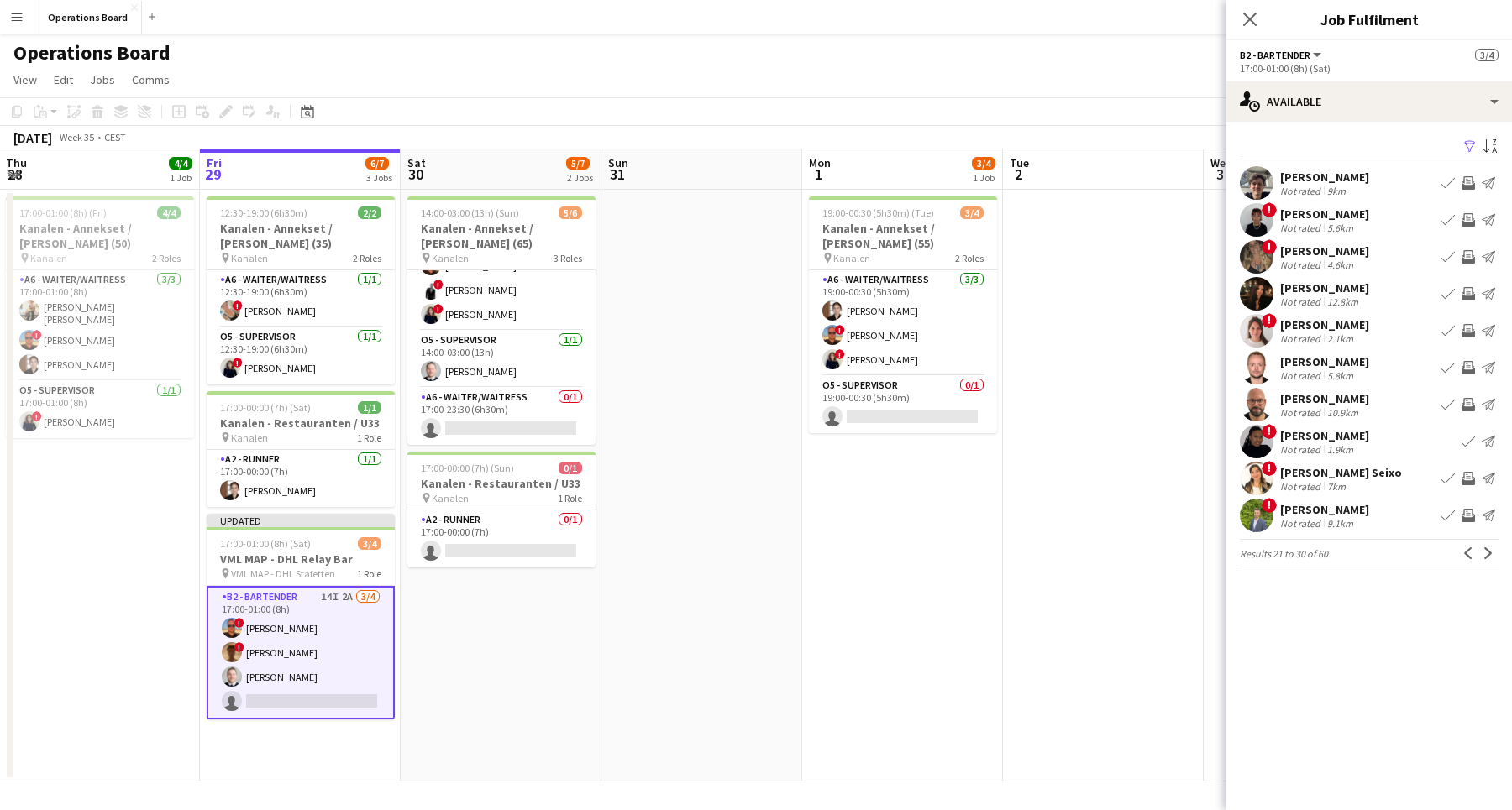
click at [1465, 482] on app-icon "Invite crew" at bounding box center [1467, 478] width 13 height 13
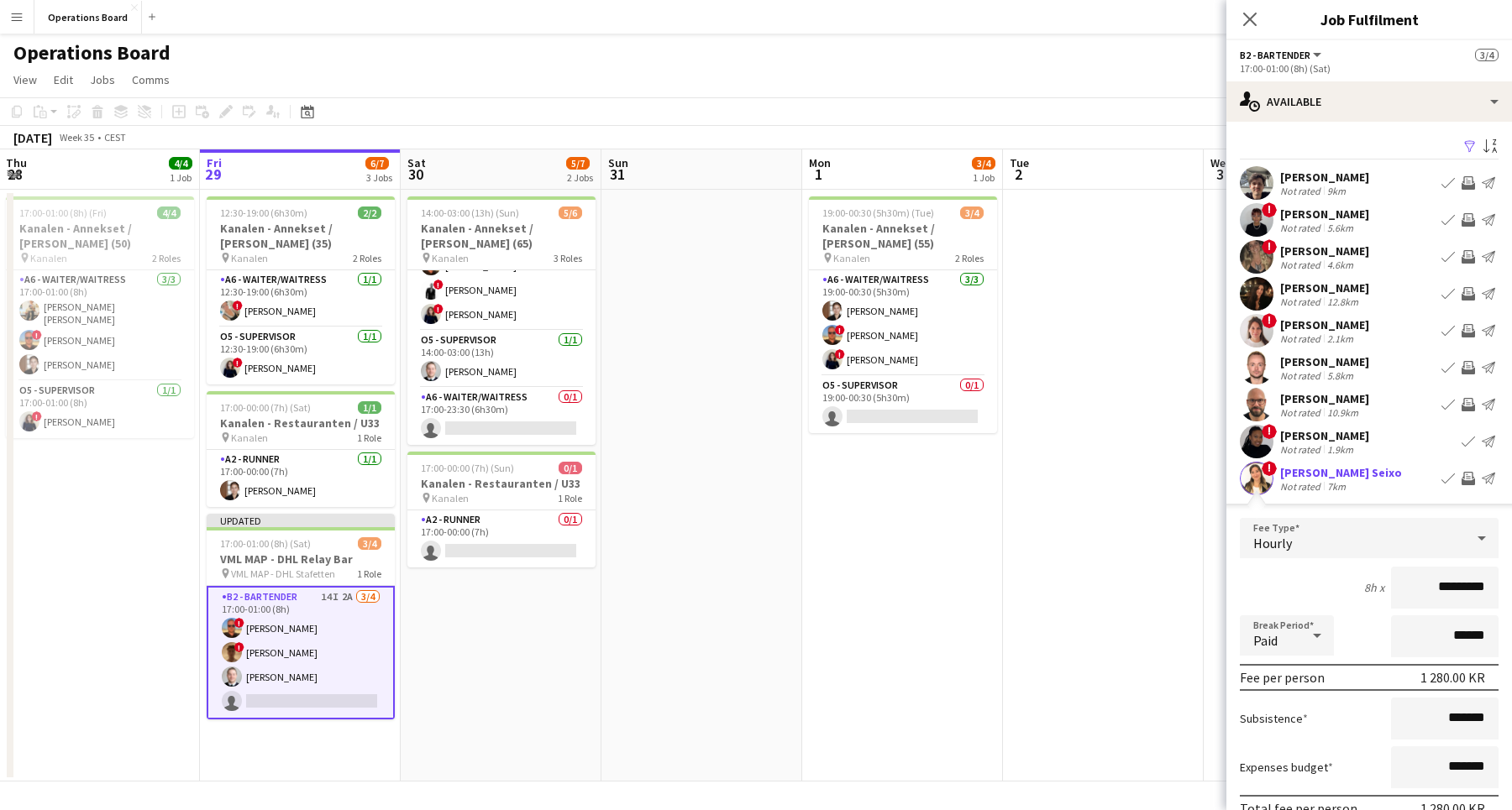
scroll to position [131, 0]
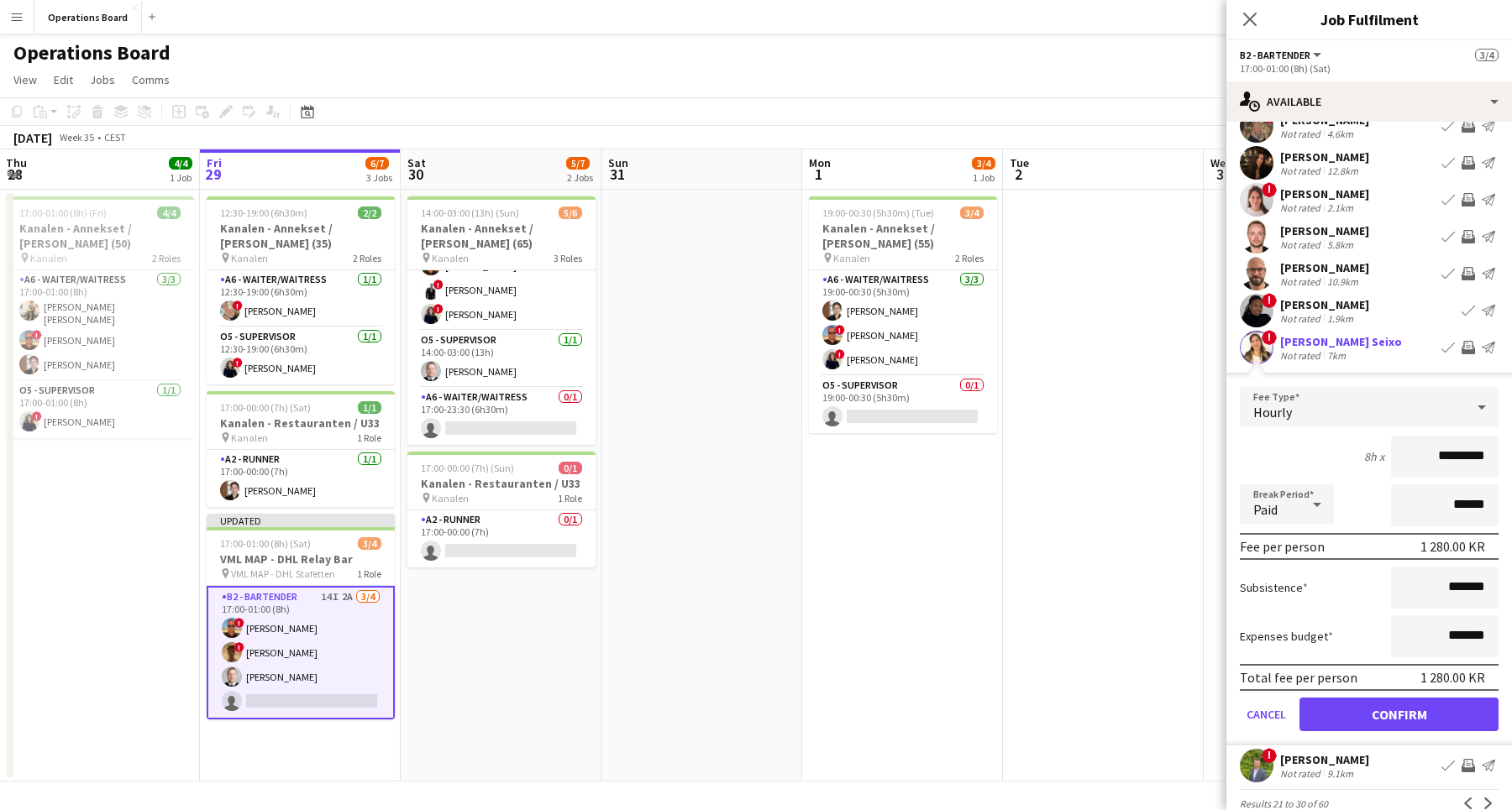
click at [1402, 706] on button "Confirm" at bounding box center [1399, 714] width 199 height 33
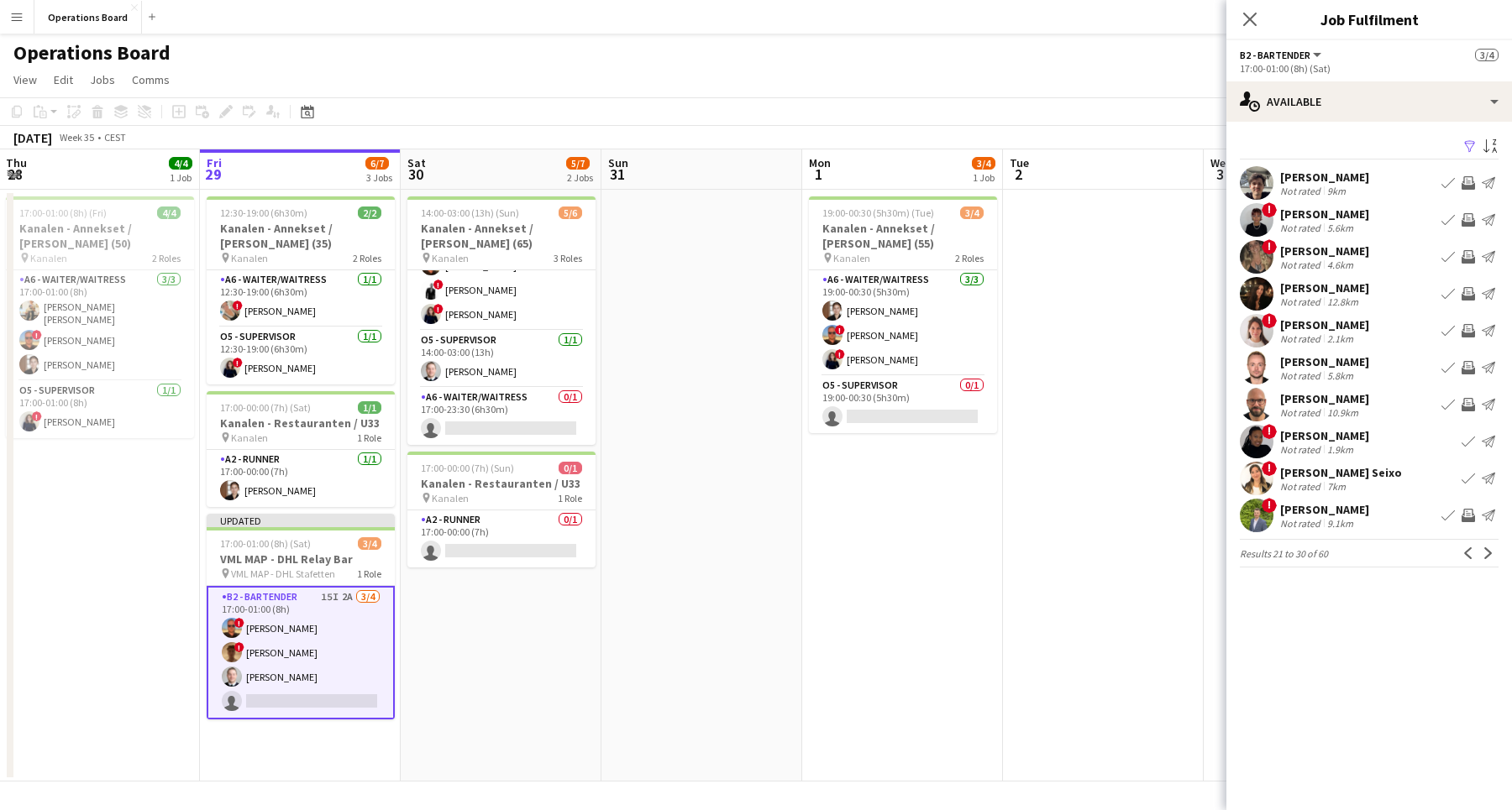
click at [1466, 517] on app-icon "Invite crew" at bounding box center [1467, 516] width 13 height 13
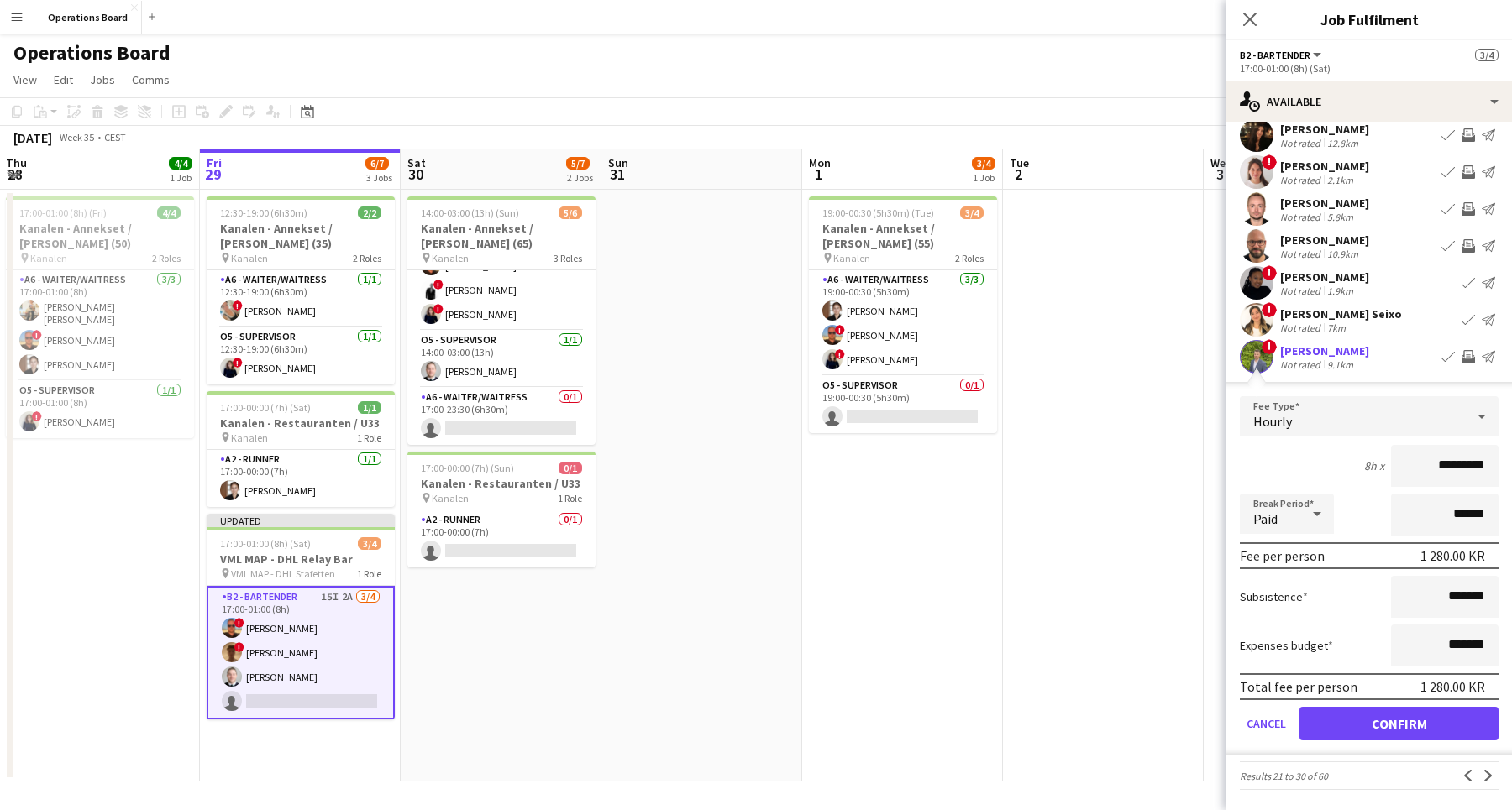
scroll to position [159, 0]
click at [1384, 724] on button "Confirm" at bounding box center [1399, 724] width 199 height 33
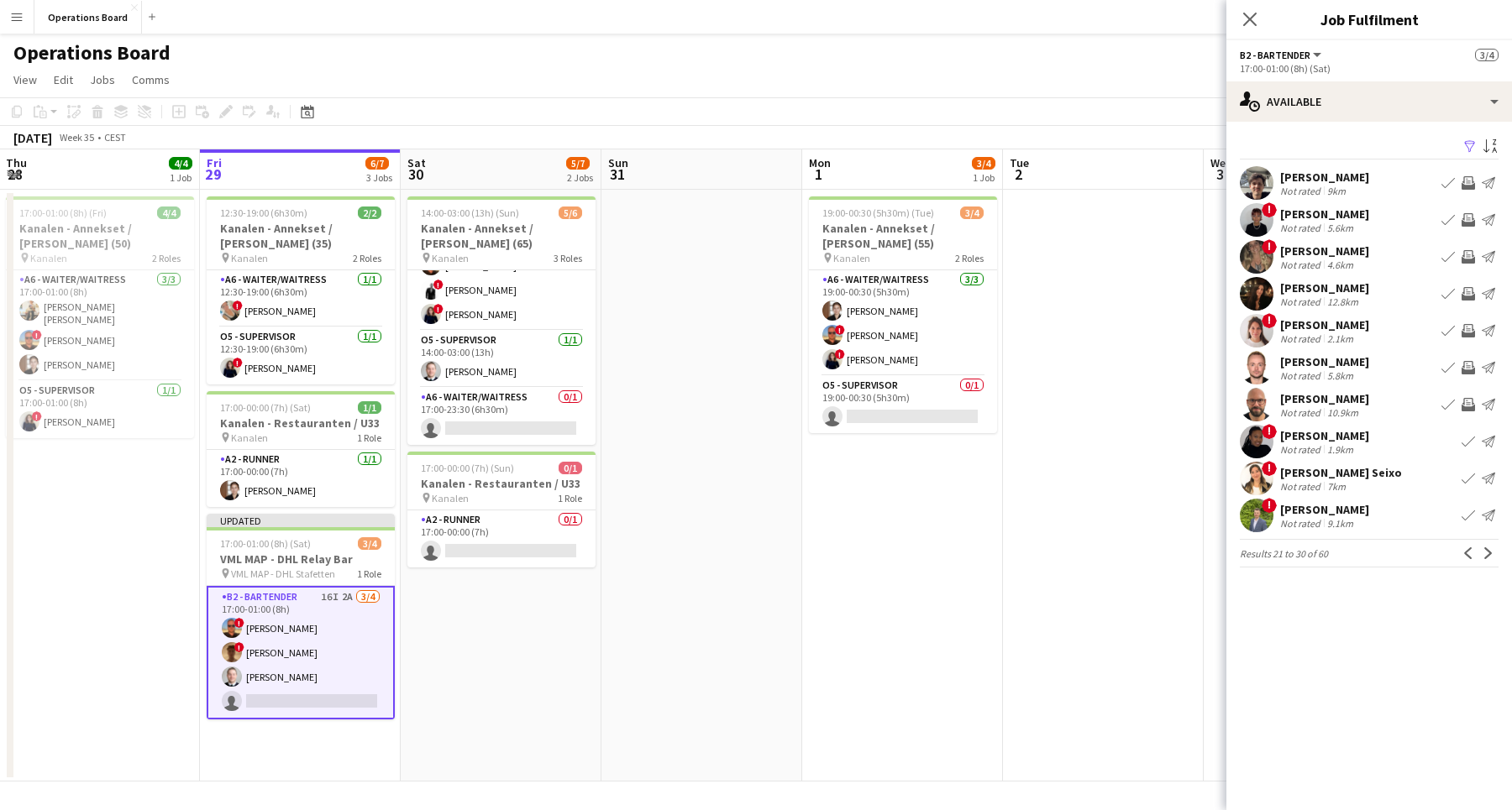
click at [1470, 292] on app-icon "Invite crew" at bounding box center [1467, 294] width 13 height 13
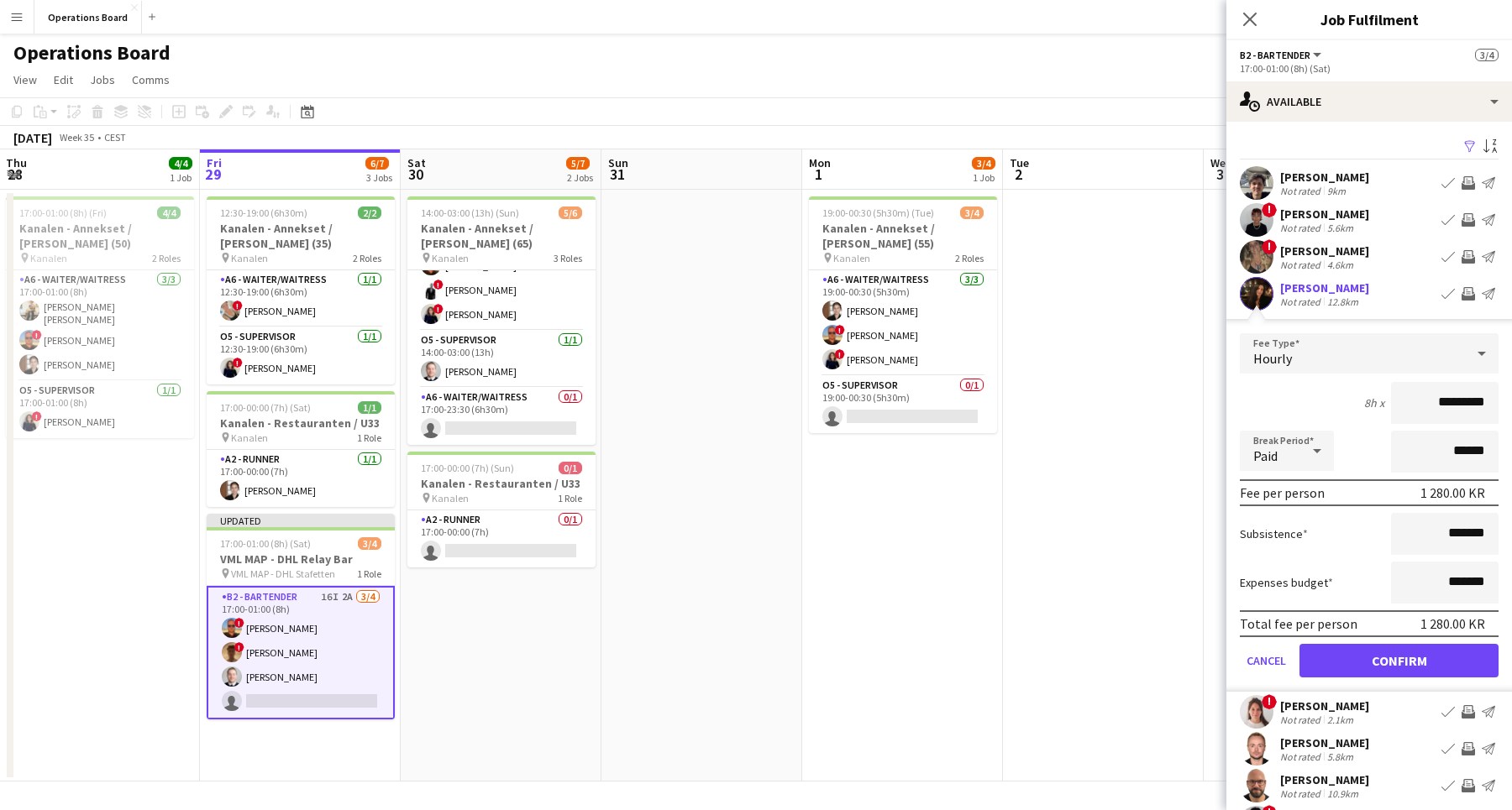
scroll to position [83, 0]
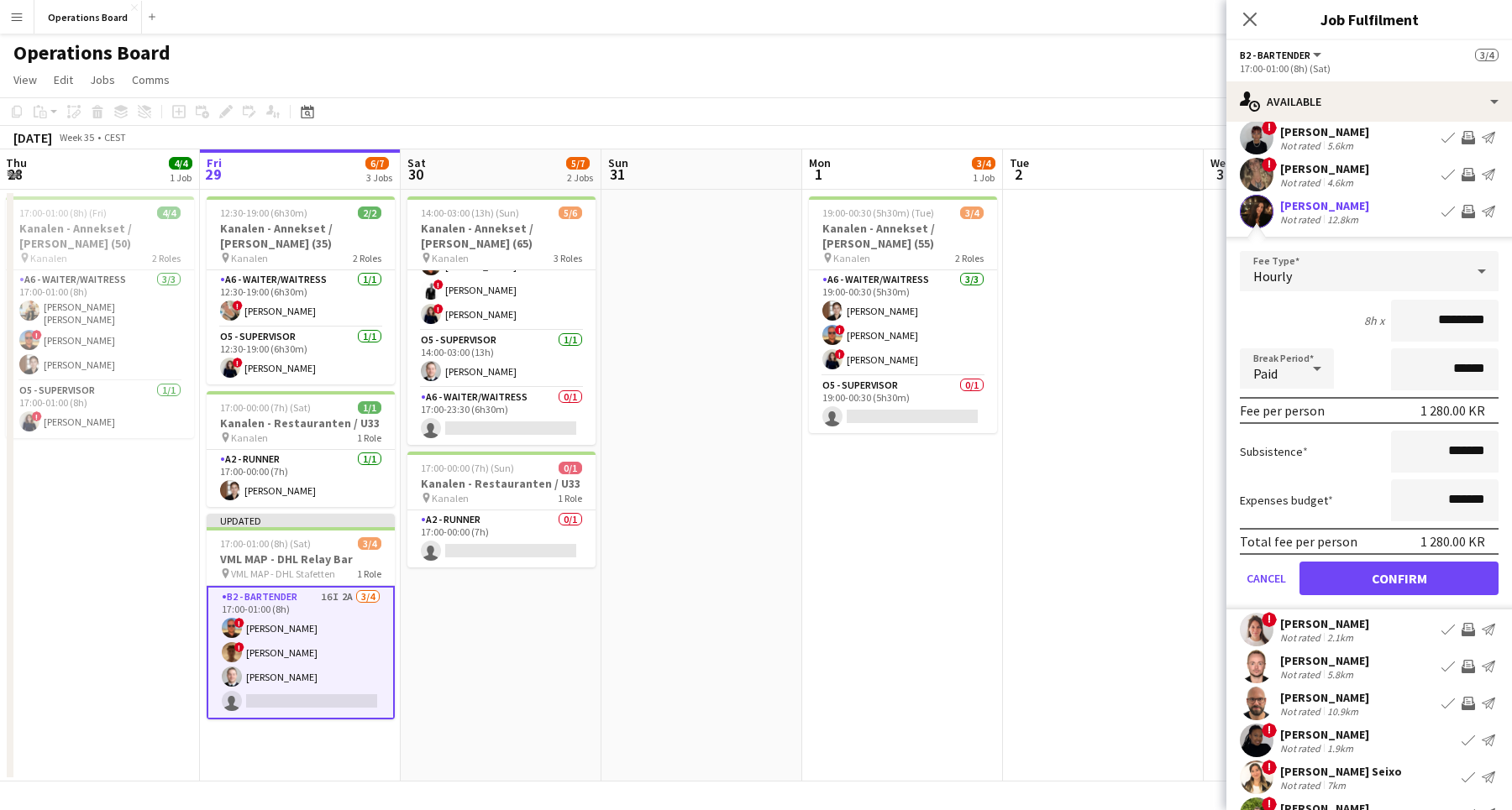
click at [1387, 565] on button "Confirm" at bounding box center [1399, 579] width 199 height 33
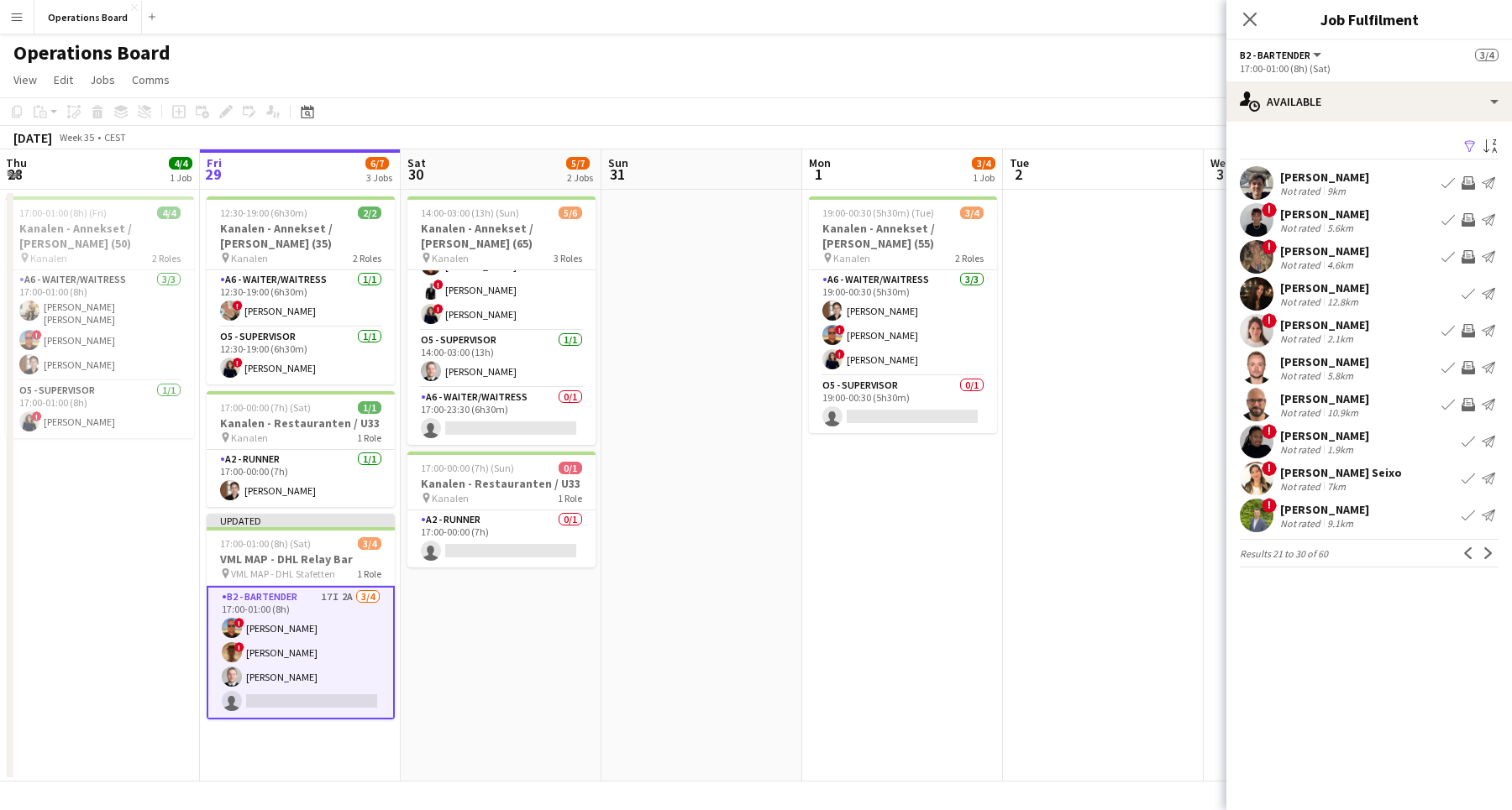
click at [1459, 542] on app-pager "Results 21 to 30 of 60 Previous Next" at bounding box center [1369, 553] width 258 height 29
click at [1460, 552] on button "Previous" at bounding box center [1468, 554] width 20 height 20
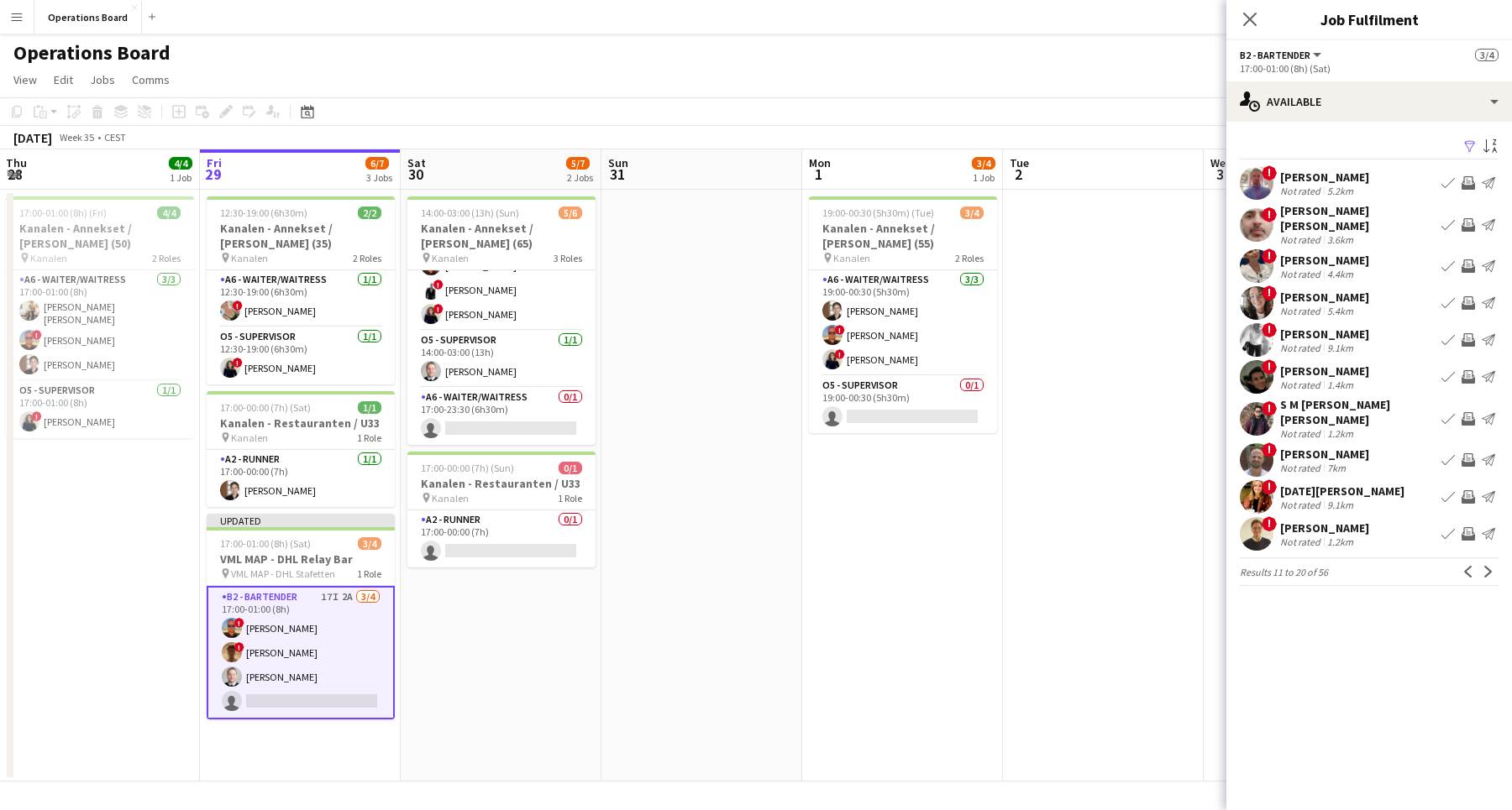
click at [1464, 527] on app-icon "Invite crew" at bounding box center [1467, 533] width 13 height 13
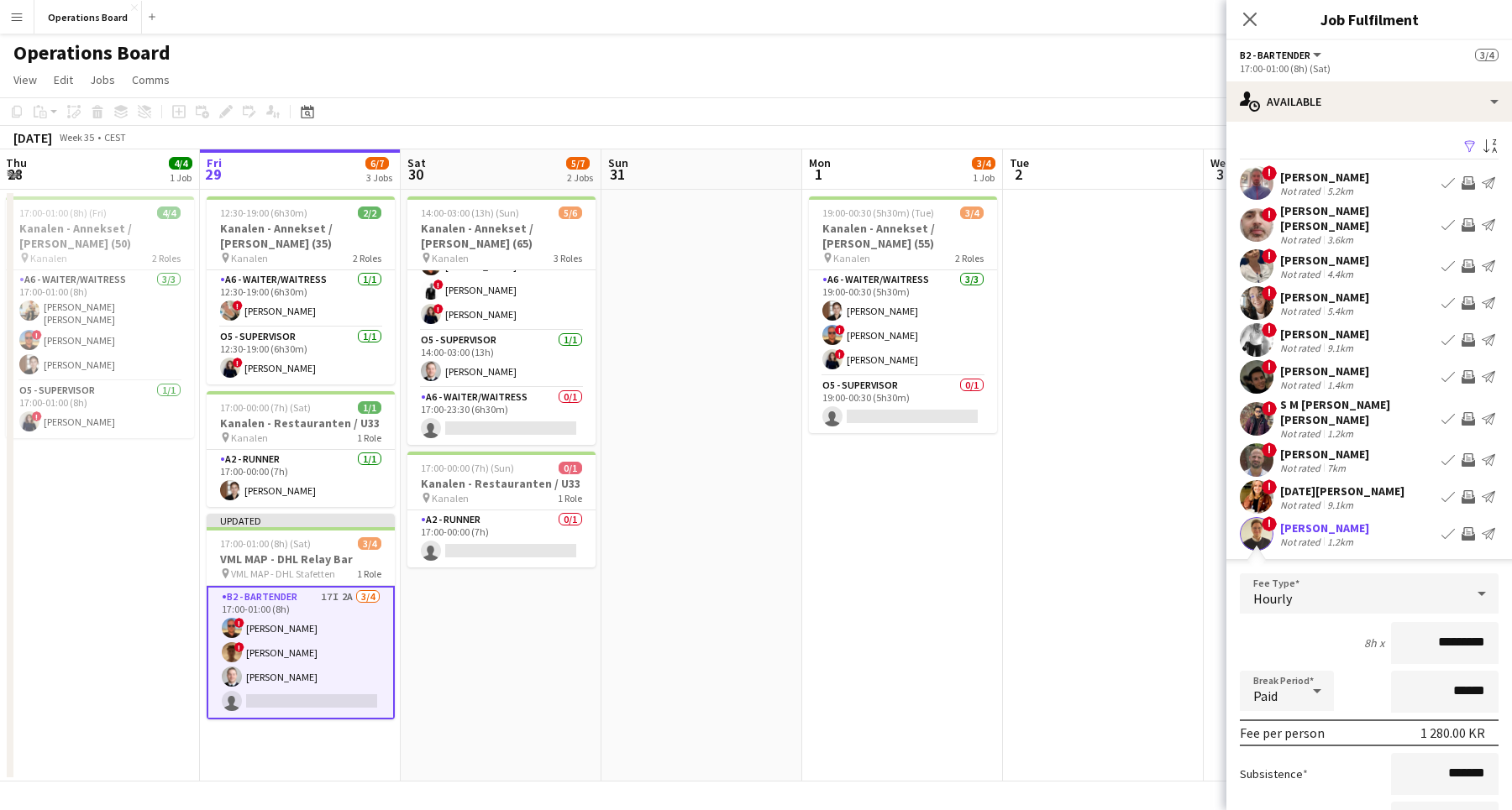
scroll to position [149, 0]
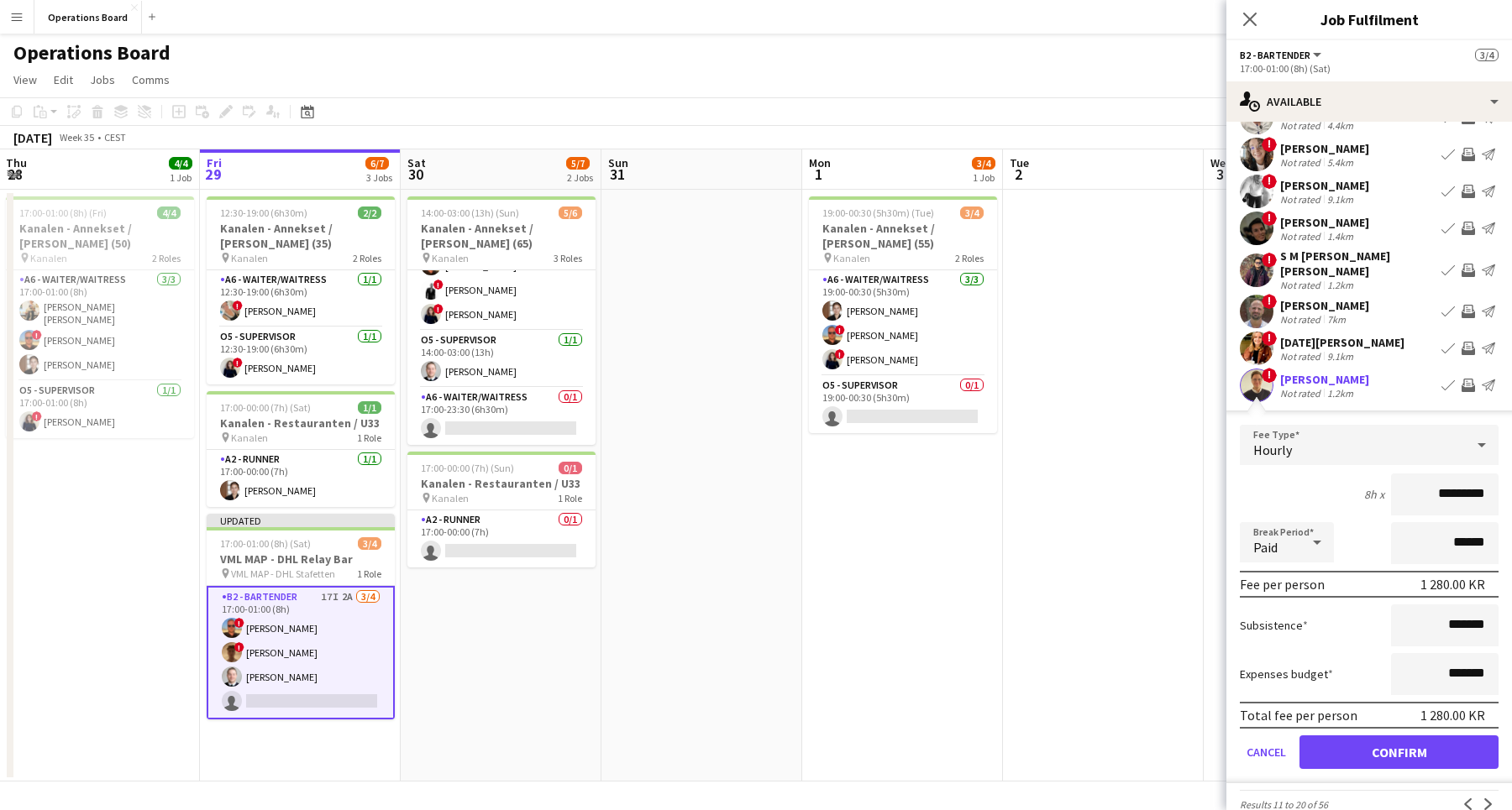
click at [1382, 736] on button "Confirm" at bounding box center [1399, 752] width 199 height 33
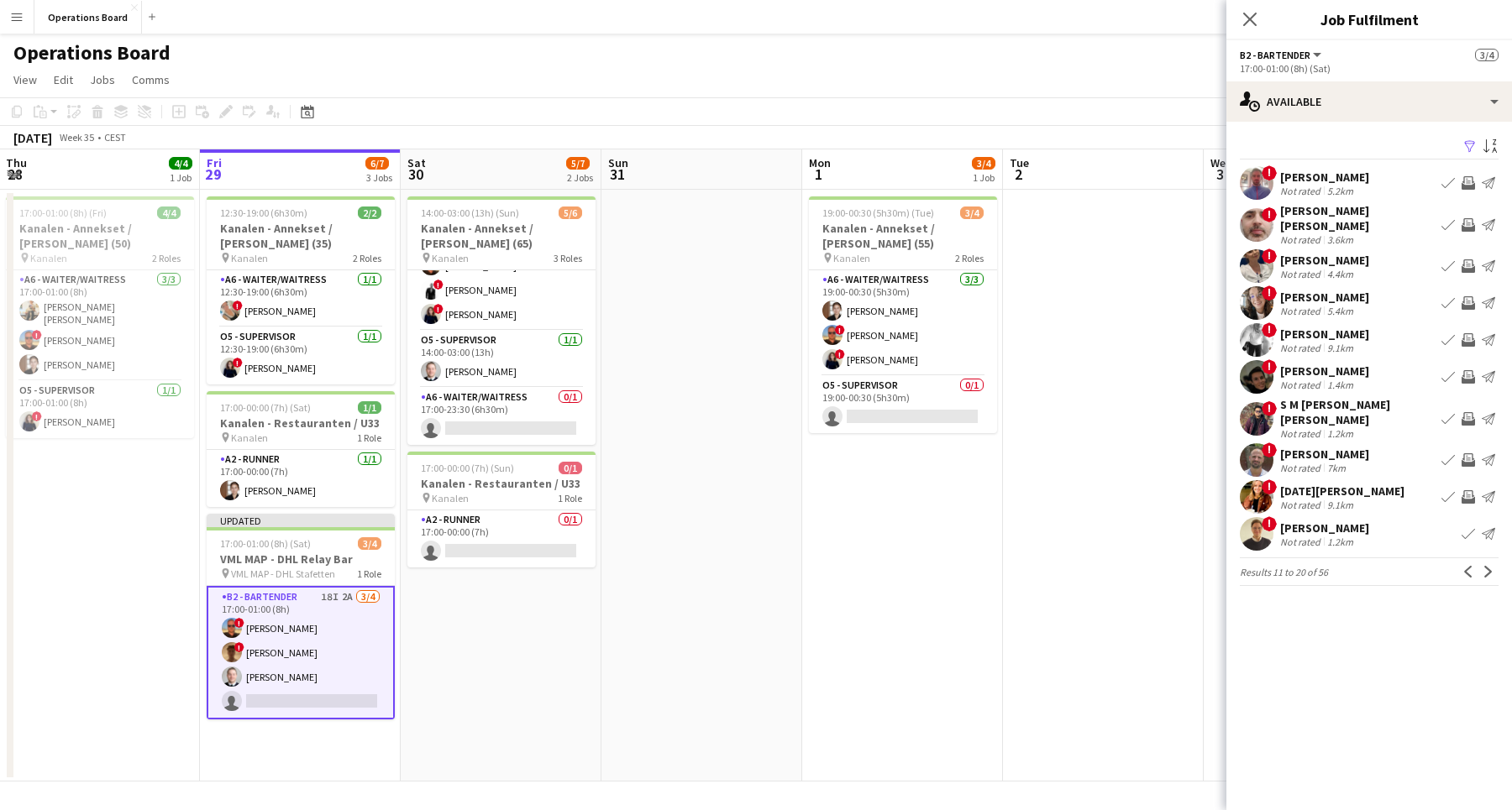
click at [1469, 297] on app-icon "Invite crew" at bounding box center [1467, 303] width 13 height 13
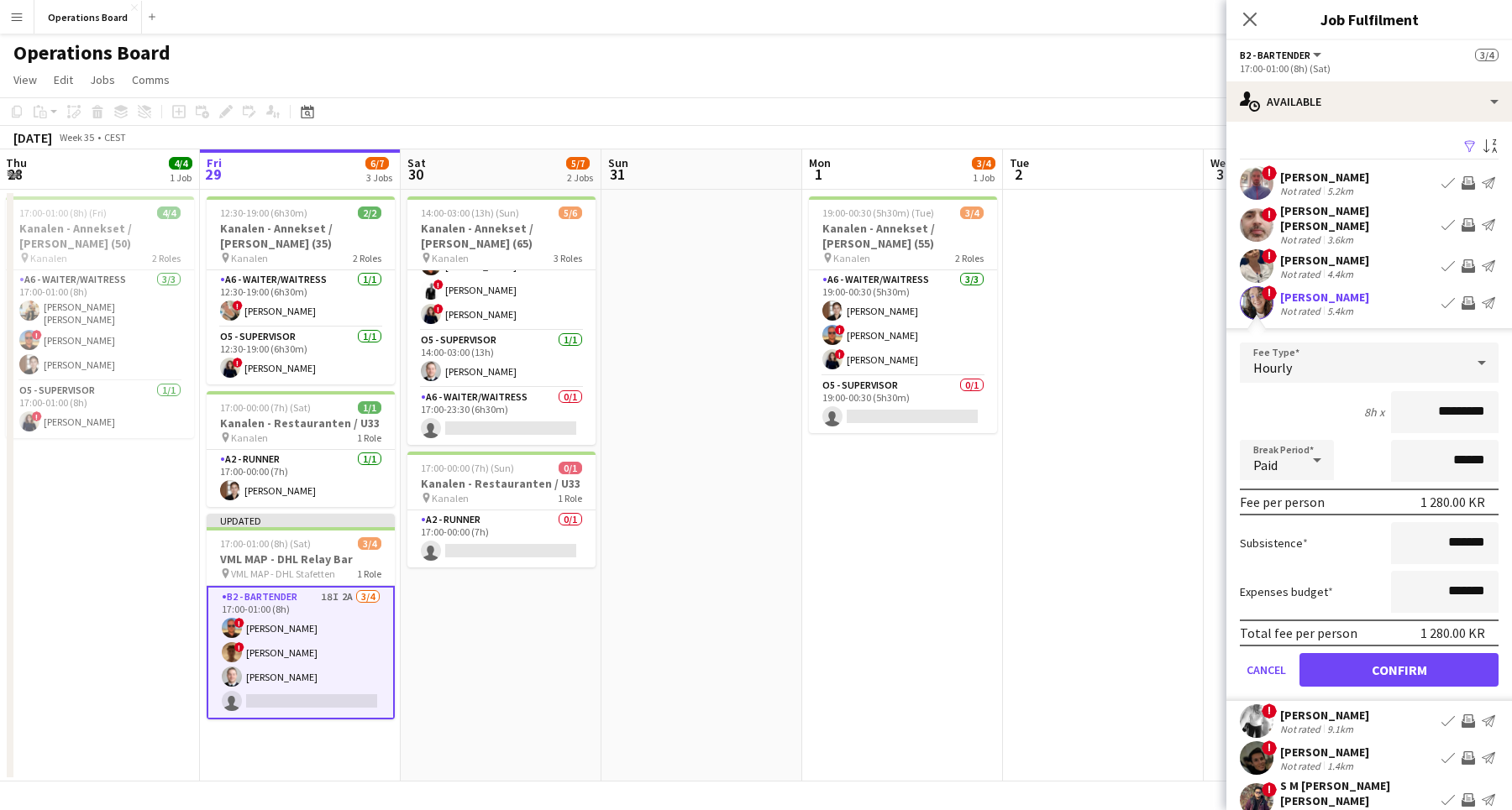
click at [1381, 654] on button "Confirm" at bounding box center [1399, 670] width 199 height 33
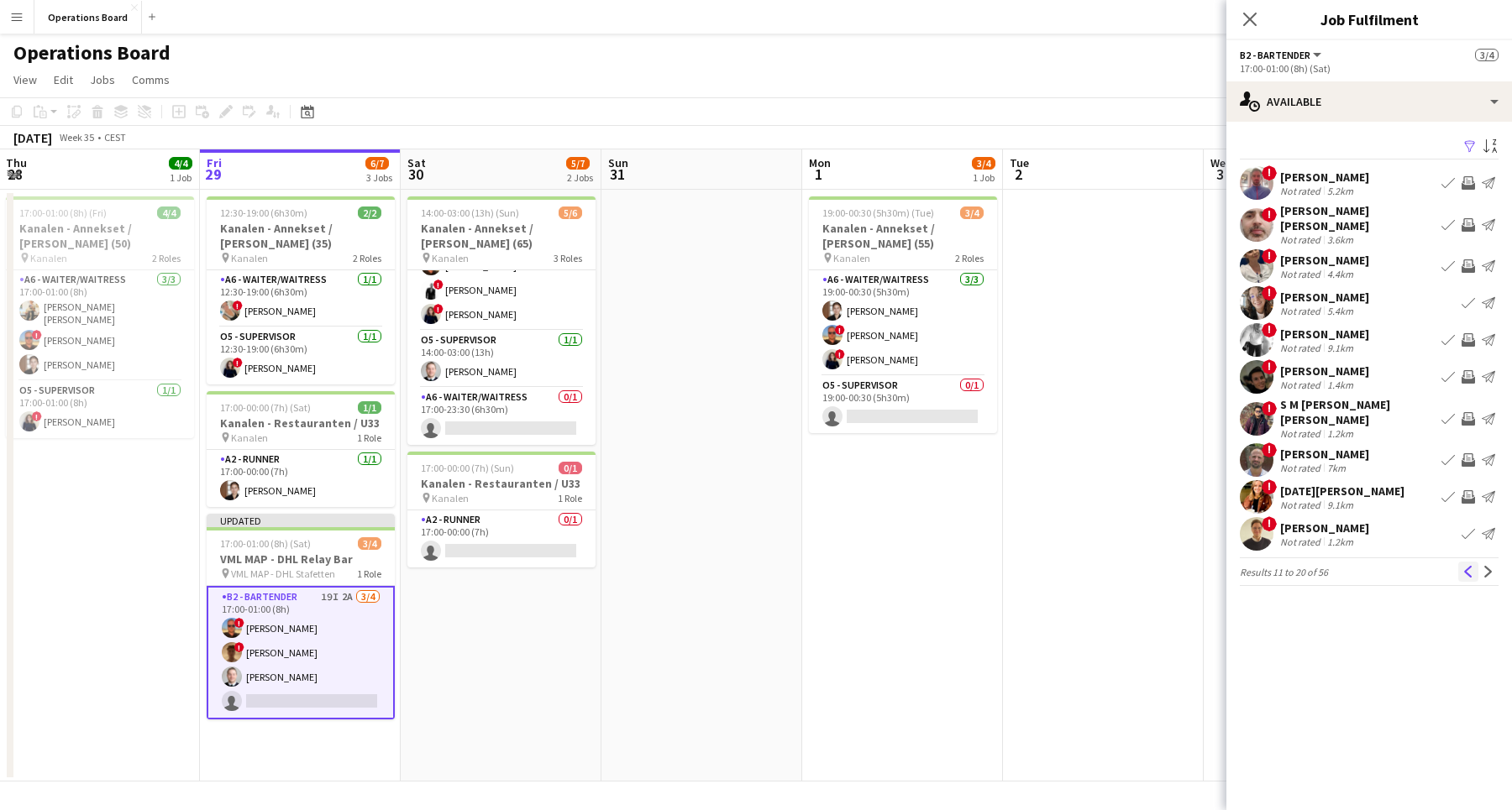
click at [1466, 566] on app-icon "Previous" at bounding box center [1467, 571] width 12 height 12
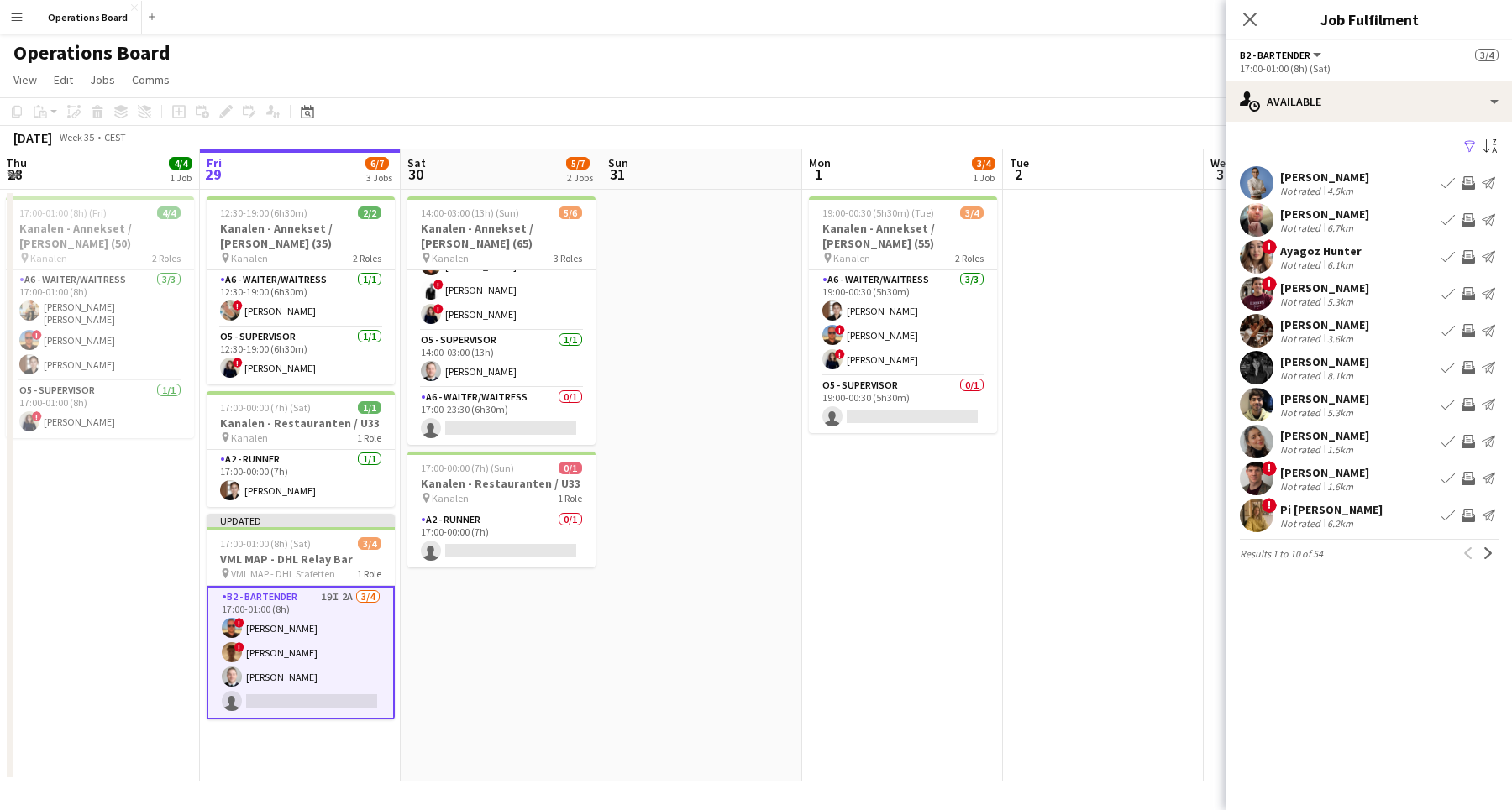
click at [1460, 368] on button "Invite crew" at bounding box center [1468, 368] width 20 height 20
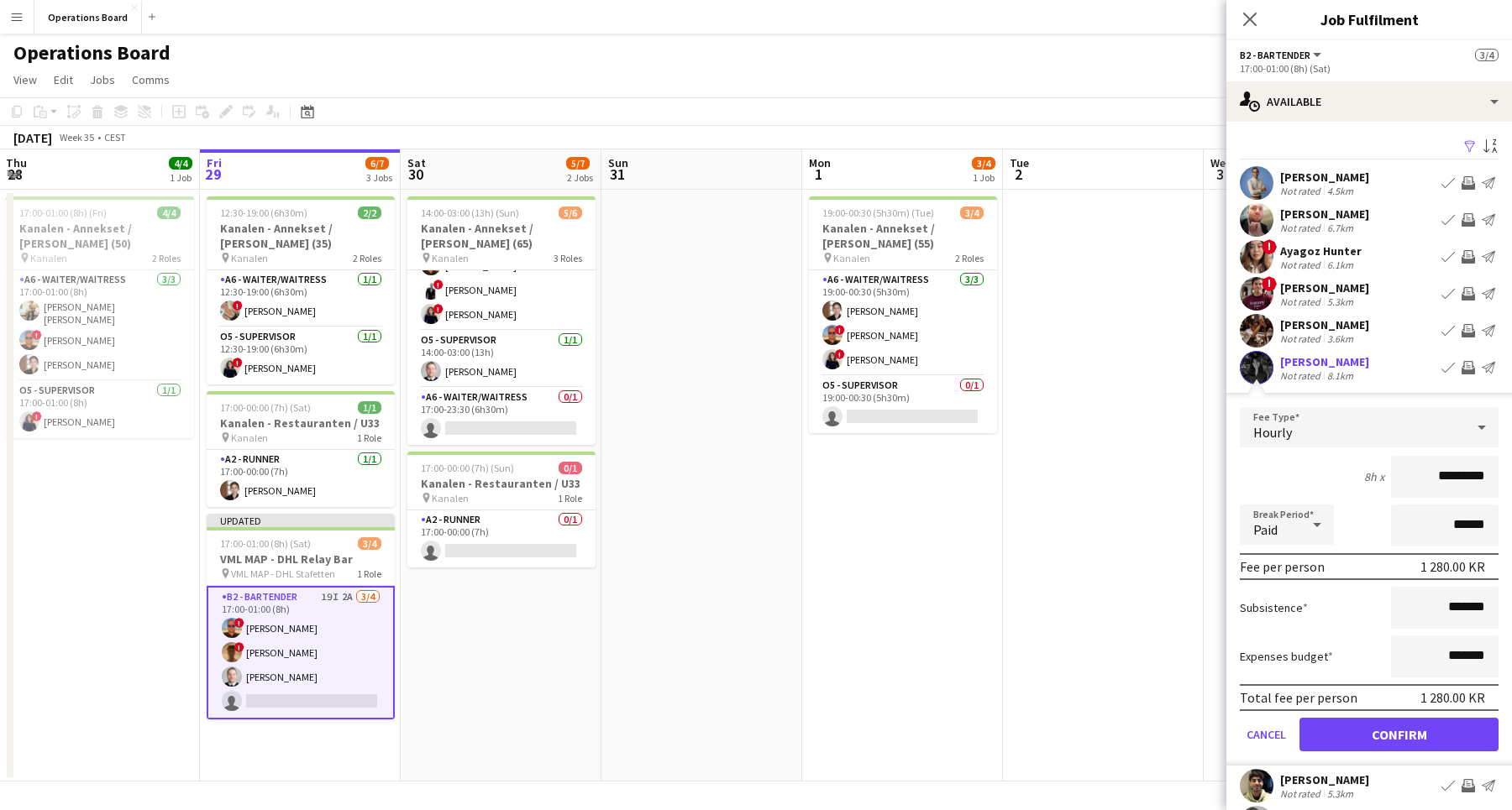
click at [1387, 728] on button "Confirm" at bounding box center [1399, 735] width 199 height 33
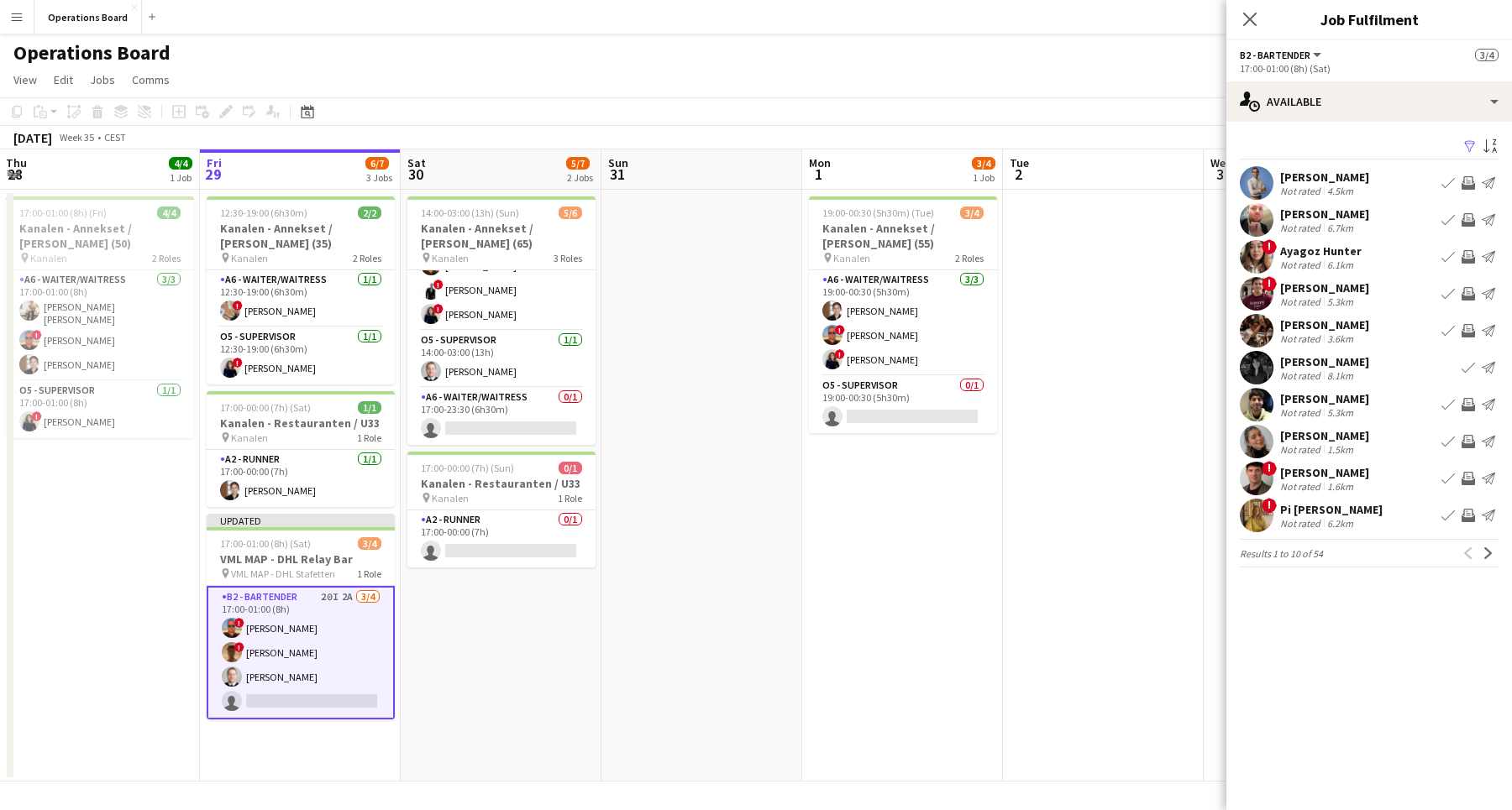
click at [1469, 446] on app-icon "Invite crew" at bounding box center [1467, 441] width 13 height 13
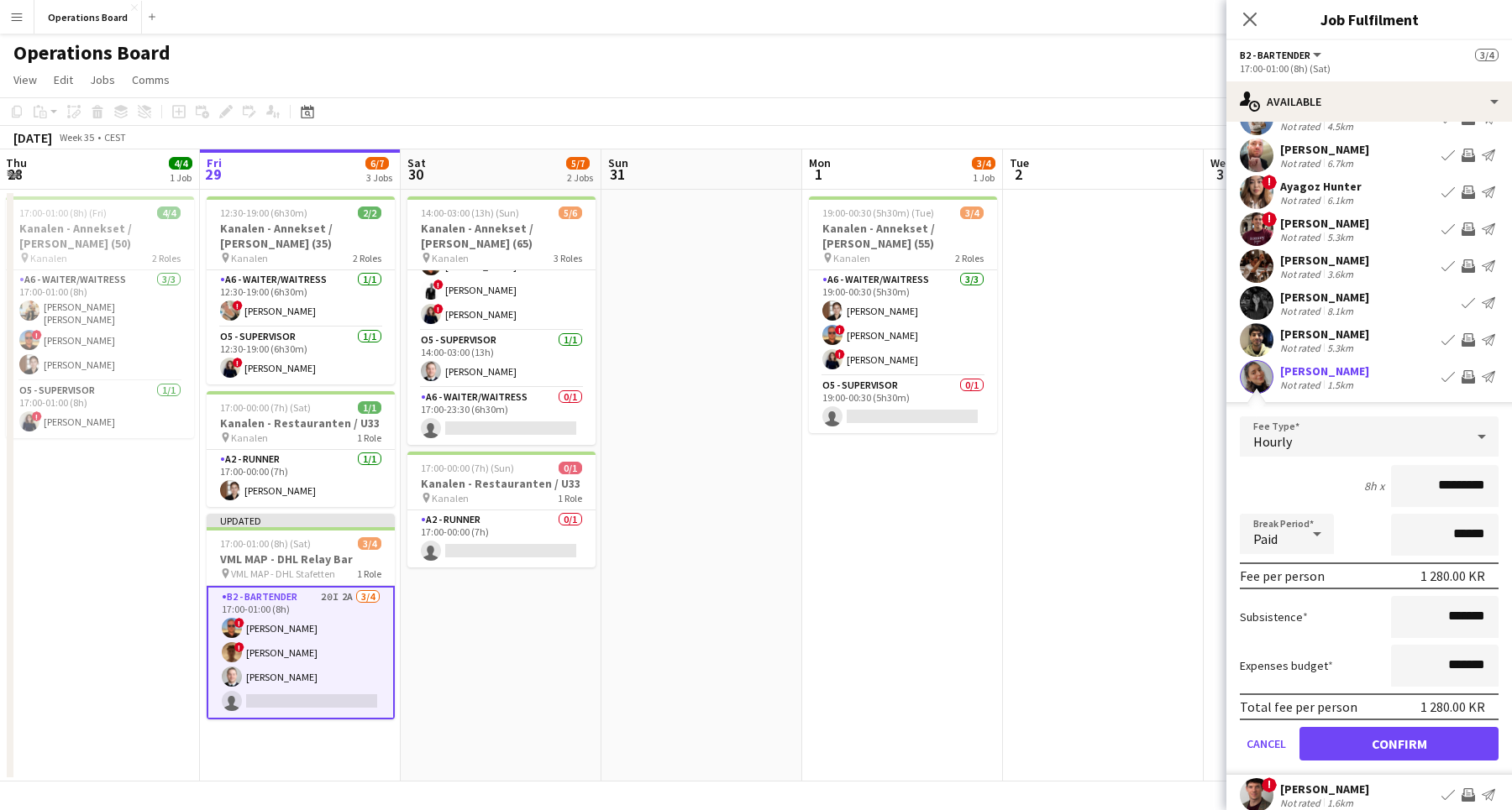
scroll to position [93, 0]
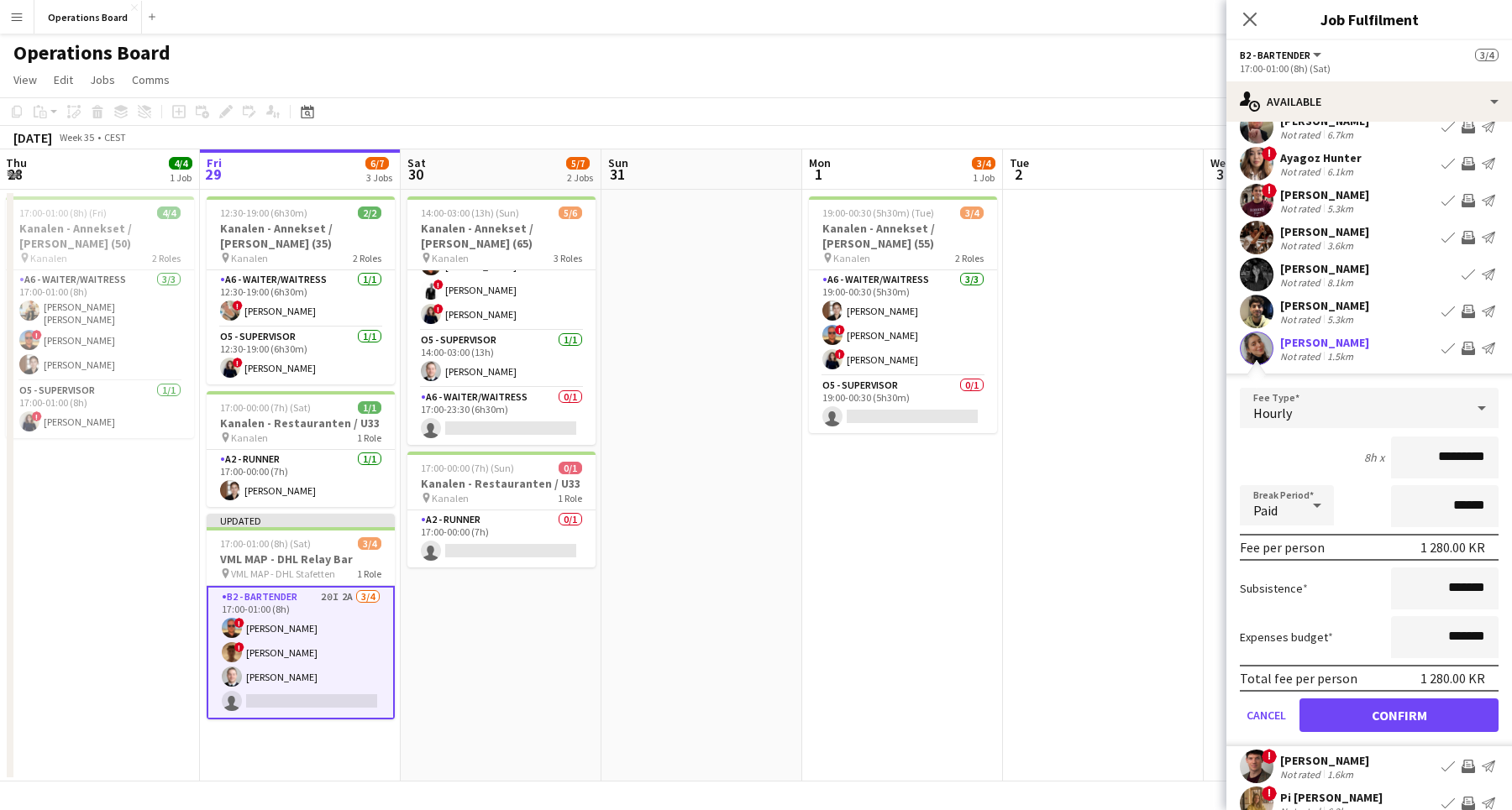
click at [1391, 733] on form "Fee Type Hourly 8h x ********* Break Period Paid ****** Fee per person 1 280.00…" at bounding box center [1368, 567] width 285 height 359
click at [1391, 712] on button "Confirm" at bounding box center [1399, 715] width 199 height 33
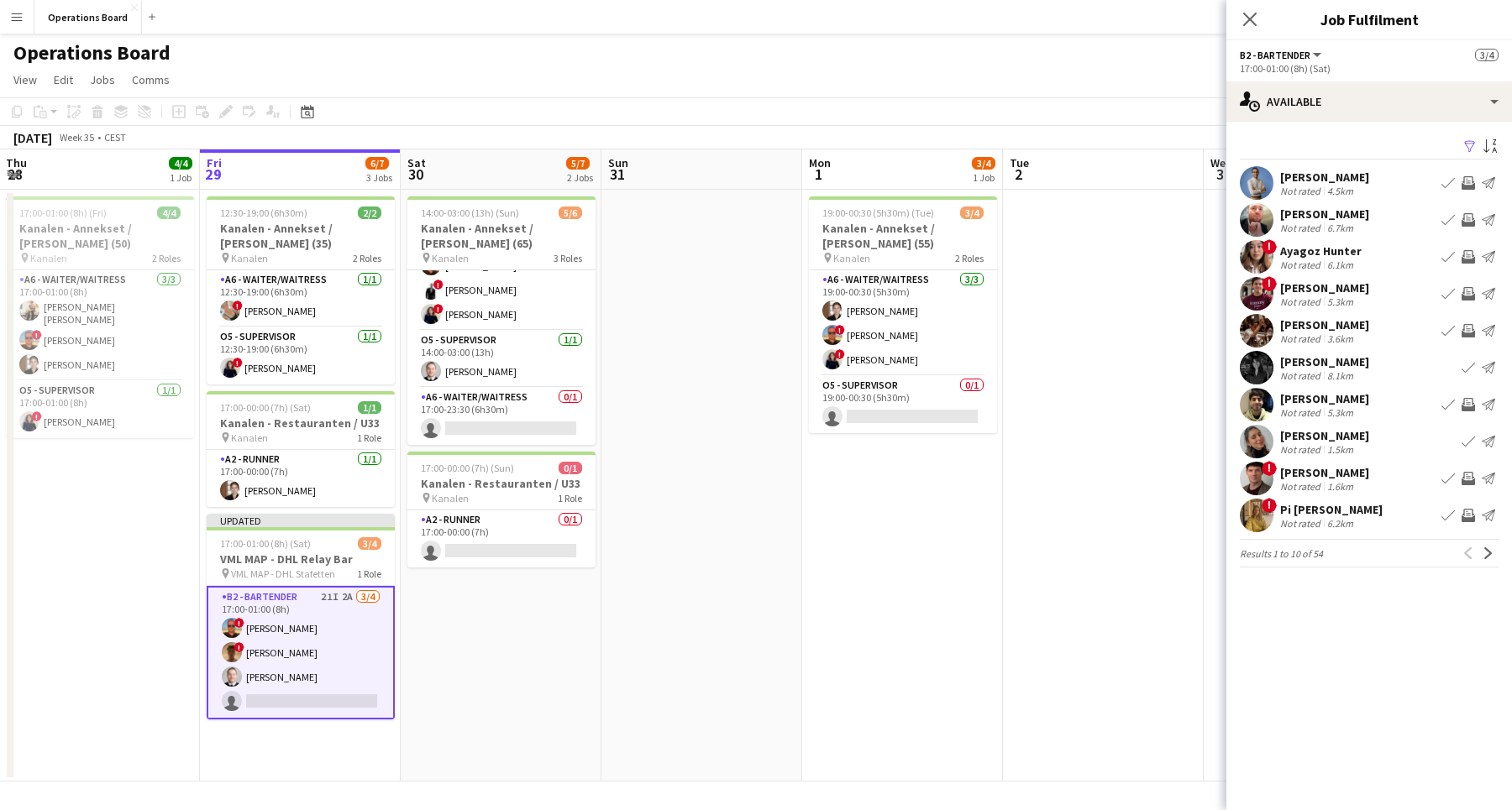
click at [1470, 478] on app-icon "Invite crew" at bounding box center [1467, 478] width 13 height 13
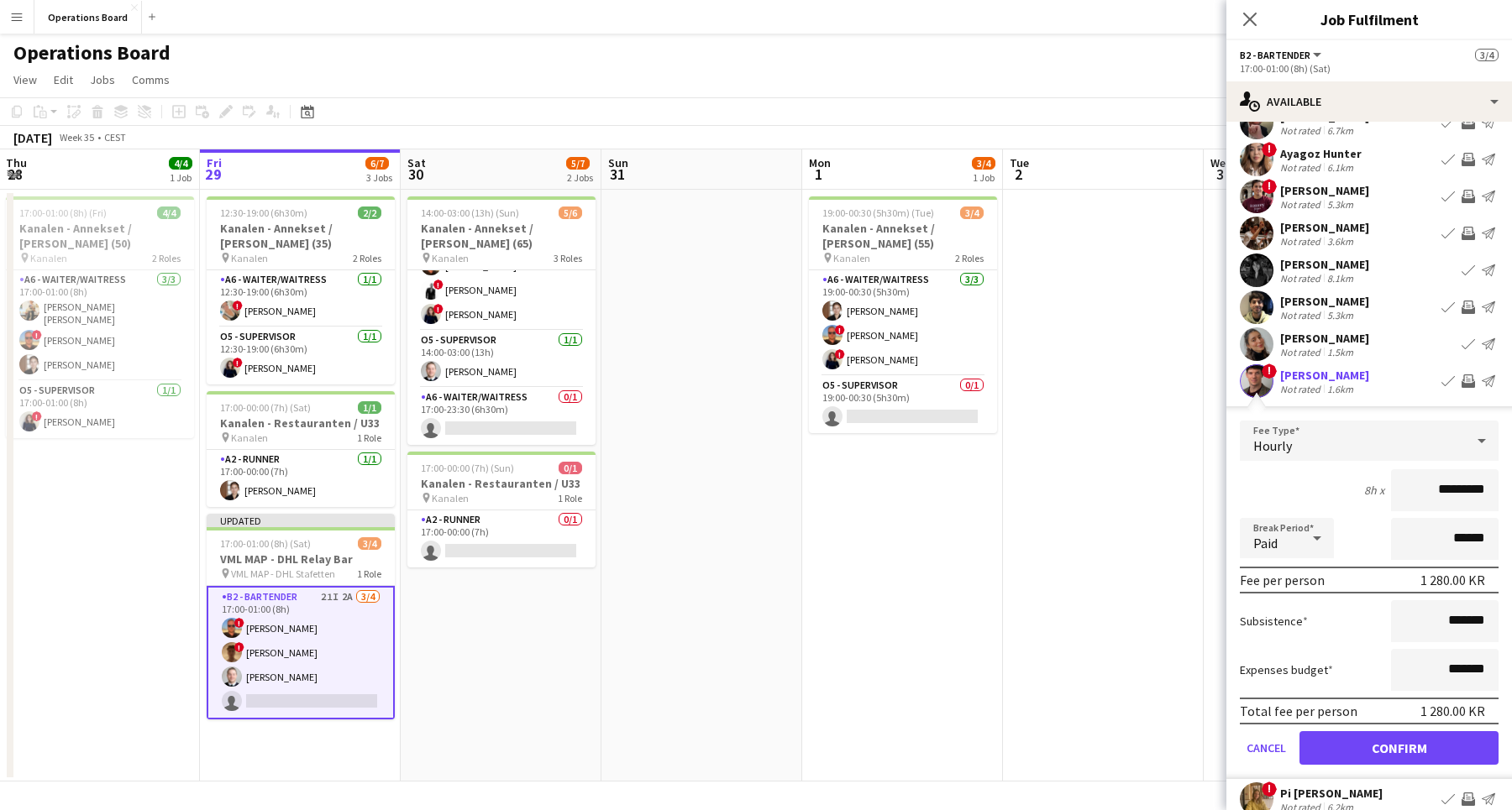
scroll to position [107, 0]
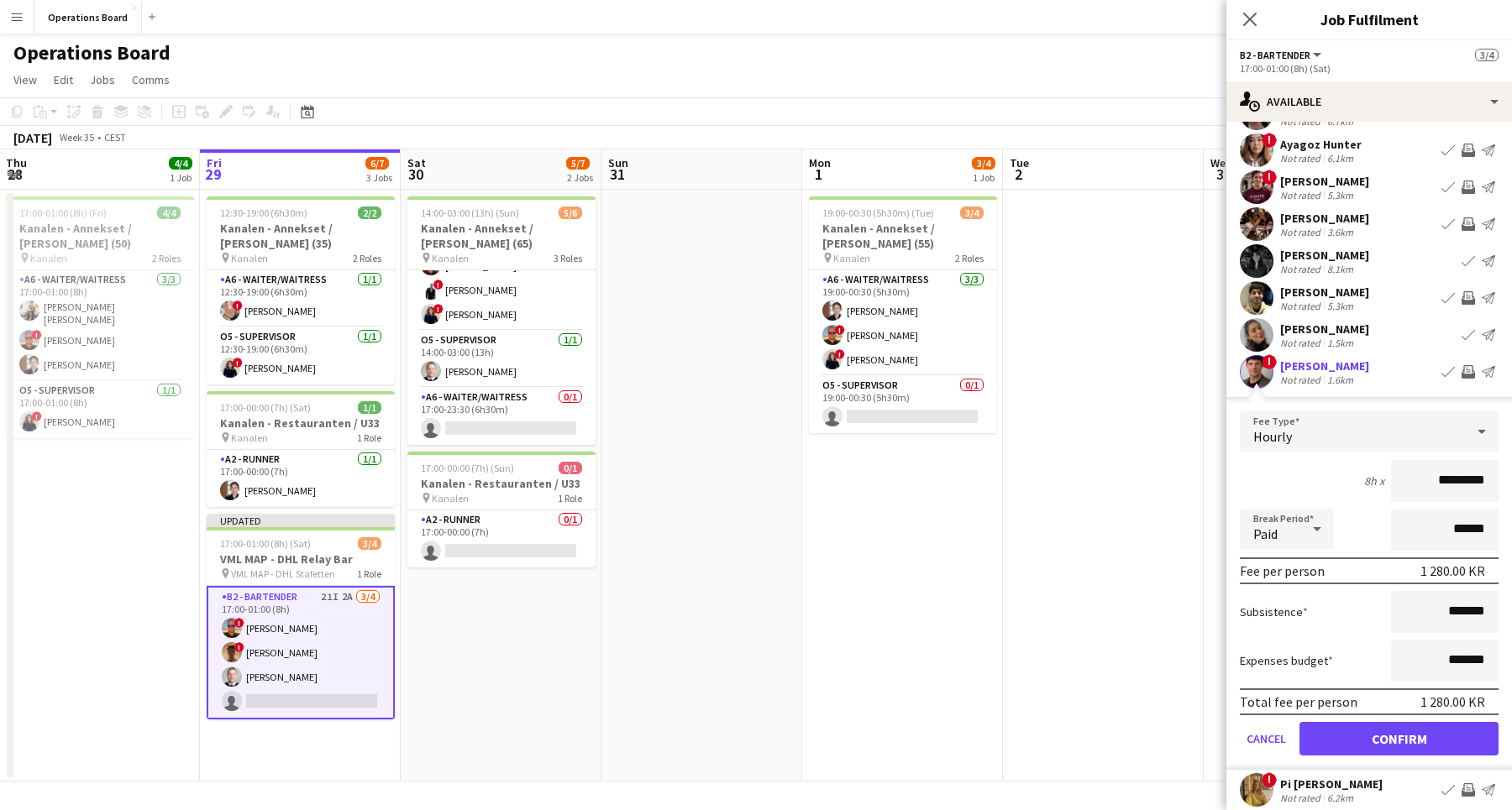
click at [1361, 727] on button "Confirm" at bounding box center [1399, 738] width 199 height 33
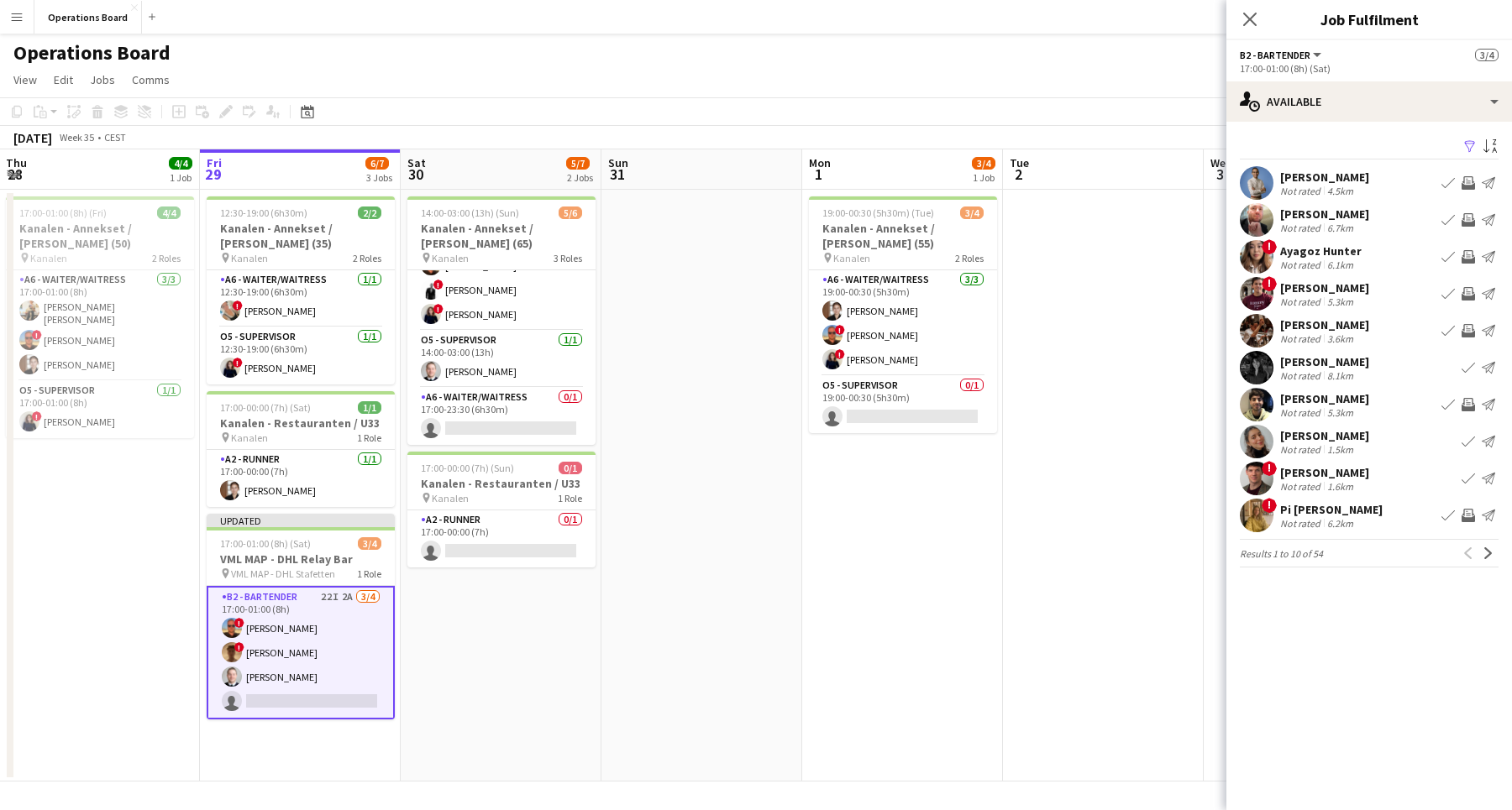
scroll to position [0, 0]
click at [1465, 181] on app-icon "Invite crew" at bounding box center [1467, 183] width 13 height 13
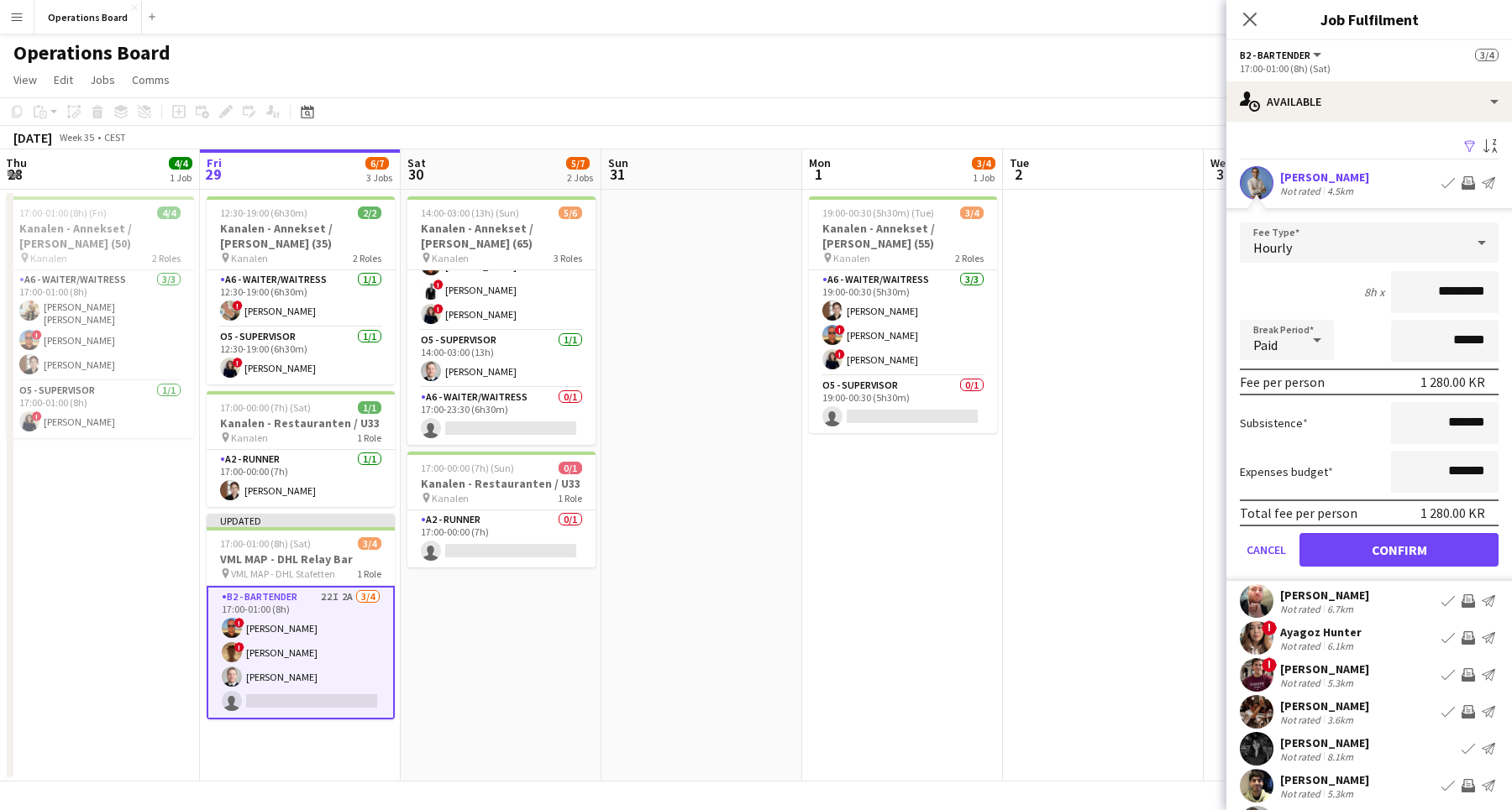
click at [1358, 535] on button "Confirm" at bounding box center [1399, 550] width 199 height 33
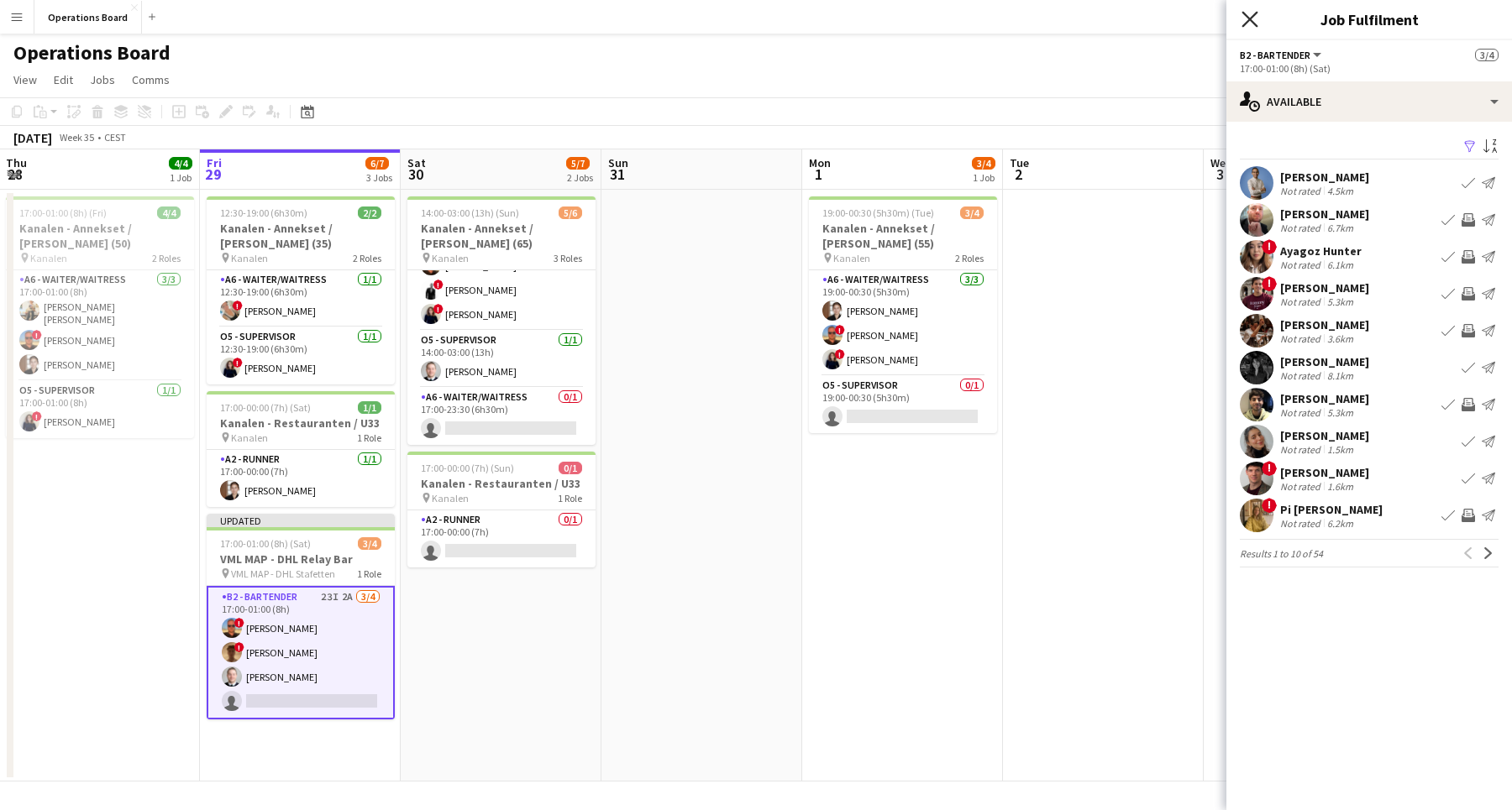
click at [1242, 21] on icon "Close pop-in" at bounding box center [1249, 19] width 16 height 16
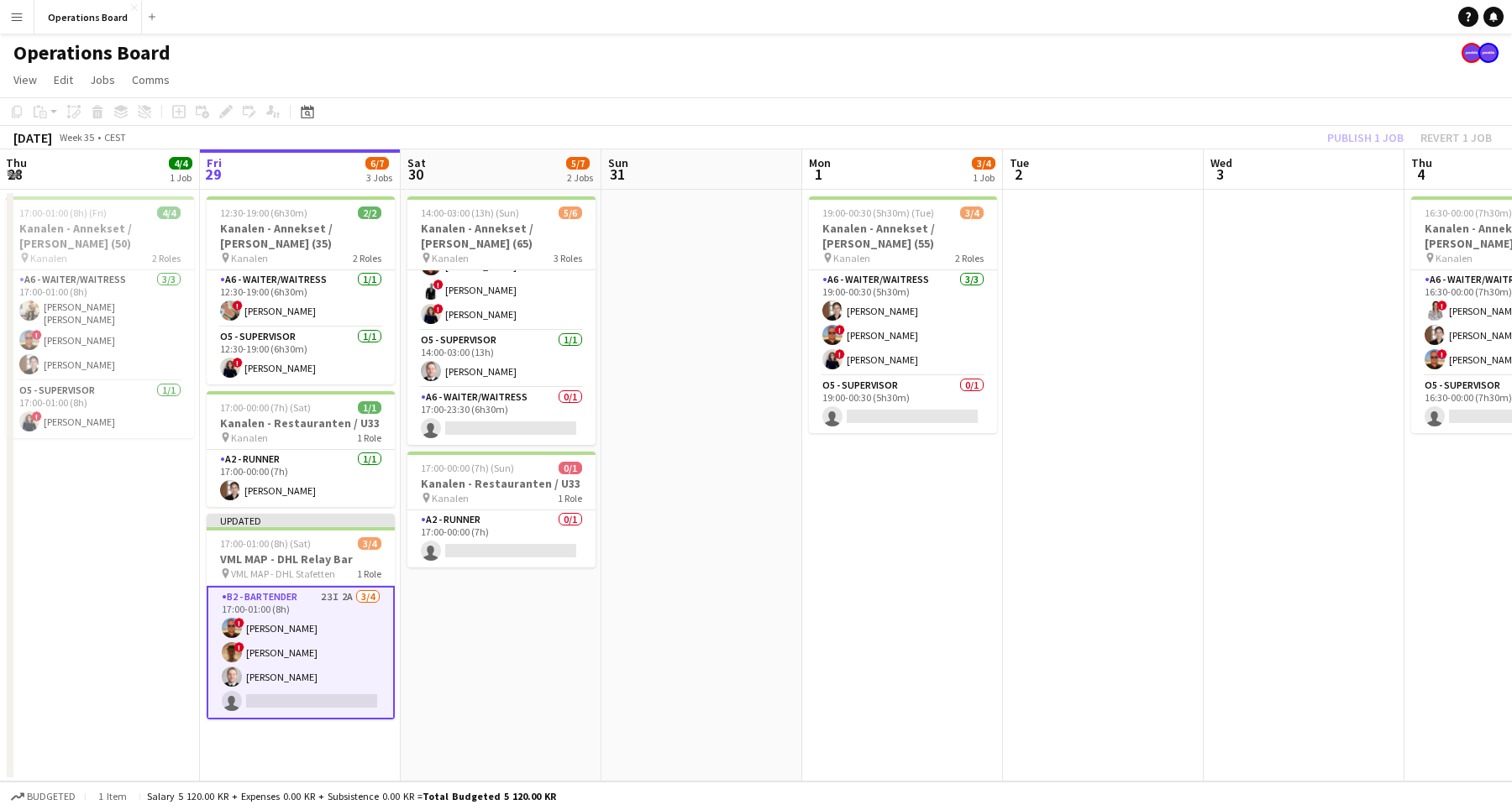
click at [1387, 147] on div "Publish 1 job Revert 1 job" at bounding box center [1409, 137] width 204 height 21
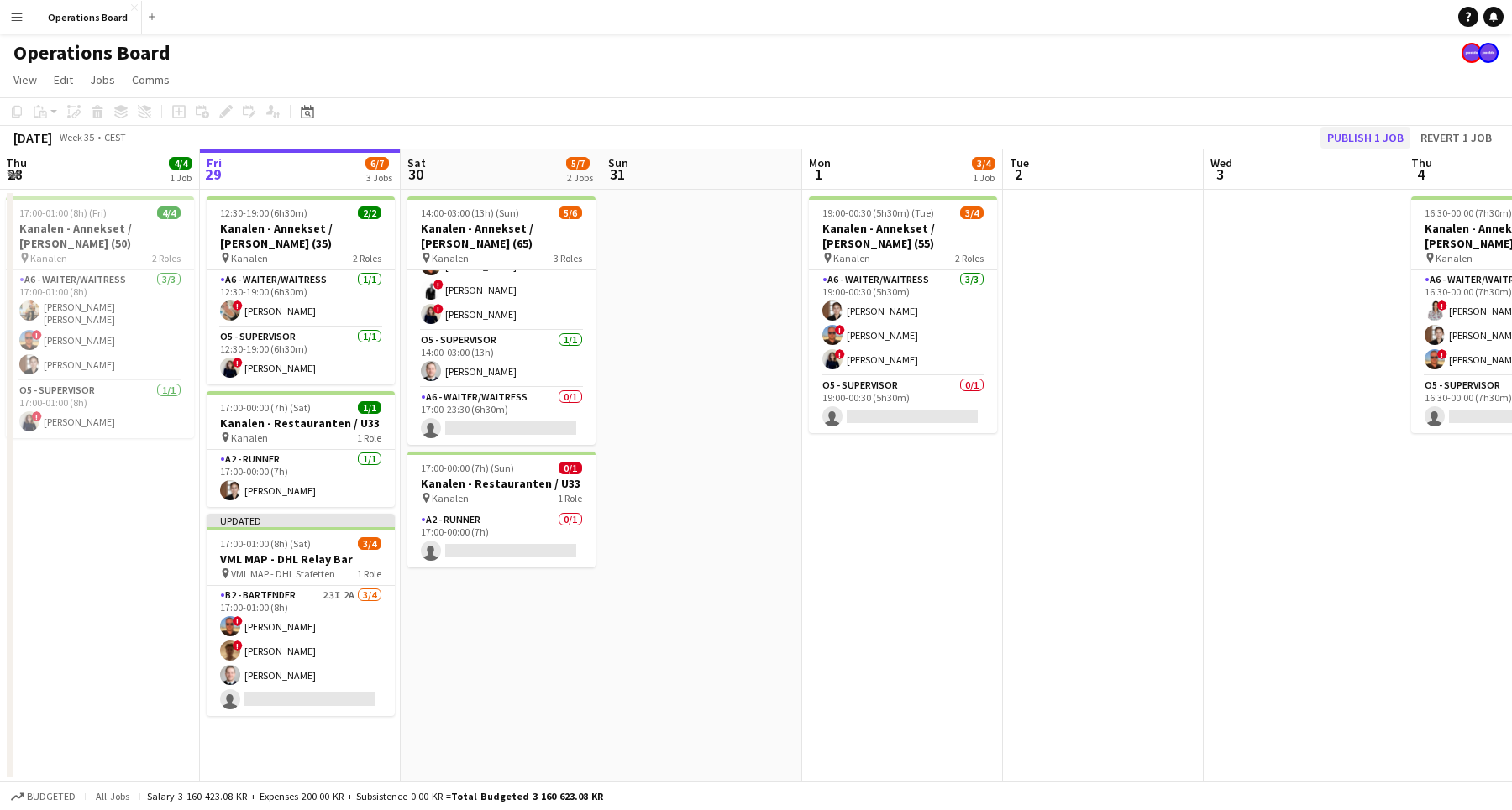
click at [1369, 146] on button "Publish 1 job" at bounding box center [1365, 137] width 90 height 21
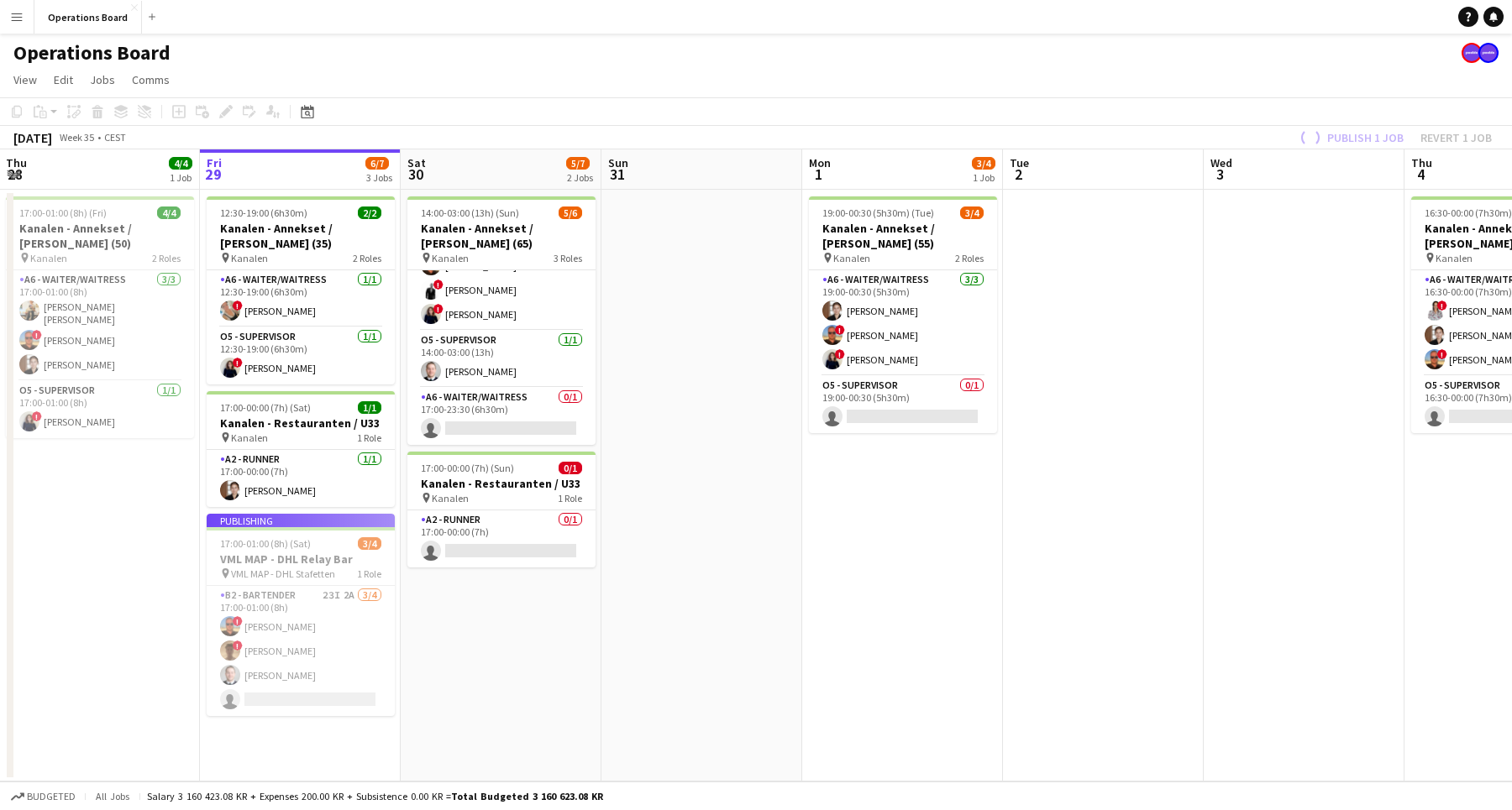
click at [1311, 65] on app-page-menu "View Day view expanded Day view collapsed Month view Date picker Jump to [DATE]…" at bounding box center [756, 81] width 1512 height 32
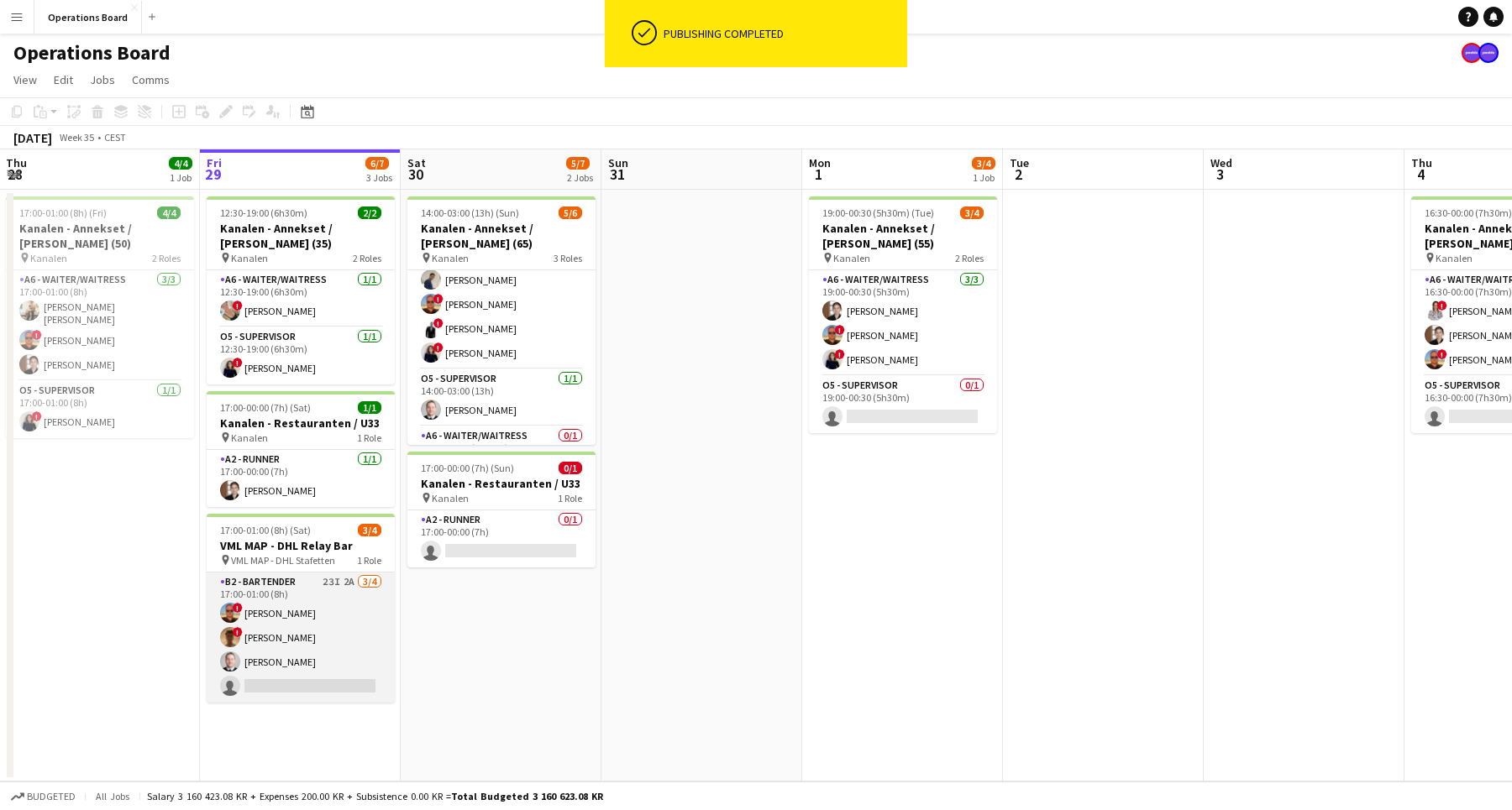
click at [292, 626] on app-card-role "B2 - BARTENDER 23I 2A [DATE] 17:00-01:00 (8h) ! [PERSON_NAME] ! [PERSON_NAME] […" at bounding box center [300, 637] width 188 height 130
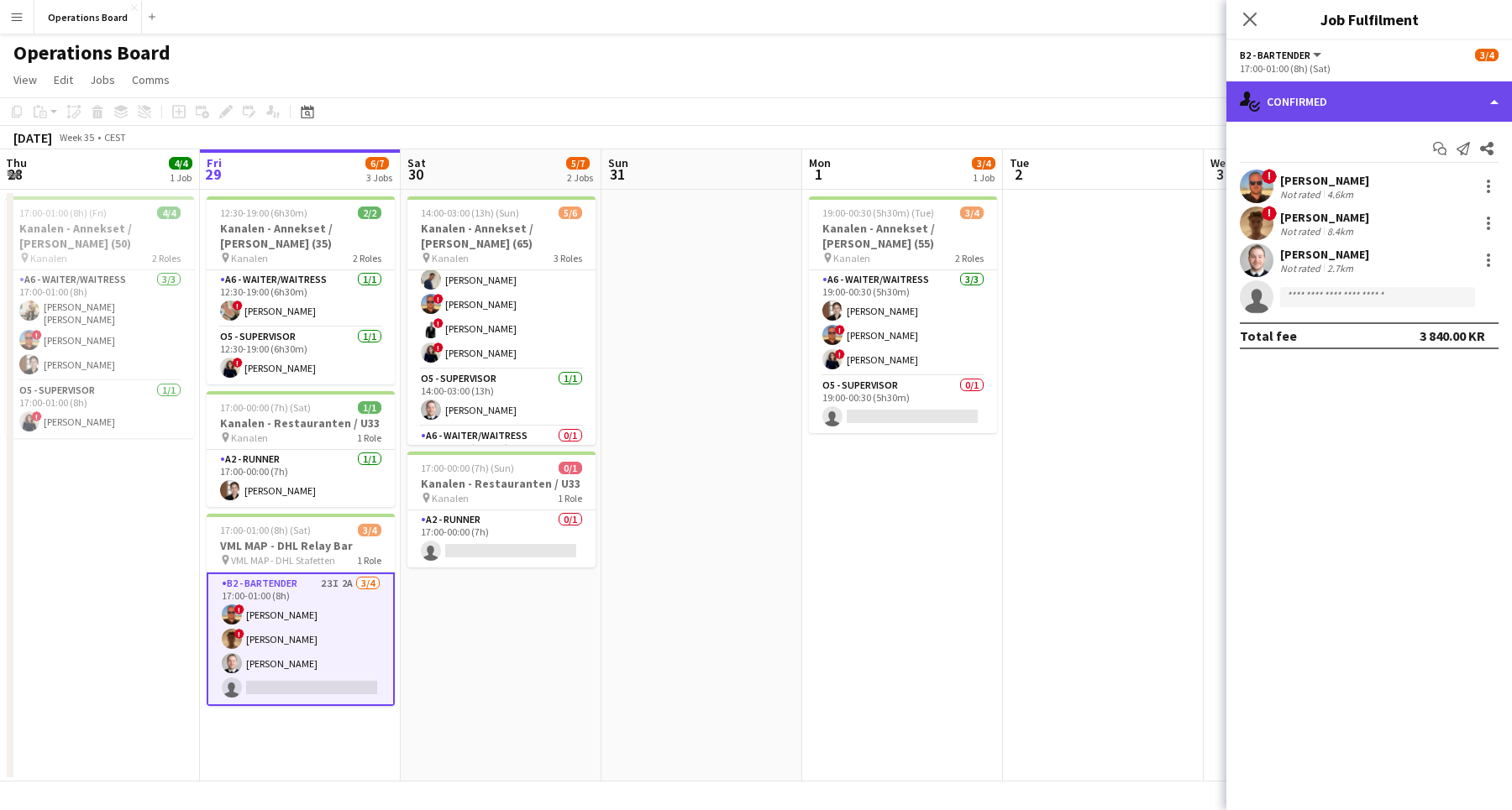
click at [1358, 109] on div "single-neutral-actions-check-2 Confirmed" at bounding box center [1368, 101] width 285 height 40
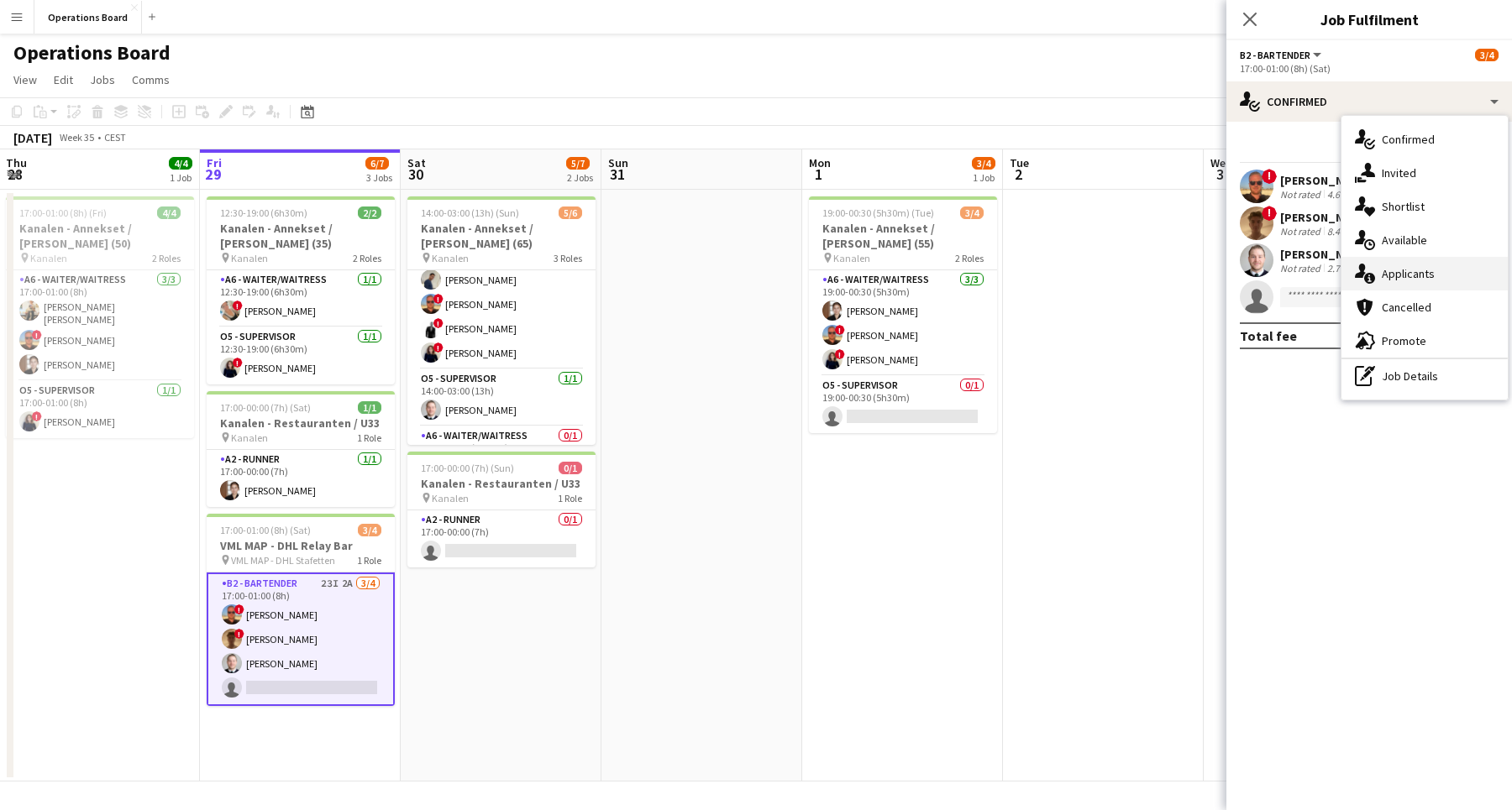
click at [1439, 257] on div "single-neutral-actions-information Applicants" at bounding box center [1424, 274] width 166 height 33
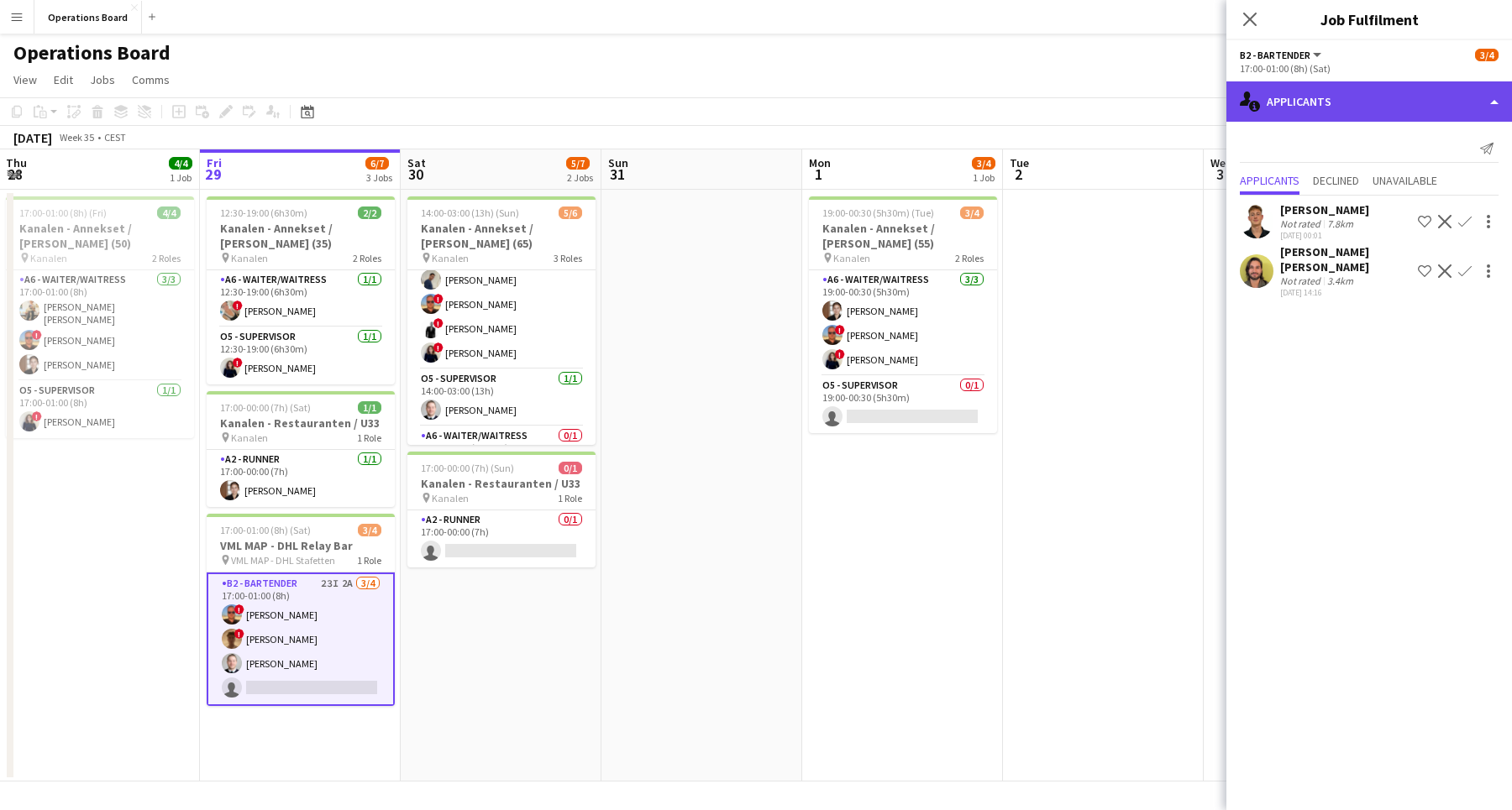
click at [1386, 109] on div "single-neutral-actions-information Applicants" at bounding box center [1368, 101] width 285 height 40
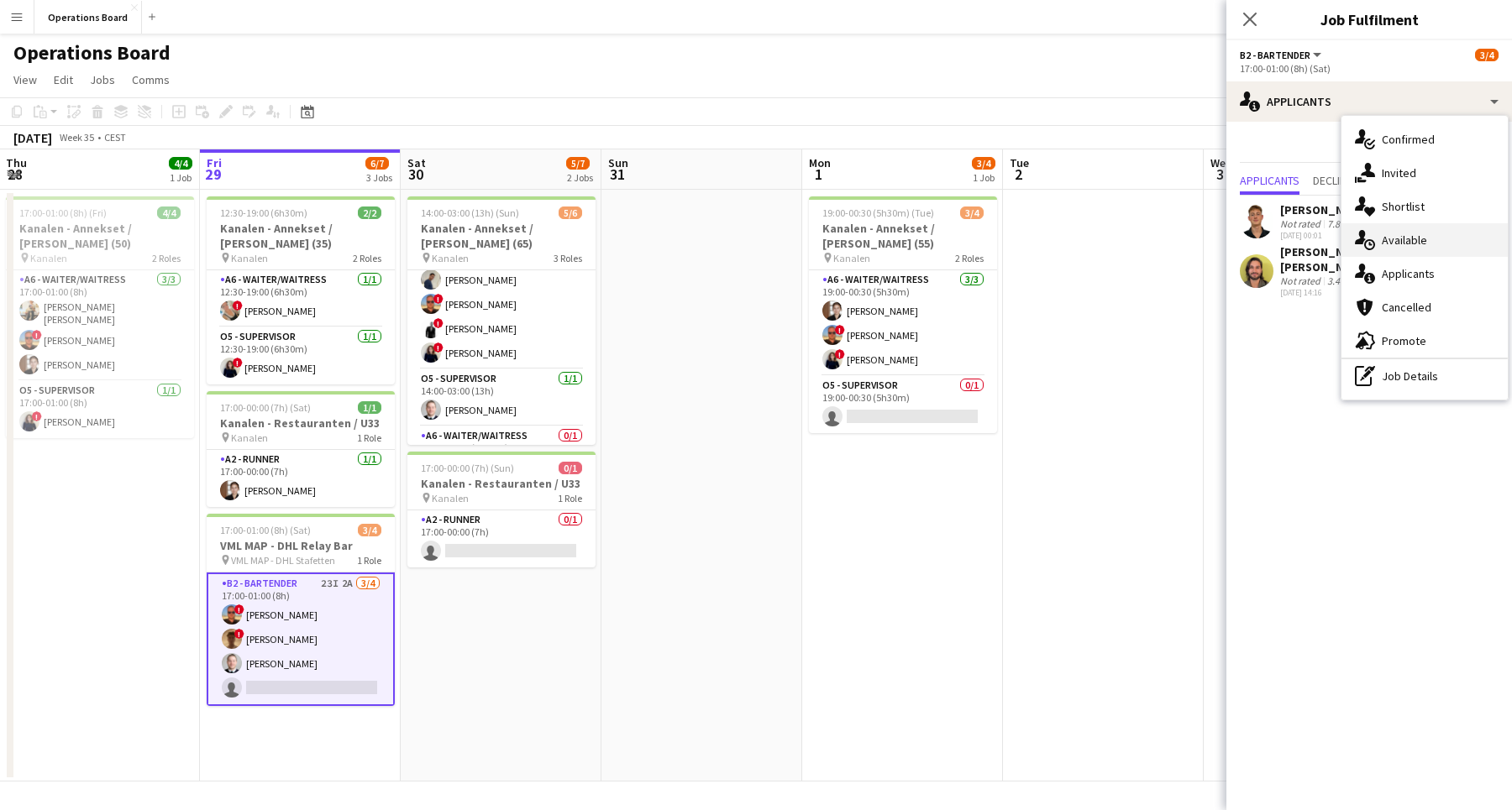
click at [1407, 227] on div "single-neutral-actions-upload Available" at bounding box center [1424, 240] width 166 height 33
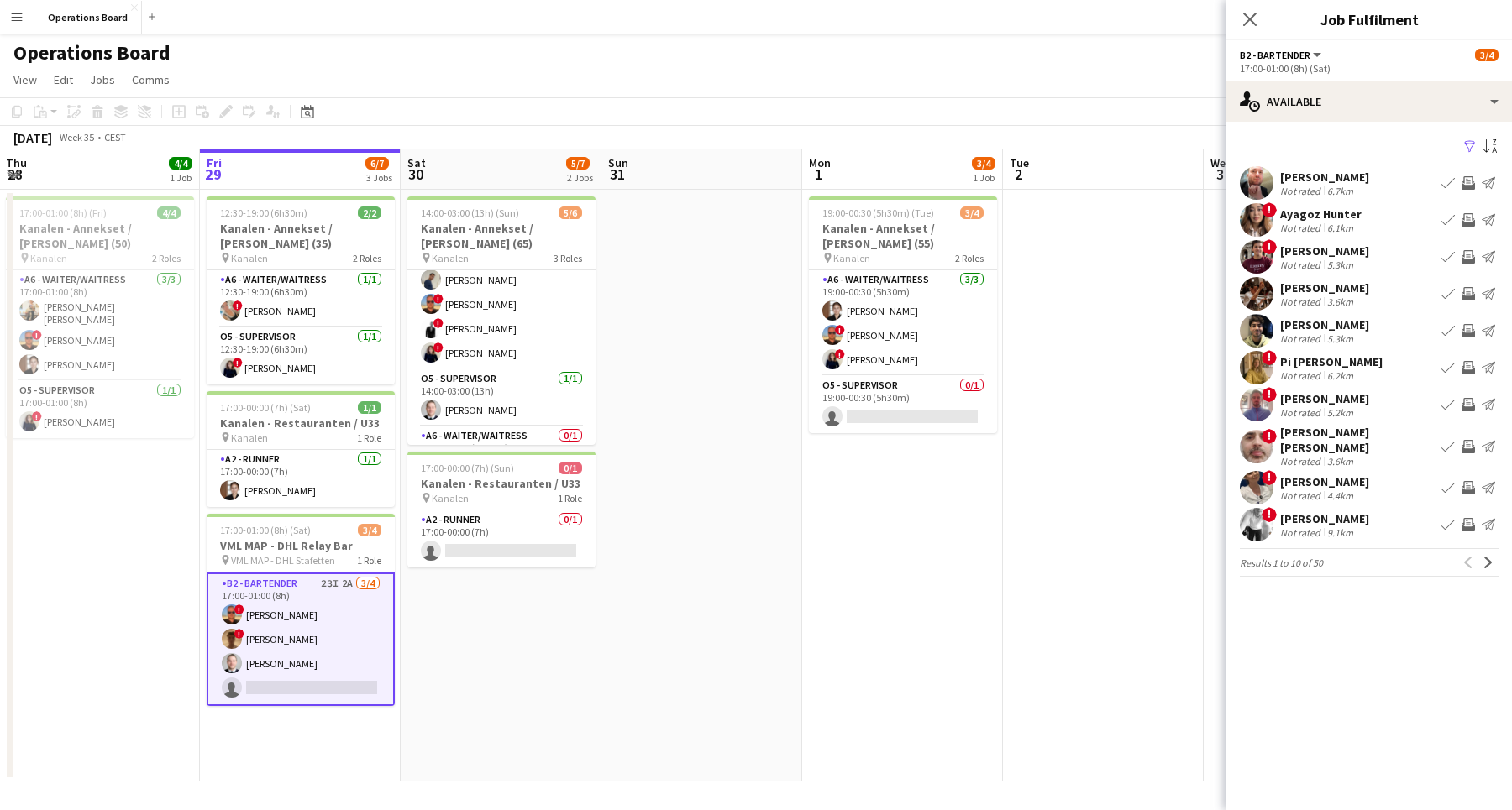
click at [1473, 518] on app-icon "Invite crew" at bounding box center [1467, 525] width 13 height 13
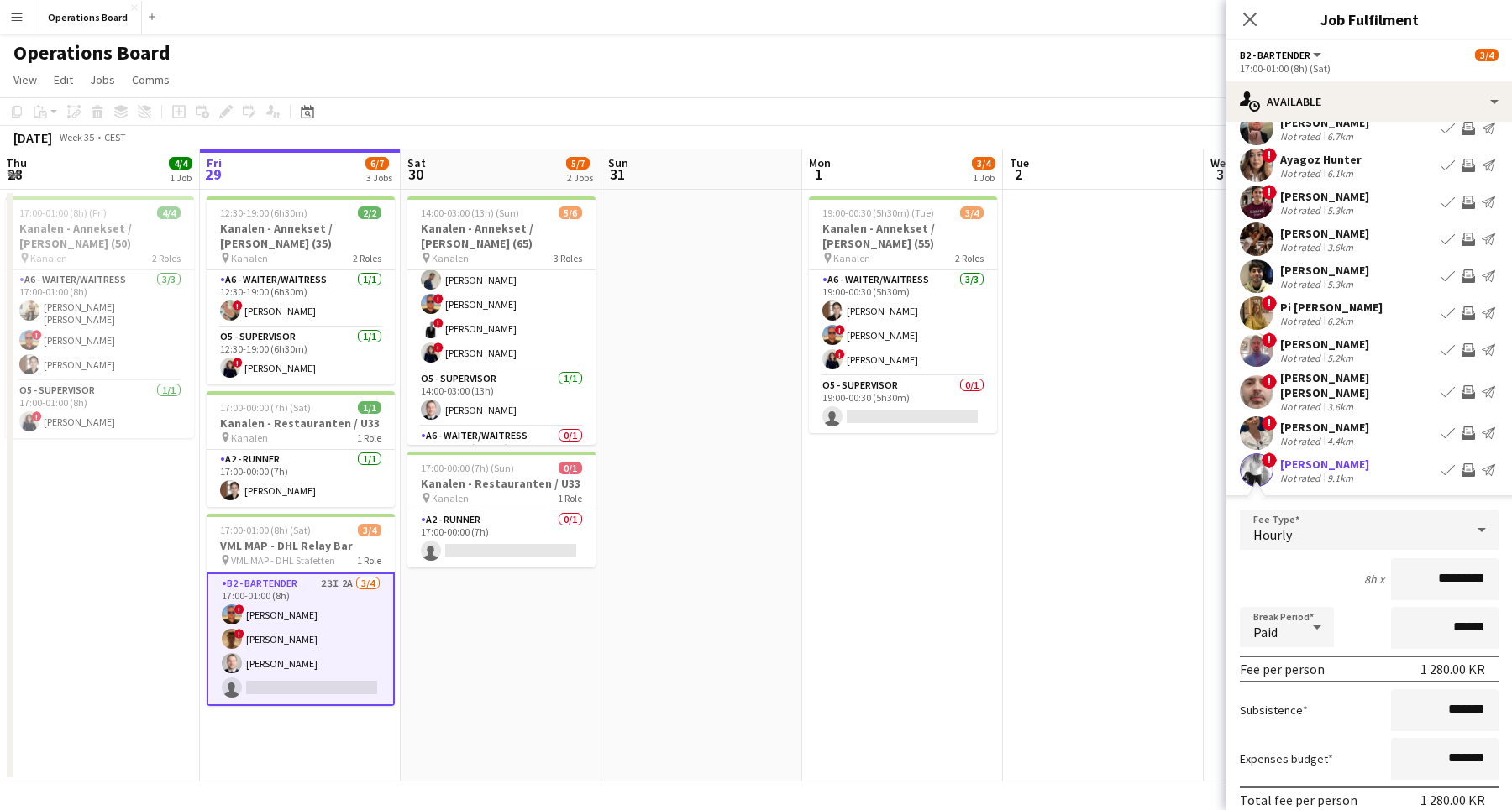
scroll to position [101, 0]
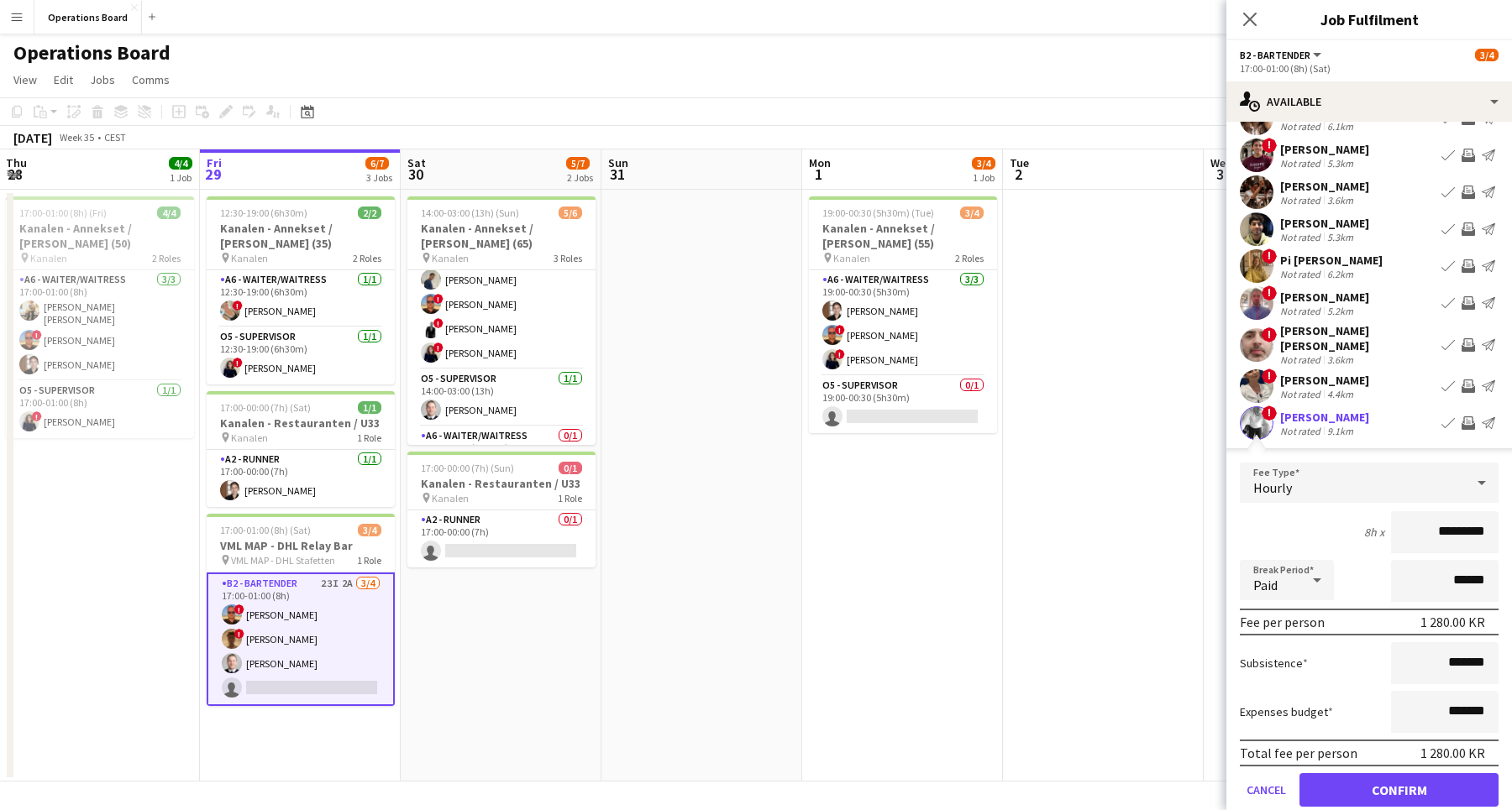
click at [1387, 773] on button "Confirm" at bounding box center [1399, 790] width 199 height 33
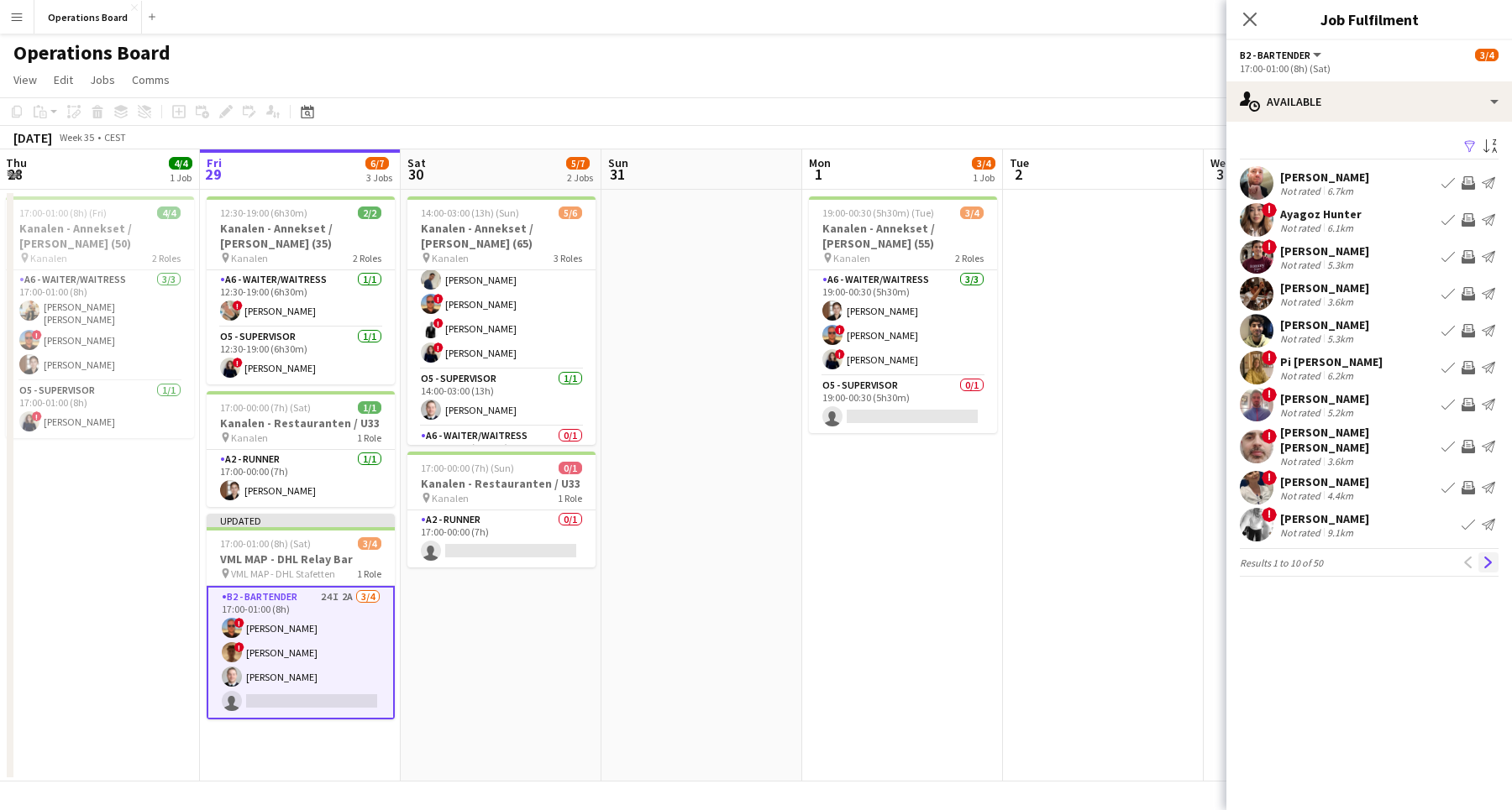
click at [1486, 556] on app-icon "Next" at bounding box center [1488, 562] width 12 height 12
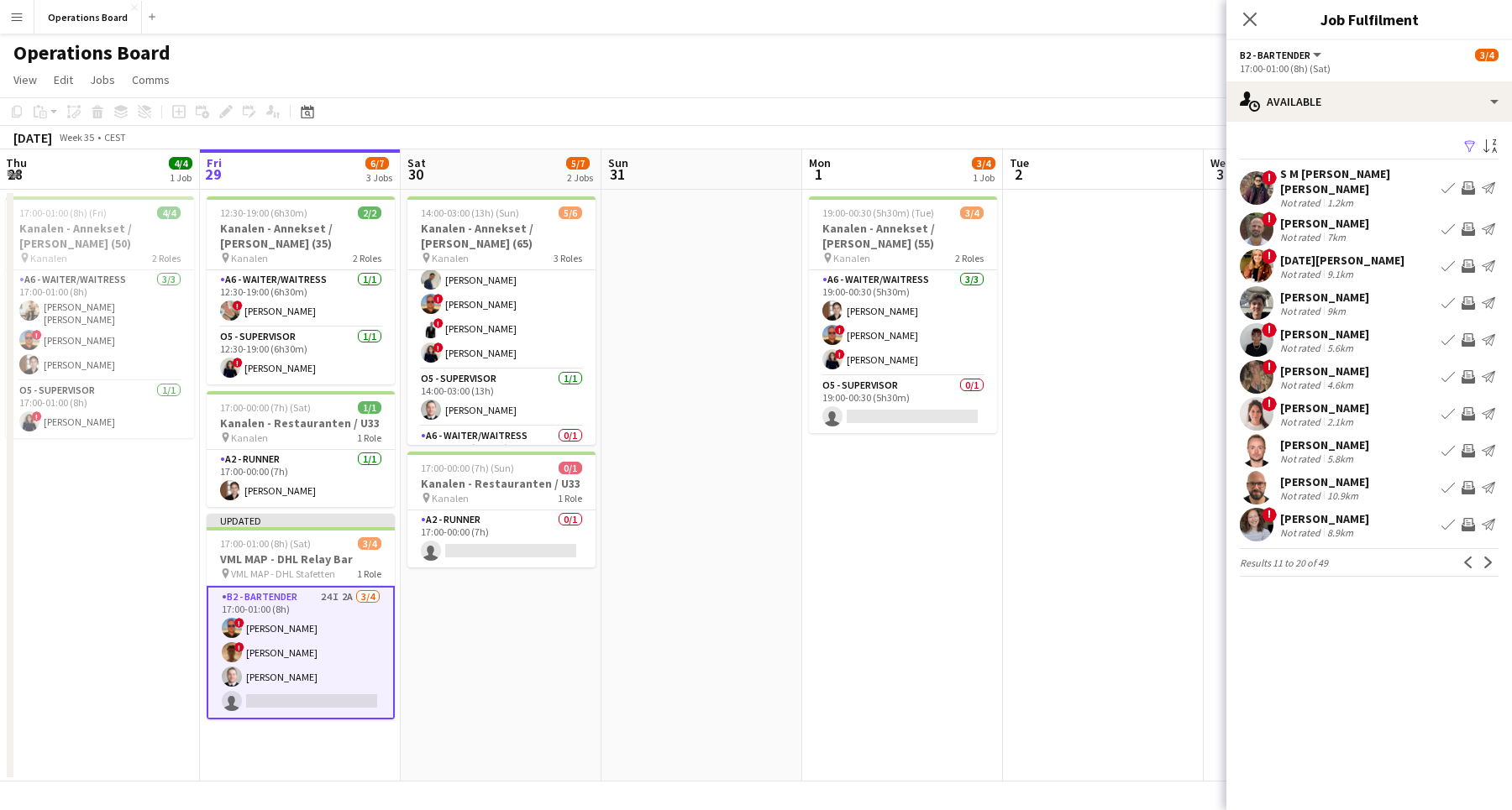
click at [1470, 407] on app-icon "Invite crew" at bounding box center [1467, 413] width 13 height 13
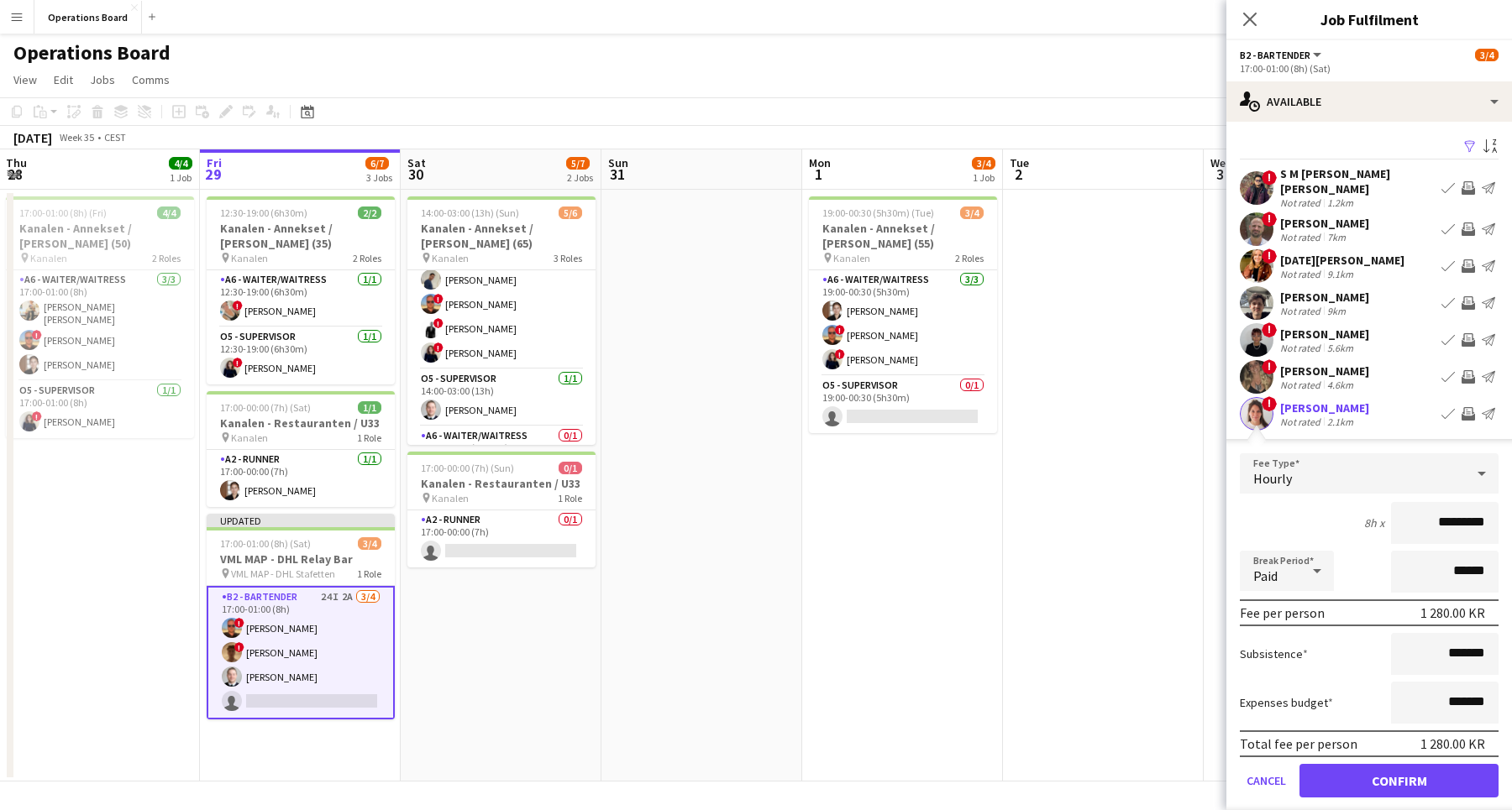
click at [1378, 771] on button "Confirm" at bounding box center [1399, 780] width 199 height 33
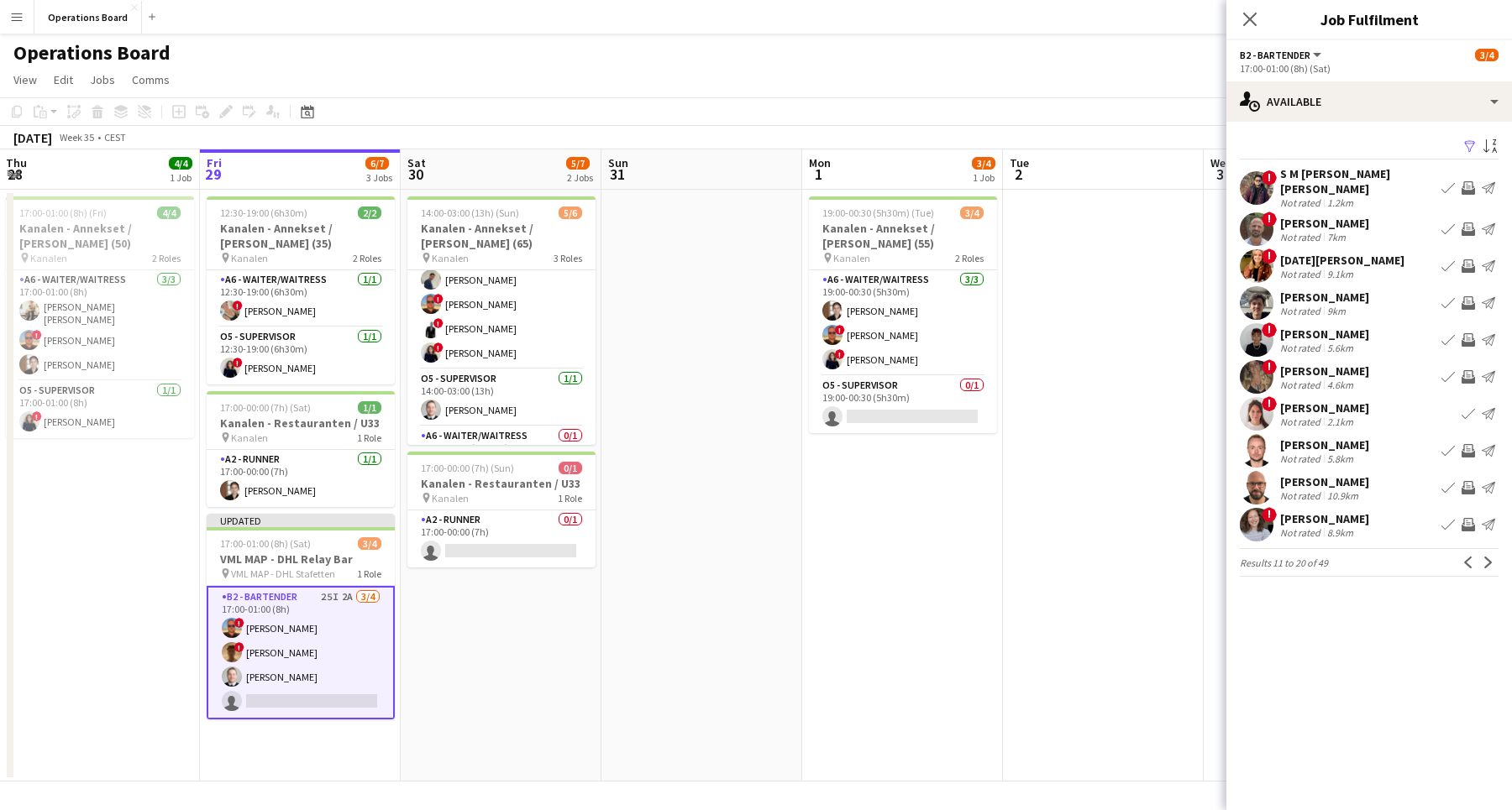
click at [1486, 563] on app-pager "Results 11 to 20 of 49 Previous Next" at bounding box center [1369, 562] width 258 height 29
click at [1486, 556] on app-icon "Next" at bounding box center [1488, 562] width 12 height 12
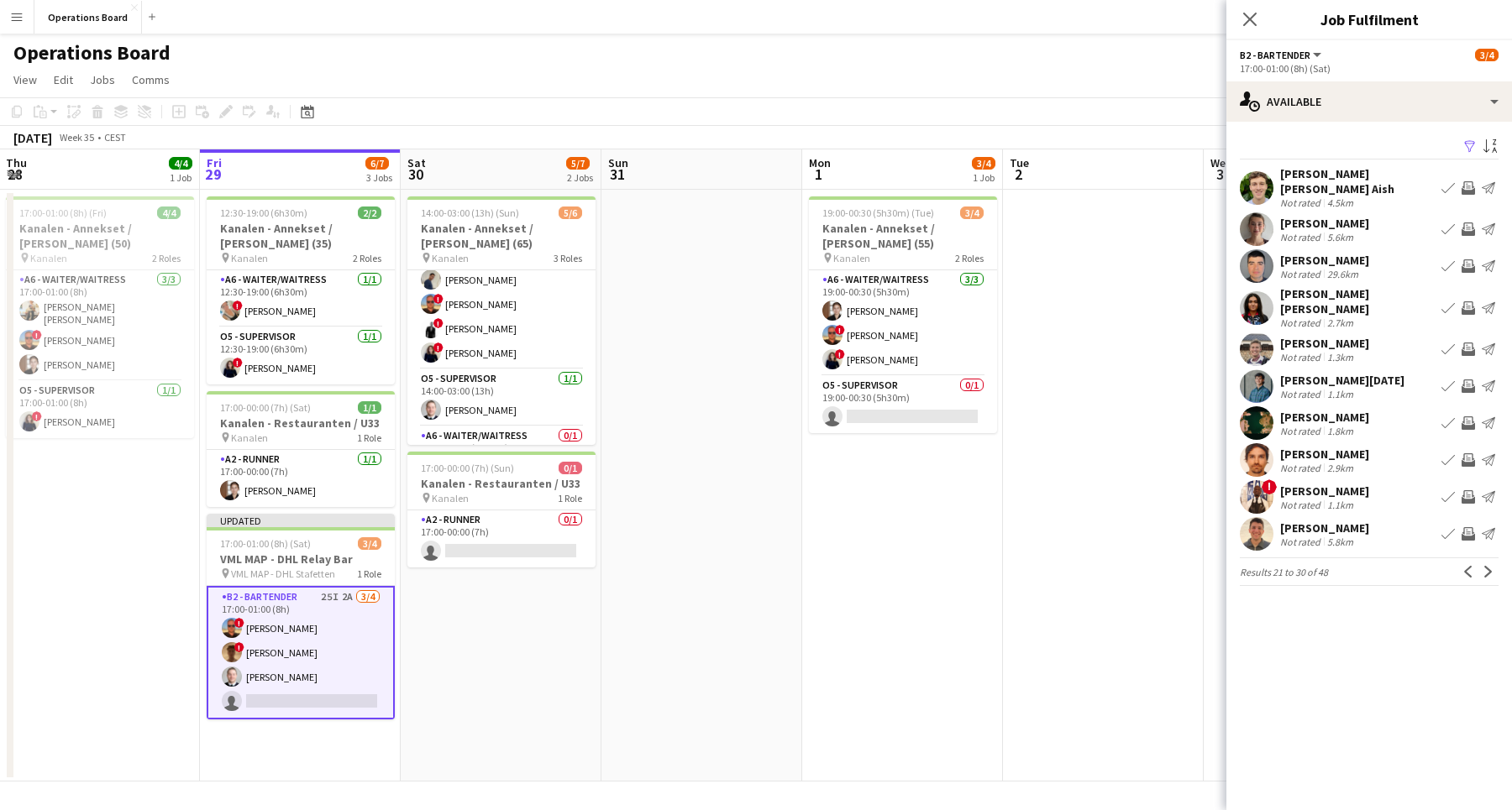
click at [1404, 179] on div "[PERSON_NAME] [PERSON_NAME] Aish Not rated 4.5km Book crew Invite crew Send not…" at bounding box center [1368, 188] width 285 height 43
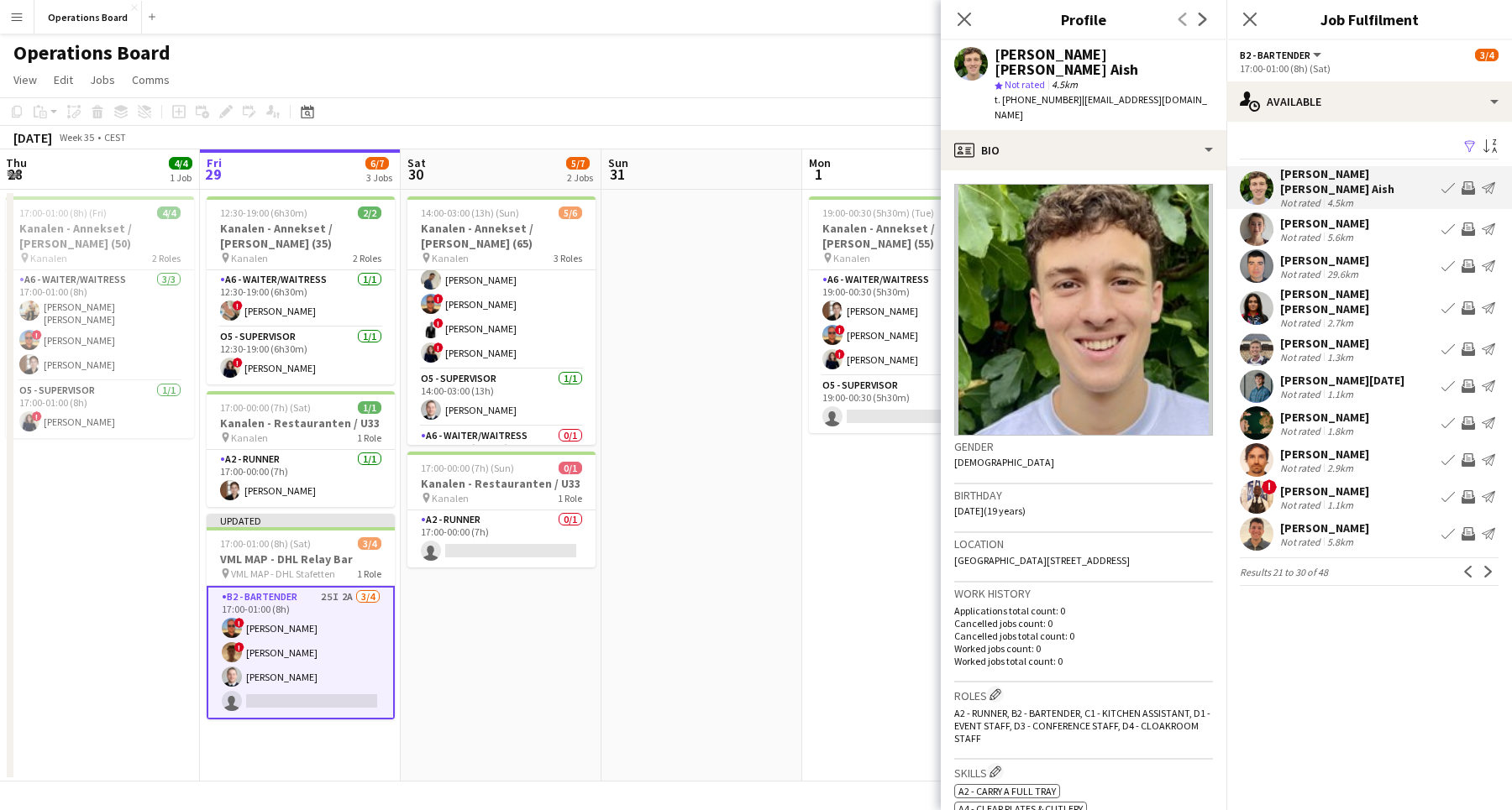
click at [1414, 177] on div "[PERSON_NAME] [PERSON_NAME] Aish Not rated 4.5km Book crew Invite crew Send not…" at bounding box center [1368, 188] width 285 height 43
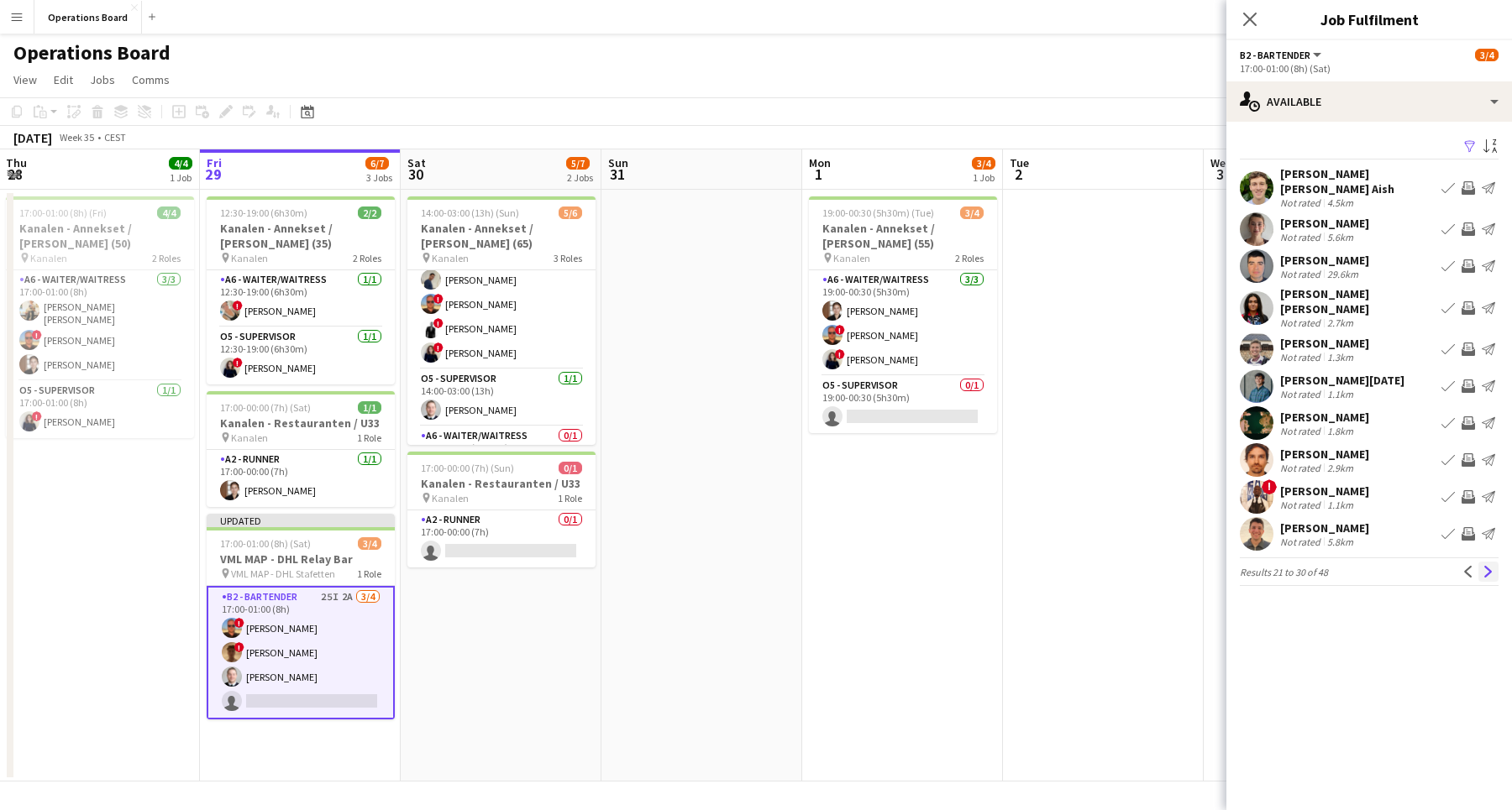
click at [1492, 566] on app-icon "Next" at bounding box center [1488, 571] width 12 height 12
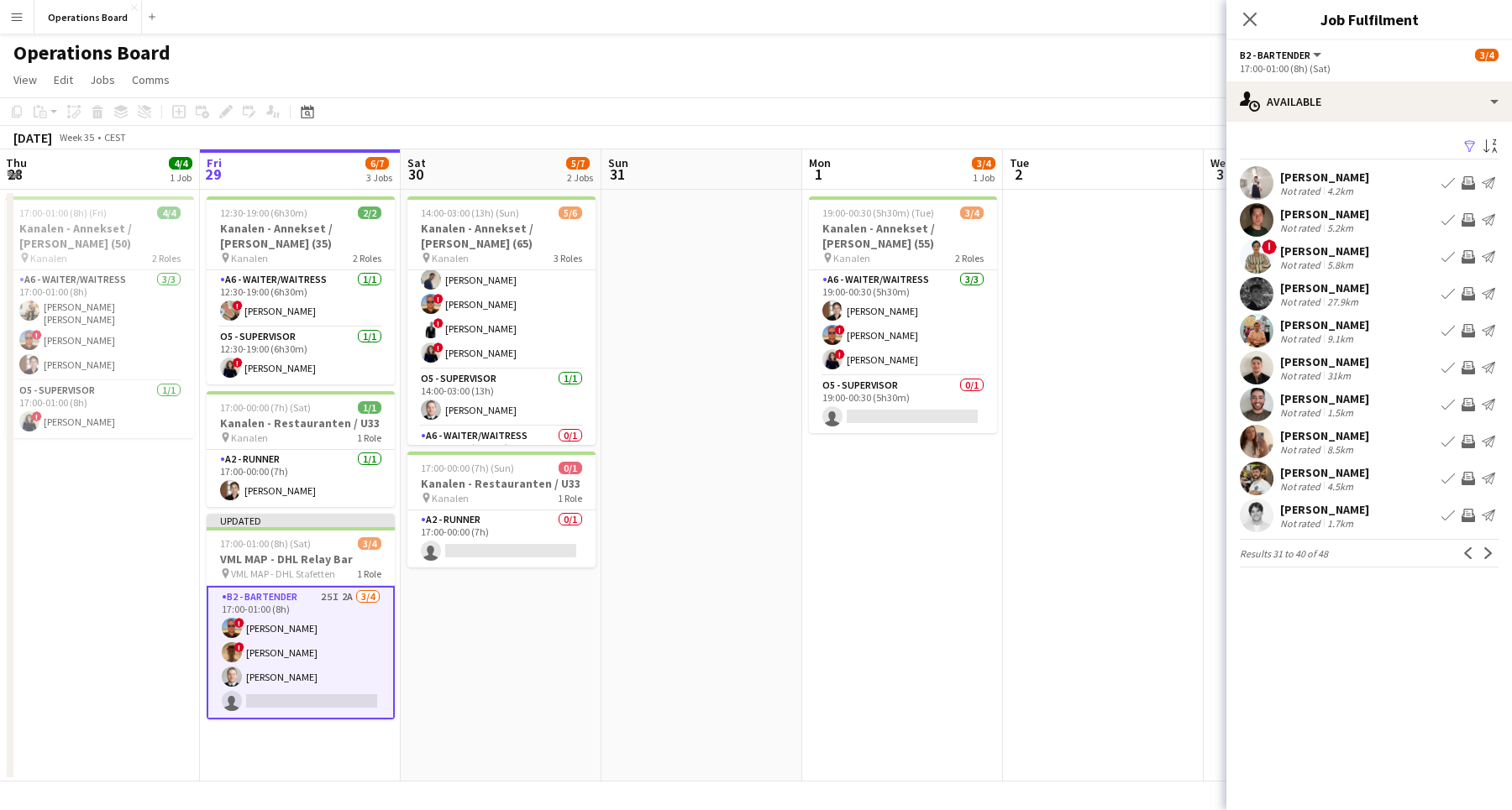
click at [1372, 518] on div "[PERSON_NAME] Not rated 1.7km Book crew Invite crew Send notification" at bounding box center [1368, 516] width 285 height 33
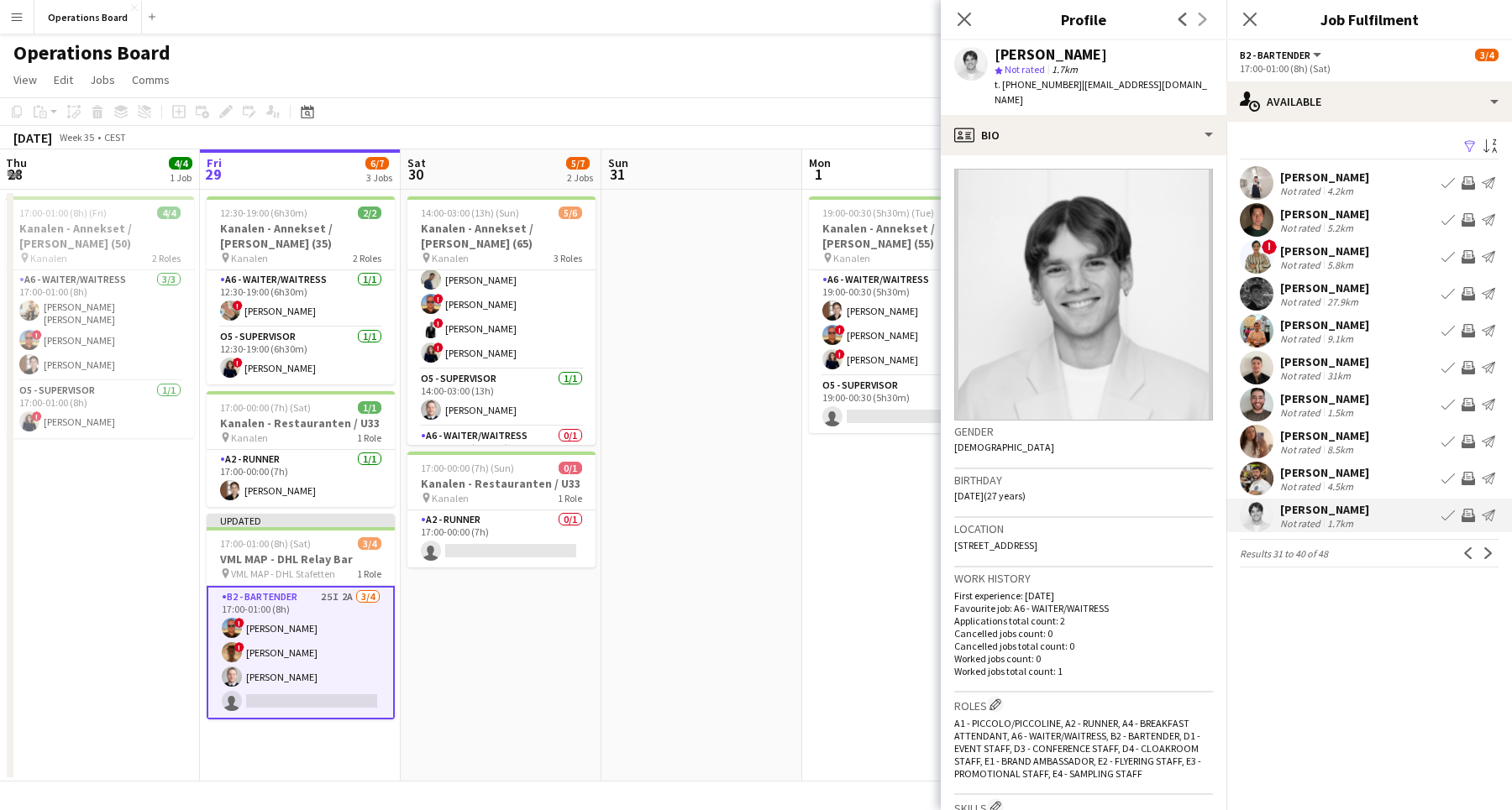
click at [1474, 512] on app-icon "Invite crew" at bounding box center [1467, 516] width 13 height 13
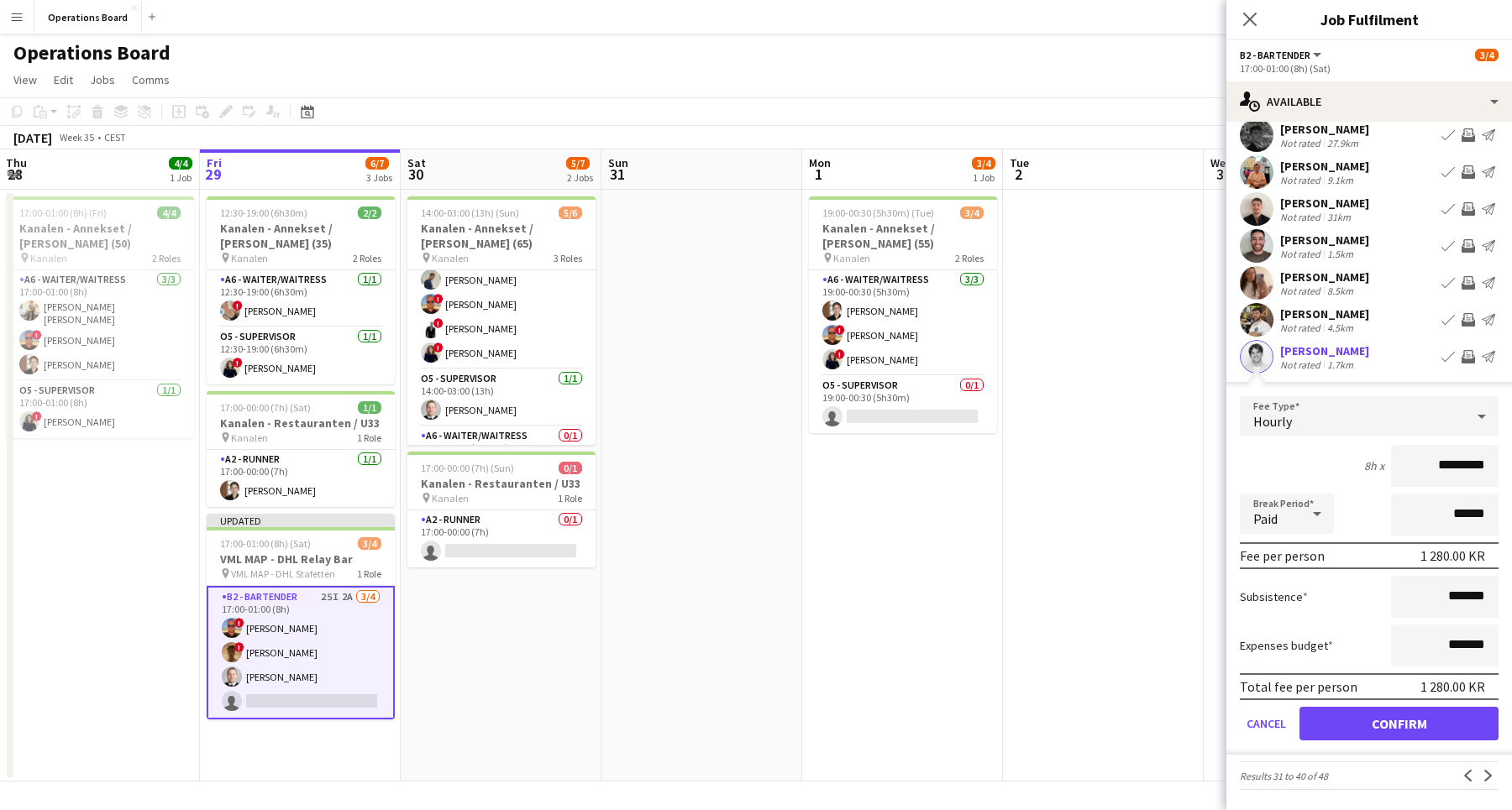
scroll to position [159, 0]
click at [1259, 705] on form "Fee Type Hourly 8h x ********* Break Period Paid ****** Fee per person 1 280.00…" at bounding box center [1368, 576] width 285 height 359
click at [1259, 712] on button "Cancel" at bounding box center [1266, 724] width 53 height 33
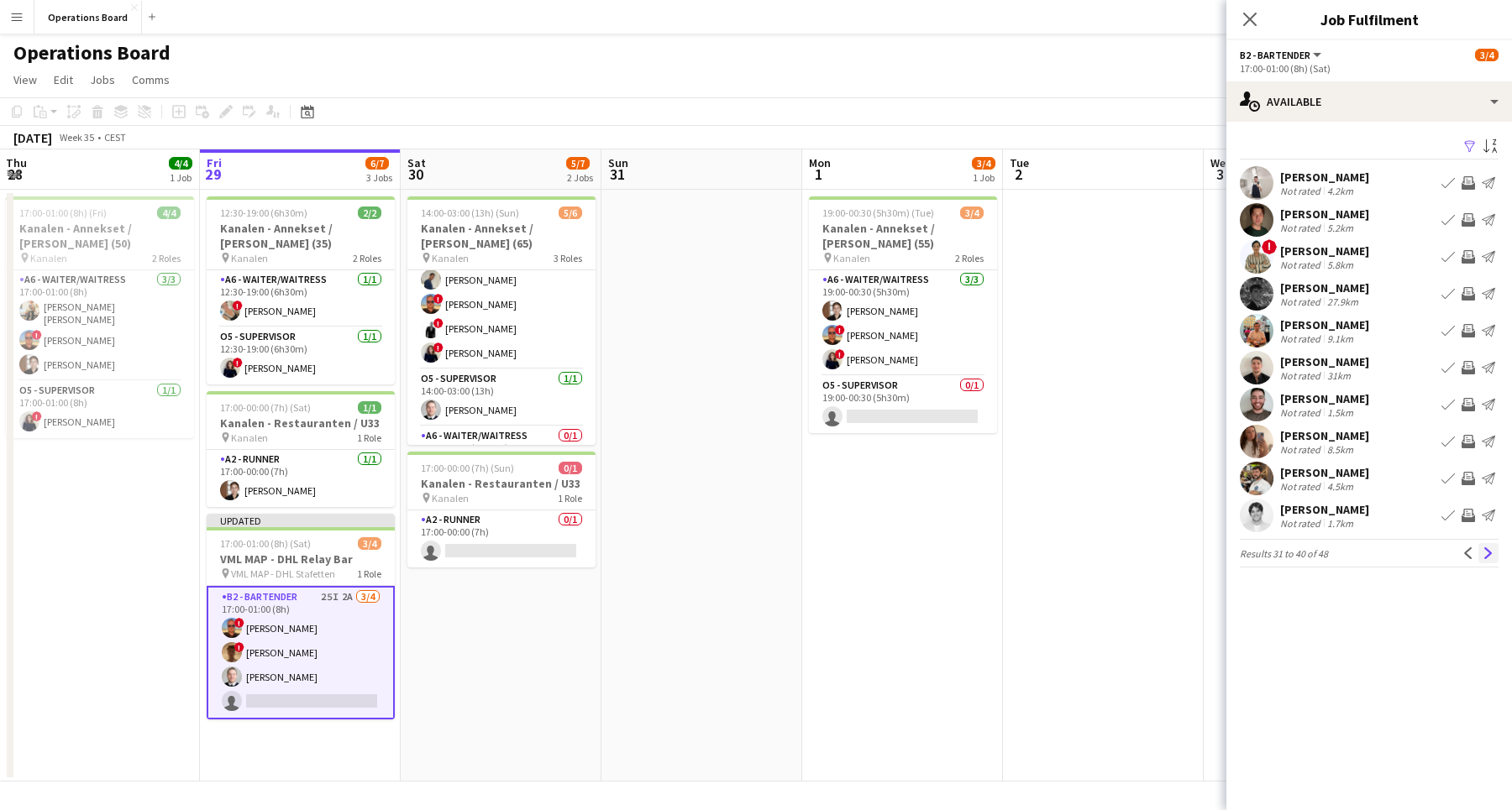
click at [1497, 554] on button "Next" at bounding box center [1488, 554] width 20 height 20
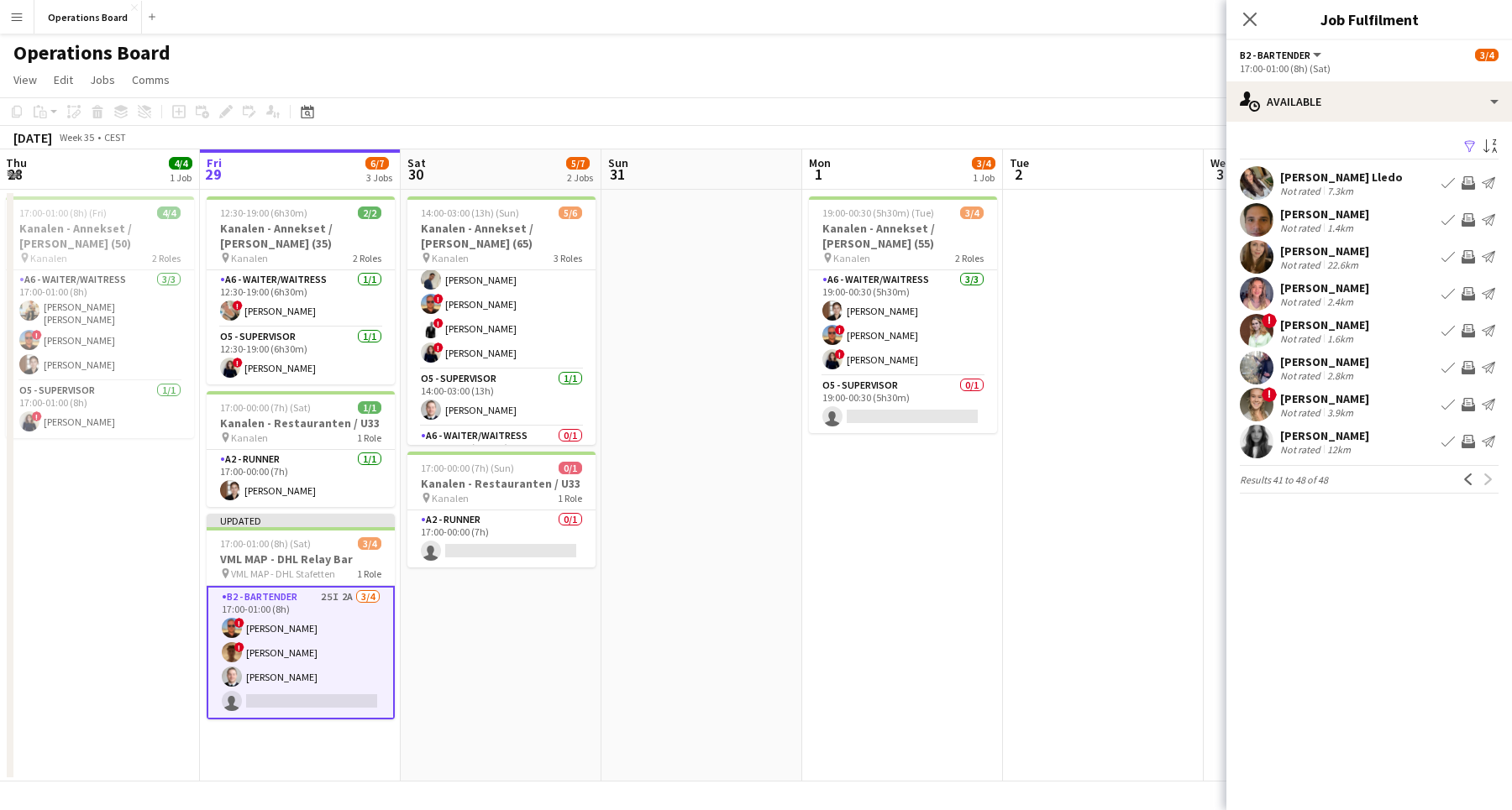
click at [1372, 272] on div "[PERSON_NAME] Not rated 22.6km Book crew Invite crew Send notification" at bounding box center [1368, 256] width 285 height 33
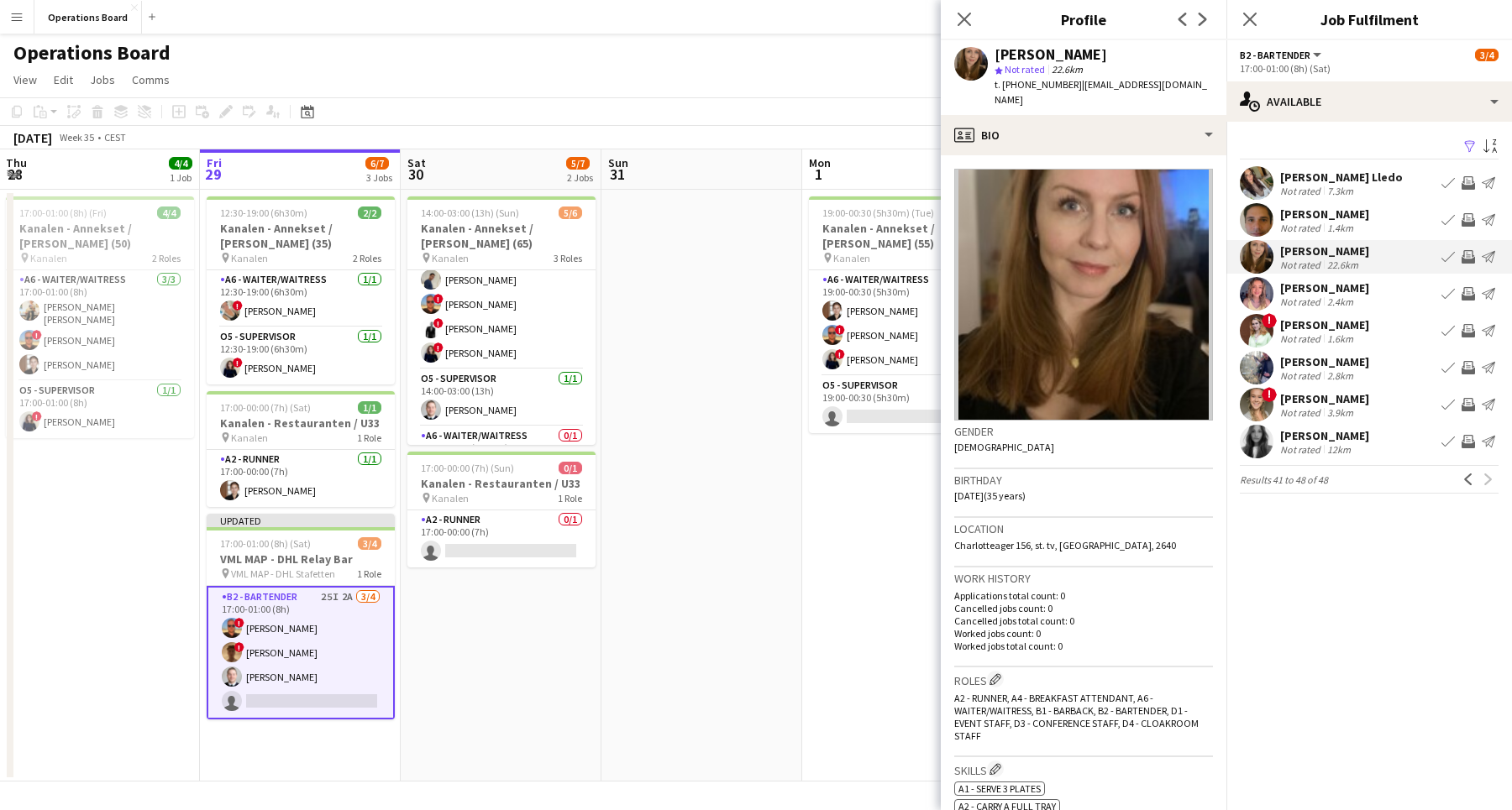
click at [1351, 324] on div "[PERSON_NAME]" at bounding box center [1324, 325] width 89 height 15
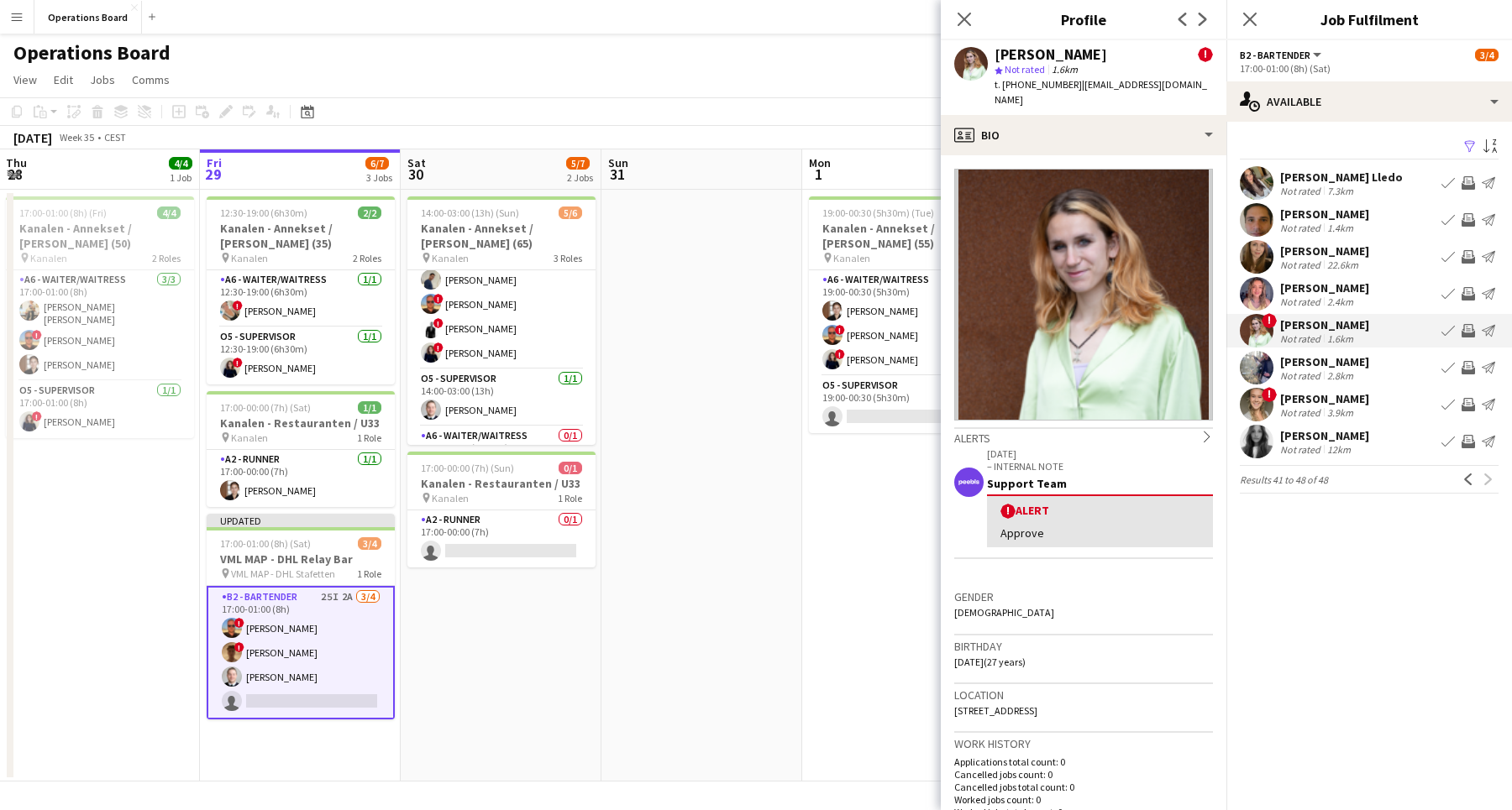
click at [1347, 214] on div "[PERSON_NAME]" at bounding box center [1324, 214] width 89 height 15
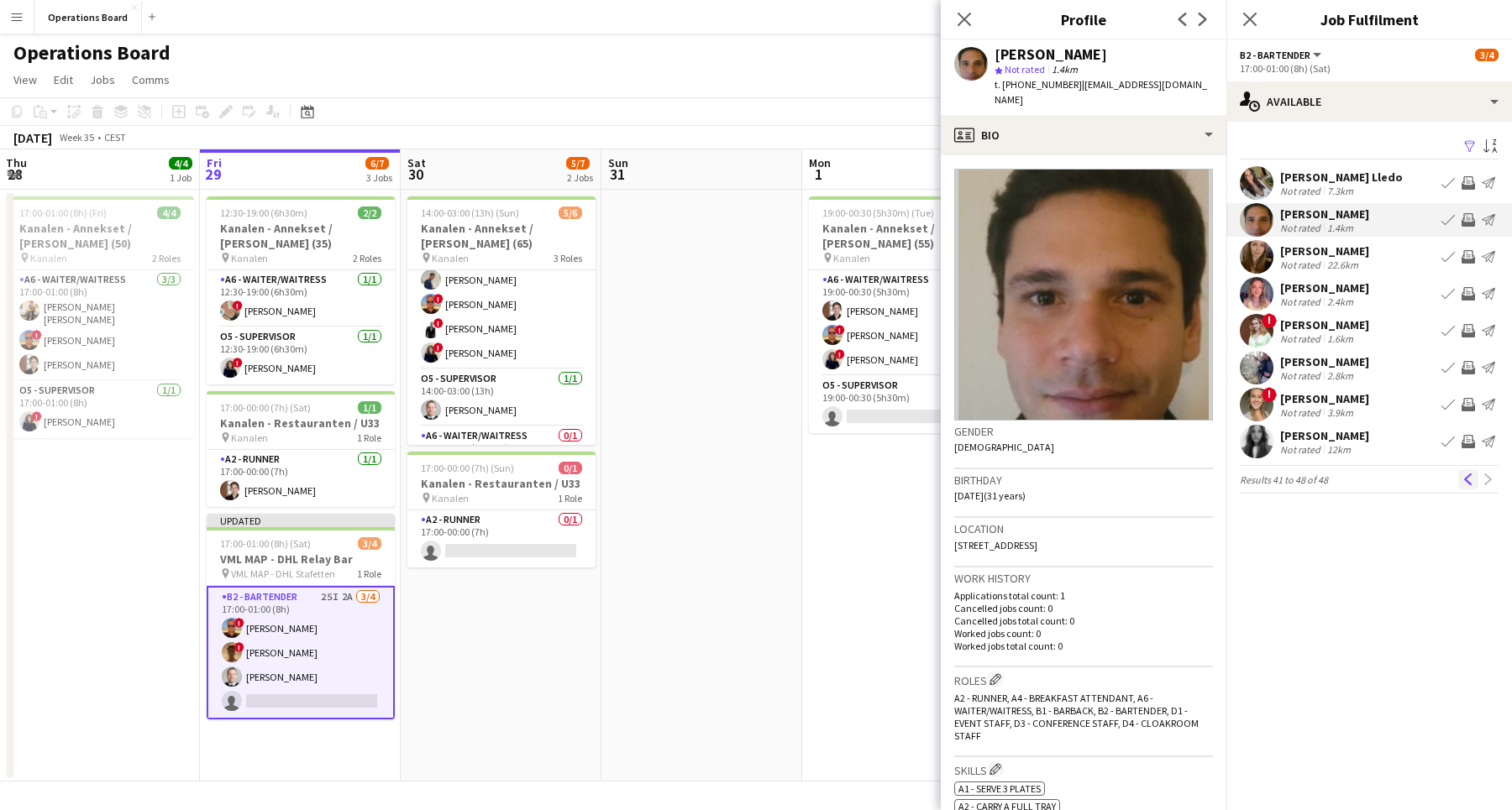
click at [1463, 480] on app-icon "Previous" at bounding box center [1467, 479] width 12 height 12
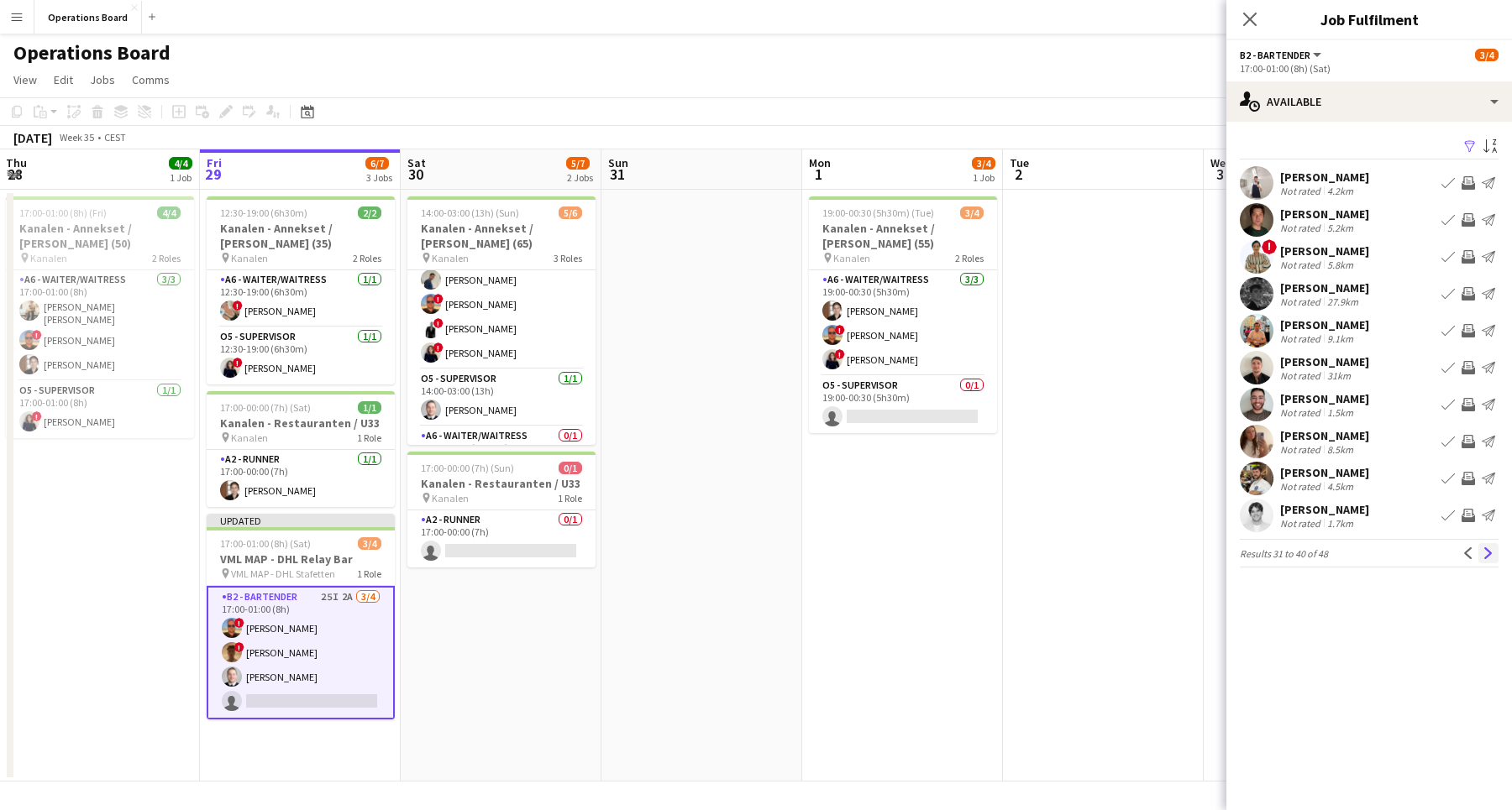
click at [1481, 554] on button "Next" at bounding box center [1488, 554] width 20 height 20
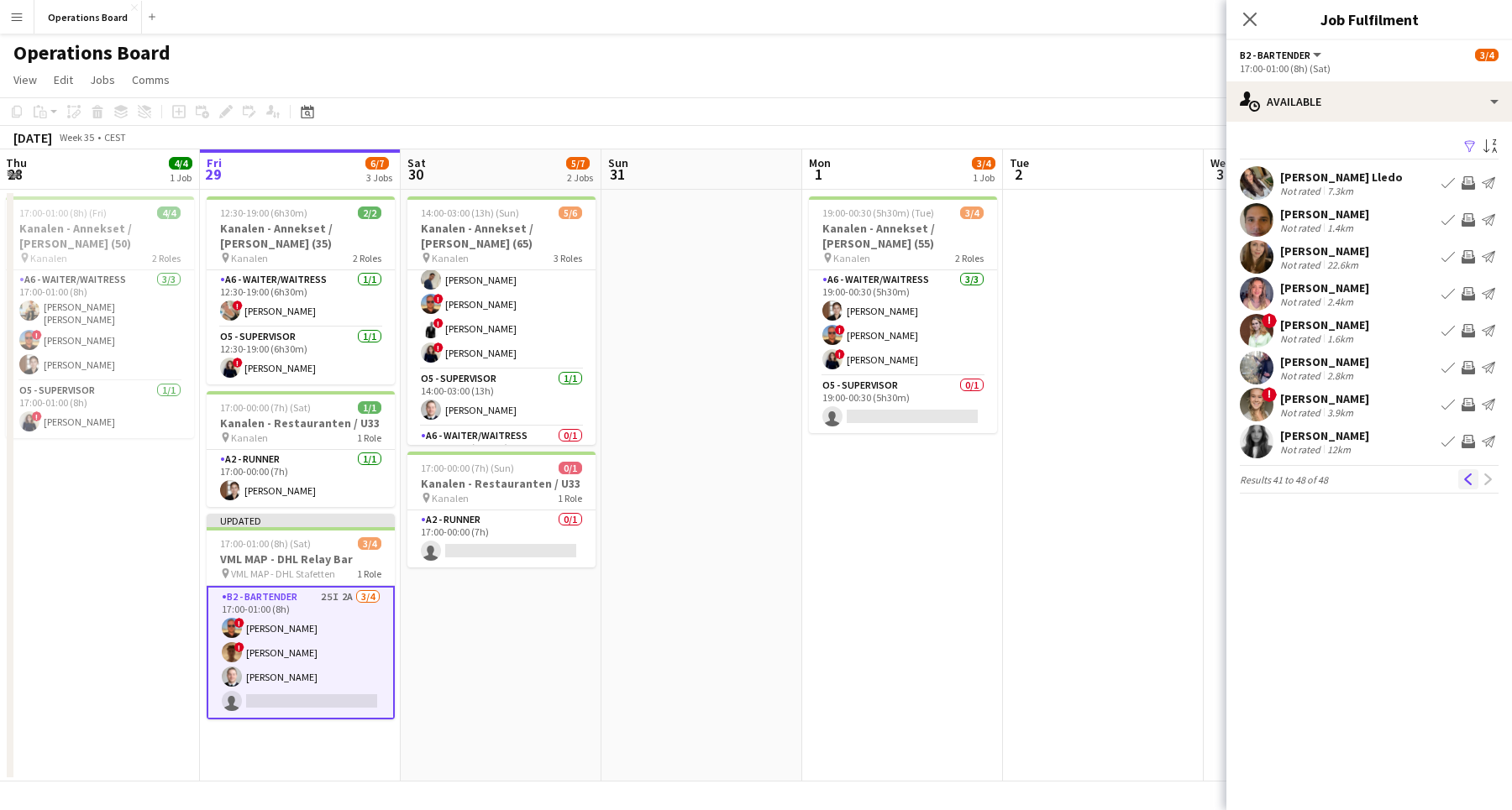
click at [1469, 479] on app-icon "Previous" at bounding box center [1467, 479] width 12 height 12
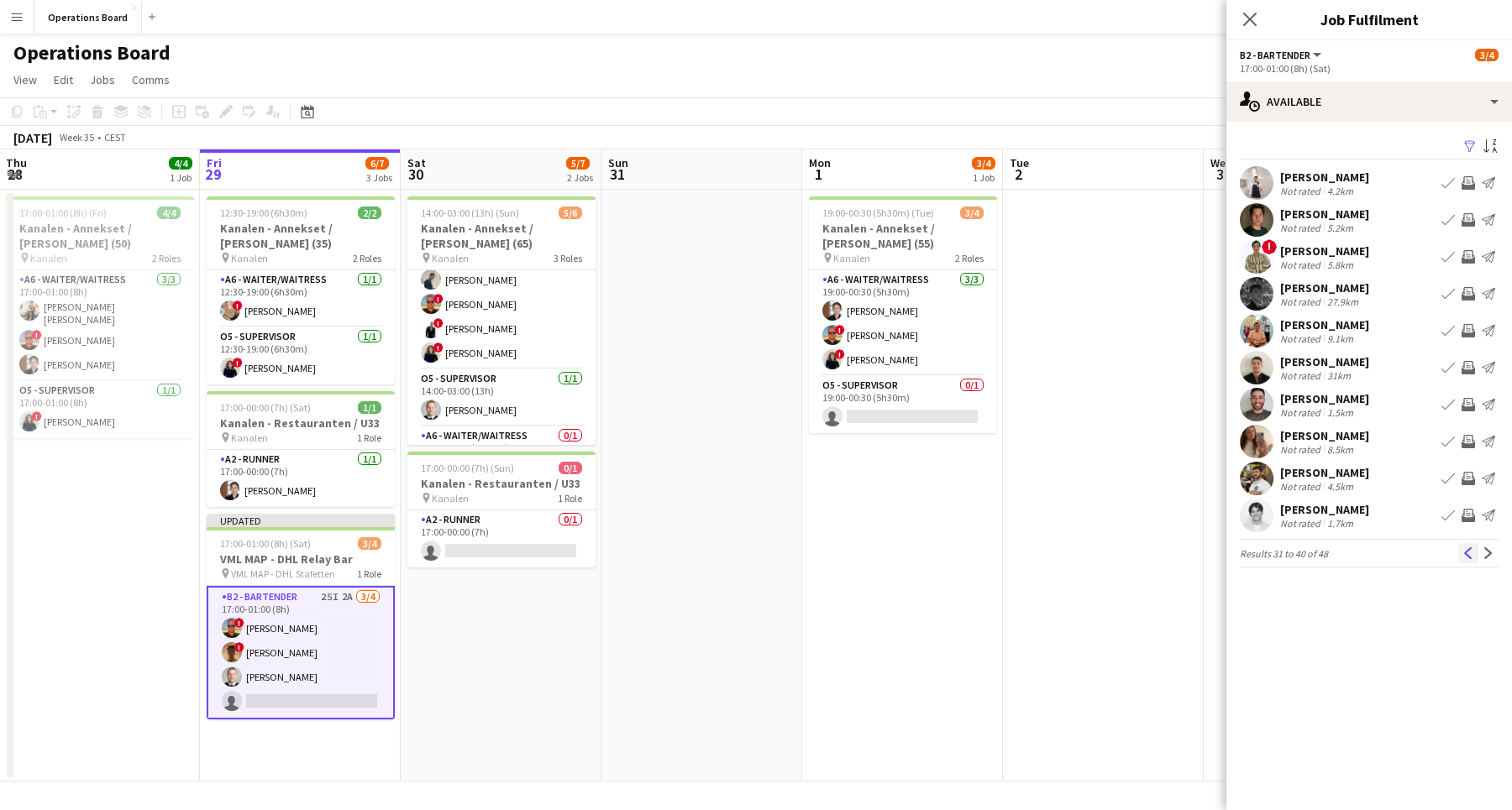
click at [1469, 559] on button "Previous" at bounding box center [1468, 554] width 20 height 20
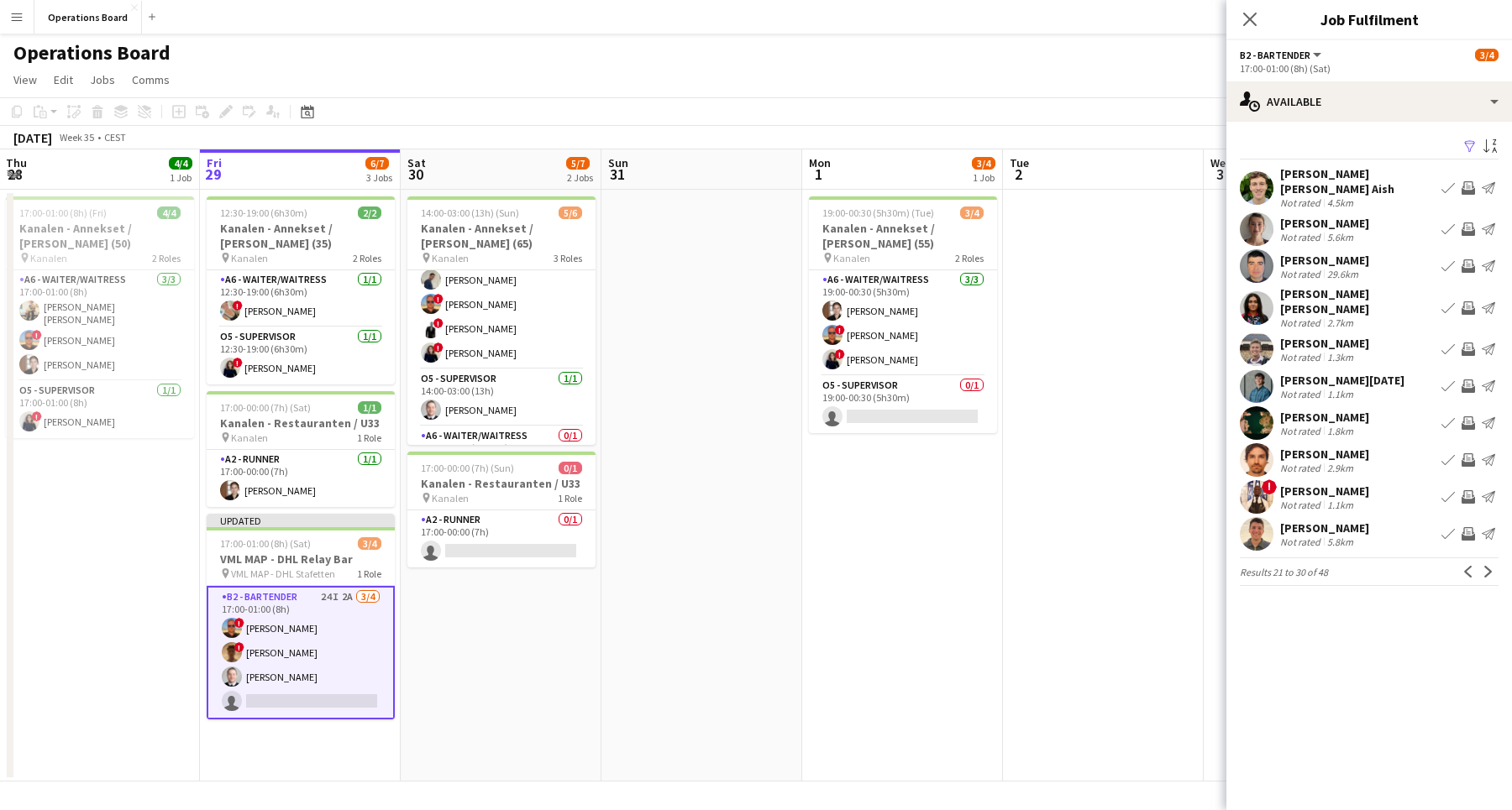
click at [1387, 385] on div "Filter Sort asc [PERSON_NAME] [PERSON_NAME] Aish Not rated 4.5km Book crew Invi…" at bounding box center [1368, 363] width 285 height 484
click at [1357, 410] on div "[PERSON_NAME]" at bounding box center [1324, 417] width 89 height 15
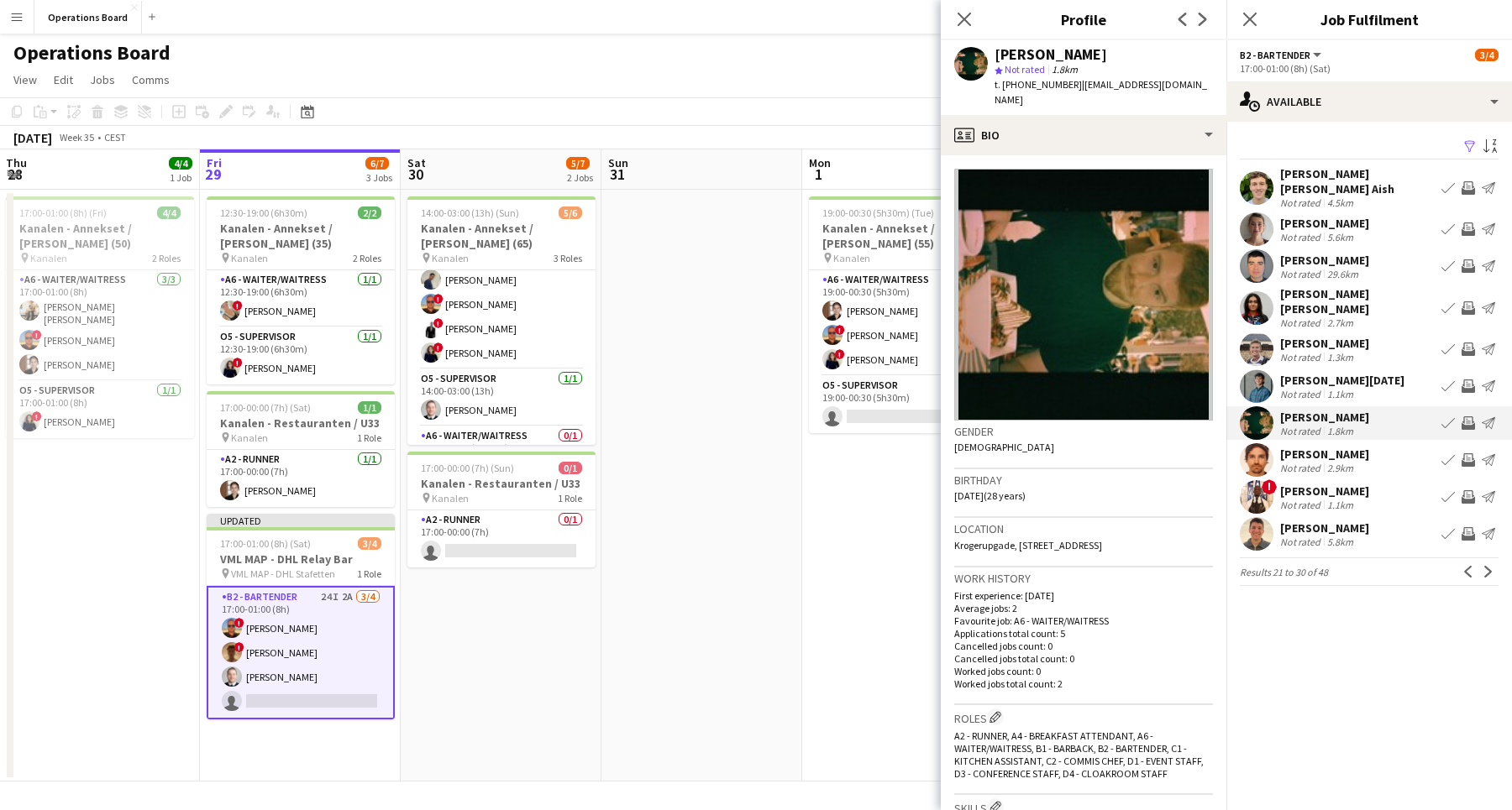
click at [1464, 416] on app-icon "Invite crew" at bounding box center [1467, 423] width 13 height 13
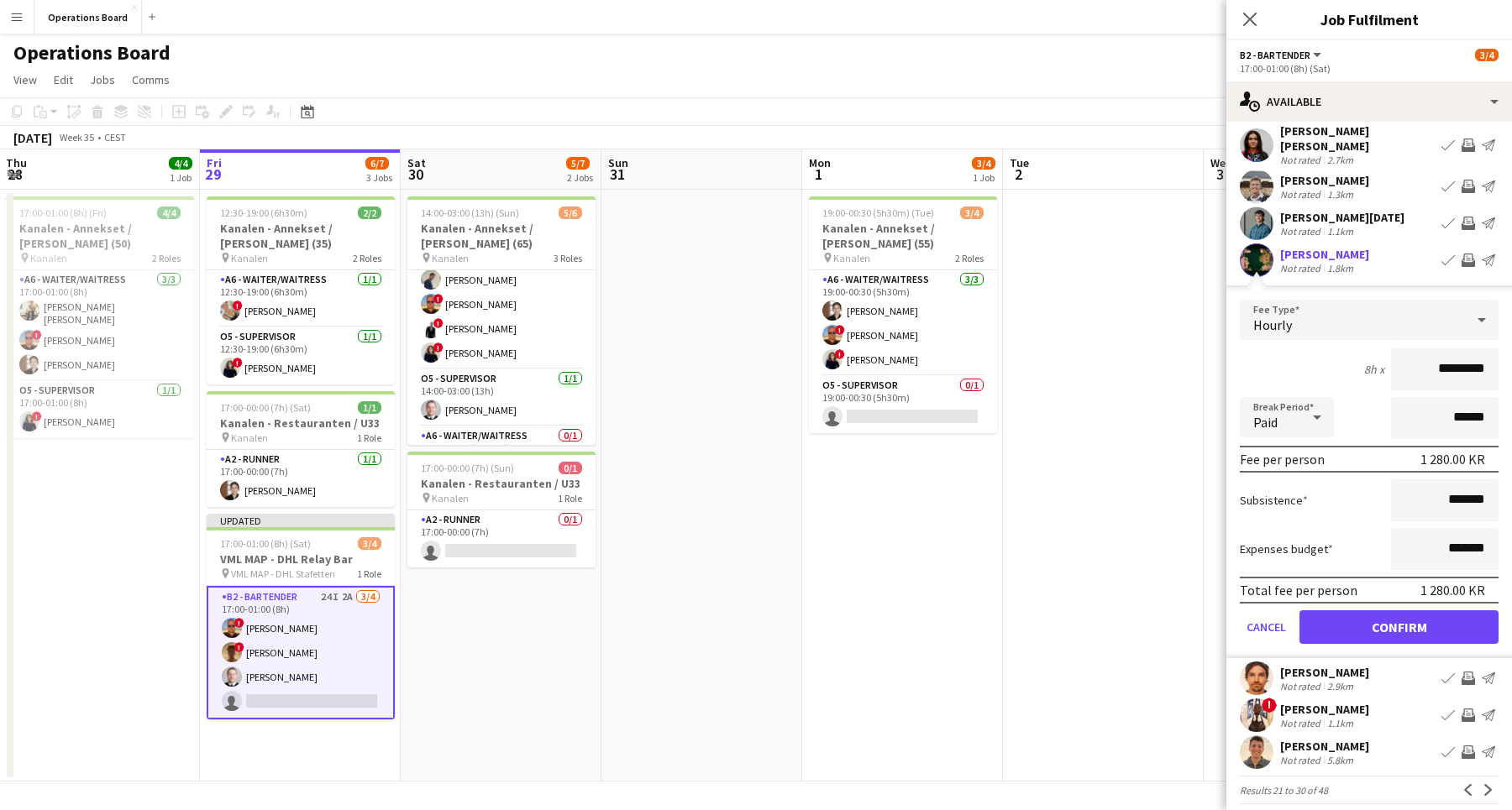
scroll to position [161, 0]
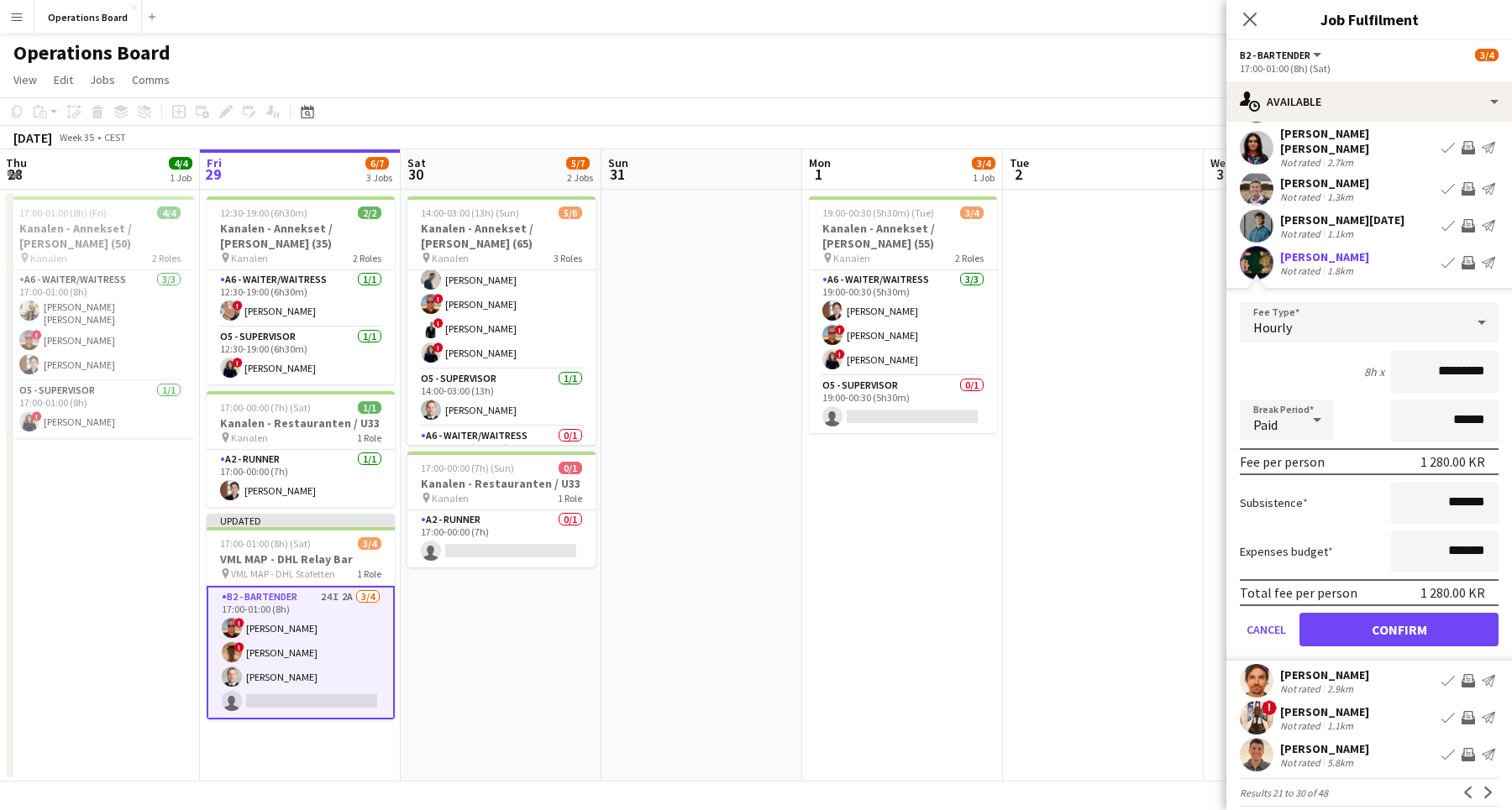
click at [1385, 614] on button "Confirm" at bounding box center [1399, 630] width 199 height 33
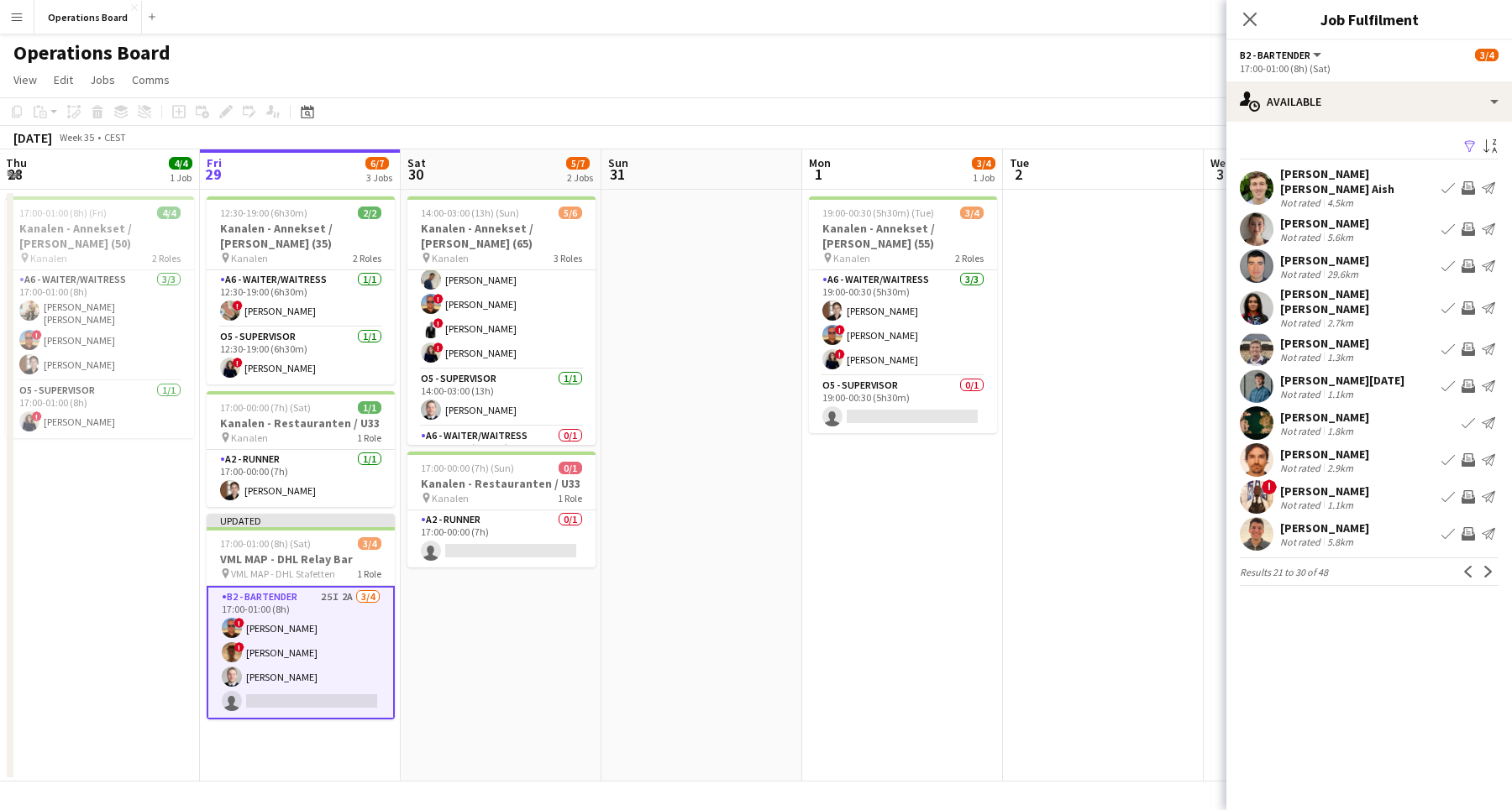
scroll to position [0, 0]
click at [1471, 562] on button "Previous" at bounding box center [1468, 572] width 20 height 20
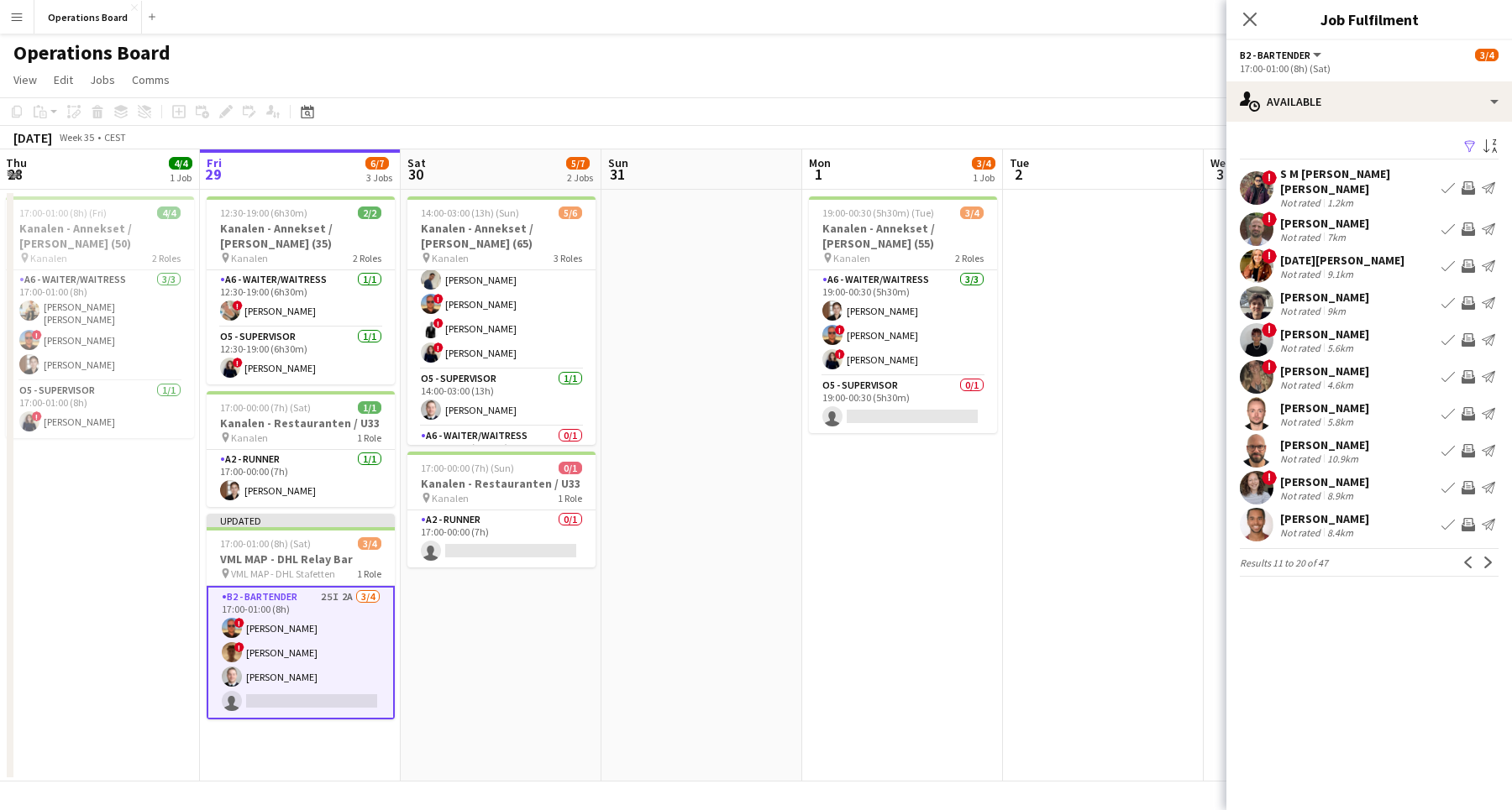
click at [1471, 559] on button "Previous" at bounding box center [1468, 563] width 20 height 20
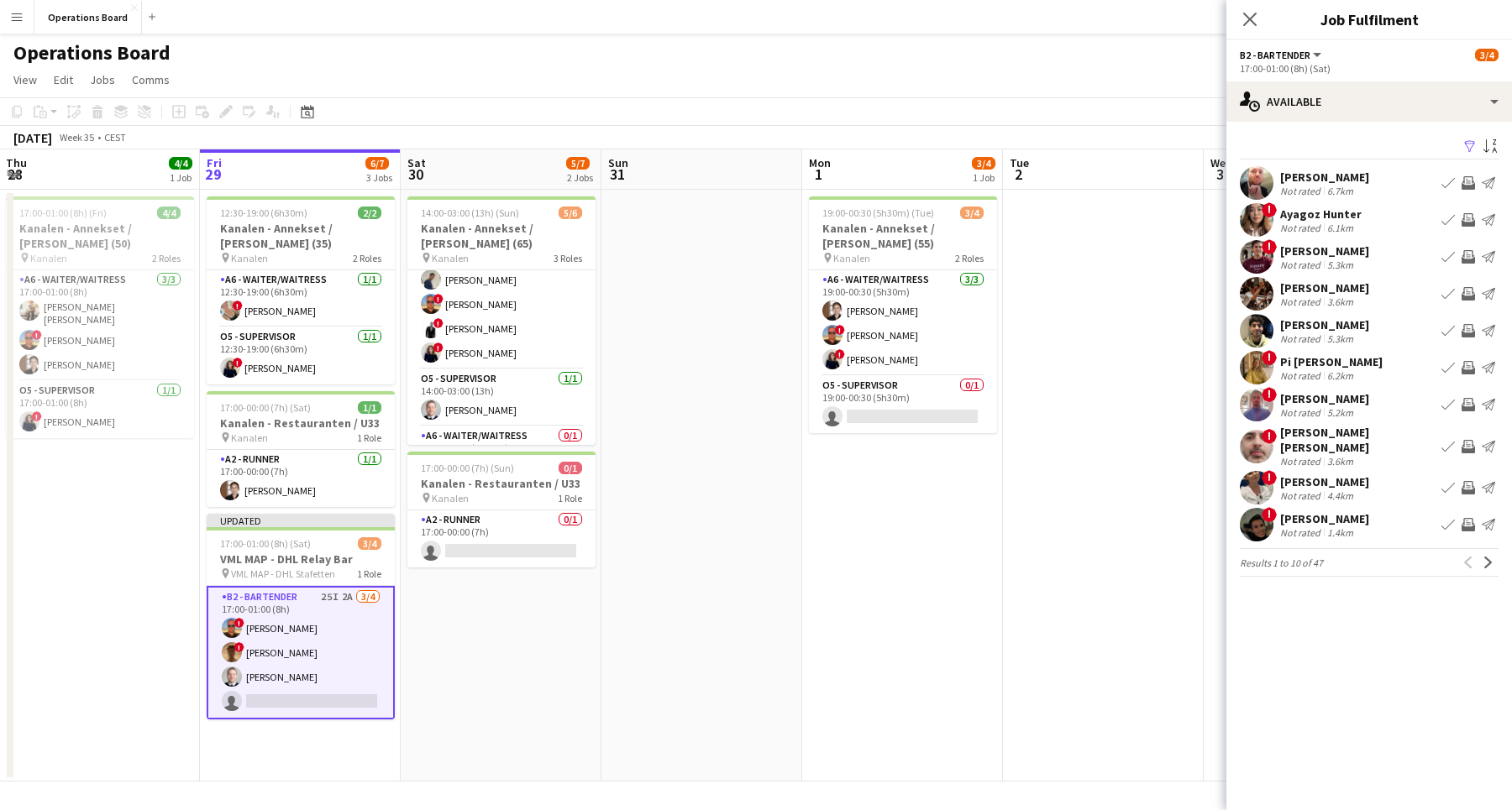
click at [1467, 296] on app-icon "Invite crew" at bounding box center [1467, 294] width 13 height 13
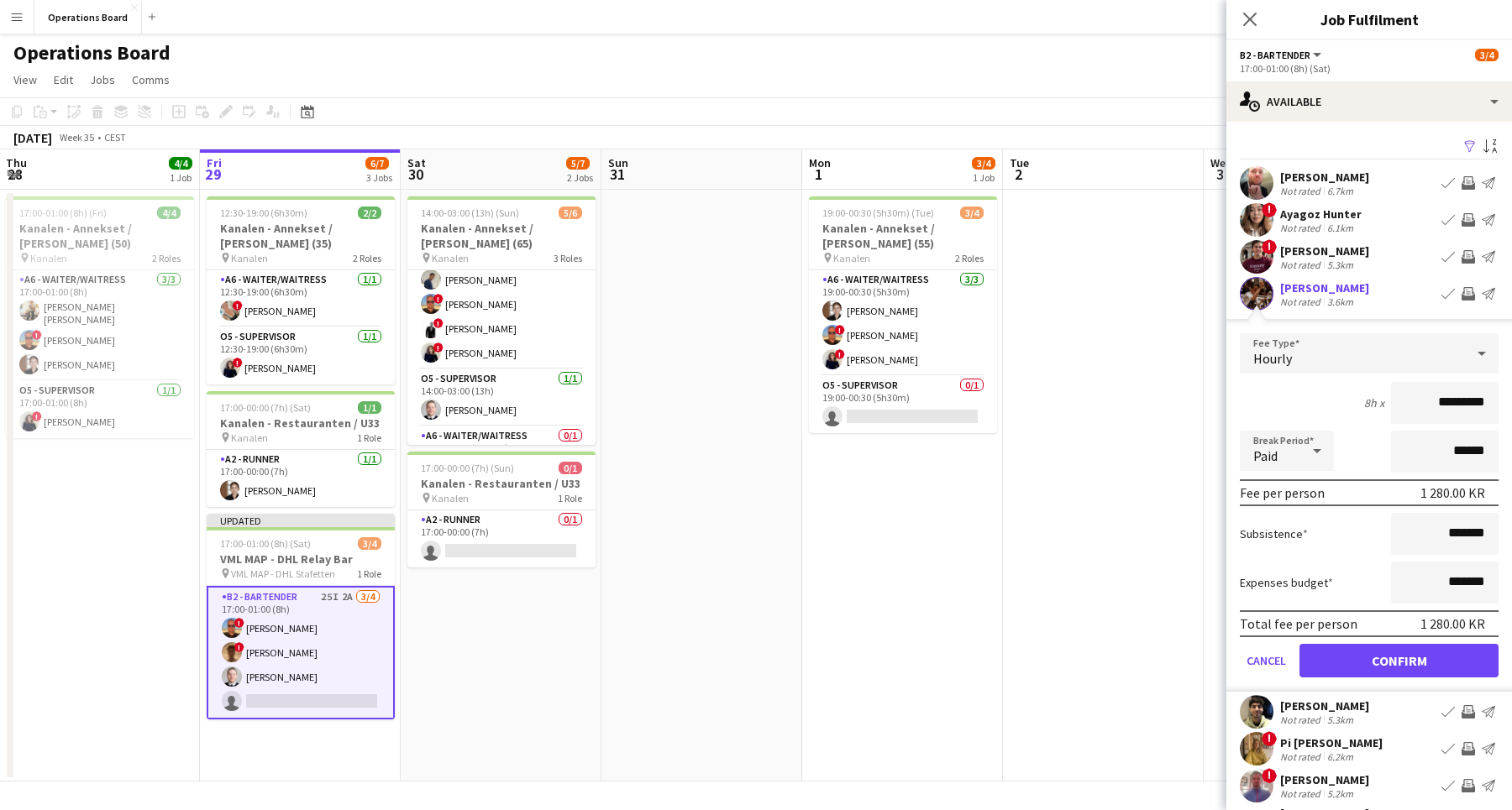
drag, startPoint x: 1429, startPoint y: 397, endPoint x: 1511, endPoint y: 424, distance: 86.3
click at [1511, 424] on mat-expansion-panel "users Available Filter Sort asc [PERSON_NAME] Not rated 6.7km Book crew Invite …" at bounding box center [1368, 465] width 285 height 688
type input "******"
click at [1426, 654] on button "Confirm" at bounding box center [1399, 660] width 199 height 33
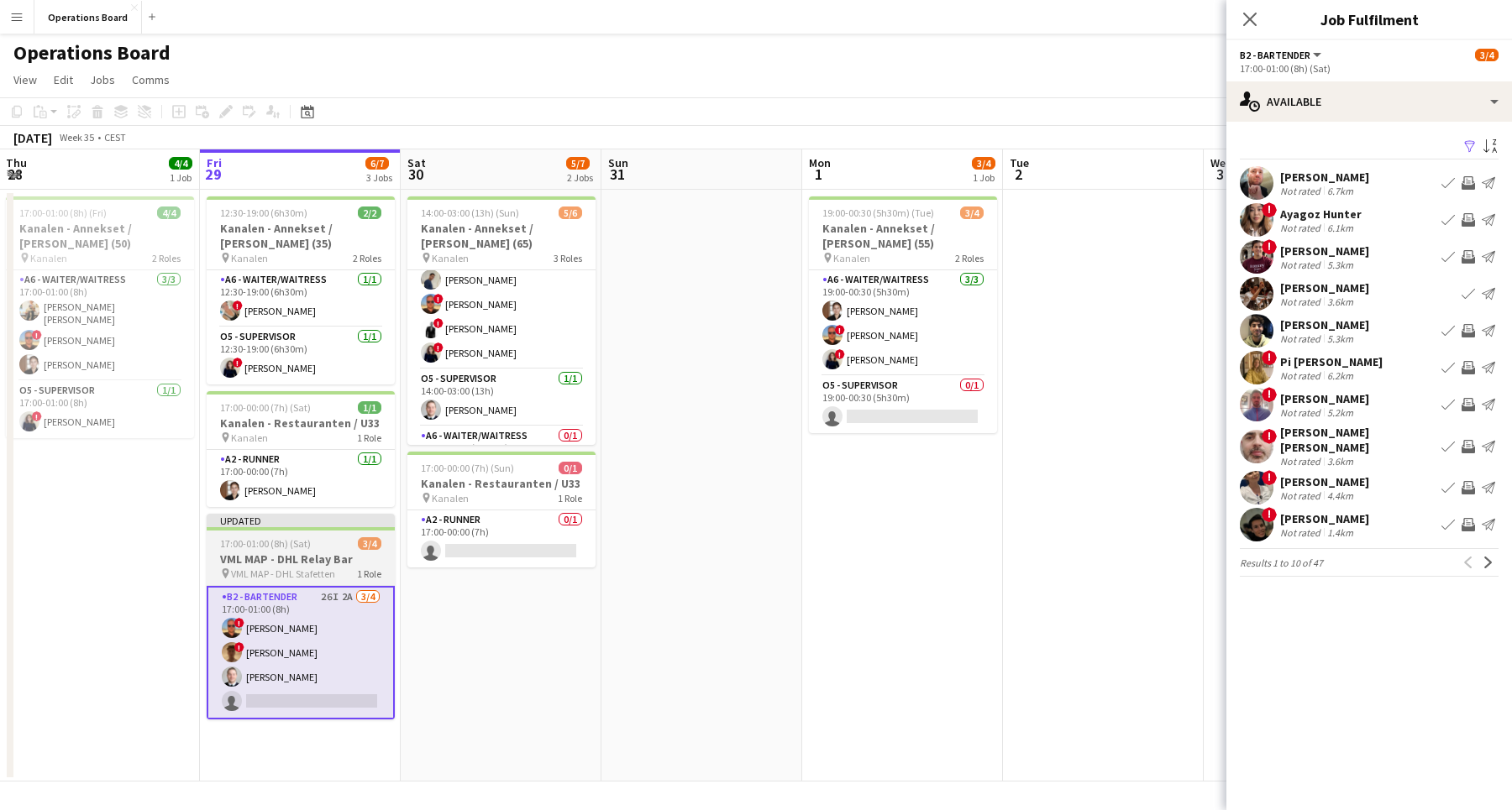
click at [281, 517] on div "Updated" at bounding box center [300, 520] width 188 height 13
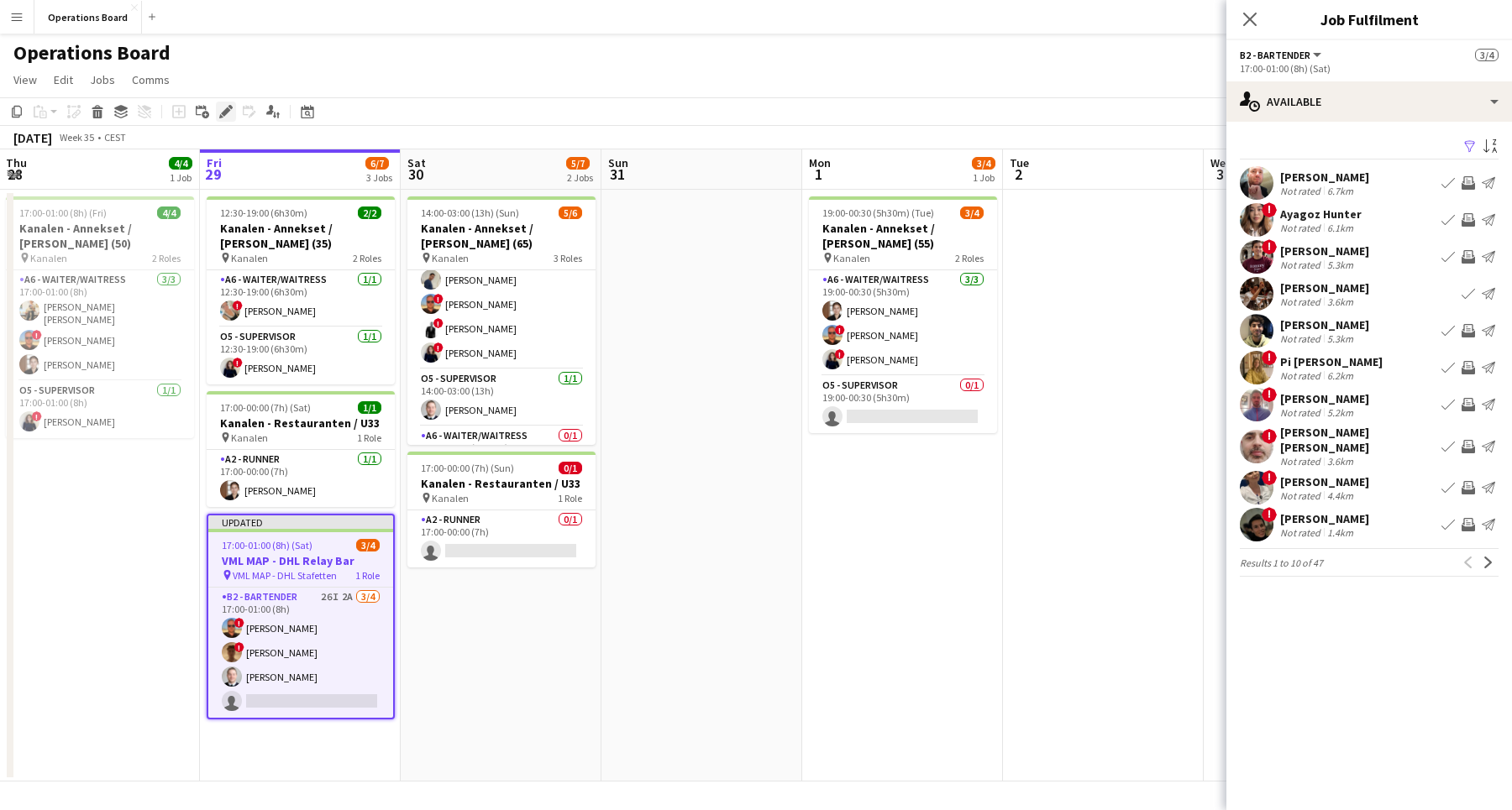
click at [227, 106] on icon "Edit" at bounding box center [226, 111] width 13 height 13
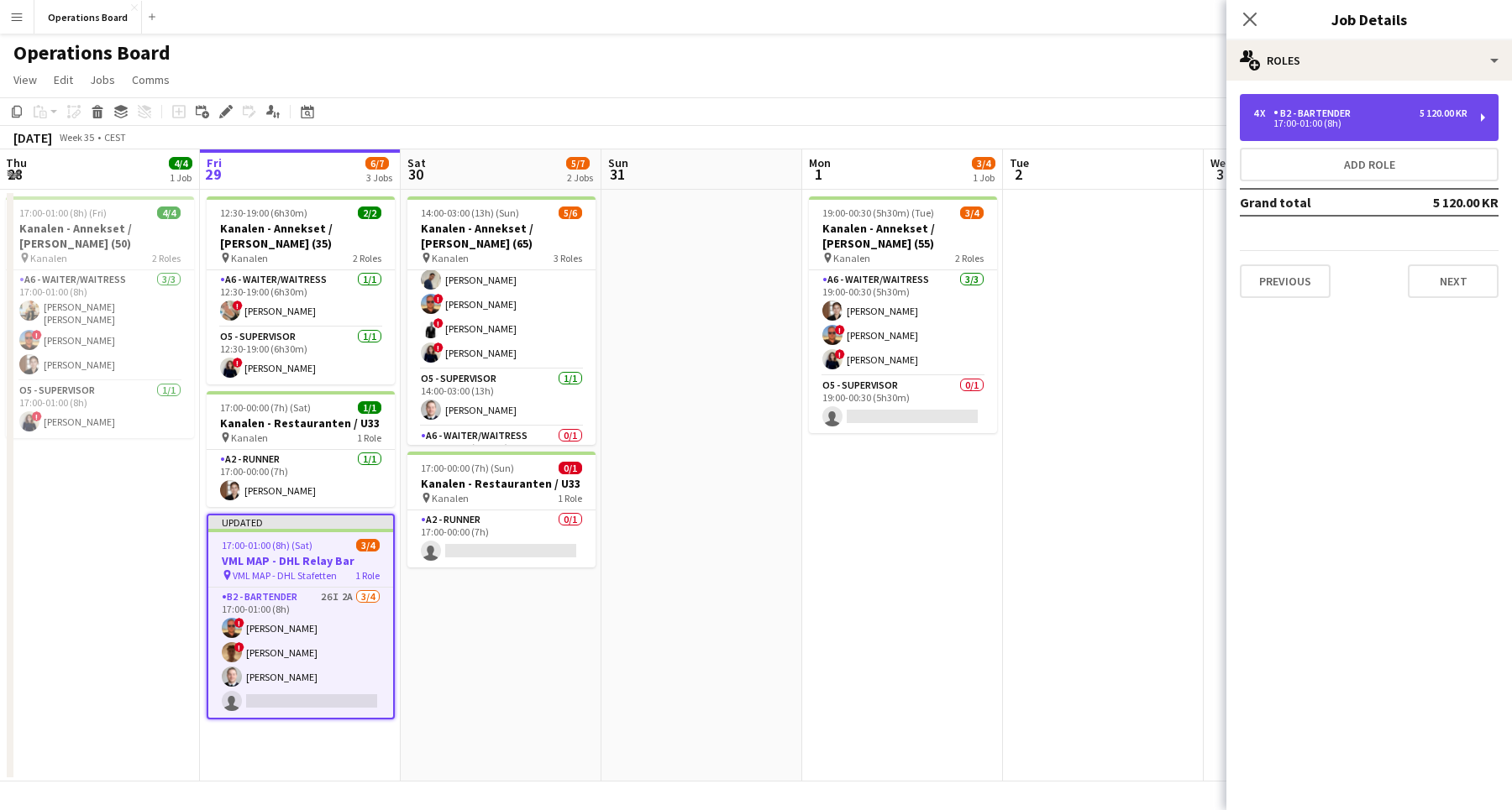
click at [1310, 112] on div "B2 - BARTENDER" at bounding box center [1315, 113] width 84 height 12
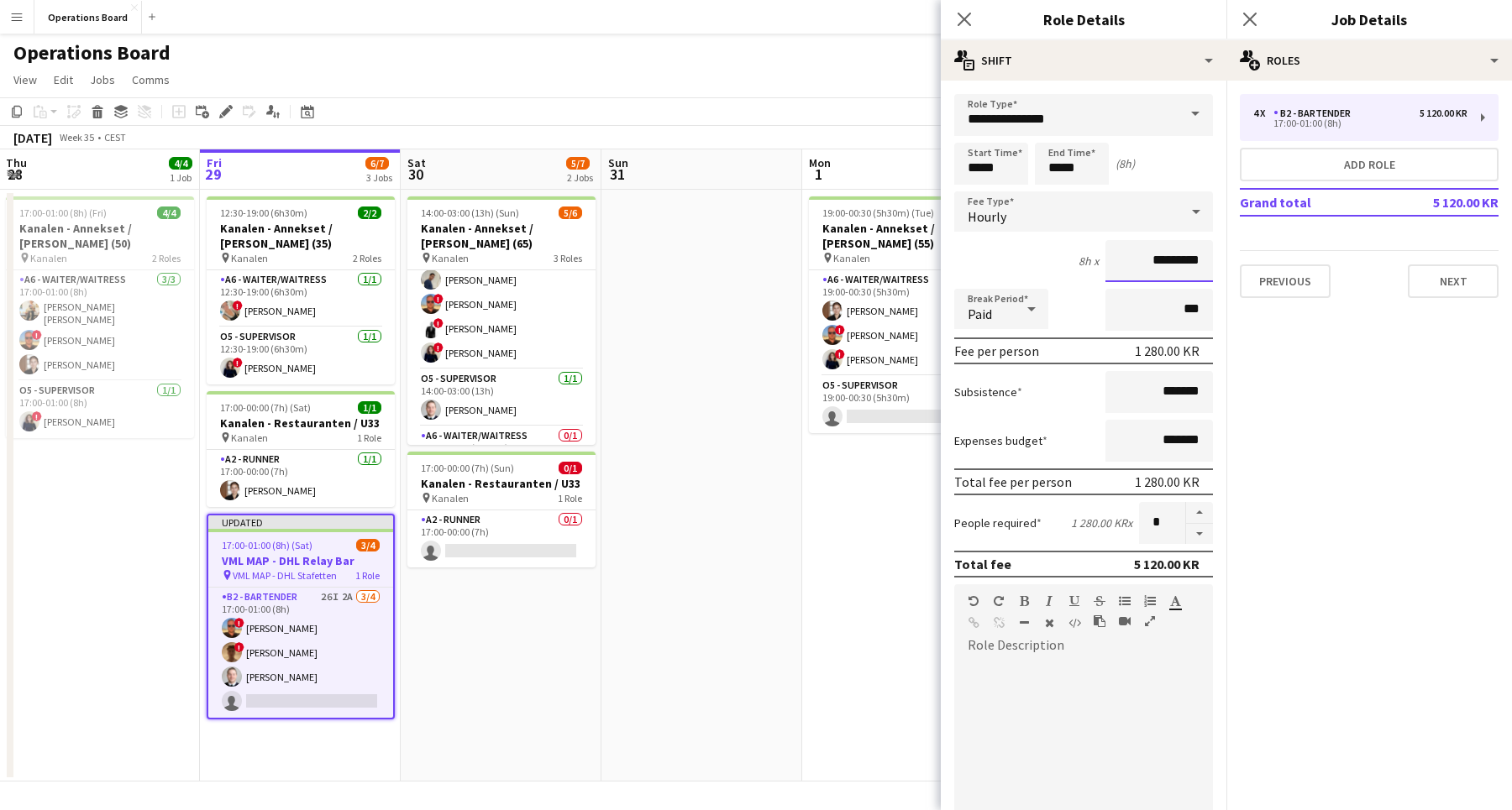
drag, startPoint x: 1120, startPoint y: 271, endPoint x: 1189, endPoint y: 271, distance: 69.0
click at [1189, 271] on input "*********" at bounding box center [1159, 260] width 108 height 42
drag, startPoint x: 1121, startPoint y: 249, endPoint x: 1205, endPoint y: 264, distance: 85.3
click at [1205, 264] on input "*********" at bounding box center [1159, 260] width 108 height 42
type input "******"
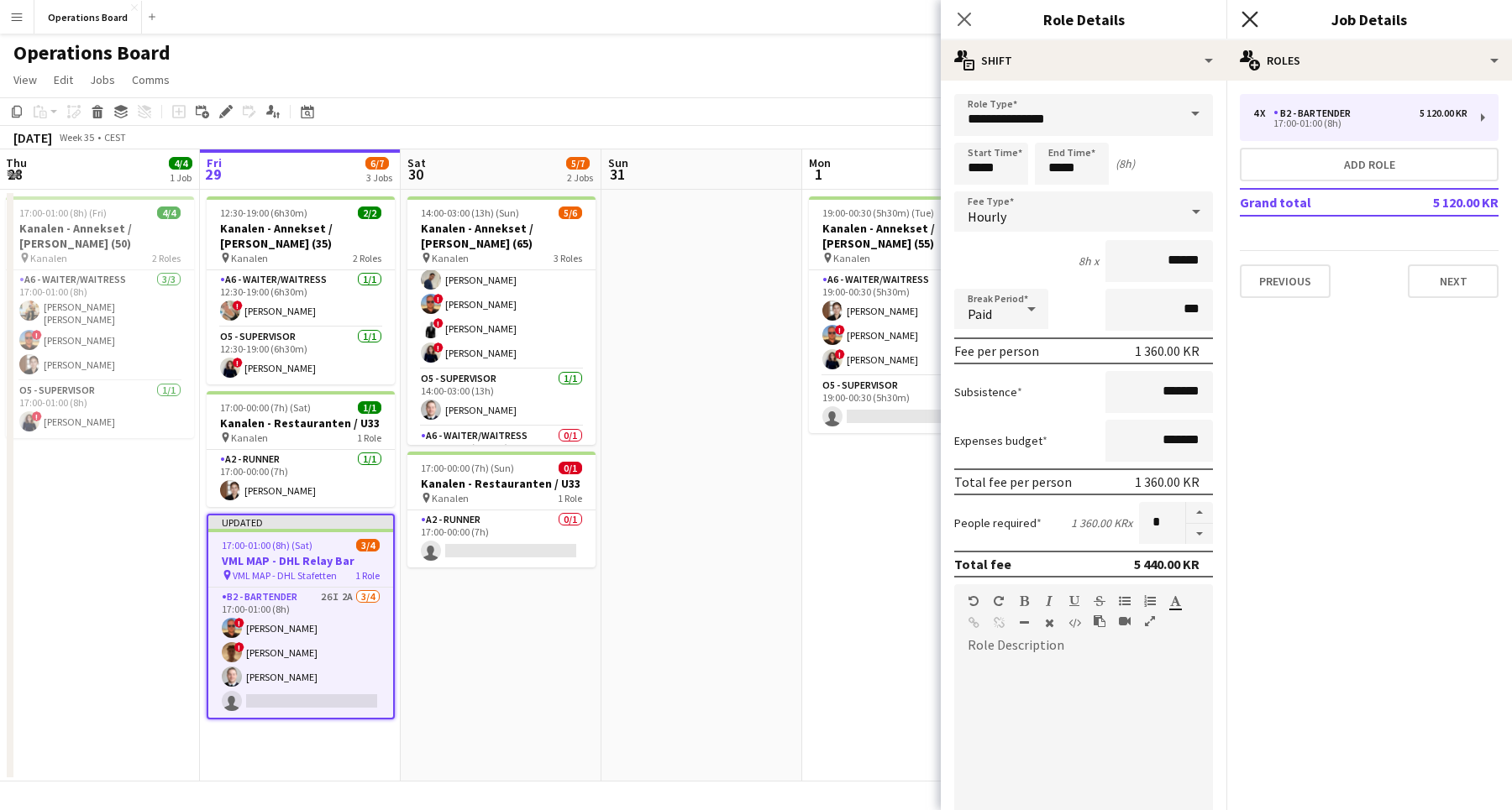
click at [1251, 24] on icon "Close pop-in" at bounding box center [1249, 19] width 16 height 16
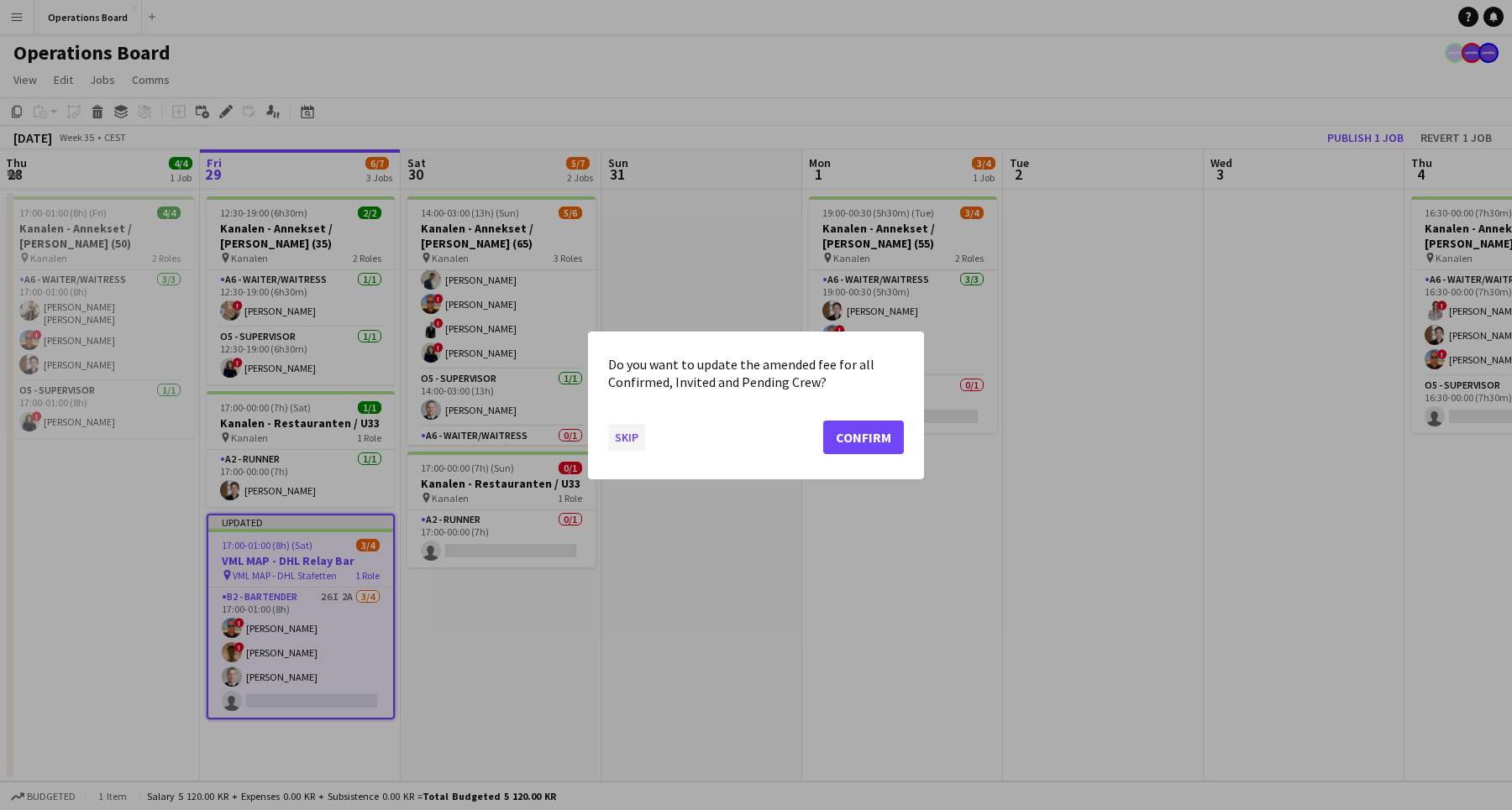
click at [630, 432] on button "Skip" at bounding box center [626, 436] width 37 height 27
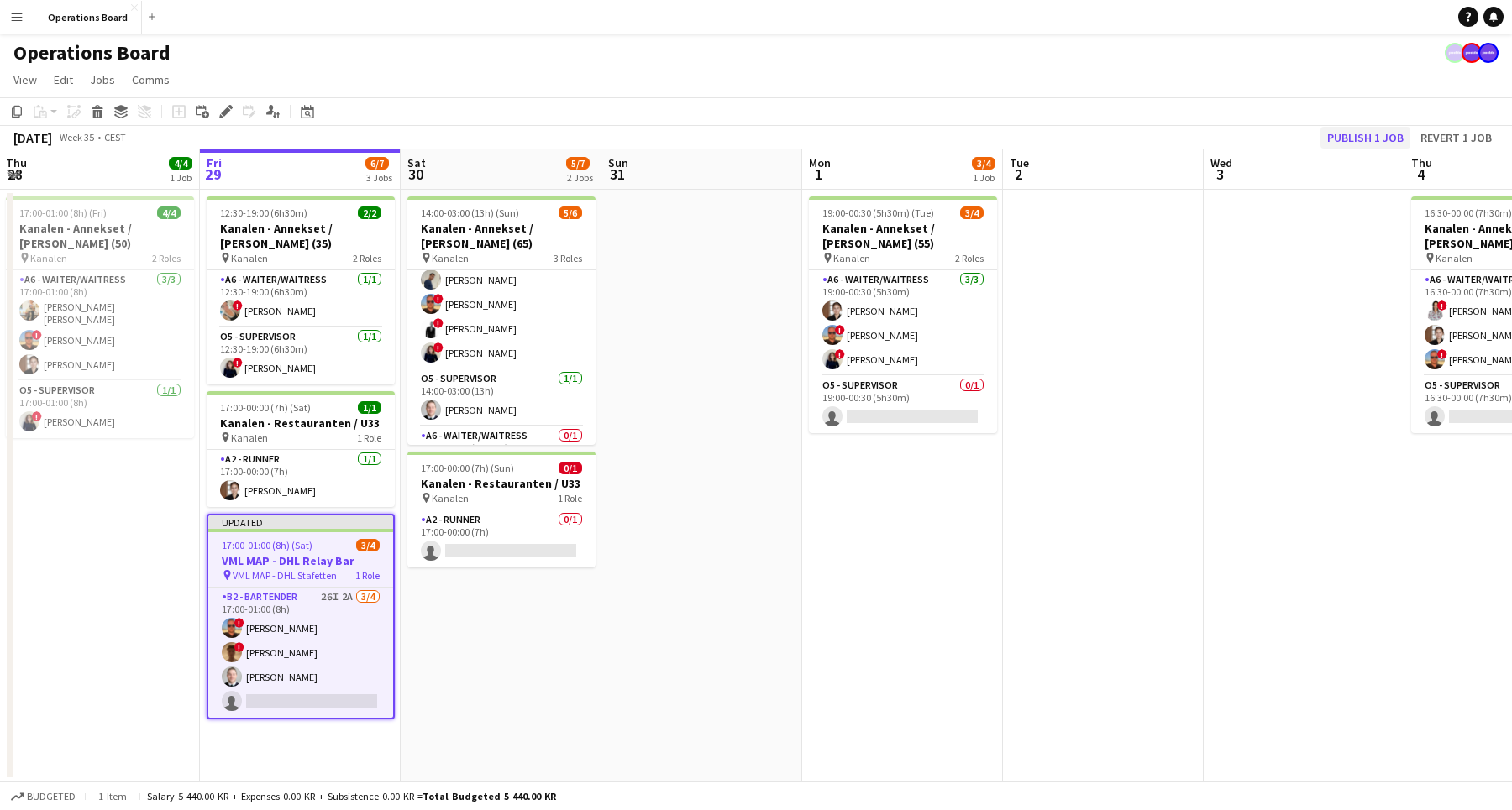
click at [1352, 134] on button "Publish 1 job" at bounding box center [1365, 137] width 90 height 21
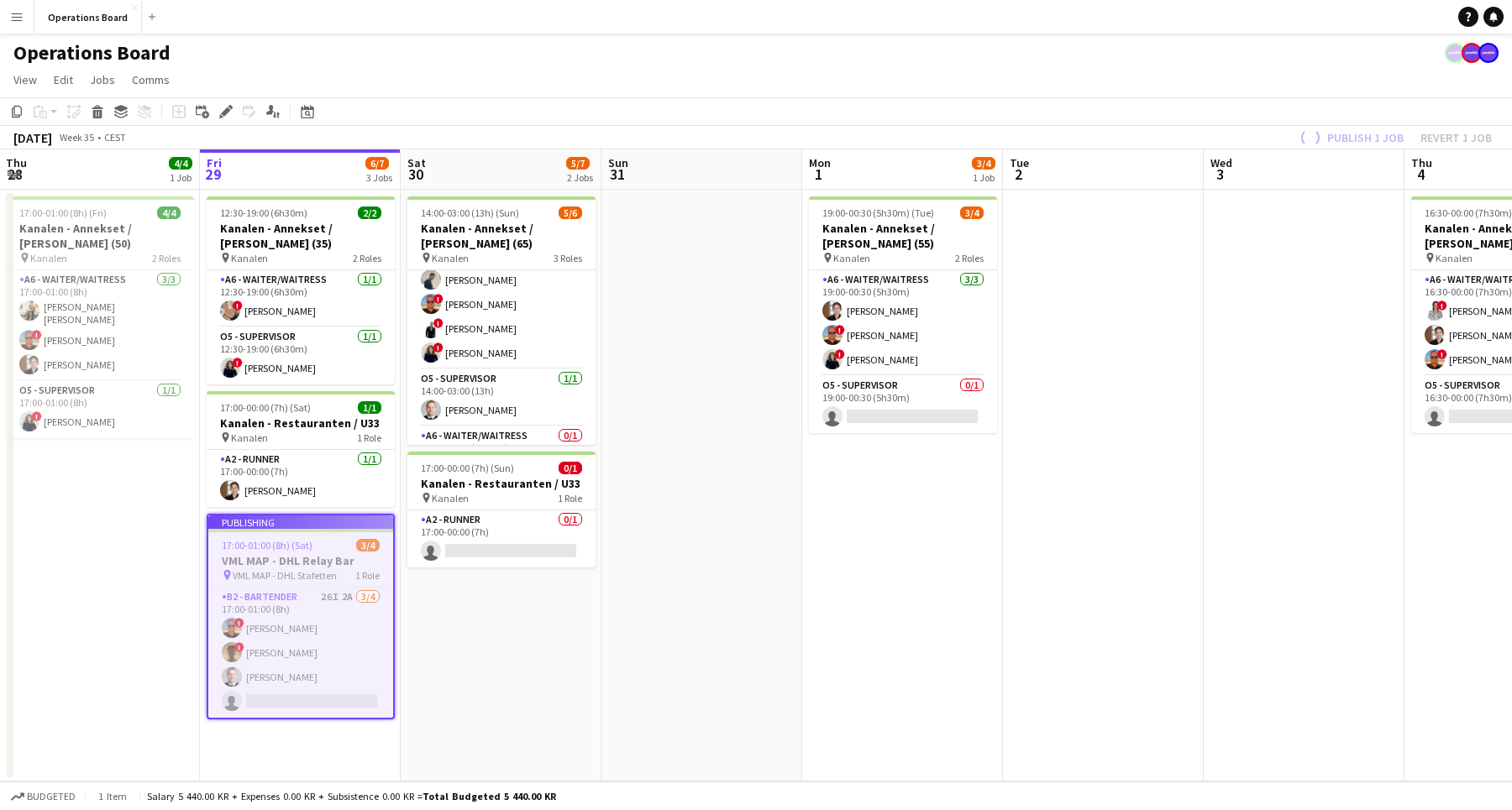
click at [1272, 81] on app-page-menu "View Day view expanded Day view collapsed Month view Date picker Jump to [DATE]…" at bounding box center [756, 81] width 1512 height 32
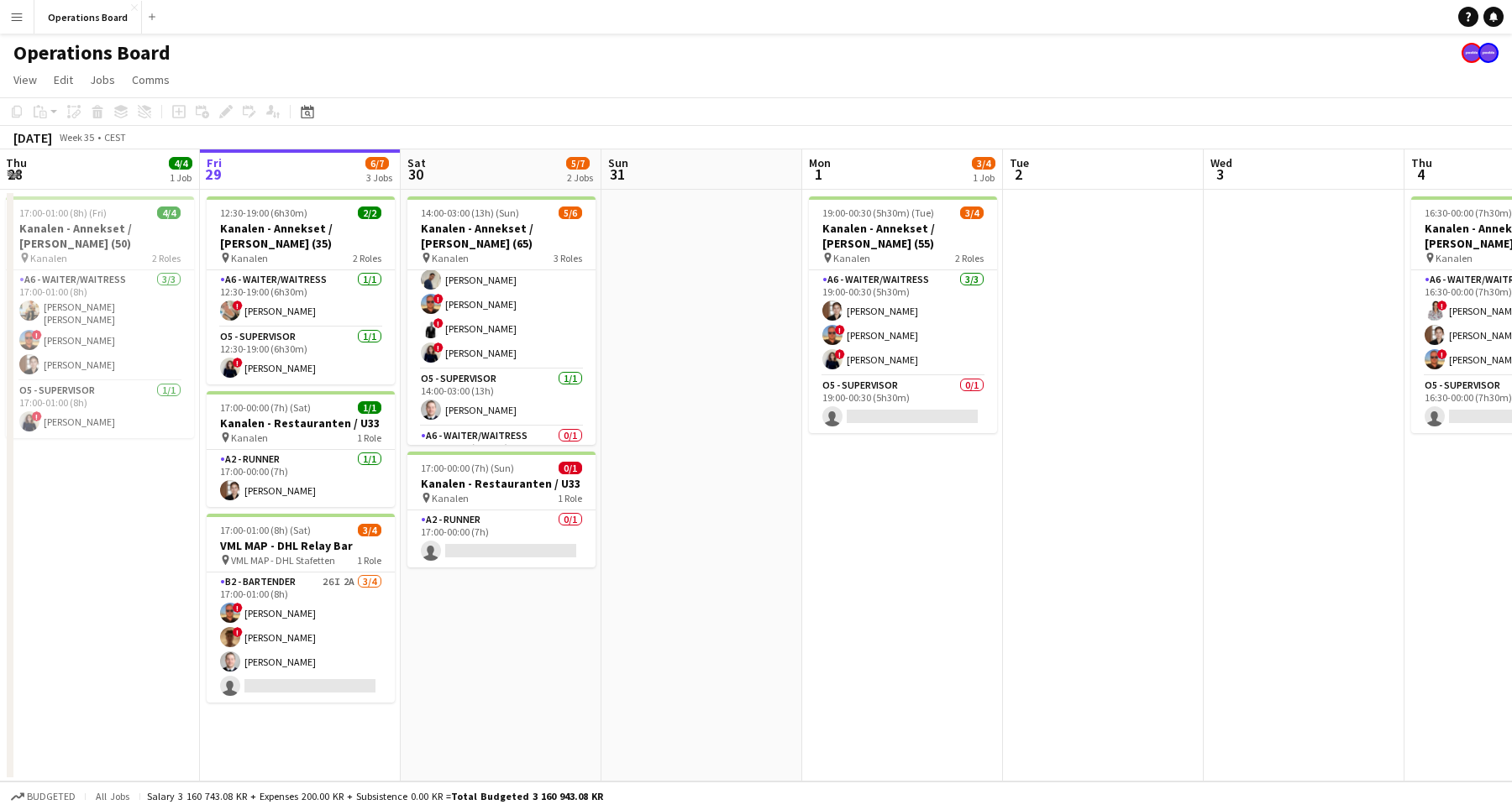
click at [518, 52] on div "Operations Board" at bounding box center [756, 49] width 1512 height 32
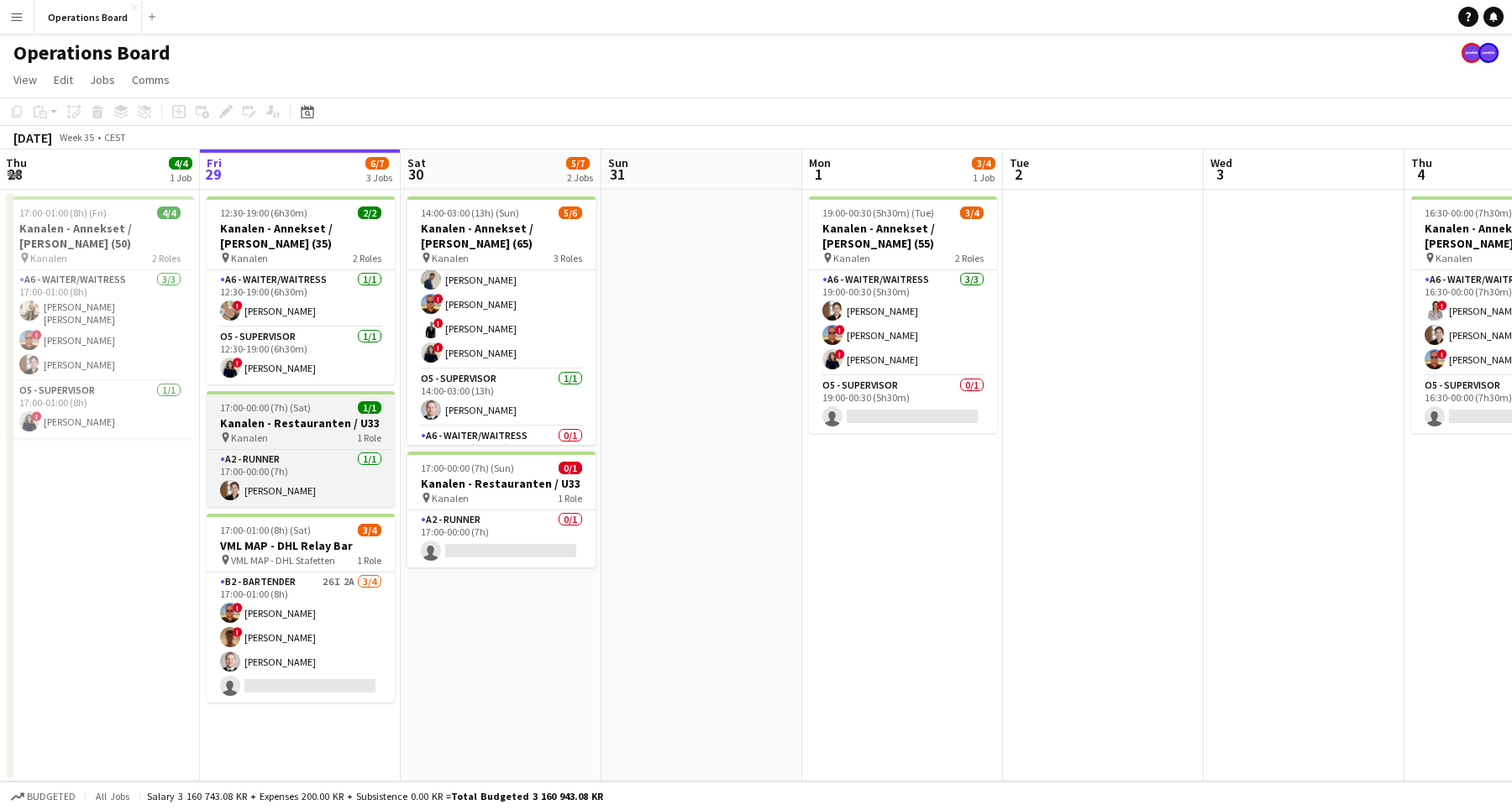
click at [242, 430] on h3 "Kanalen - Restauranten / U33" at bounding box center [300, 423] width 188 height 15
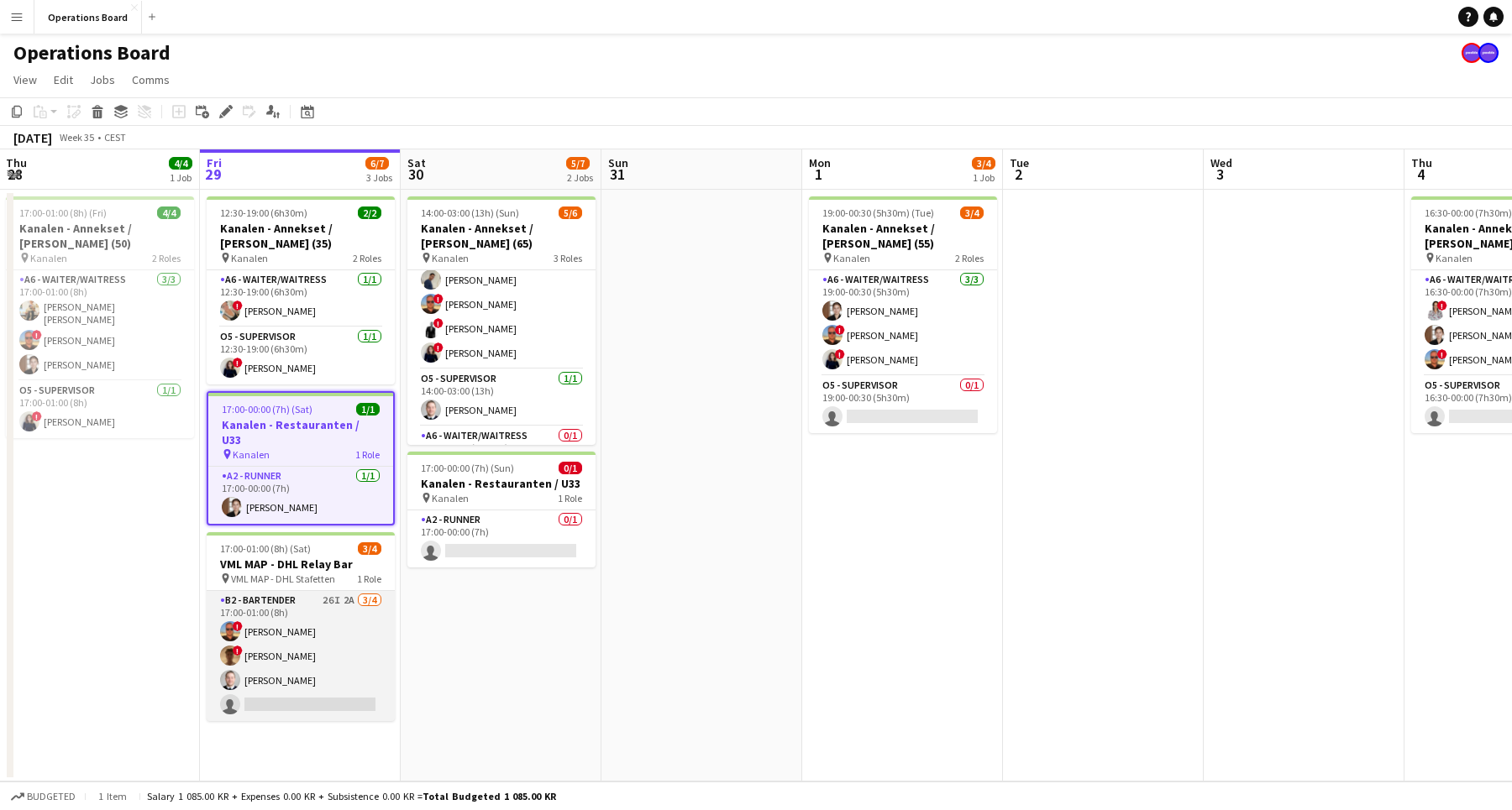
click at [270, 615] on app-card-role "B2 - BARTENDER 26I 2A [DATE] 17:00-01:00 (8h) ! [PERSON_NAME] ! [PERSON_NAME] […" at bounding box center [300, 656] width 188 height 130
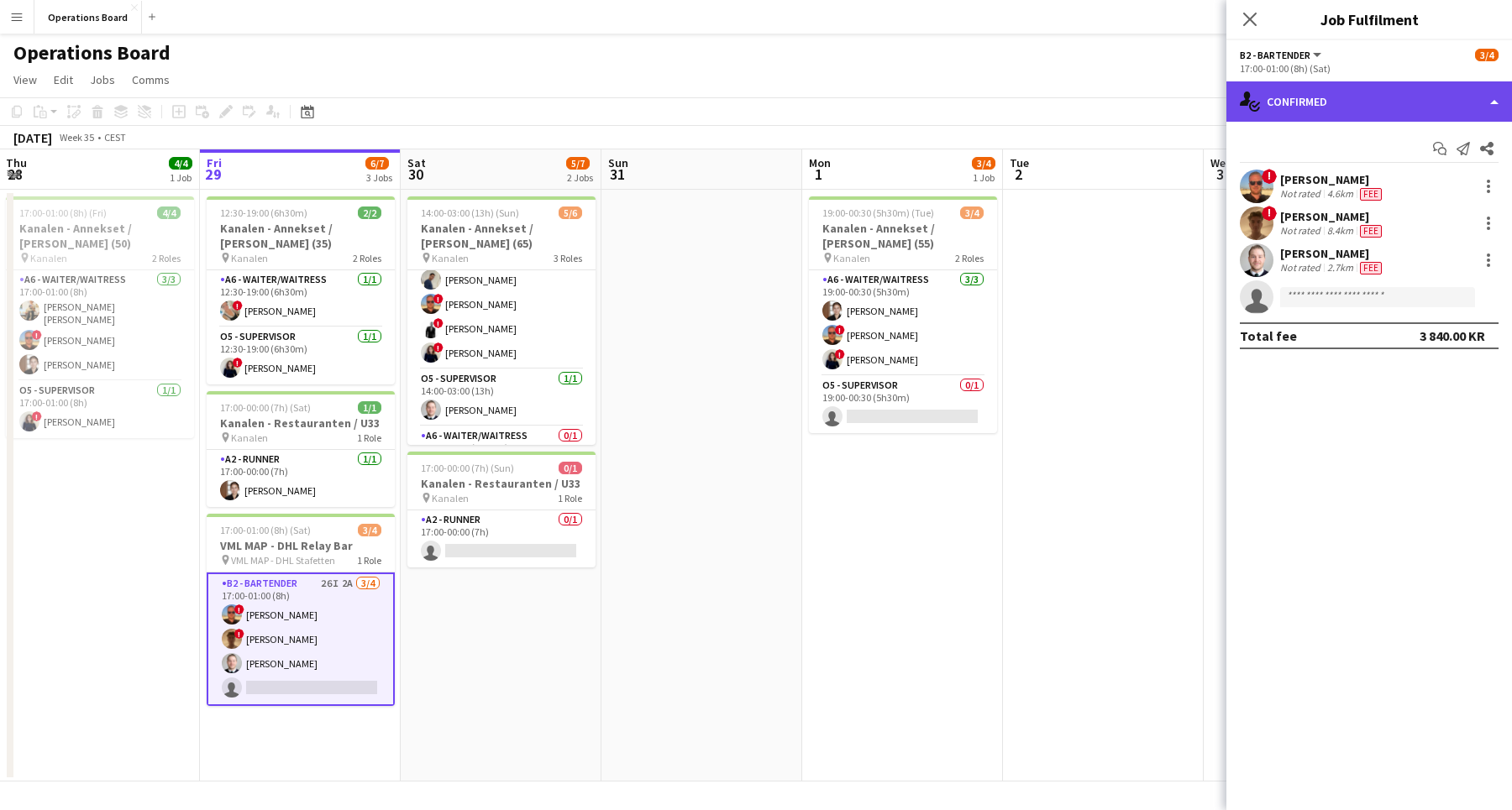
click at [1292, 105] on div "single-neutral-actions-check-2 Confirmed" at bounding box center [1368, 101] width 285 height 40
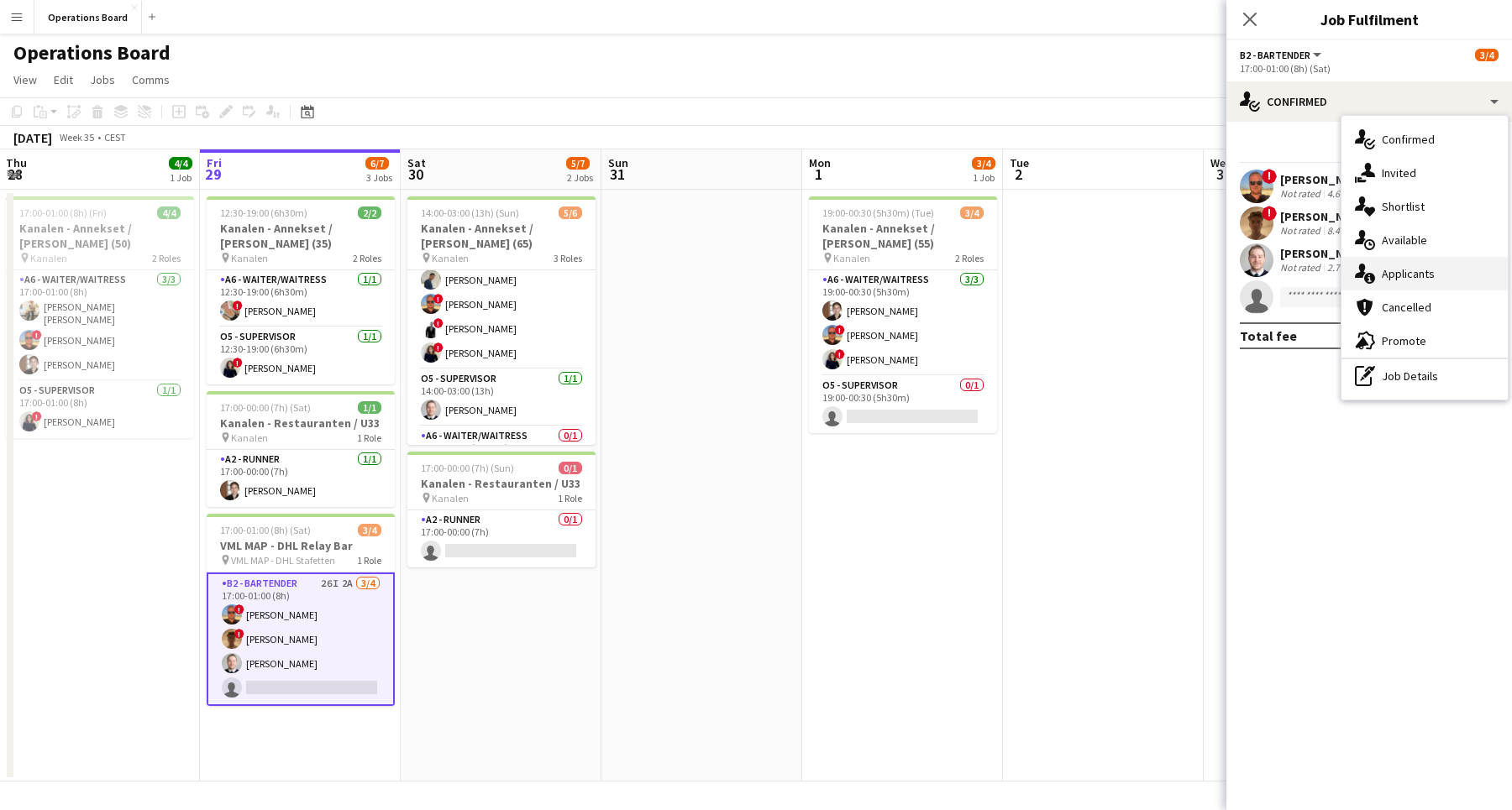
click at [1428, 286] on div "single-neutral-actions-information Applicants" at bounding box center [1424, 274] width 166 height 33
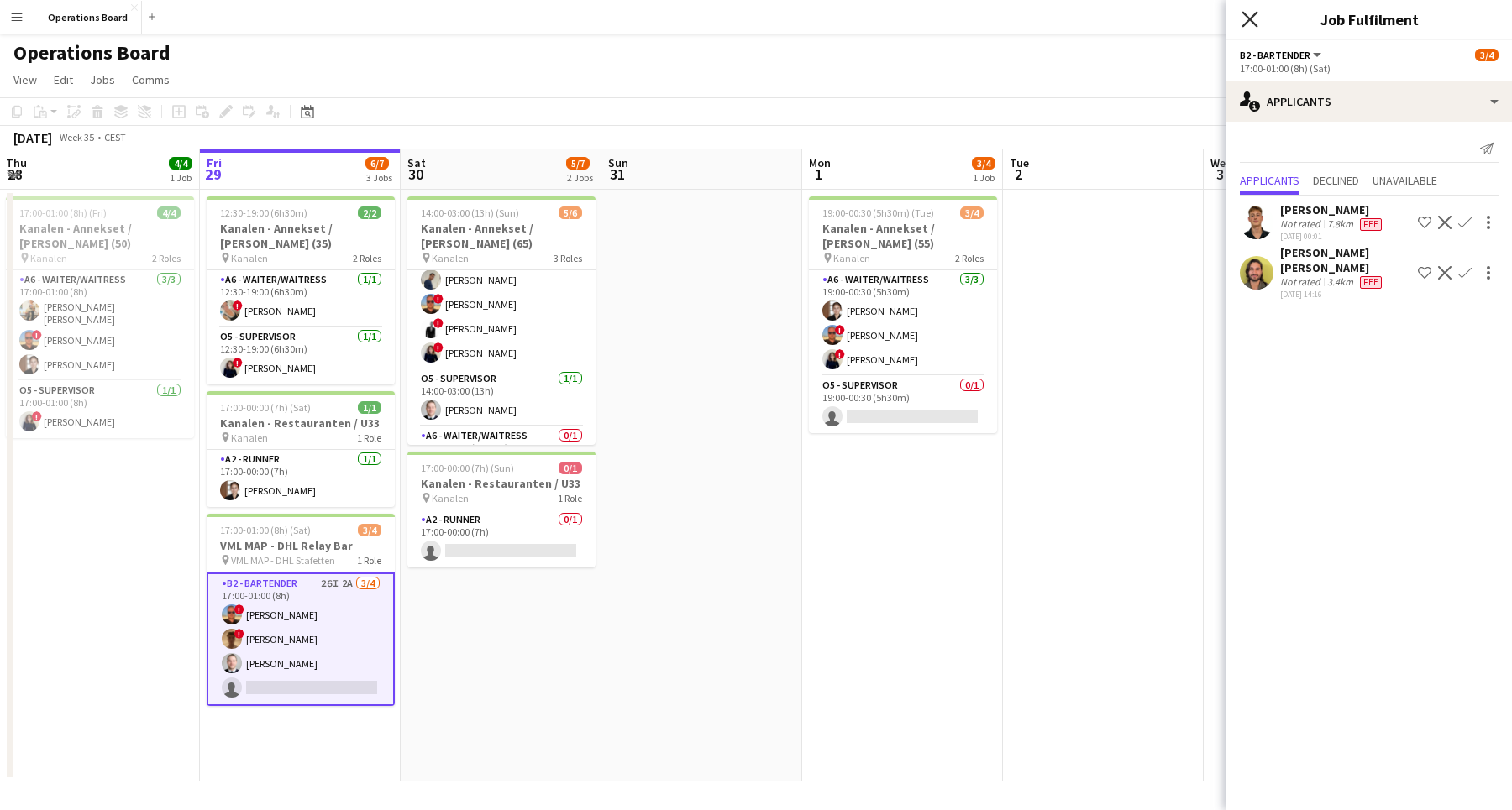
click at [1255, 15] on icon "Close pop-in" at bounding box center [1249, 19] width 16 height 16
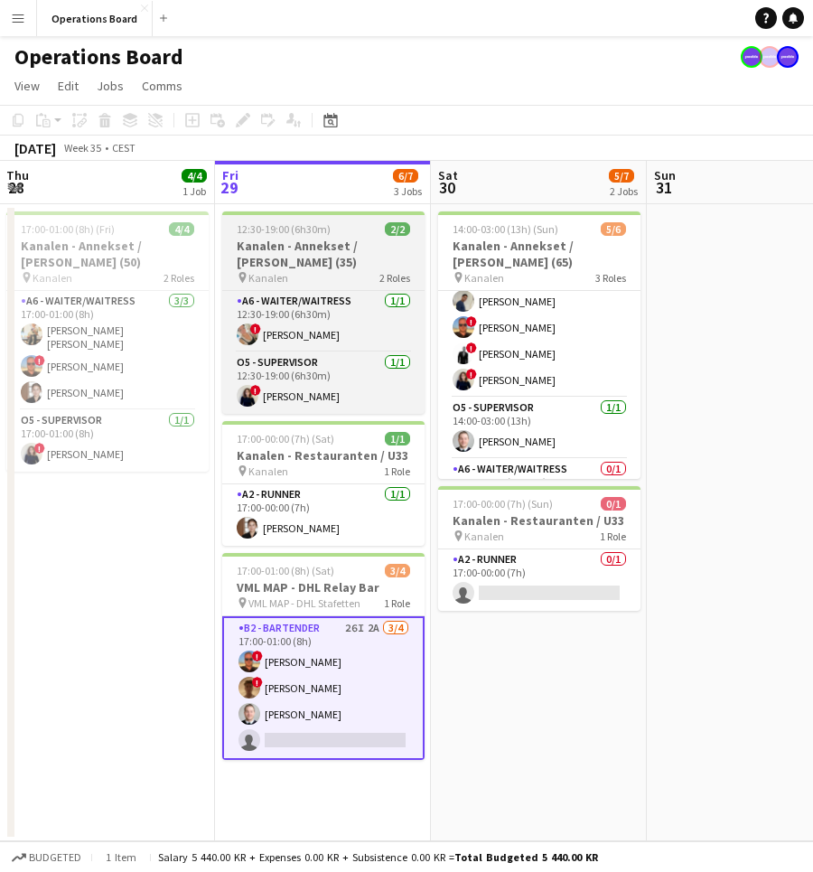
click at [314, 242] on h3 "Kanalen - Annekset / [PERSON_NAME] (35)" at bounding box center [323, 254] width 202 height 33
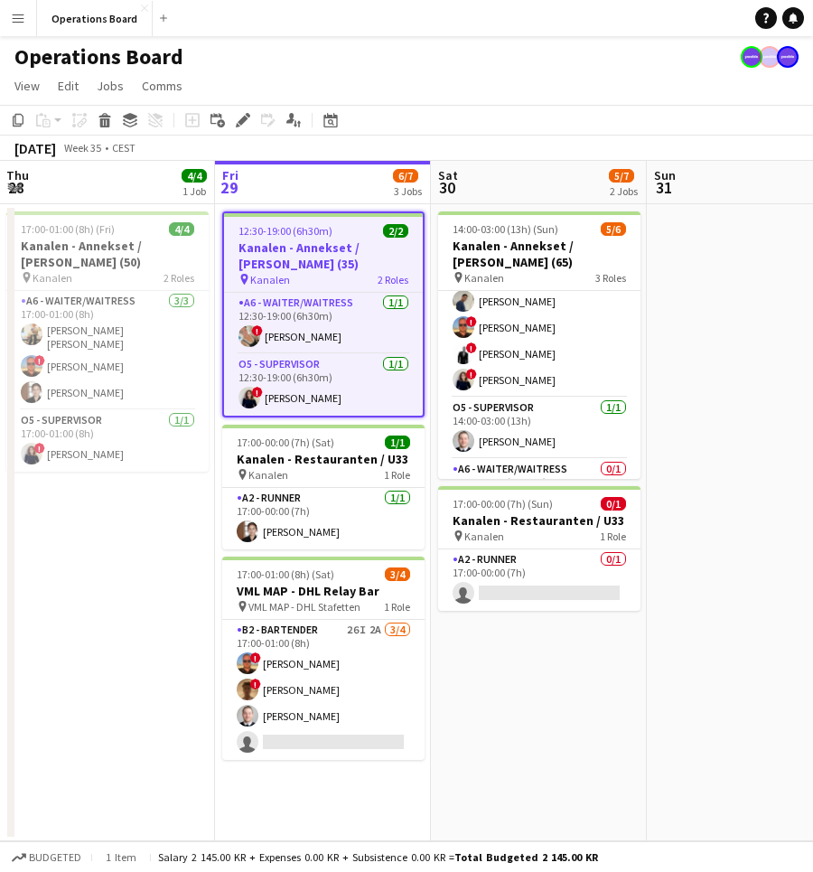
scroll to position [0, 434]
click at [245, 119] on icon at bounding box center [243, 121] width 10 height 10
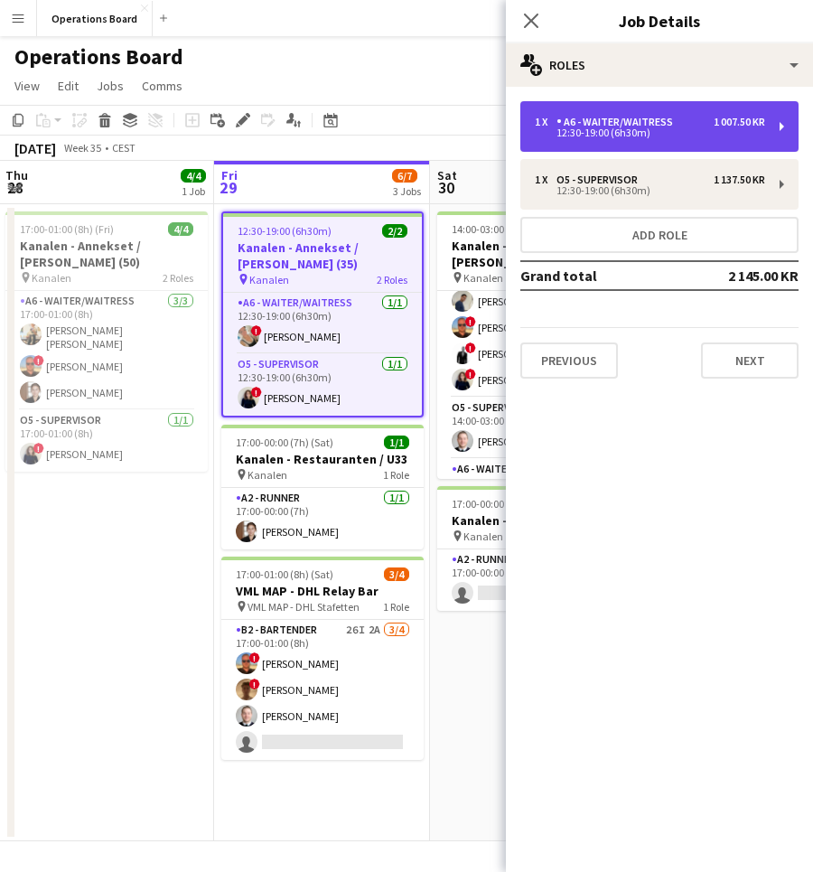
click at [630, 127] on div "A6 - WAITER/WAITRESS" at bounding box center [619, 122] width 124 height 13
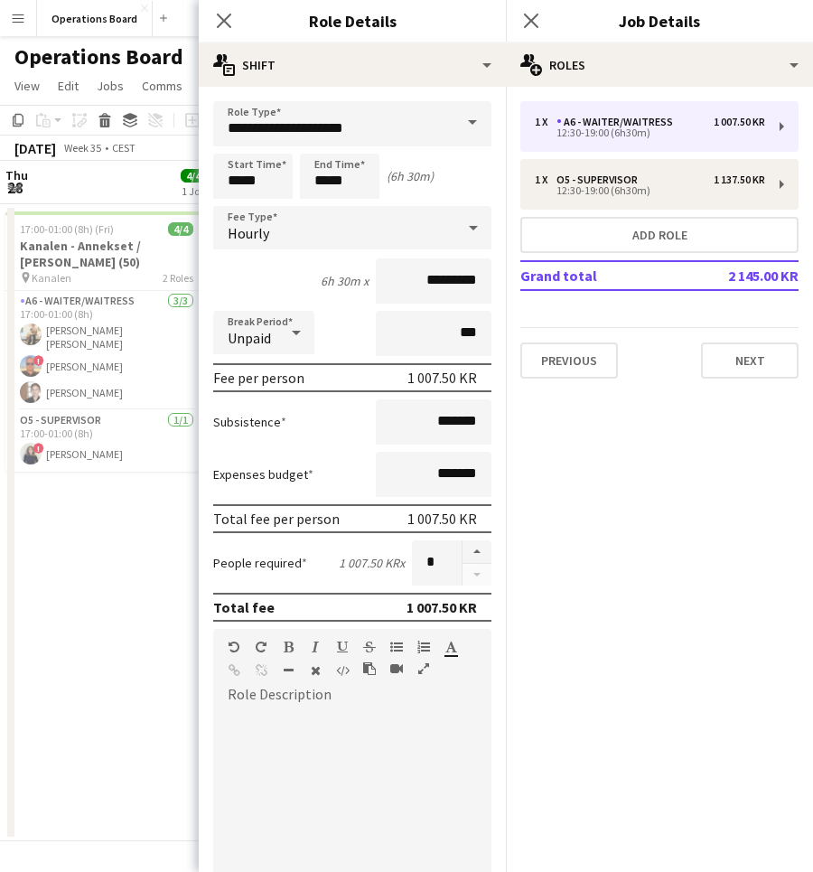
click at [476, 577] on div at bounding box center [477, 562] width 30 height 45
click at [479, 558] on button "button" at bounding box center [477, 551] width 29 height 23
type input "*"
click at [543, 25] on div "Close pop-in" at bounding box center [531, 21] width 51 height 42
click at [528, 22] on icon "Close pop-in" at bounding box center [530, 20] width 17 height 17
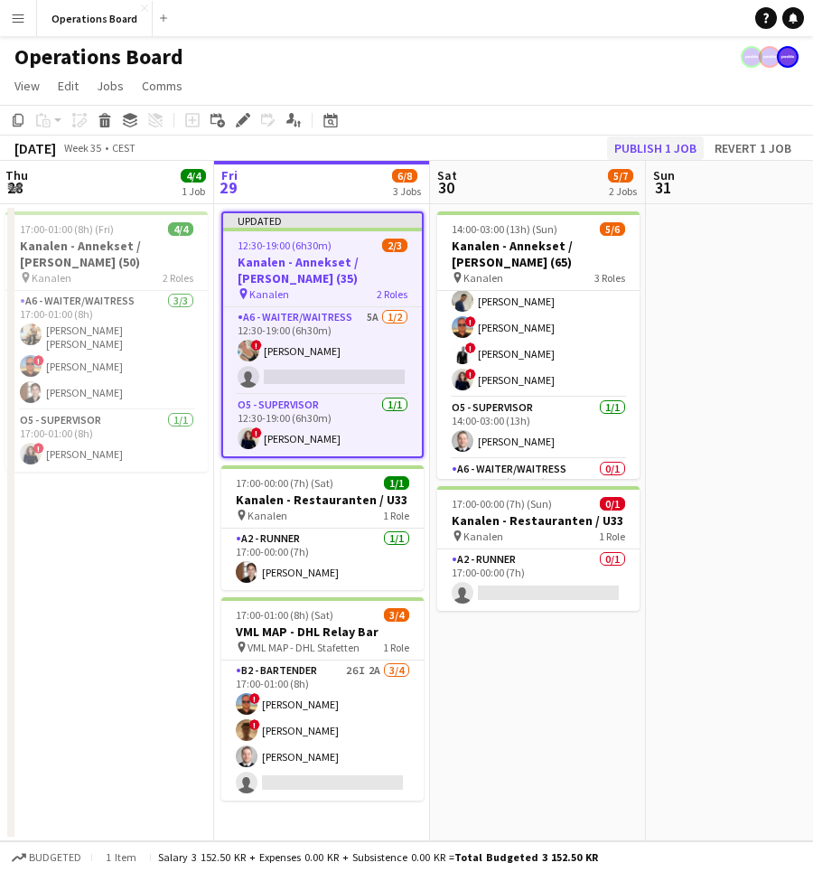
click at [643, 142] on button "Publish 1 job" at bounding box center [655, 147] width 97 height 23
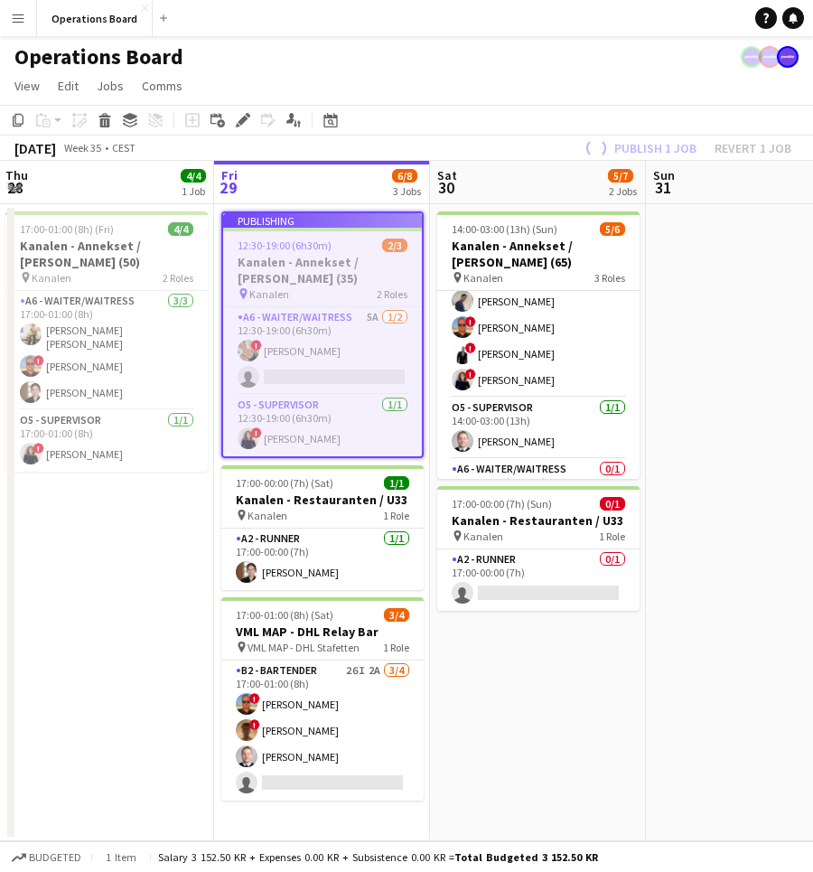
click at [637, 118] on app-toolbar "Copy Paste Paste Command V Paste with crew Command Shift V Paste linked Job [GE…" at bounding box center [406, 120] width 813 height 31
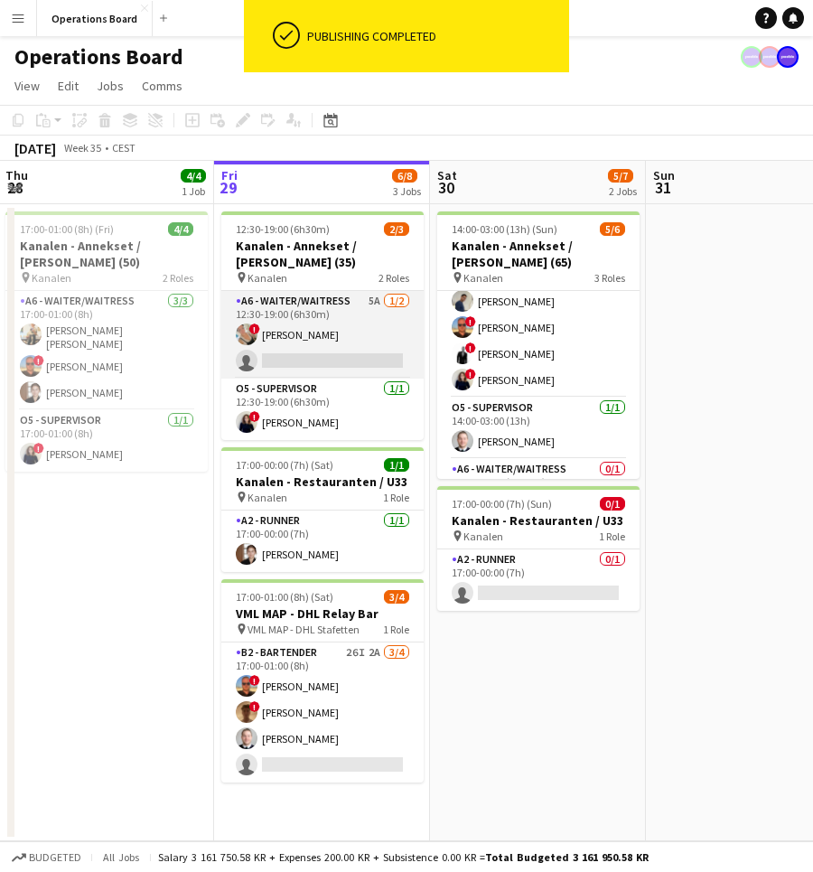
click at [333, 323] on app-card-role "A6 - WAITER/WAITRESS 5A [DATE] 12:30-19:00 (6h30m) ! [PERSON_NAME] single-neutr…" at bounding box center [322, 335] width 202 height 88
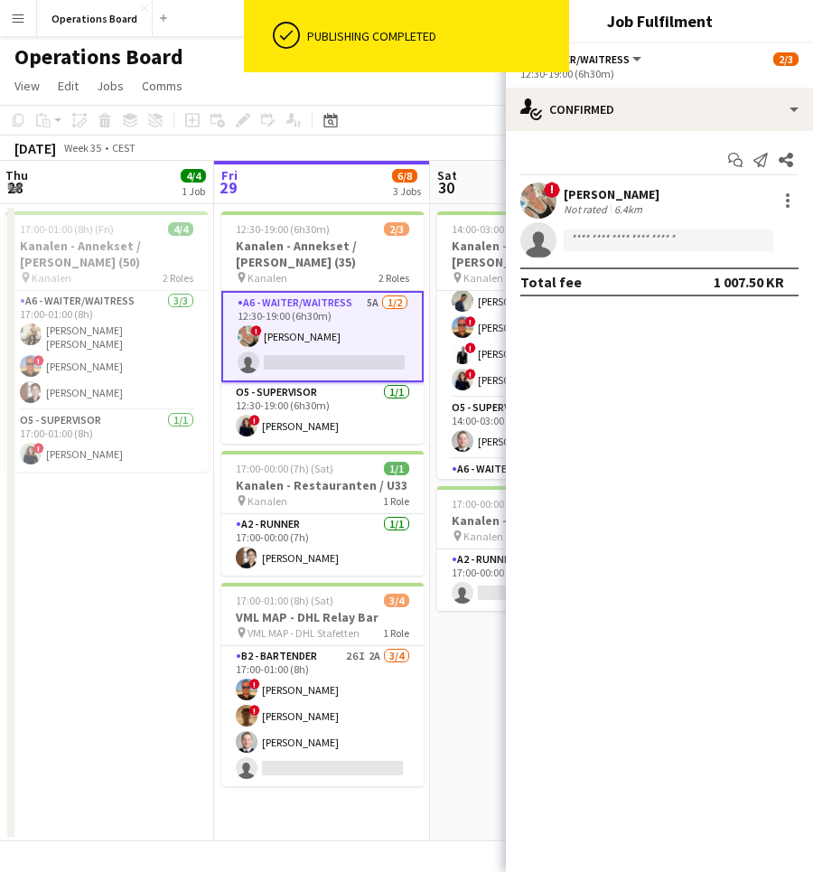
click at [667, 83] on app-options-switcher "A6 - WAITER/WAITRESS All roles A6 - WAITER/WAITRESS [DATE] 12:30-19:00 (6h30m)" at bounding box center [659, 65] width 307 height 44
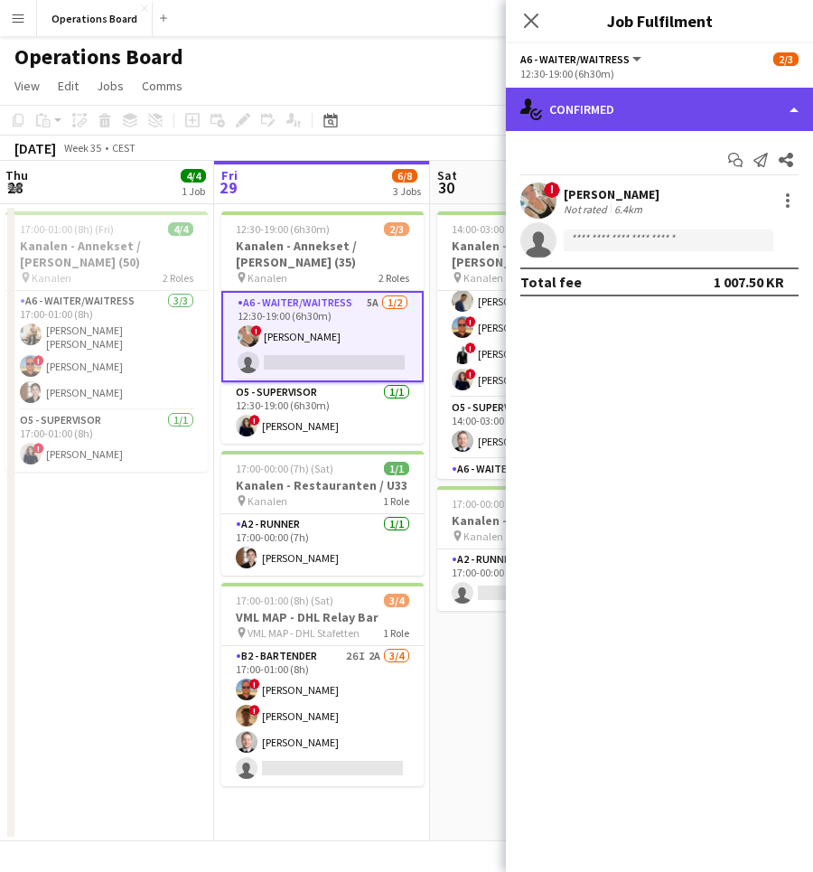
click at [675, 123] on div "single-neutral-actions-check-2 Confirmed" at bounding box center [659, 109] width 307 height 43
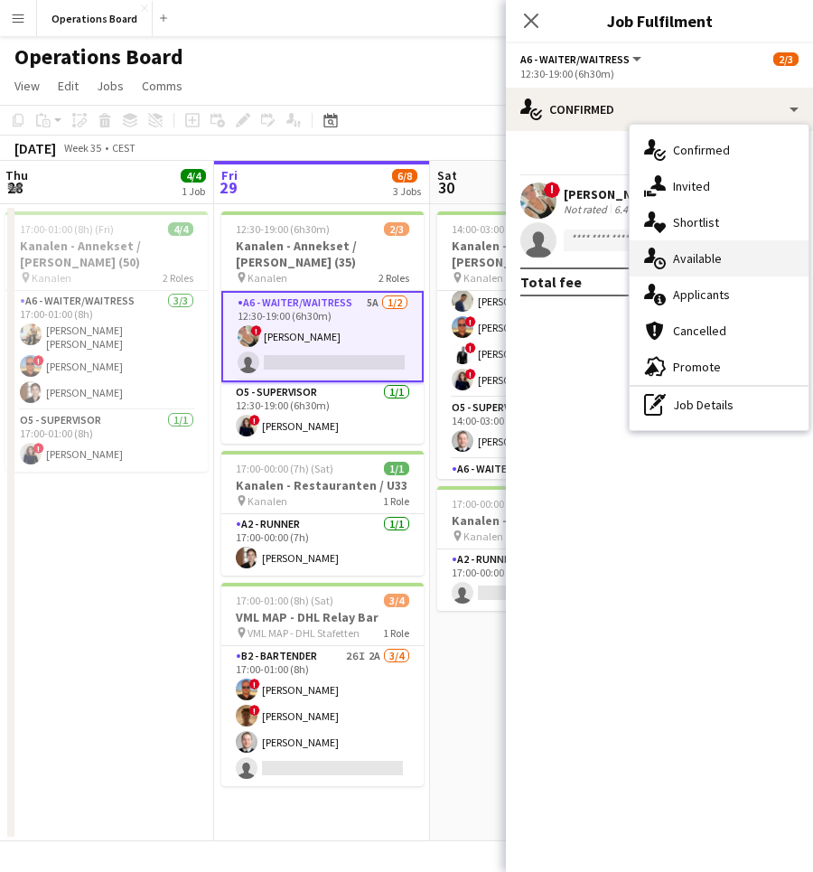
click at [720, 257] on div "single-neutral-actions-upload Available" at bounding box center [719, 258] width 179 height 36
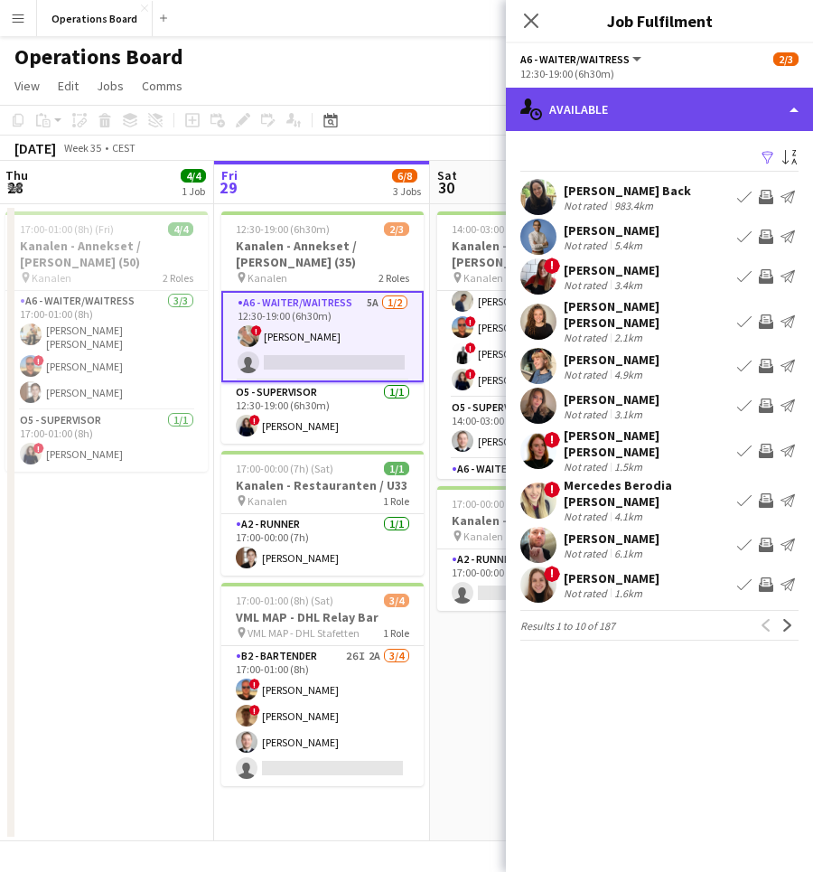
click at [643, 110] on div "single-neutral-actions-upload Available" at bounding box center [659, 109] width 307 height 43
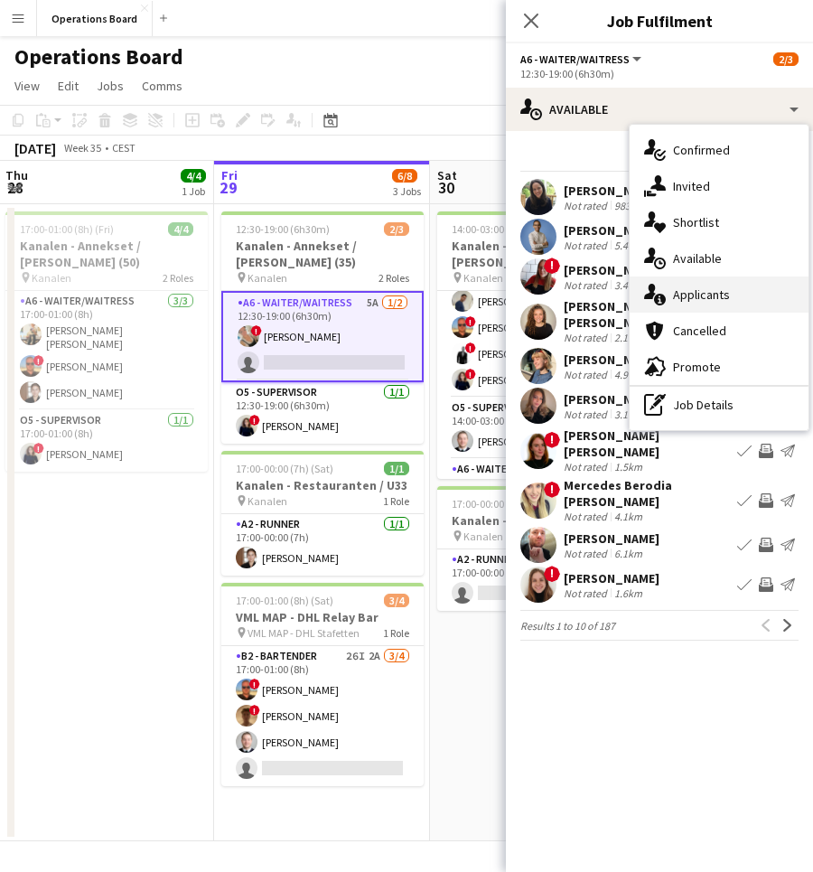
click at [717, 286] on div "single-neutral-actions-information Applicants" at bounding box center [719, 295] width 179 height 36
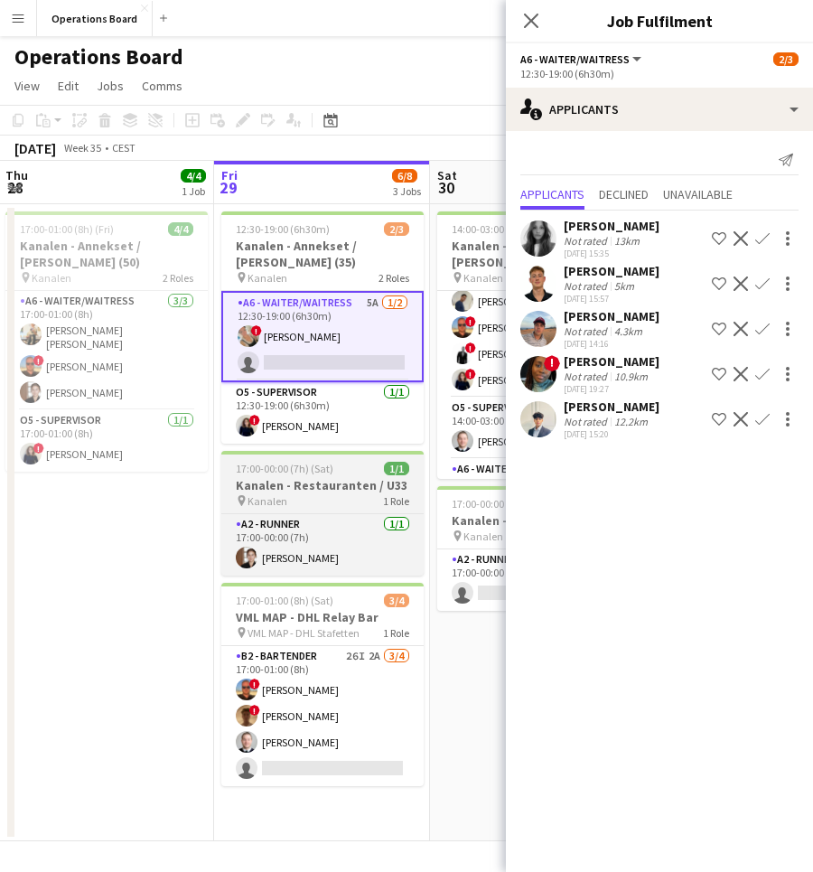
click at [390, 502] on span "1 Role" at bounding box center [396, 501] width 26 height 14
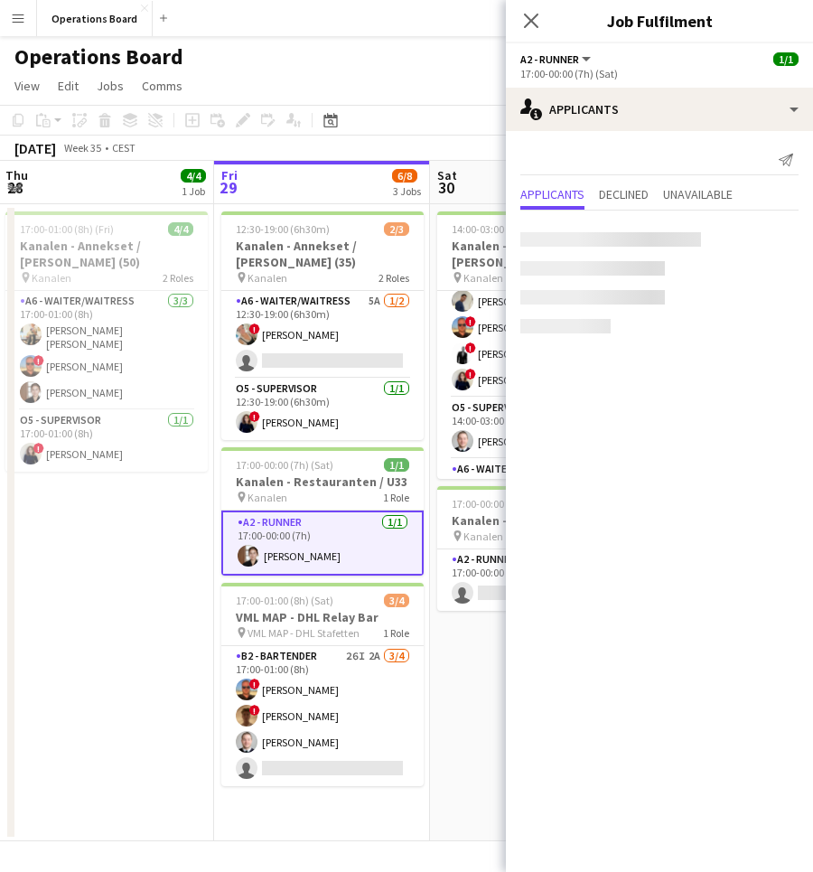
click at [376, 530] on app-card-role "A2 - RUNNER [DATE] 17:00-00:00 (7h) [PERSON_NAME]" at bounding box center [322, 543] width 202 height 65
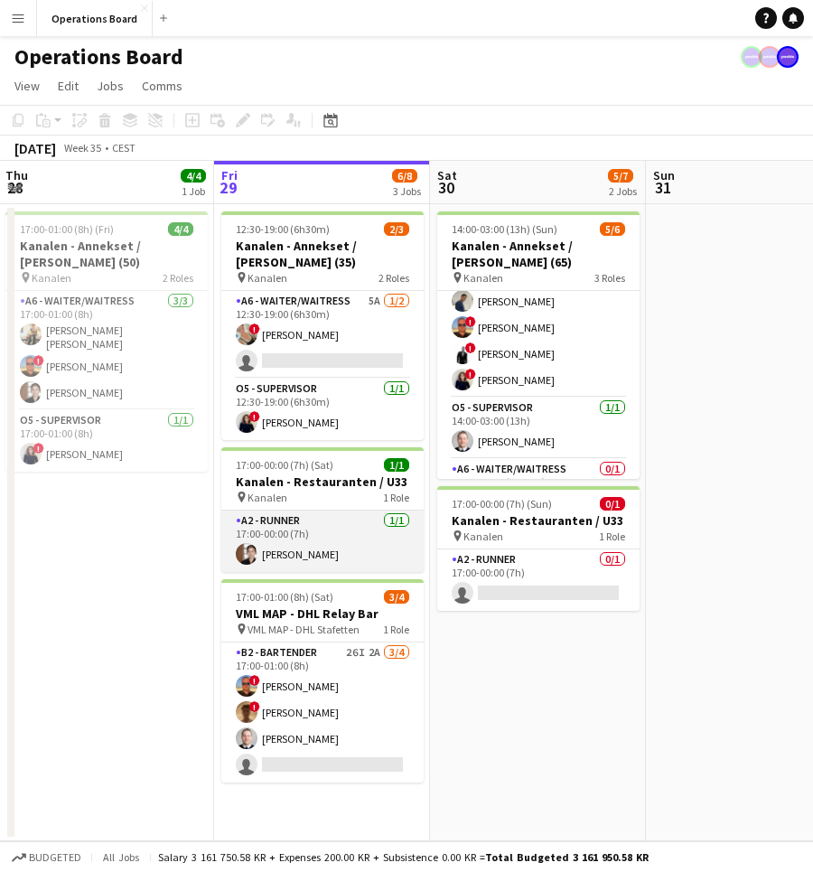
click at [376, 530] on app-card-role "A2 - RUNNER [DATE] 17:00-00:00 (7h) [PERSON_NAME]" at bounding box center [322, 541] width 202 height 61
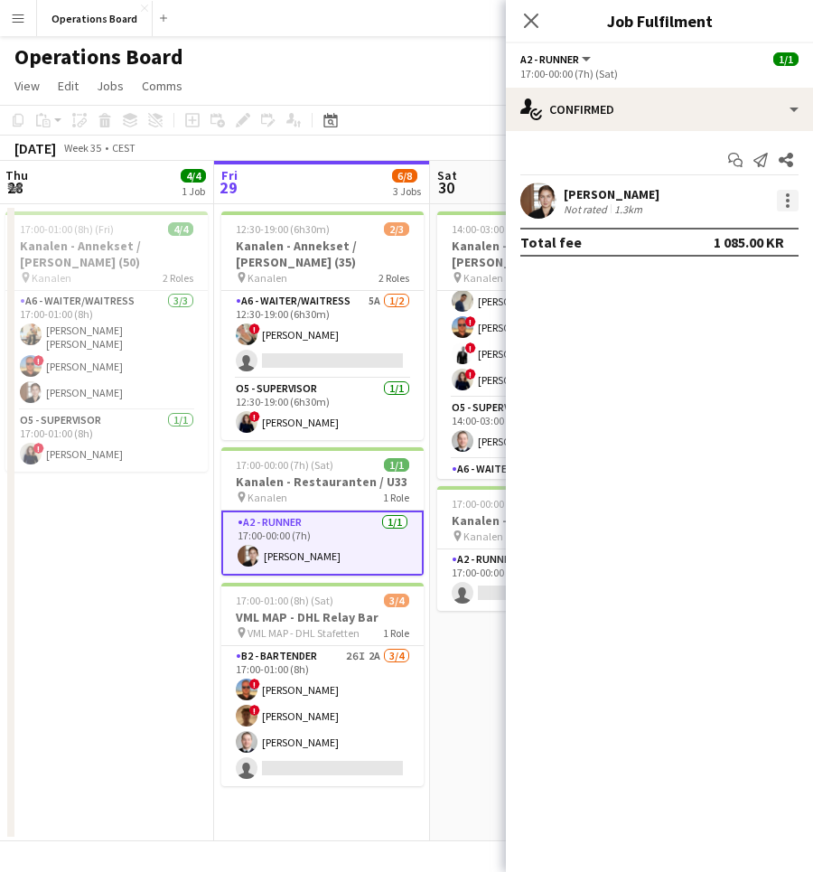
click at [780, 198] on div at bounding box center [788, 201] width 22 height 22
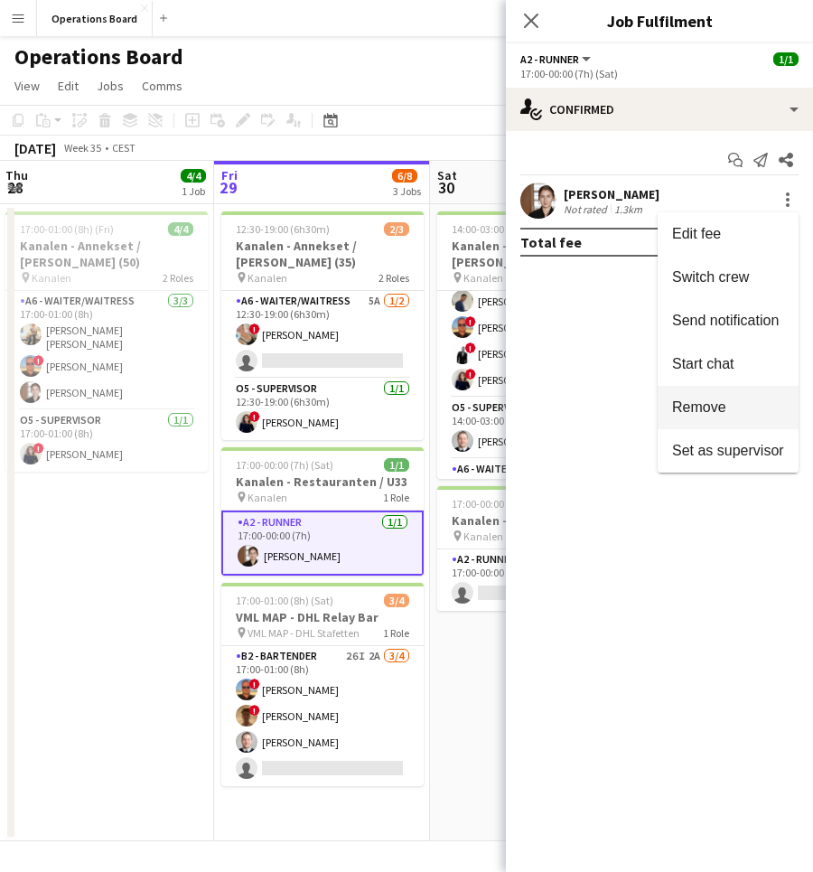
click at [726, 409] on span "Remove" at bounding box center [699, 406] width 54 height 15
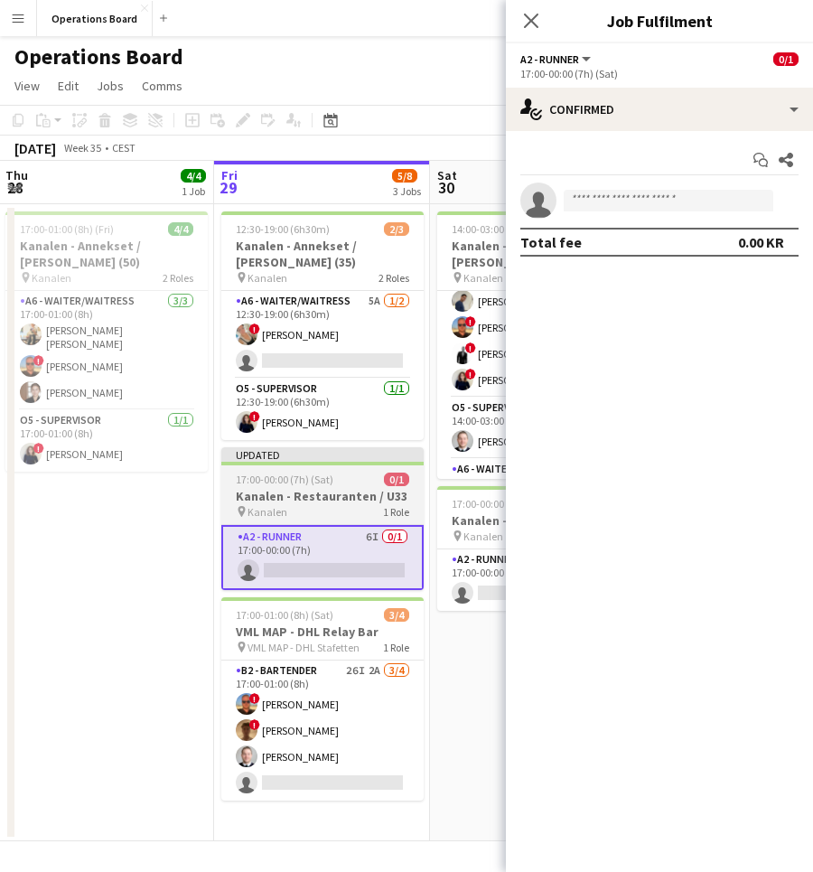
click at [320, 482] on span "17:00-00:00 (7h) (Sat)" at bounding box center [285, 480] width 98 height 14
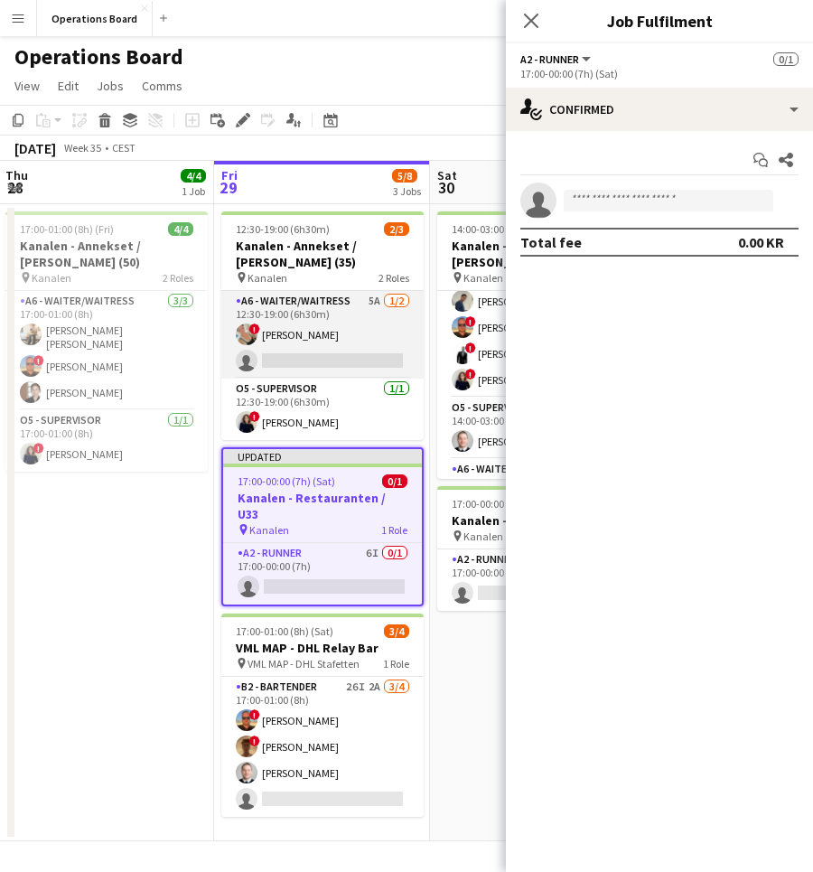
click at [310, 352] on app-card-role "A6 - WAITER/WAITRESS 5A [DATE] 12:30-19:00 (6h30m) ! [PERSON_NAME] single-neutr…" at bounding box center [322, 335] width 202 height 88
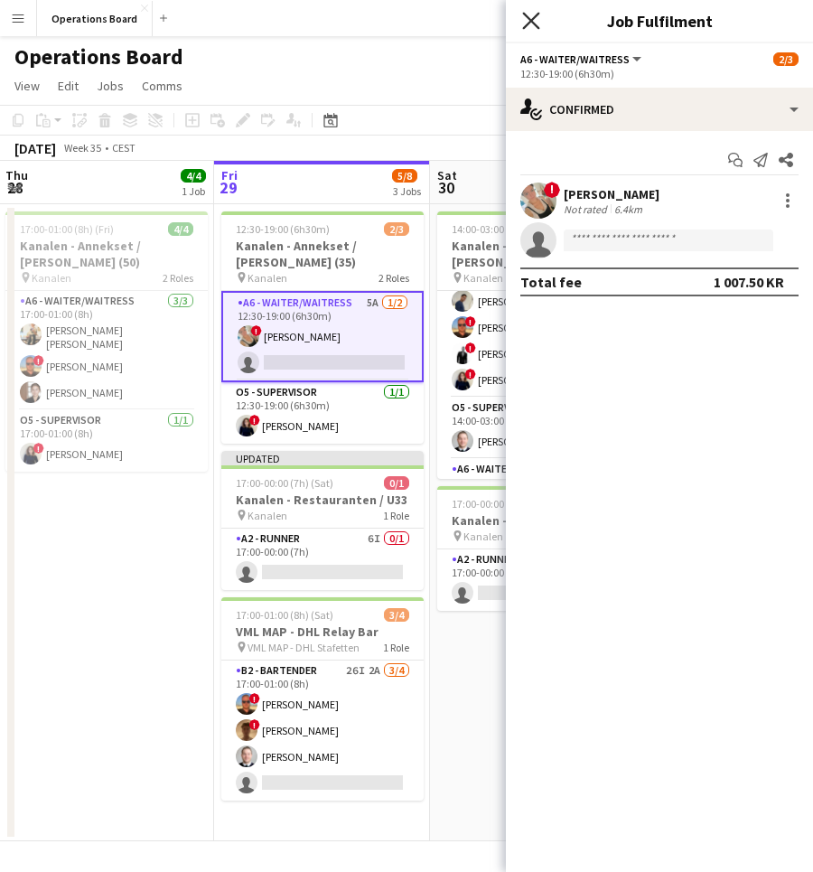
click at [536, 18] on icon "Close pop-in" at bounding box center [530, 20] width 17 height 17
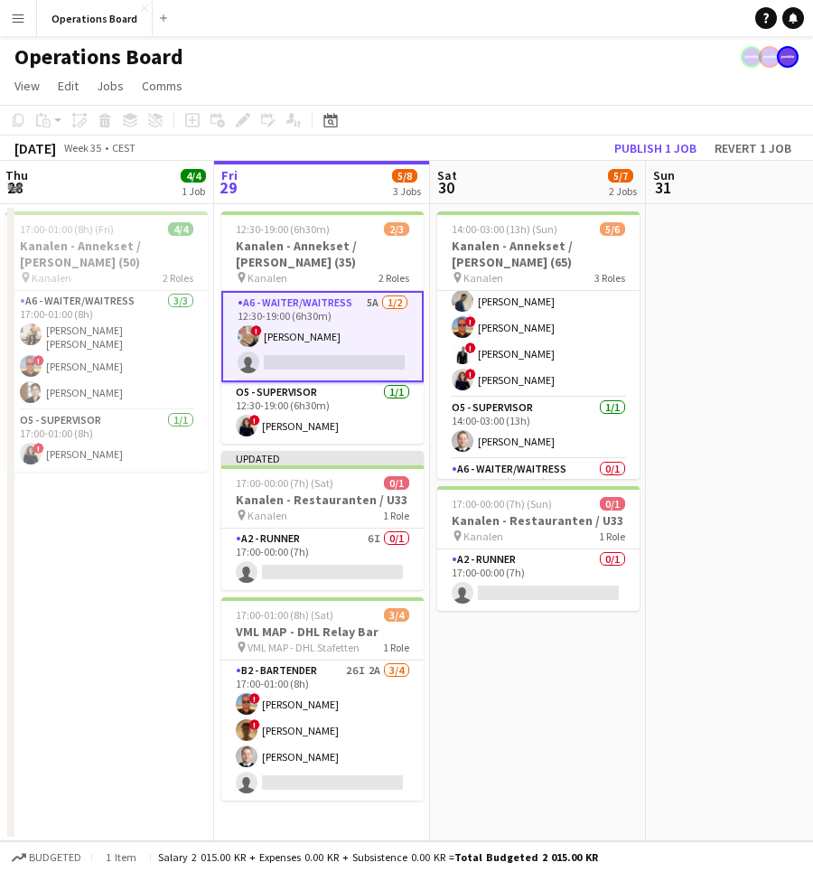
click at [658, 127] on app-toolbar "Copy Paste Paste Command V Paste with crew Command Shift V Paste linked Job [GE…" at bounding box center [406, 120] width 813 height 31
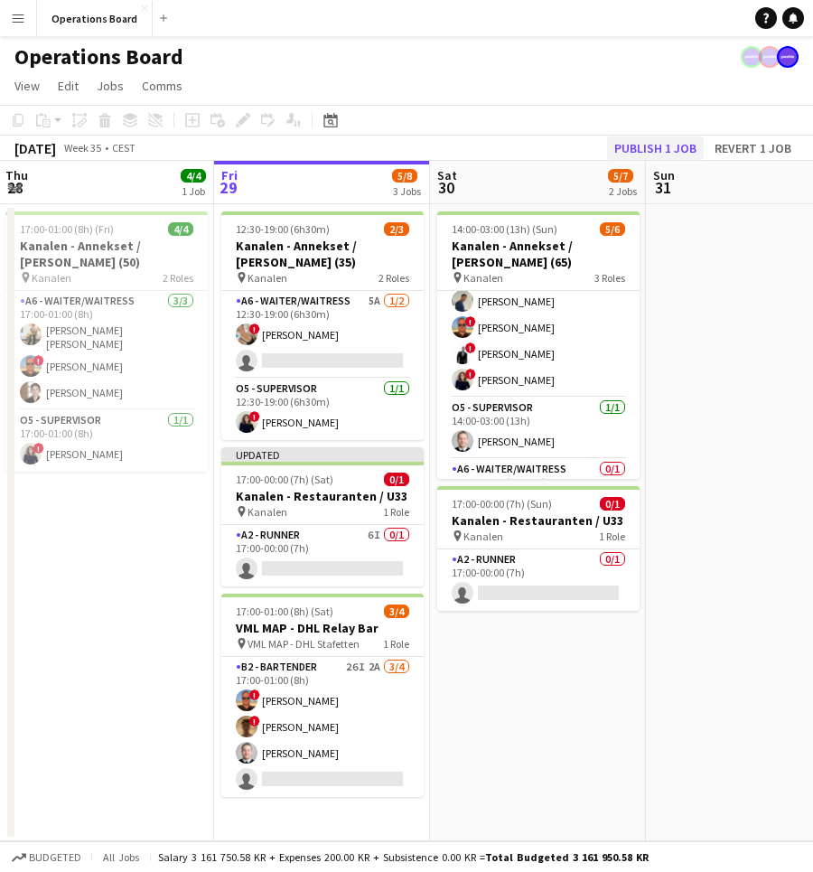
click at [658, 145] on button "Publish 1 job" at bounding box center [655, 147] width 97 height 23
click at [609, 60] on div "Operations Board" at bounding box center [406, 53] width 813 height 34
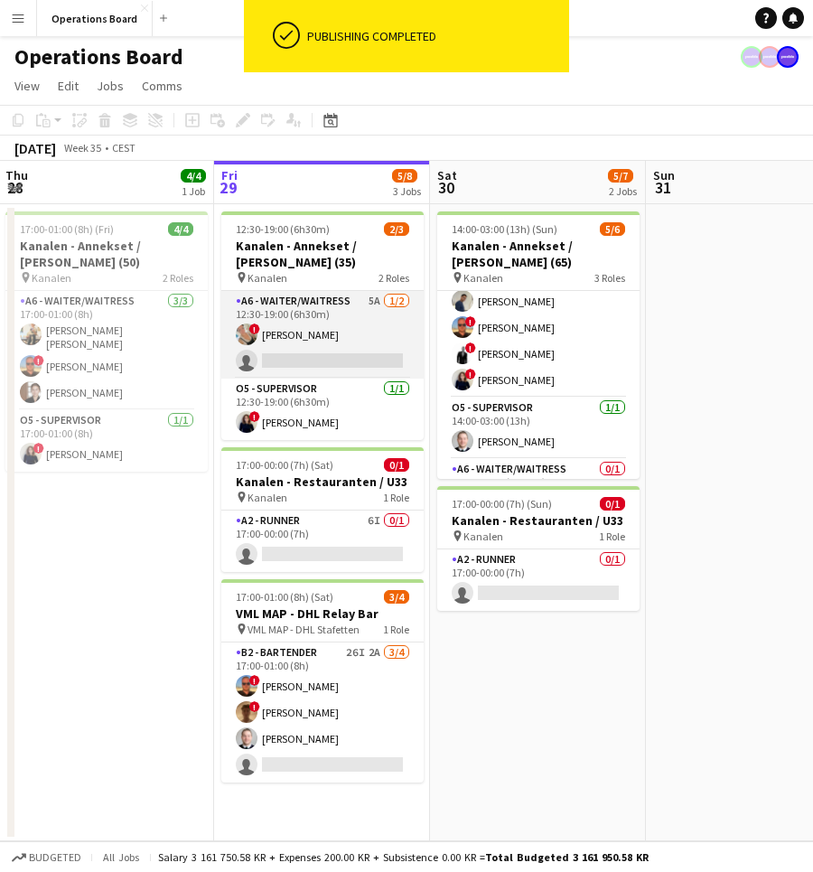
click at [257, 375] on app-card-role "A6 - WAITER/WAITRESS 5A [DATE] 12:30-19:00 (6h30m) ! [PERSON_NAME] single-neutr…" at bounding box center [322, 335] width 202 height 88
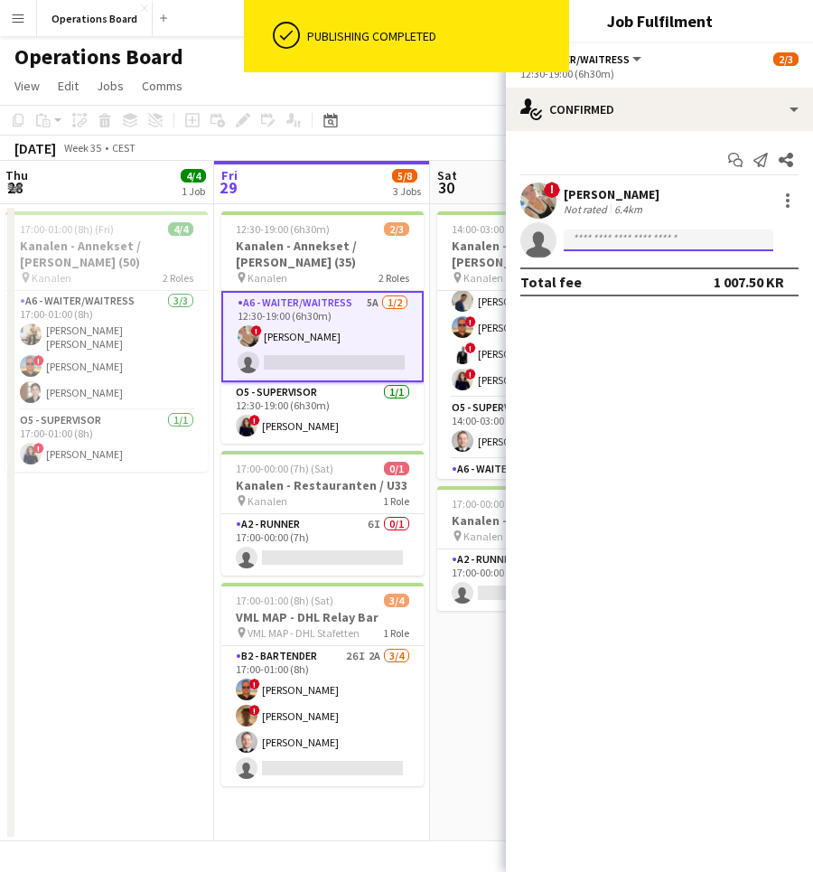
click at [605, 242] on input at bounding box center [669, 241] width 210 height 22
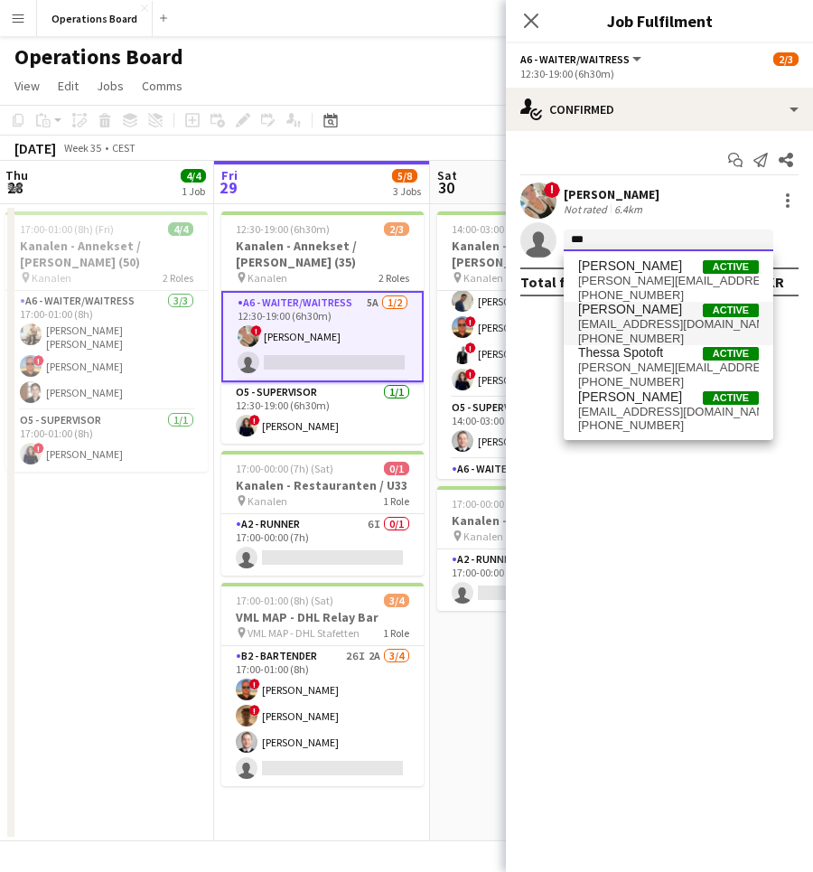
type input "***"
click at [666, 330] on span "[EMAIL_ADDRESS][DOMAIN_NAME]" at bounding box center [668, 324] width 181 height 14
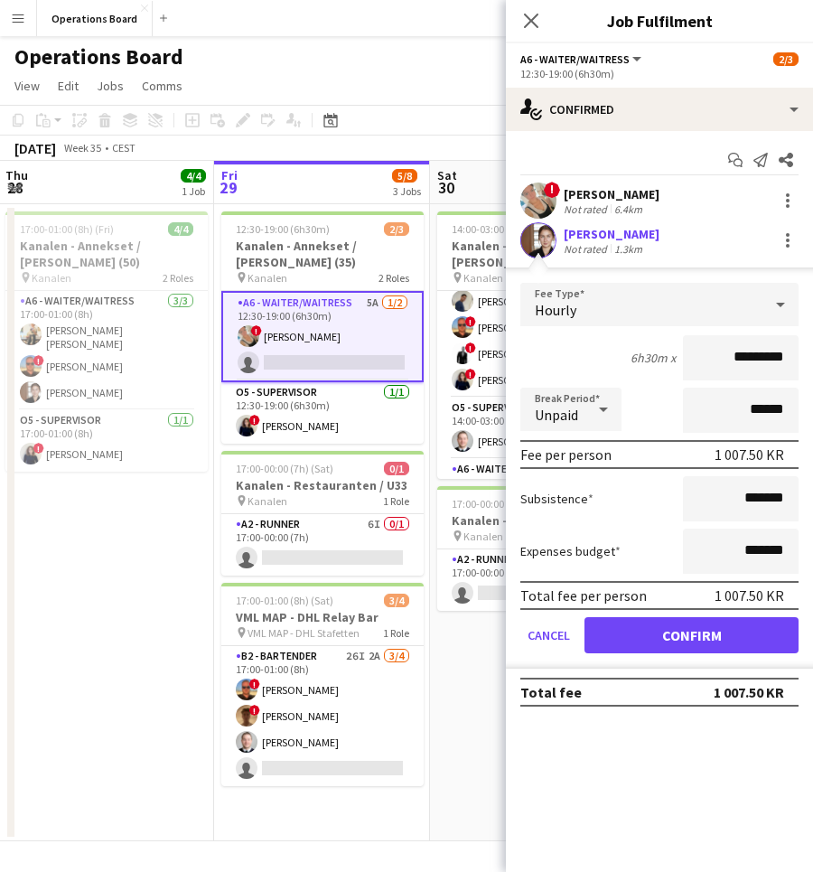
click at [681, 642] on button "Confirm" at bounding box center [692, 635] width 214 height 36
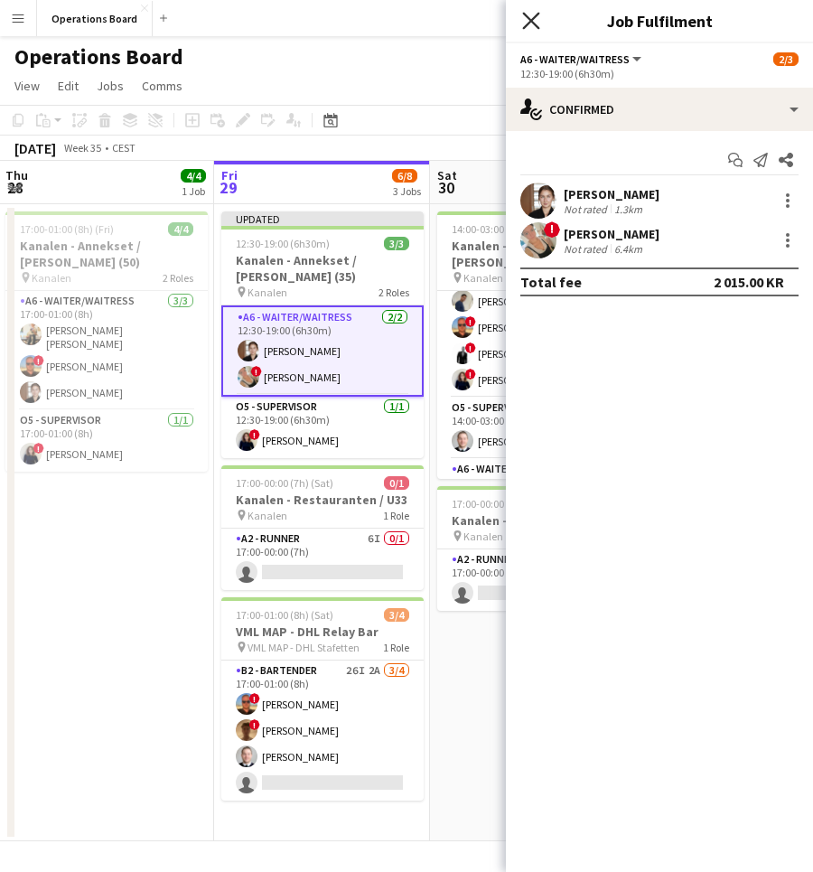
click at [528, 15] on icon "Close pop-in" at bounding box center [530, 20] width 17 height 17
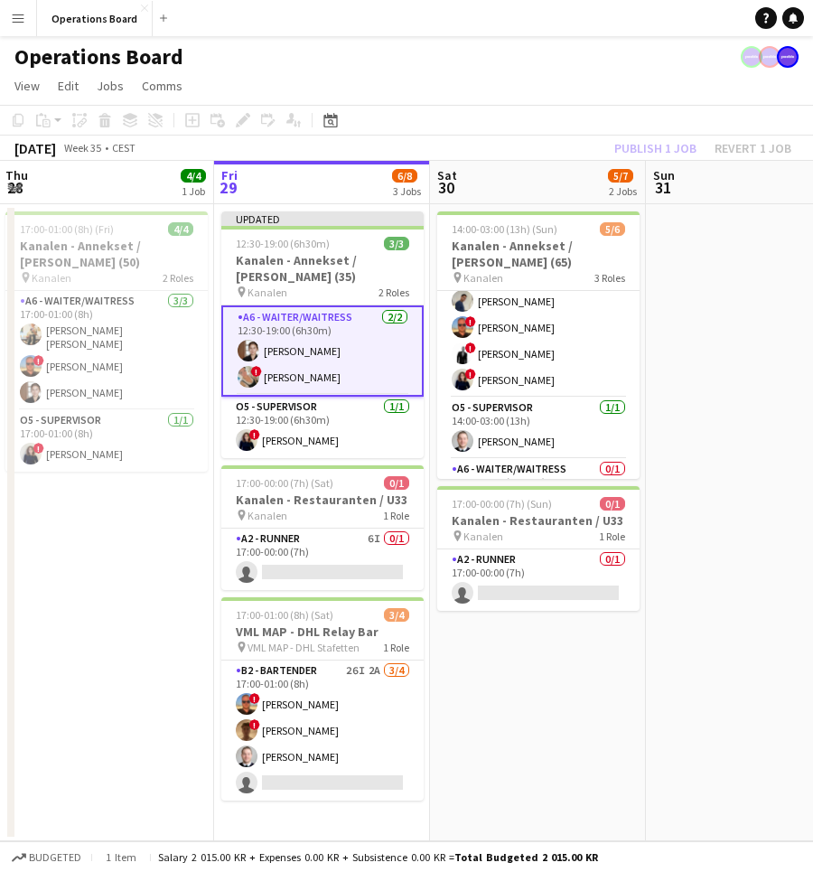
click at [652, 133] on app-toolbar "Copy Paste Paste Command V Paste with crew Command Shift V Paste linked Job [GE…" at bounding box center [406, 120] width 813 height 31
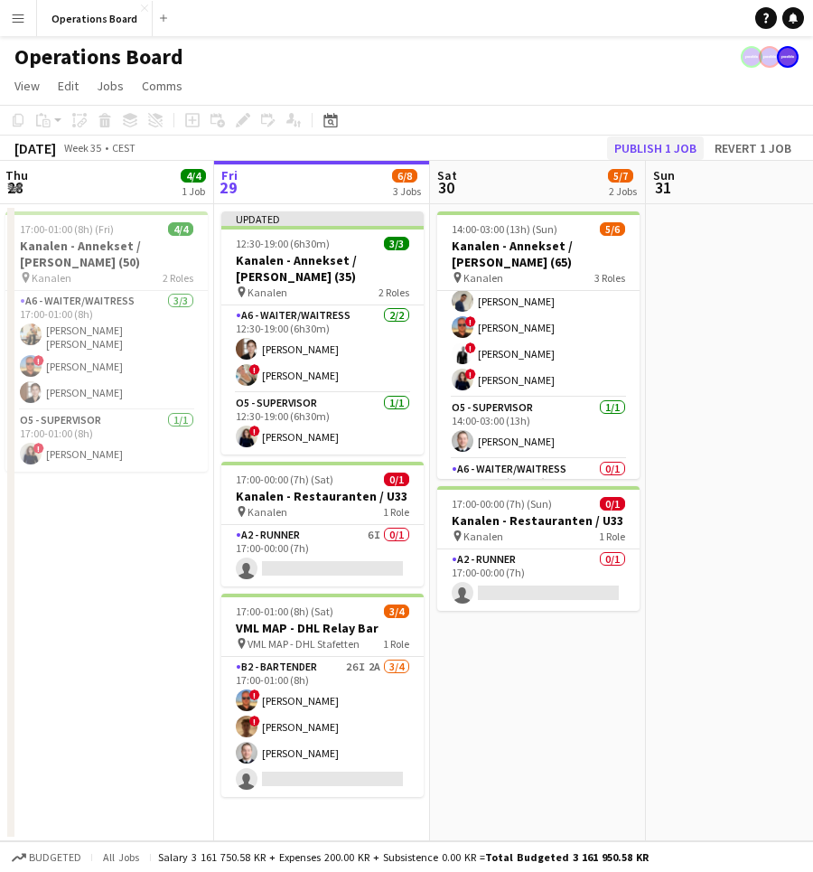
click at [647, 143] on button "Publish 1 job" at bounding box center [655, 147] width 97 height 23
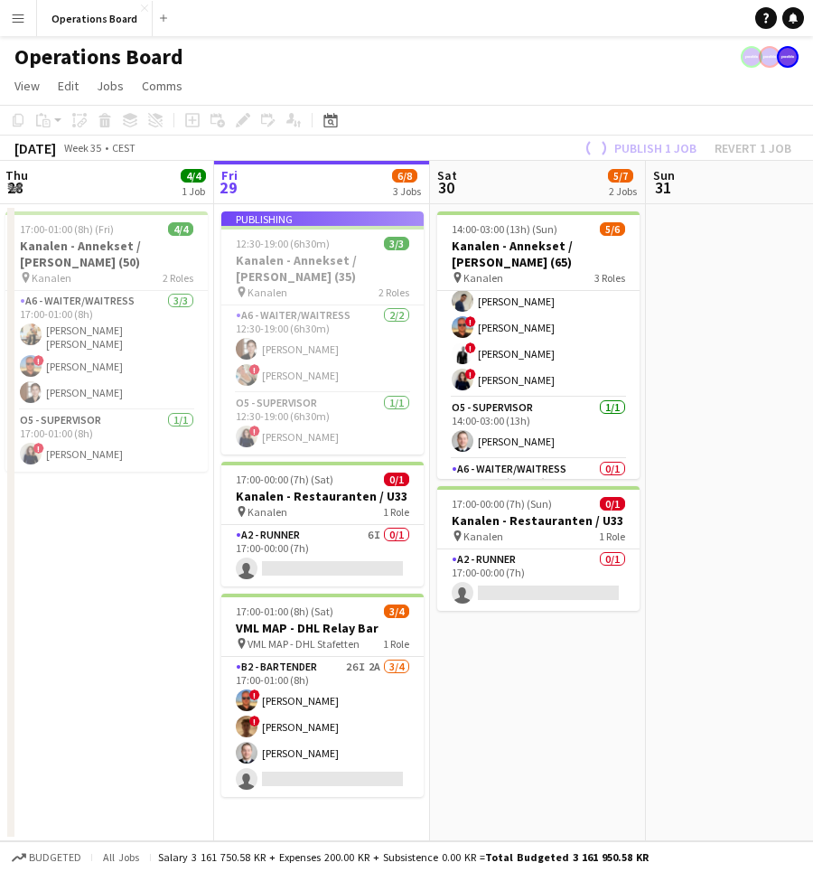
click at [628, 74] on app-page-menu "View Day view expanded Day view collapsed Month view Date picker Jump to [DATE]…" at bounding box center [406, 87] width 813 height 34
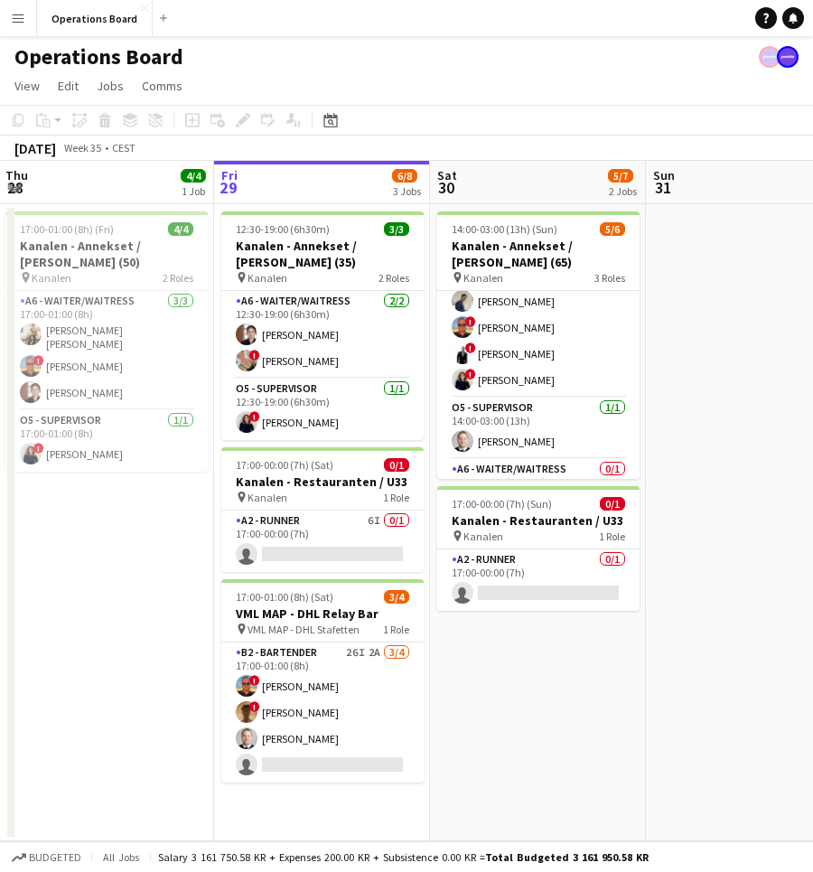
click at [646, 55] on div "Operations Board" at bounding box center [406, 53] width 813 height 34
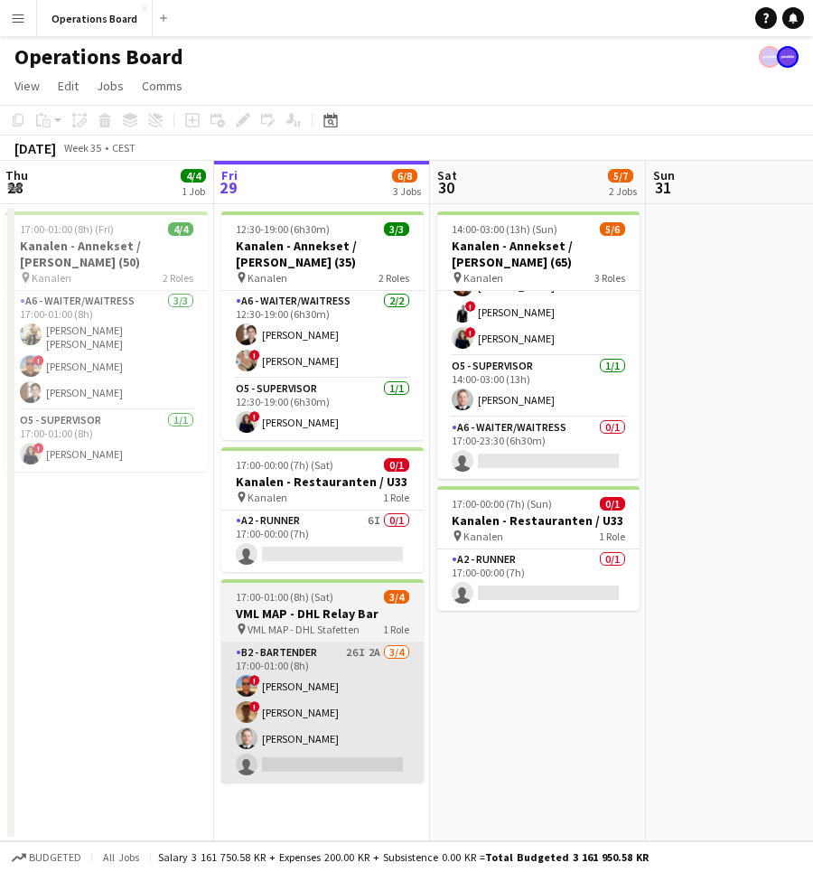
scroll to position [0, 0]
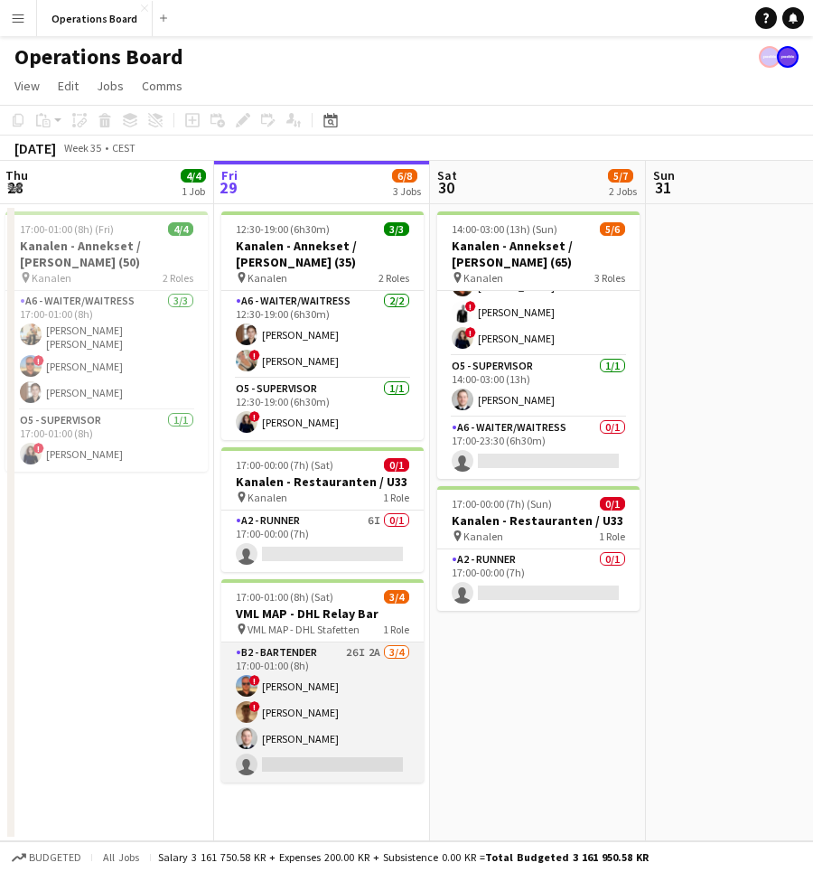
click at [321, 698] on app-card-role "B2 - BARTENDER 26I 2A [DATE] 17:00-01:00 (8h) ! [PERSON_NAME] ! [PERSON_NAME] […" at bounding box center [322, 713] width 202 height 140
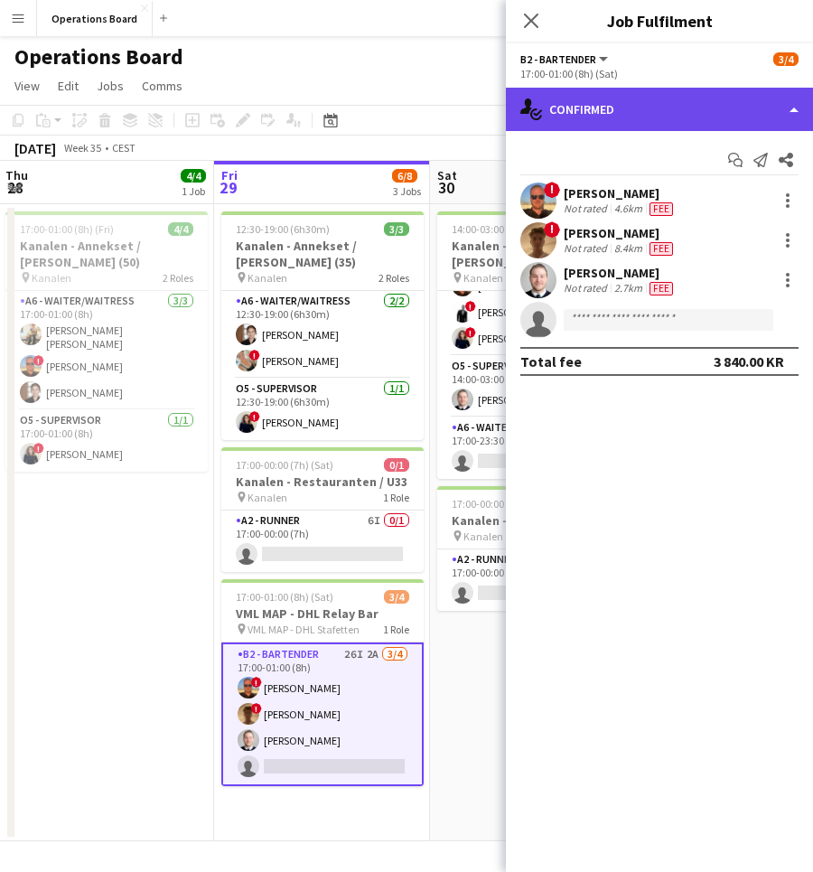
click at [718, 98] on div "single-neutral-actions-check-2 Confirmed" at bounding box center [659, 109] width 307 height 43
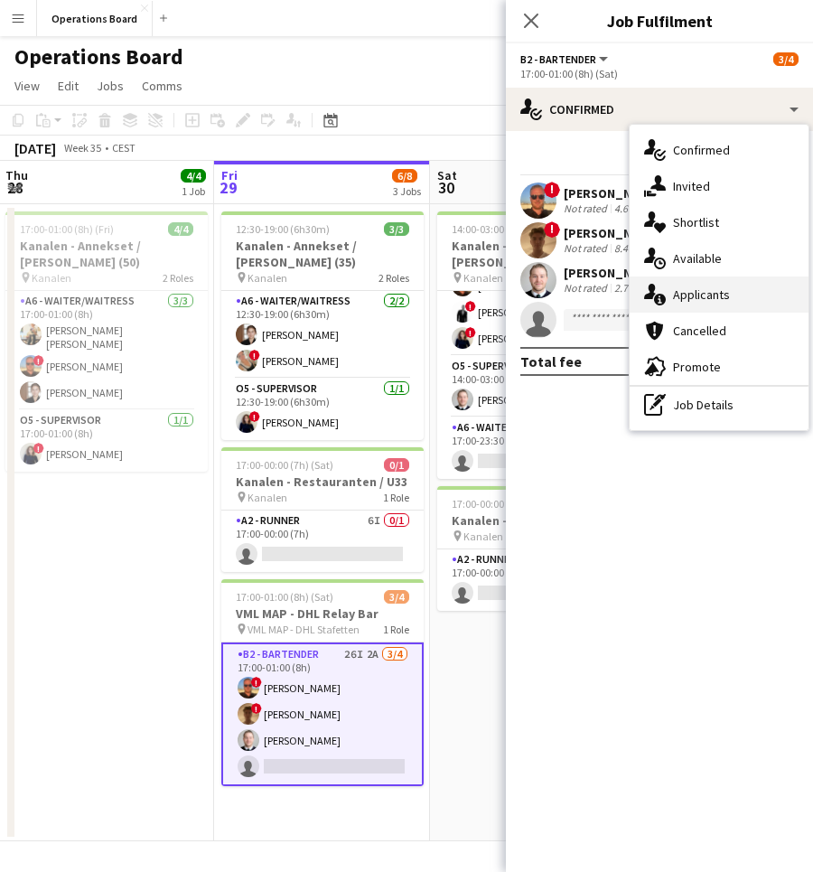
click at [718, 303] on div "single-neutral-actions-information Applicants" at bounding box center [719, 295] width 179 height 36
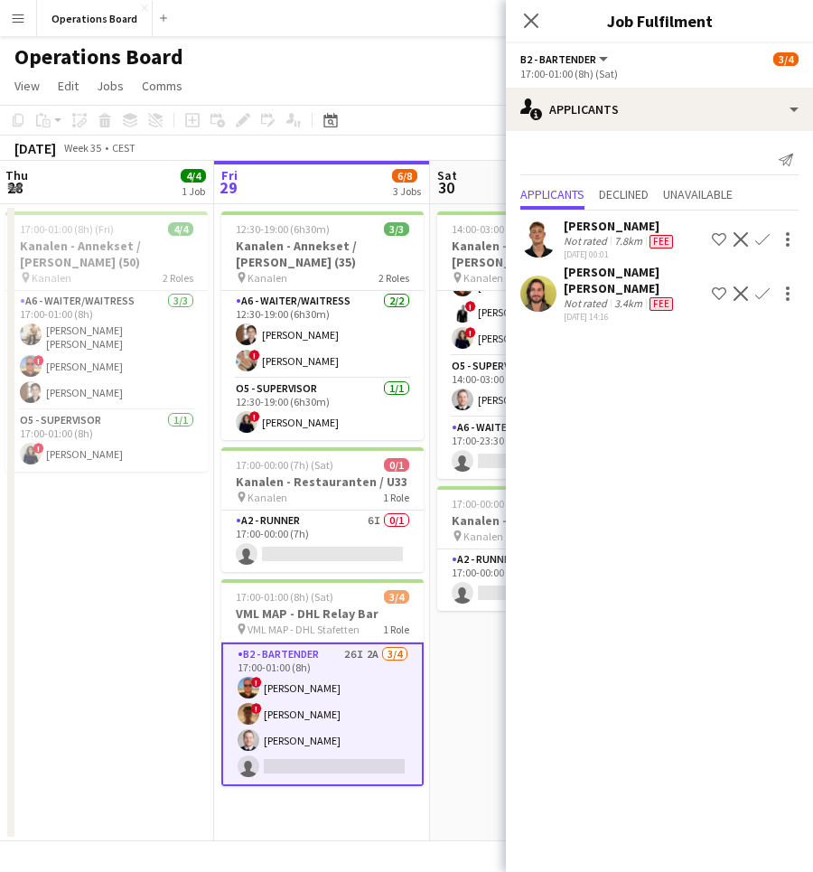
click at [621, 287] on div "[PERSON_NAME] [PERSON_NAME]" at bounding box center [634, 280] width 141 height 33
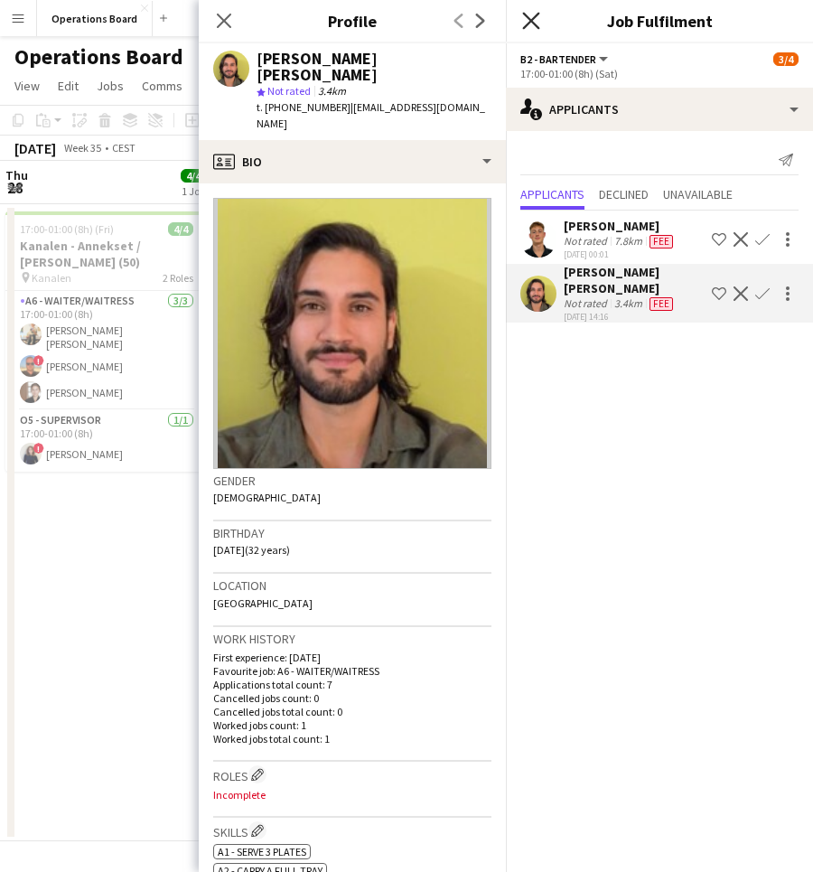
click at [533, 22] on icon at bounding box center [530, 20] width 17 height 17
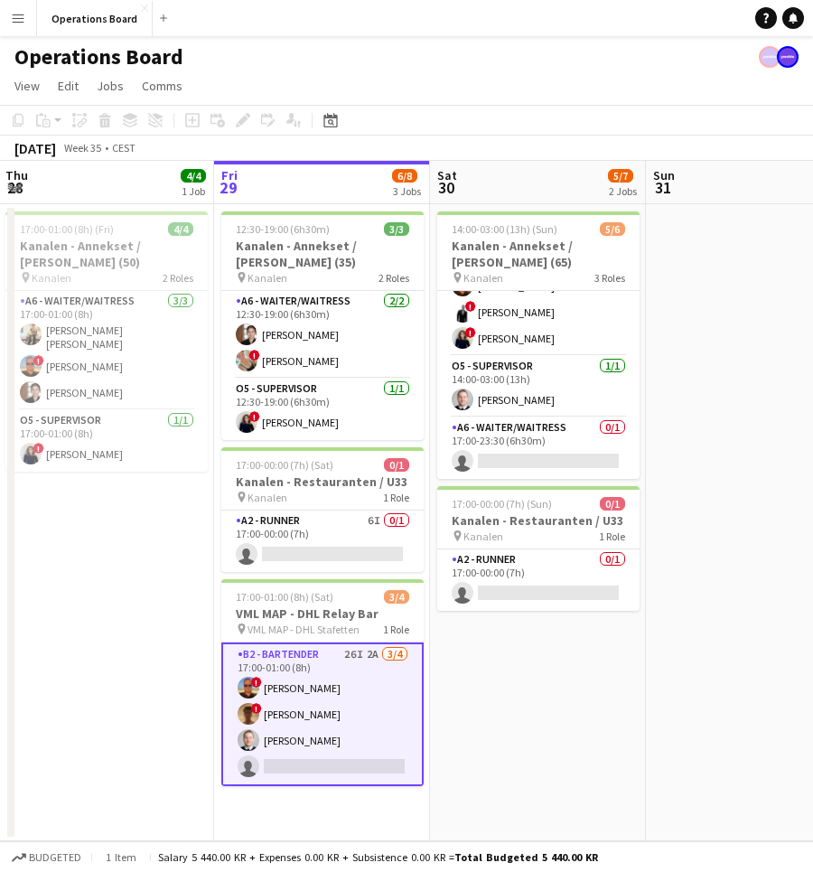
click at [22, 27] on button "Menu" at bounding box center [18, 18] width 36 height 36
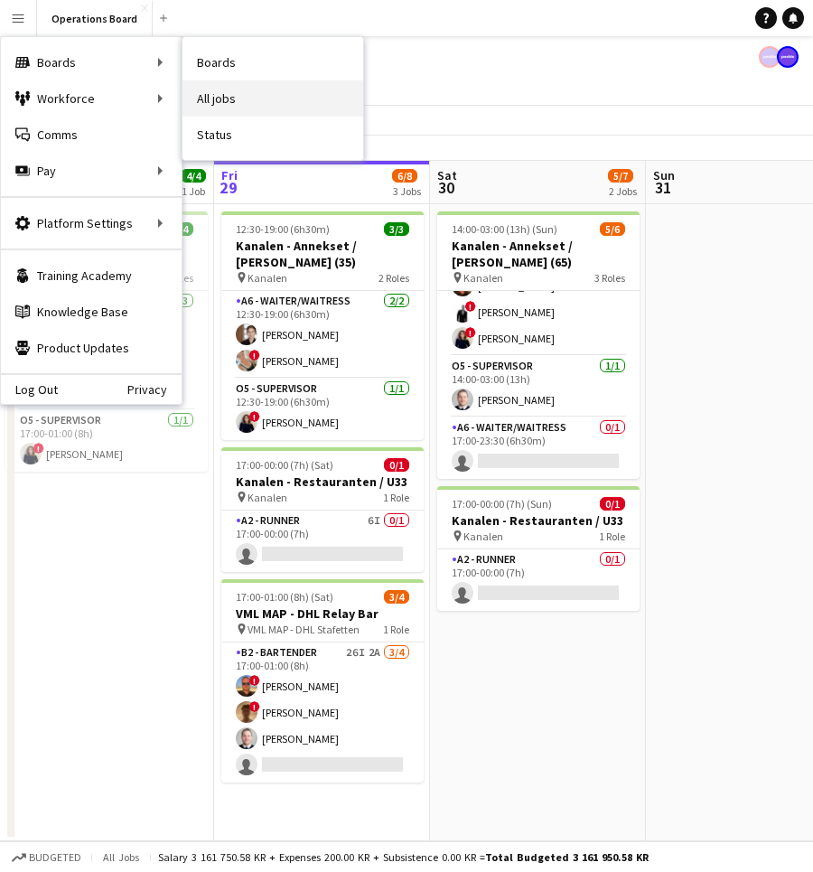
click at [242, 104] on link "All jobs" at bounding box center [273, 98] width 181 height 36
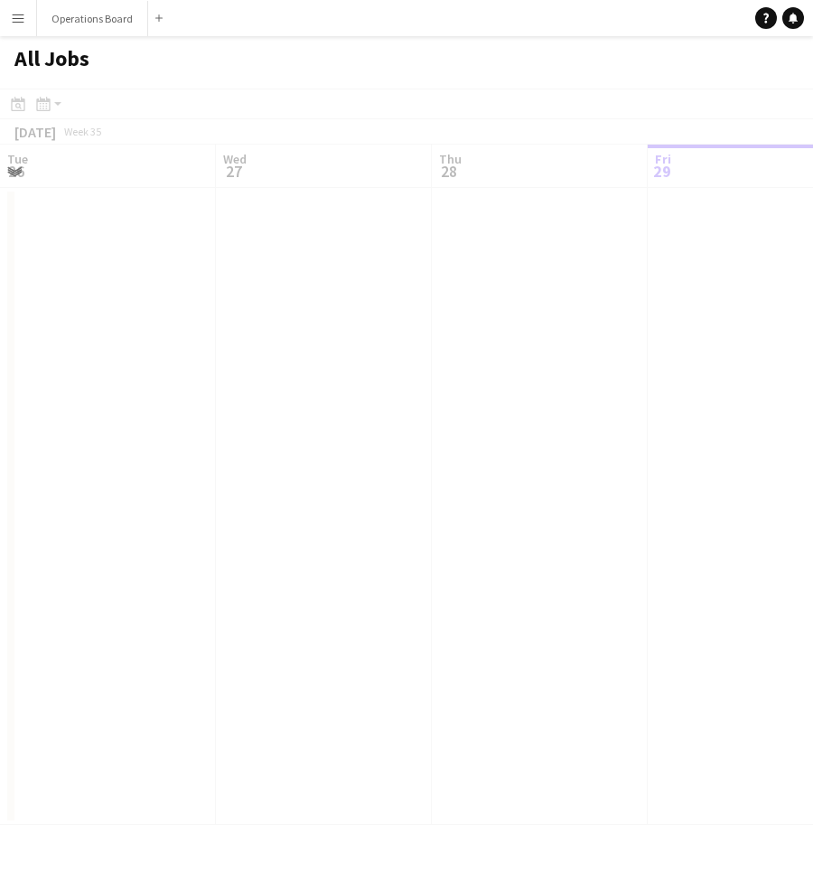
scroll to position [0, 432]
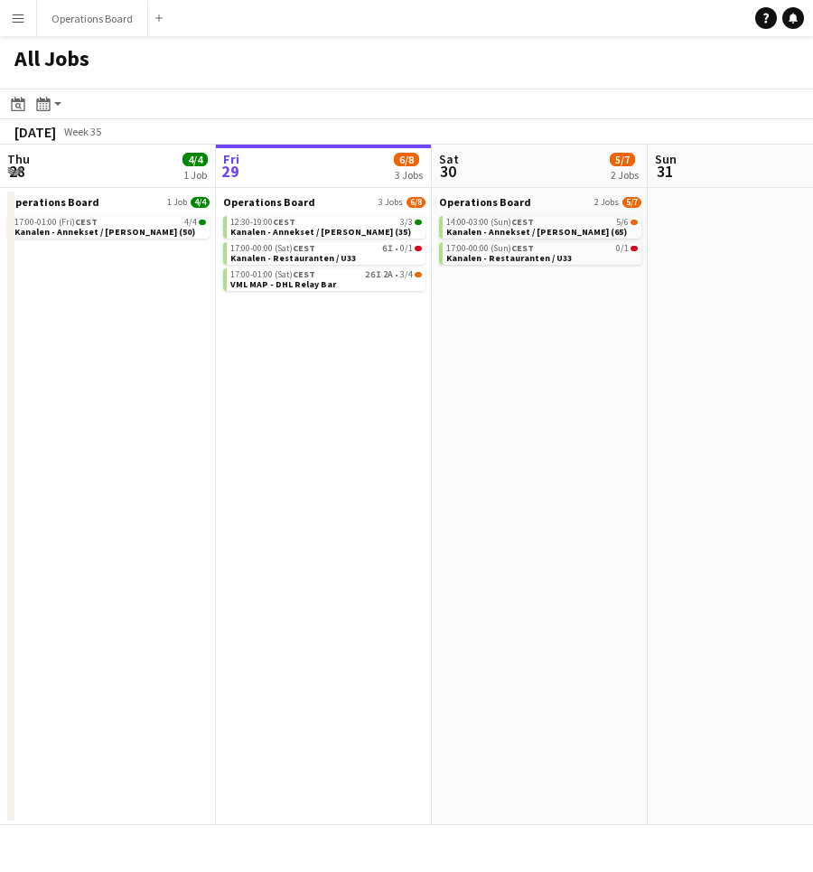
click at [32, 14] on button "Menu" at bounding box center [18, 18] width 36 height 36
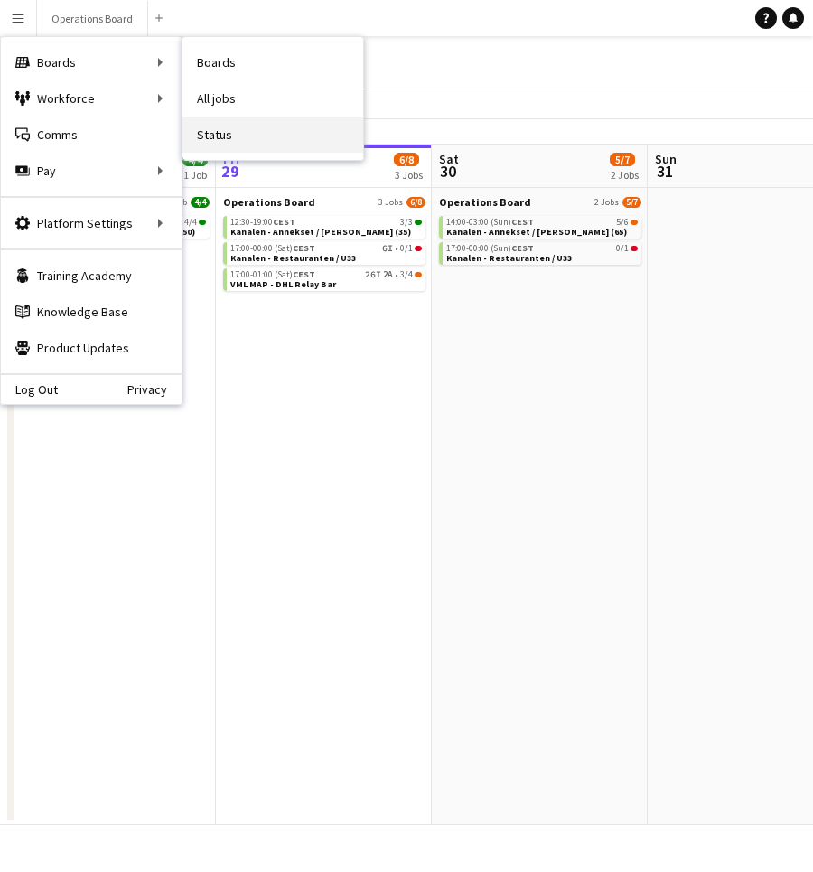
click at [252, 133] on link "Status" at bounding box center [273, 135] width 181 height 36
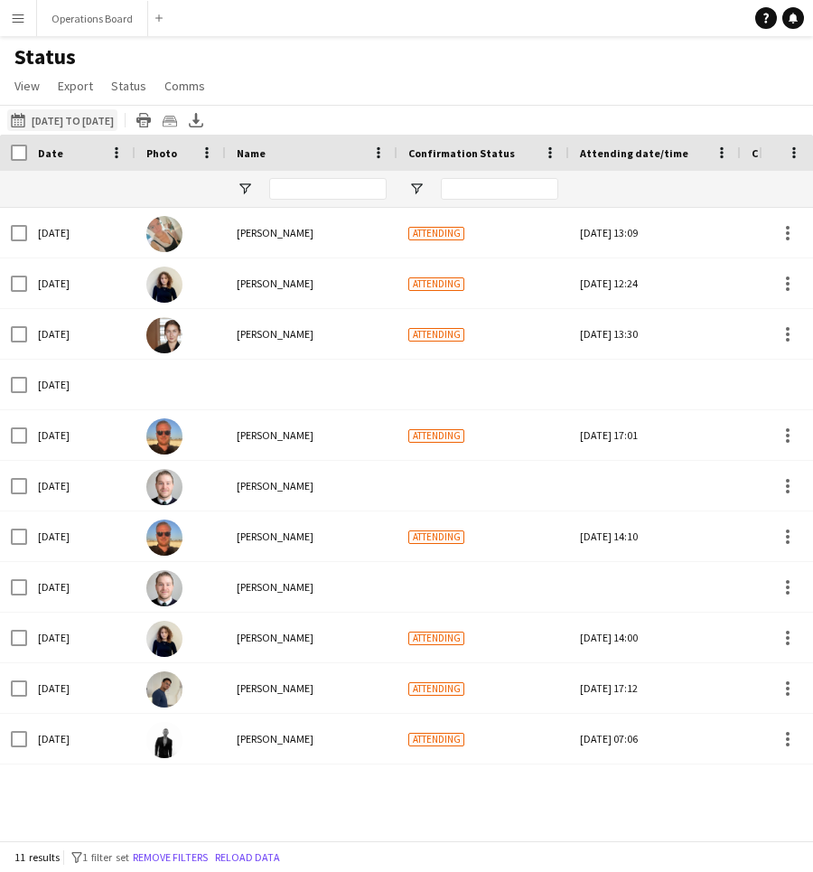
click at [97, 119] on button "[DATE] to [DATE] [DATE] to [DATE]" at bounding box center [62, 120] width 110 height 22
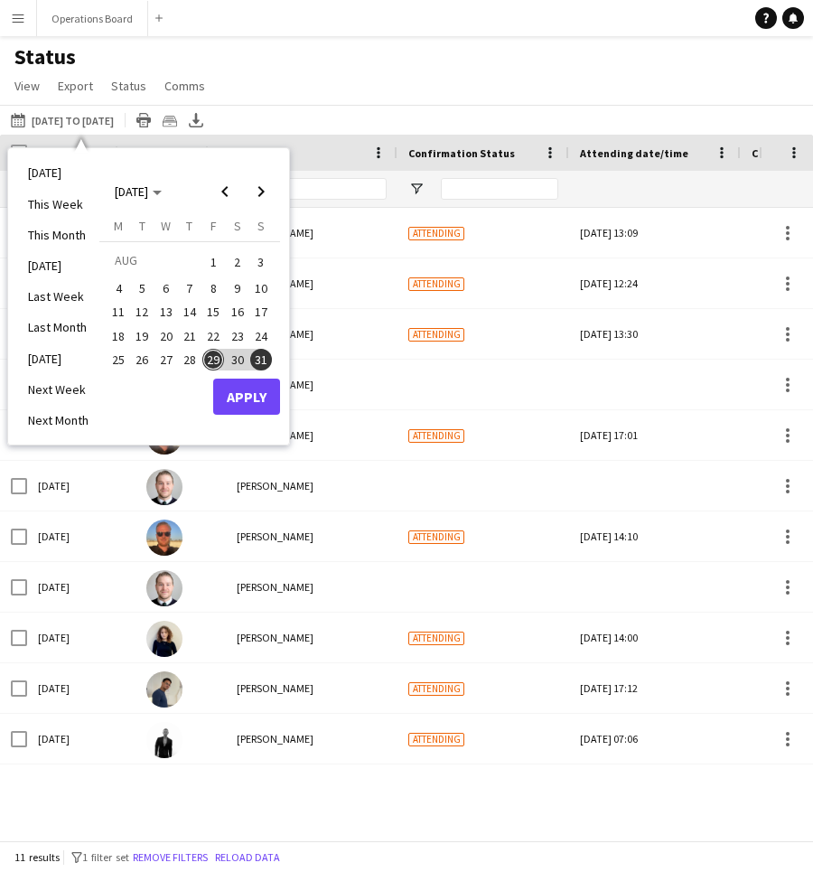
click at [342, 70] on div "Status View Views Default view Client Namelist Confirmation Status Internal Tim…" at bounding box center [406, 73] width 813 height 61
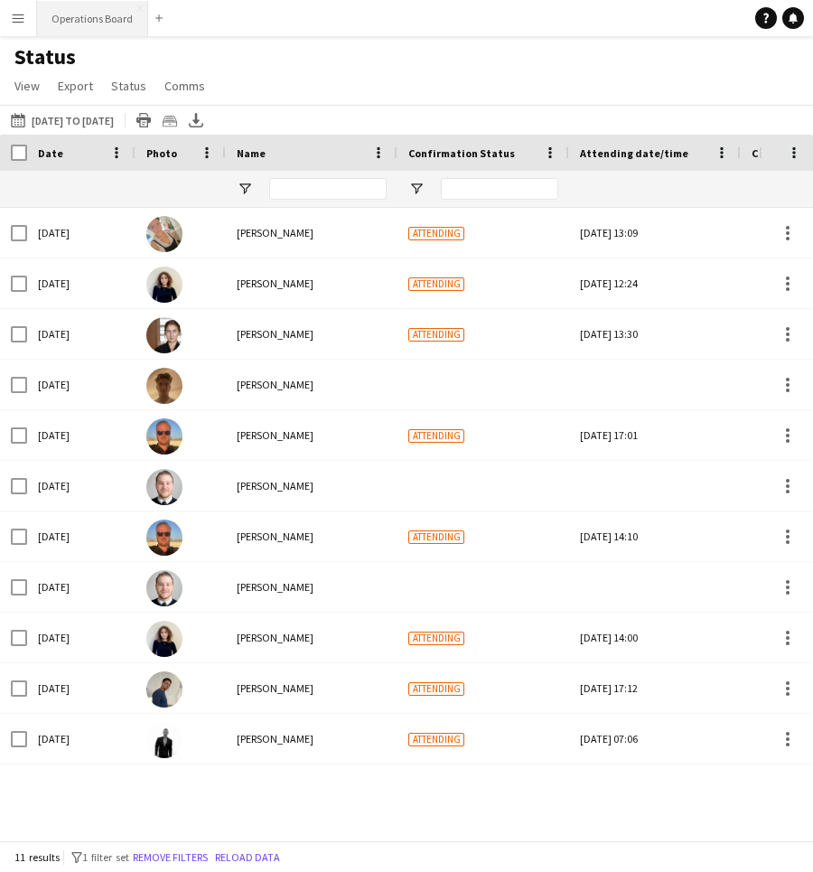
click at [115, 17] on button "Operations Board Close" at bounding box center [92, 18] width 111 height 35
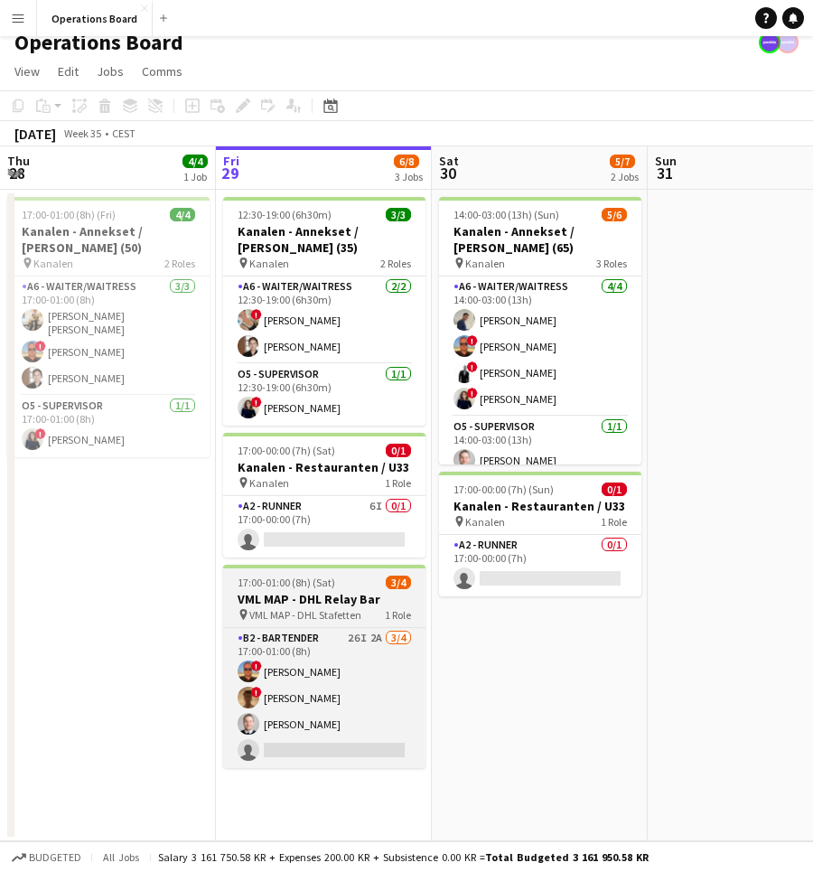
scroll to position [14, 0]
click at [285, 586] on span "17:00-01:00 (8h) (Sat)" at bounding box center [287, 583] width 98 height 14
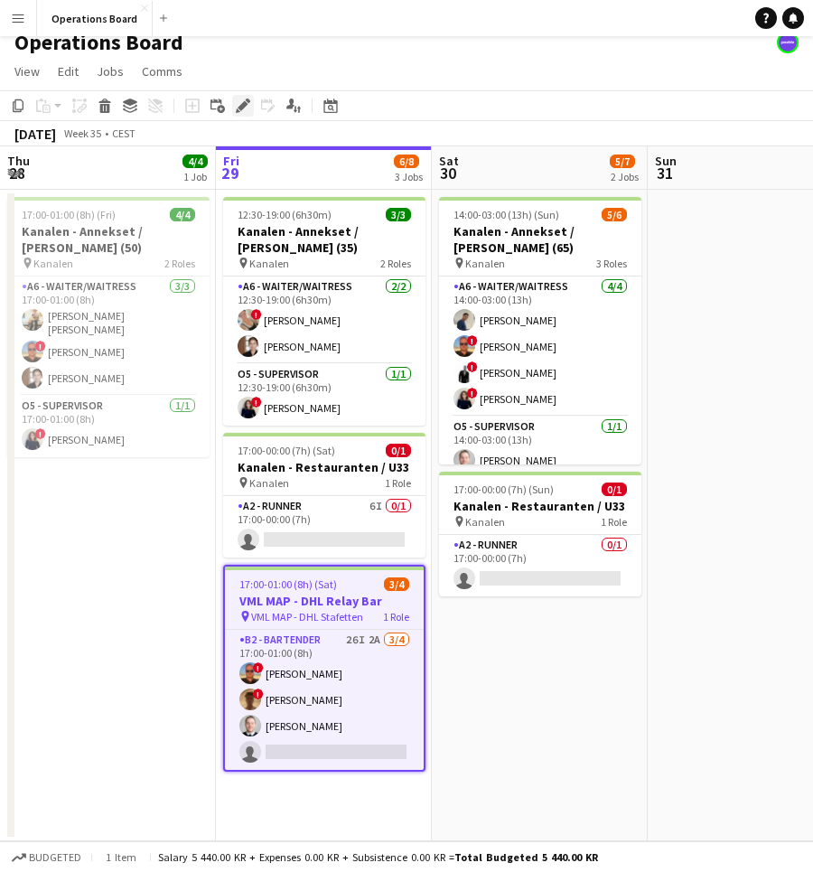
click at [241, 99] on icon "Edit" at bounding box center [243, 105] width 14 height 14
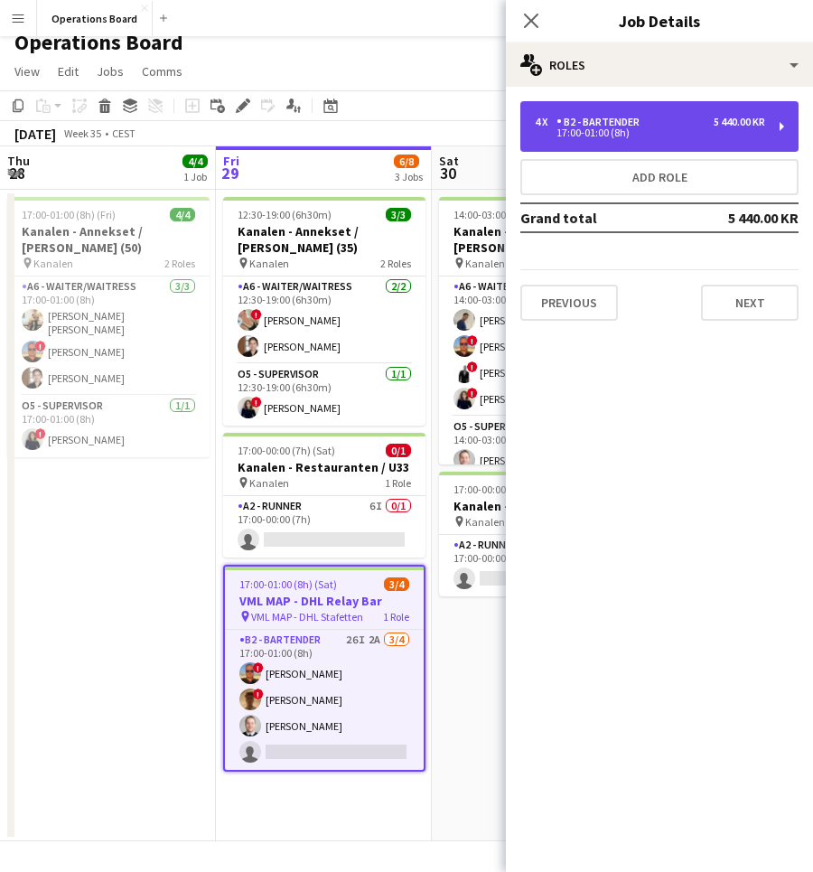
click at [652, 107] on div "4 x B2 - BARTENDER 5 440.00 KR 17:00-01:00 (8h)" at bounding box center [660, 126] width 278 height 51
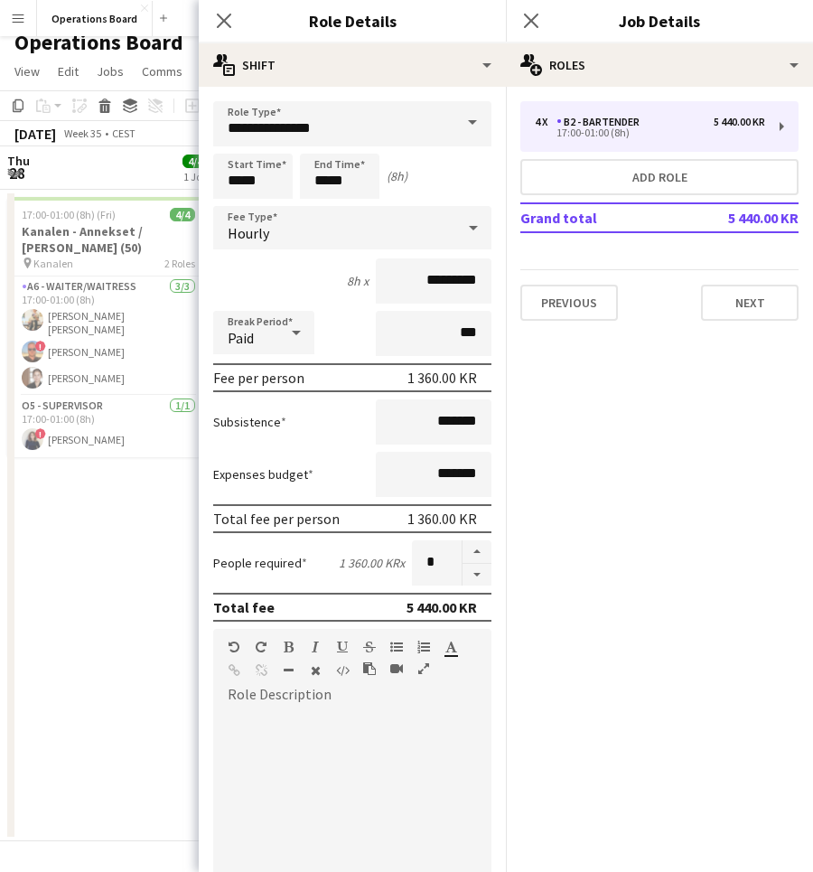
drag, startPoint x: 406, startPoint y: 380, endPoint x: 456, endPoint y: 378, distance: 50.6
click at [456, 378] on div "Fee per person 1 360.00 KR" at bounding box center [352, 377] width 278 height 29
copy div "1 360.00"
click at [533, 23] on icon at bounding box center [530, 20] width 17 height 17
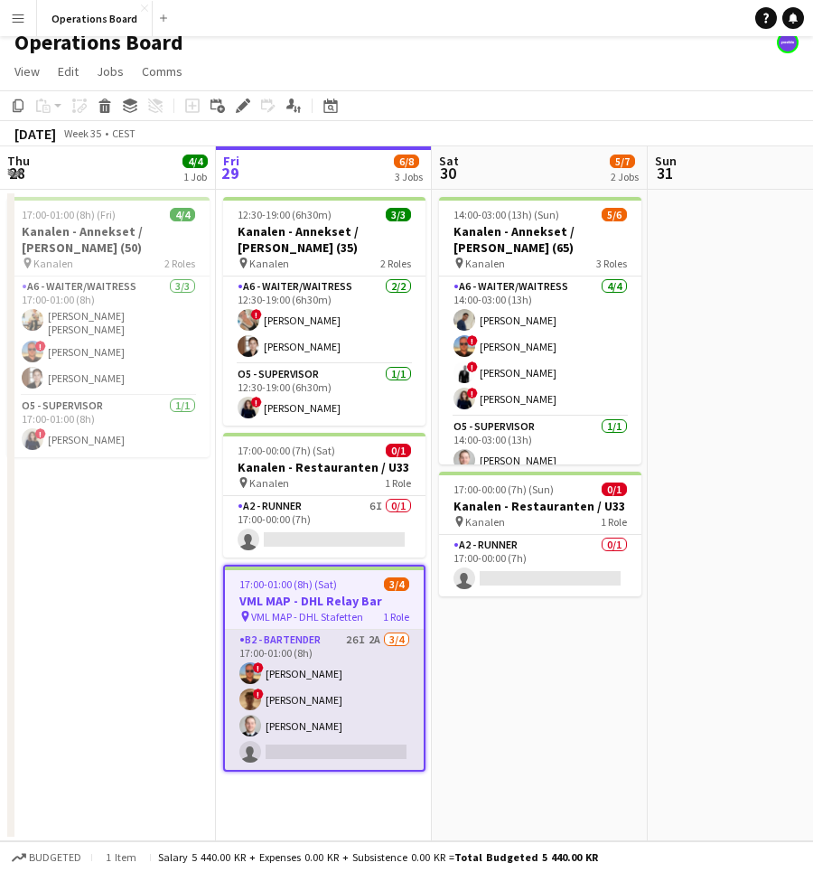
click at [387, 677] on app-card-role "B2 - BARTENDER 26I 2A [DATE] 17:00-01:00 (8h) ! [PERSON_NAME] ! [PERSON_NAME] […" at bounding box center [324, 700] width 199 height 140
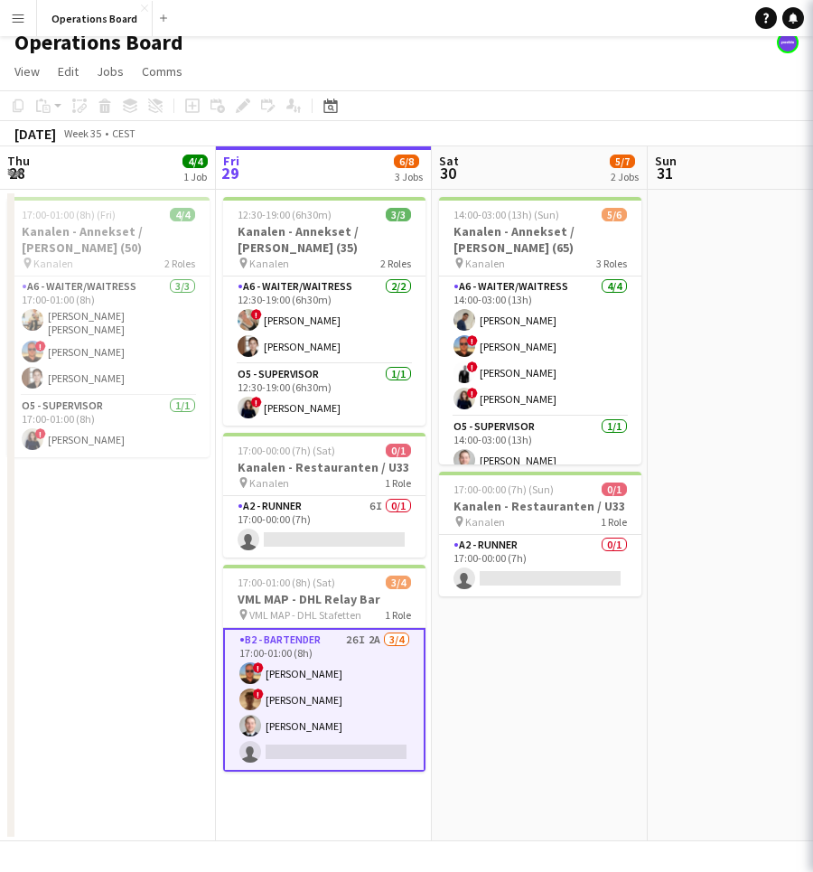
click at [387, 677] on app-card-role "B2 - BARTENDER 26I 2A [DATE] 17:00-01:00 (8h) ! [PERSON_NAME] ! [PERSON_NAME] […" at bounding box center [324, 700] width 202 height 144
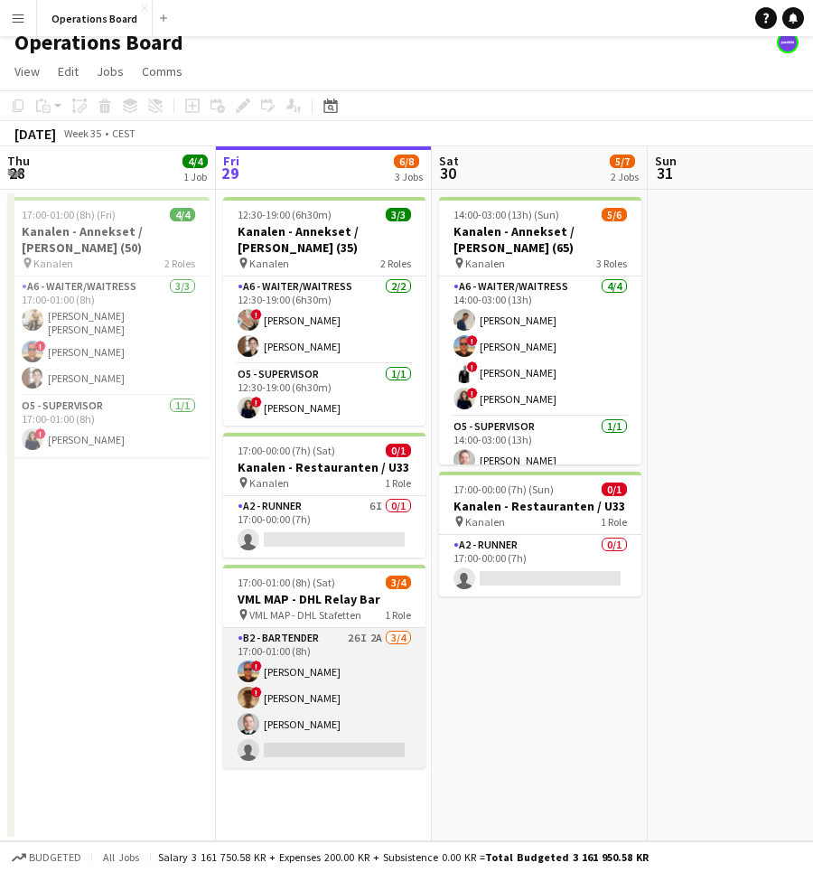
click at [387, 677] on app-card-role "B2 - BARTENDER 26I 2A [DATE] 17:00-01:00 (8h) ! [PERSON_NAME] ! [PERSON_NAME] […" at bounding box center [324, 698] width 202 height 140
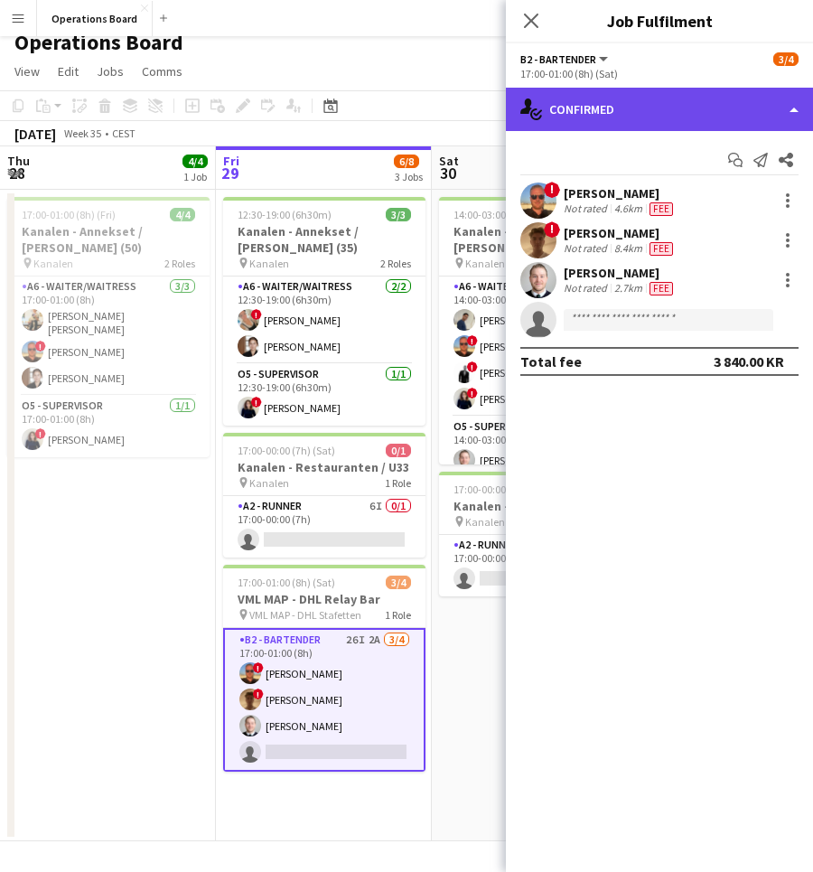
click at [641, 111] on div "single-neutral-actions-check-2 Confirmed" at bounding box center [659, 109] width 307 height 43
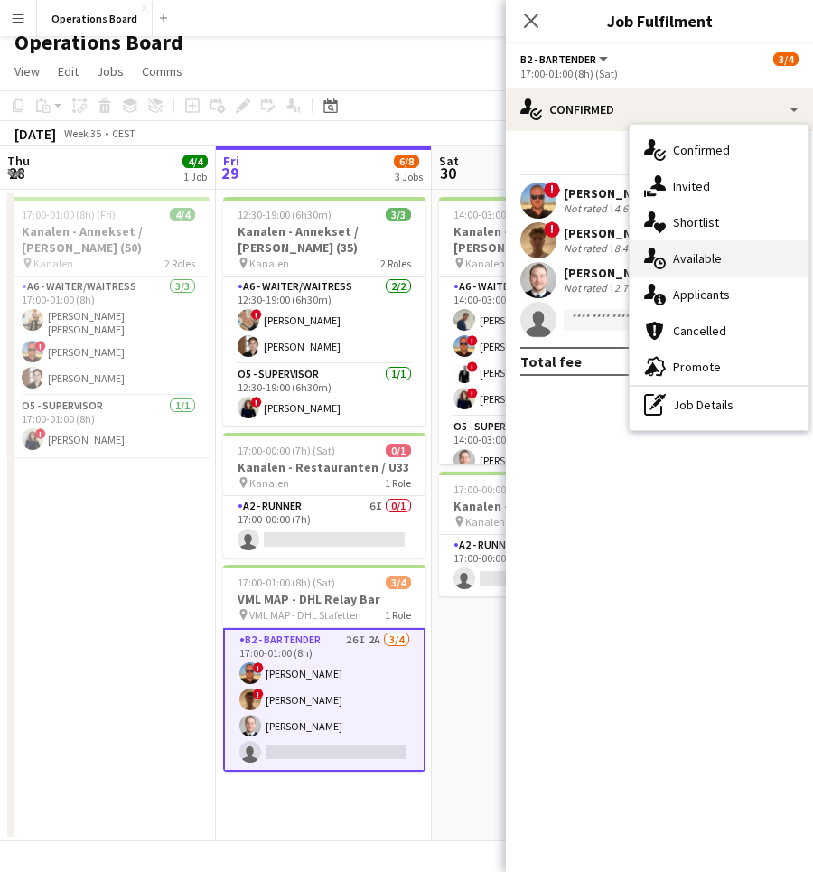
click at [738, 249] on div "single-neutral-actions-upload Available" at bounding box center [719, 258] width 179 height 36
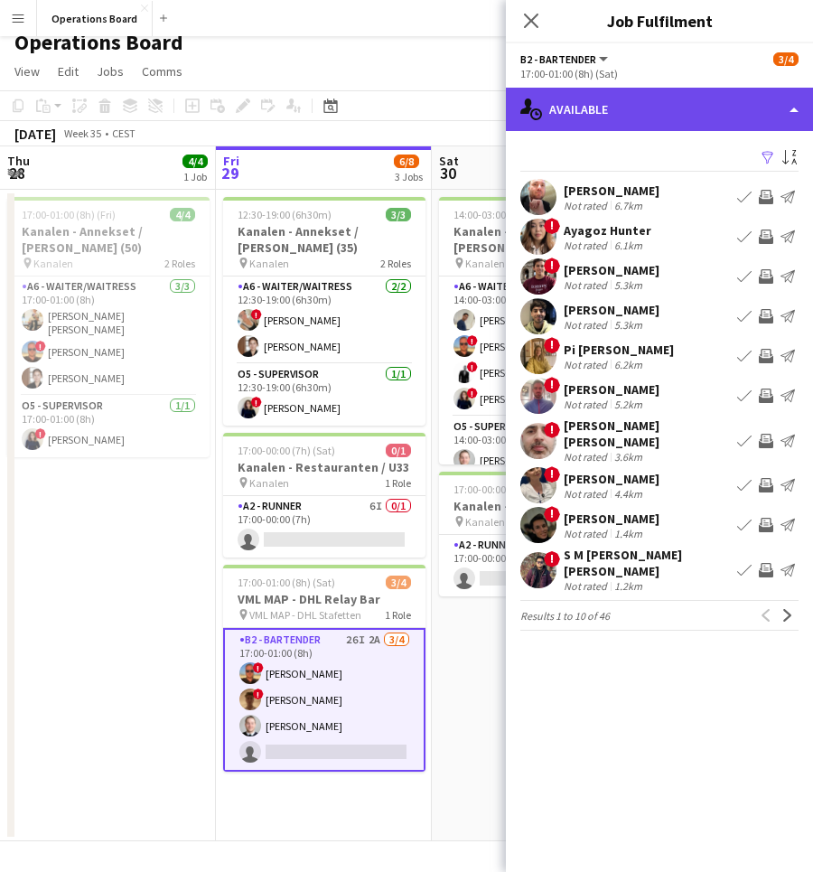
click at [686, 89] on div "single-neutral-actions-upload Available" at bounding box center [659, 109] width 307 height 43
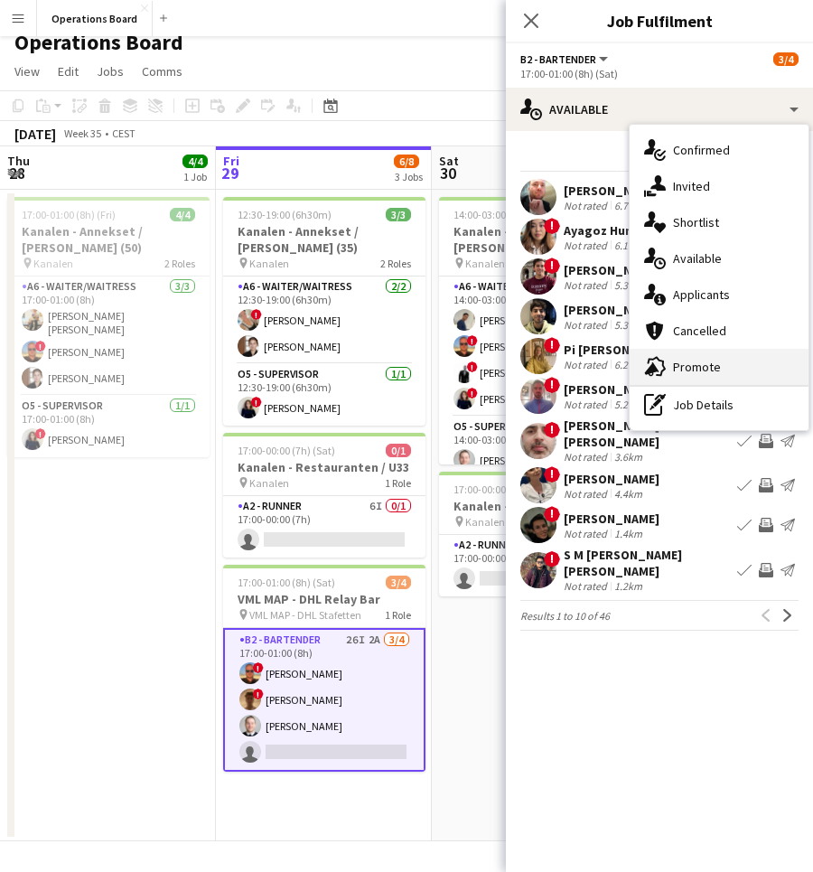
click at [743, 352] on div "advertising-megaphone Promote" at bounding box center [719, 367] width 179 height 36
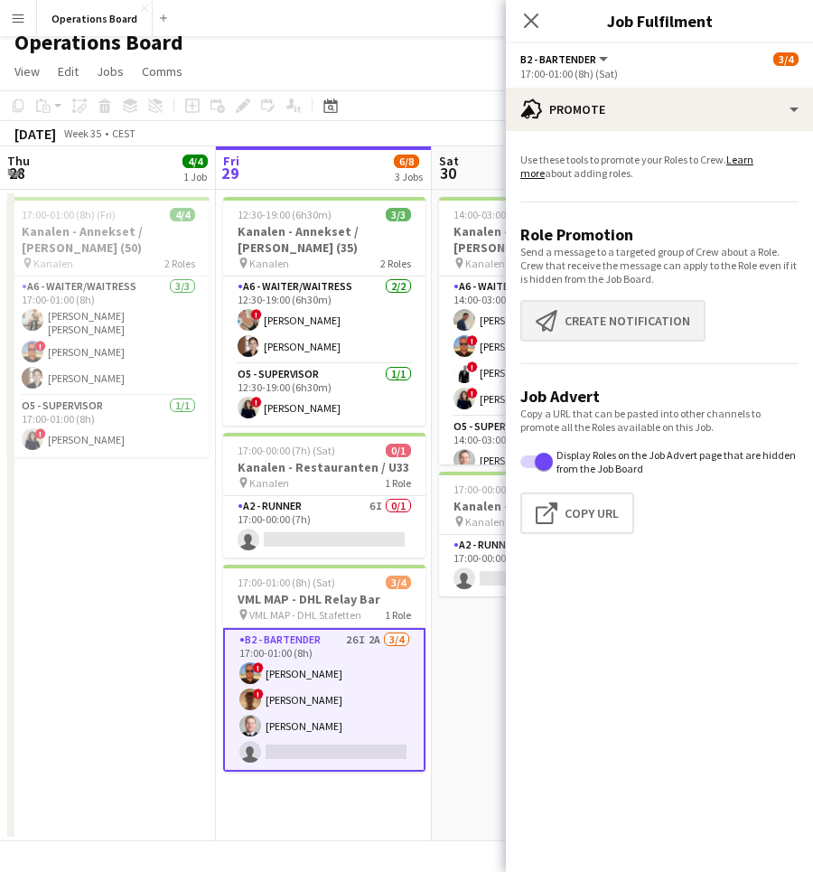
click at [684, 333] on button "Create notification Create notification" at bounding box center [613, 321] width 185 height 42
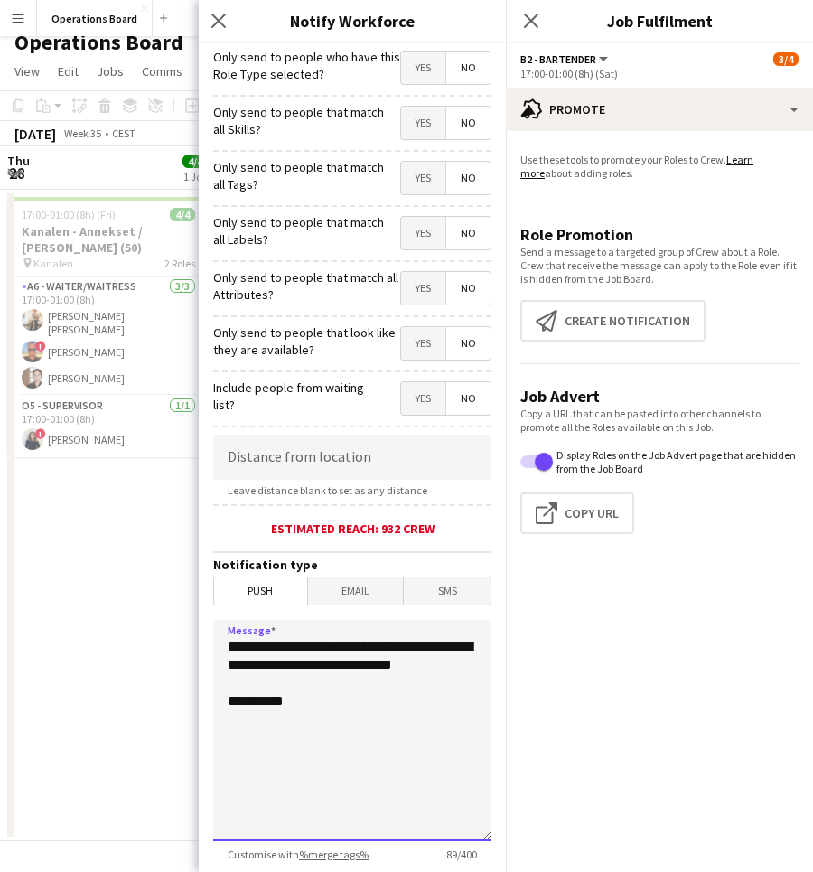
drag, startPoint x: 356, startPoint y: 741, endPoint x: 169, endPoint y: 596, distance: 236.4
click at [169, 596] on body "Menu Boards Boards Boards All jobs Status Workforce Workforce My Workforce Recr…" at bounding box center [406, 429] width 813 height 886
paste textarea "**********"
type textarea "**********"
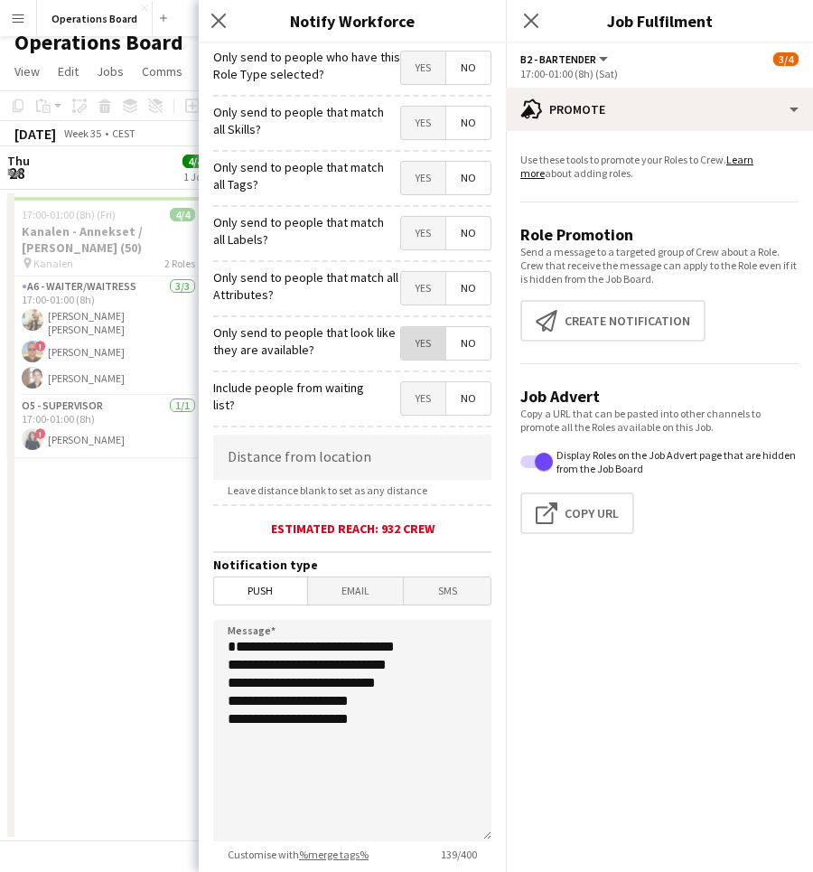
click at [422, 342] on span "Yes" at bounding box center [423, 343] width 44 height 33
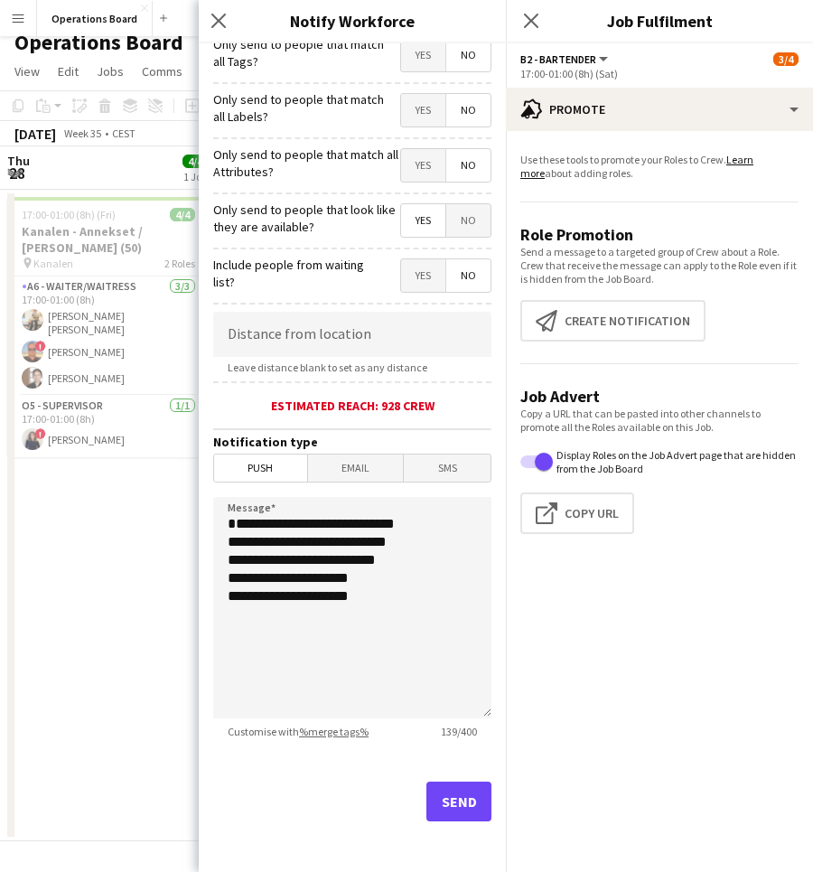
scroll to position [123, 0]
click at [458, 802] on button "Send" at bounding box center [459, 802] width 65 height 40
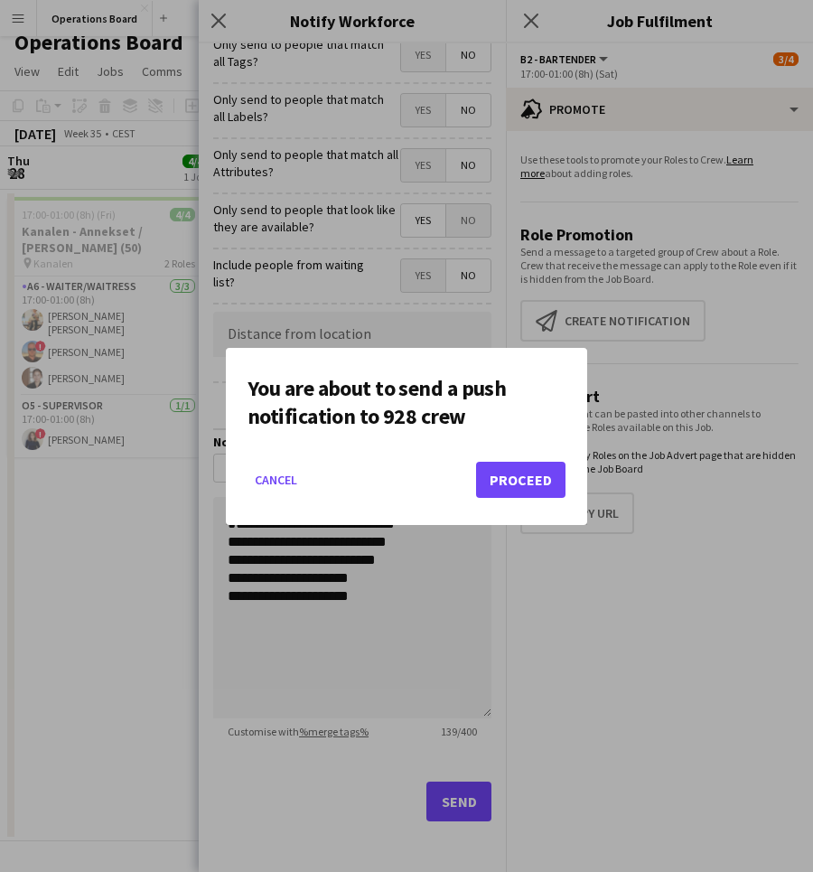
scroll to position [0, 0]
click at [509, 489] on button "Proceed" at bounding box center [520, 480] width 89 height 36
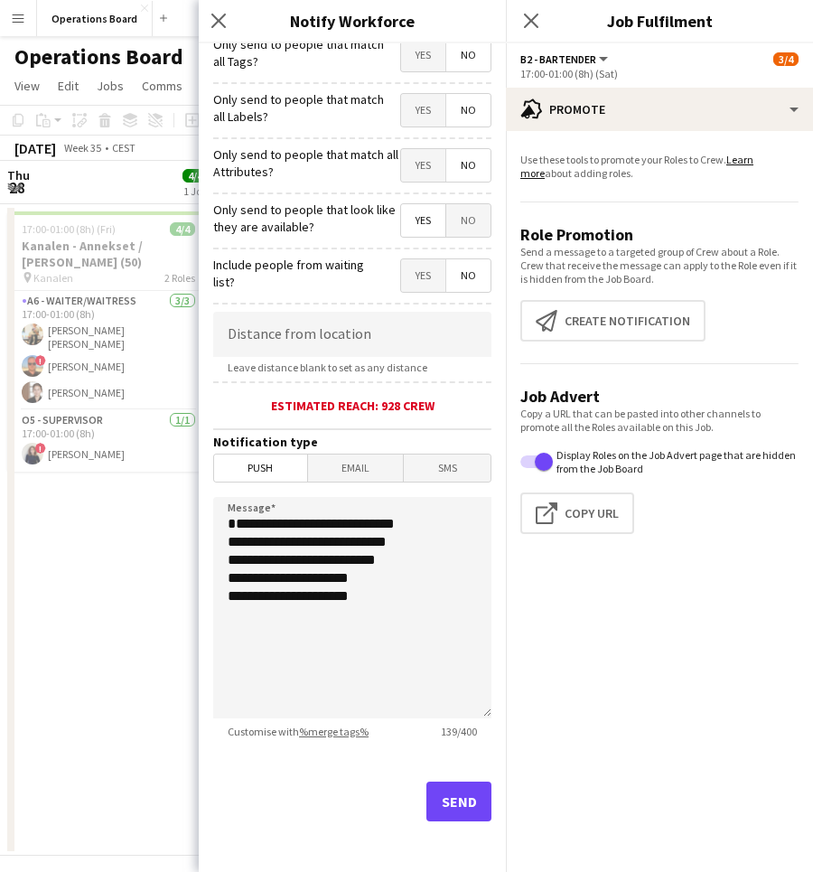
scroll to position [14, 0]
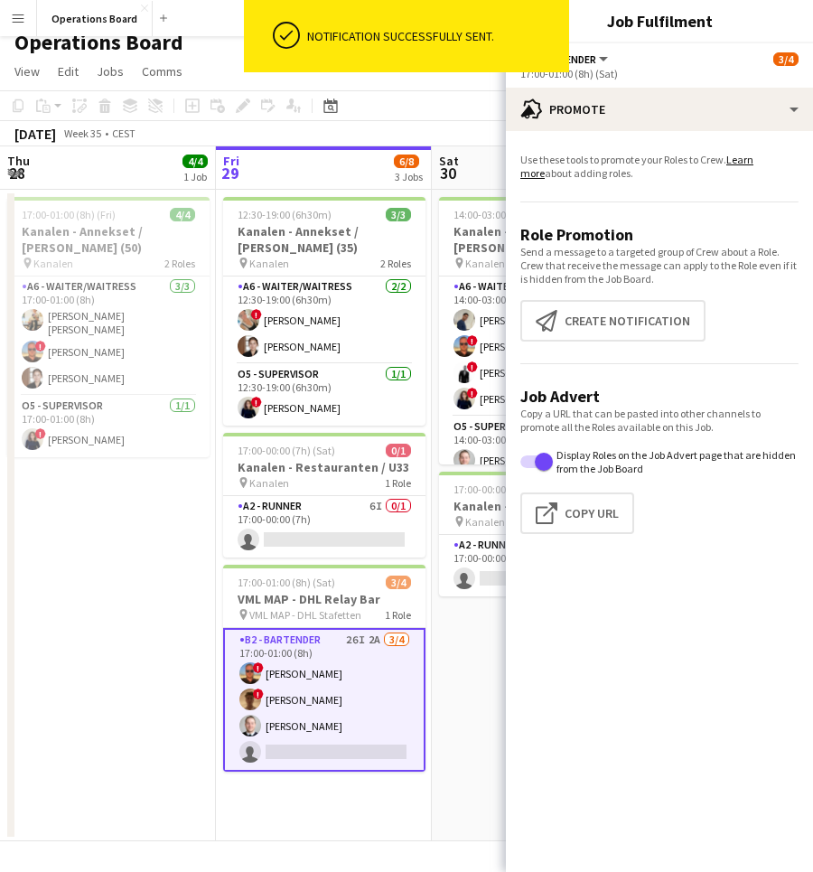
click at [19, 19] on app-icon "Menu" at bounding box center [18, 18] width 14 height 14
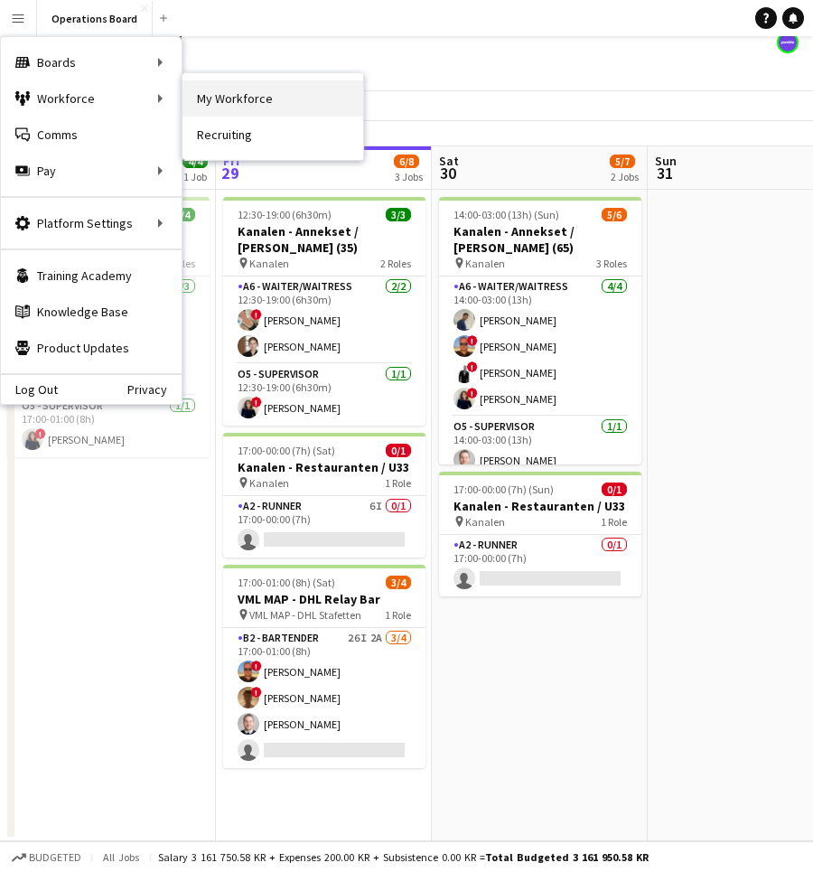
click at [206, 105] on link "My Workforce" at bounding box center [273, 98] width 181 height 36
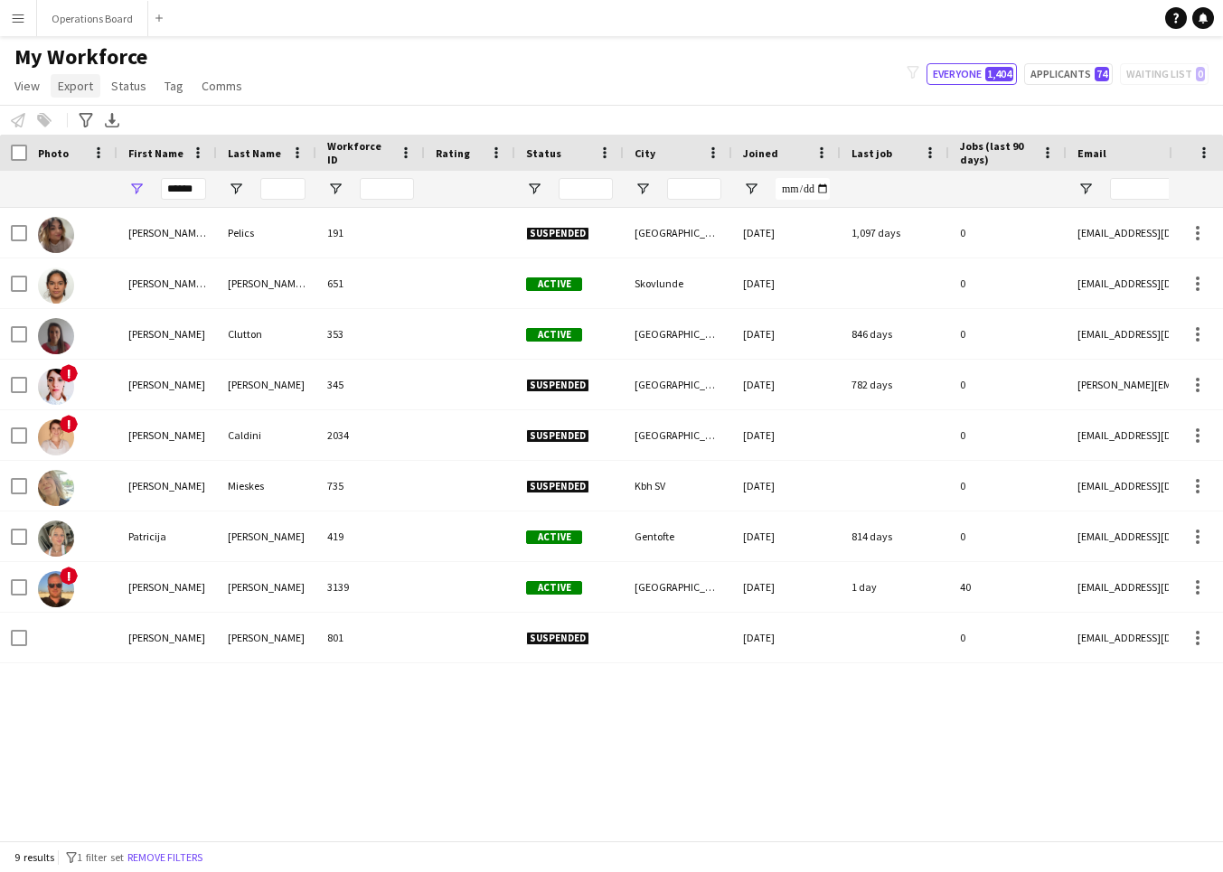
click at [53, 96] on link "Export" at bounding box center [76, 85] width 50 height 23
click at [39, 91] on span "View" at bounding box center [26, 86] width 25 height 16
